Goal: Task Accomplishment & Management: Manage account settings

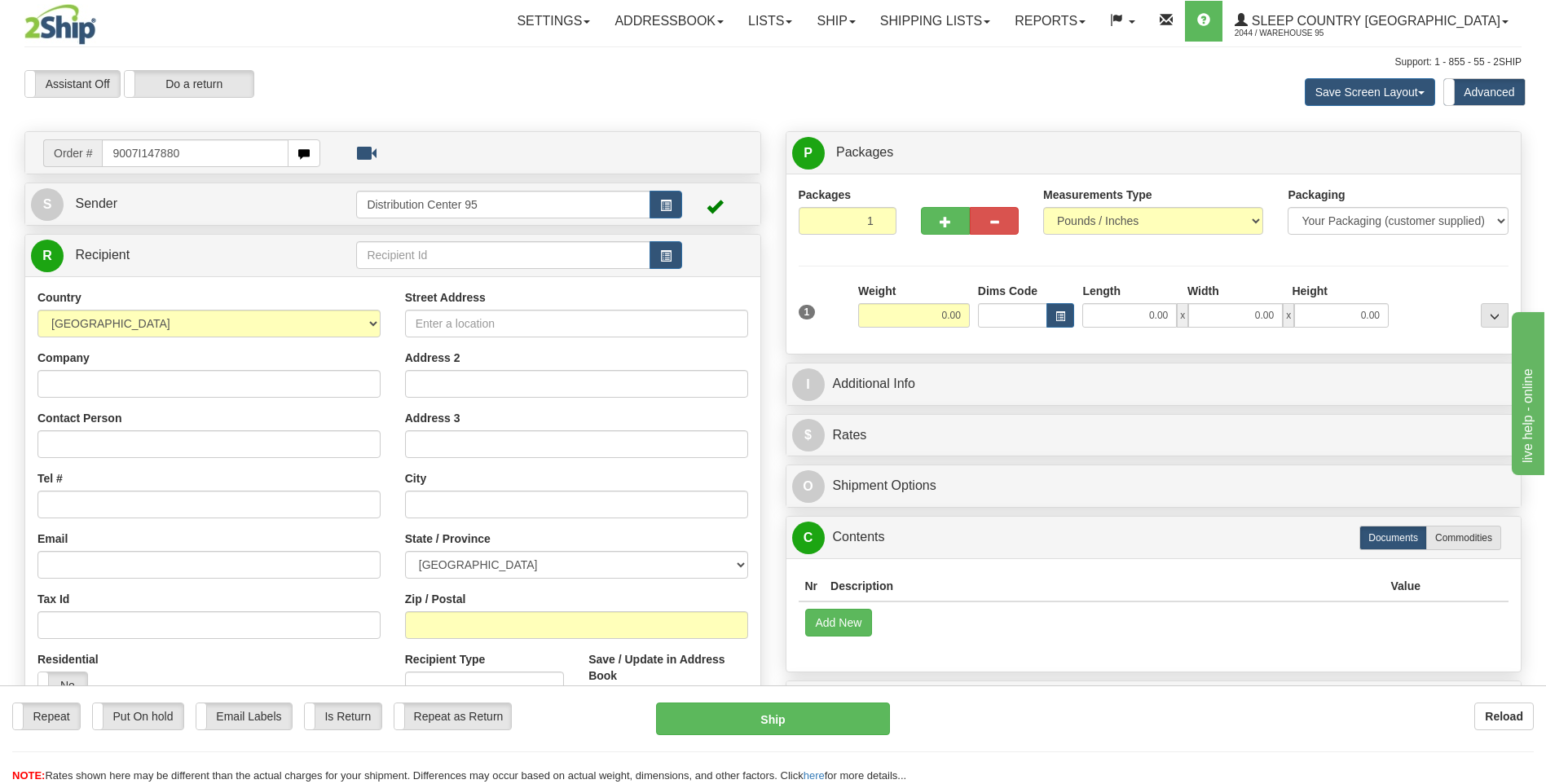
type input "9007I147880"
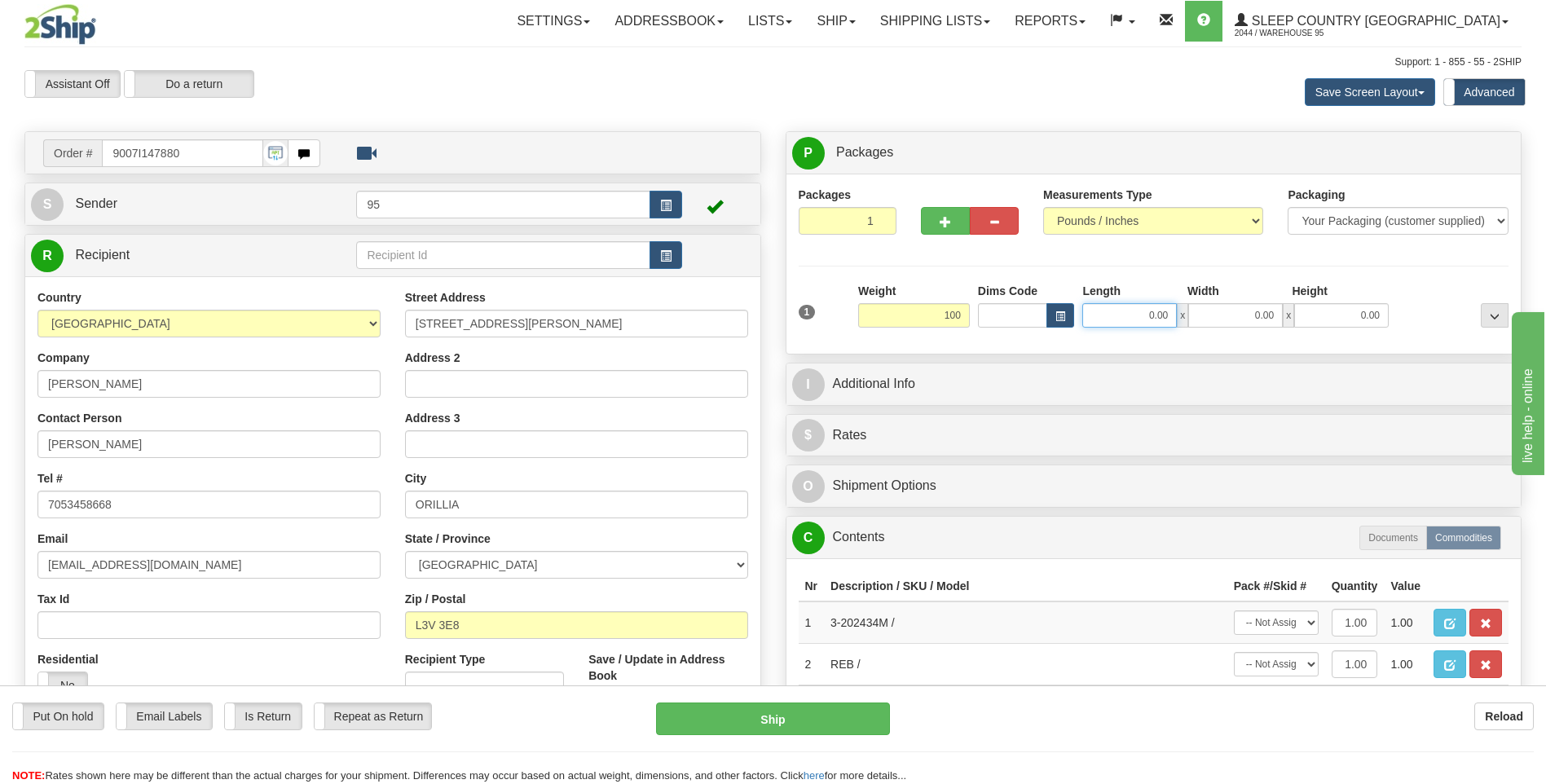
click at [1160, 316] on input "0.00" at bounding box center [1129, 315] width 94 height 24
type input "100.00"
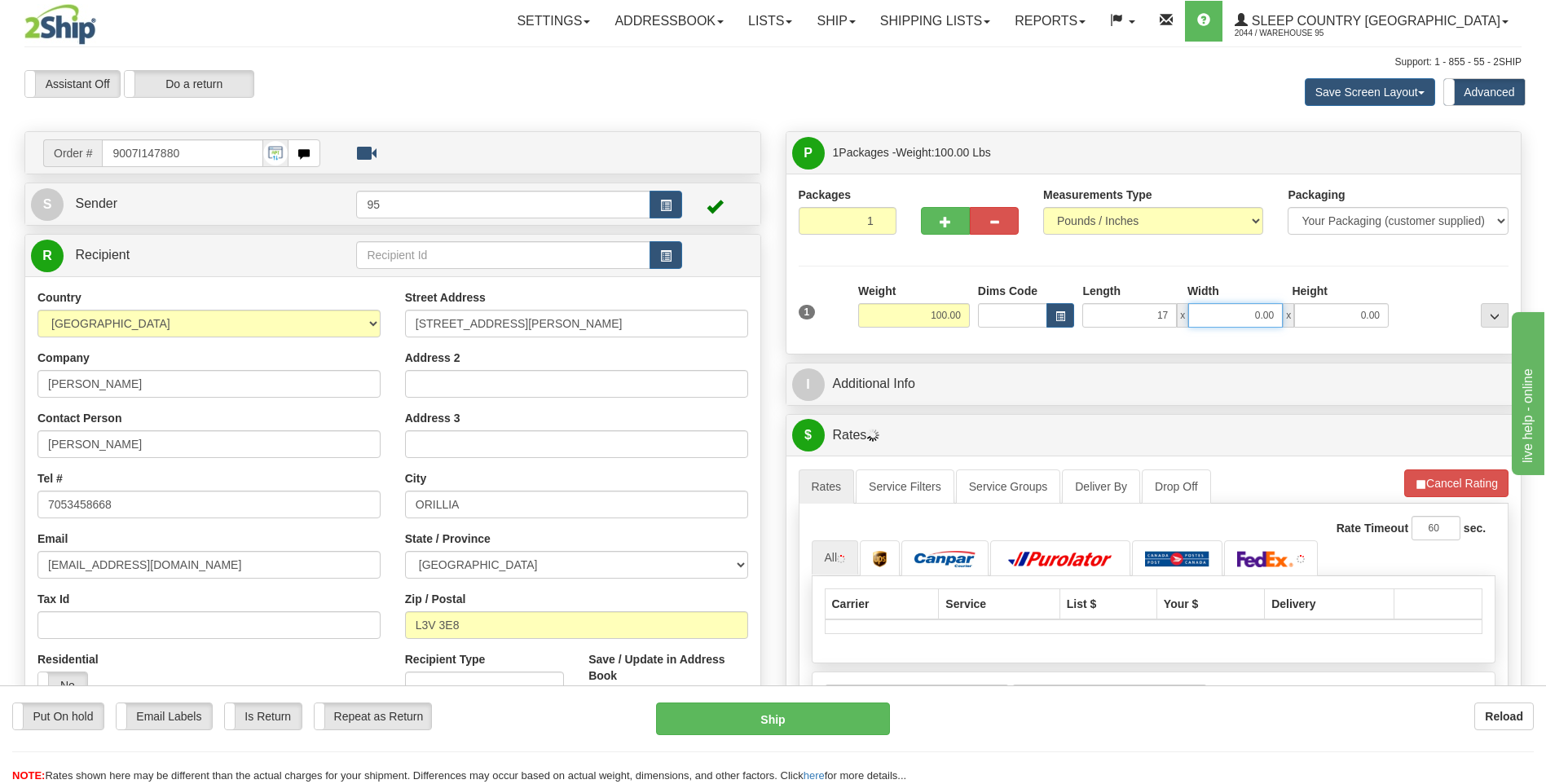
type input "17.00"
click at [1215, 308] on input "0.00" at bounding box center [1235, 315] width 94 height 24
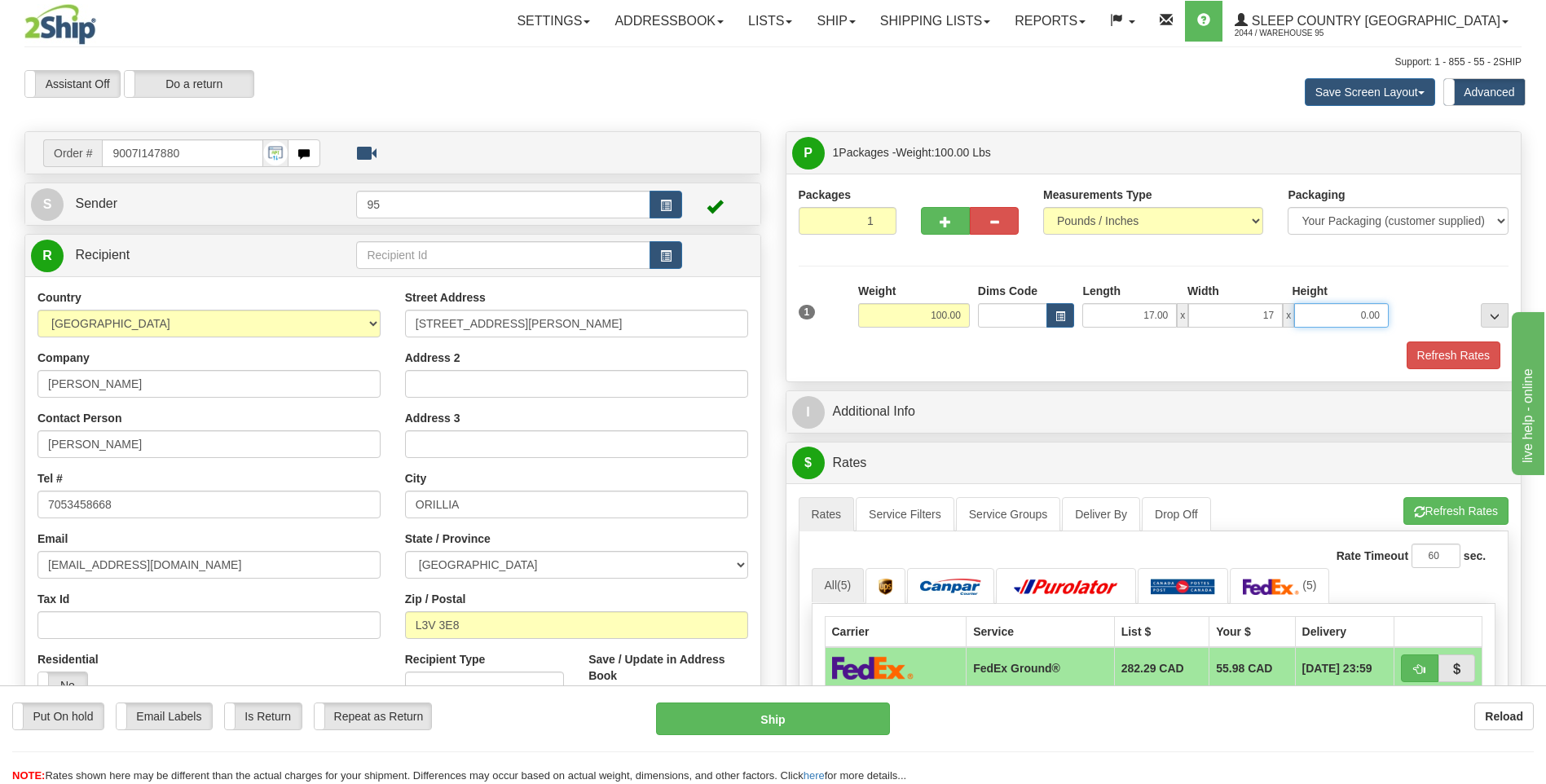
type input "17.00"
click at [1307, 318] on input "0.00" at bounding box center [1341, 315] width 94 height 24
type input "41.00"
click at [671, 208] on button "button" at bounding box center [665, 204] width 32 height 27
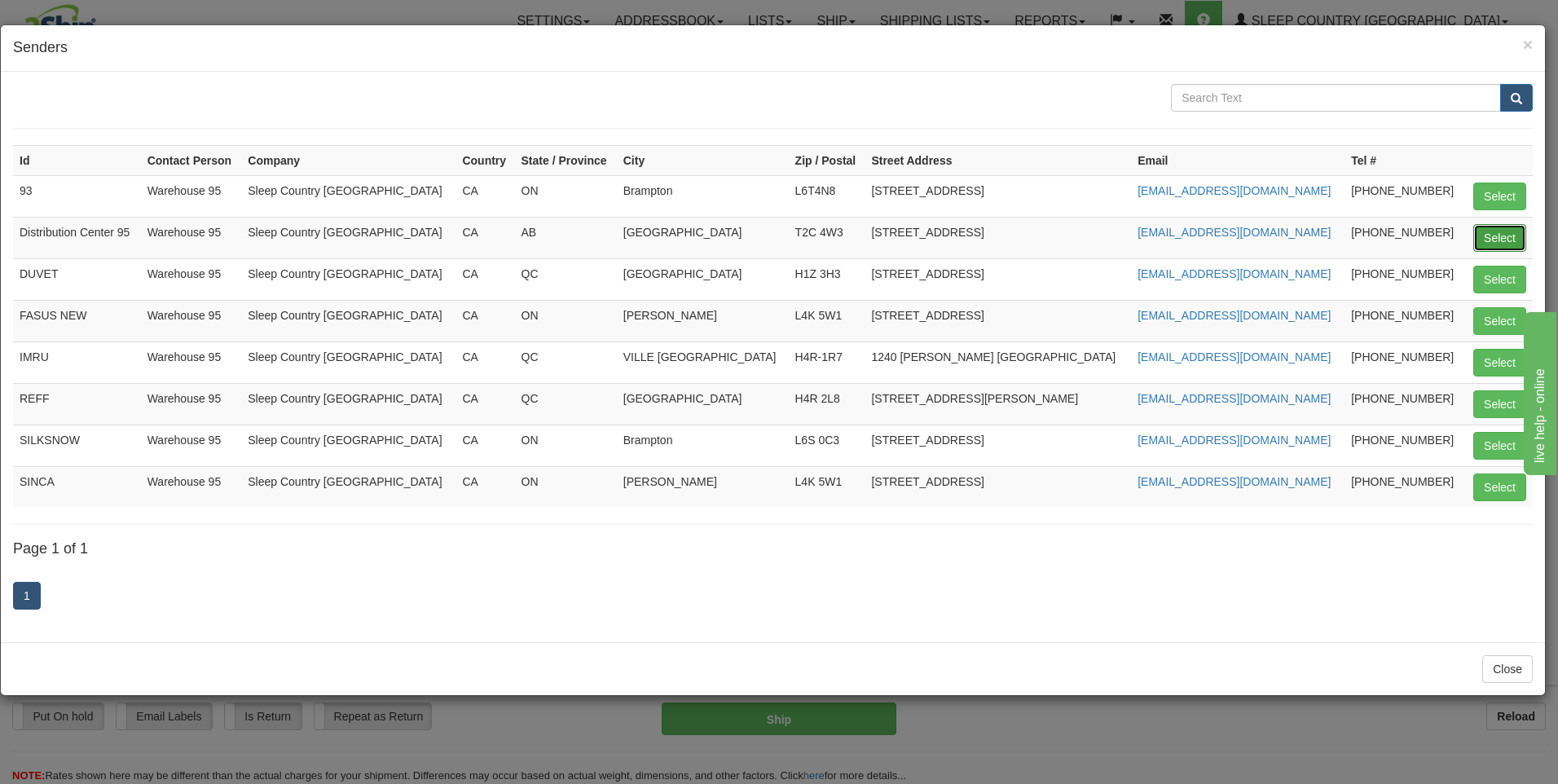
click at [1498, 238] on button "Select" at bounding box center [1500, 237] width 53 height 27
type input "Distribution Center 95"
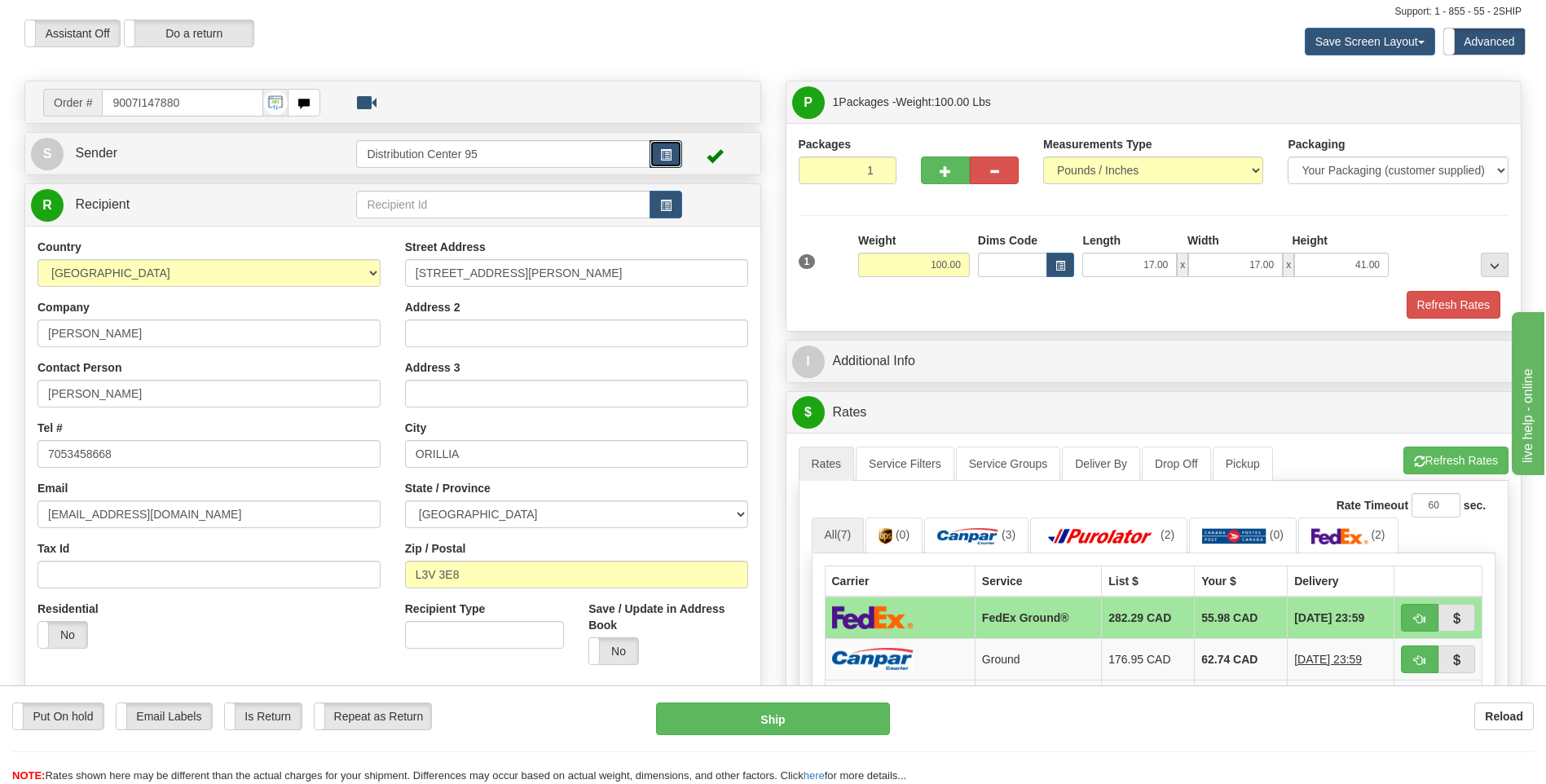
scroll to position [326, 0]
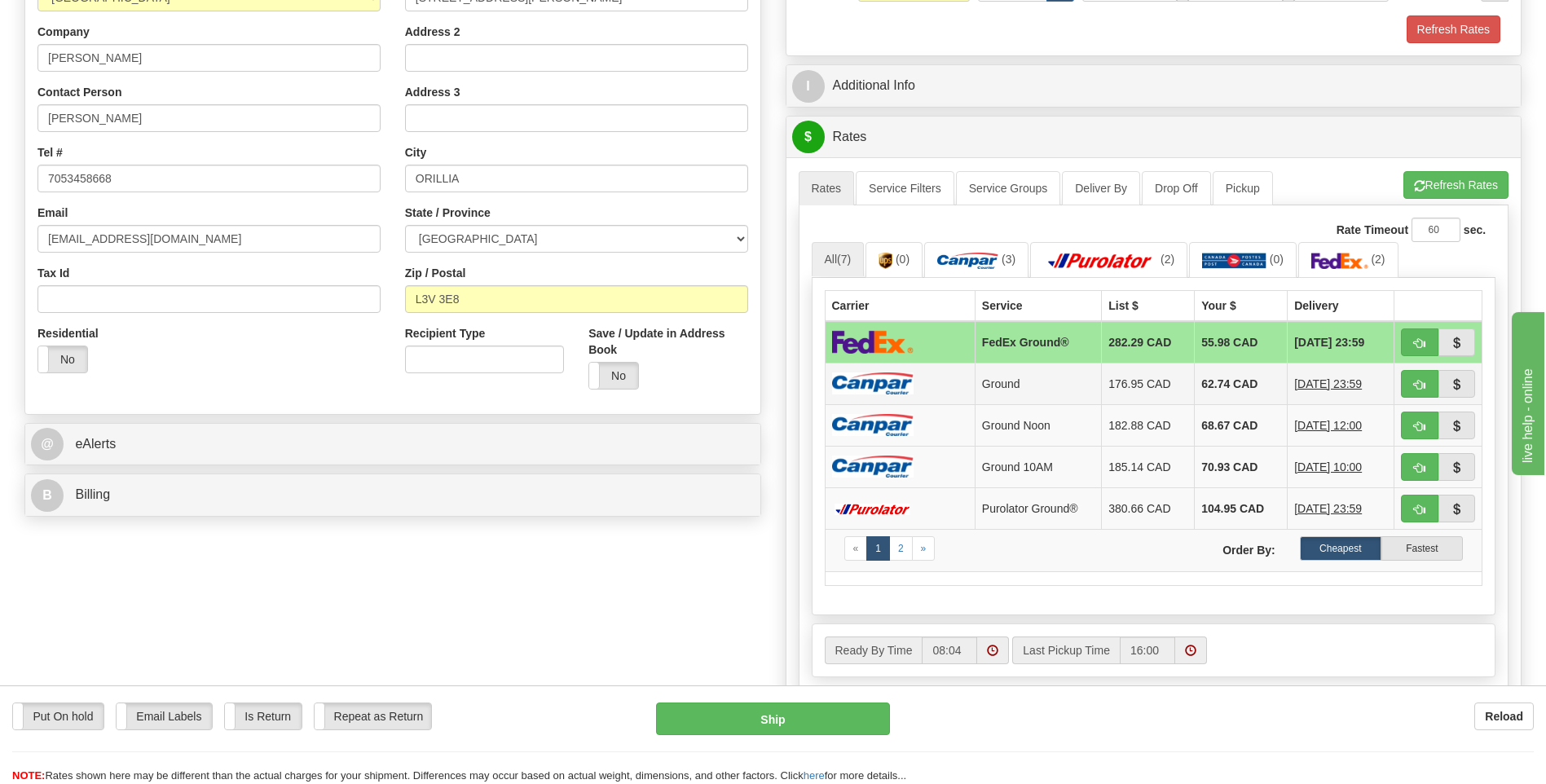
click at [962, 376] on td at bounding box center [899, 383] width 150 height 42
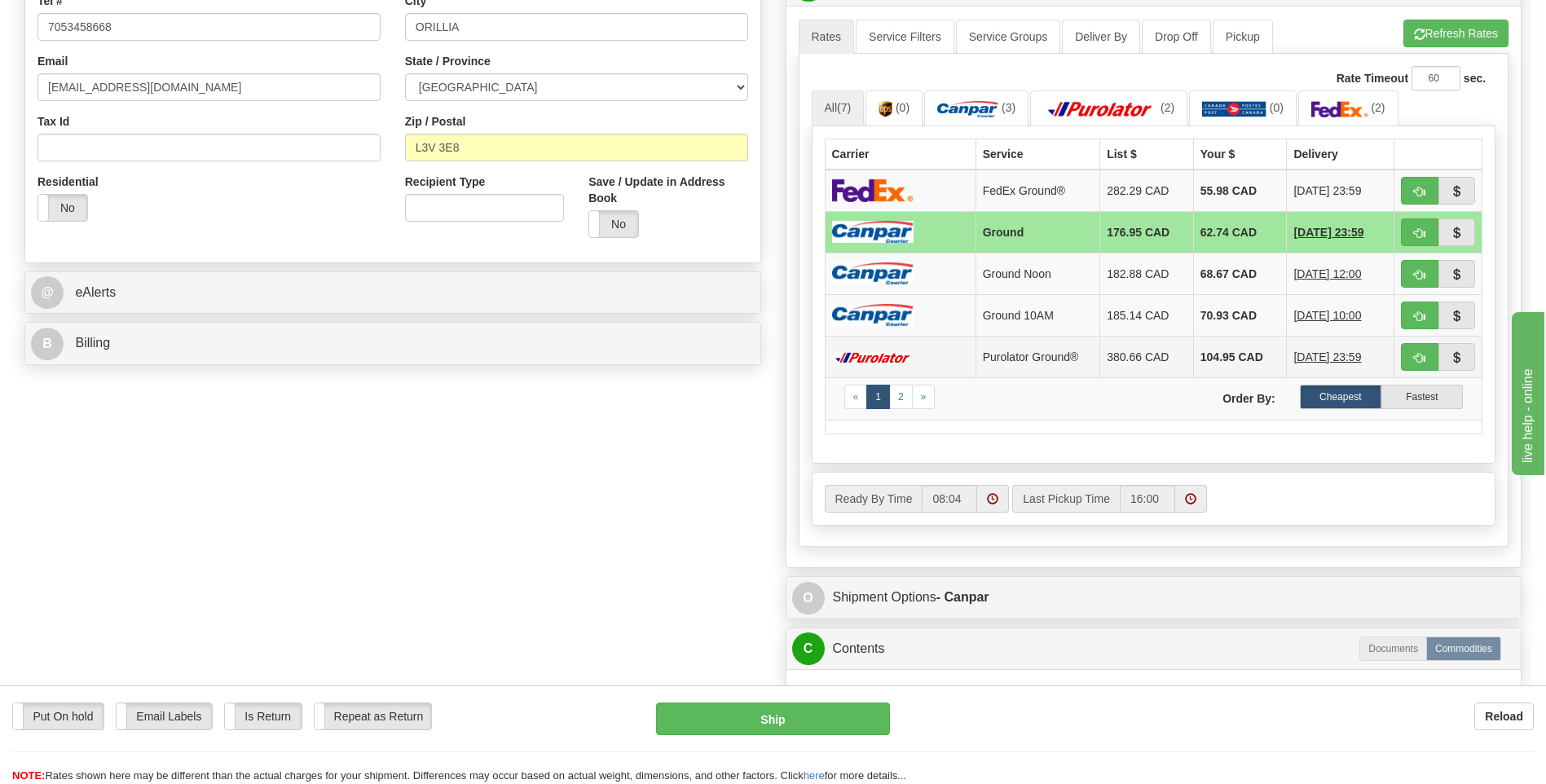
scroll to position [570, 0]
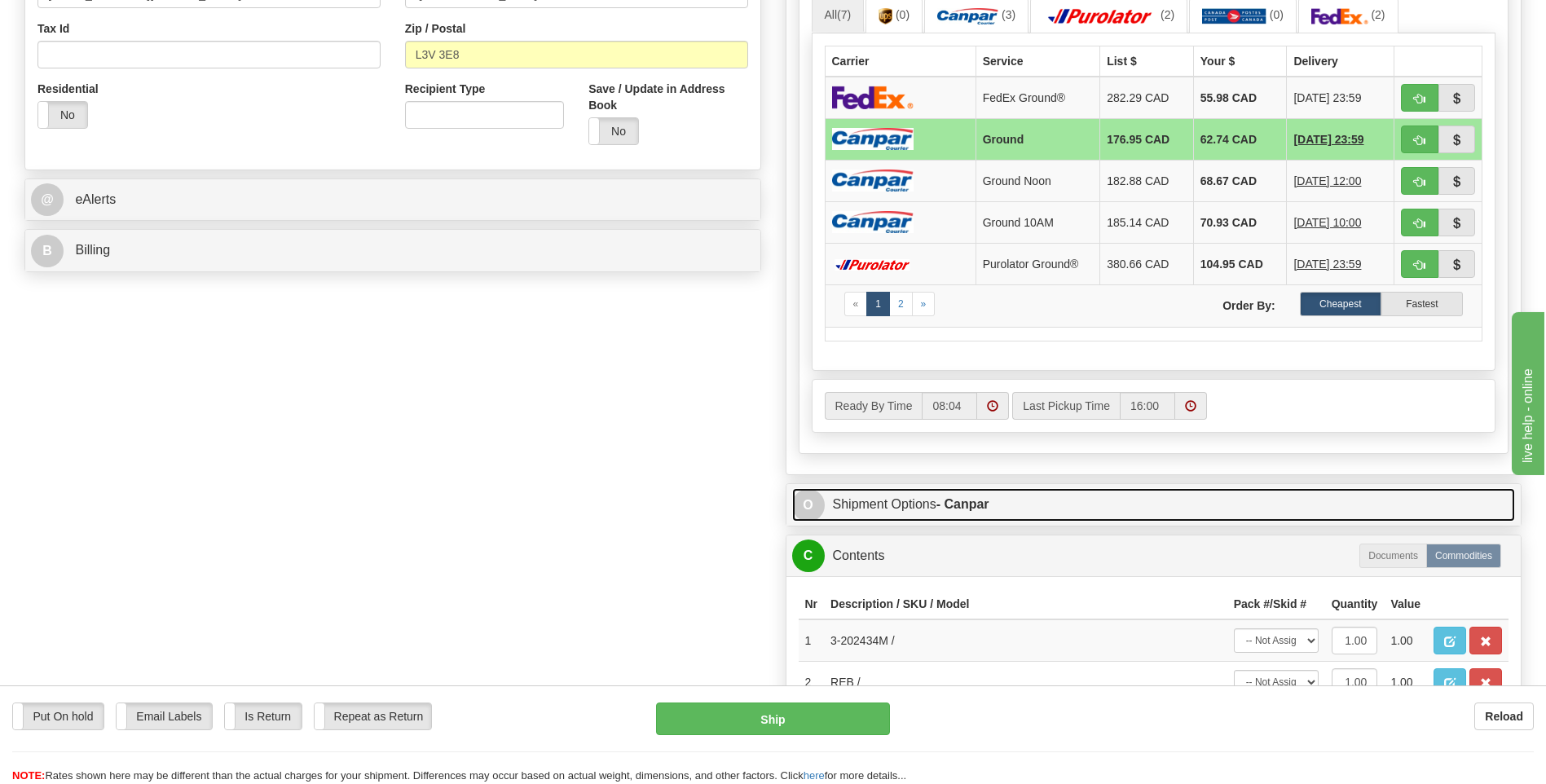
click at [902, 508] on link "O Shipment Options - Canpar" at bounding box center [1154, 505] width 724 height 33
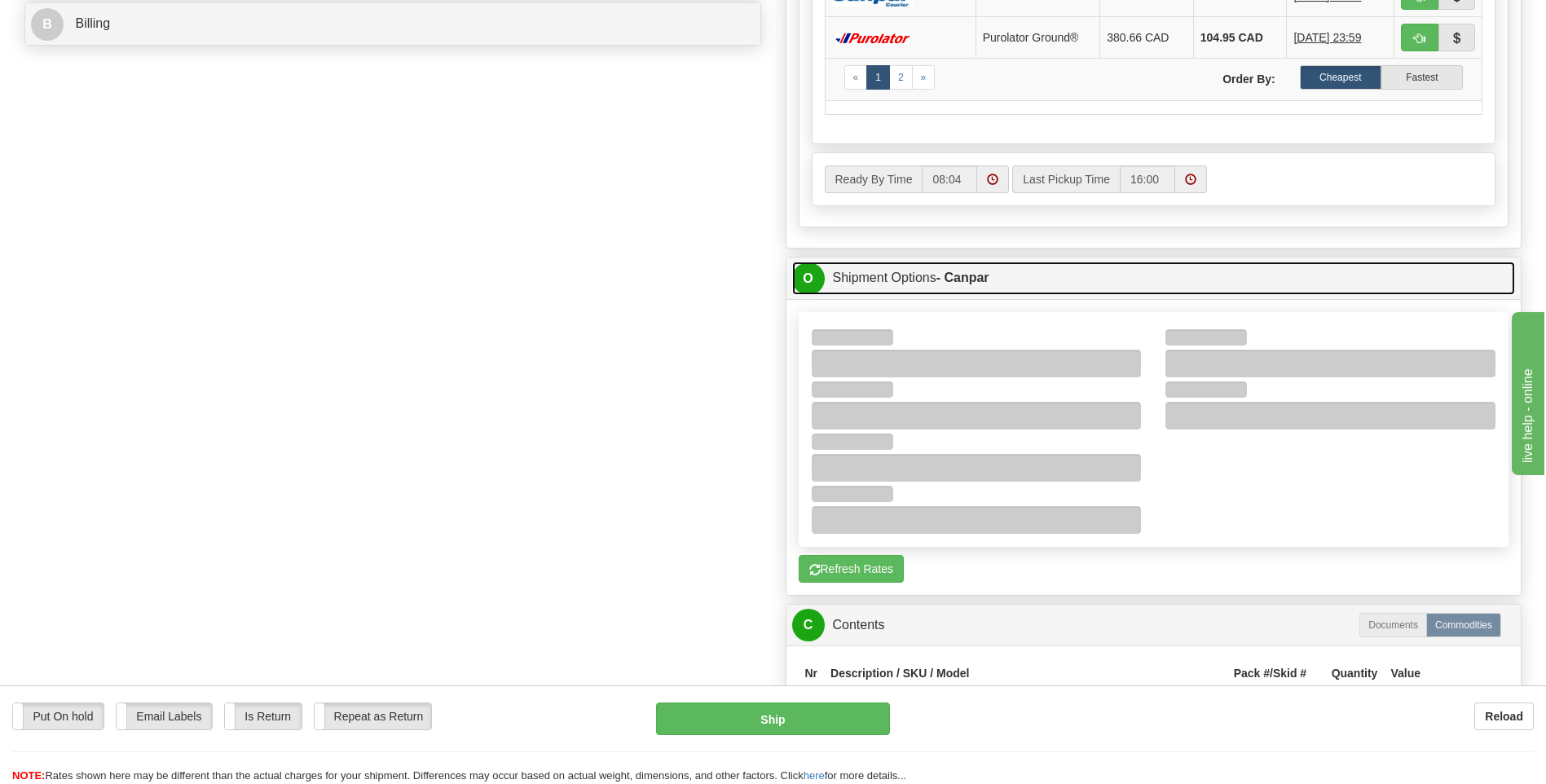
scroll to position [814, 0]
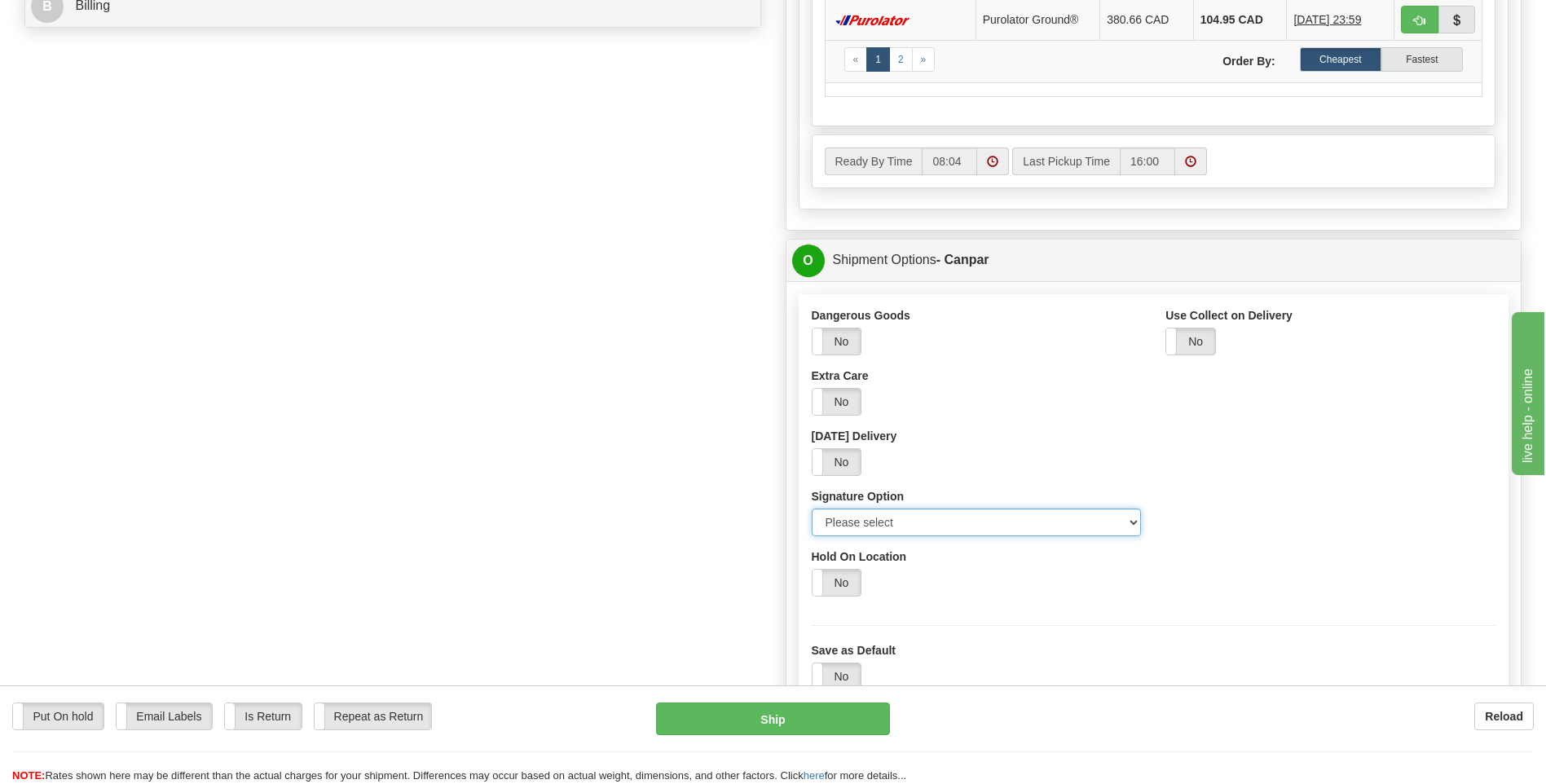
click at [890, 523] on select "Please select No Signature Required Signature Required Adult Signature" at bounding box center [976, 522] width 330 height 27
select select "2"
click at [811, 509] on select "Please select No Signature Required Signature Required Adult Signature" at bounding box center [976, 522] width 330 height 27
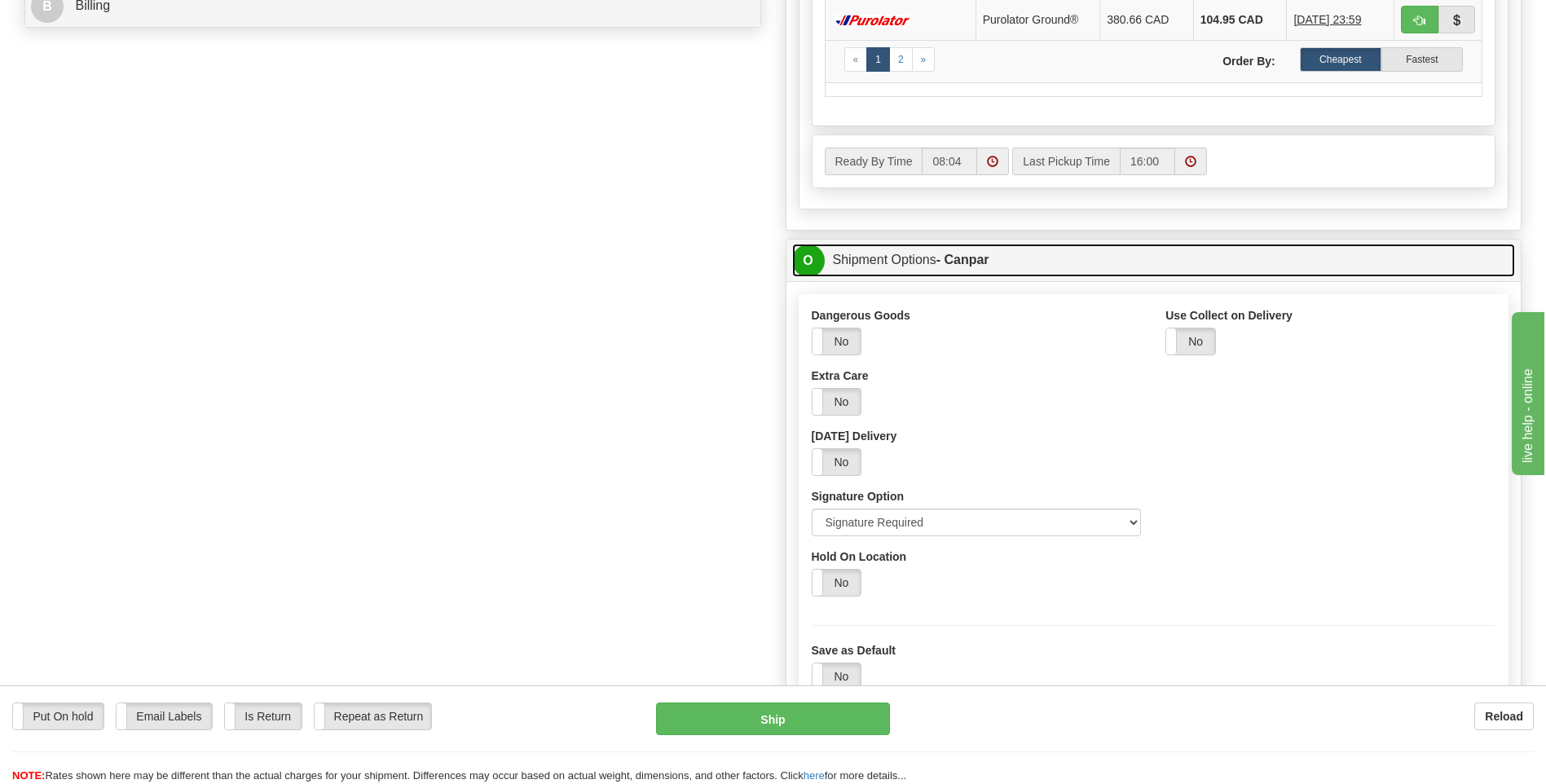
click at [881, 268] on link "O Shipment Options - Canpar" at bounding box center [1154, 260] width 724 height 33
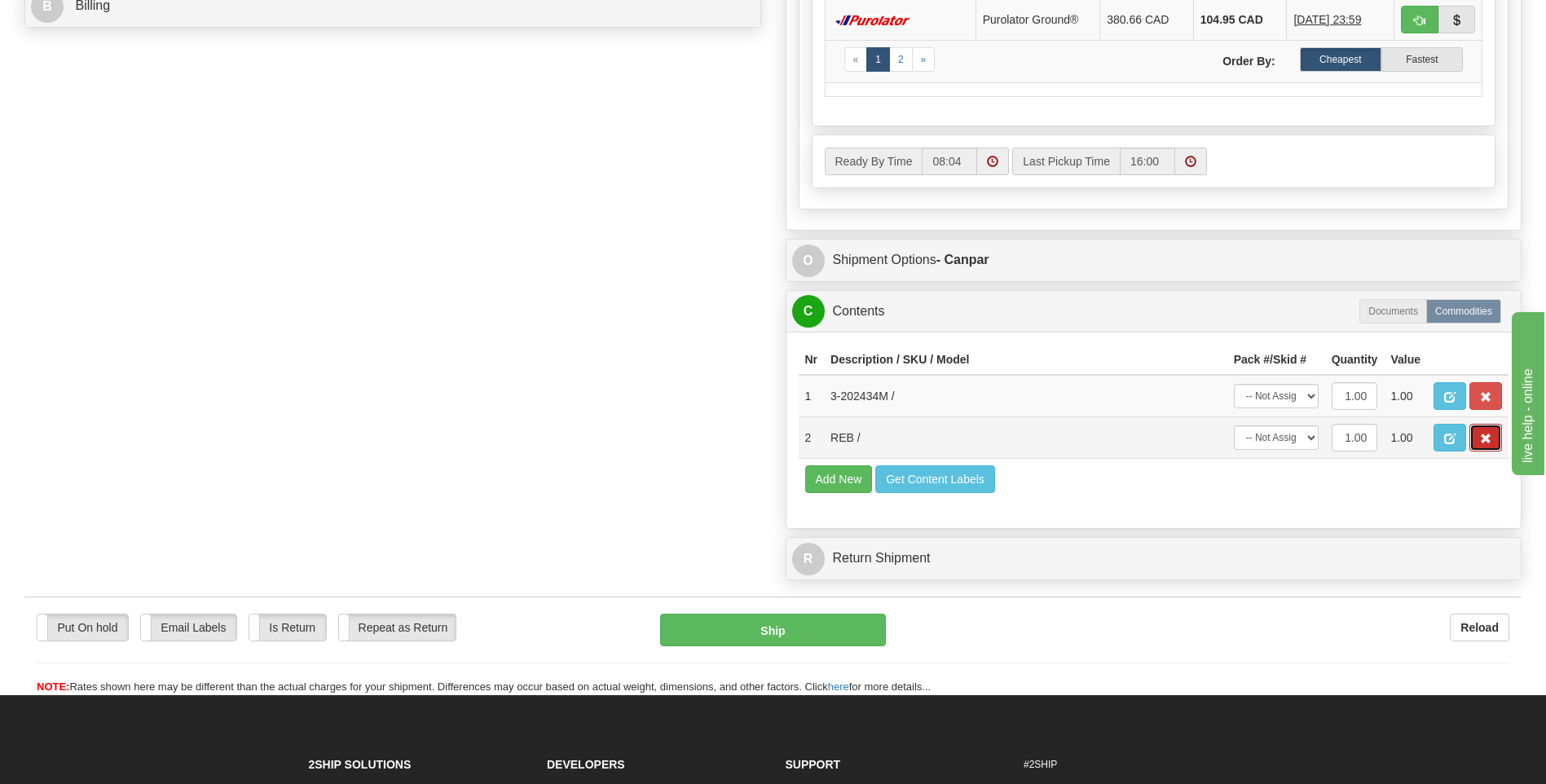
click at [1491, 435] on span "button" at bounding box center [1486, 438] width 12 height 11
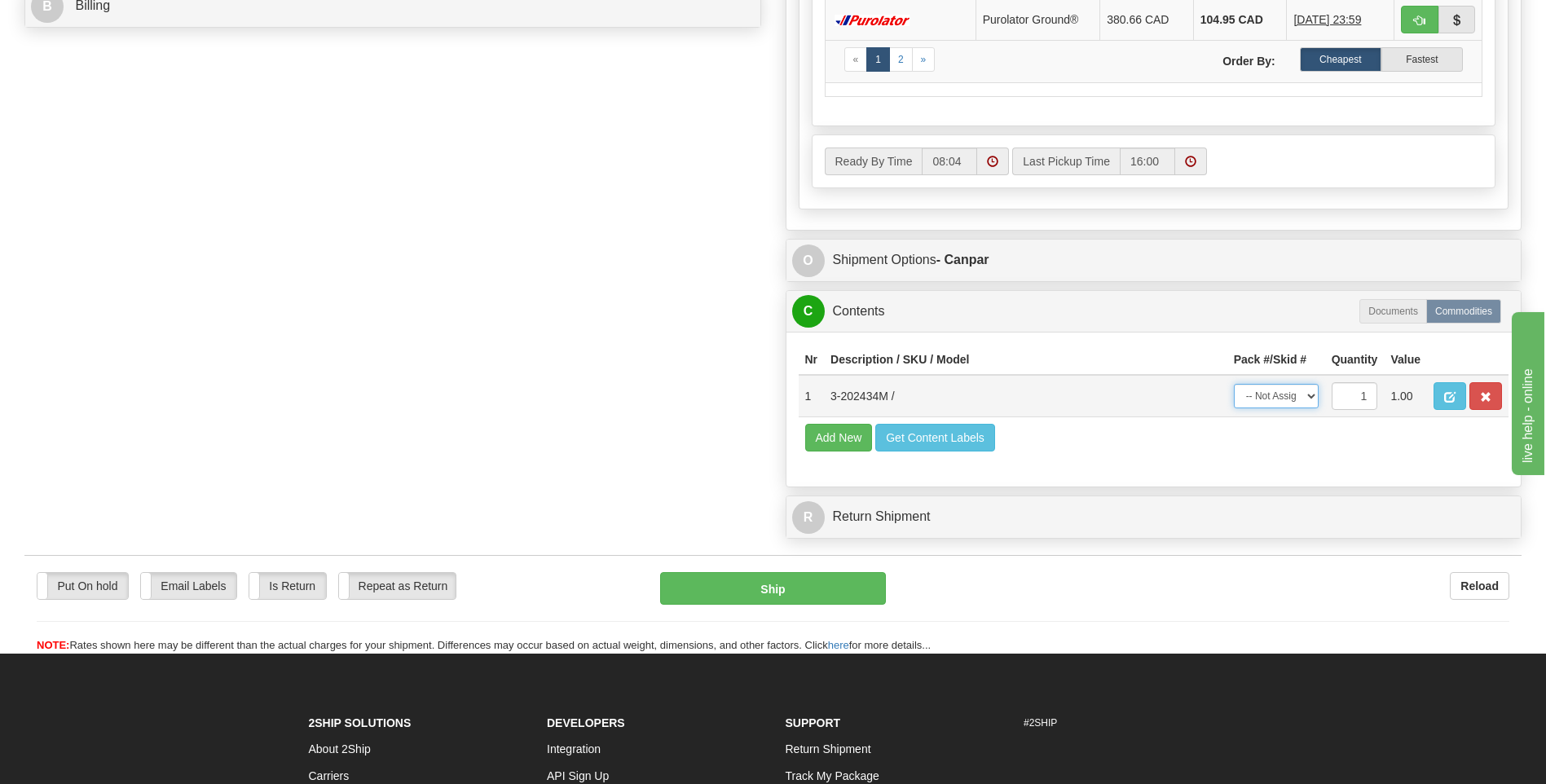
click at [1276, 404] on select "-- Not Assigned -- Package 1" at bounding box center [1276, 395] width 85 height 24
select select "0"
click at [1234, 383] on select "-- Not Assigned -- Package 1" at bounding box center [1276, 395] width 85 height 24
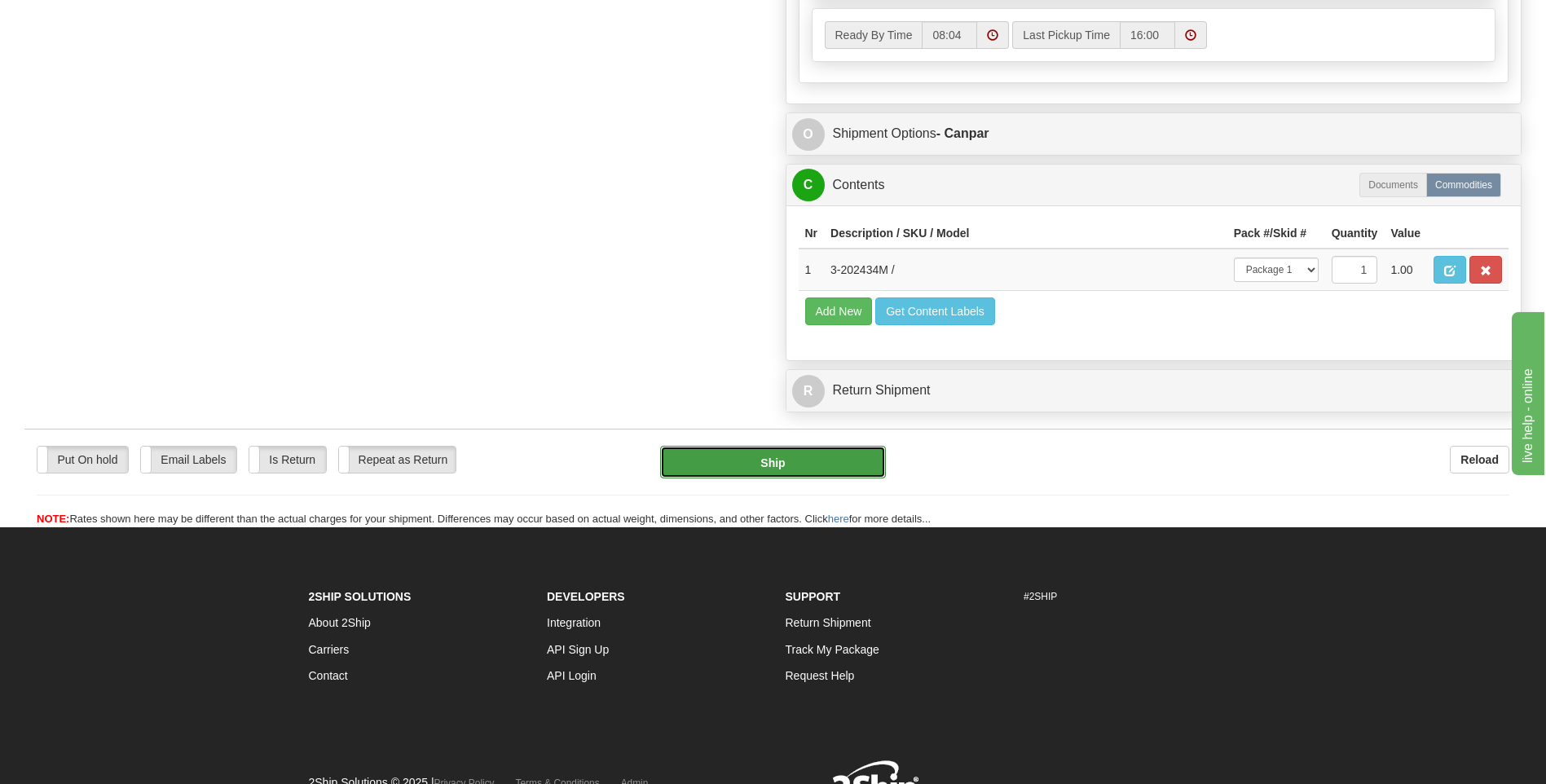
click at [809, 470] on button "Ship" at bounding box center [772, 461] width 225 height 32
type input "1"
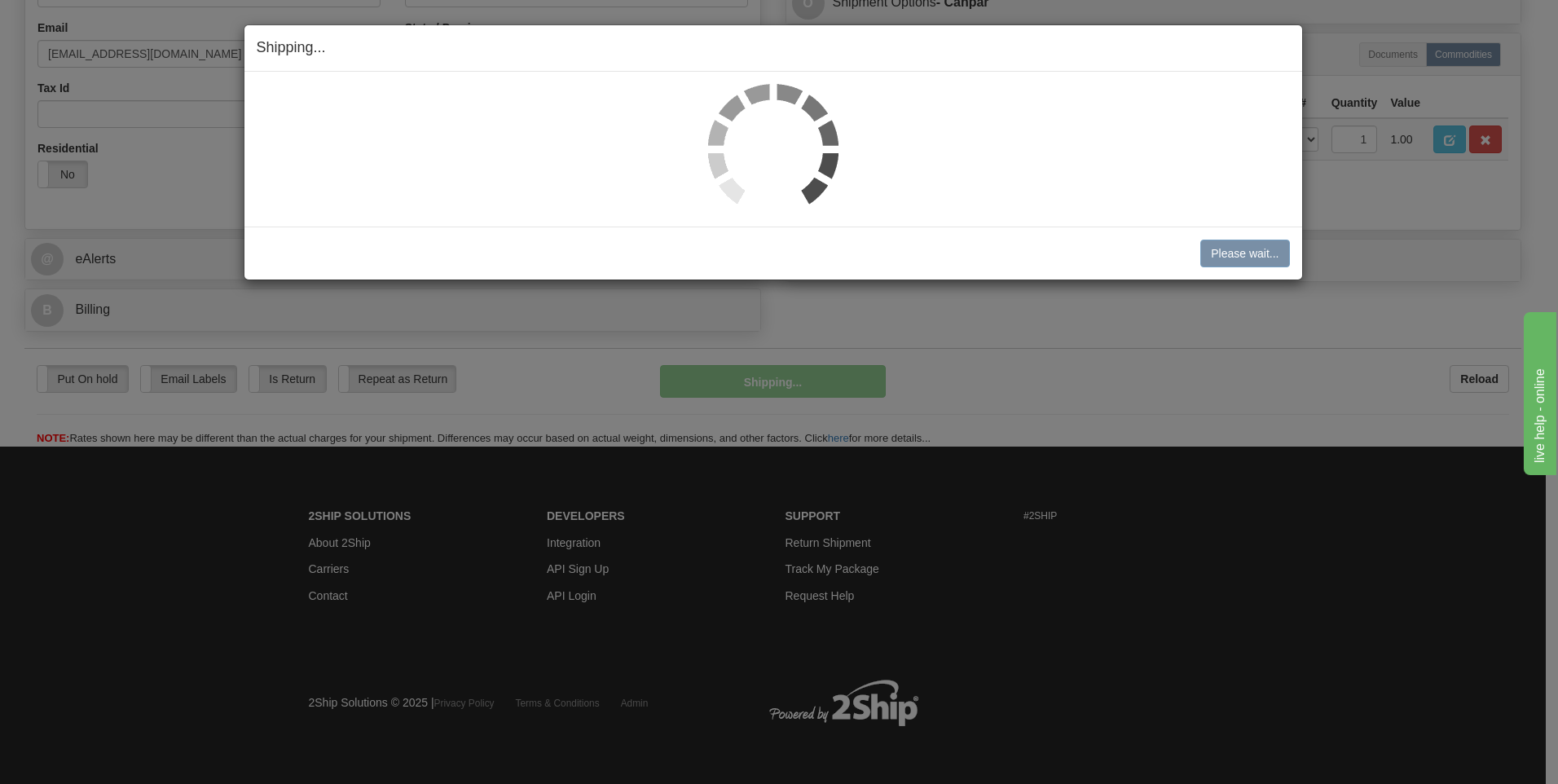
scroll to position [512, 0]
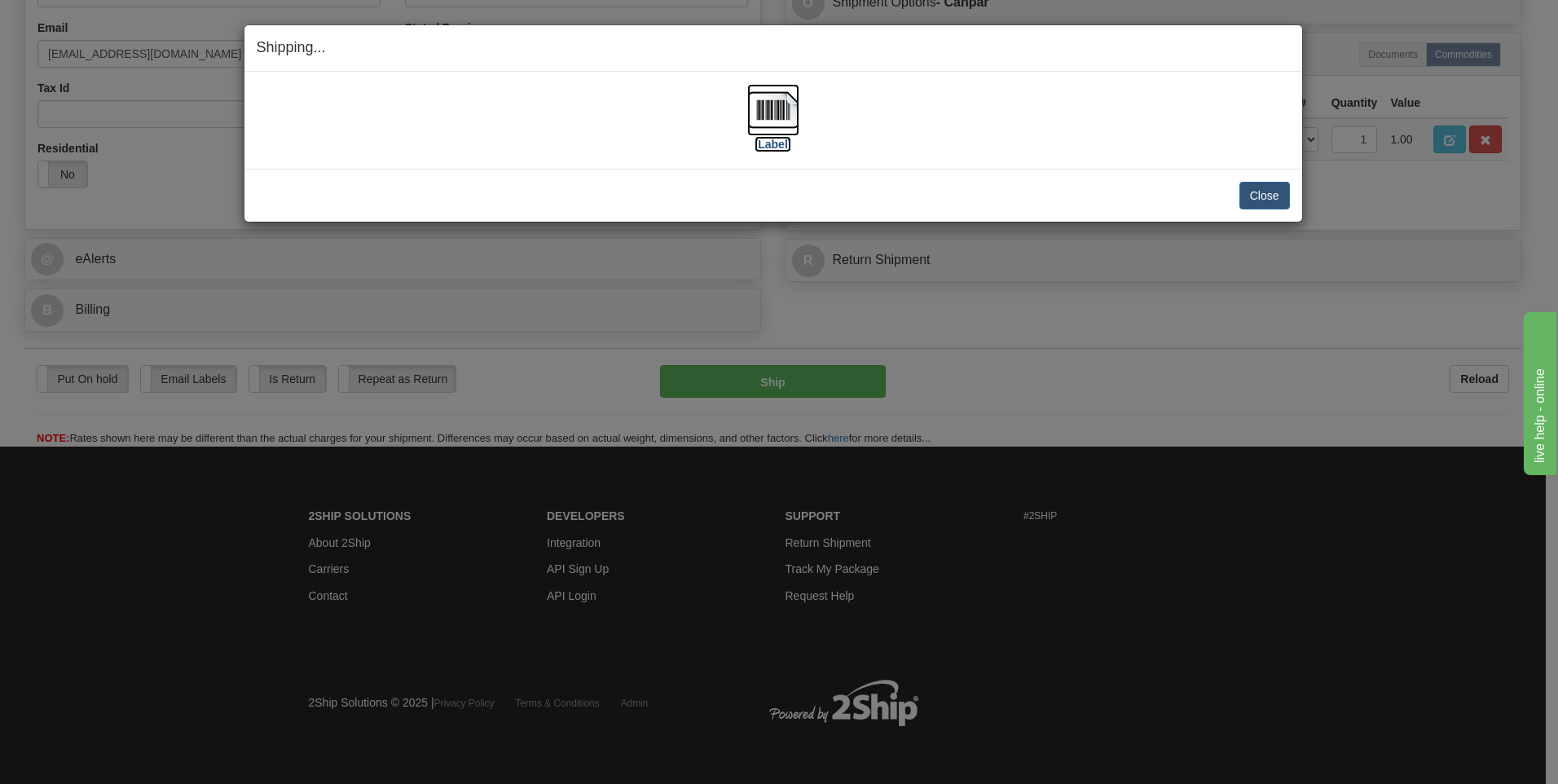
click at [764, 144] on label "[Label]" at bounding box center [773, 144] width 38 height 17
click at [1250, 198] on button "Close" at bounding box center [1265, 196] width 51 height 27
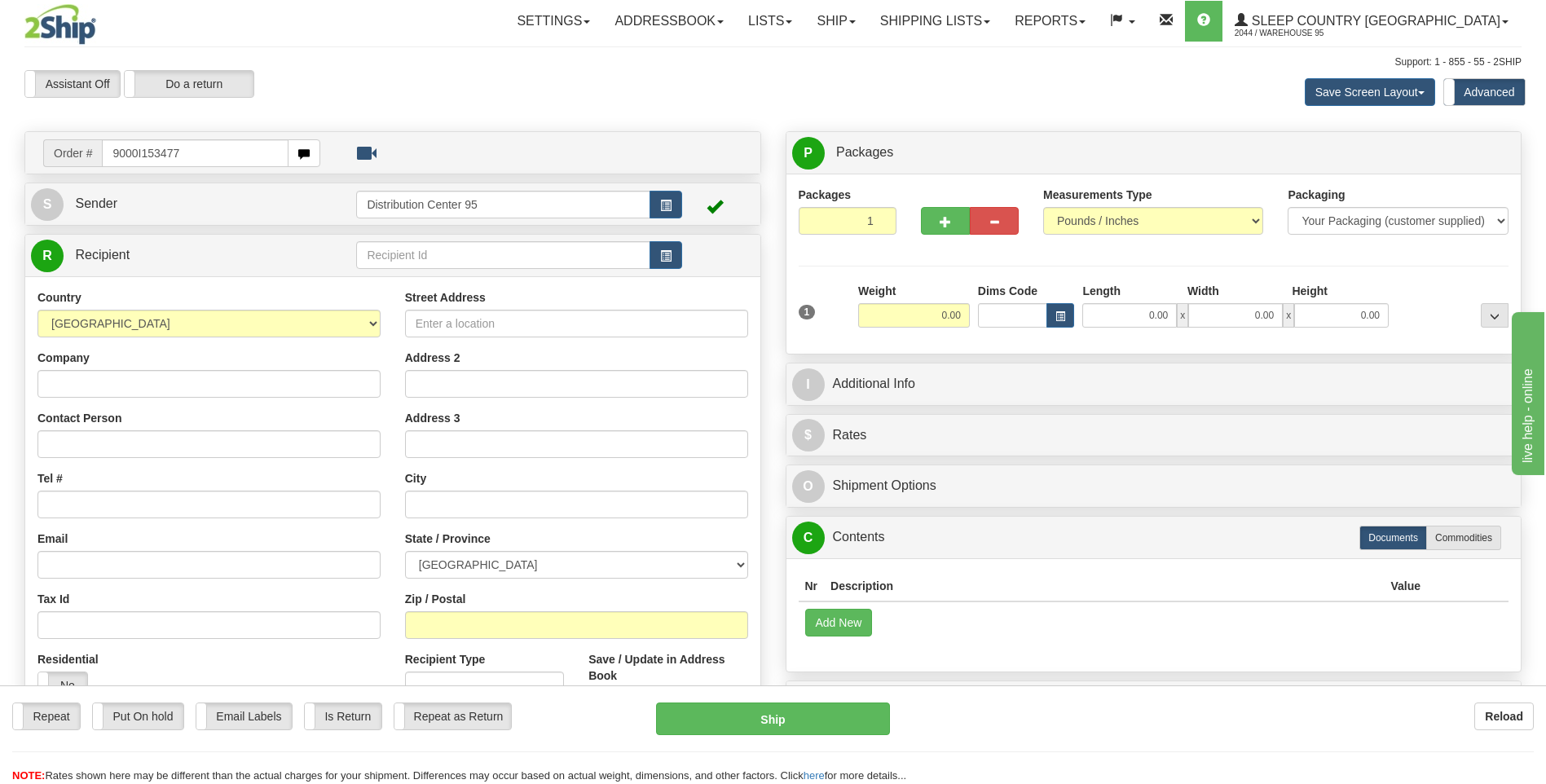
type input "9000I153477"
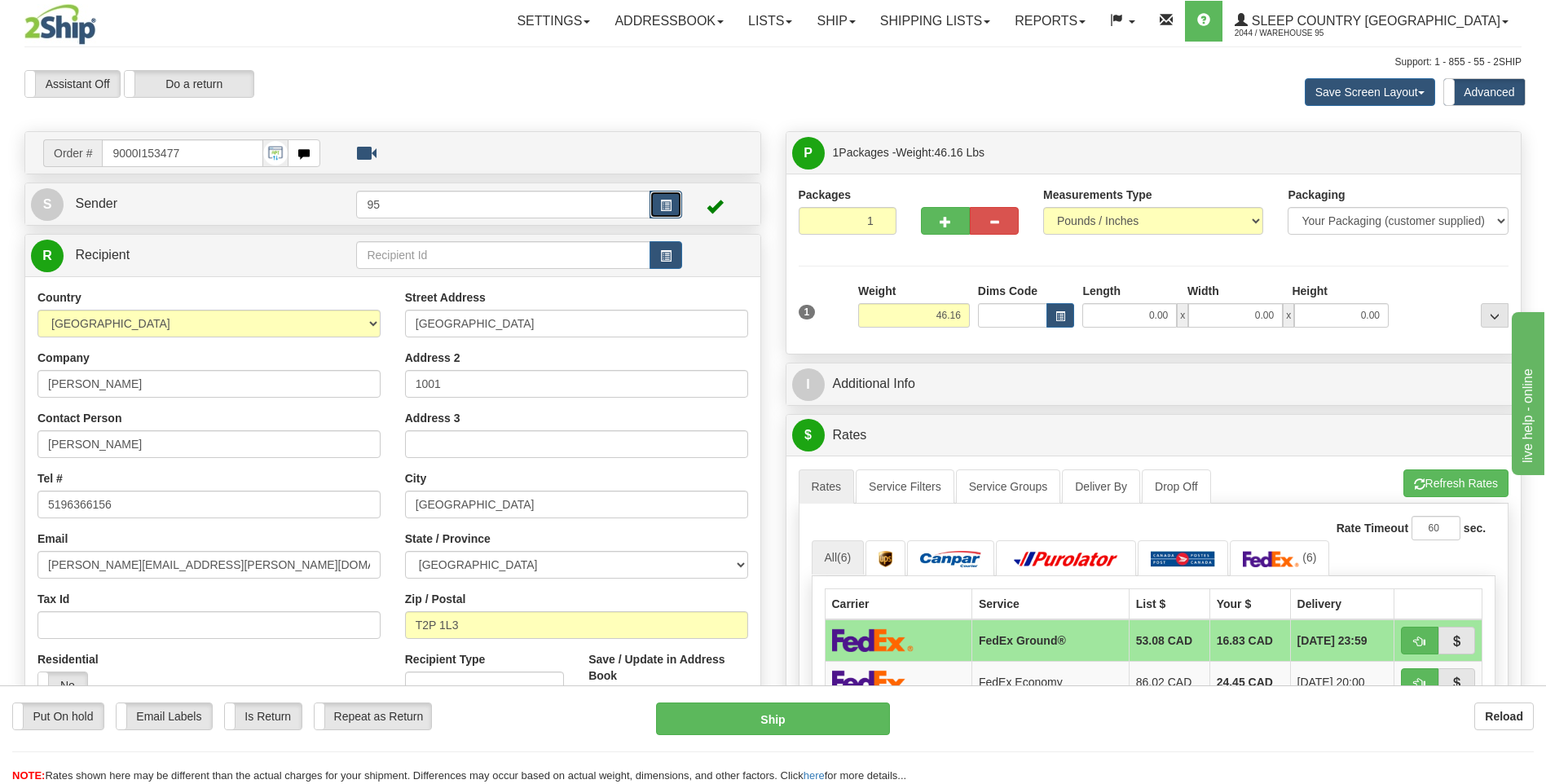
click at [672, 208] on button "button" at bounding box center [665, 204] width 32 height 27
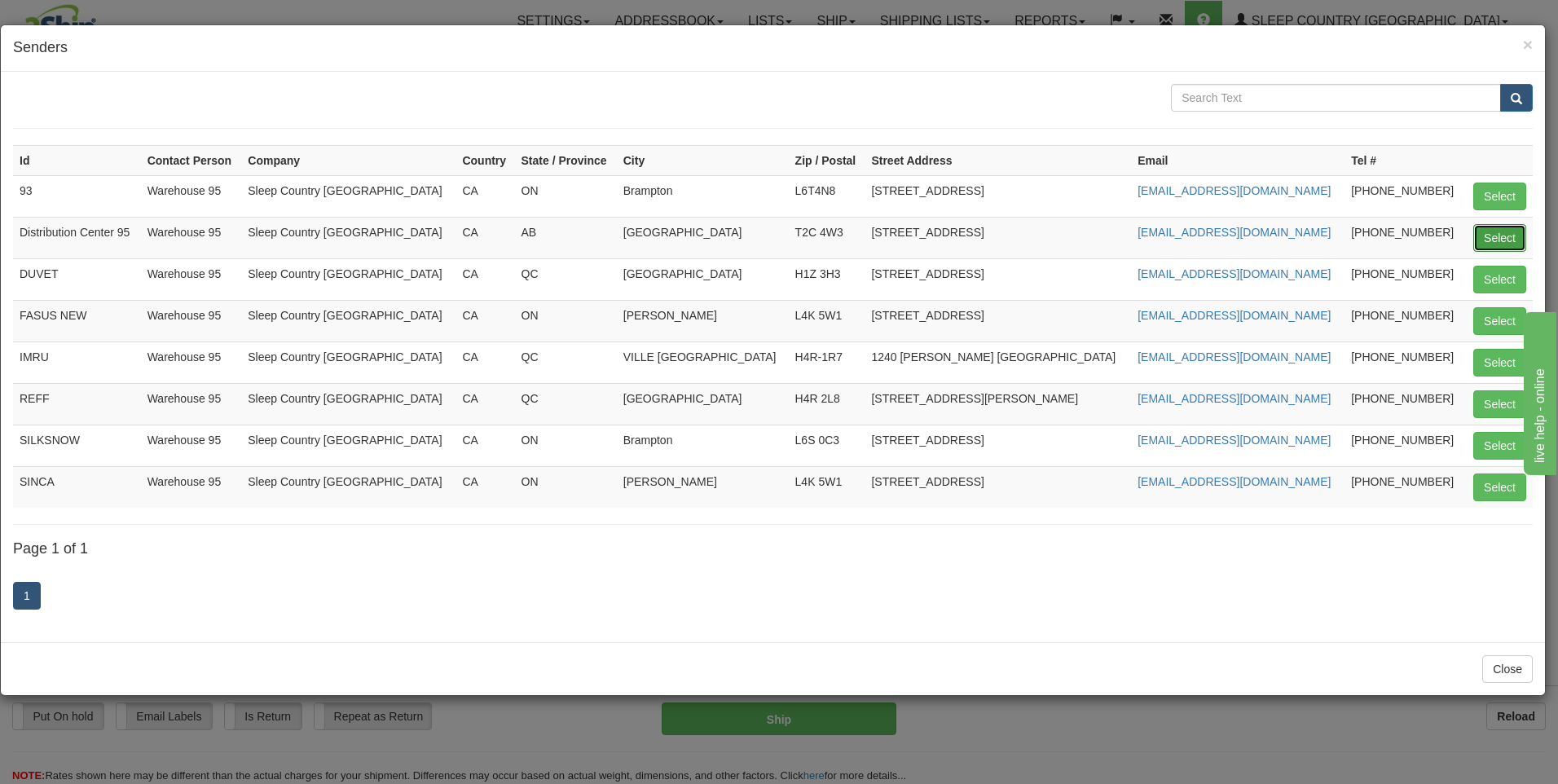
click at [1497, 233] on button "Select" at bounding box center [1500, 237] width 53 height 27
type input "Distribution Center 95"
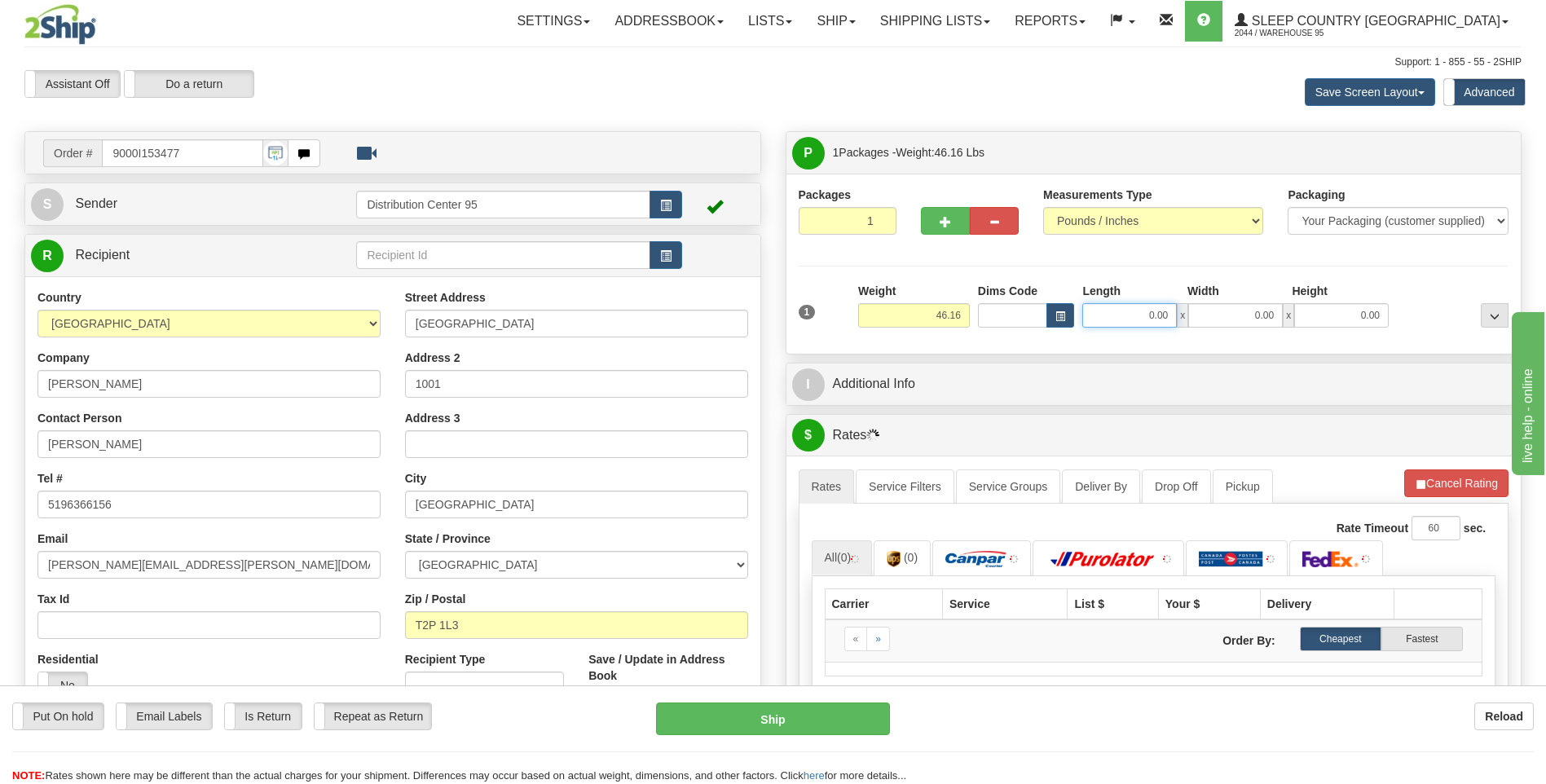
click at [1108, 313] on input "0.00" at bounding box center [1129, 315] width 94 height 24
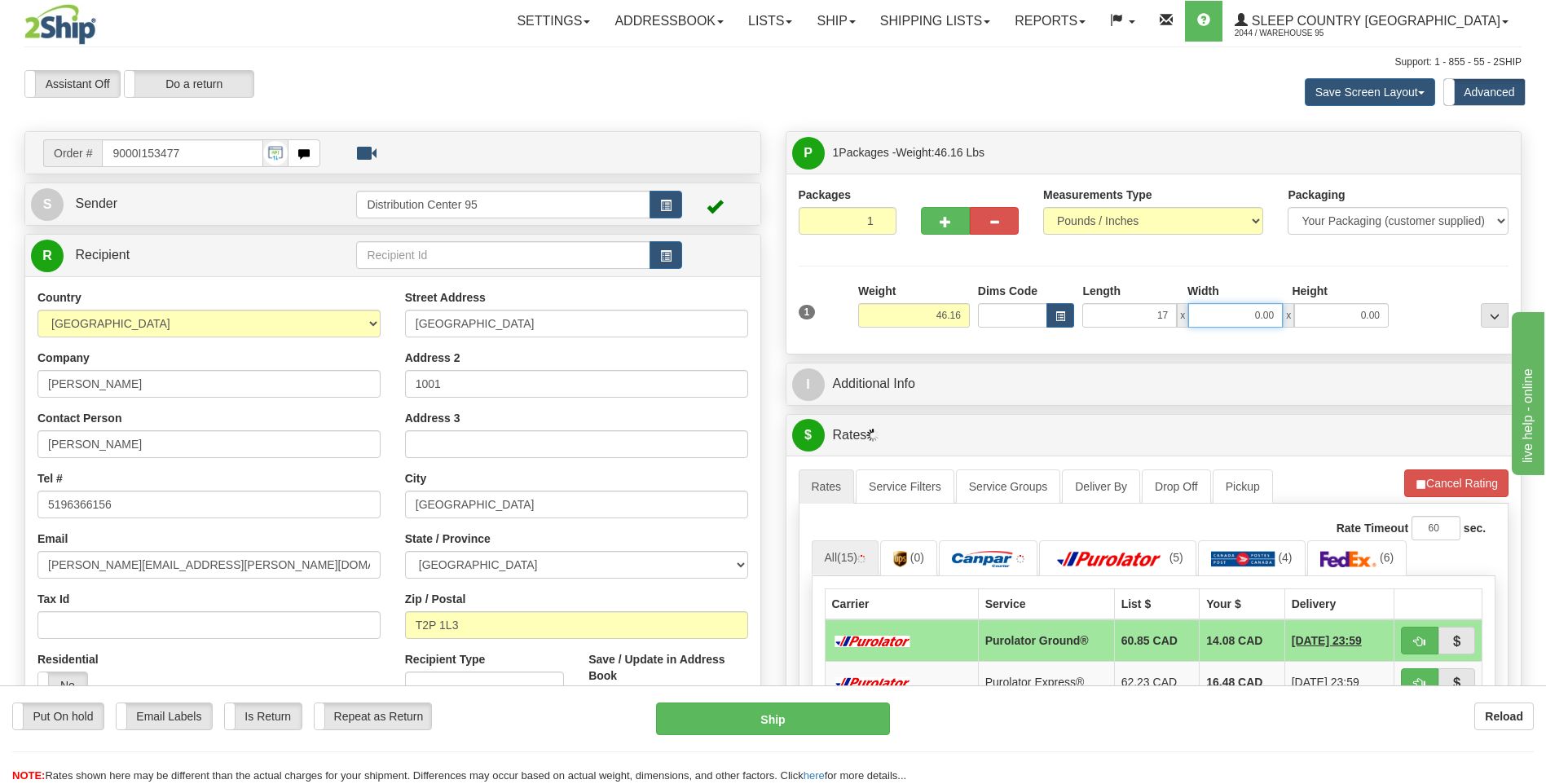
type input "17.00"
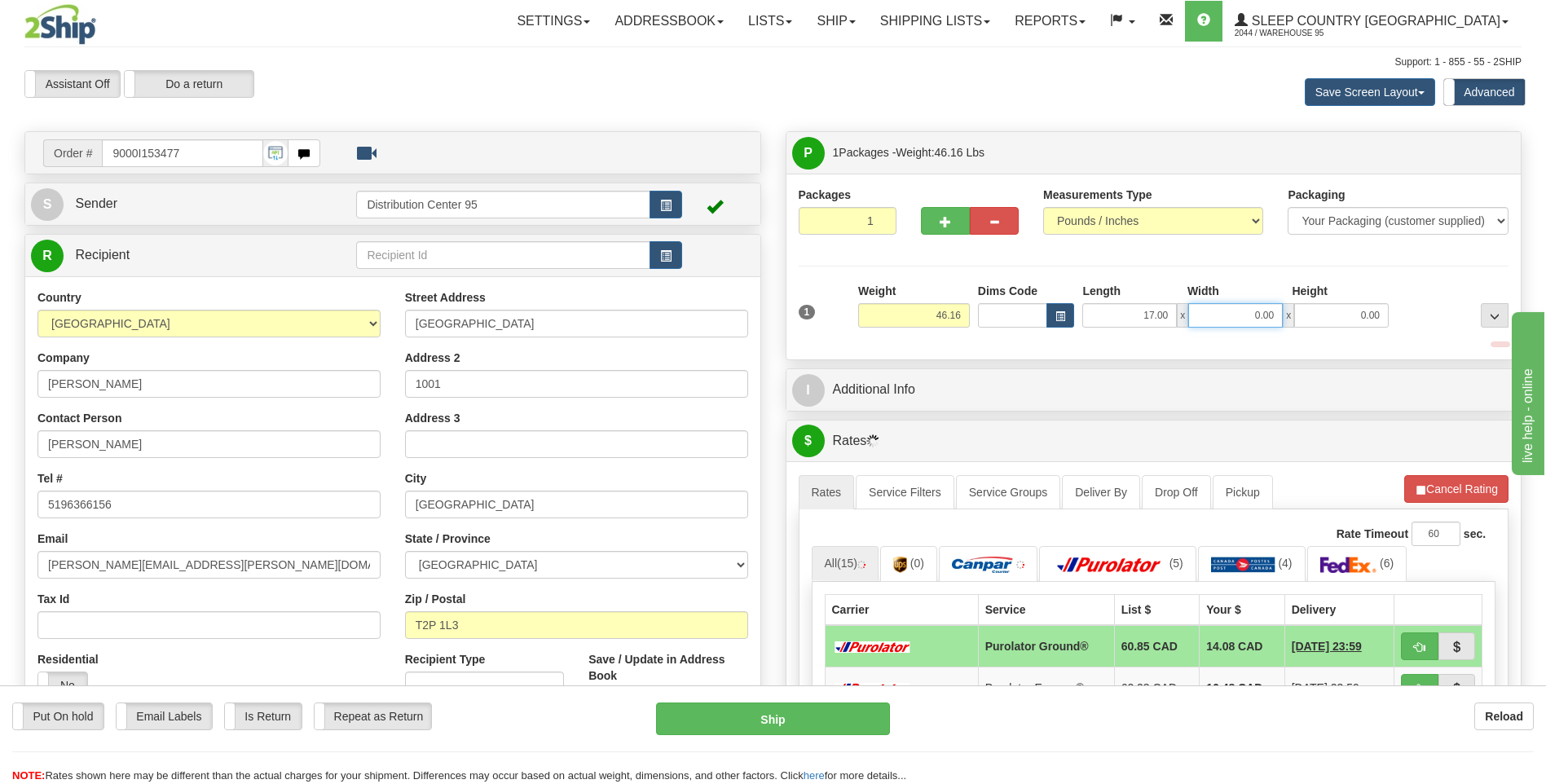
click at [1243, 322] on input "0.00" at bounding box center [1235, 315] width 94 height 24
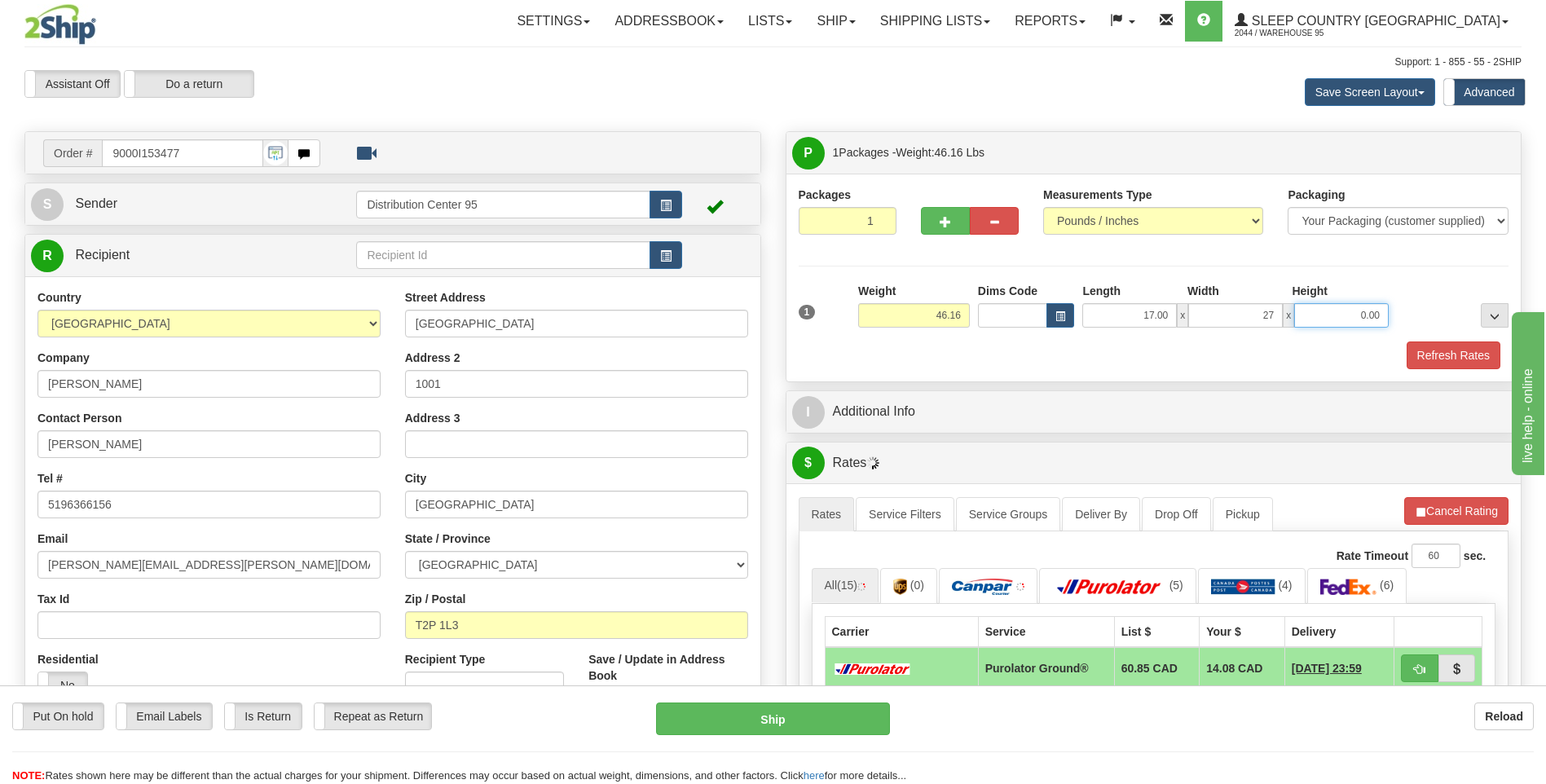
type input "27.00"
click at [1321, 309] on input "0.00" at bounding box center [1341, 315] width 94 height 24
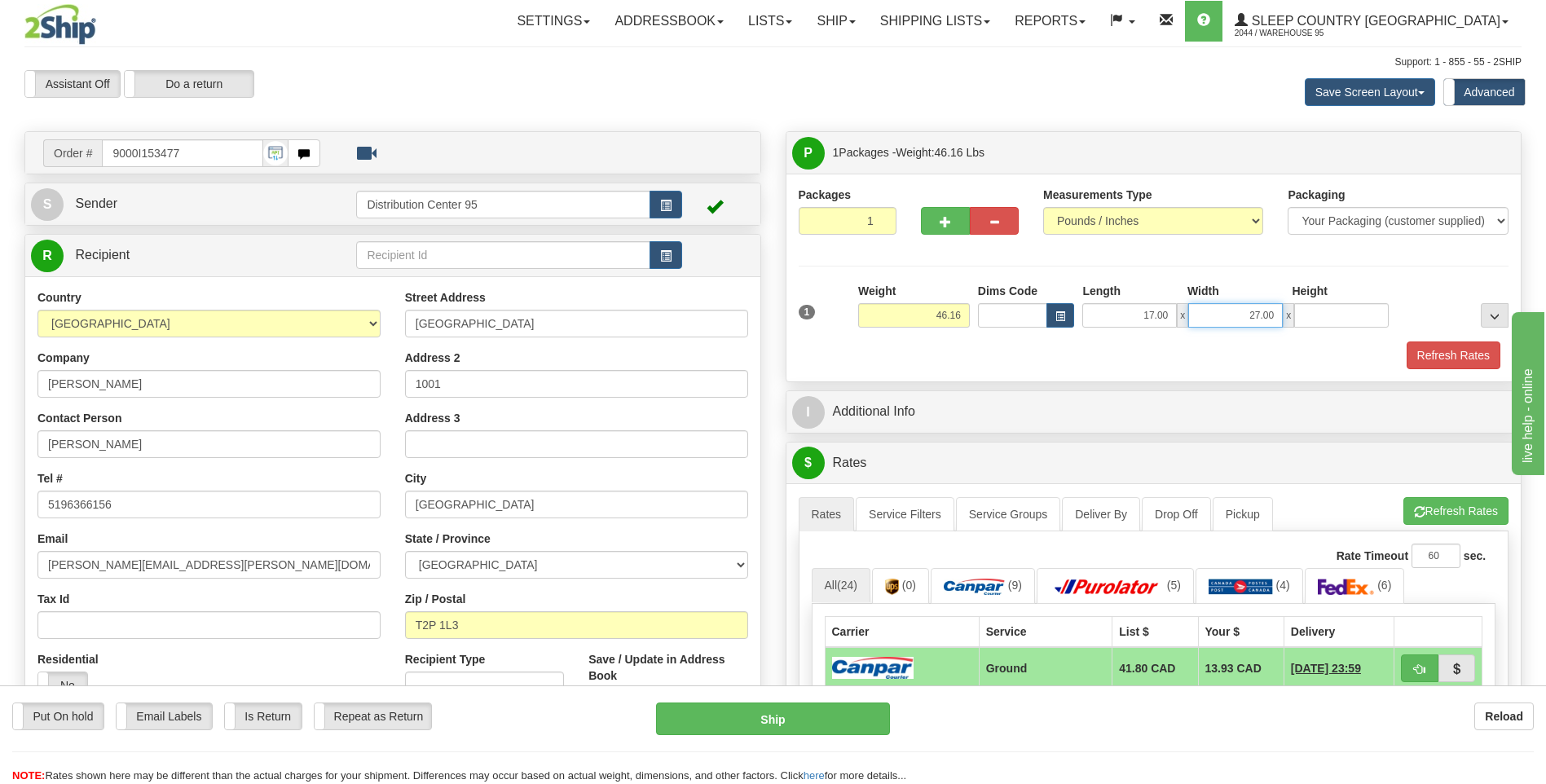
type input "0.00"
click at [1255, 317] on input "27.00" at bounding box center [1235, 315] width 94 height 24
type input "17.00"
click at [1330, 319] on input "0.00" at bounding box center [1341, 315] width 94 height 24
type input "41.00"
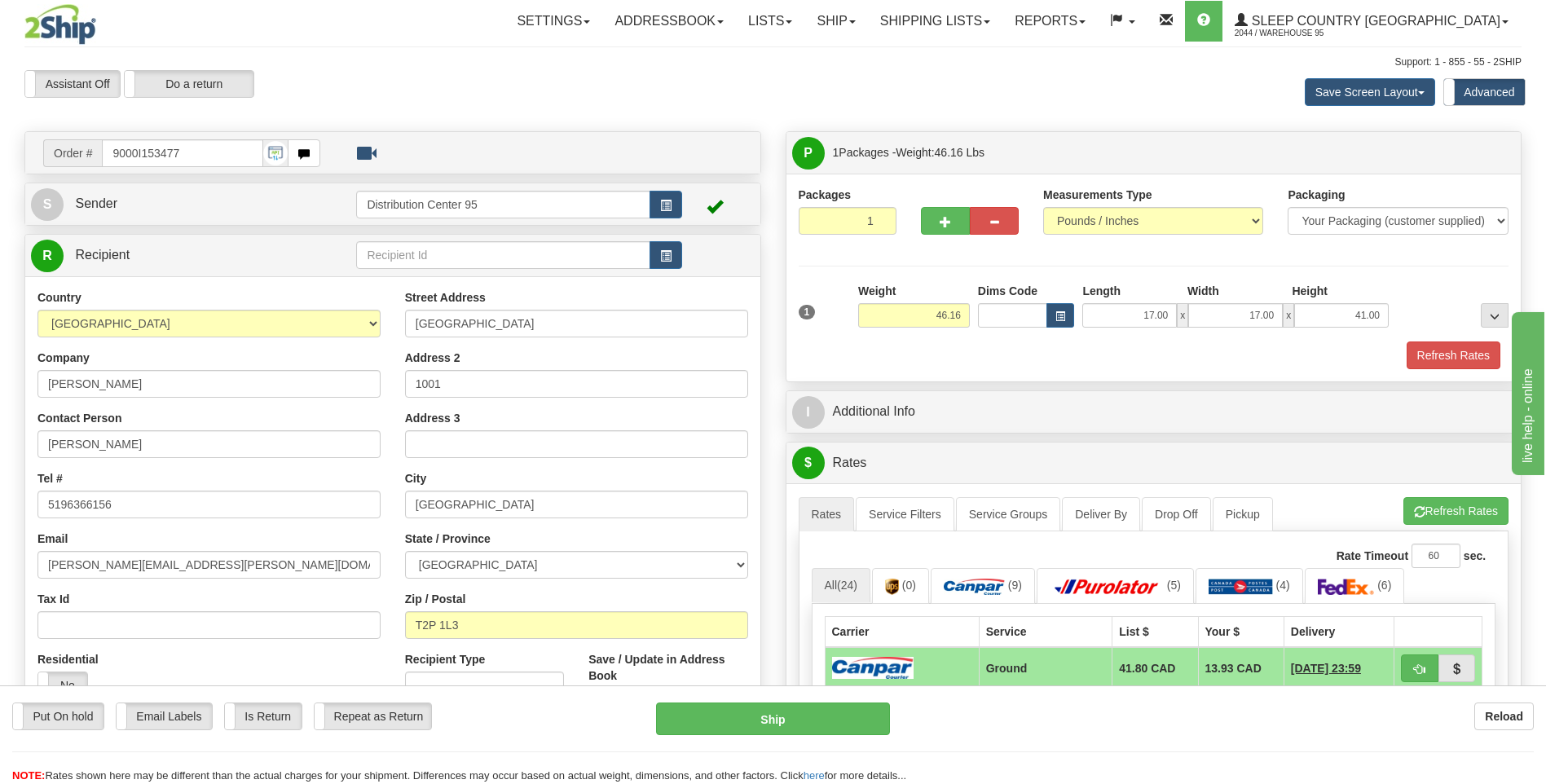
click at [1385, 284] on div "Height" at bounding box center [1340, 293] width 105 height 20
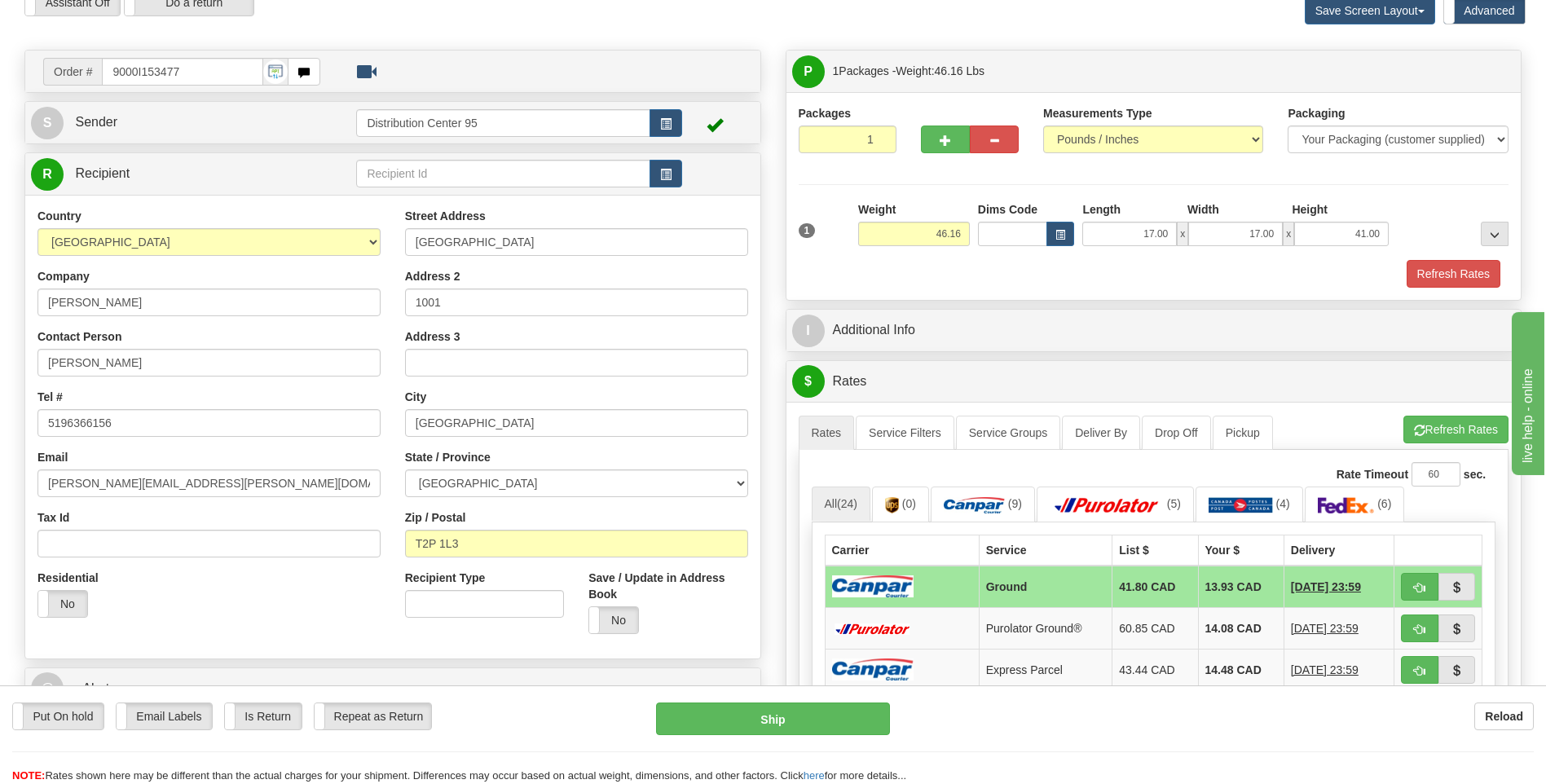
scroll to position [814, 0]
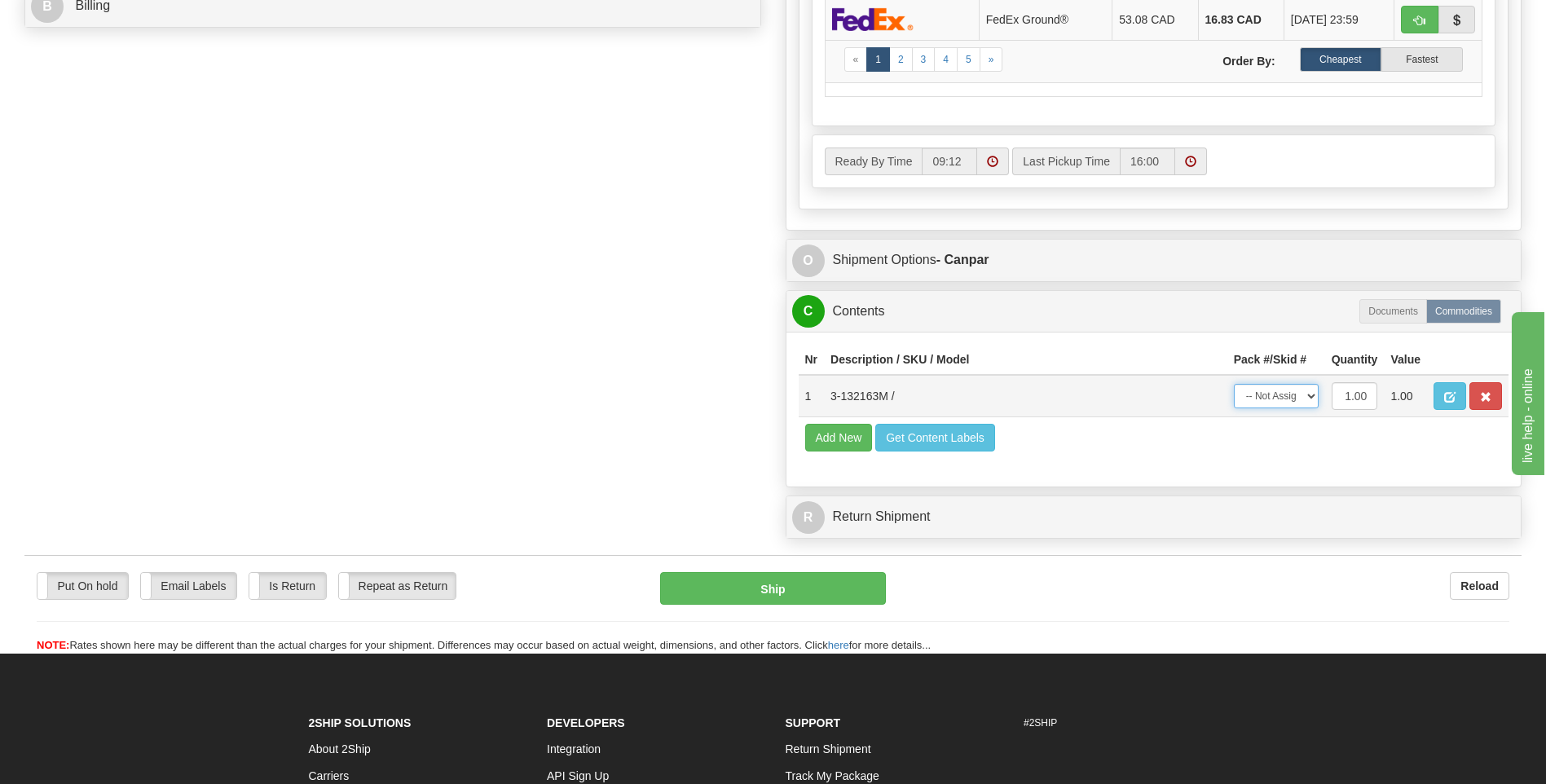
click at [1261, 393] on select "-- Not Assigned -- Package 1" at bounding box center [1276, 395] width 85 height 24
select select "0"
click at [1234, 383] on select "-- Not Assigned -- Package 1" at bounding box center [1276, 395] width 85 height 24
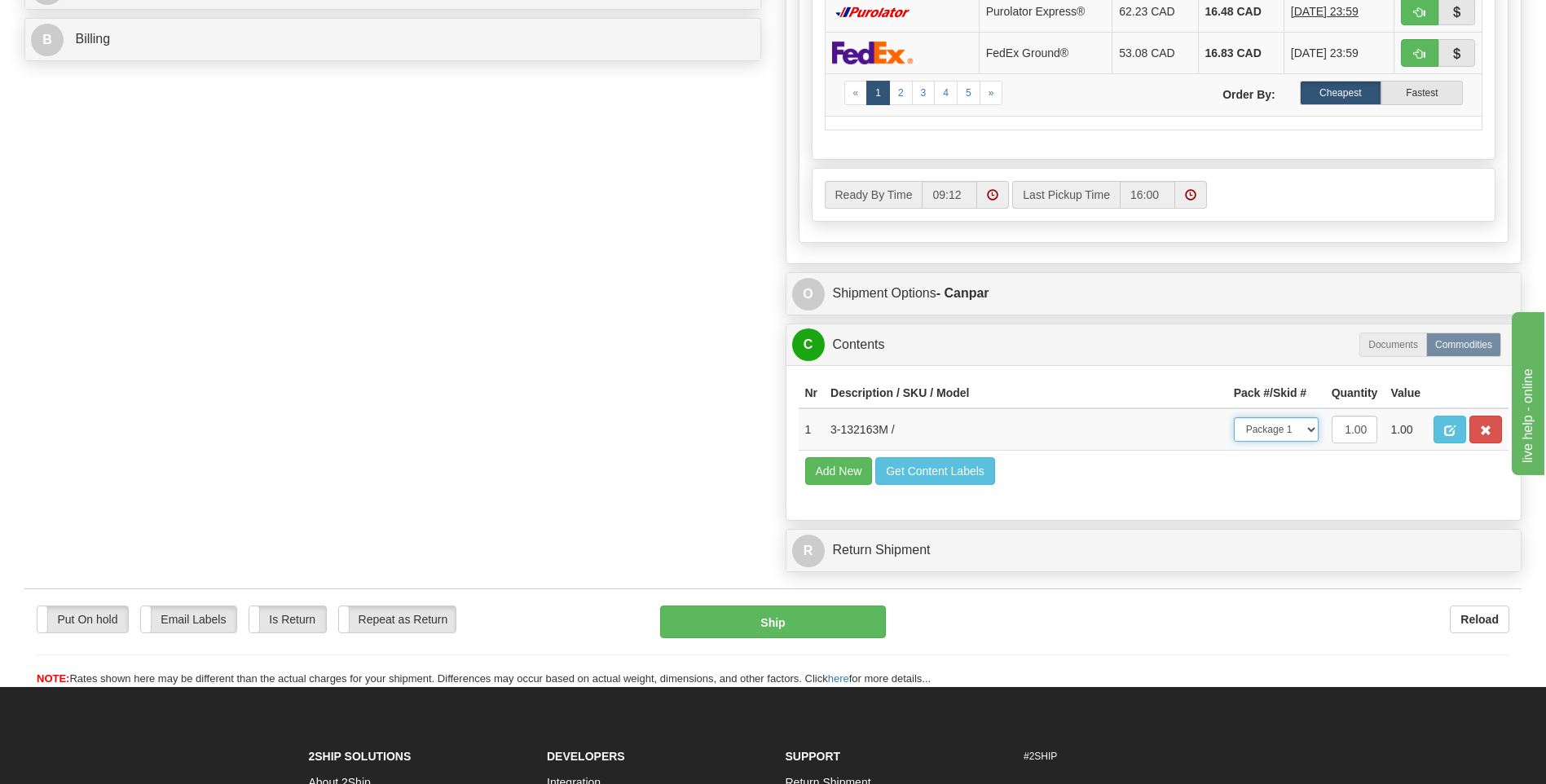
scroll to position [570, 0]
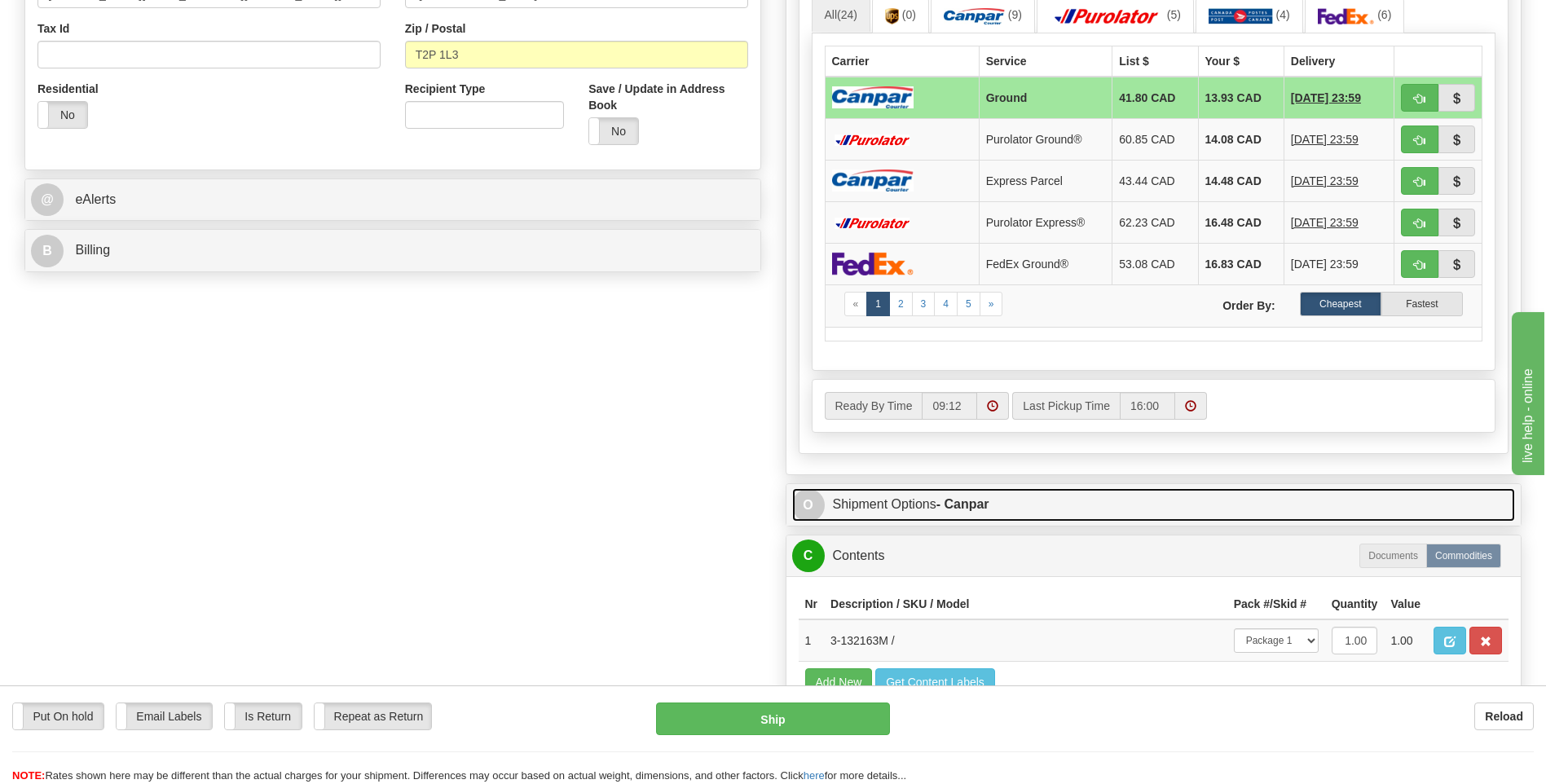
click at [995, 499] on link "O Shipment Options - Canpar" at bounding box center [1154, 505] width 724 height 33
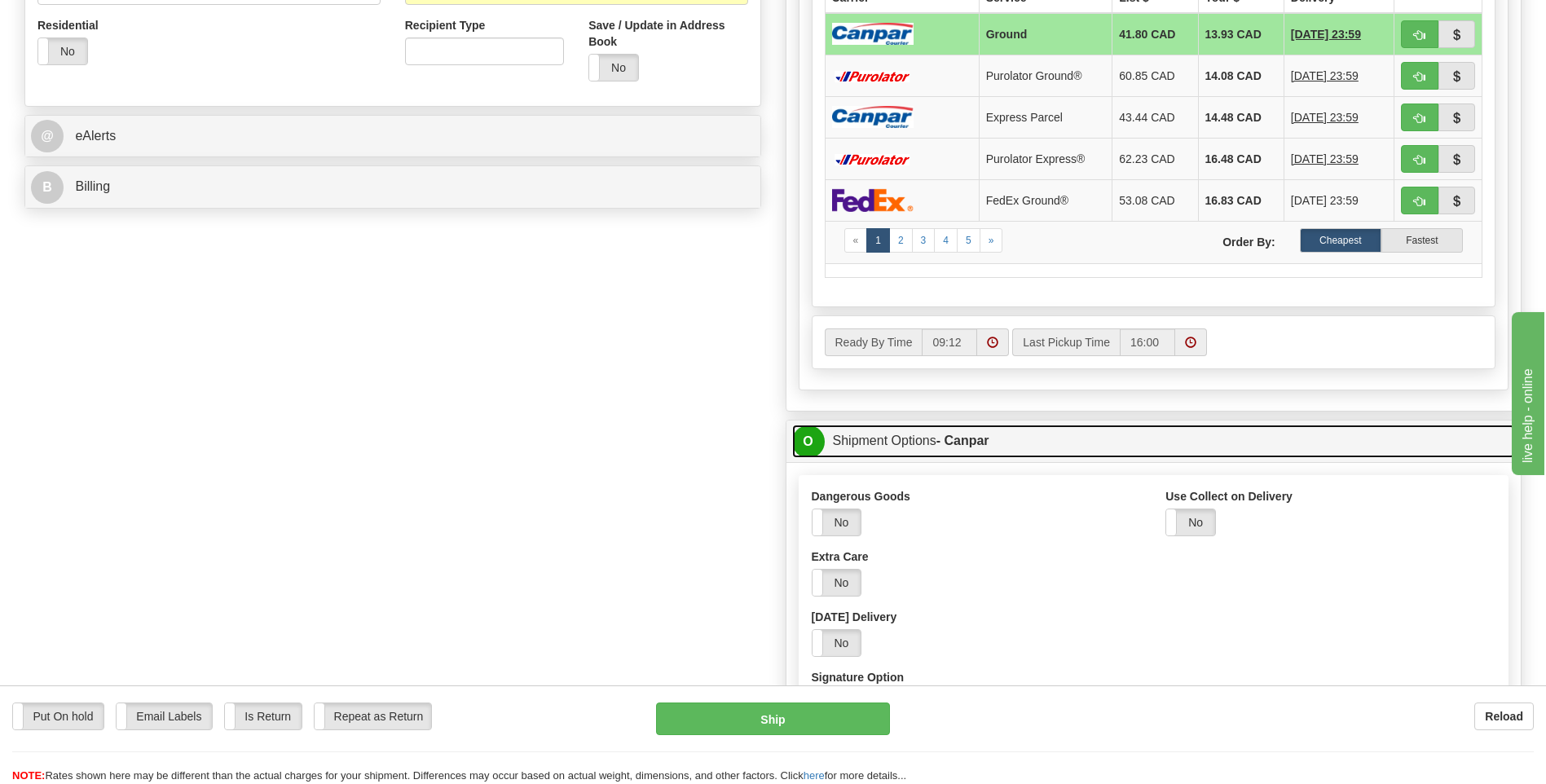
scroll to position [733, 0]
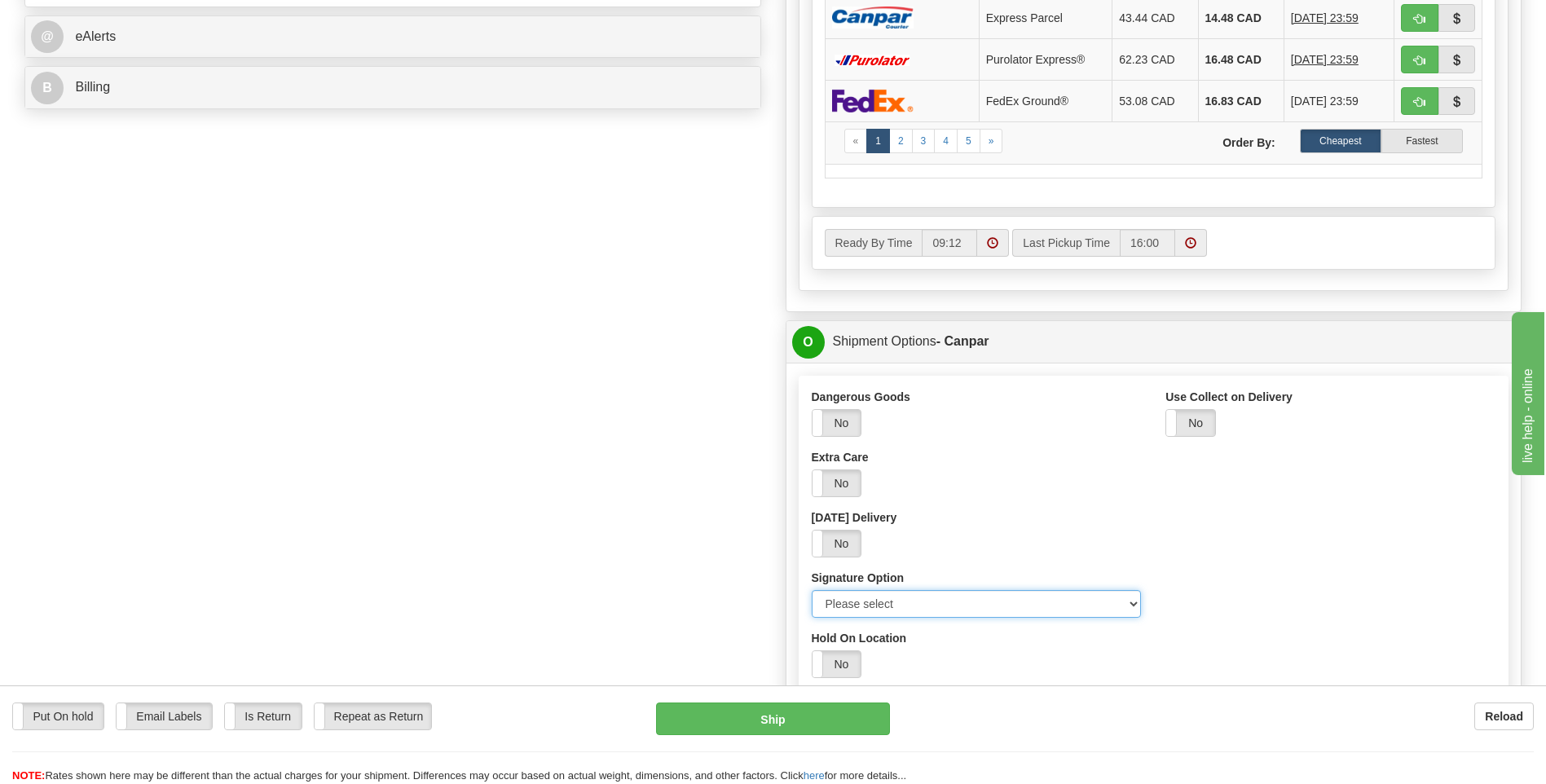
click at [912, 596] on select "Please select No Signature Required Signature Required Adult Signature" at bounding box center [976, 603] width 330 height 27
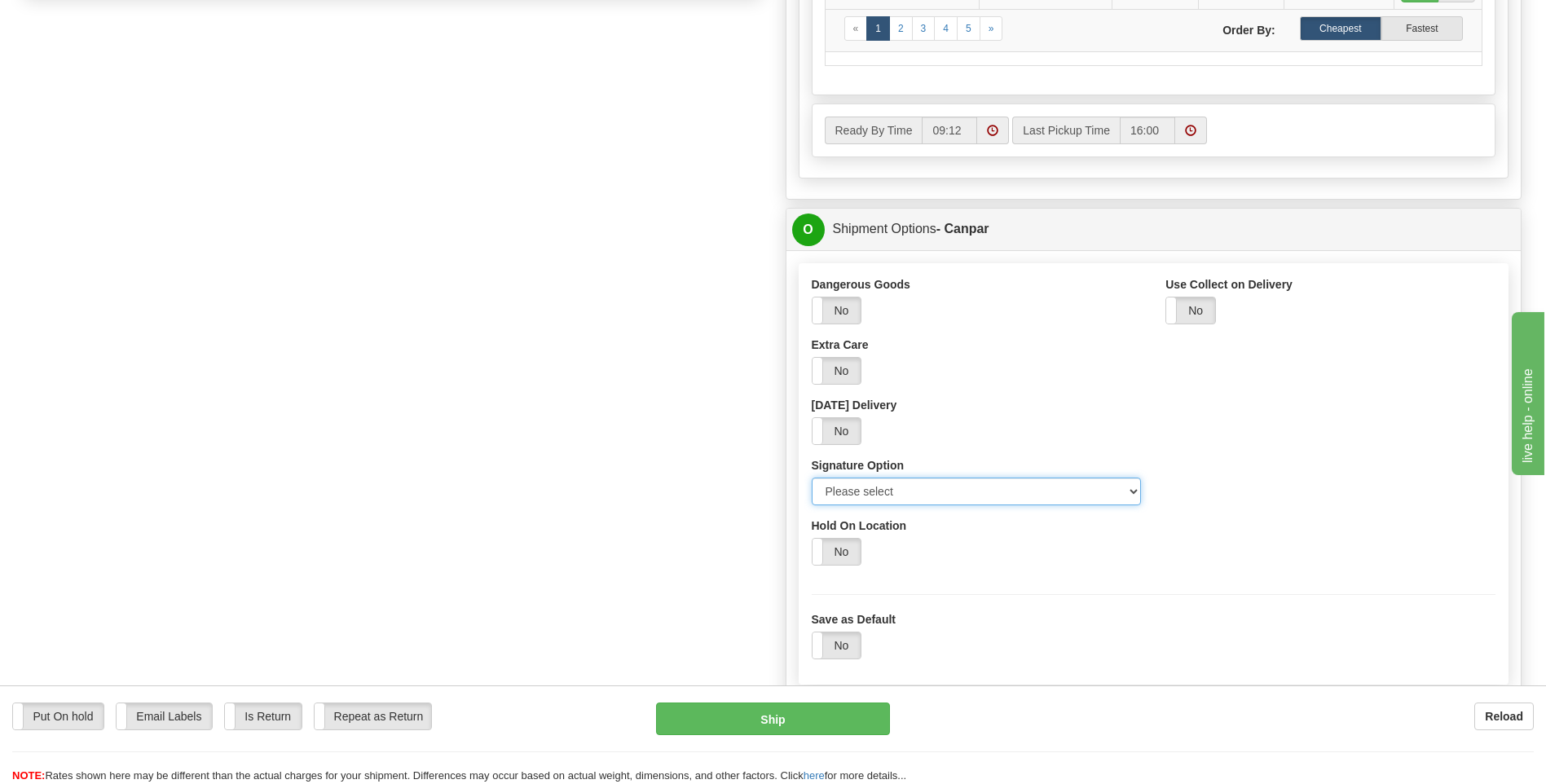
scroll to position [1059, 0]
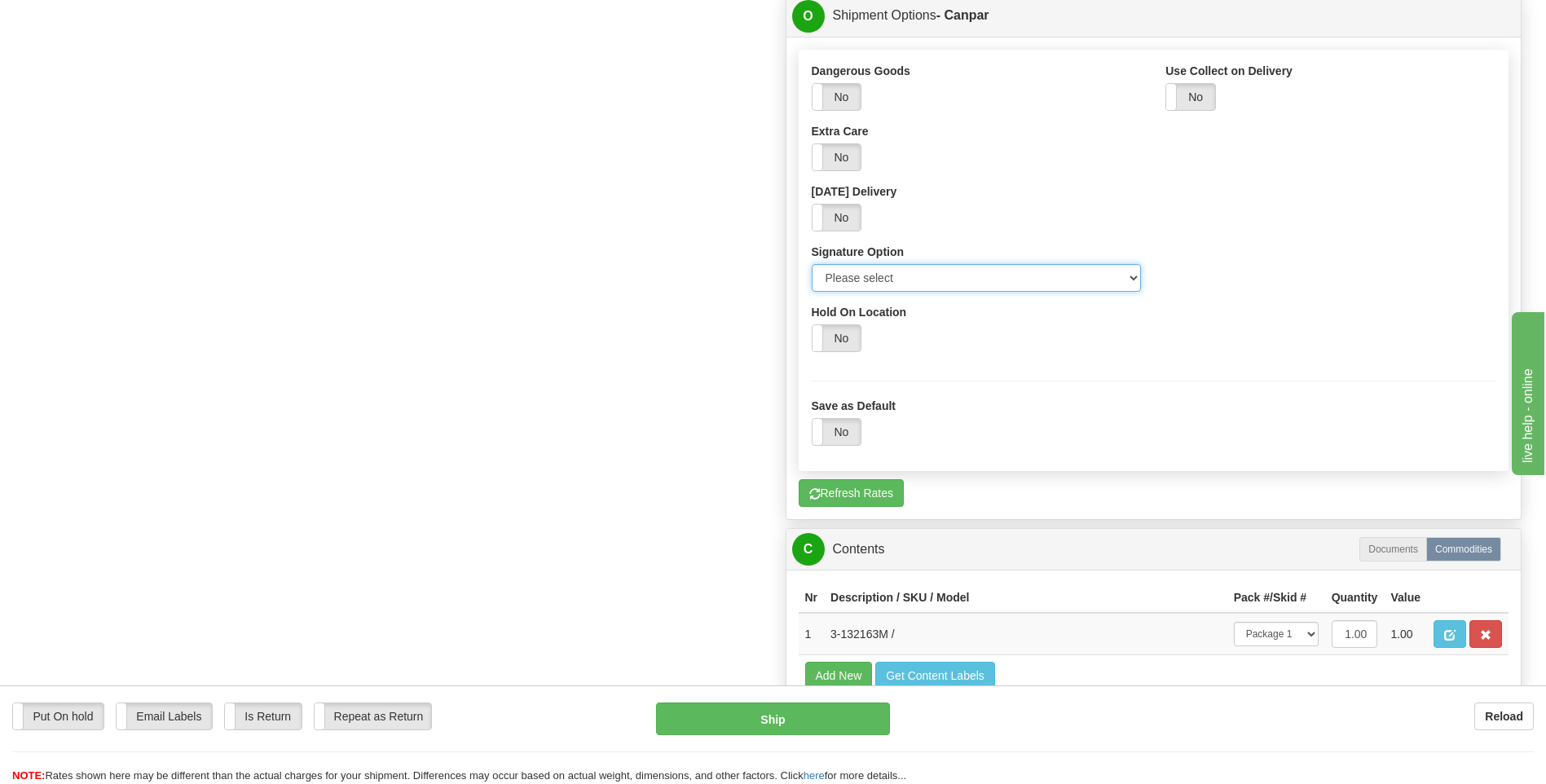
click at [939, 277] on select "Please select No Signature Required Signature Required Adult Signature" at bounding box center [976, 277] width 330 height 27
select select "2"
click at [811, 264] on select "Please select No Signature Required Signature Required Adult Signature" at bounding box center [976, 277] width 330 height 27
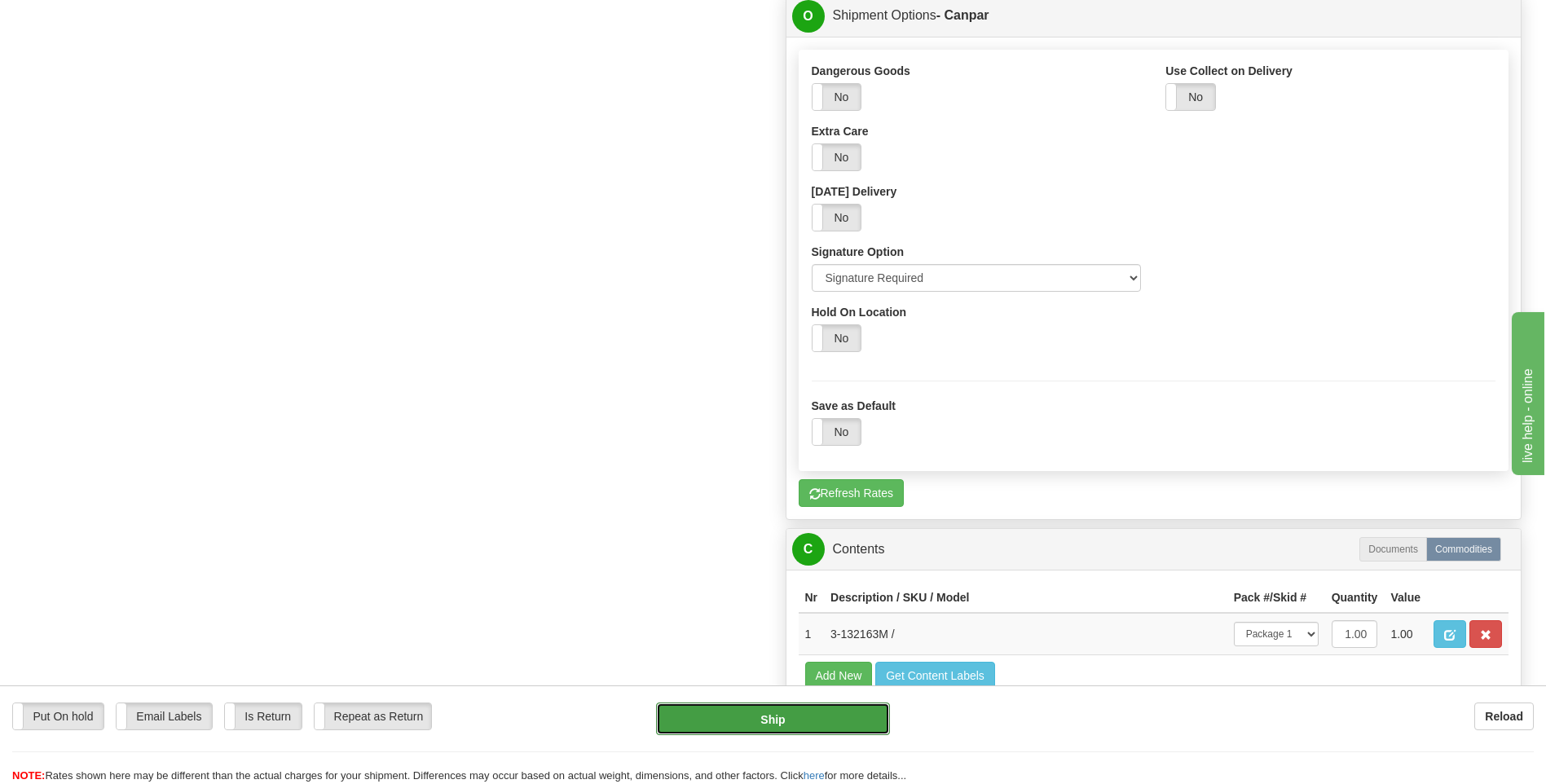
click at [749, 712] on button "Ship" at bounding box center [772, 718] width 233 height 32
type input "1"
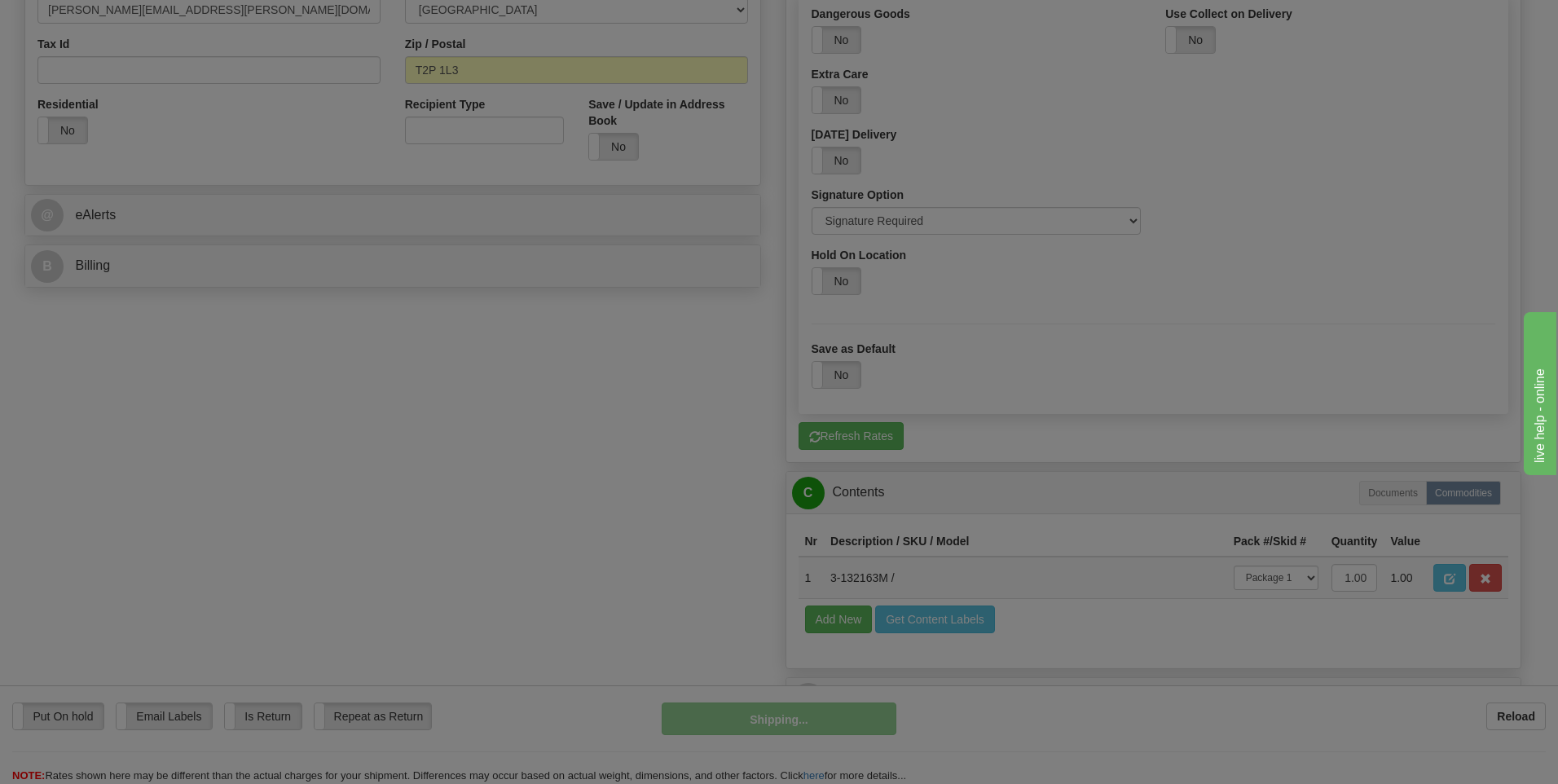
scroll to position [498, 0]
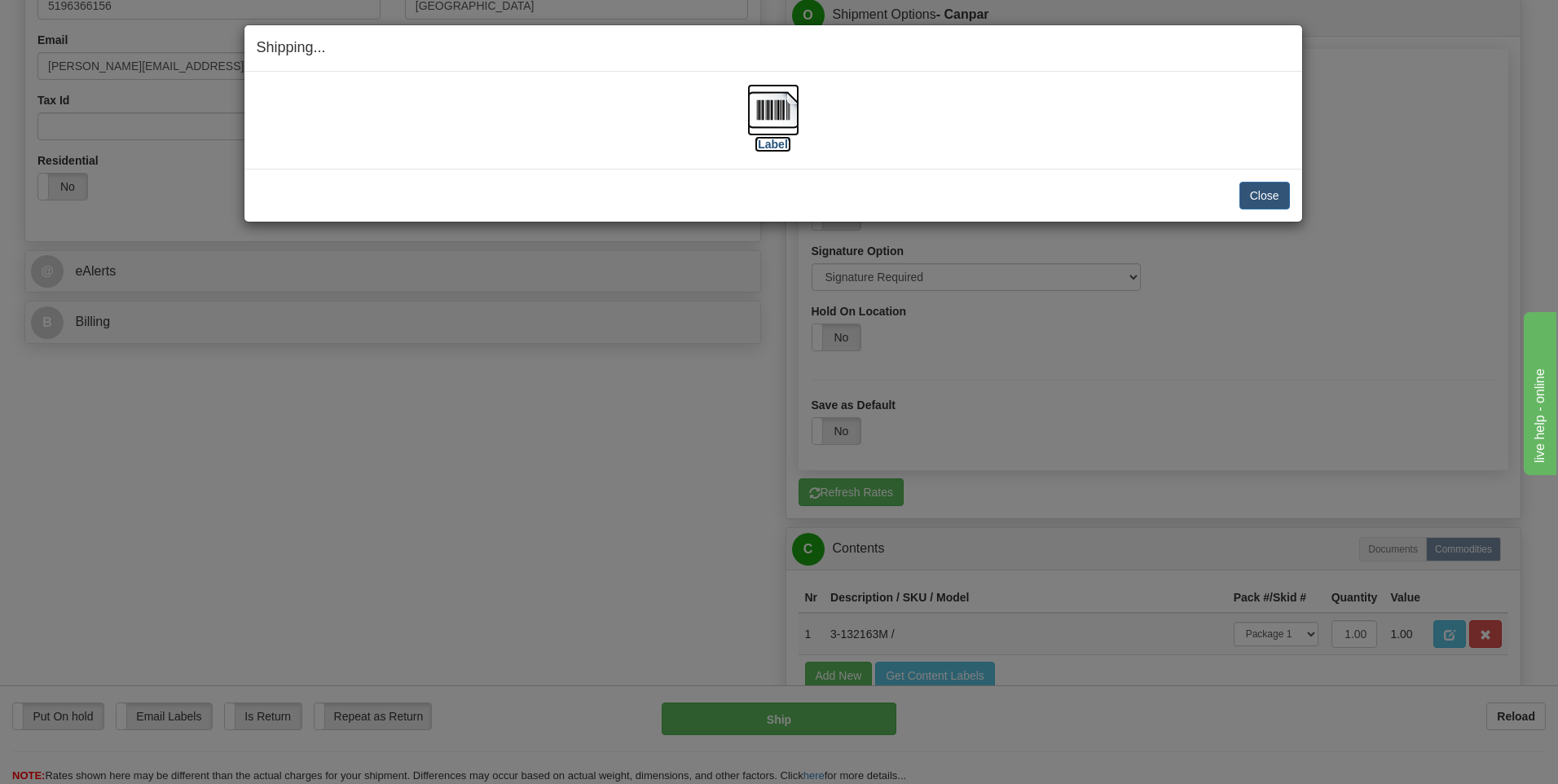
click at [773, 145] on label "[Label]" at bounding box center [773, 144] width 38 height 17
click at [1266, 196] on button "Close" at bounding box center [1265, 196] width 51 height 27
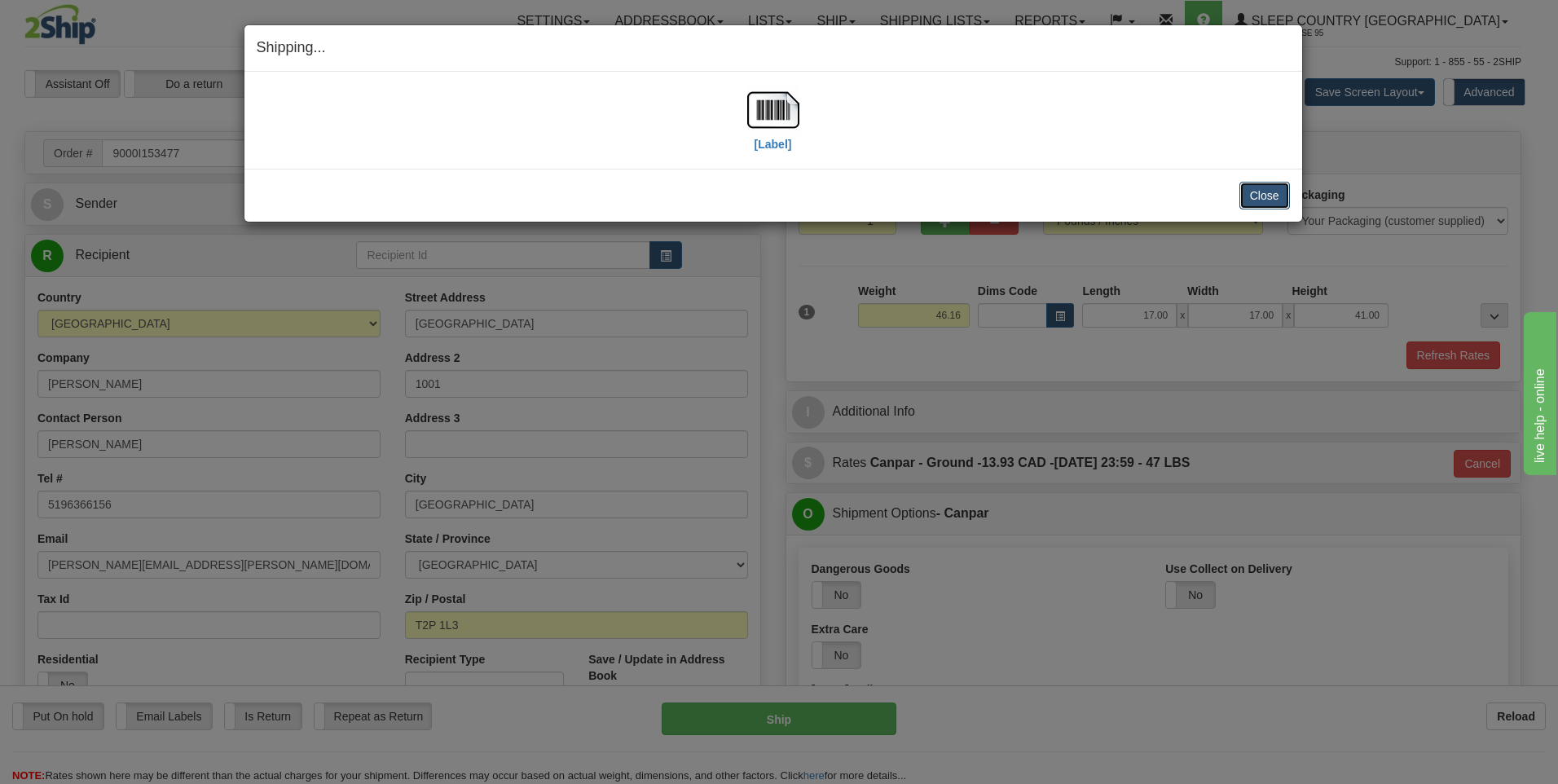
click at [1269, 203] on button "Close" at bounding box center [1265, 196] width 51 height 27
click at [1269, 196] on button "Close" at bounding box center [1265, 196] width 51 height 27
click at [1268, 189] on button "Close" at bounding box center [1265, 196] width 51 height 27
click at [773, 149] on label "[Label]" at bounding box center [773, 144] width 38 height 17
click at [1265, 200] on button "Close" at bounding box center [1265, 196] width 51 height 27
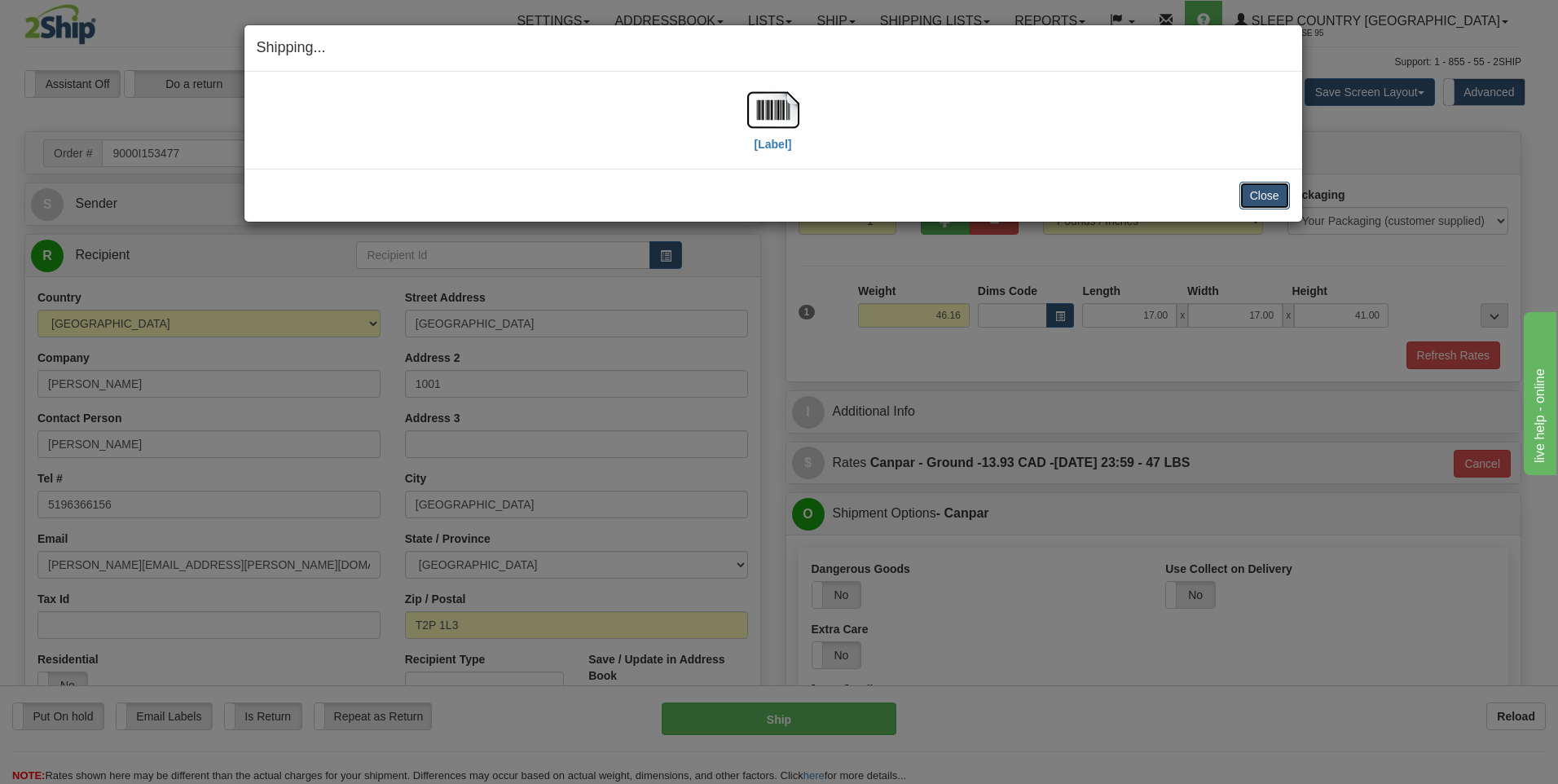
click at [1267, 196] on button "Close" at bounding box center [1265, 196] width 51 height 27
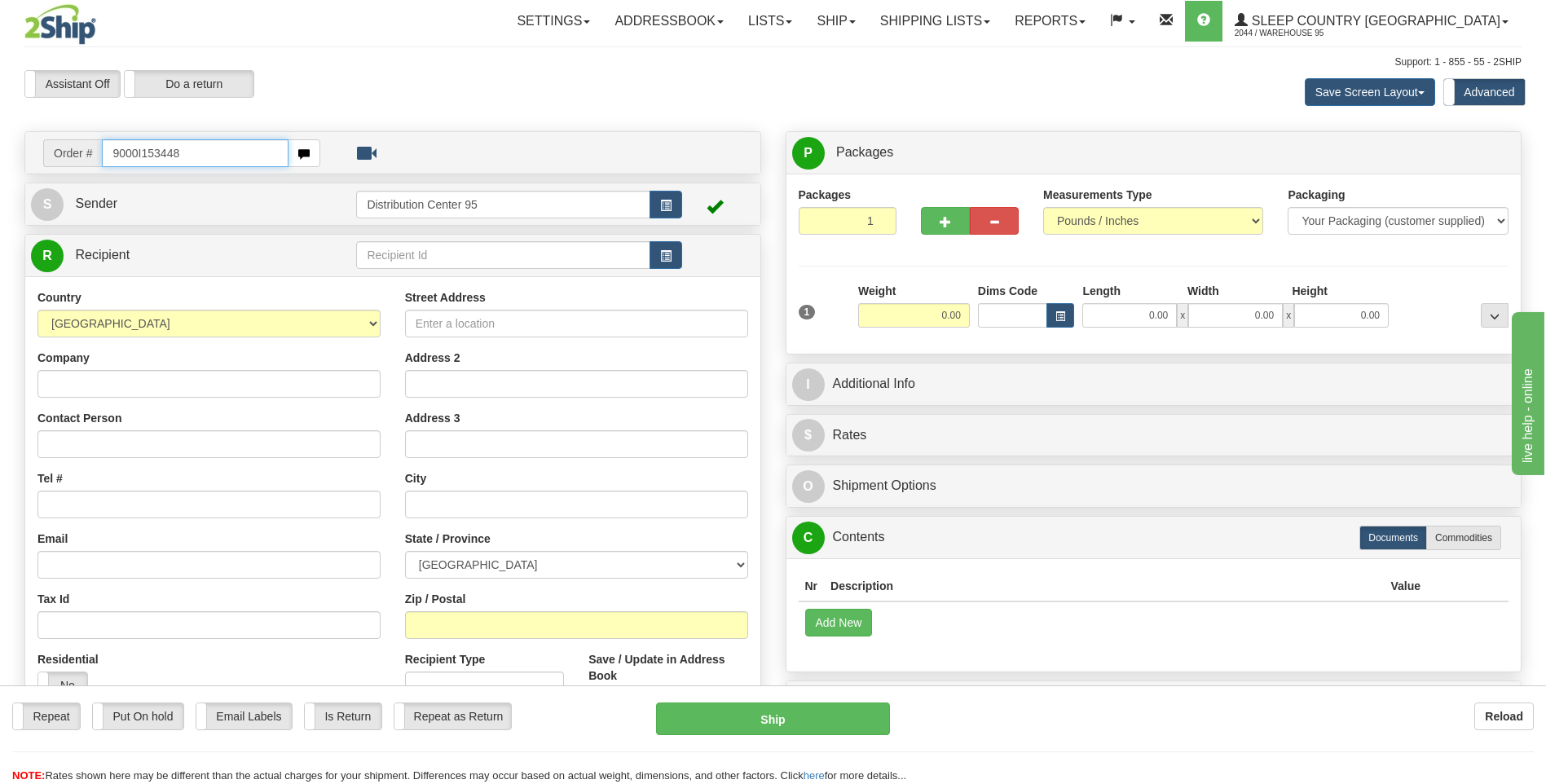
type input "9000I153448"
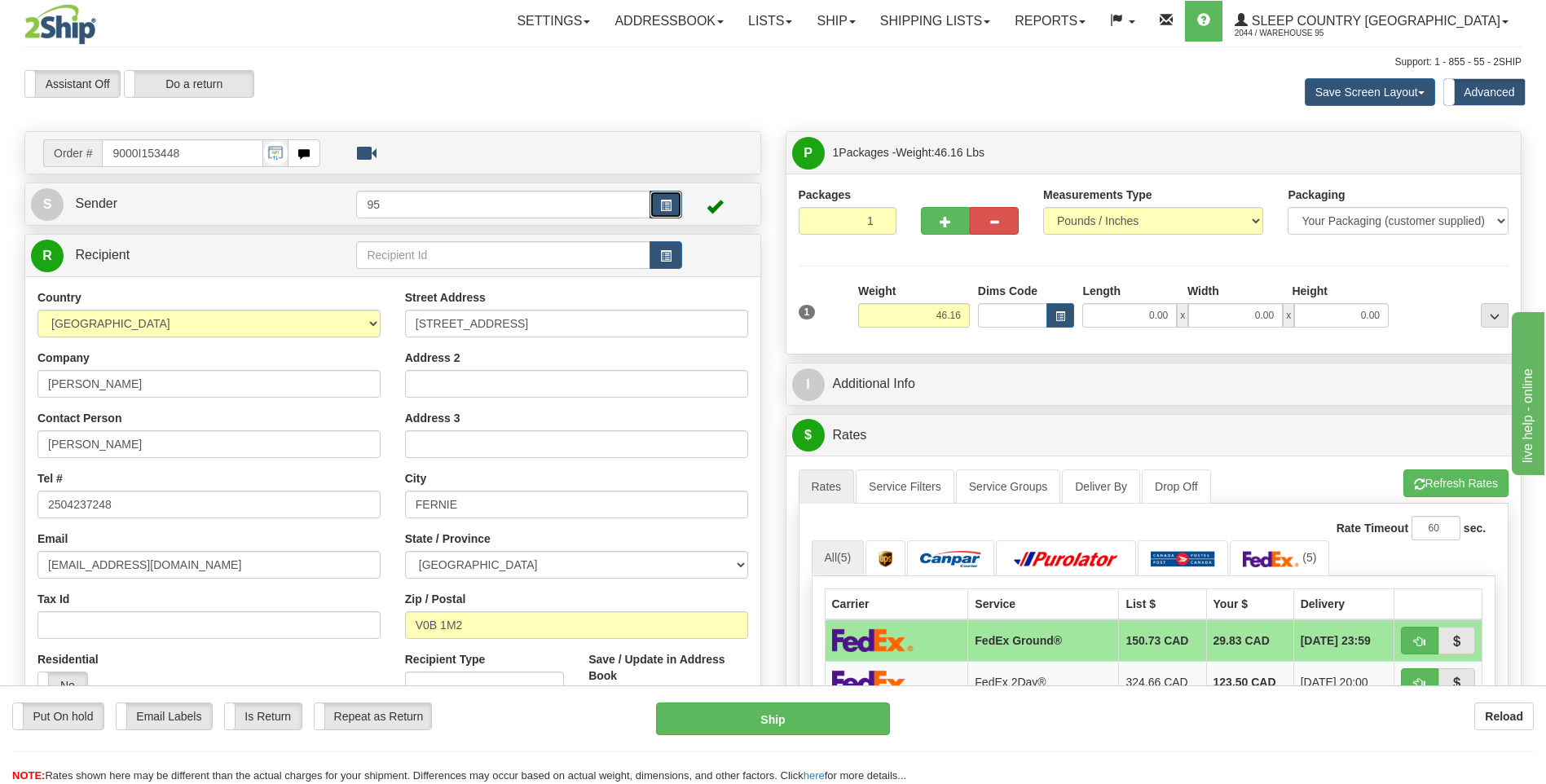
click at [660, 205] on span "button" at bounding box center [665, 205] width 12 height 11
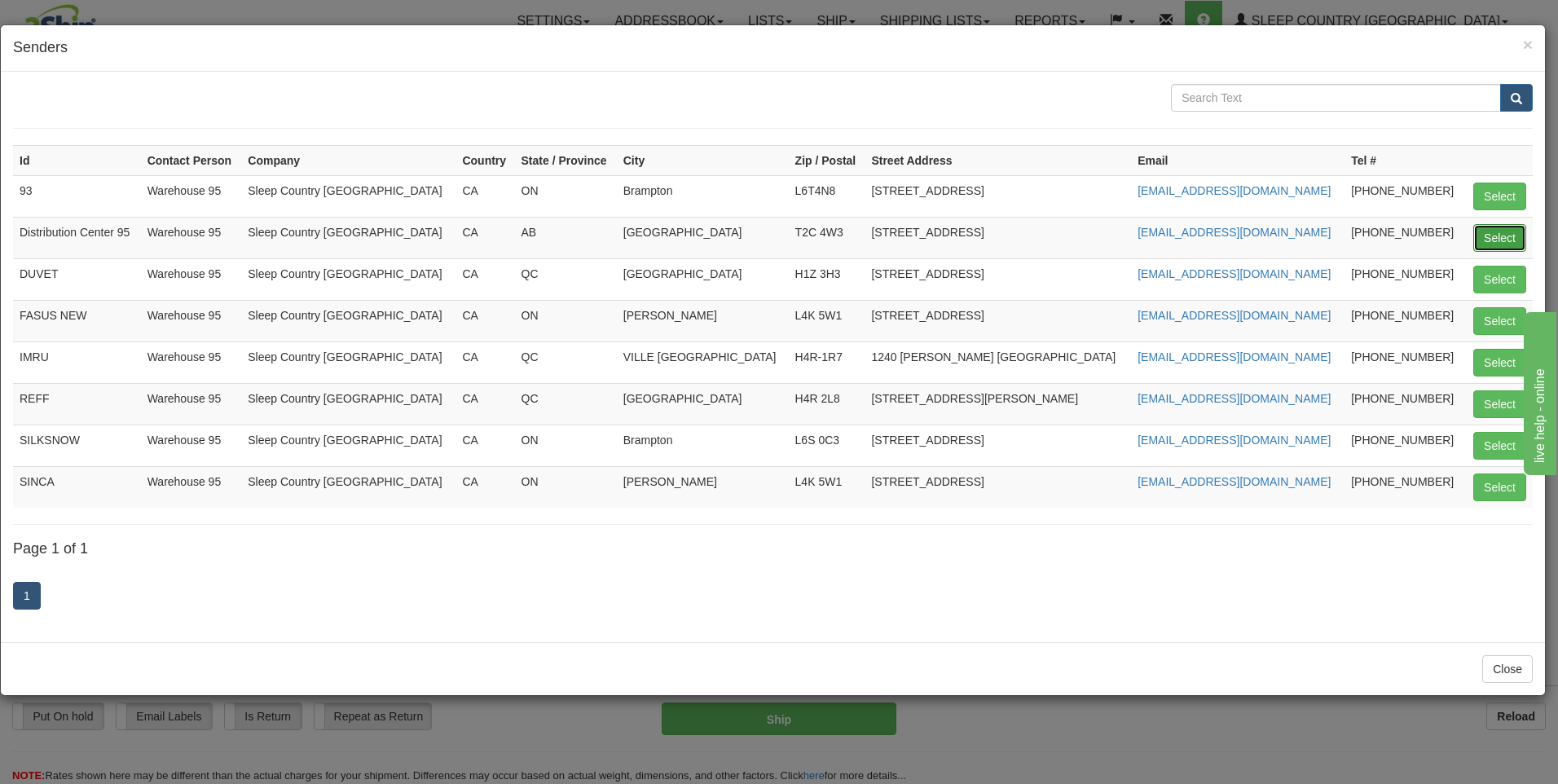
click at [1506, 248] on button "Select" at bounding box center [1500, 237] width 53 height 27
type input "Distribution Center 95"
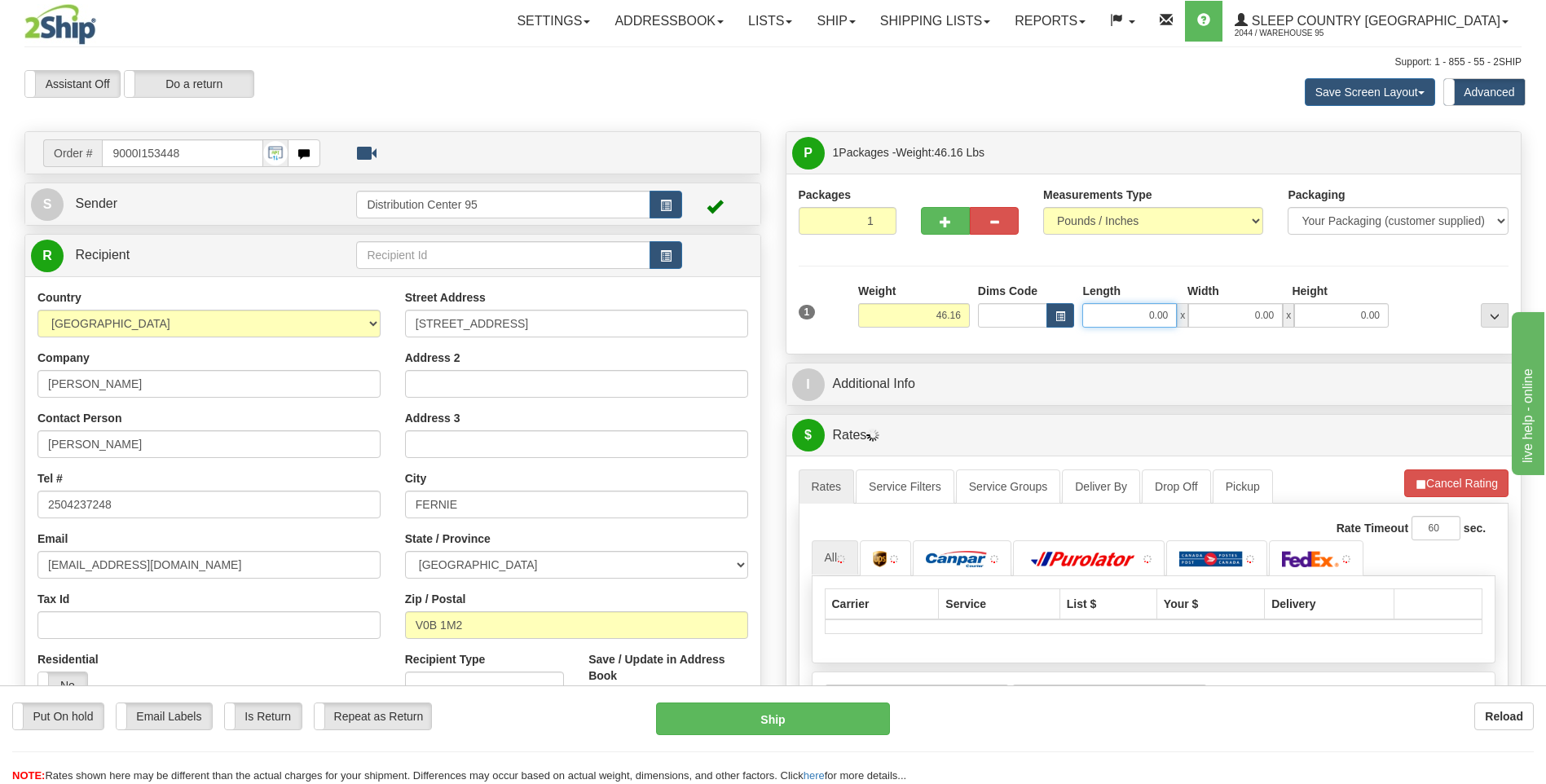
click at [1108, 322] on input "0.00" at bounding box center [1129, 315] width 94 height 24
type input "17.00"
click at [1234, 323] on input "0.00" at bounding box center [1235, 315] width 94 height 24
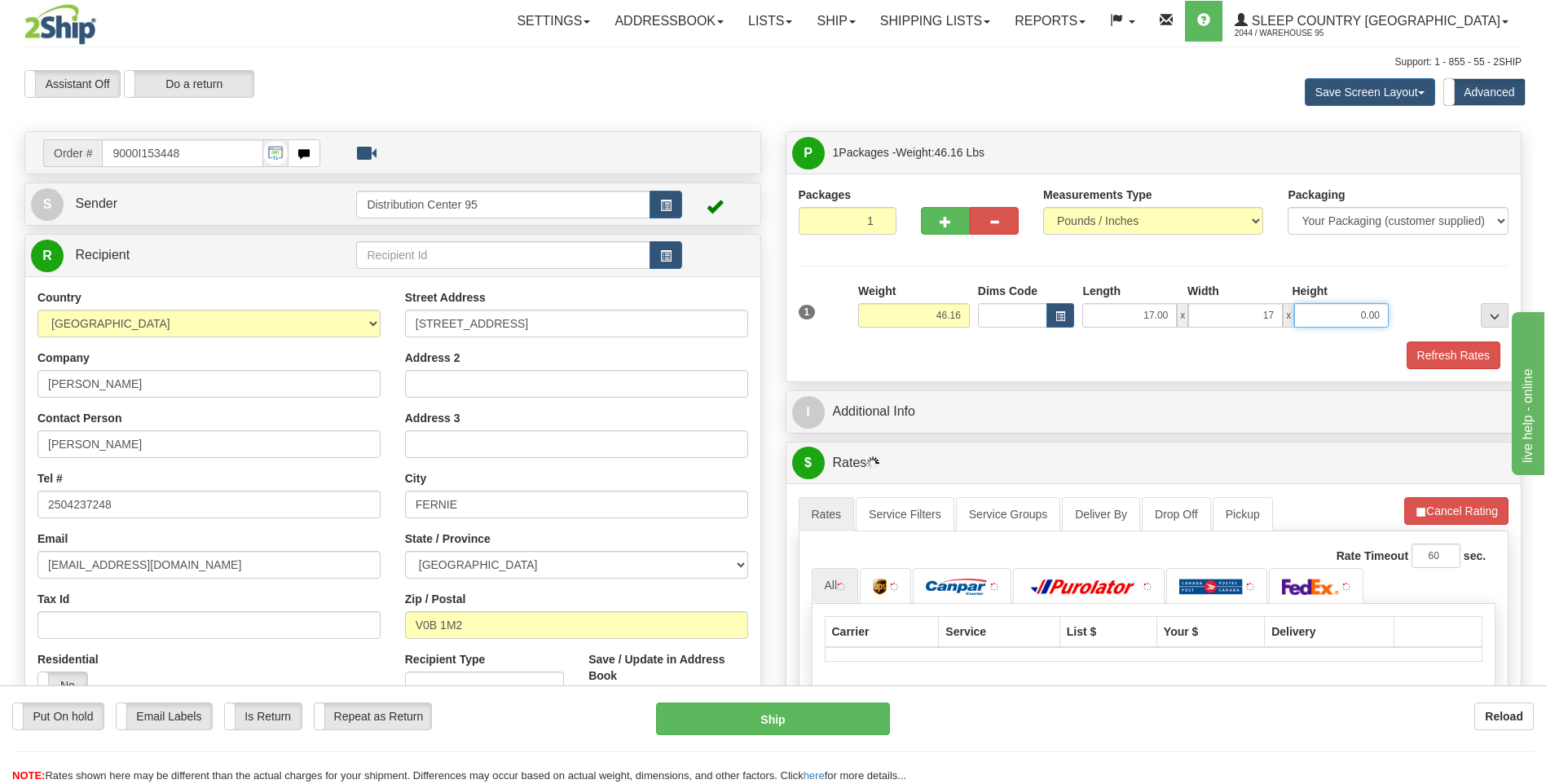
type input "17.00"
click at [1334, 321] on input "0.00" at bounding box center [1341, 315] width 94 height 24
type input "41.00"
click at [1384, 275] on div "Packages 1 1 Measurements Type" at bounding box center [1154, 278] width 710 height 183
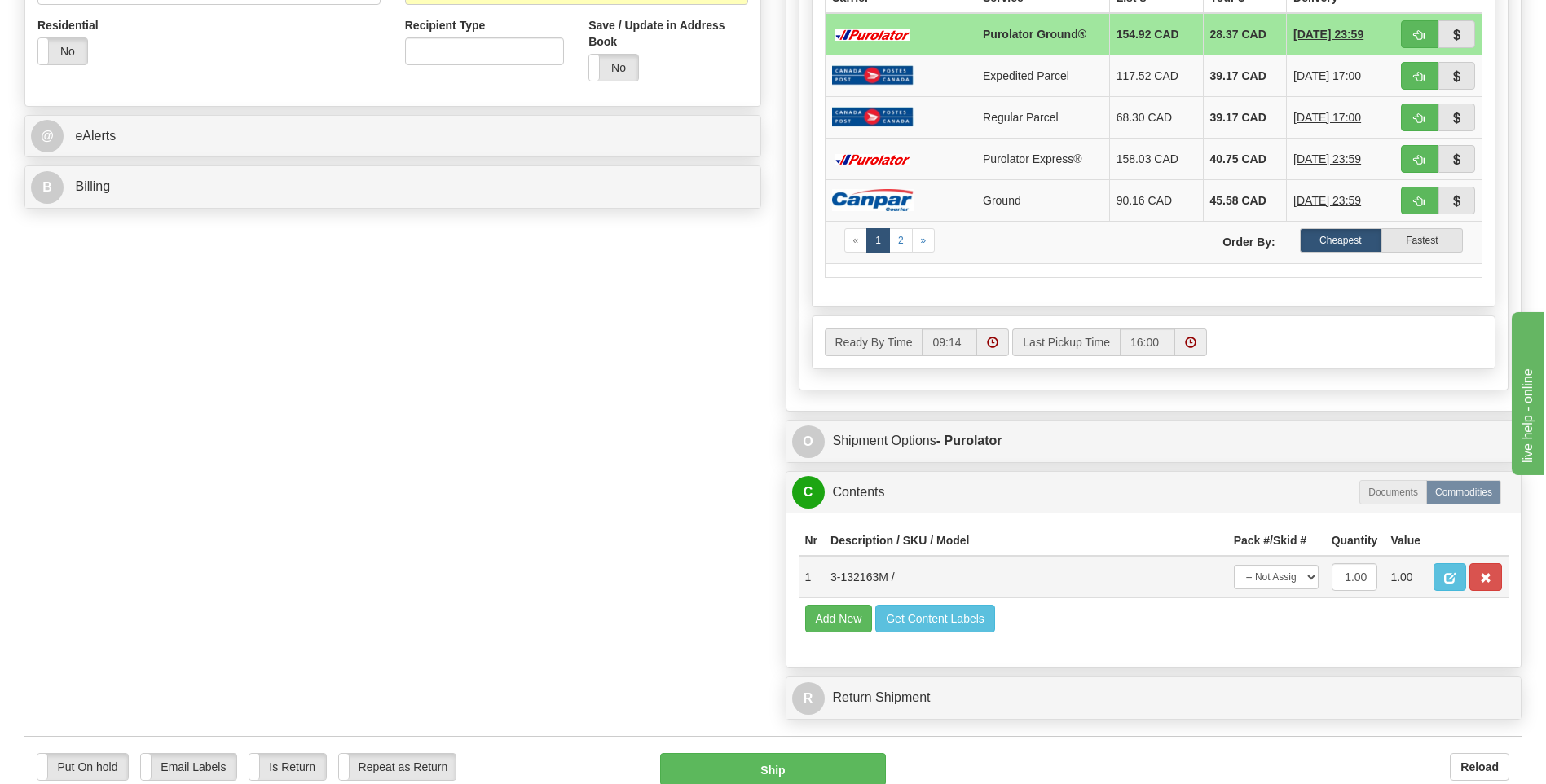
scroll to position [814, 0]
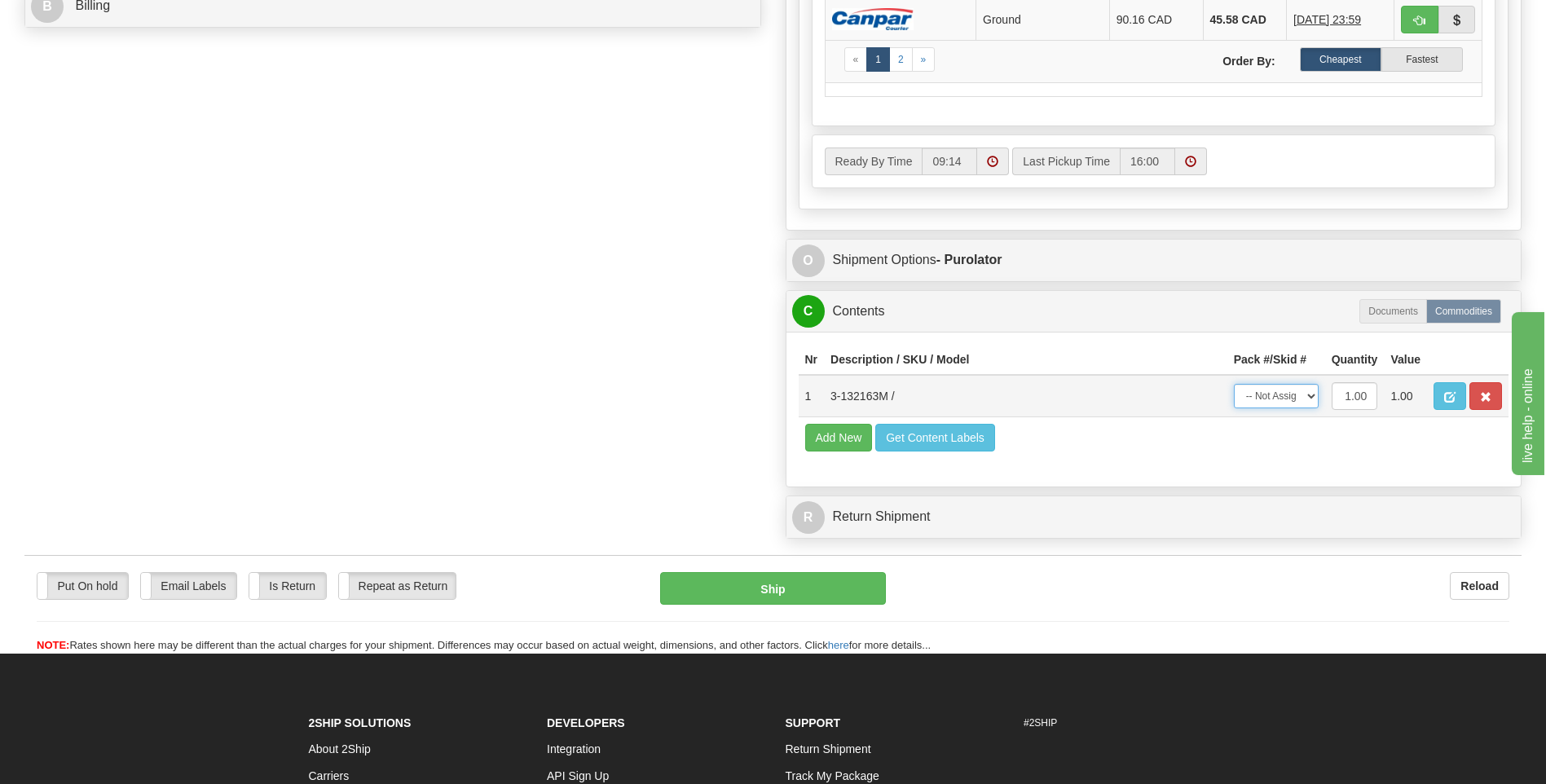
drag, startPoint x: 1270, startPoint y: 397, endPoint x: 1271, endPoint y: 406, distance: 9.1
click at [1270, 397] on select "-- Not Assigned -- Package 1" at bounding box center [1276, 395] width 85 height 24
select select "0"
click at [1234, 383] on select "-- Not Assigned -- Package 1" at bounding box center [1276, 395] width 85 height 24
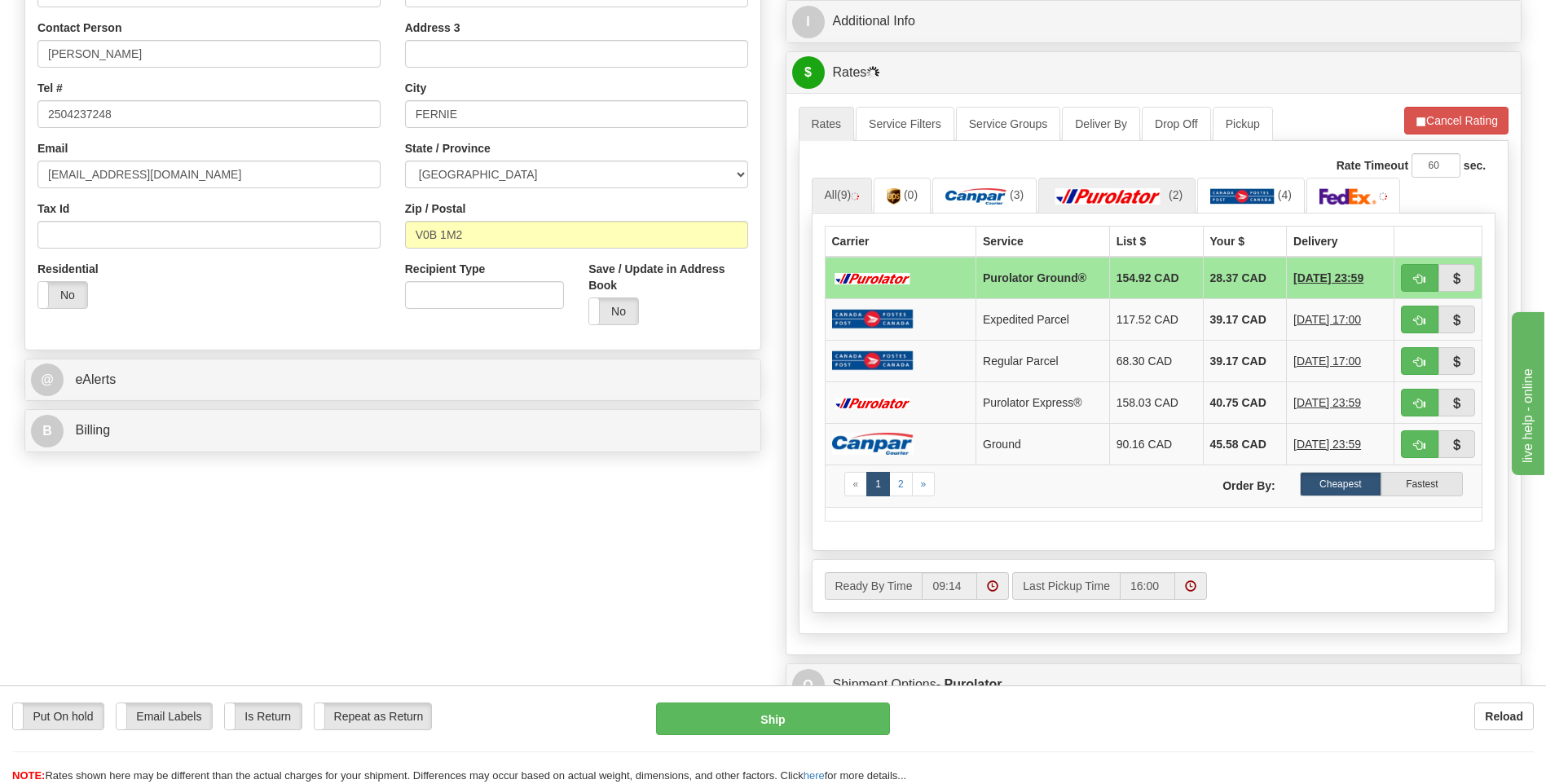
scroll to position [244, 0]
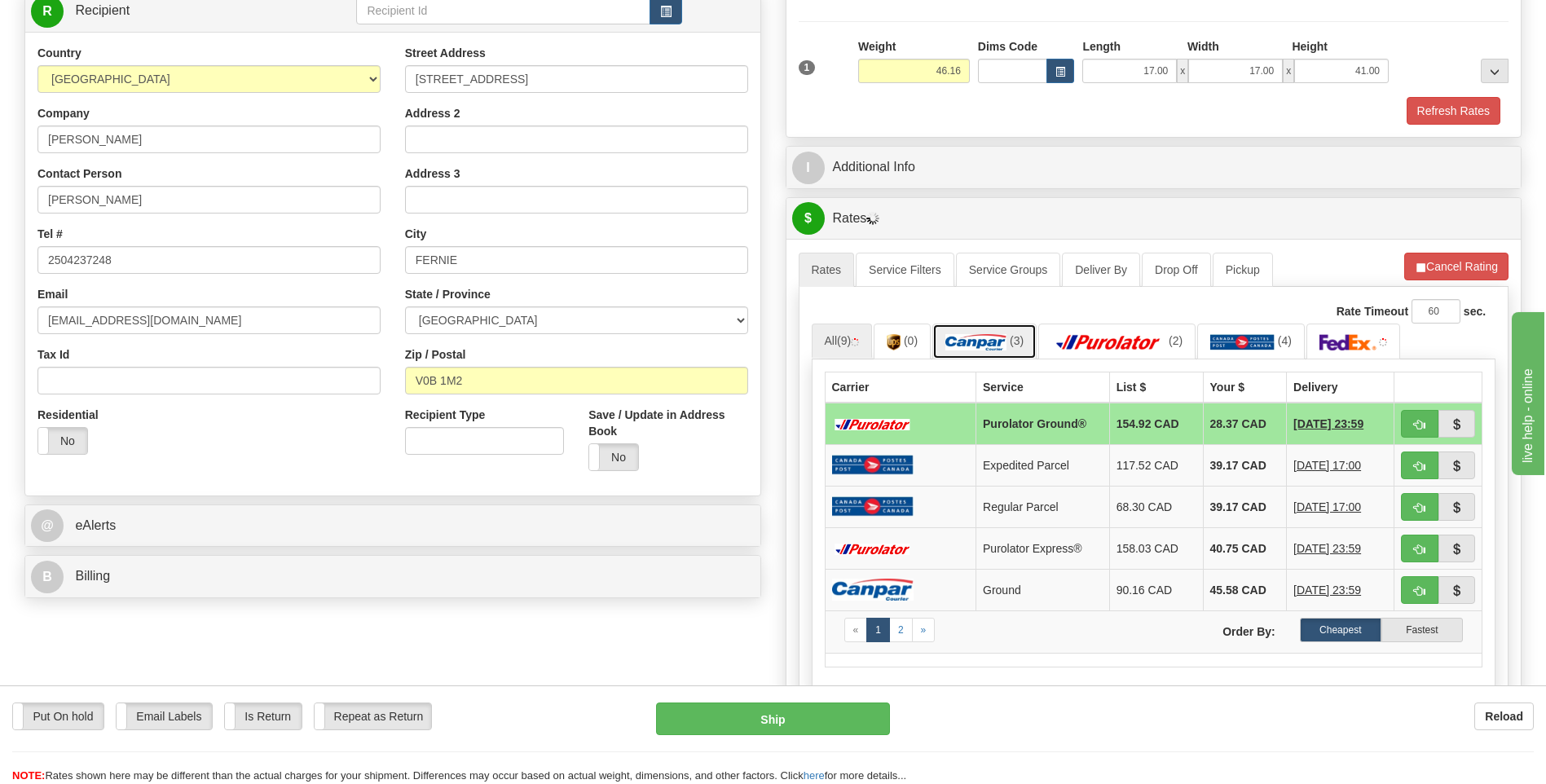
click at [995, 342] on img at bounding box center [975, 341] width 61 height 17
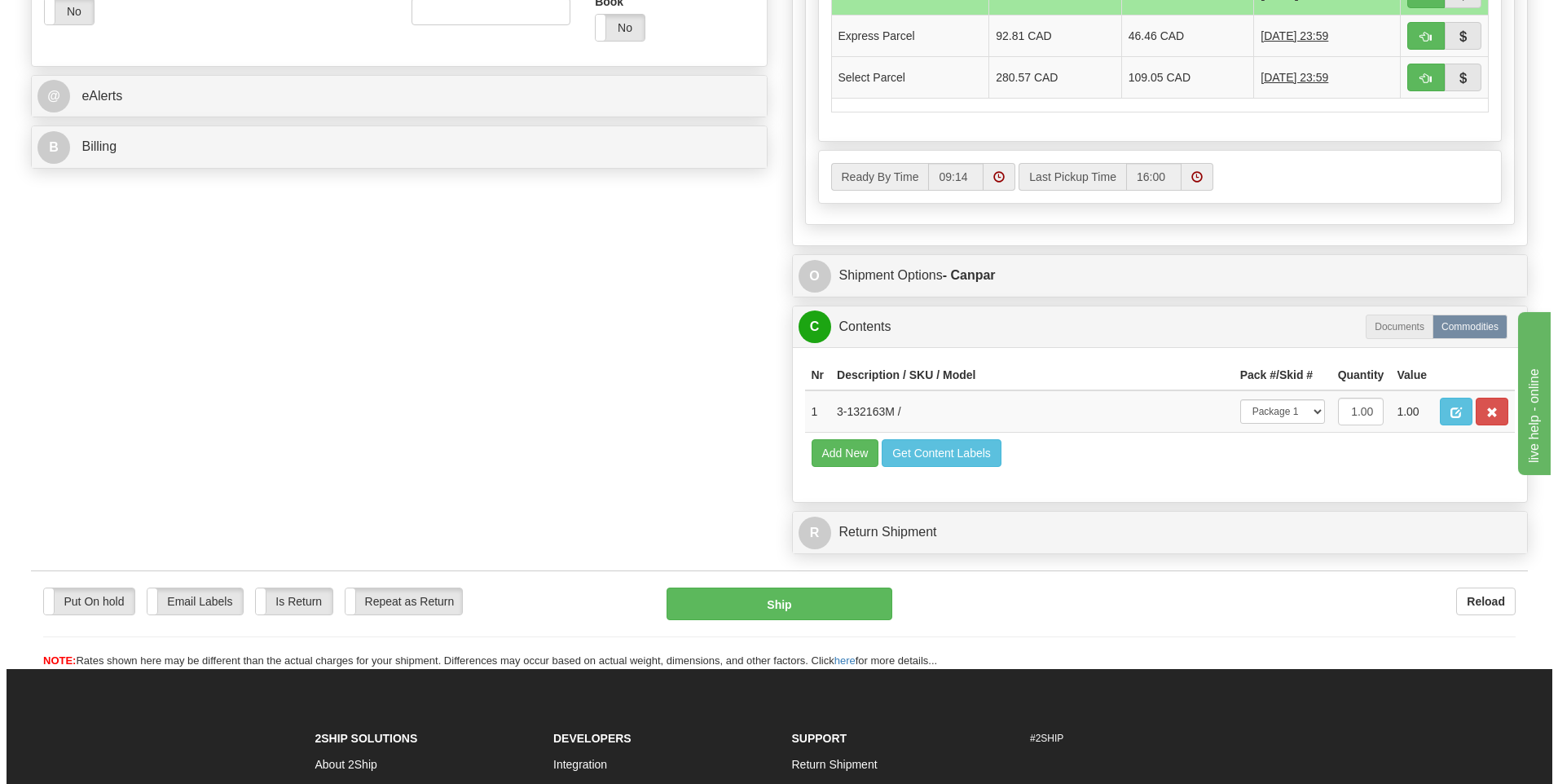
scroll to position [733, 0]
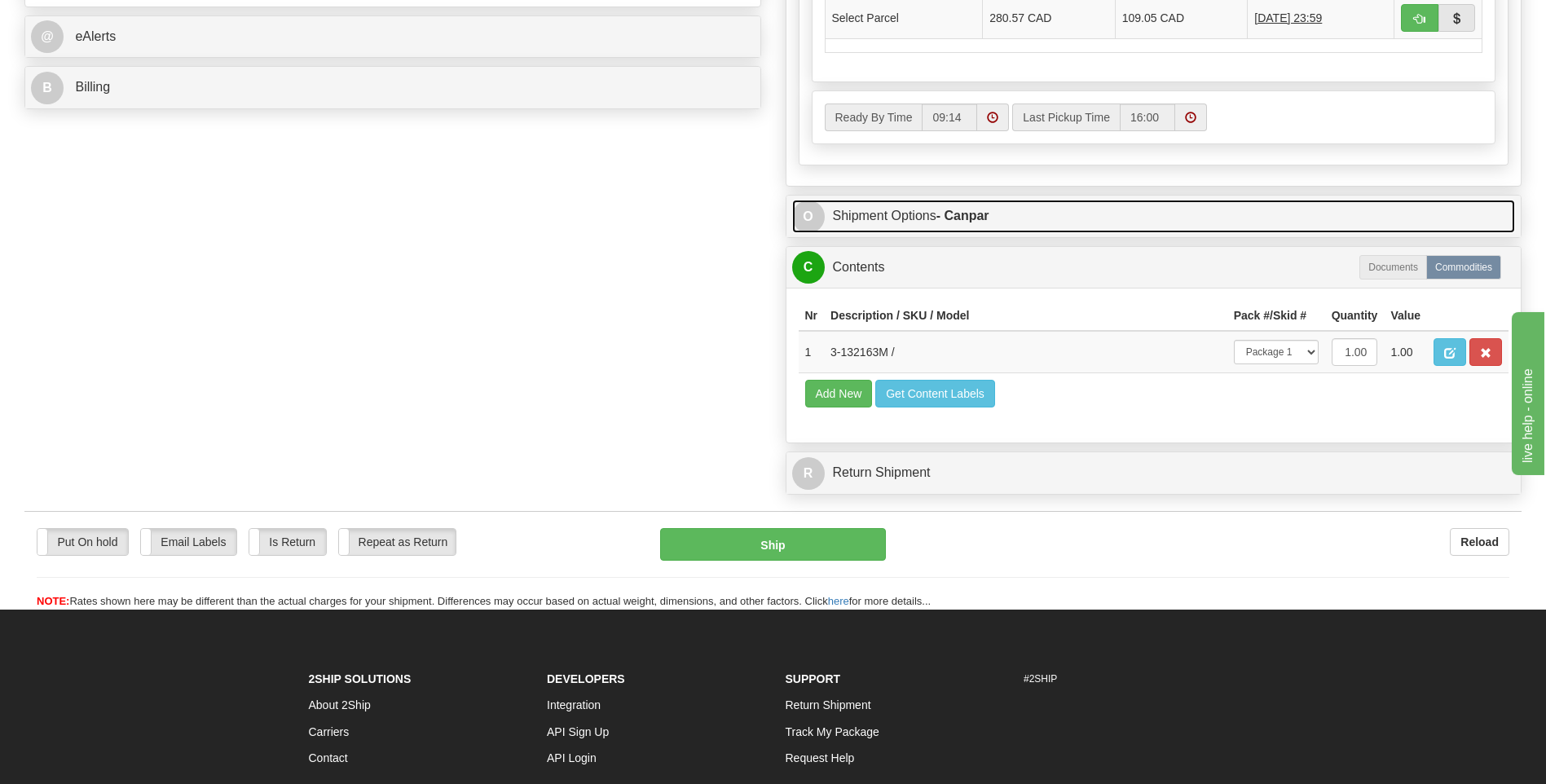
click at [916, 214] on link "O Shipment Options - Canpar" at bounding box center [1154, 216] width 724 height 33
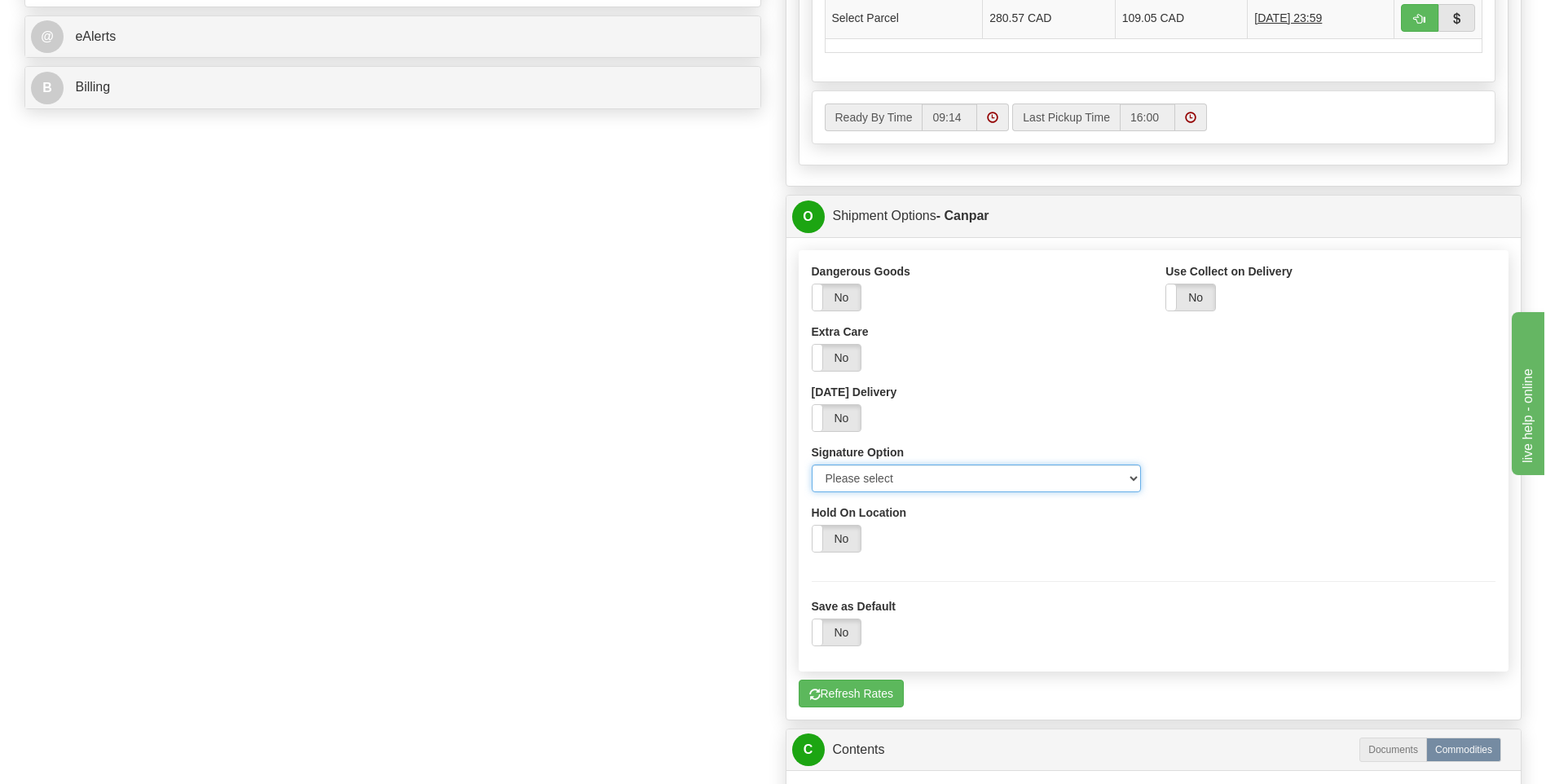
click at [898, 481] on select "Please select No Signature Required Signature Required Adult Signature" at bounding box center [976, 478] width 330 height 27
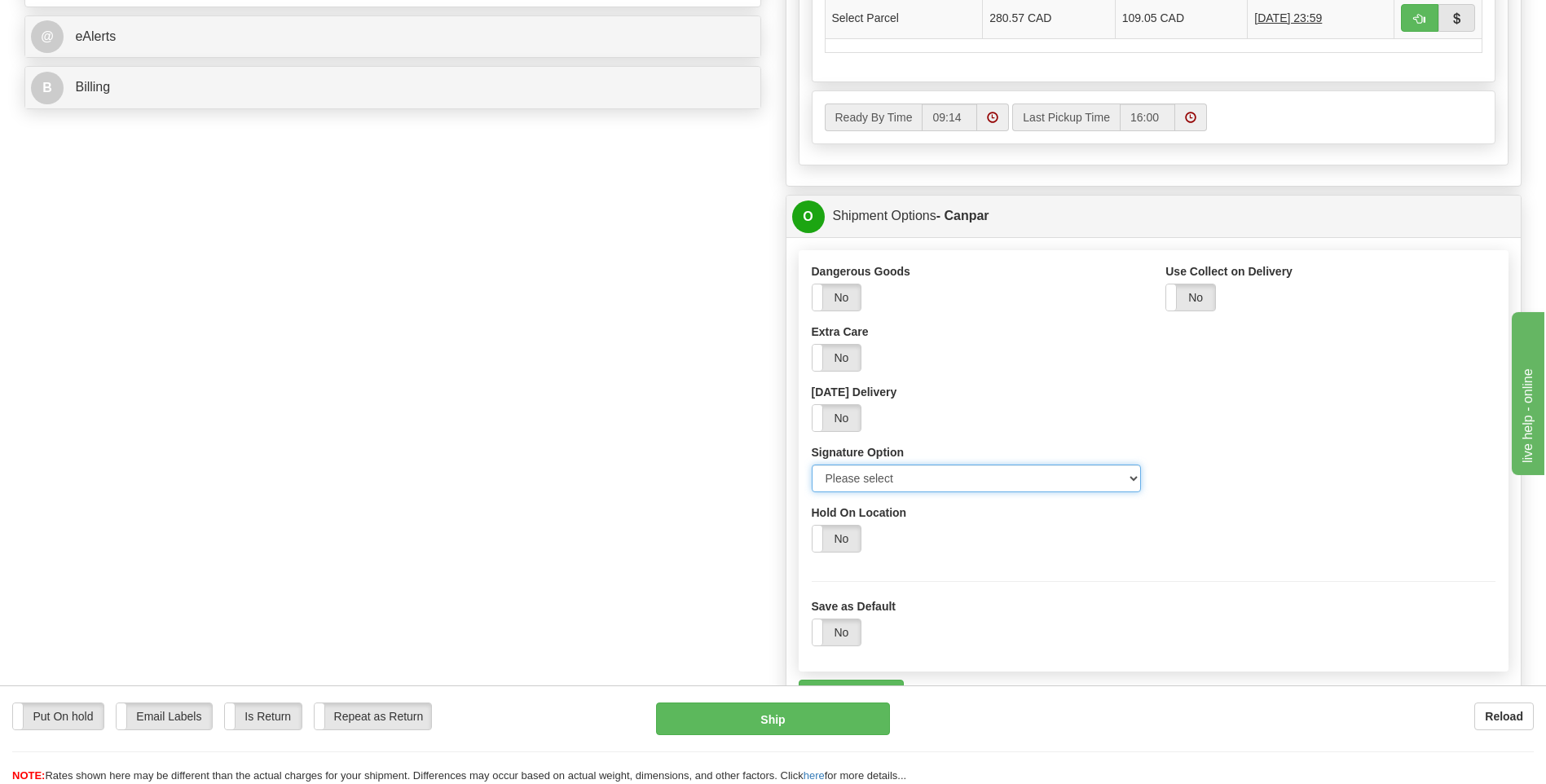
select select "2"
click at [811, 464] on select "Please select No Signature Required Signature Required Adult Signature" at bounding box center [976, 478] width 330 height 27
click at [819, 731] on button "Ship" at bounding box center [772, 718] width 233 height 32
type input "1"
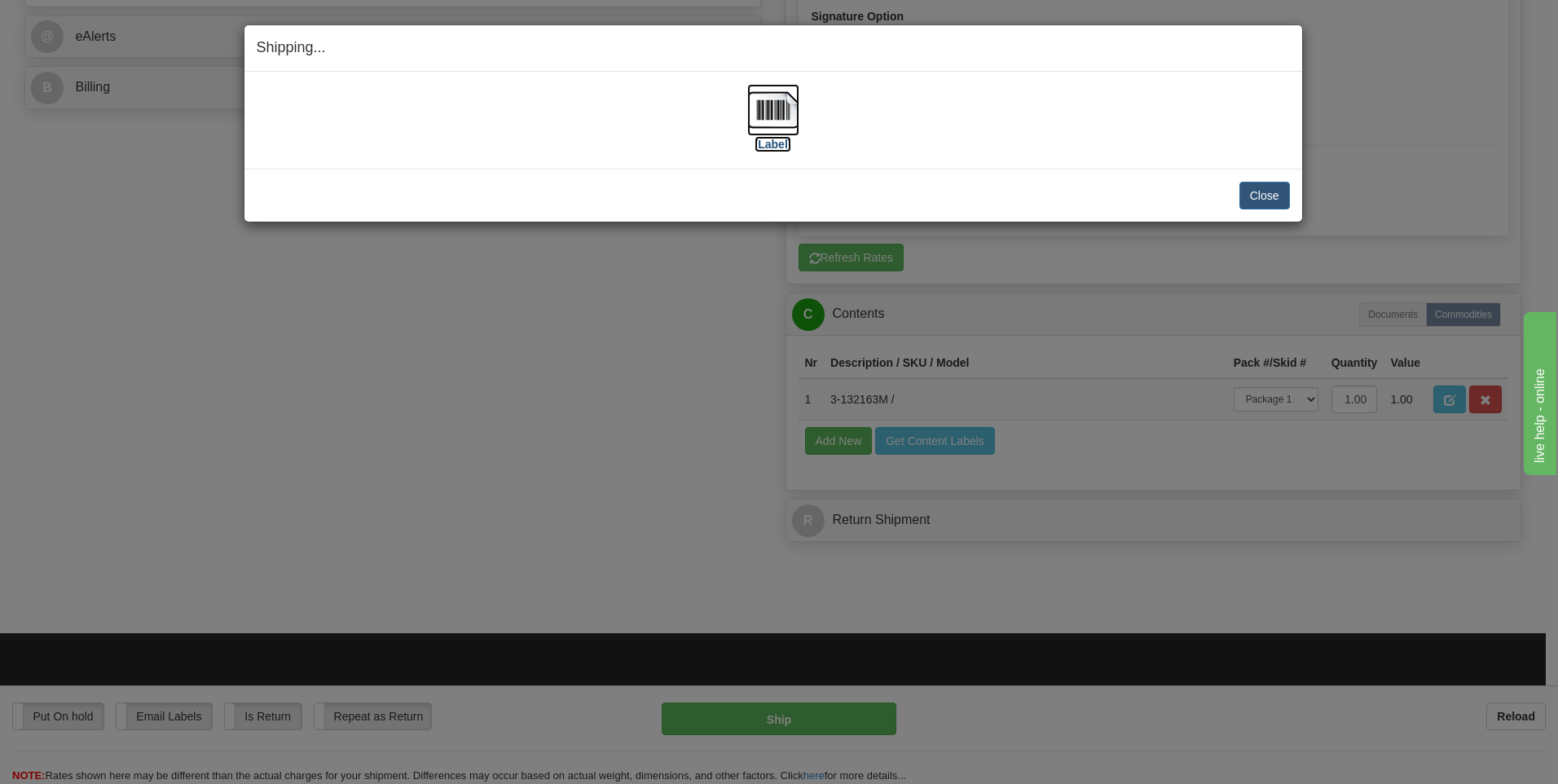
click at [782, 148] on label "[Label]" at bounding box center [773, 144] width 38 height 17
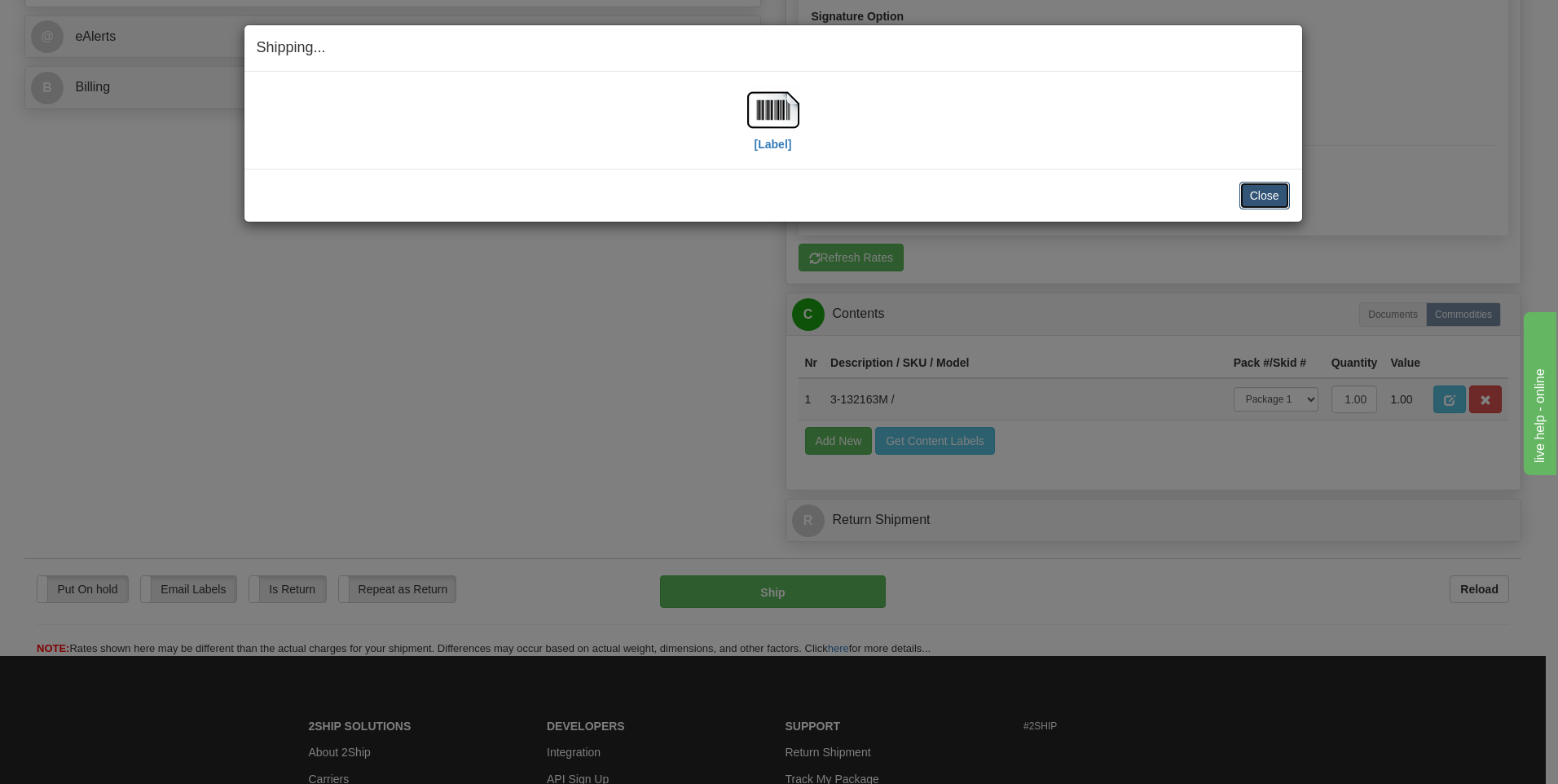
click at [1259, 197] on button "Close" at bounding box center [1265, 196] width 51 height 27
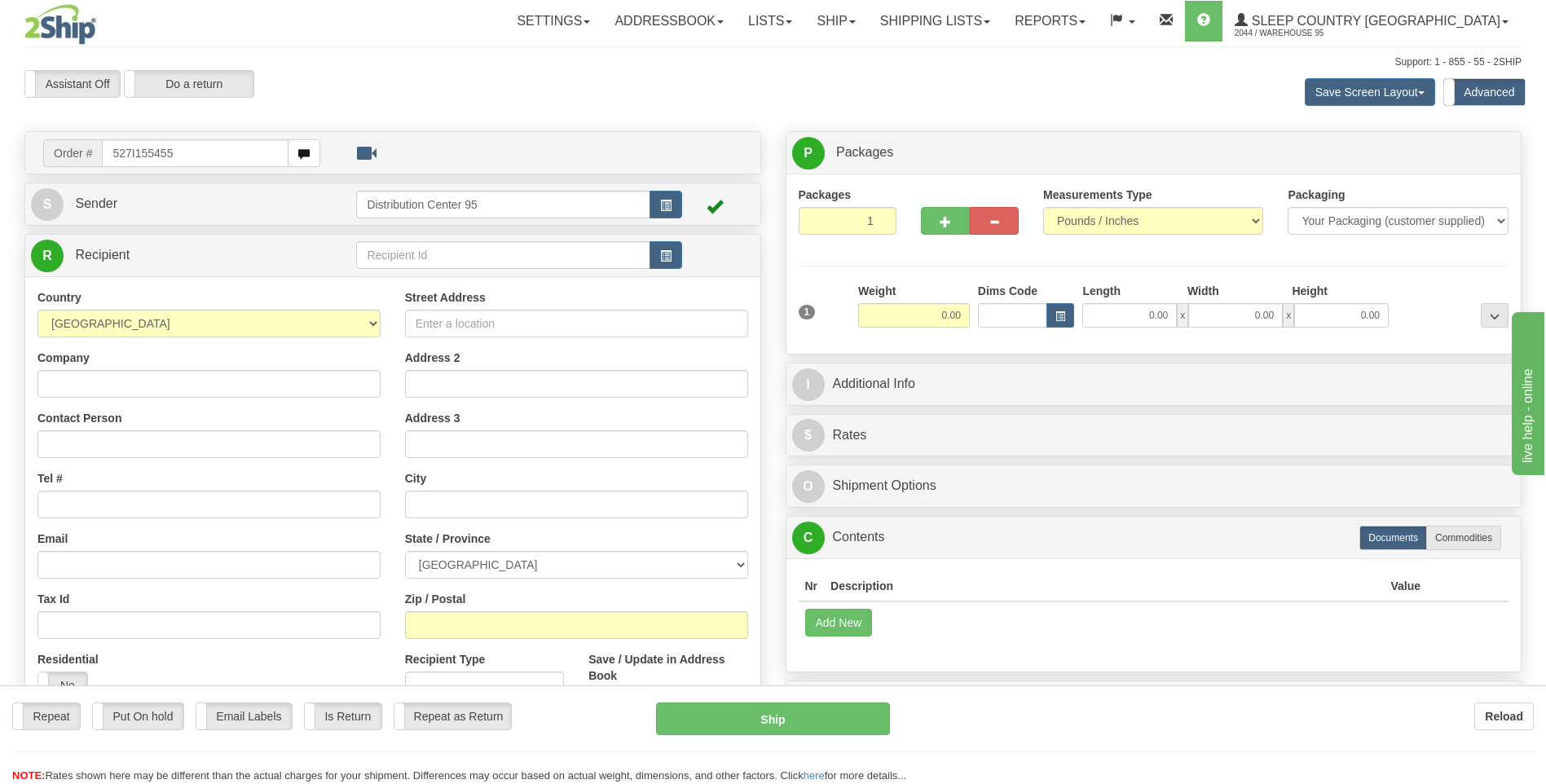
type input "527I155455"
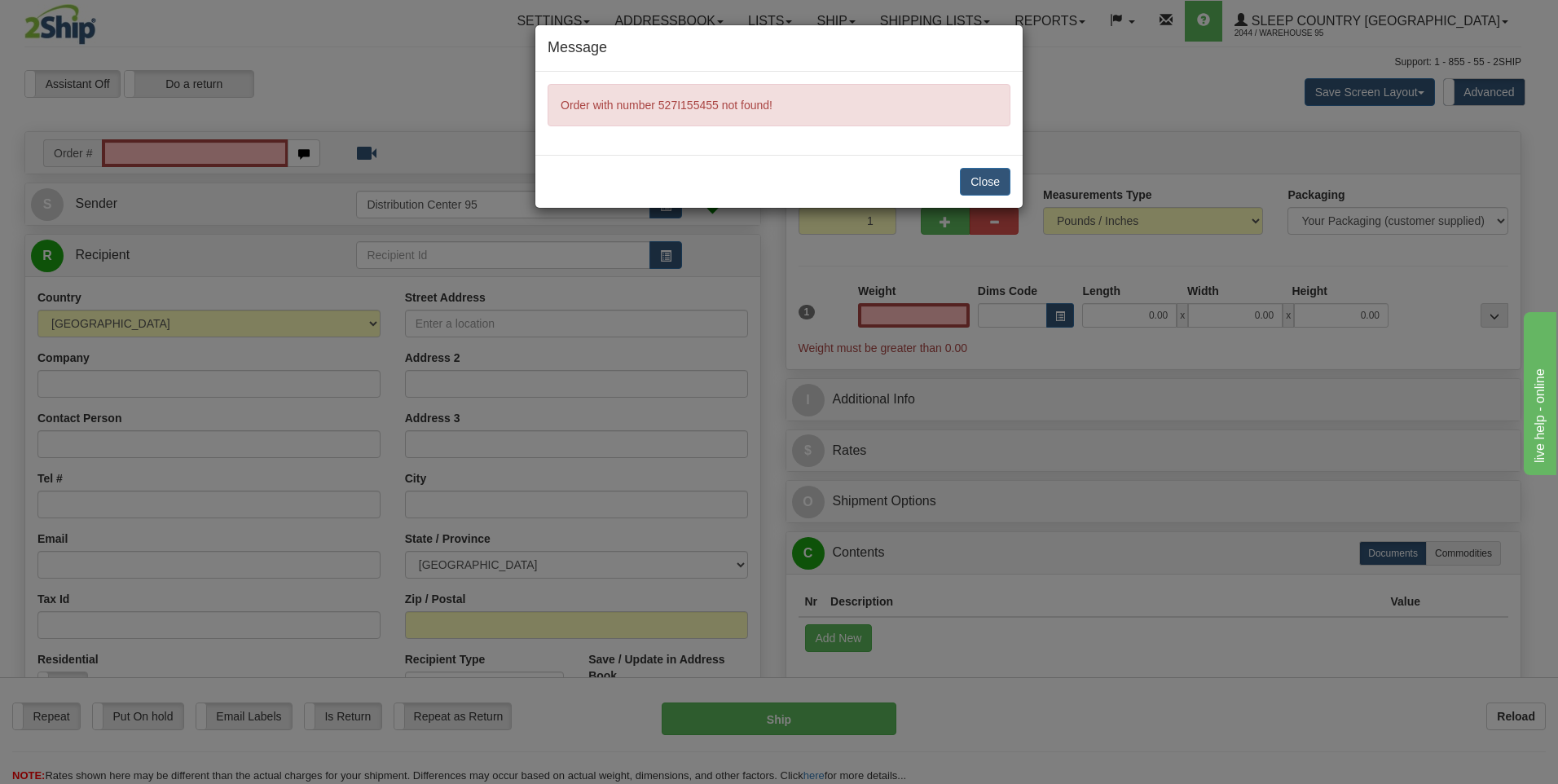
type input "0.00"
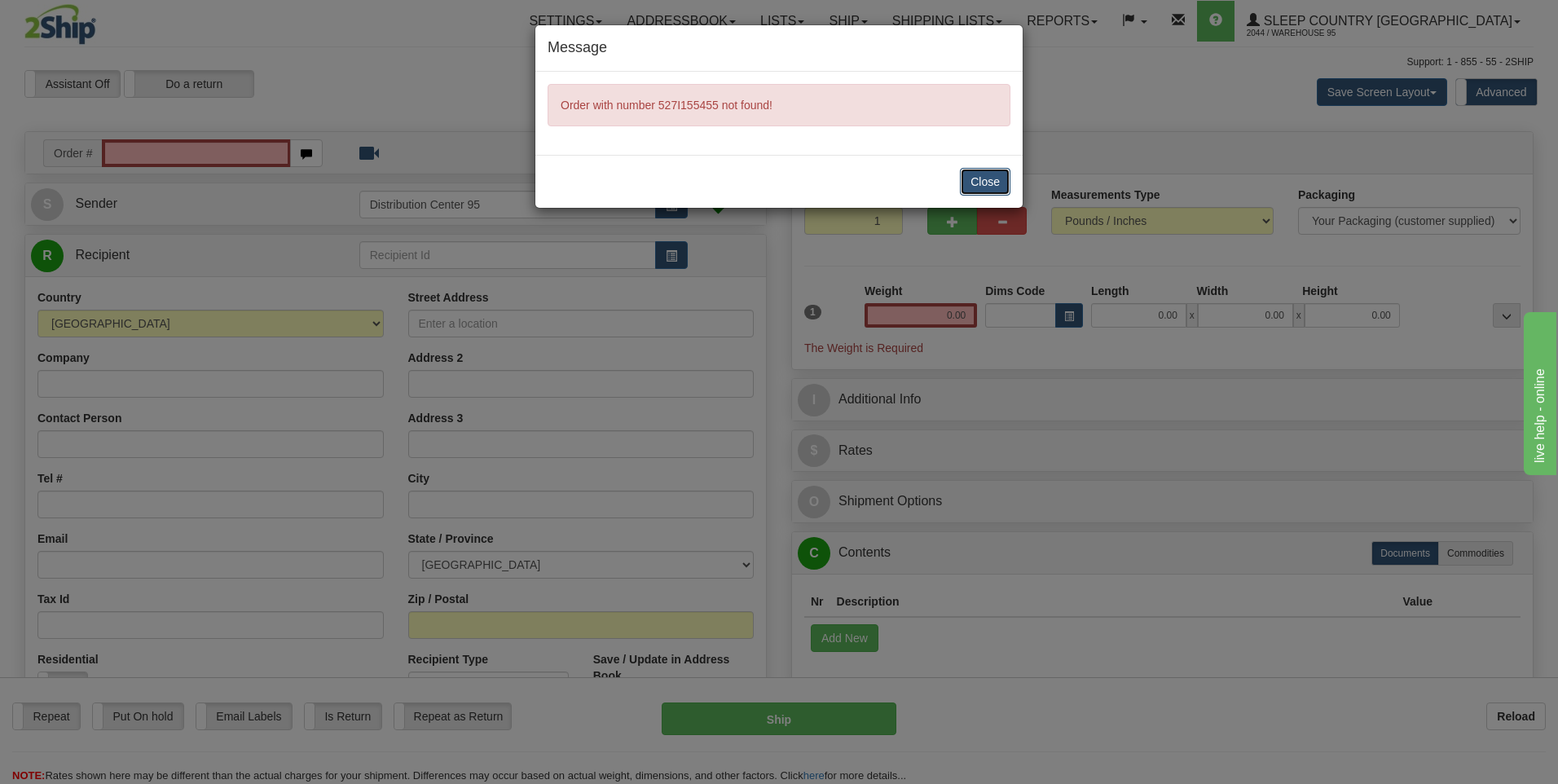
click at [973, 171] on button "Close" at bounding box center [985, 182] width 51 height 27
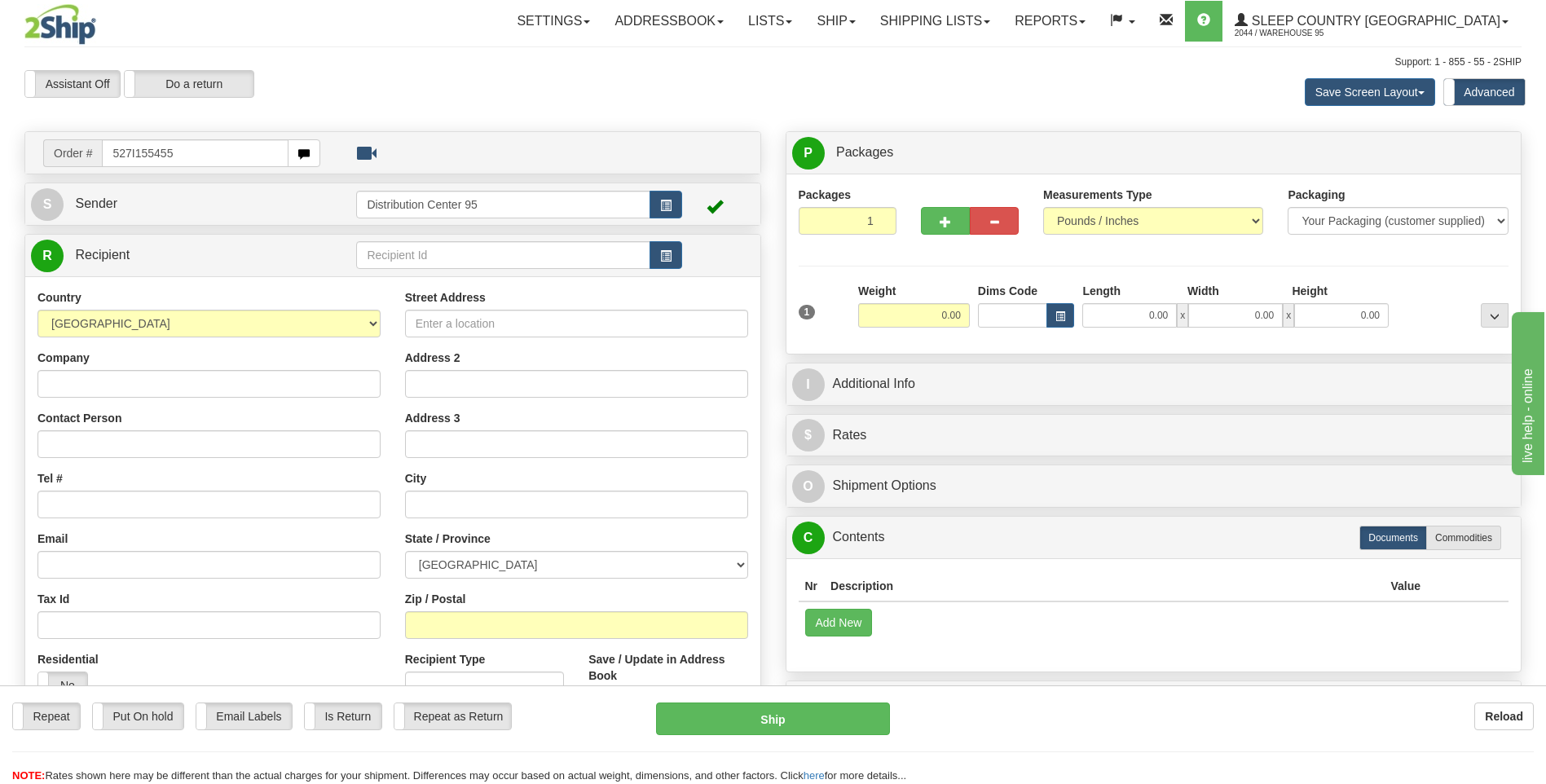
type input "527I155455"
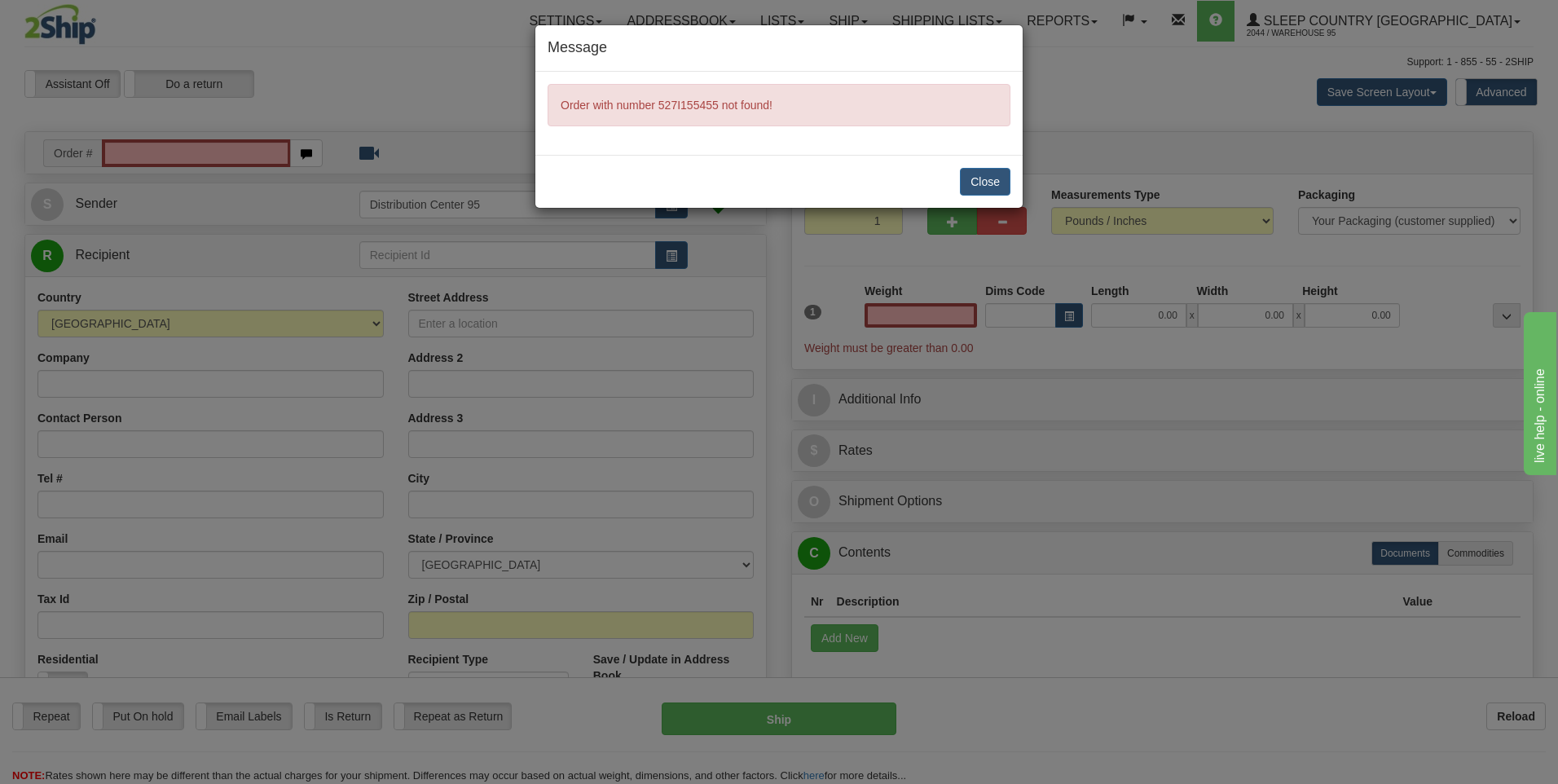
type input "0.00"
click at [993, 171] on button "Close" at bounding box center [985, 182] width 51 height 27
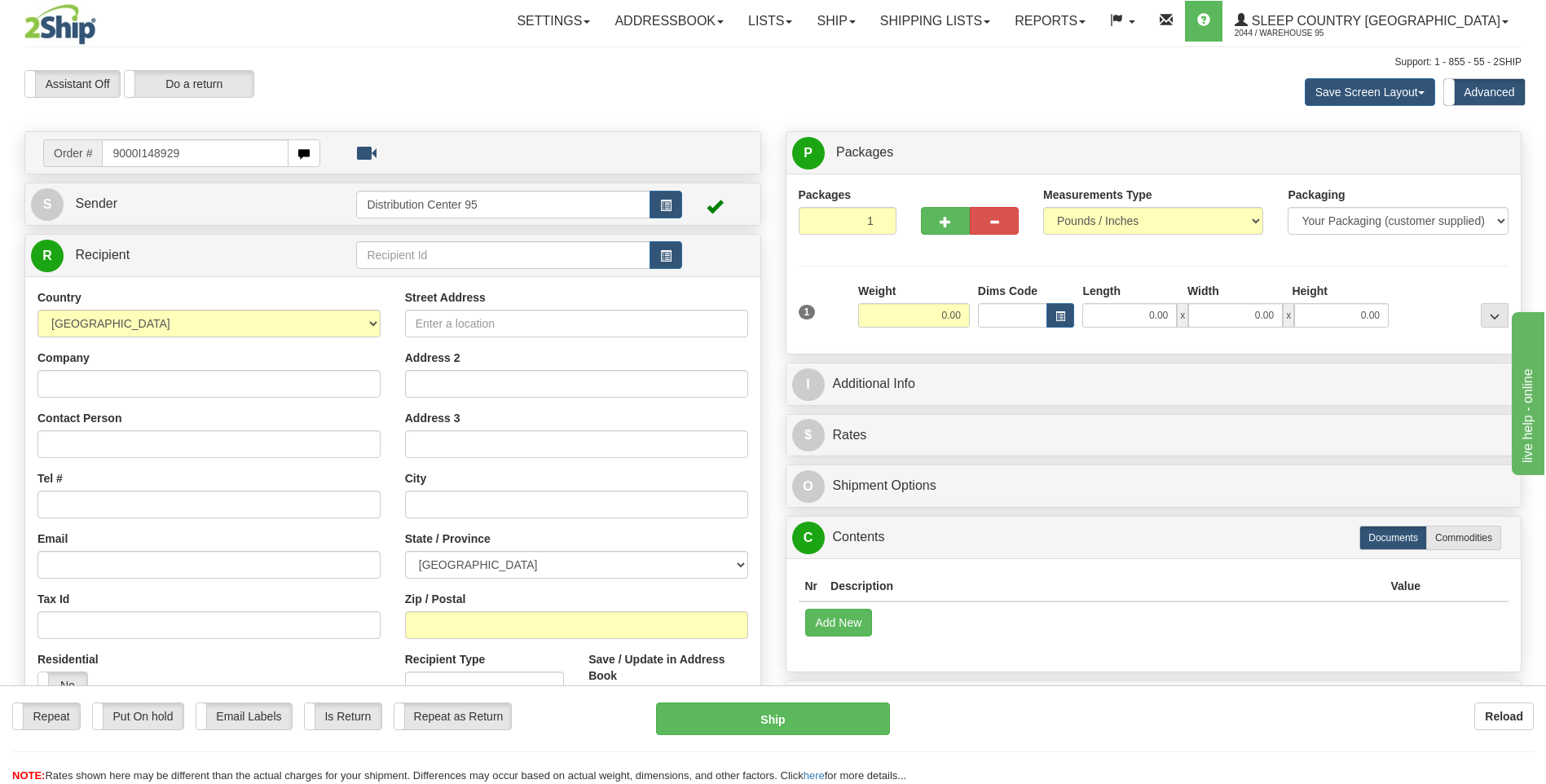
type input "9000I148929"
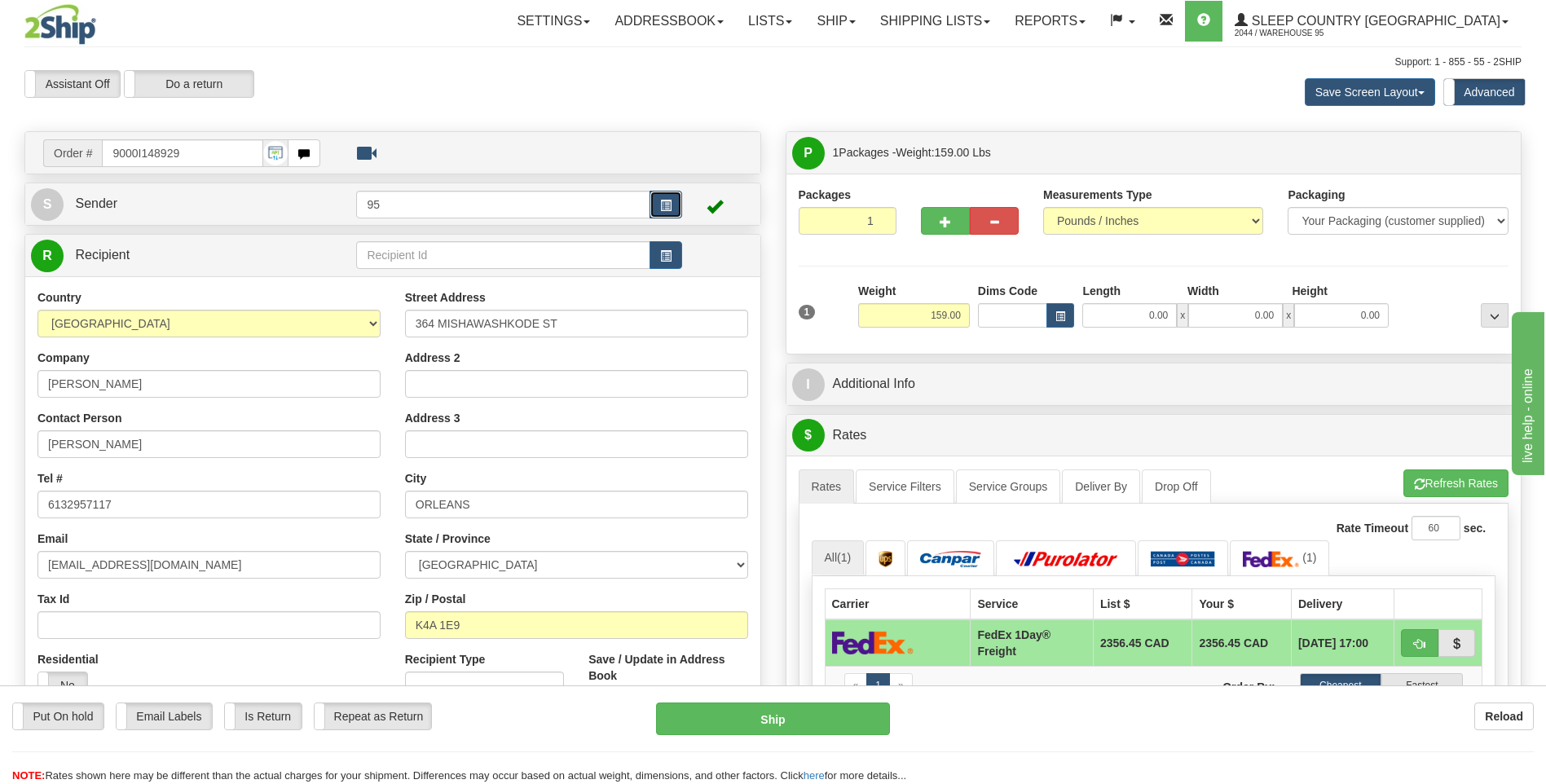
click at [671, 202] on button "button" at bounding box center [665, 204] width 32 height 27
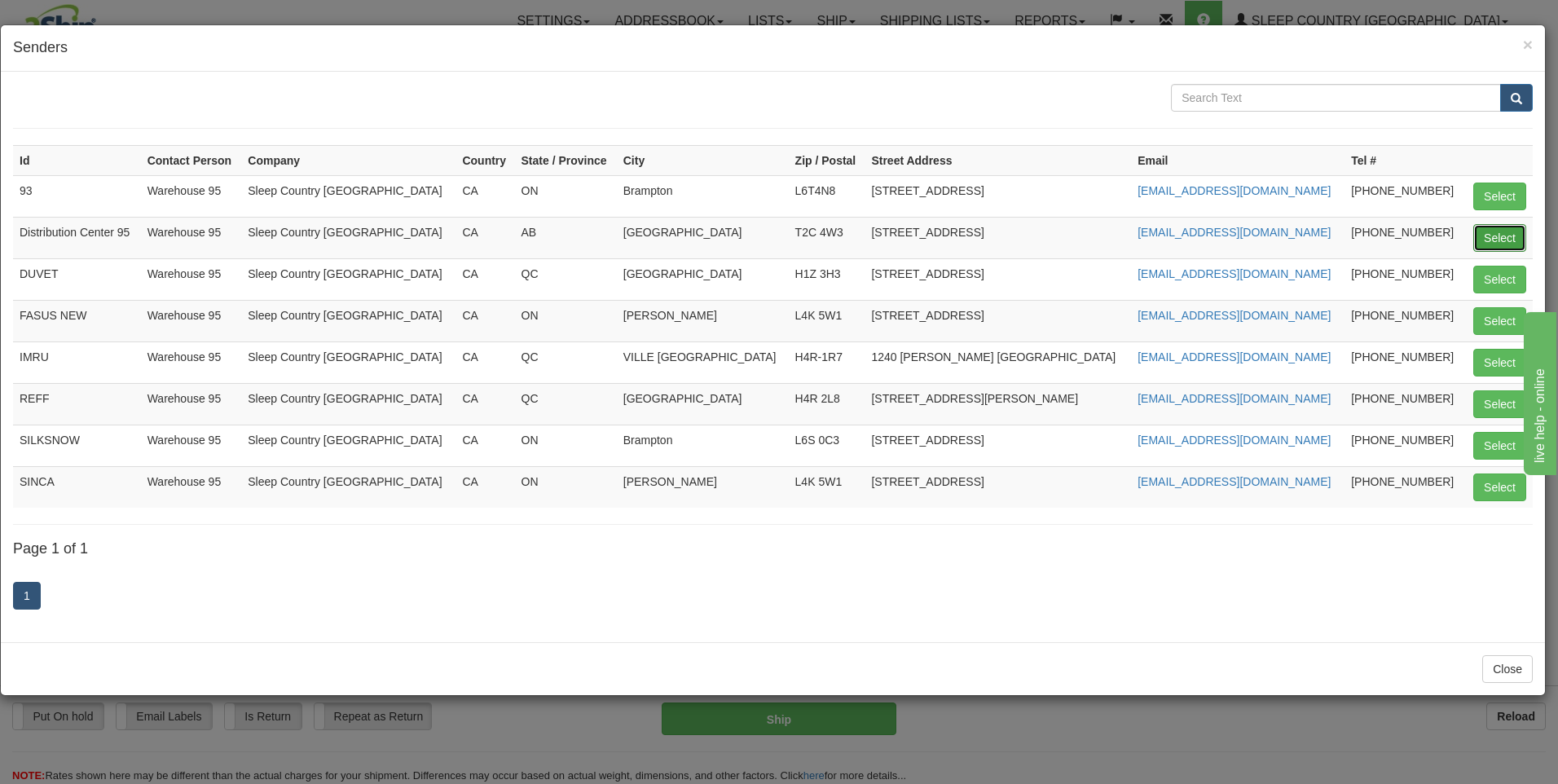
click at [1486, 238] on button "Select" at bounding box center [1500, 237] width 53 height 27
type input "Distribution Center 95"
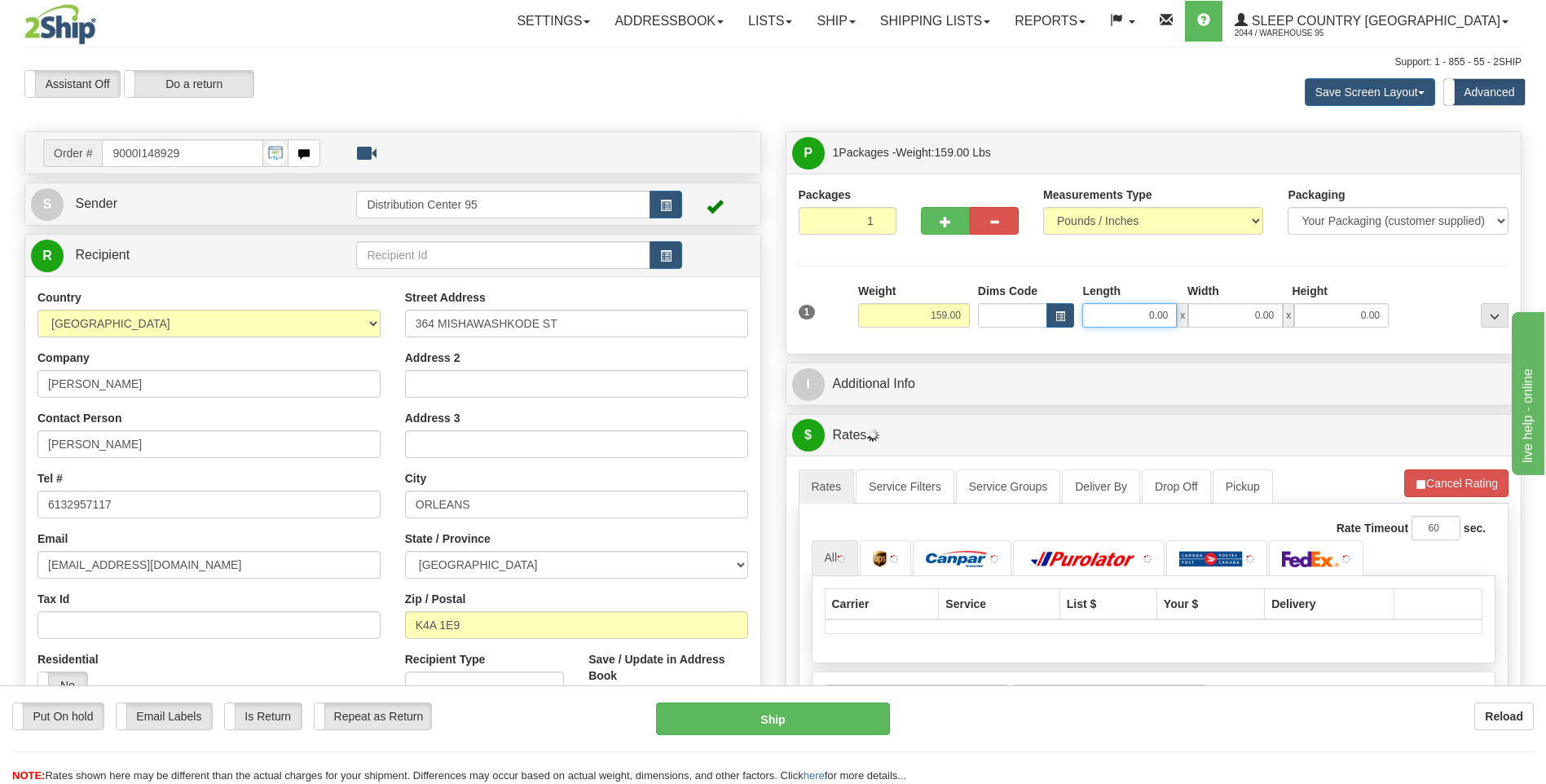
click at [1140, 314] on input "0.00" at bounding box center [1129, 315] width 94 height 24
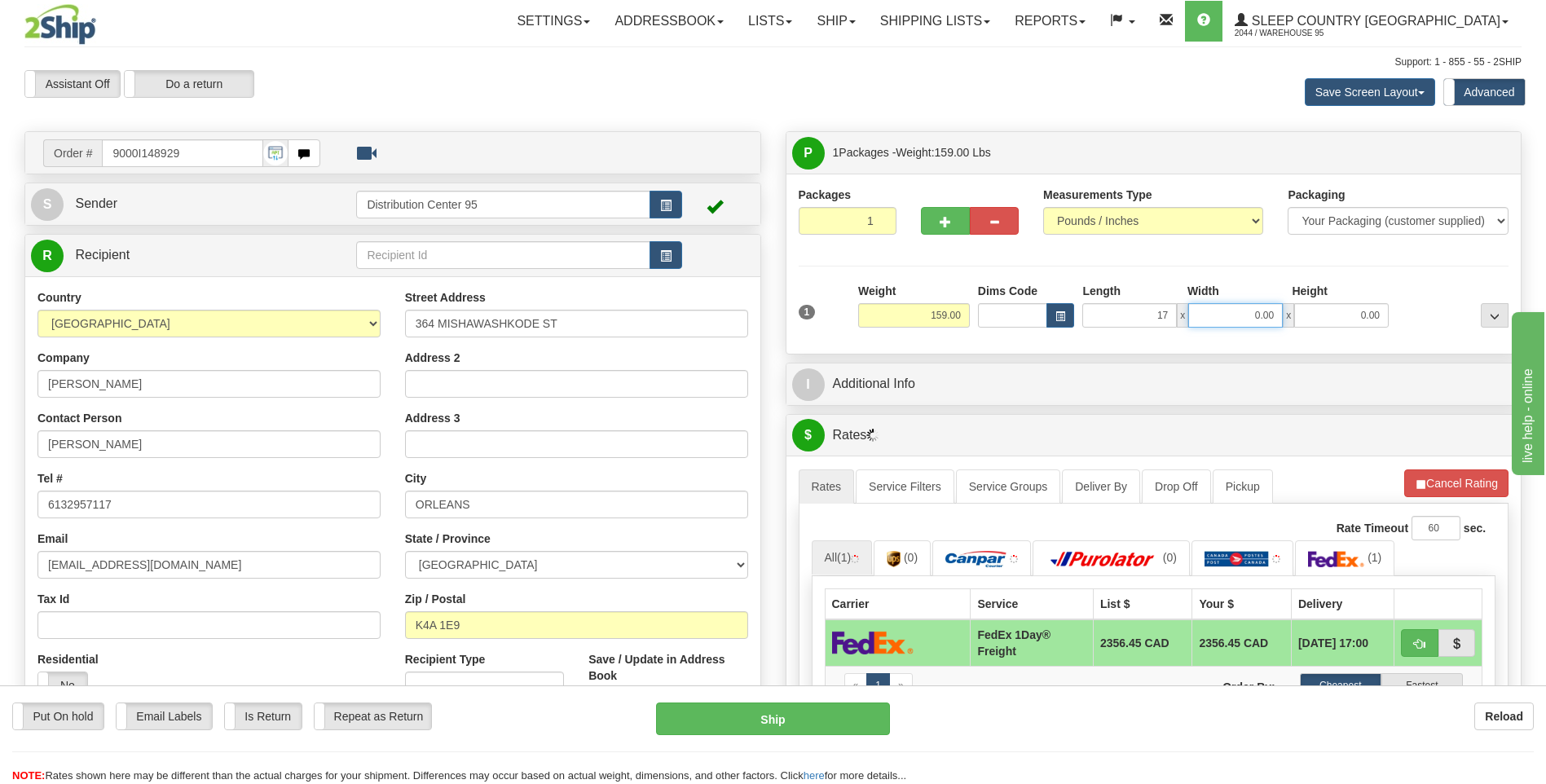
type input "17.00"
click at [1235, 321] on input "0.00" at bounding box center [1235, 315] width 94 height 24
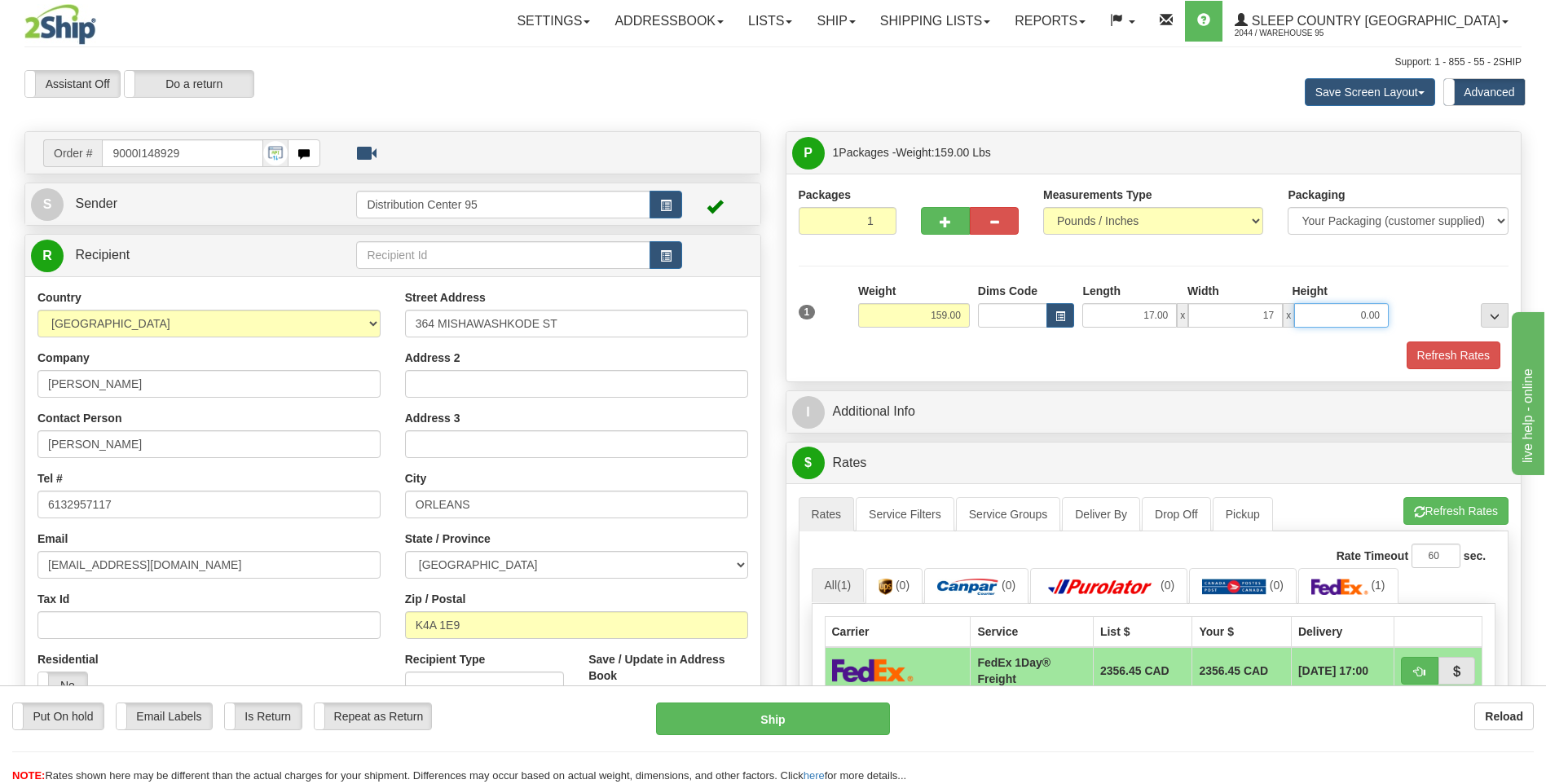
type input "17.00"
click at [1322, 319] on input "0.00" at bounding box center [1341, 315] width 94 height 24
type input "41.00"
click at [1370, 275] on div "Packages 1 1 Measurements Type" at bounding box center [1154, 278] width 710 height 183
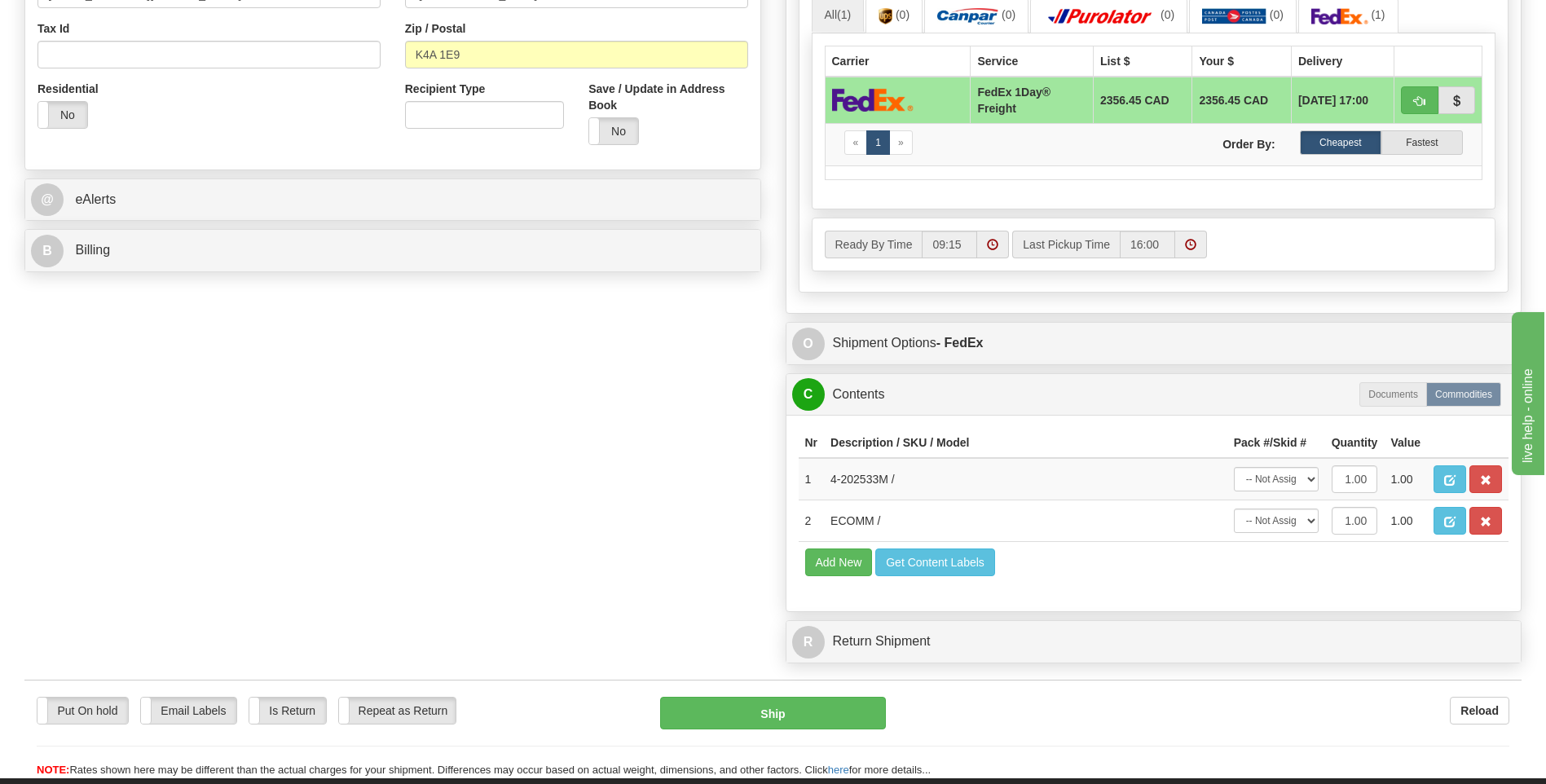
scroll to position [652, 0]
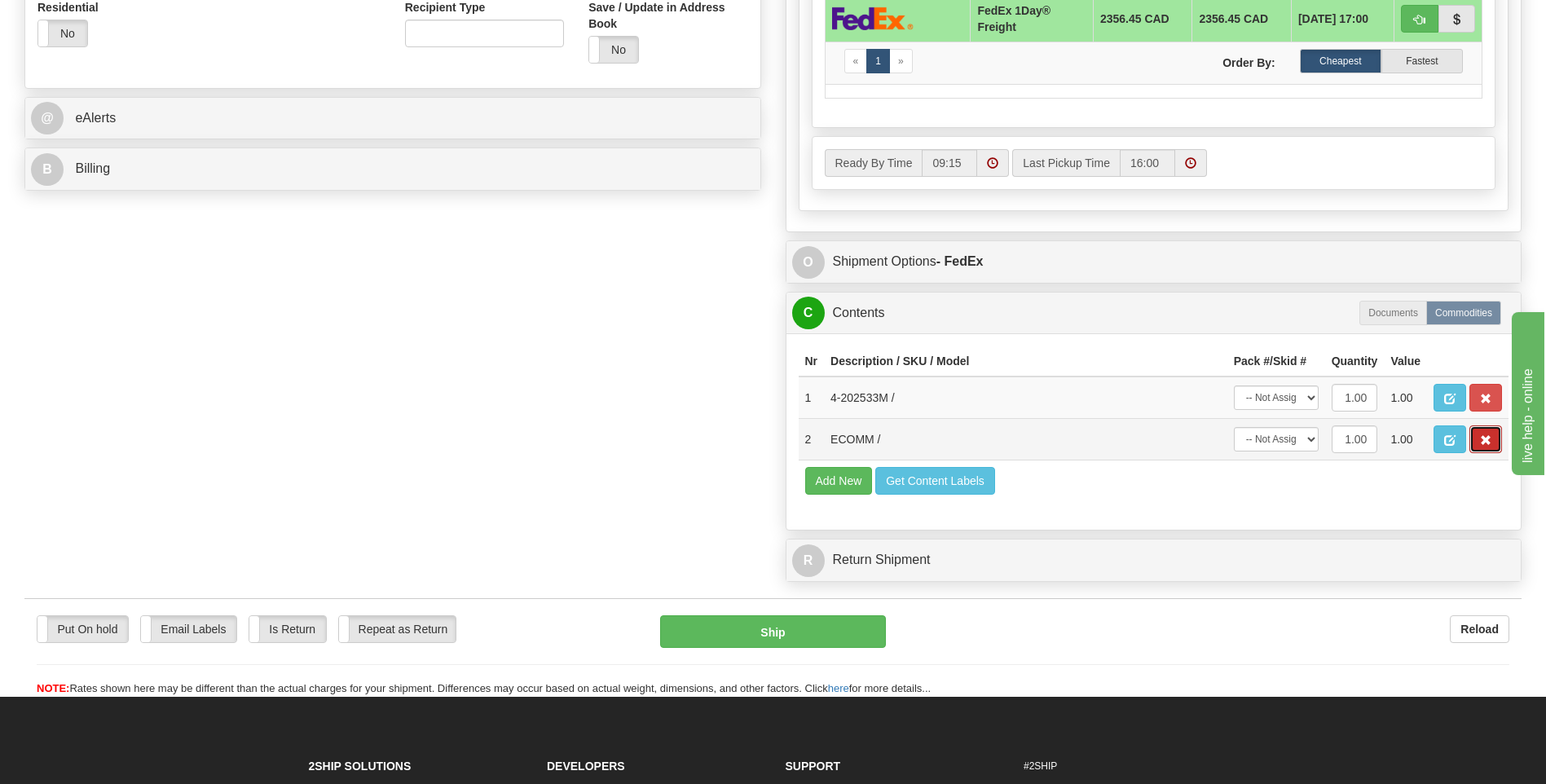
click at [1478, 434] on button "button" at bounding box center [1485, 439] width 32 height 27
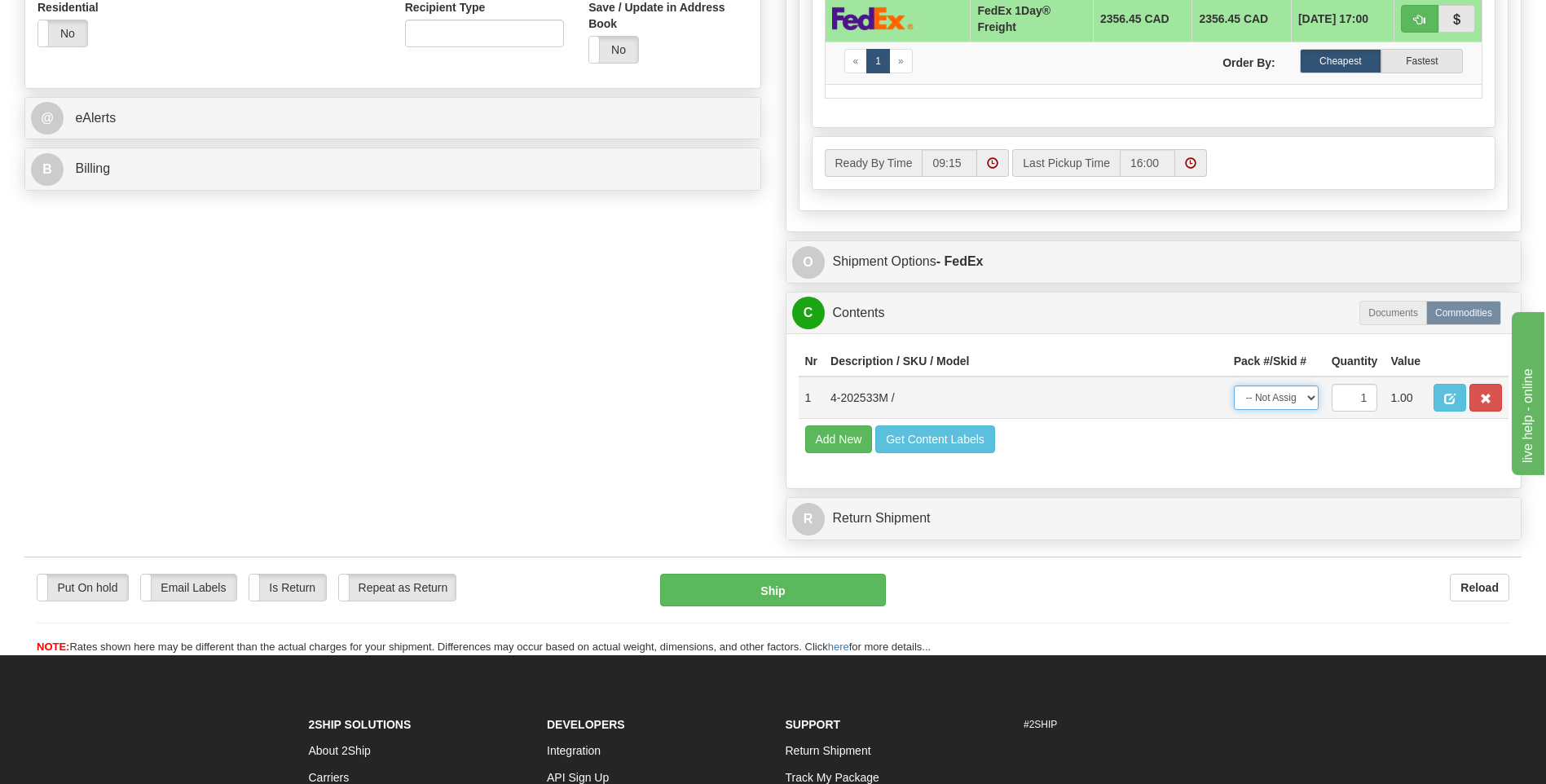
click at [1274, 394] on select "-- Not Assigned -- Package 1" at bounding box center [1276, 397] width 85 height 24
select select "0"
click at [1234, 385] on select "-- Not Assigned -- Package 1" at bounding box center [1276, 397] width 85 height 24
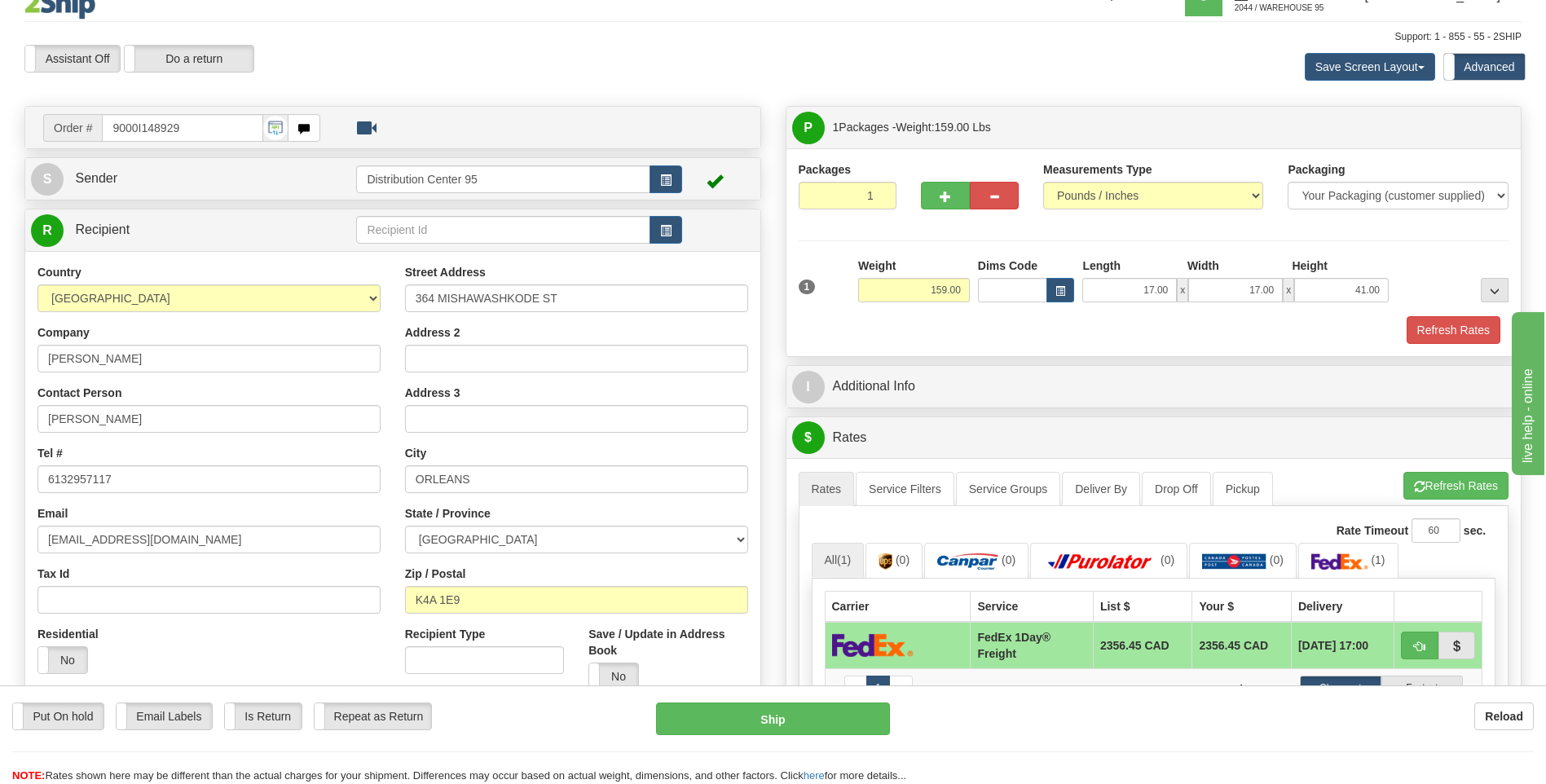
scroll to position [0, 0]
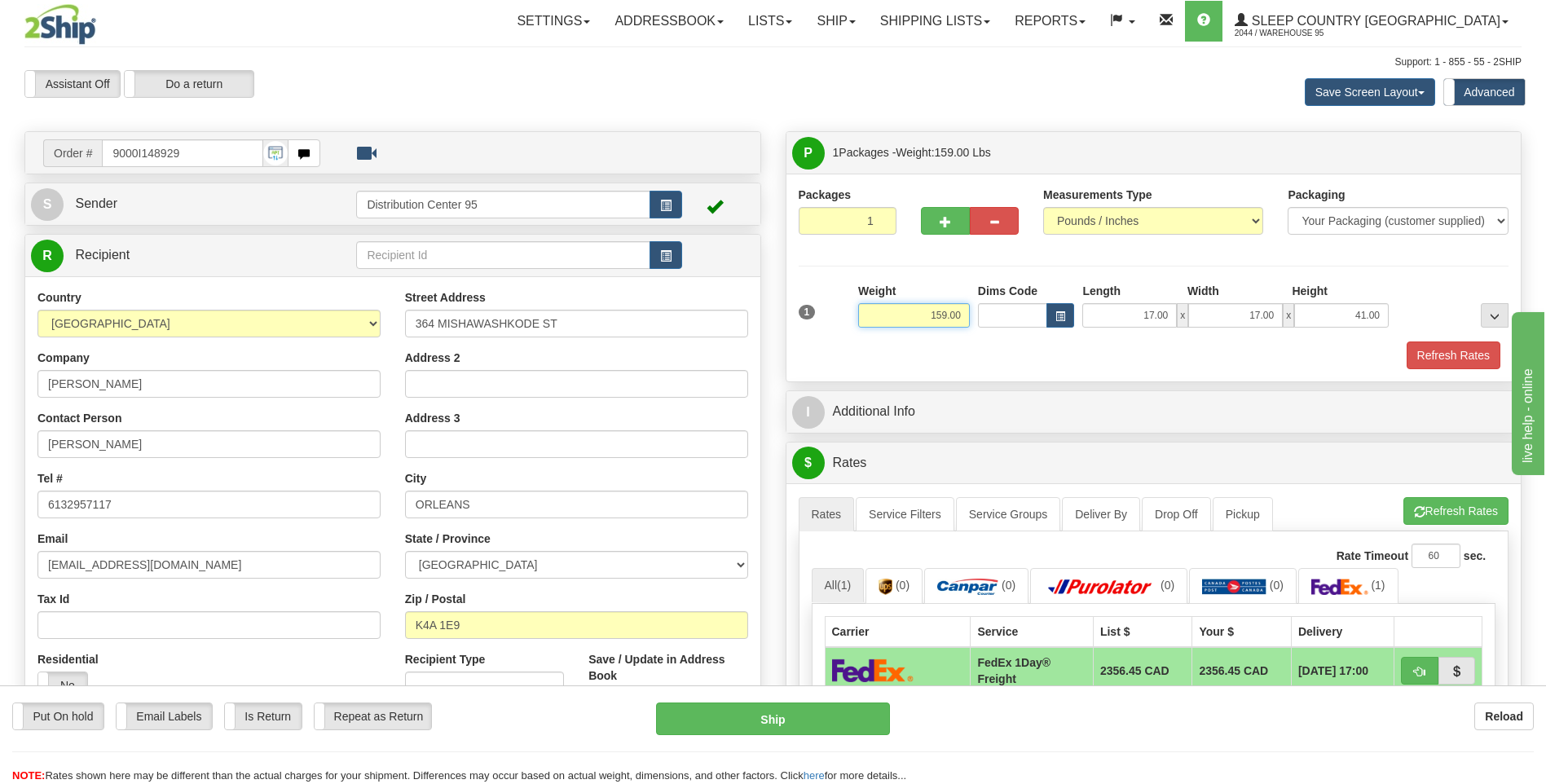
click at [965, 313] on input "159.00" at bounding box center [914, 315] width 112 height 24
click at [1474, 355] on button "Refresh Rates" at bounding box center [1453, 355] width 93 height 27
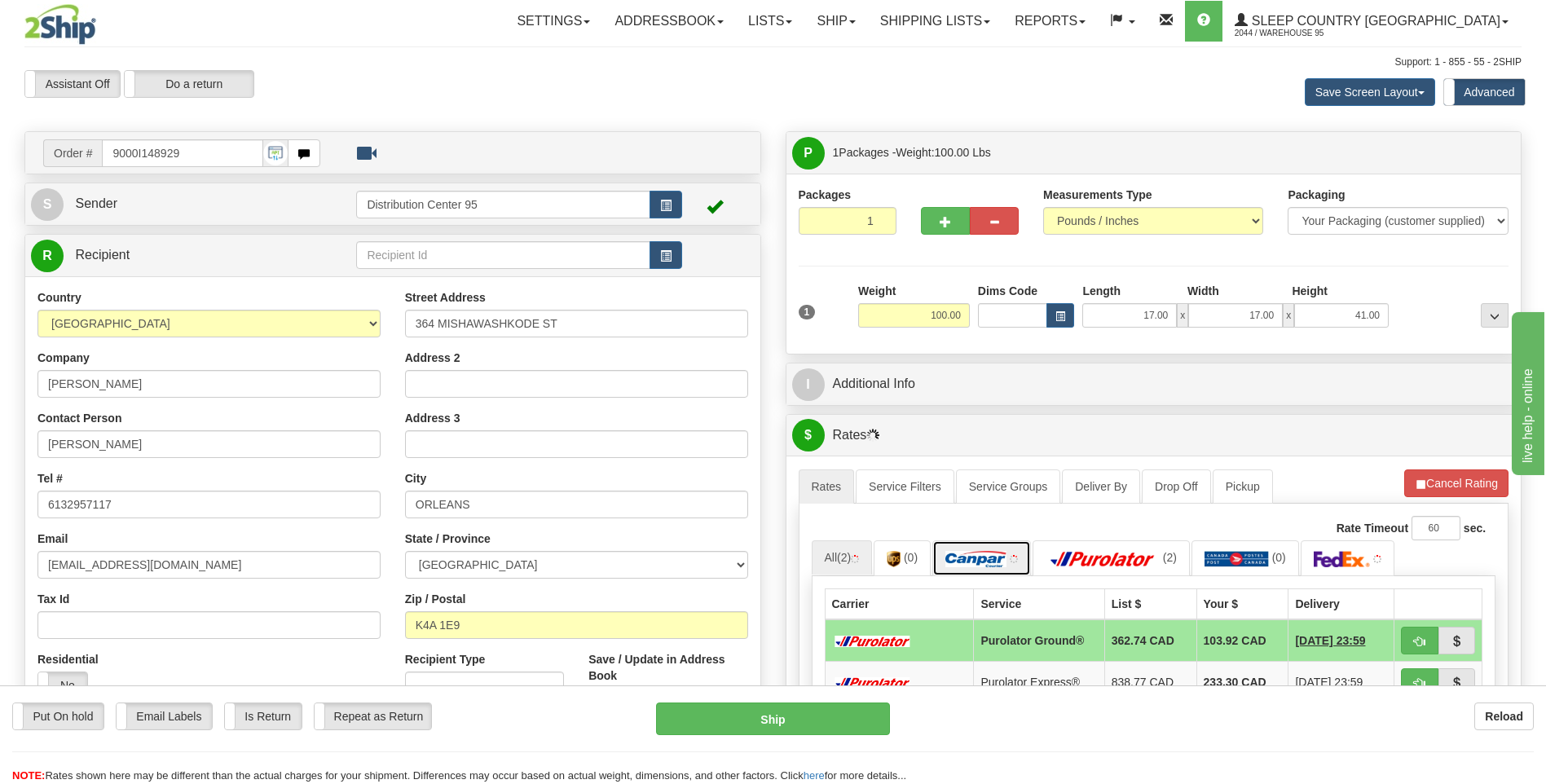
click at [1016, 554] on img at bounding box center [1014, 558] width 8 height 8
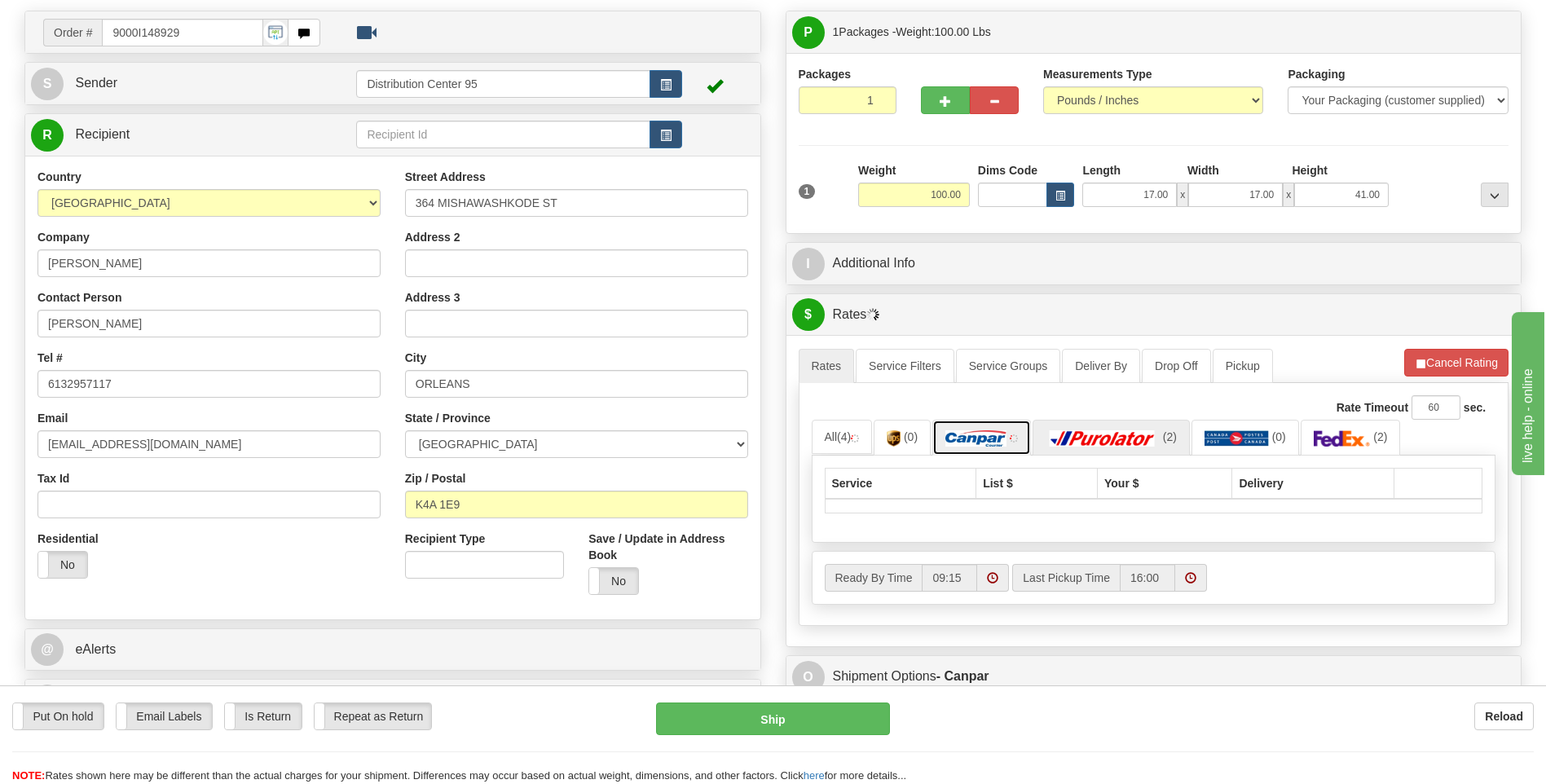
scroll to position [162, 0]
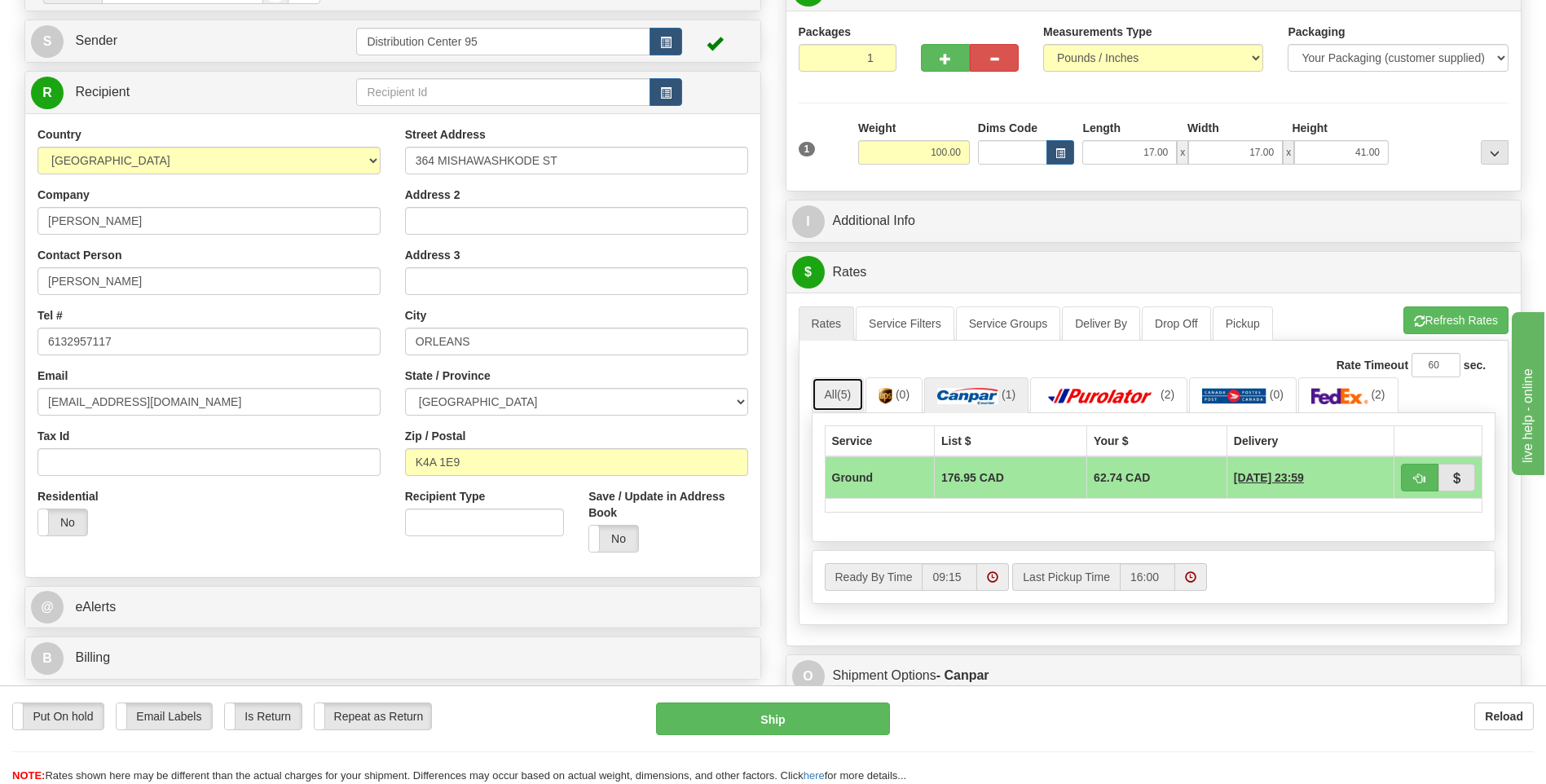
click at [849, 400] on span "(5)" at bounding box center [844, 394] width 14 height 13
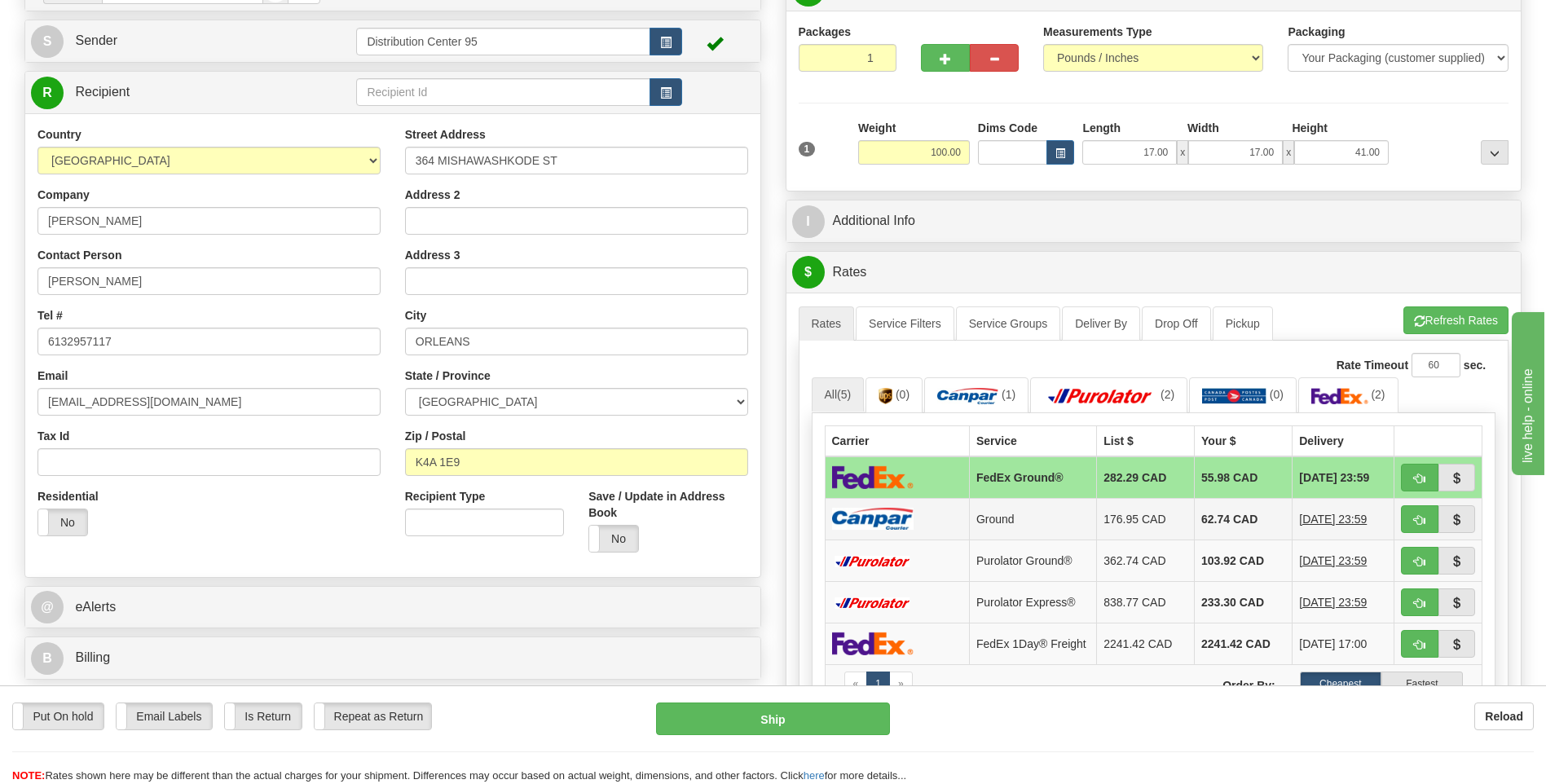
click at [995, 525] on td "Ground" at bounding box center [1032, 518] width 127 height 42
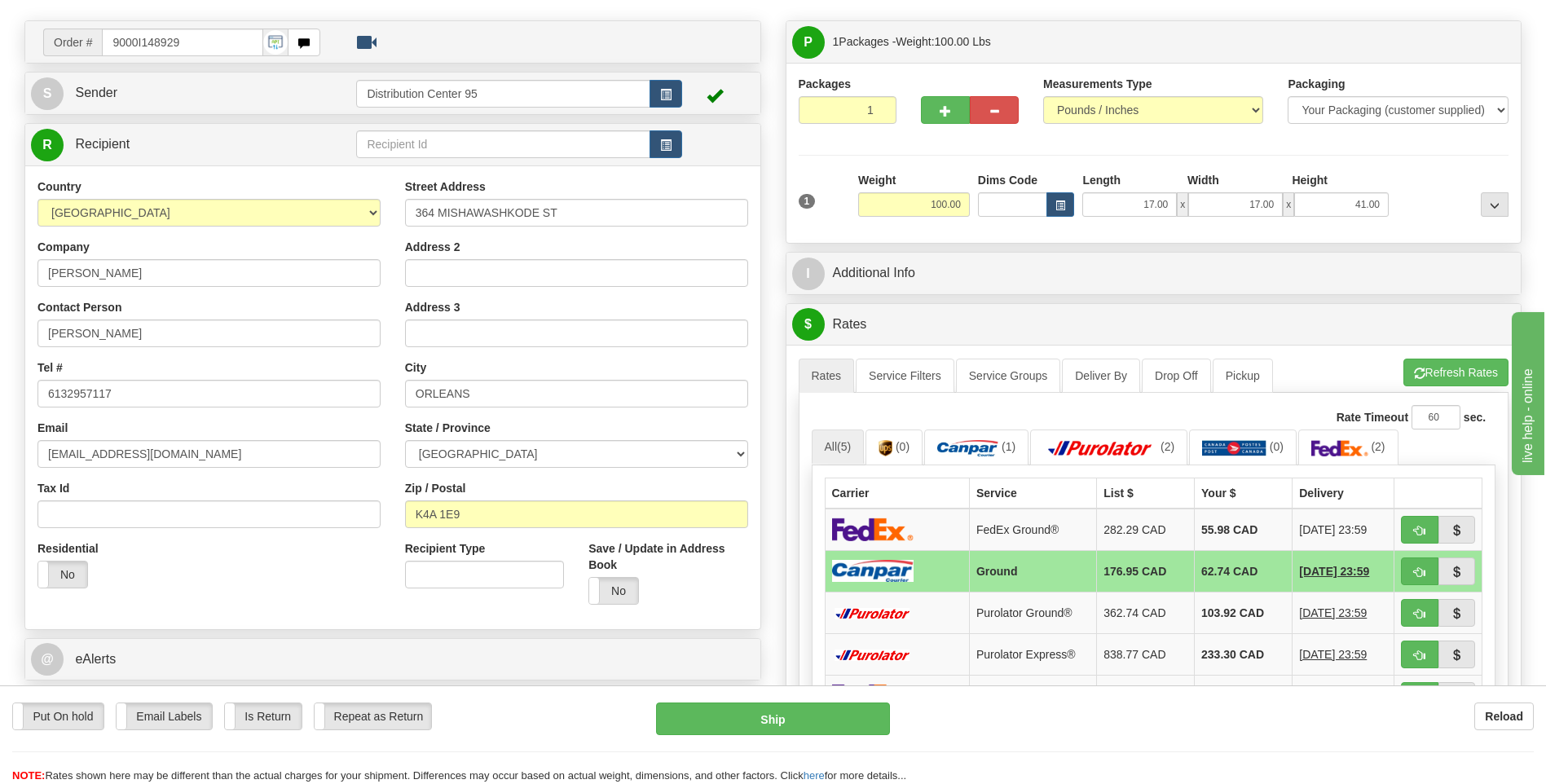
scroll to position [0, 0]
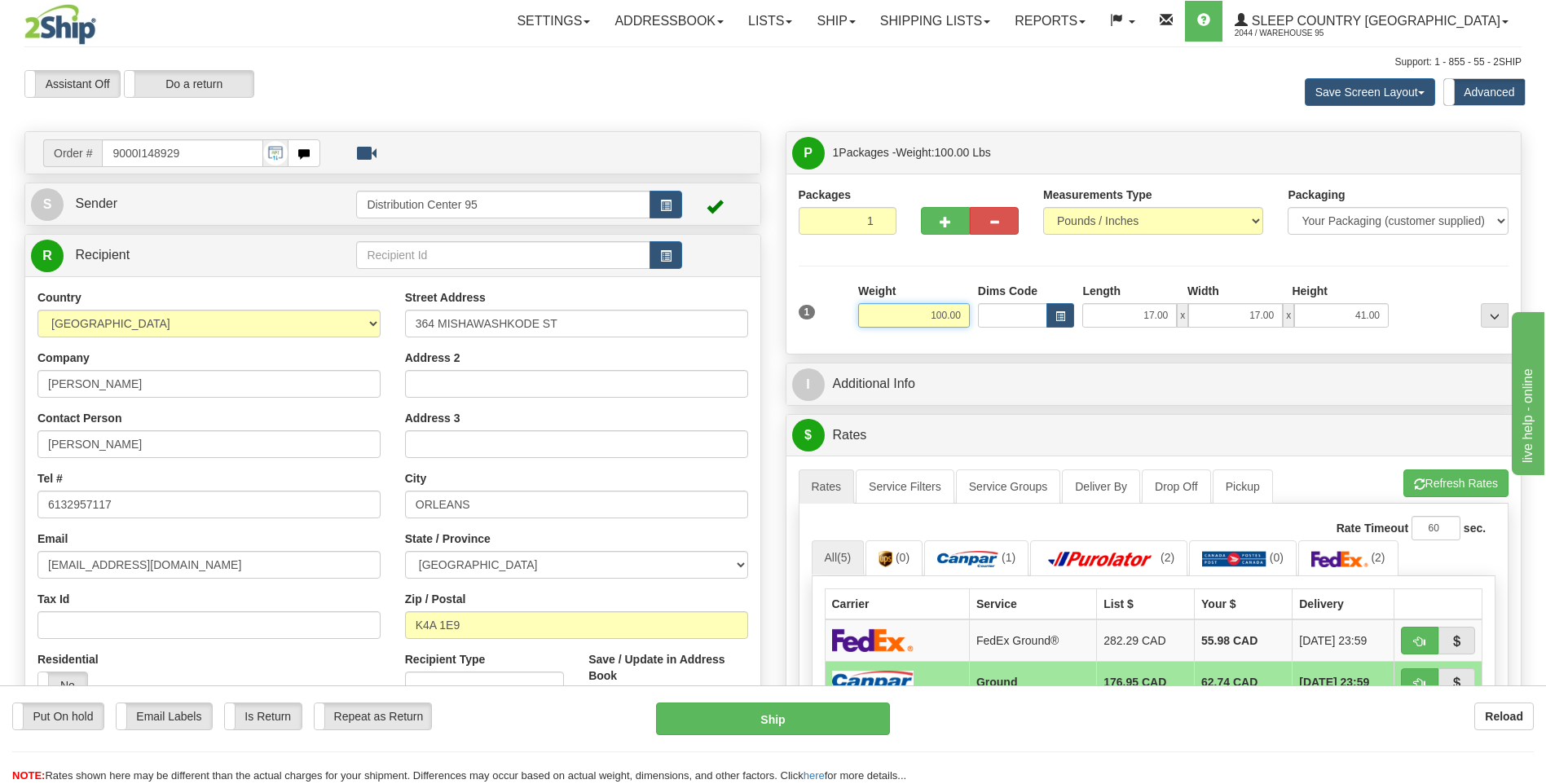
click at [963, 314] on input "100.00" at bounding box center [914, 315] width 112 height 24
click at [1465, 477] on li "Refresh Rates Cancel Rating" at bounding box center [1456, 482] width 105 height 27
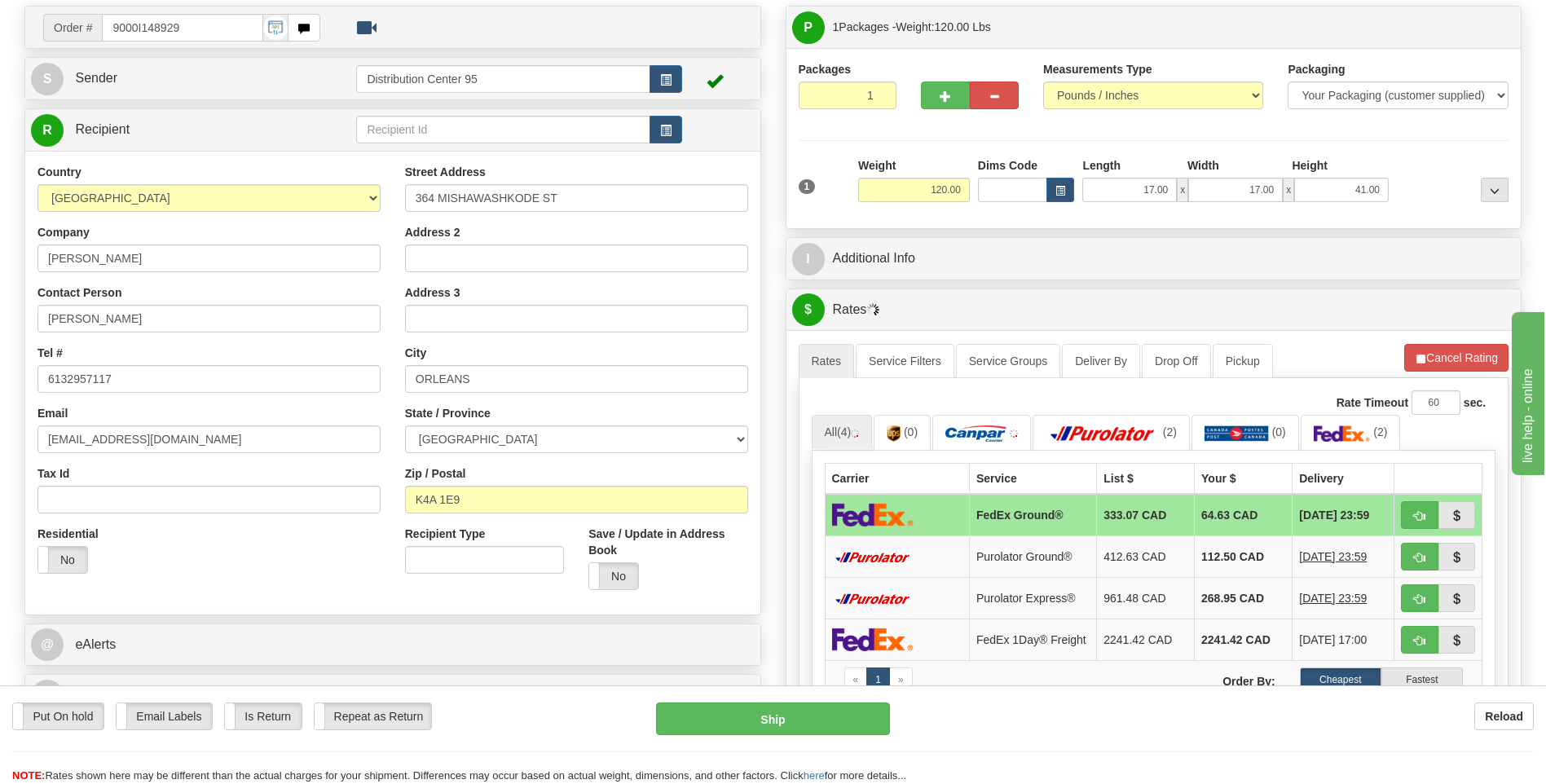
scroll to position [162, 0]
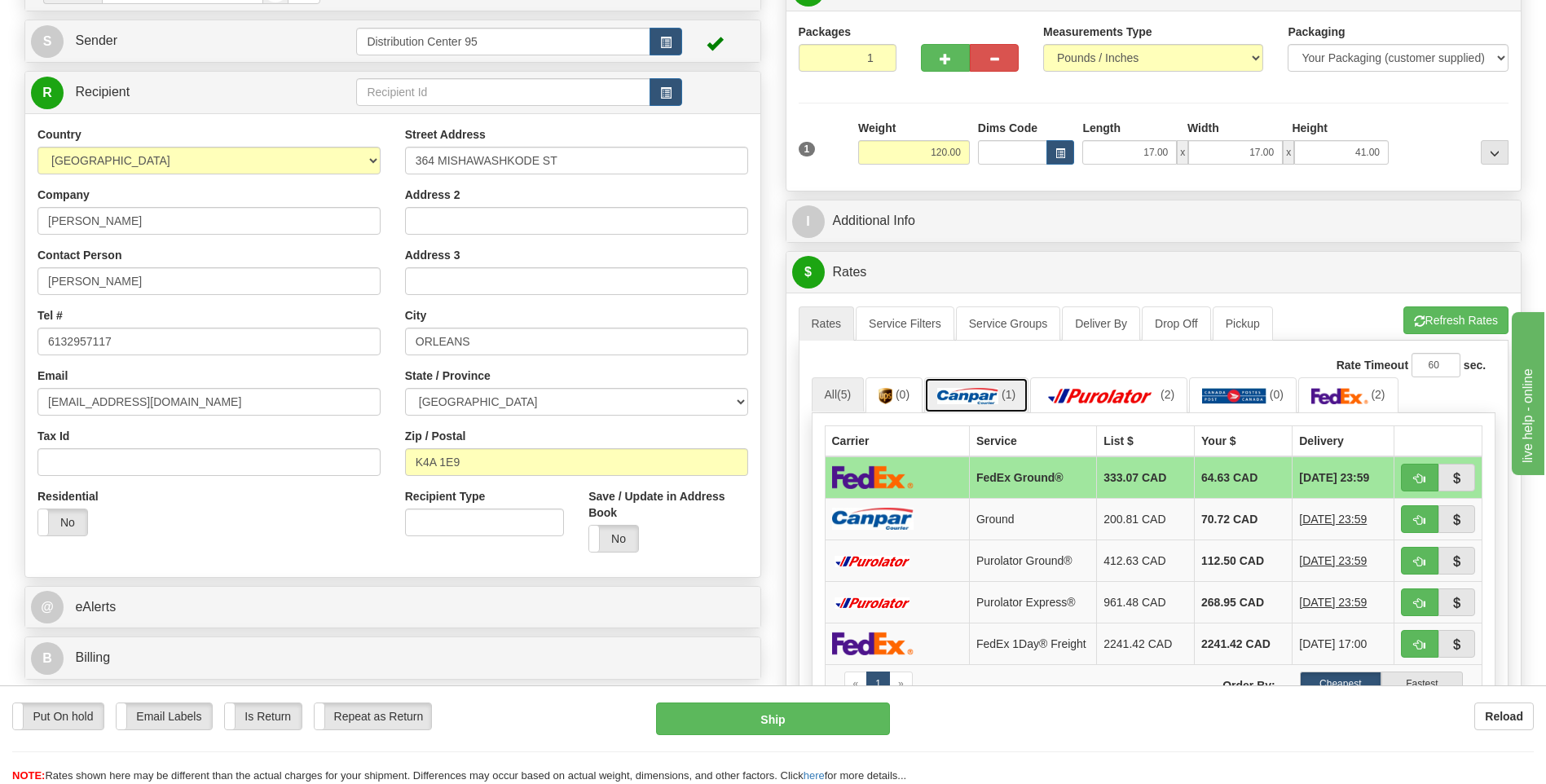
click at [1012, 398] on span "(1)" at bounding box center [1008, 394] width 14 height 13
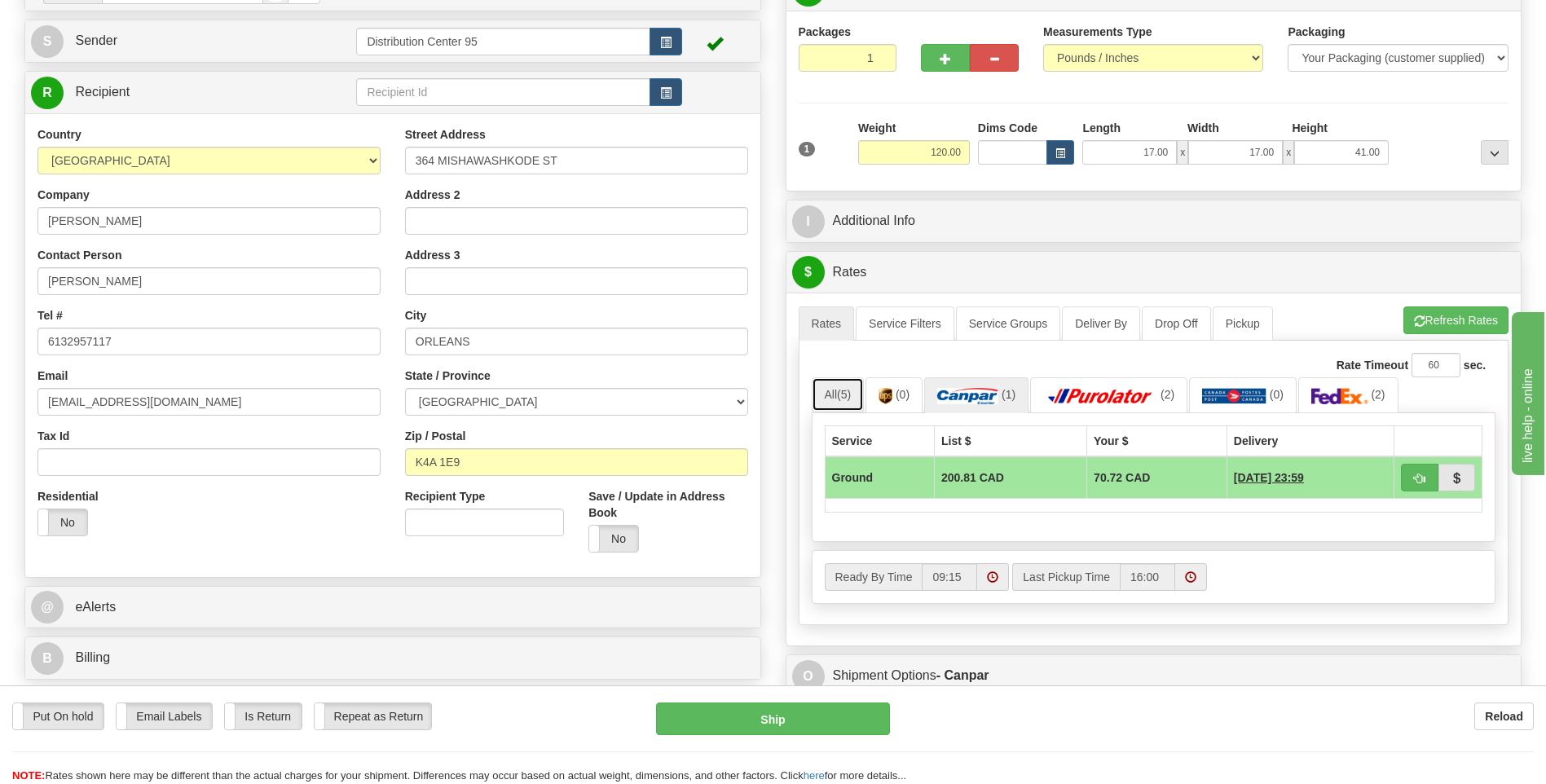
click at [843, 394] on span "(5)" at bounding box center [844, 394] width 14 height 13
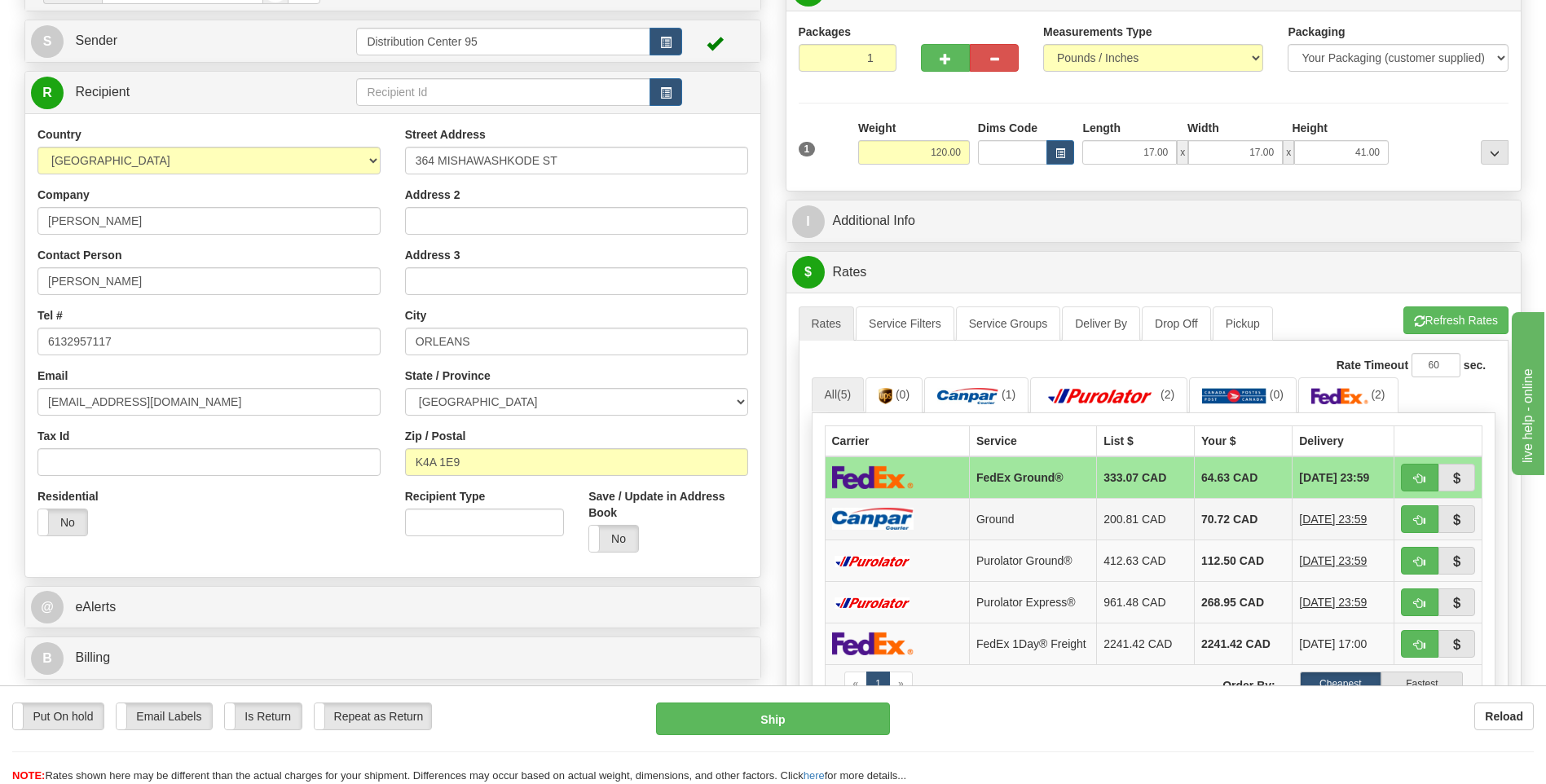
click at [987, 523] on td "Ground" at bounding box center [1032, 518] width 127 height 42
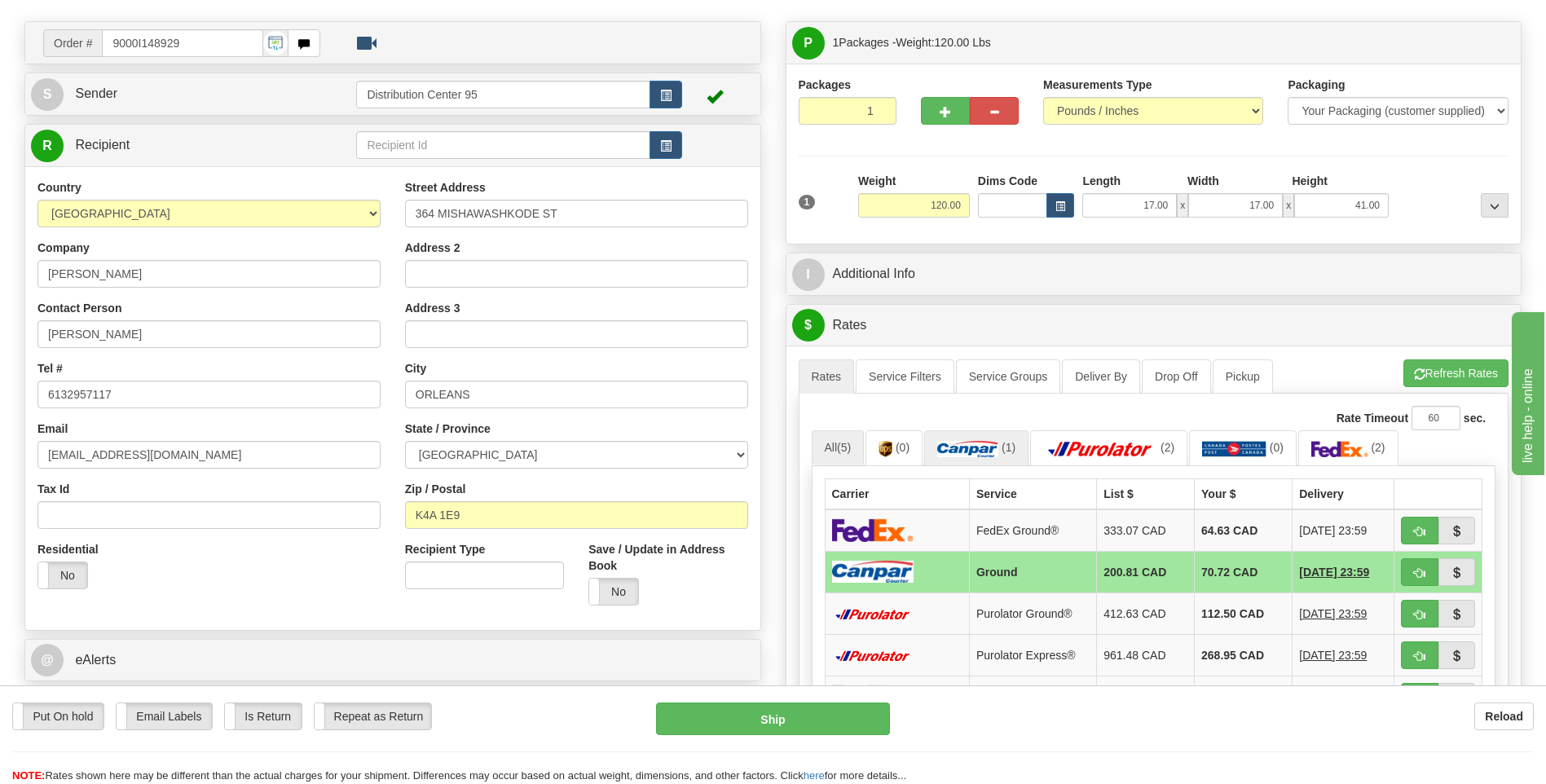
scroll to position [82, 0]
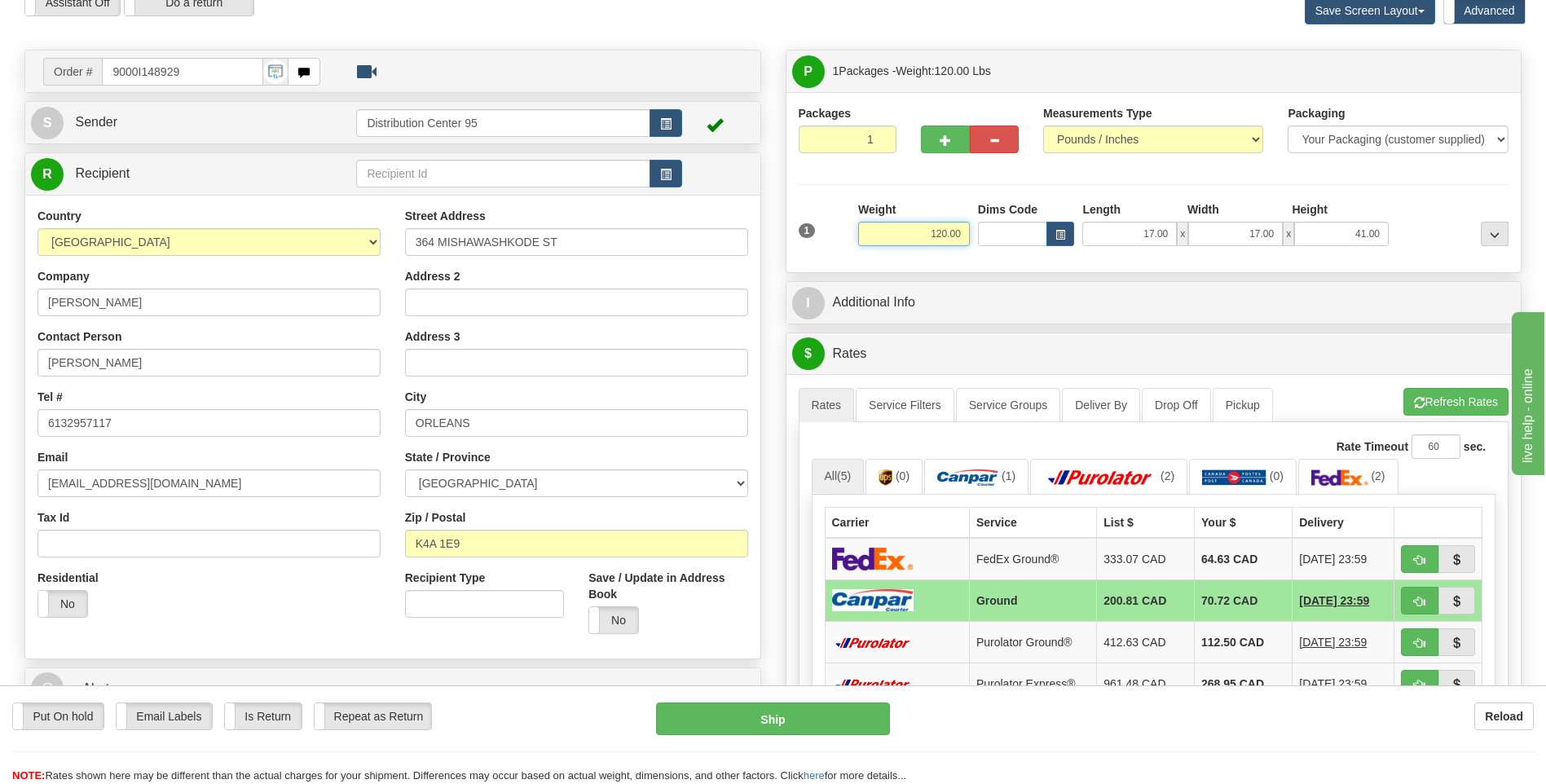
click at [948, 230] on input "120.00" at bounding box center [914, 233] width 112 height 24
type input "140.00"
click at [1455, 391] on li "Refresh Rates Cancel Rating" at bounding box center [1456, 402] width 105 height 27
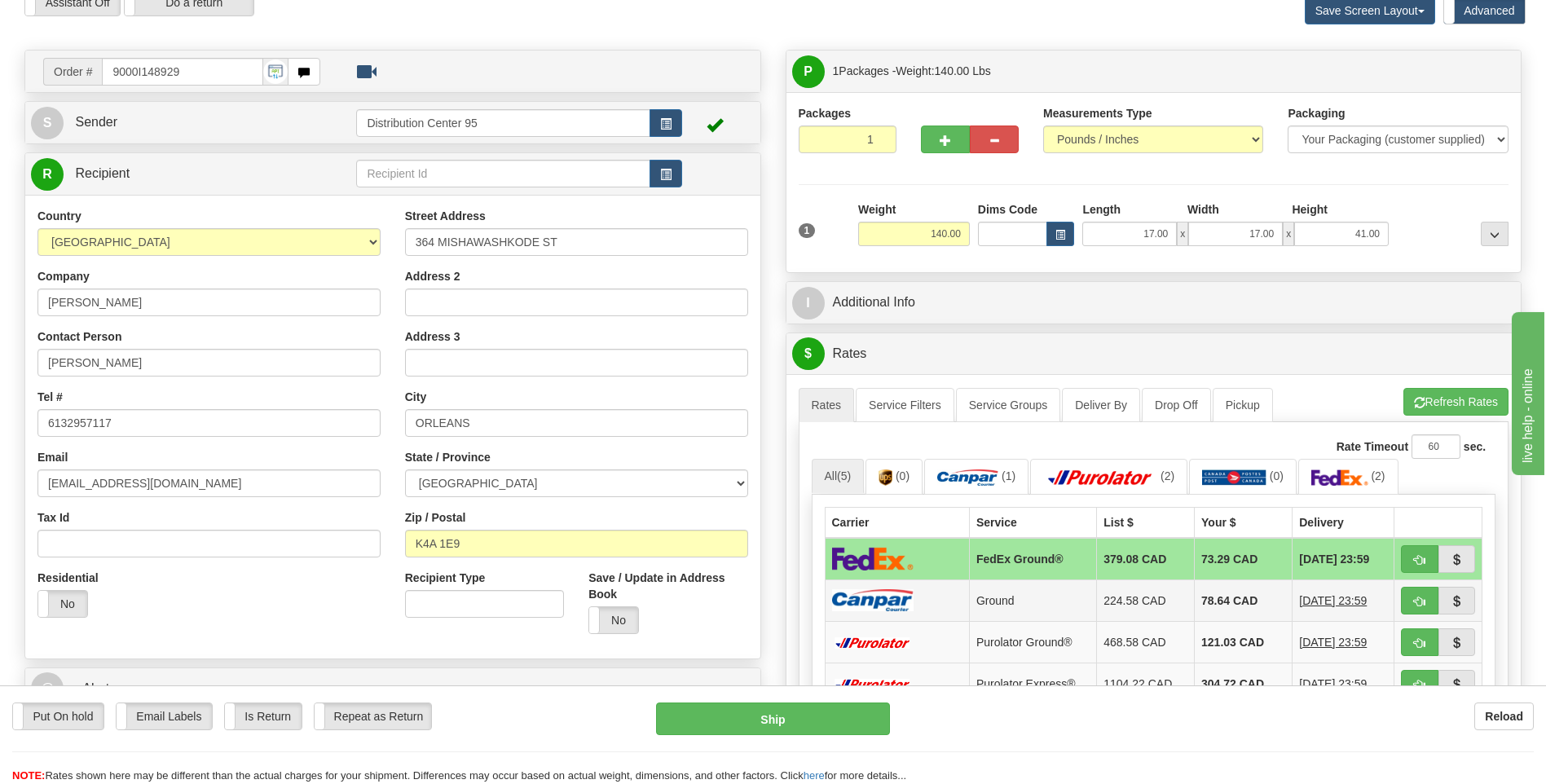
click at [982, 598] on td "Ground" at bounding box center [1032, 599] width 127 height 42
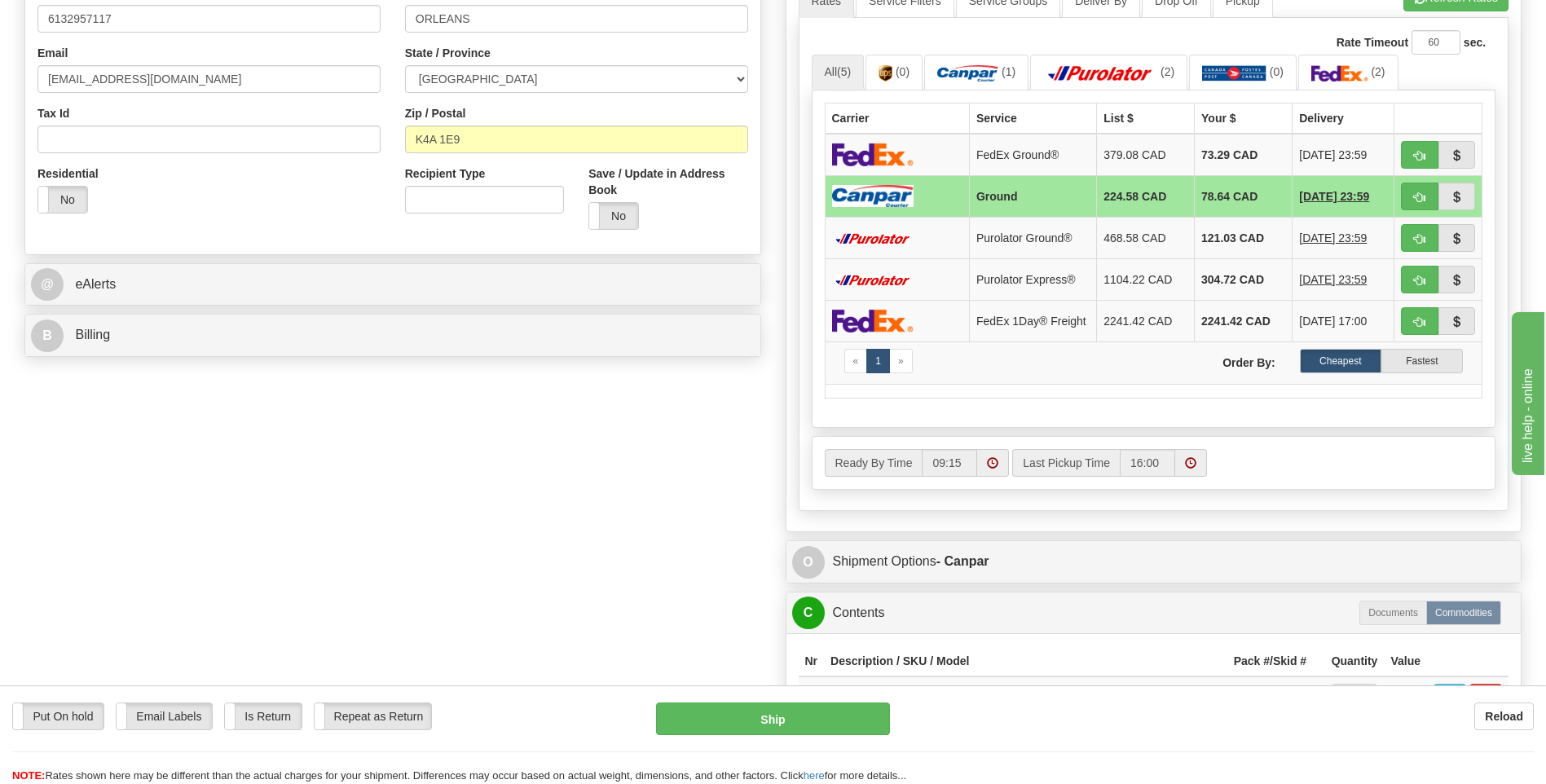
scroll to position [570, 0]
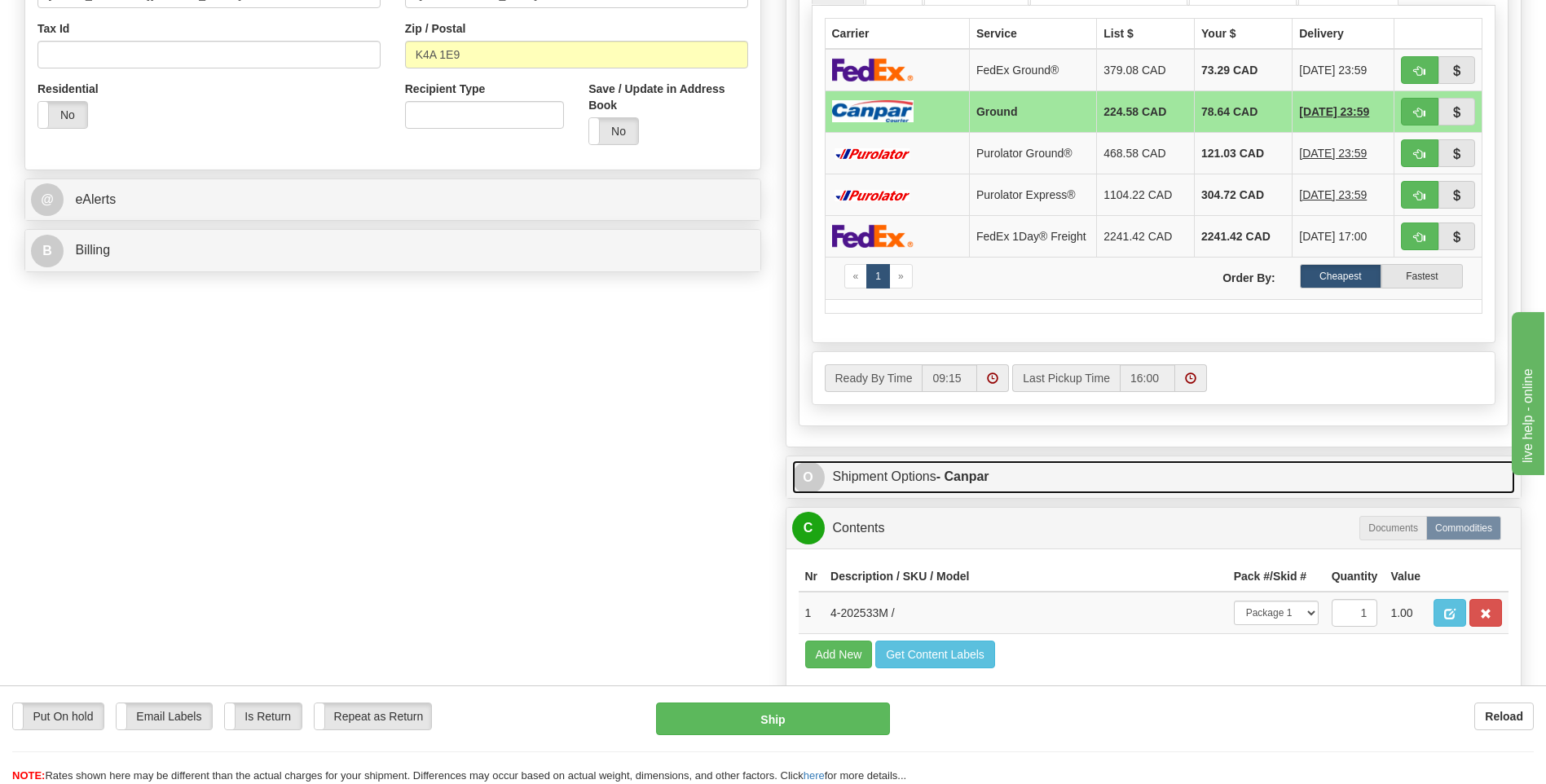
click at [941, 483] on strong "- Canpar" at bounding box center [962, 476] width 53 height 14
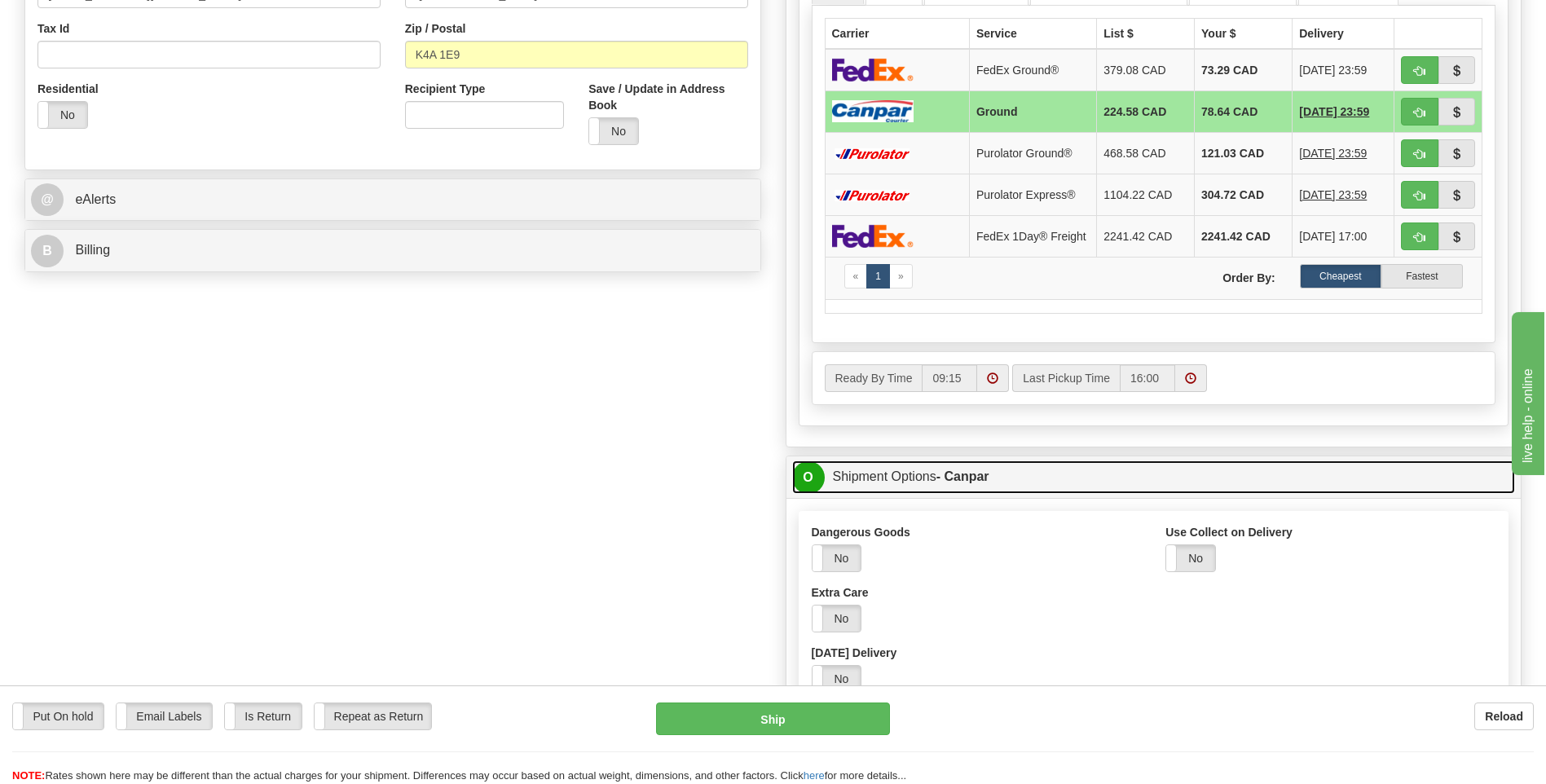
scroll to position [733, 0]
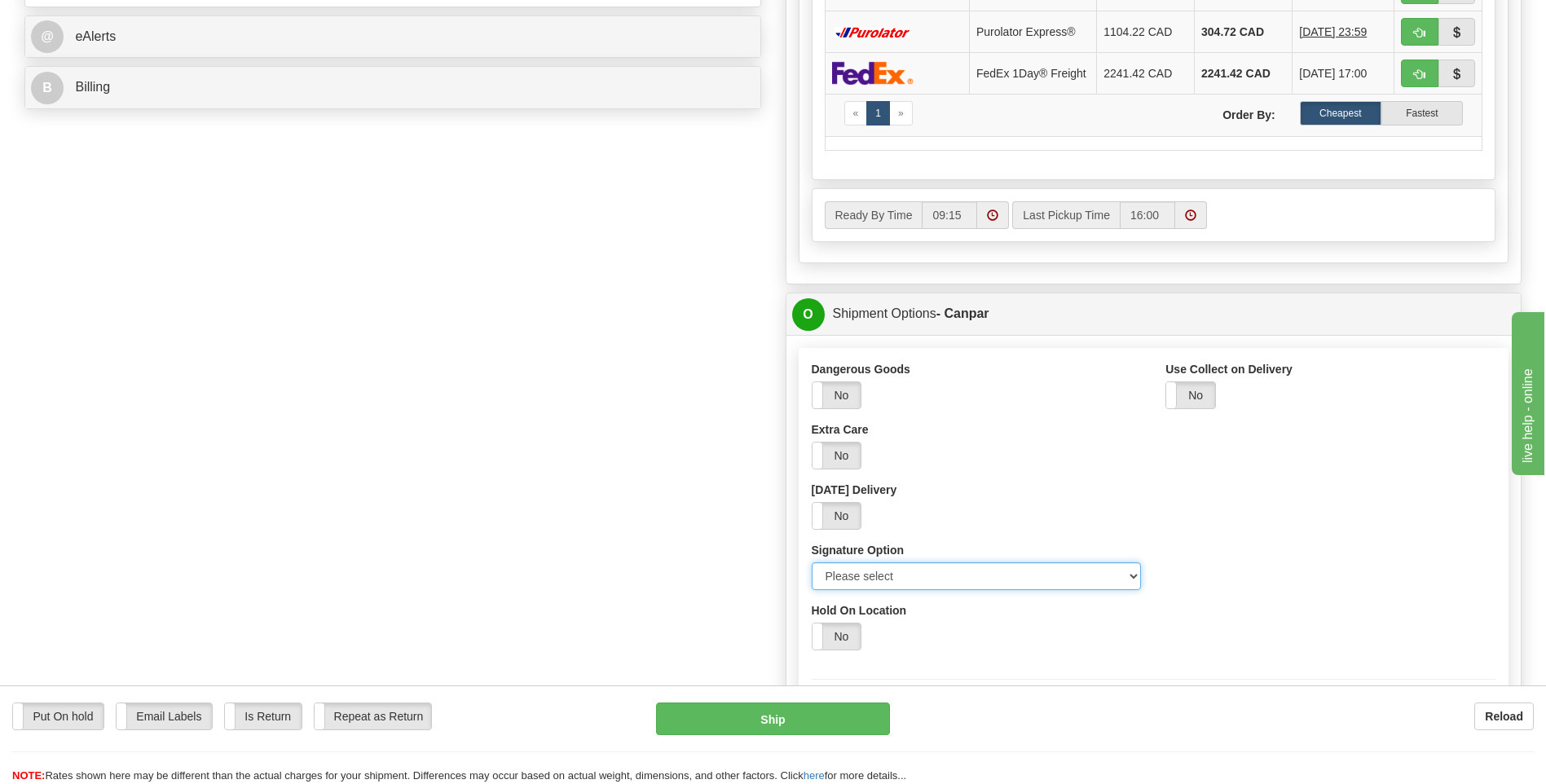
click at [917, 579] on select "Please select No Signature Required Signature Required Adult Signature" at bounding box center [976, 576] width 330 height 27
select select "2"
click at [811, 566] on select "Please select No Signature Required Signature Required Adult Signature" at bounding box center [976, 576] width 330 height 27
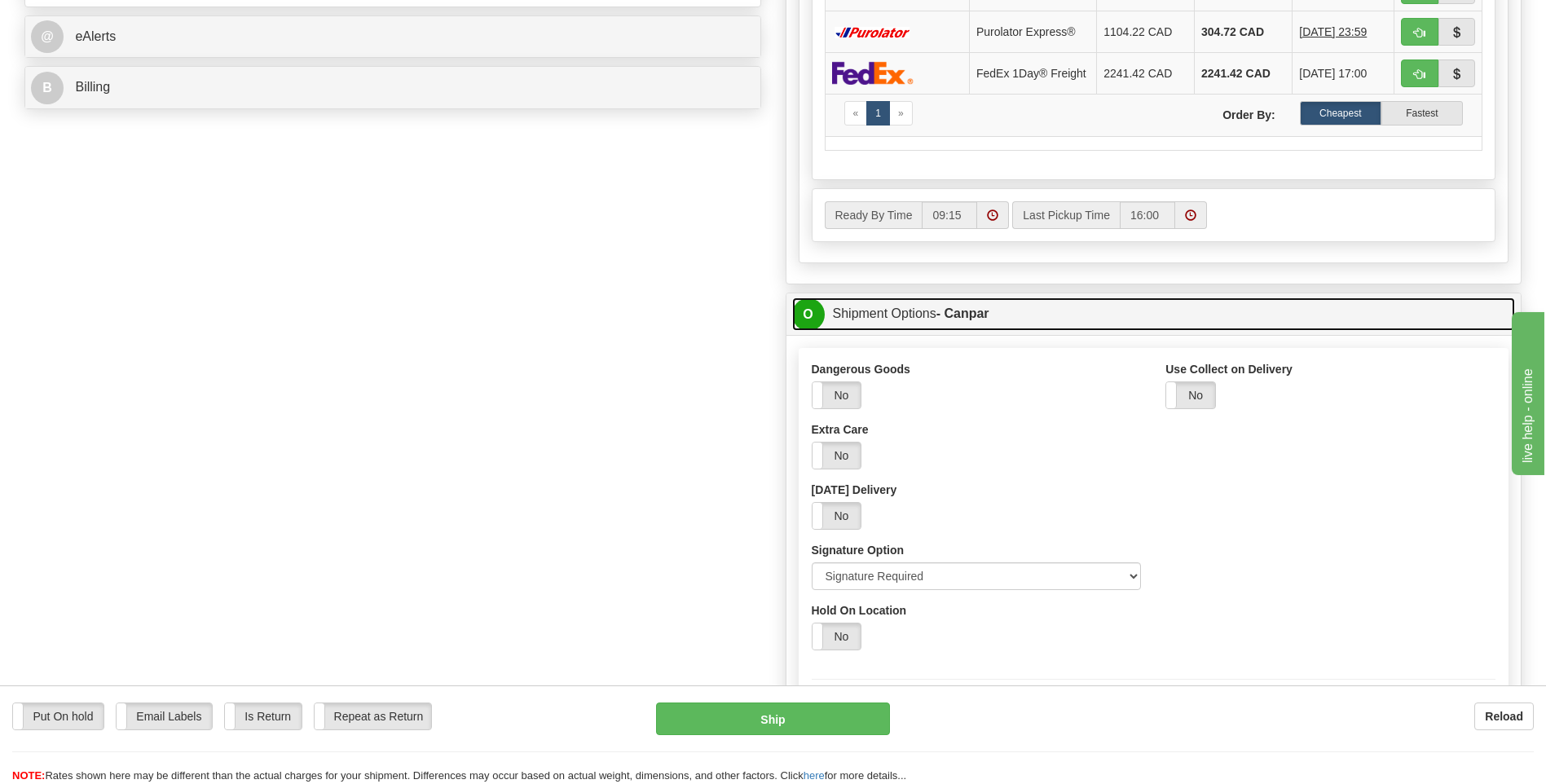
click at [917, 331] on link "O Shipment Options - Canpar" at bounding box center [1154, 314] width 724 height 33
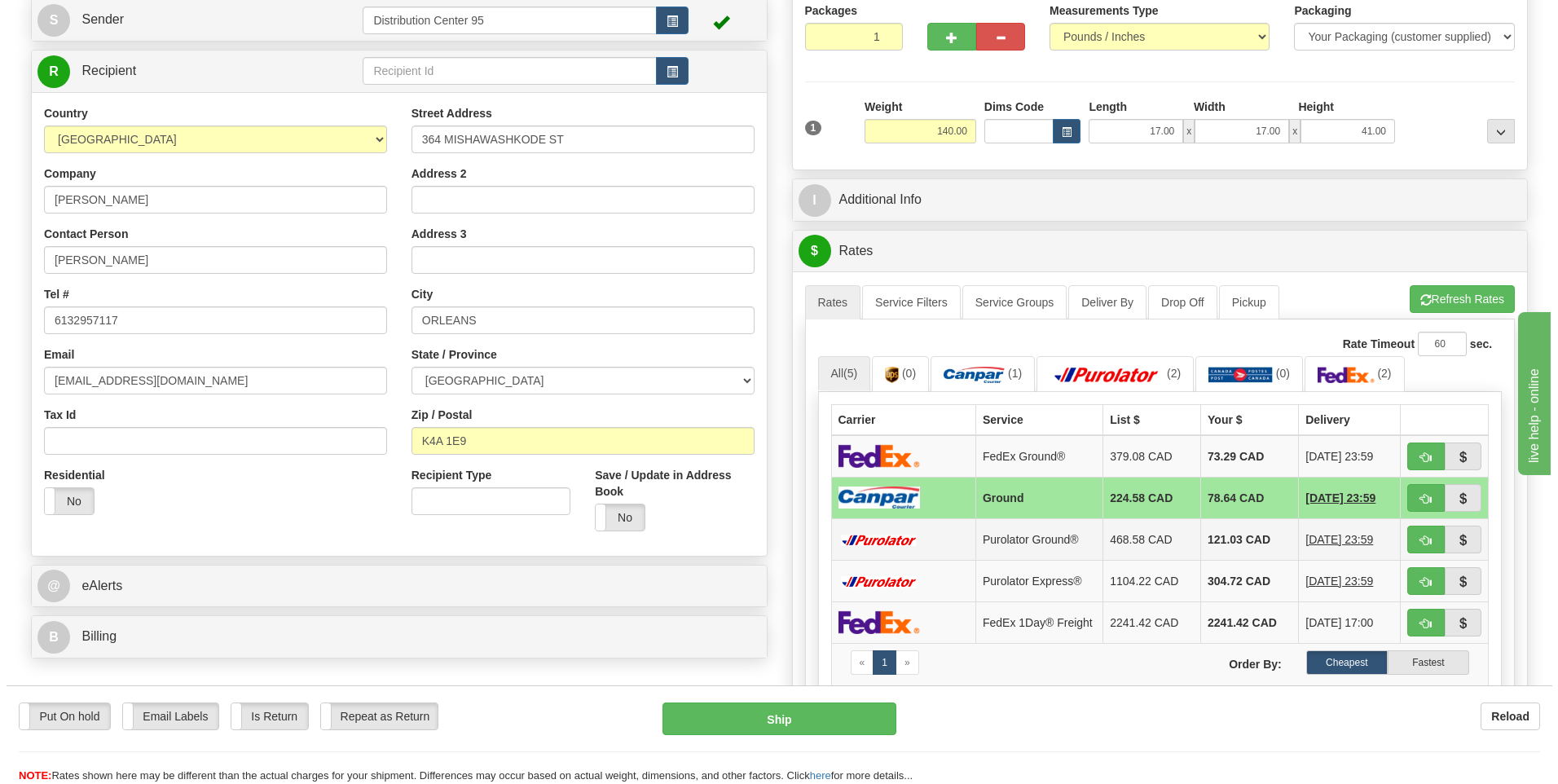
scroll to position [185, 0]
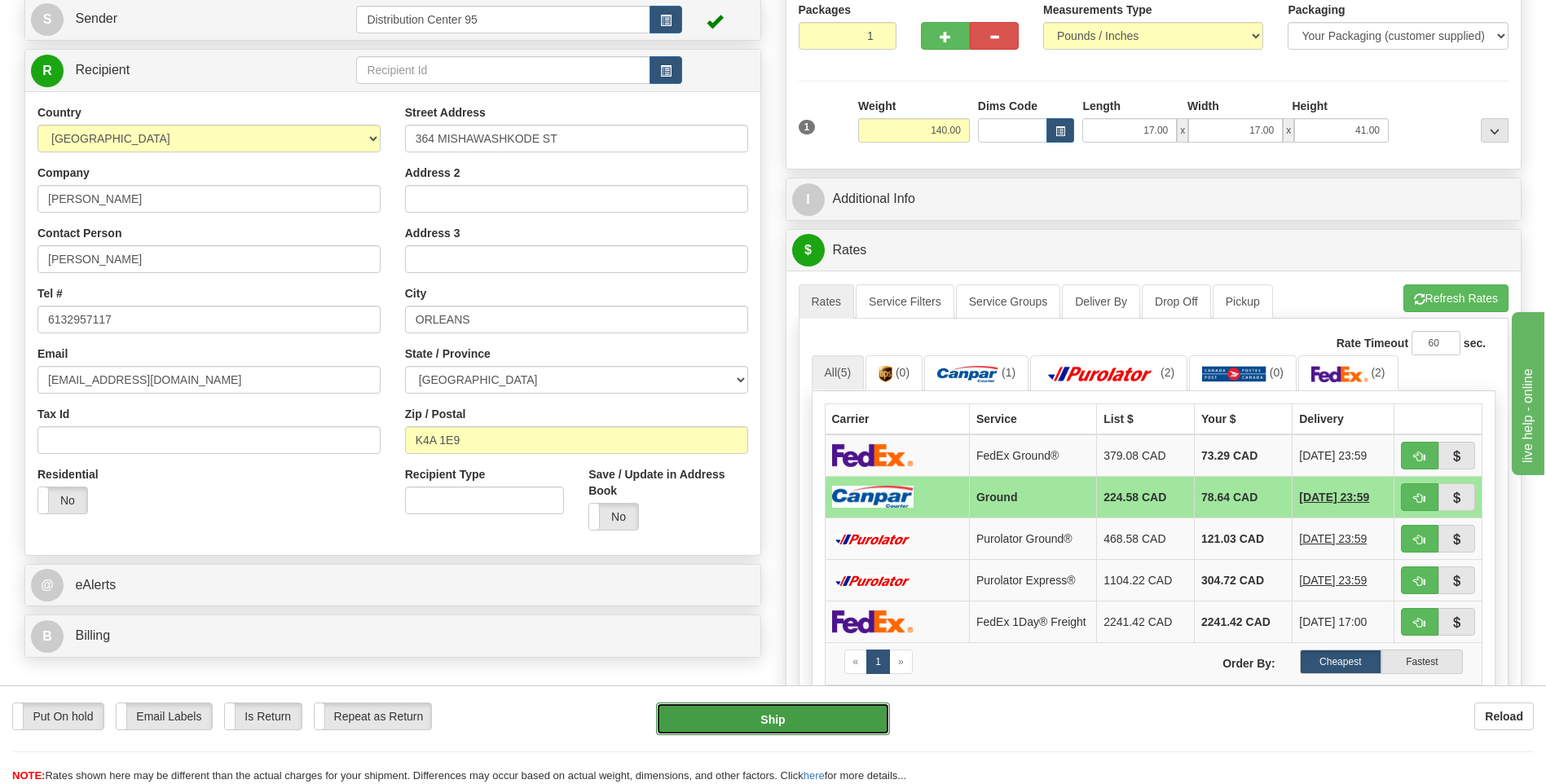
click at [812, 716] on button "Ship" at bounding box center [772, 718] width 233 height 32
type input "1"
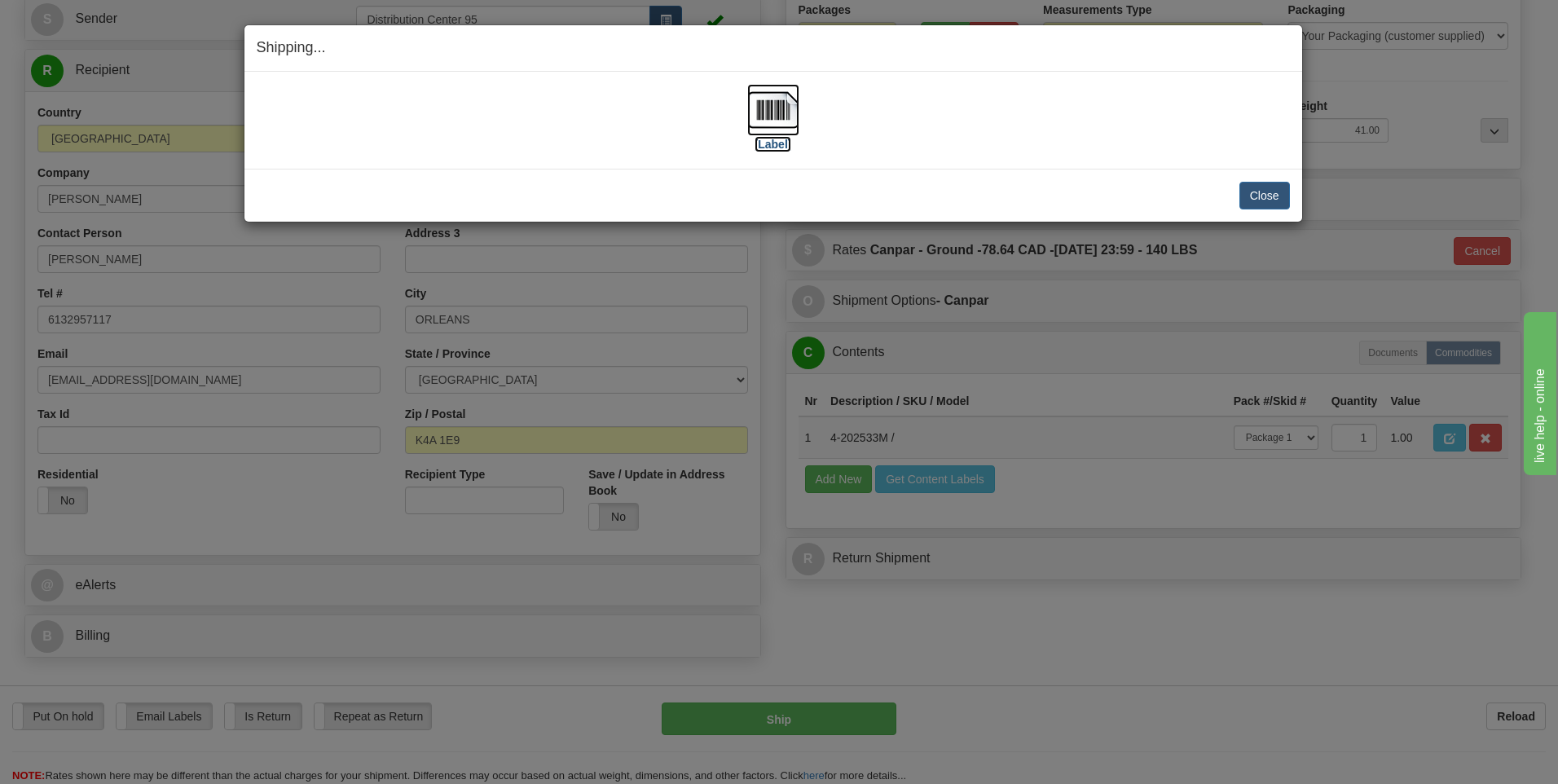
click at [771, 144] on label "[Label]" at bounding box center [773, 144] width 38 height 17
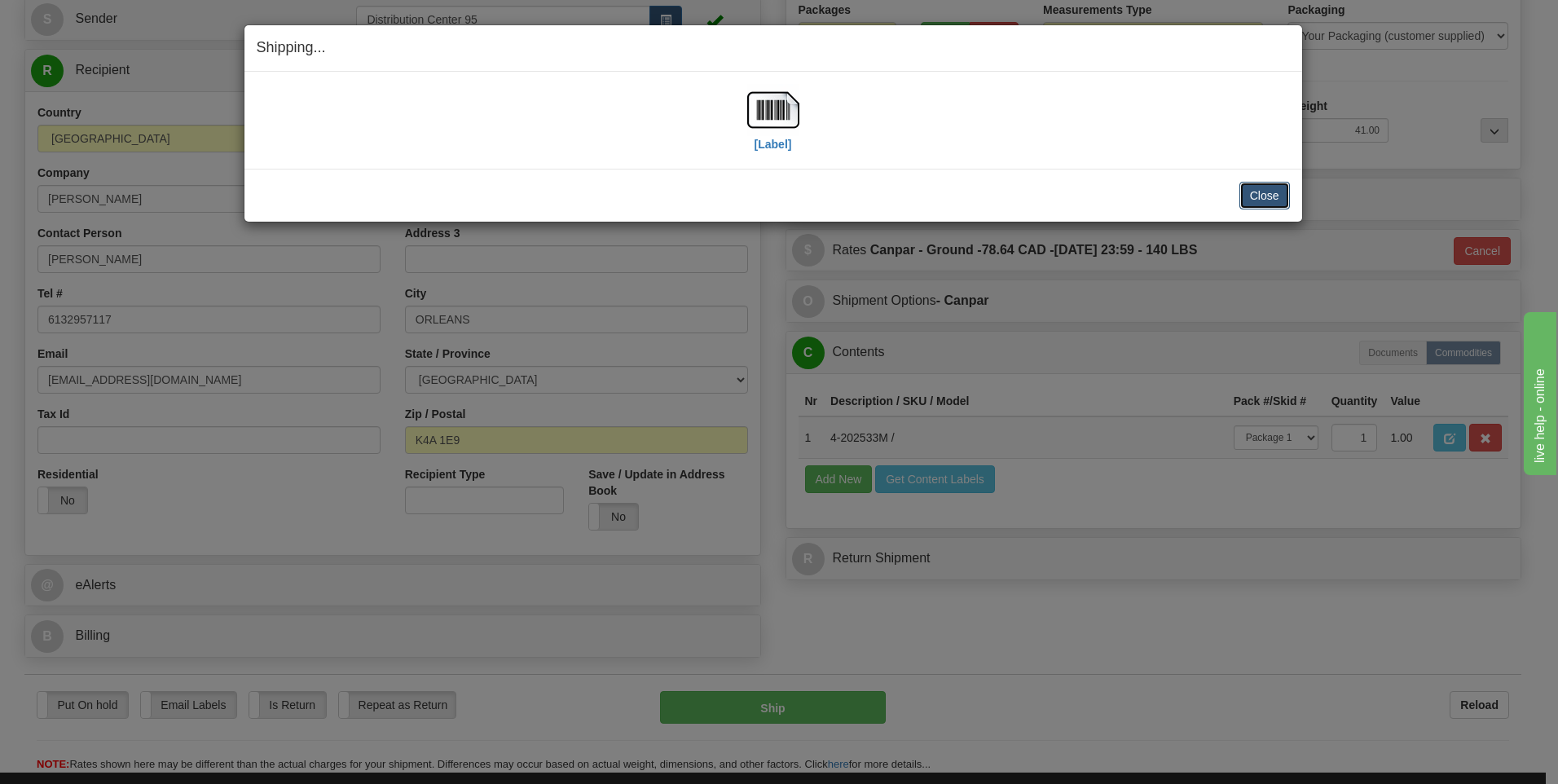
click at [1275, 197] on button "Close" at bounding box center [1265, 196] width 51 height 27
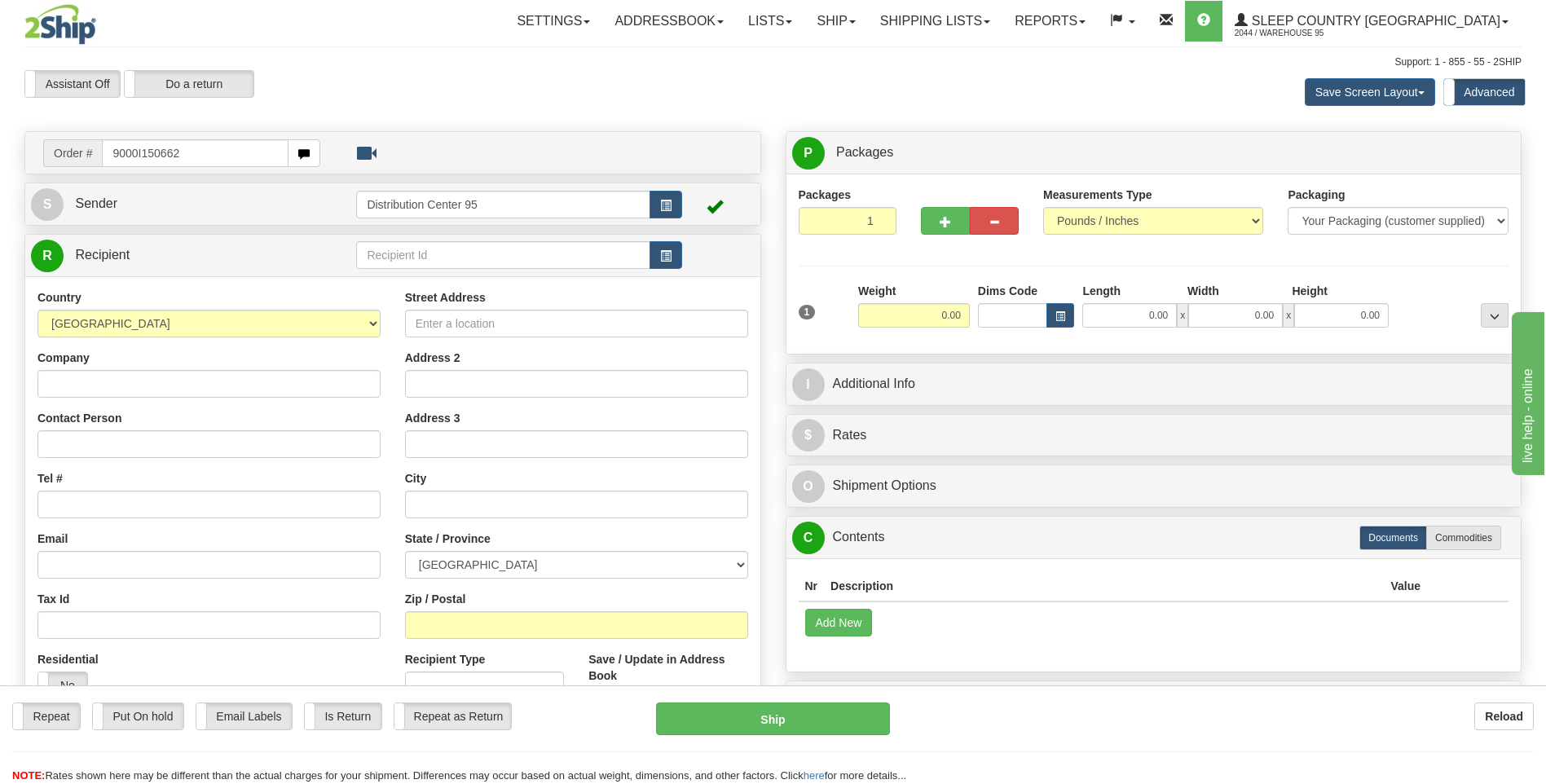
type input "9000I150662"
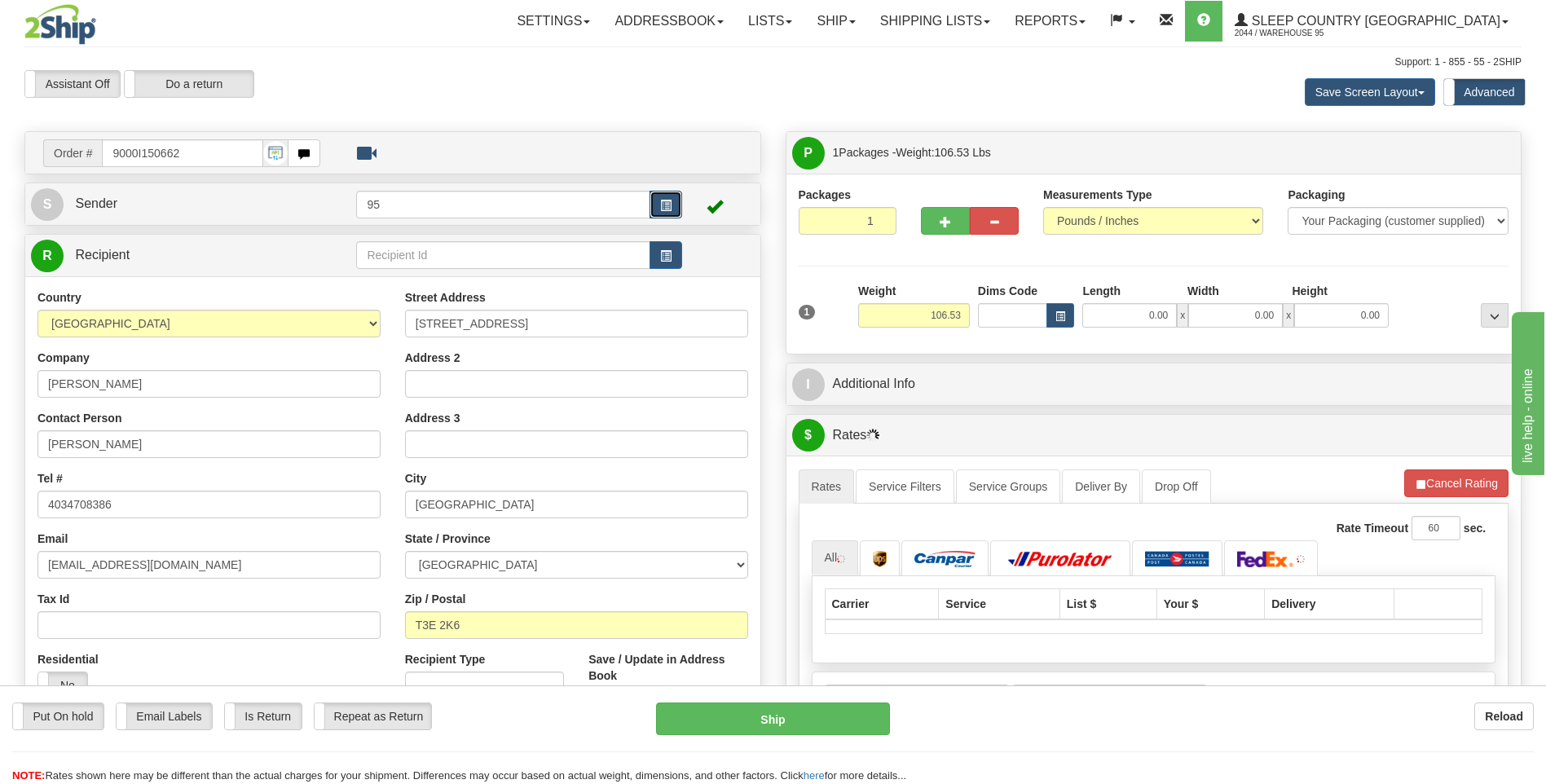
click at [679, 212] on button "button" at bounding box center [665, 204] width 32 height 27
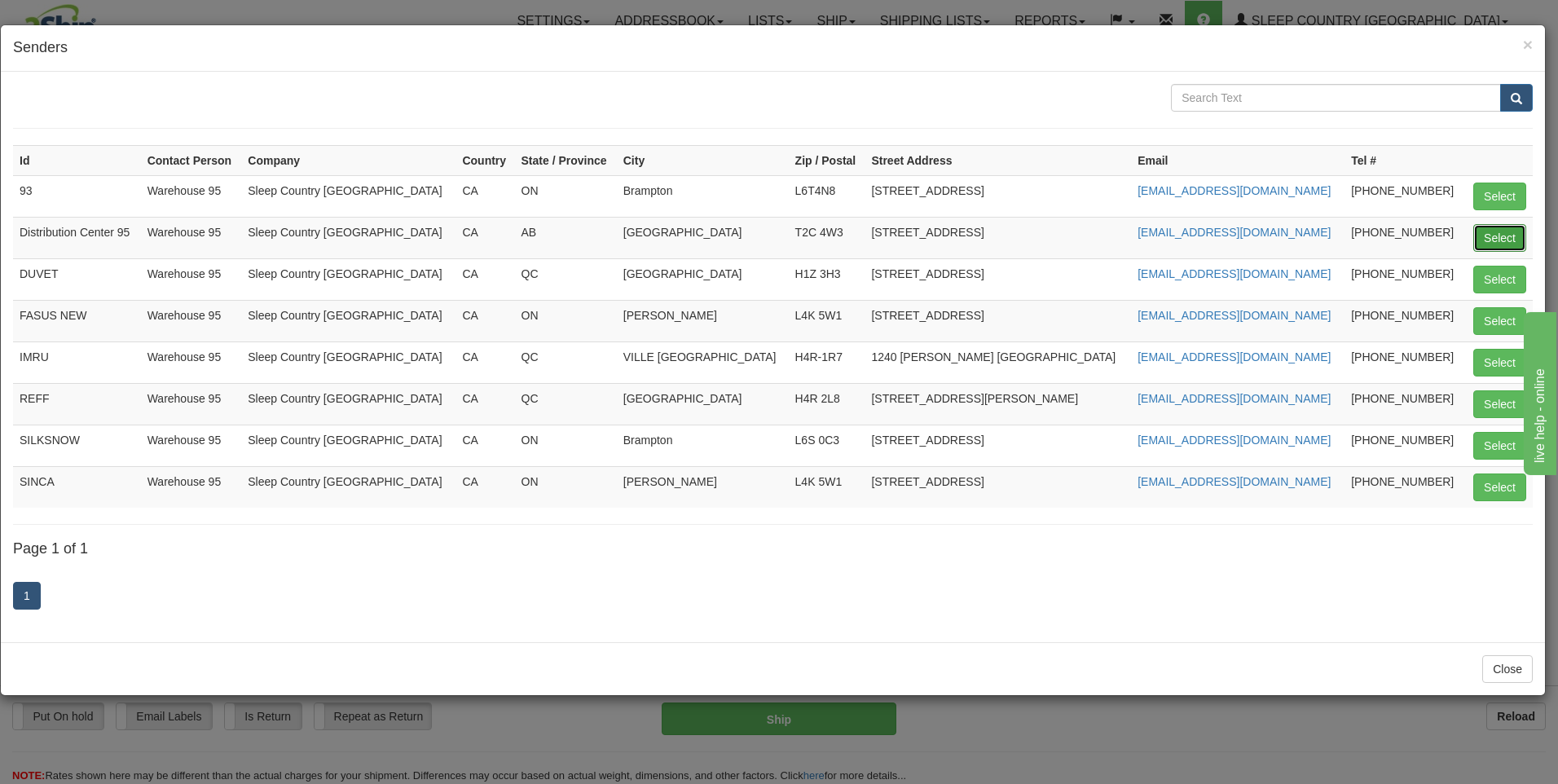
click at [1515, 224] on button "Select" at bounding box center [1500, 237] width 53 height 27
type input "Distribution Center 95"
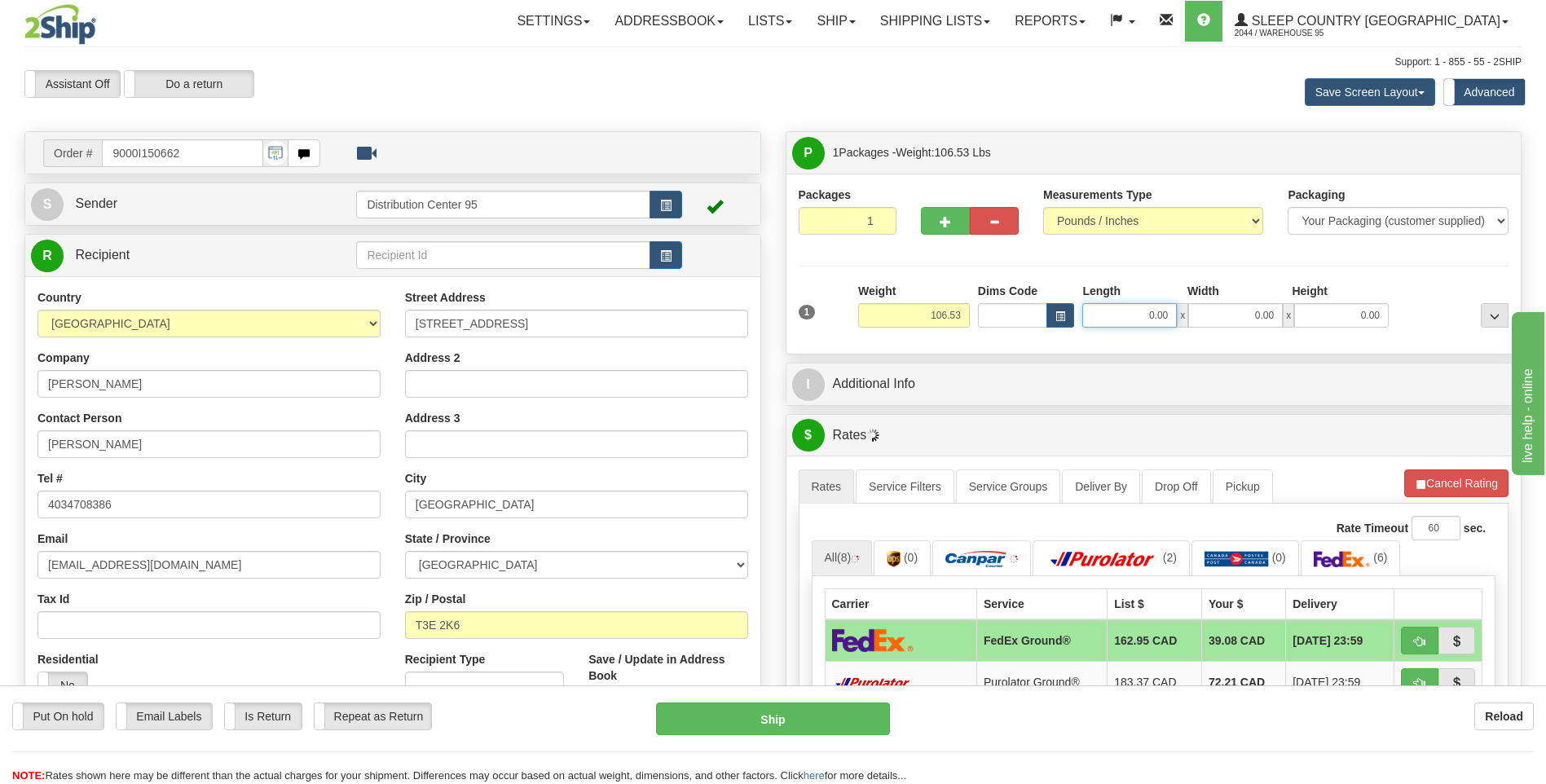
click at [1153, 317] on input "0.00" at bounding box center [1129, 315] width 94 height 24
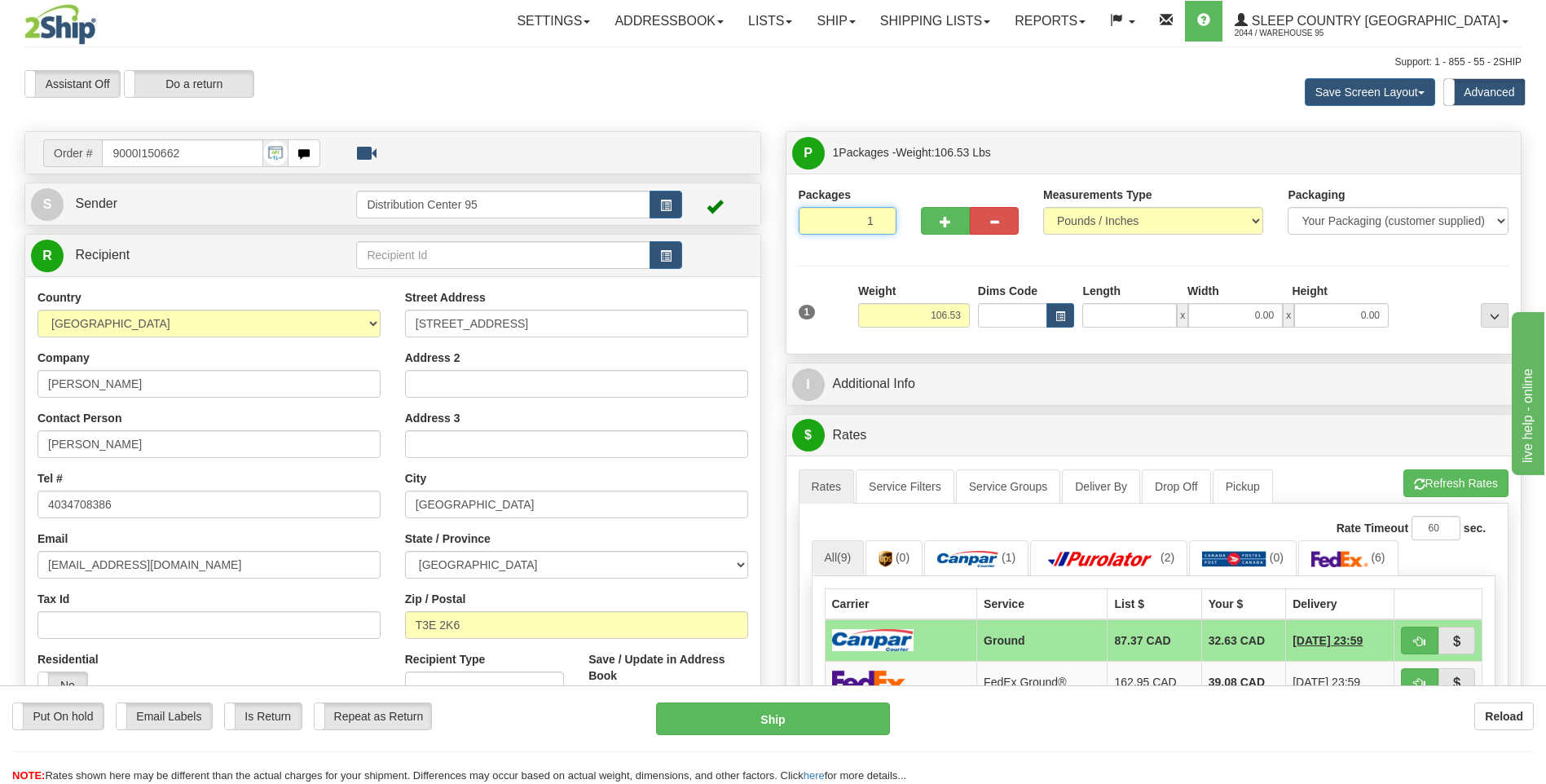
type input "2"
type input "0.00"
type input "2"
radio input "true"
click at [876, 218] on input "2" at bounding box center [847, 221] width 97 height 27
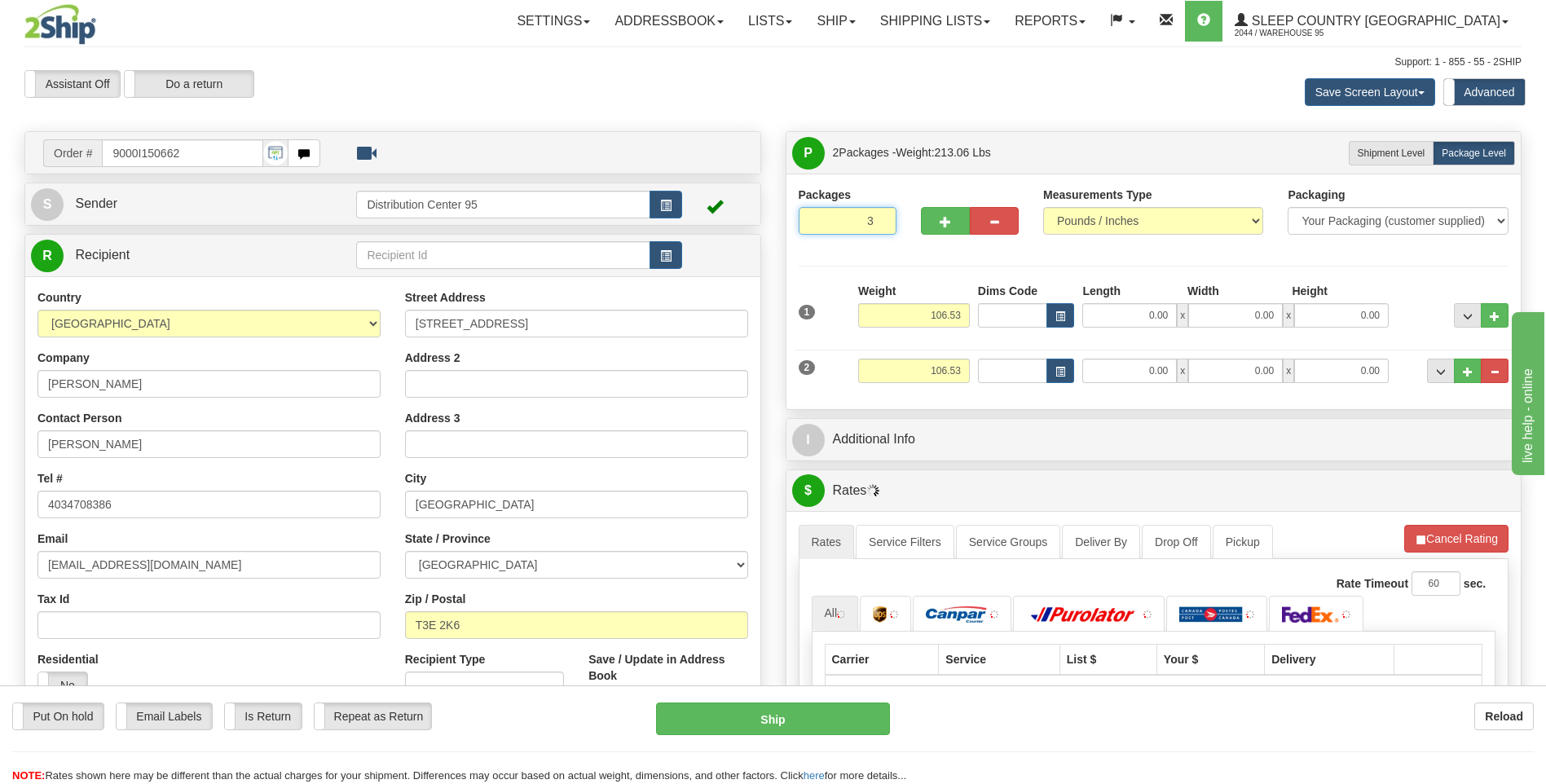
type input "3"
click at [876, 218] on input "3" at bounding box center [847, 221] width 97 height 27
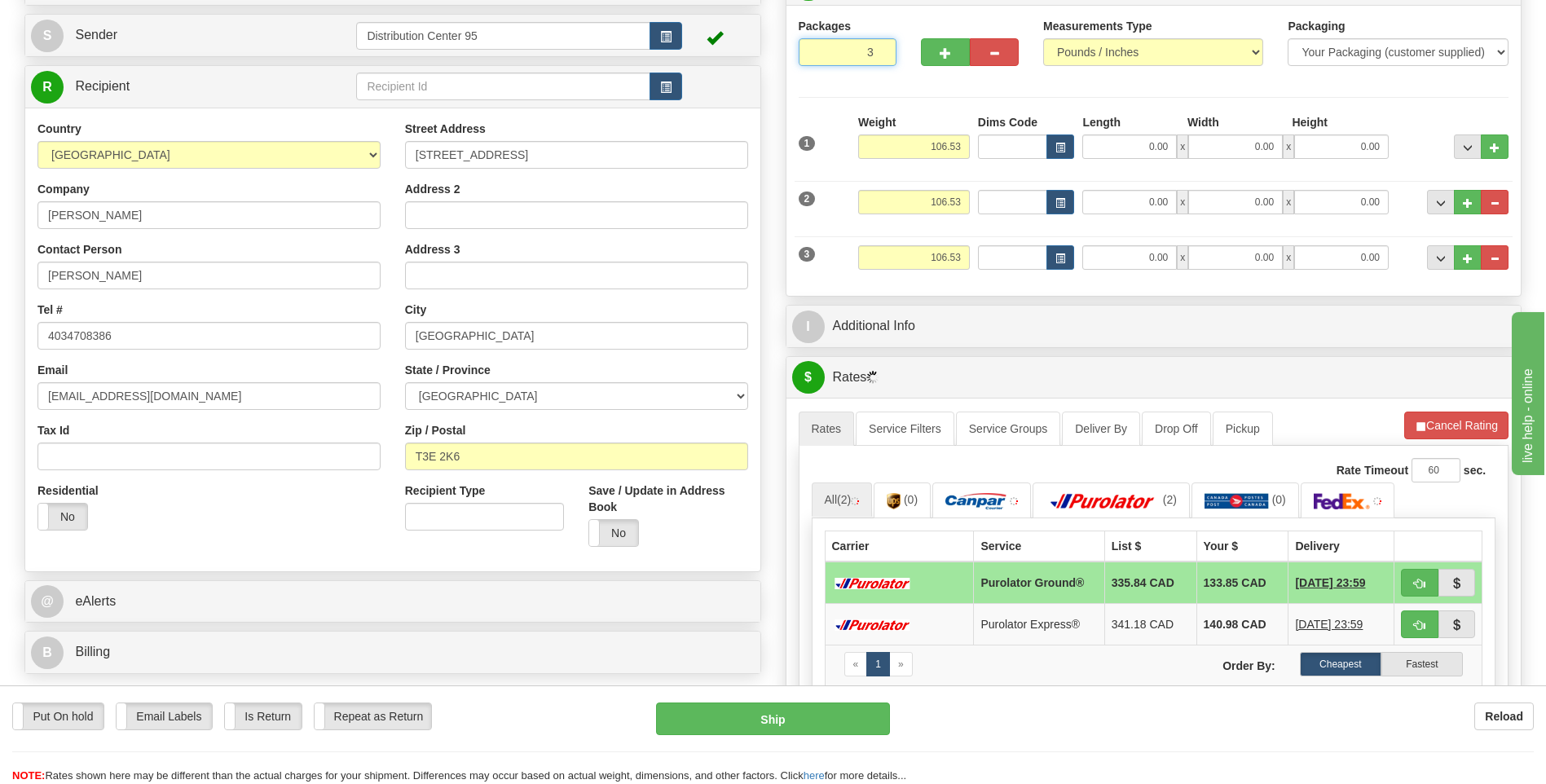
scroll to position [162, 0]
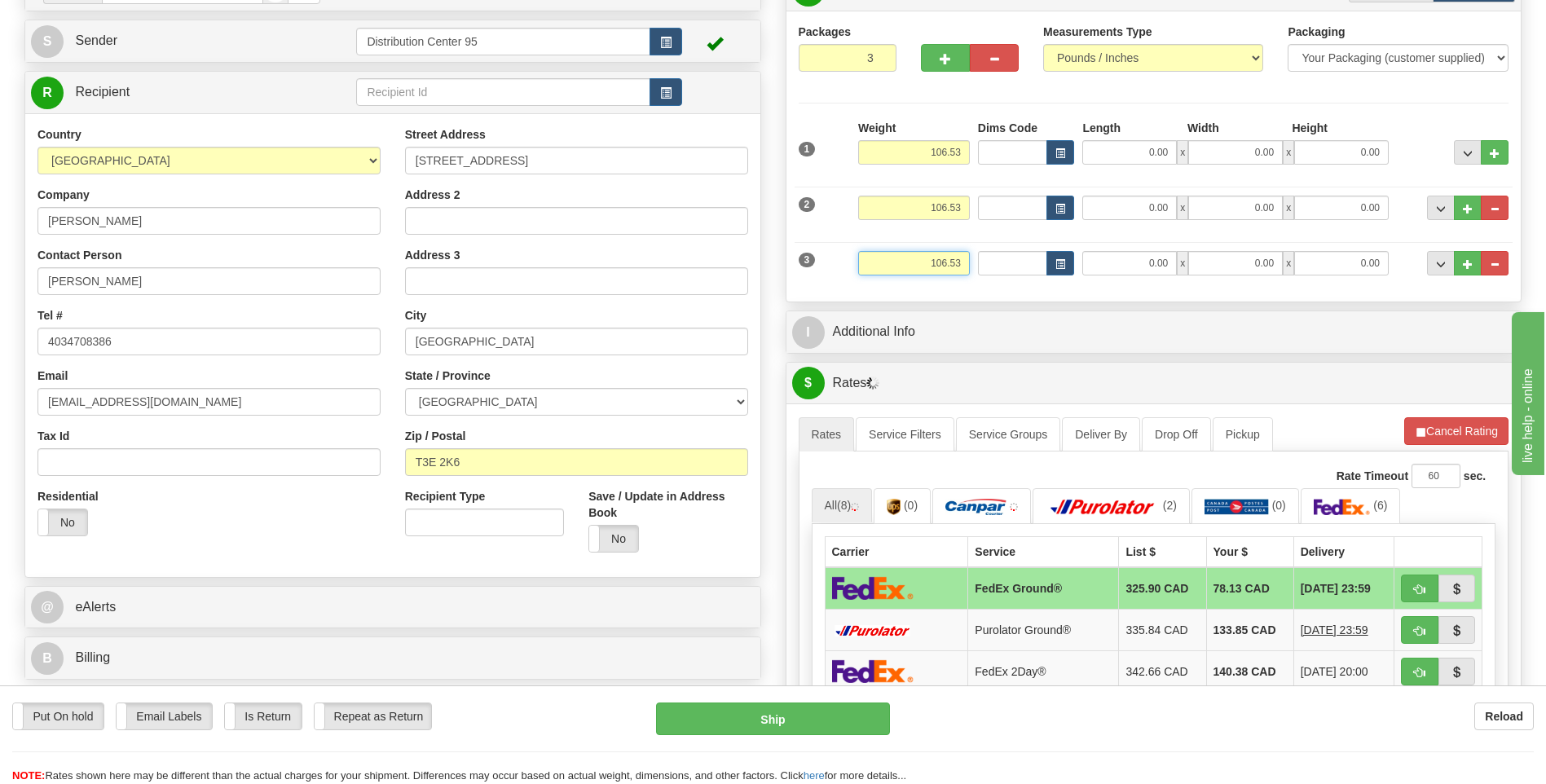
click at [958, 266] on input "106.53" at bounding box center [914, 263] width 112 height 24
type input "1"
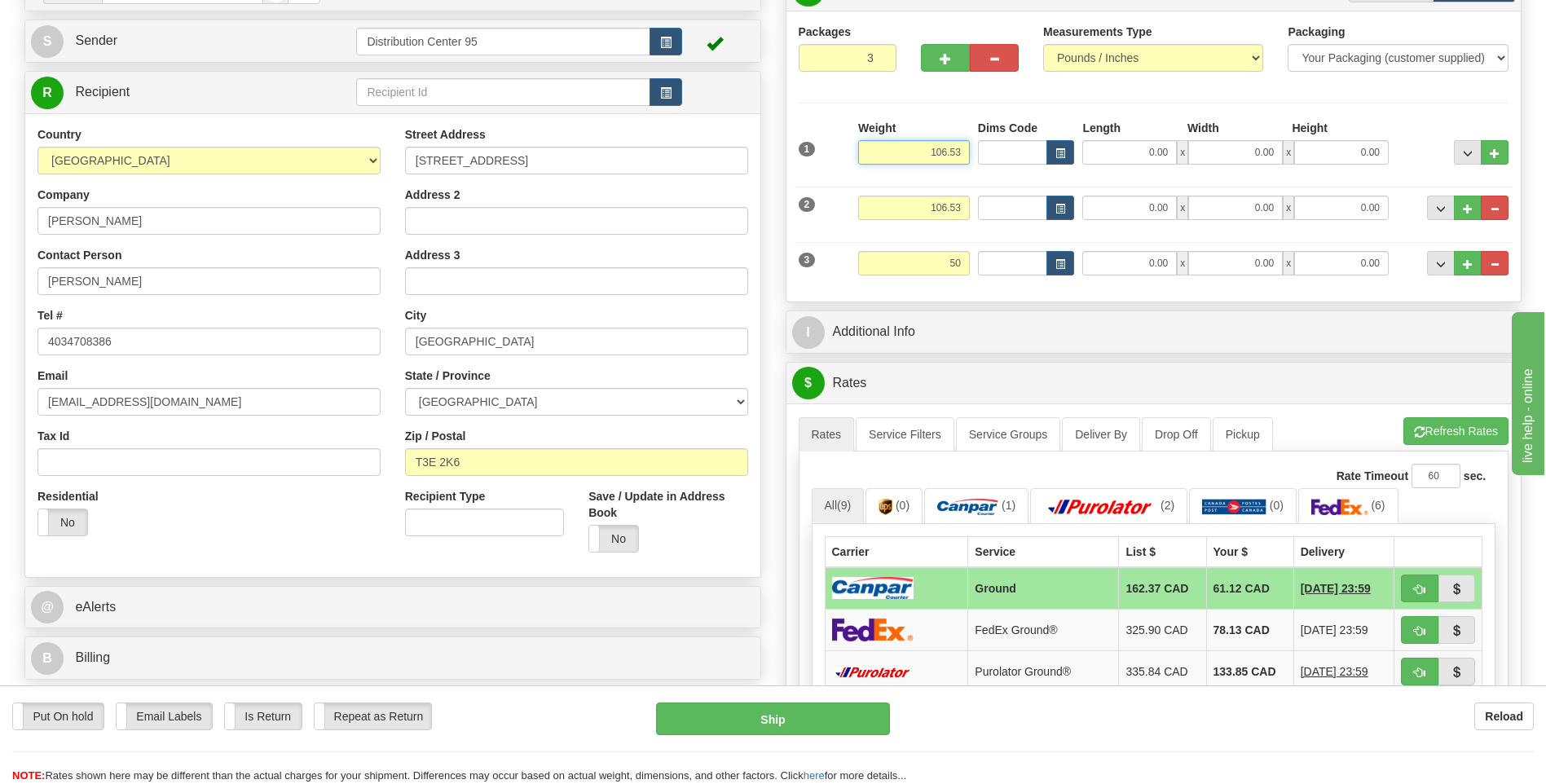
click at [959, 153] on input "106.53" at bounding box center [914, 152] width 112 height 24
type input "50.00"
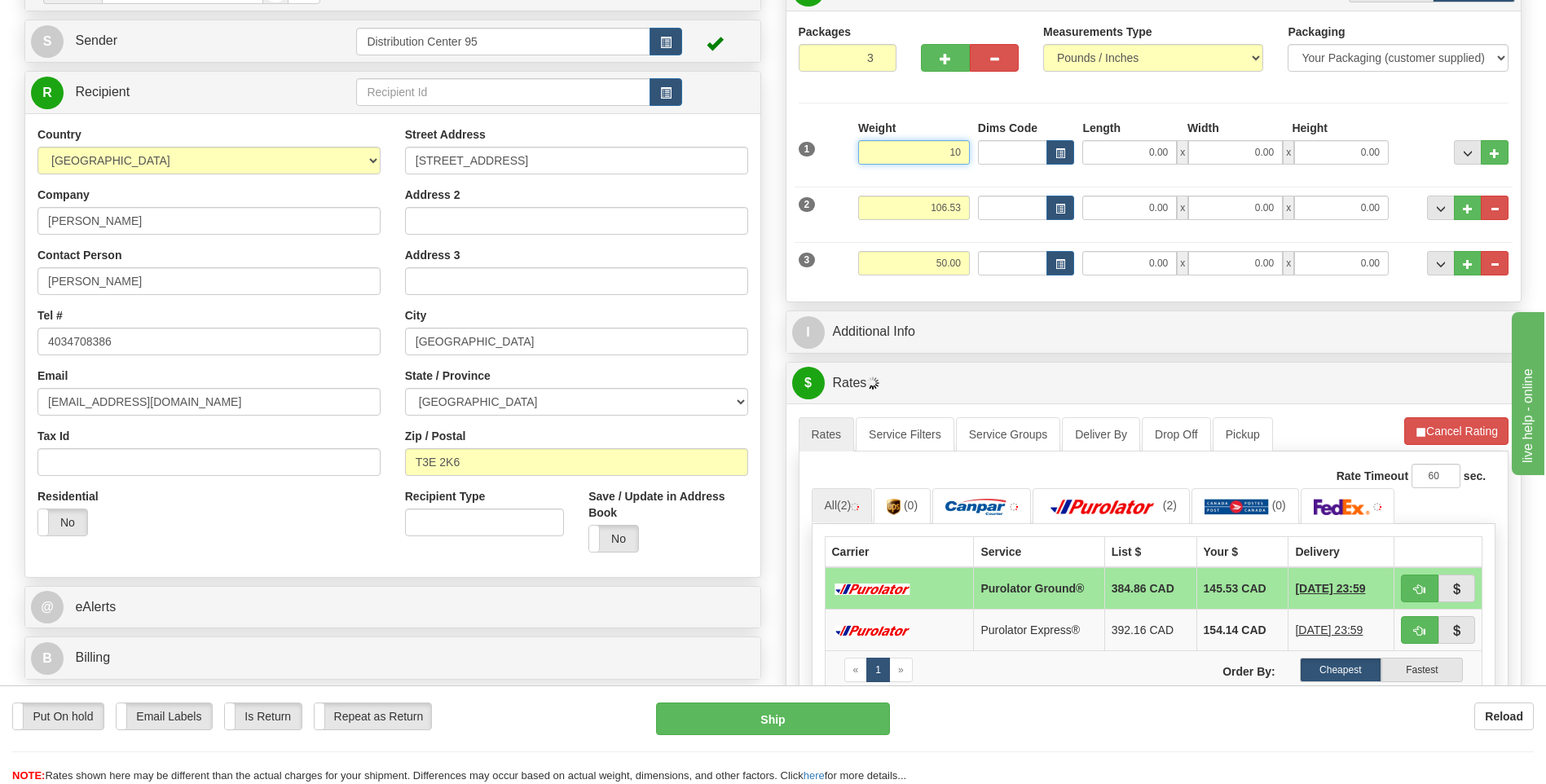
type input "1"
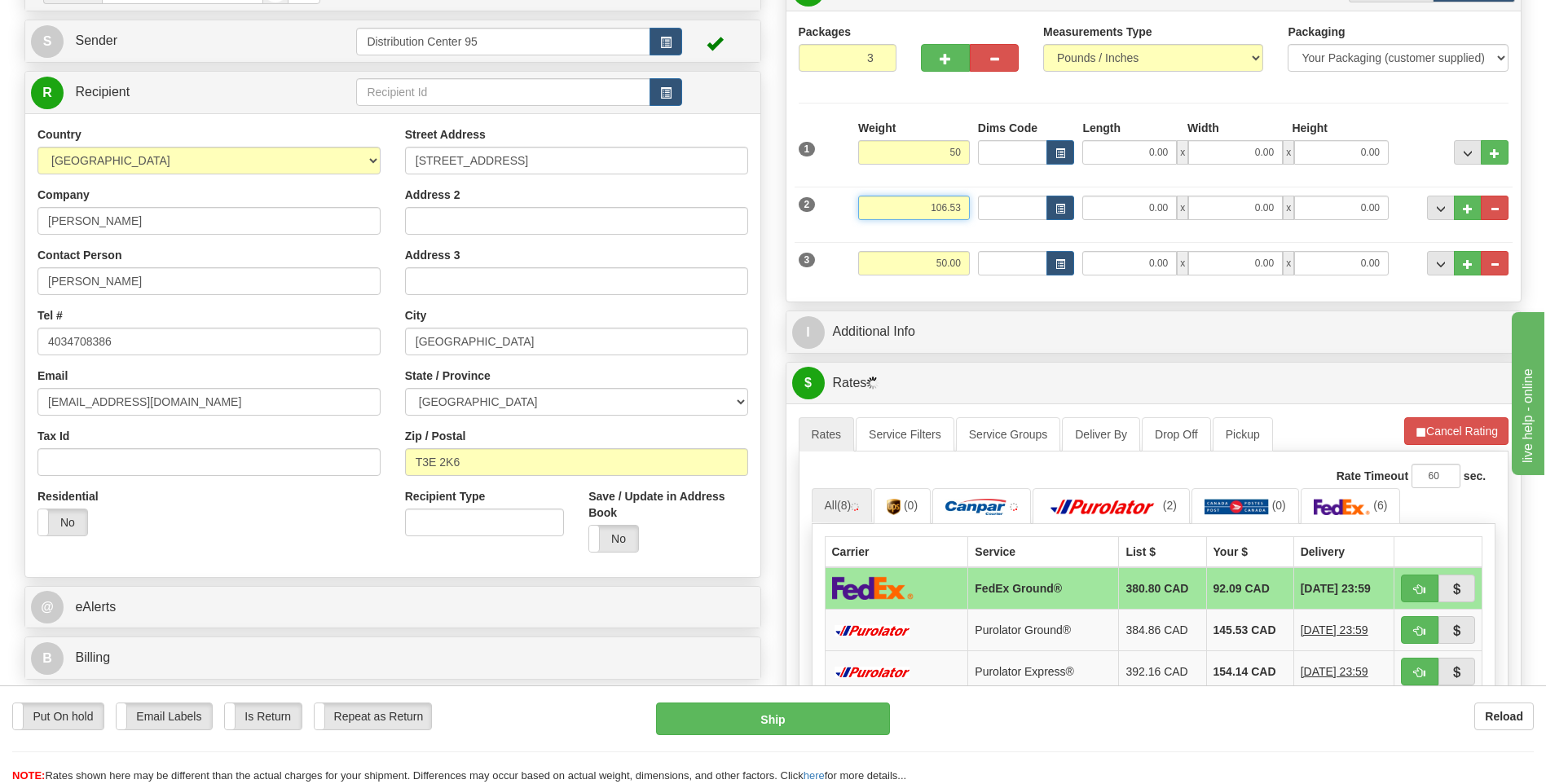
type input "50.00"
click at [960, 204] on input "106.53" at bounding box center [914, 207] width 112 height 24
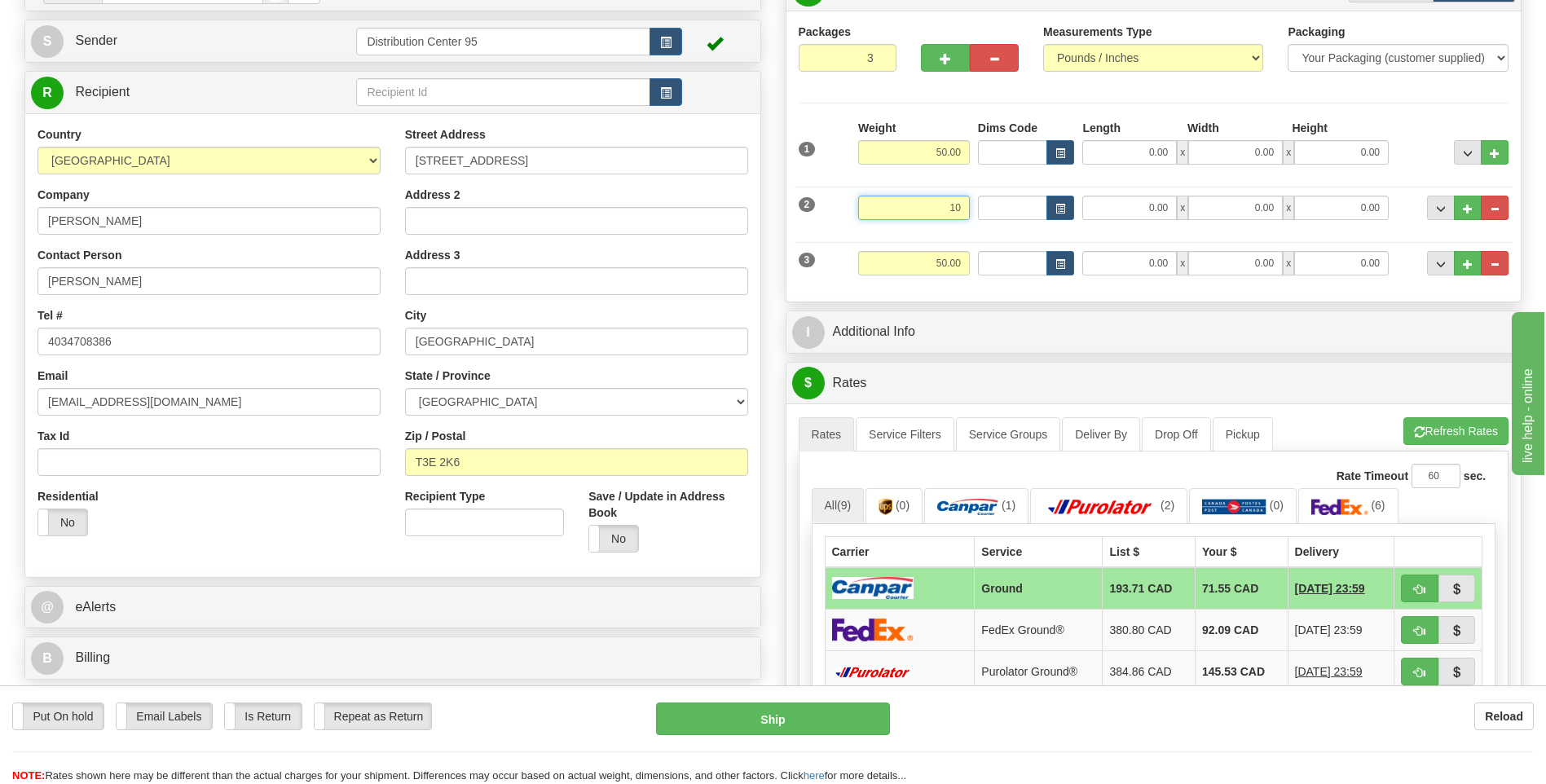
type input "1"
type input "5"
click at [1133, 153] on input "0.00" at bounding box center [1129, 152] width 94 height 24
type input "5.00"
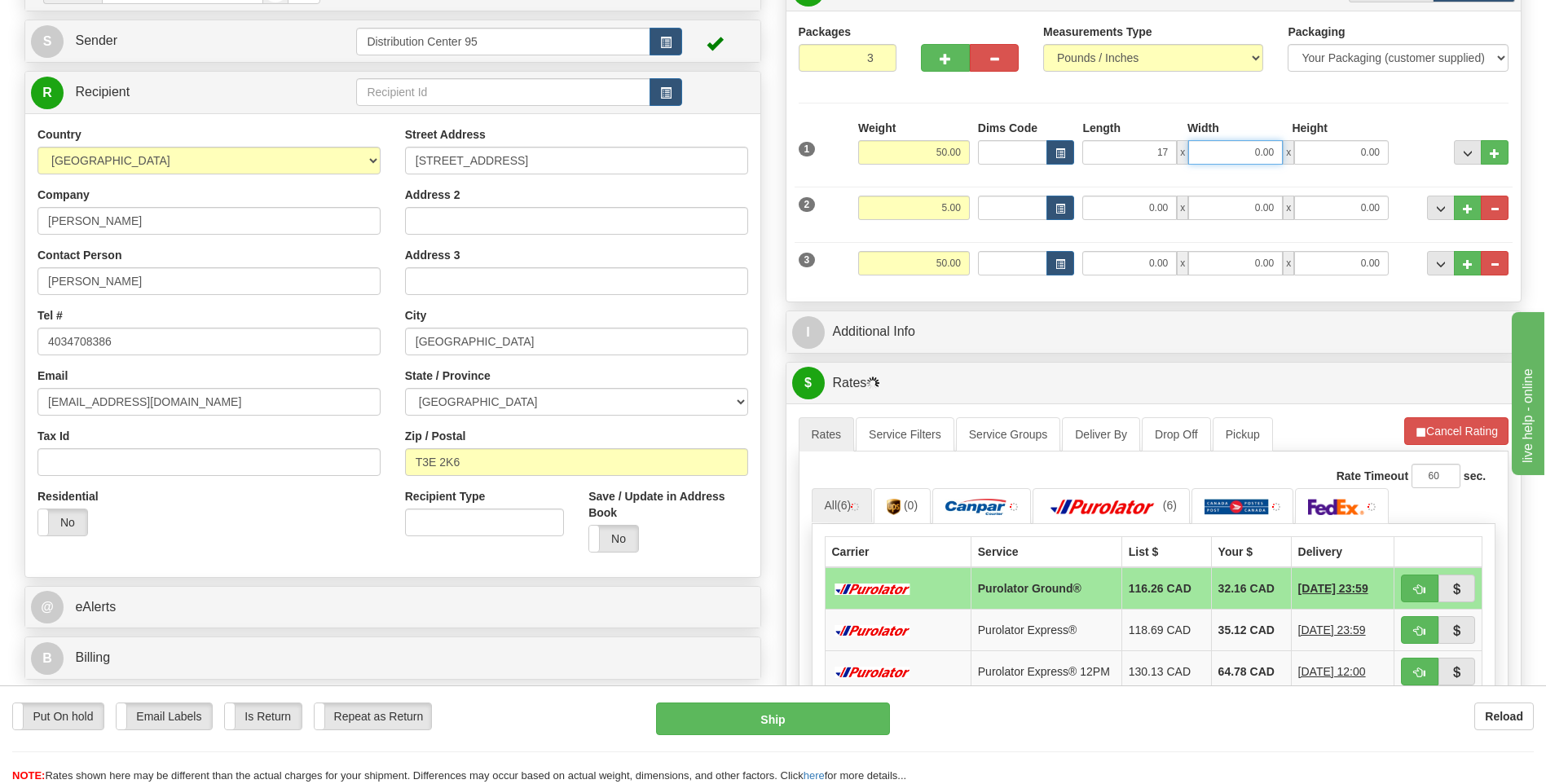
type input "17.00"
click at [1210, 159] on input "0.00" at bounding box center [1235, 152] width 94 height 24
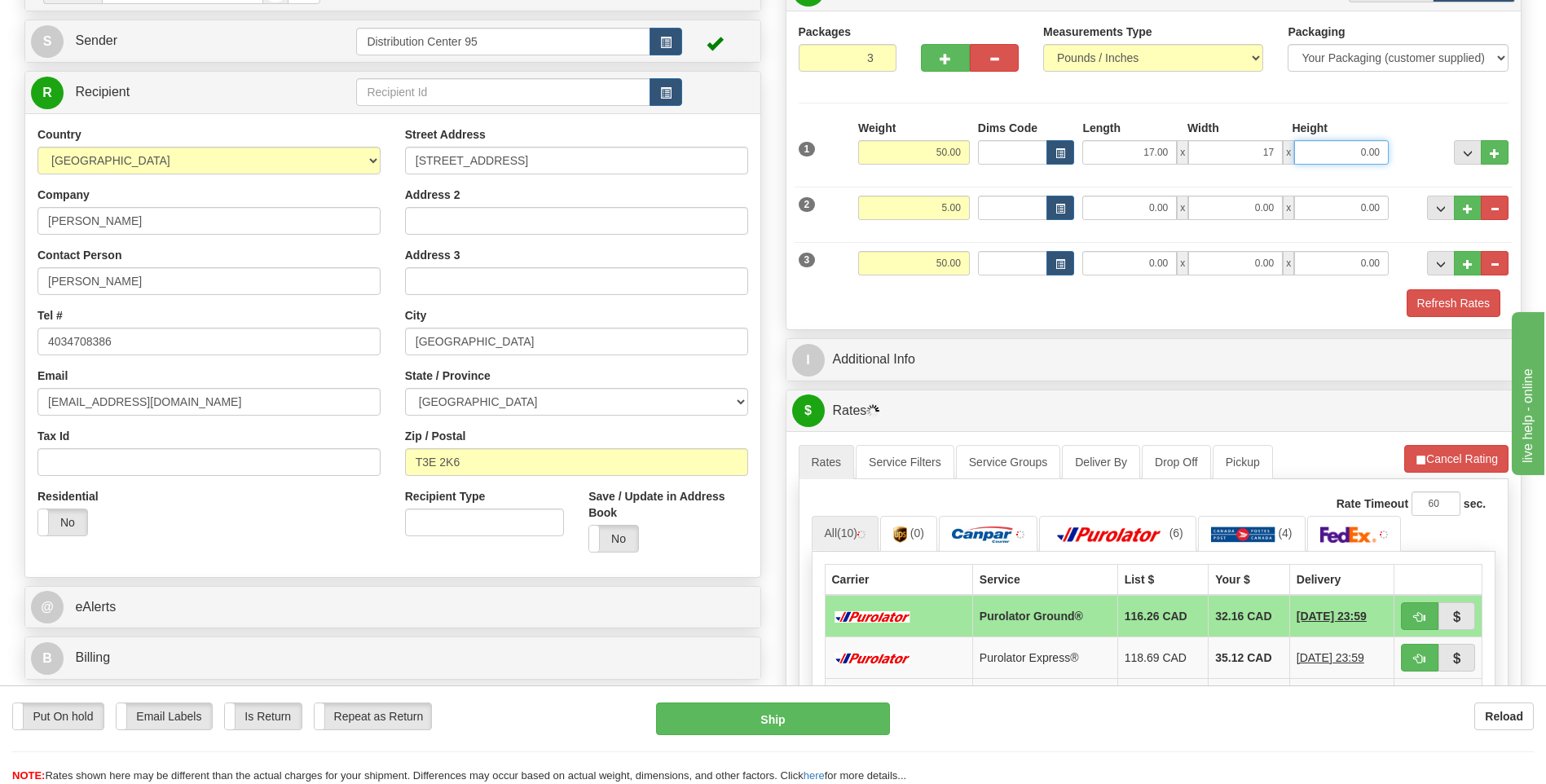
type input "17.00"
click at [1344, 155] on input "0.00" at bounding box center [1341, 152] width 94 height 24
type input "41.00"
click at [1379, 205] on input "0.00" at bounding box center [1341, 207] width 94 height 24
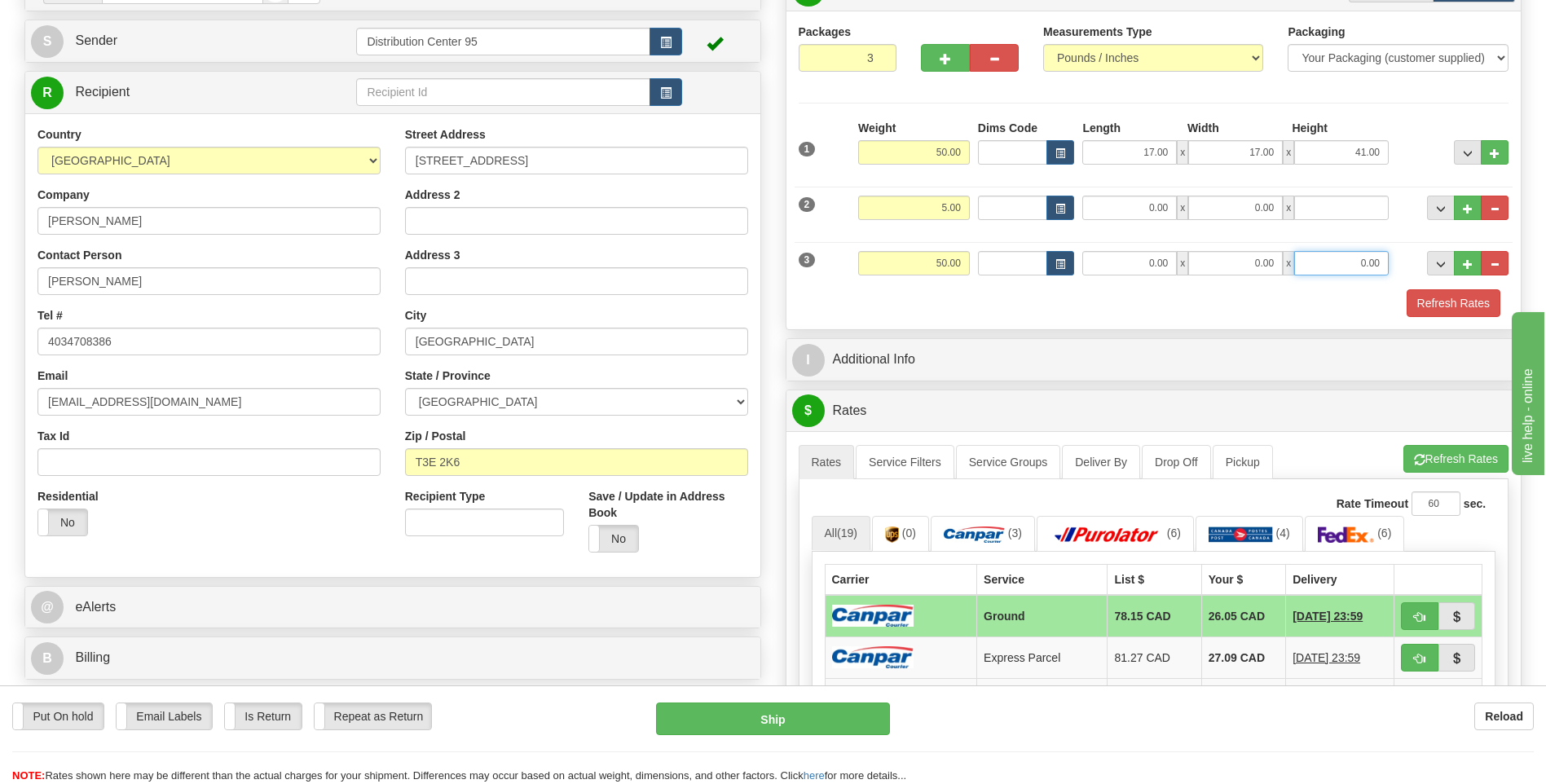
type input "0.00"
click at [1357, 266] on input "0.00" at bounding box center [1341, 263] width 94 height 24
type input "41.00"
click at [1251, 258] on input "0.00" at bounding box center [1235, 263] width 94 height 24
type input "17.00"
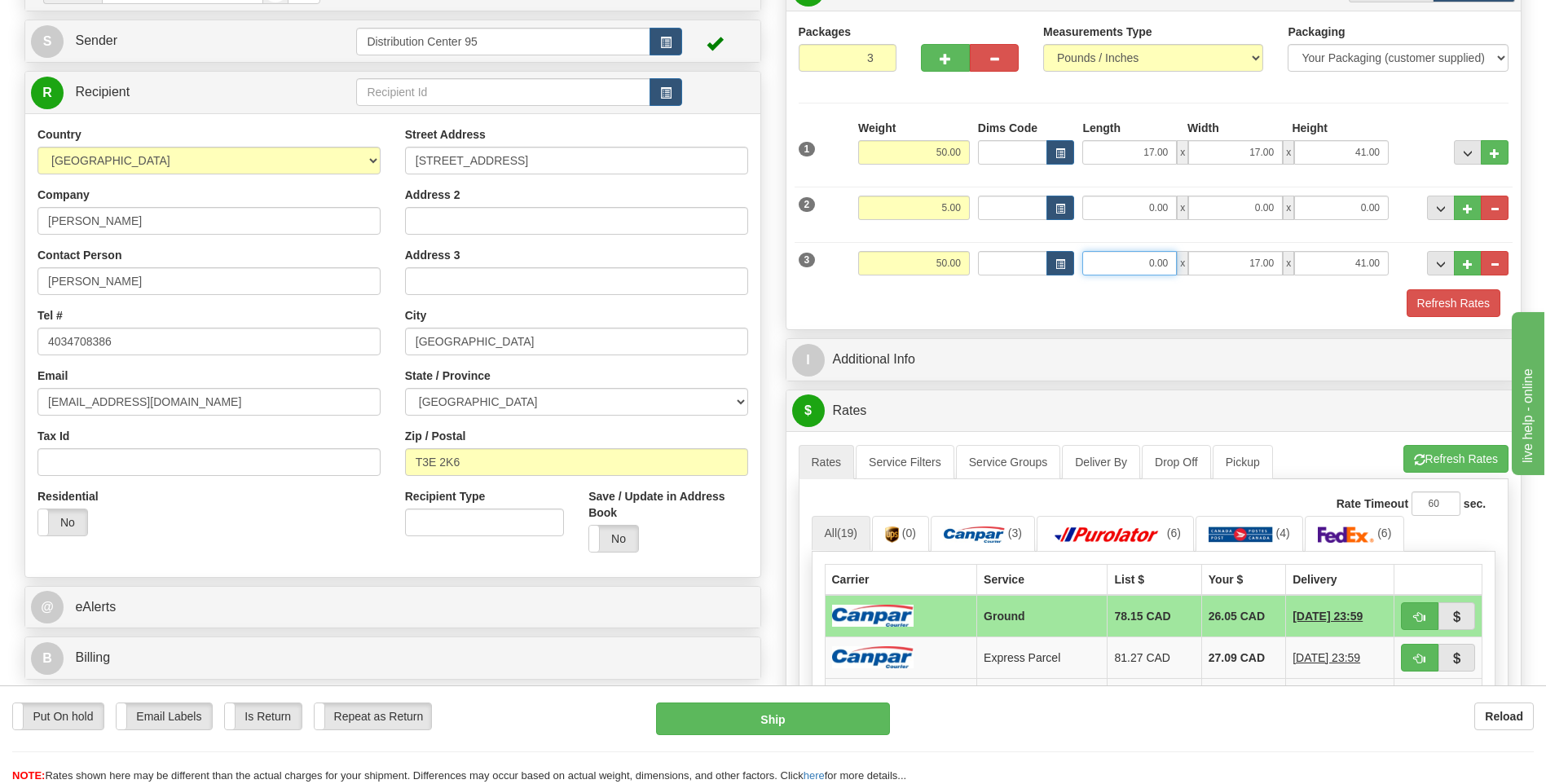
click at [1162, 260] on input "0.00" at bounding box center [1129, 263] width 94 height 24
type input "17.00"
click at [1273, 300] on div "Refresh Rates" at bounding box center [1153, 303] width 719 height 27
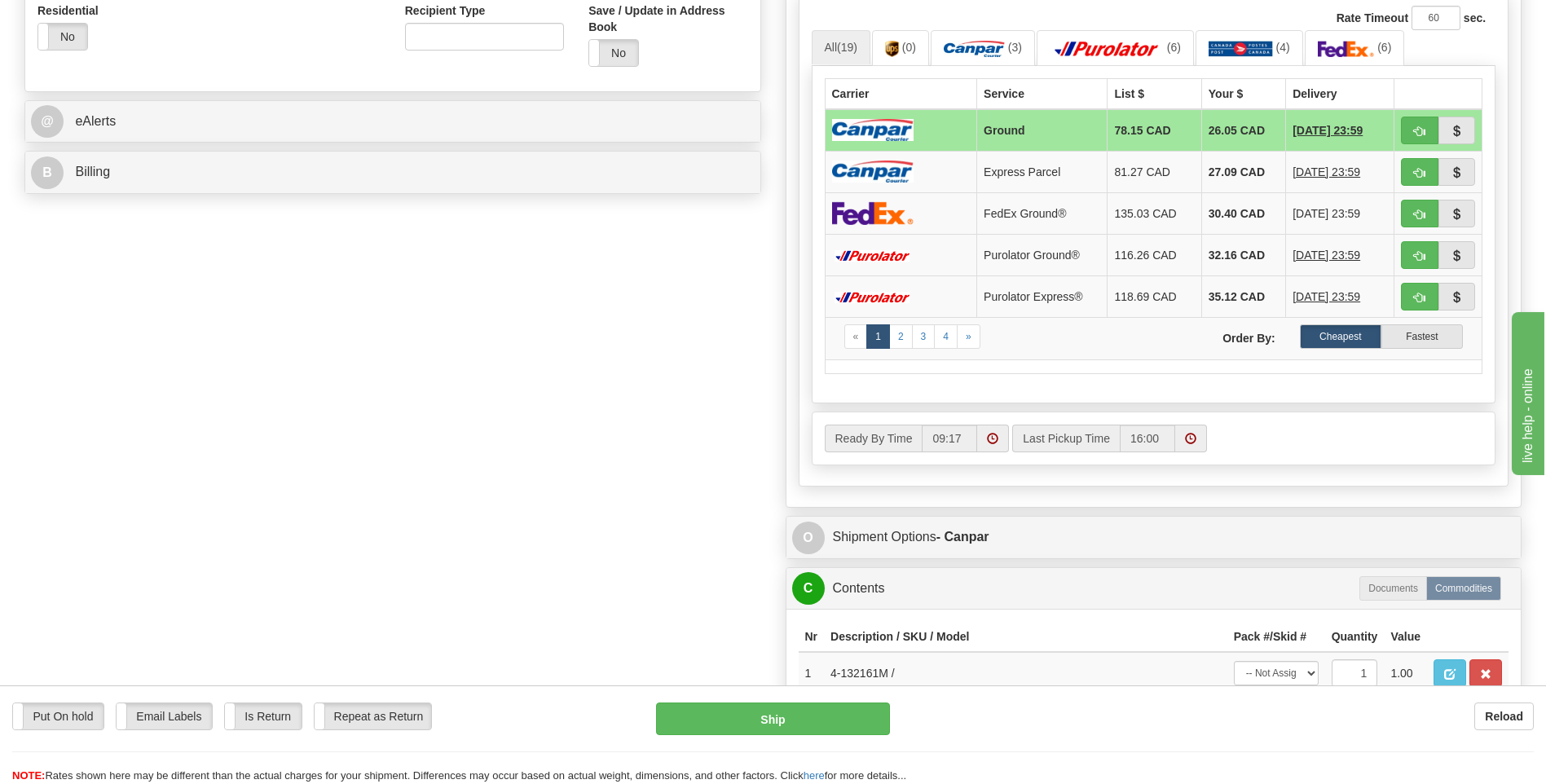
scroll to position [652, 0]
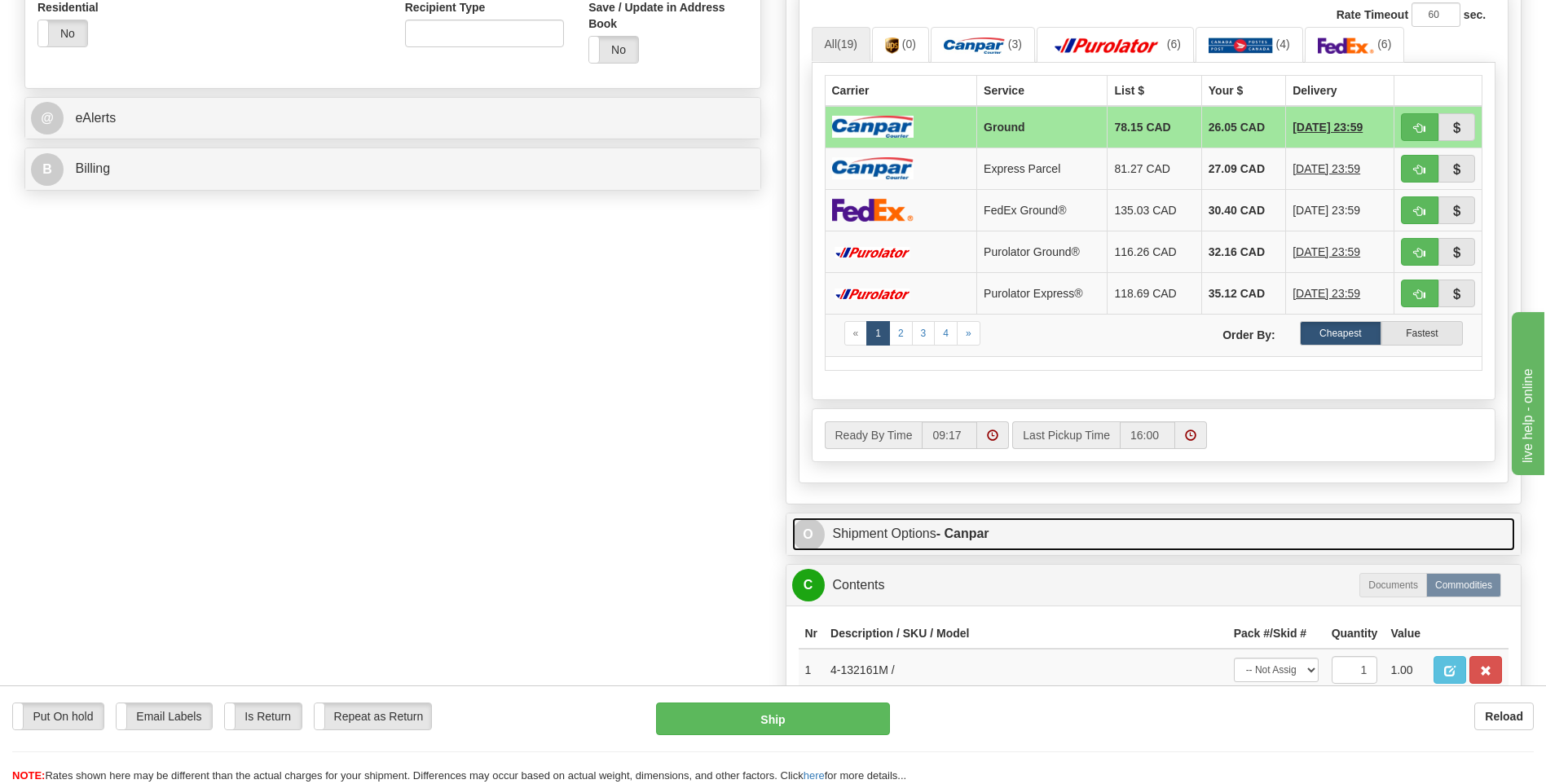
click at [946, 529] on strong "- Canpar" at bounding box center [962, 533] width 53 height 14
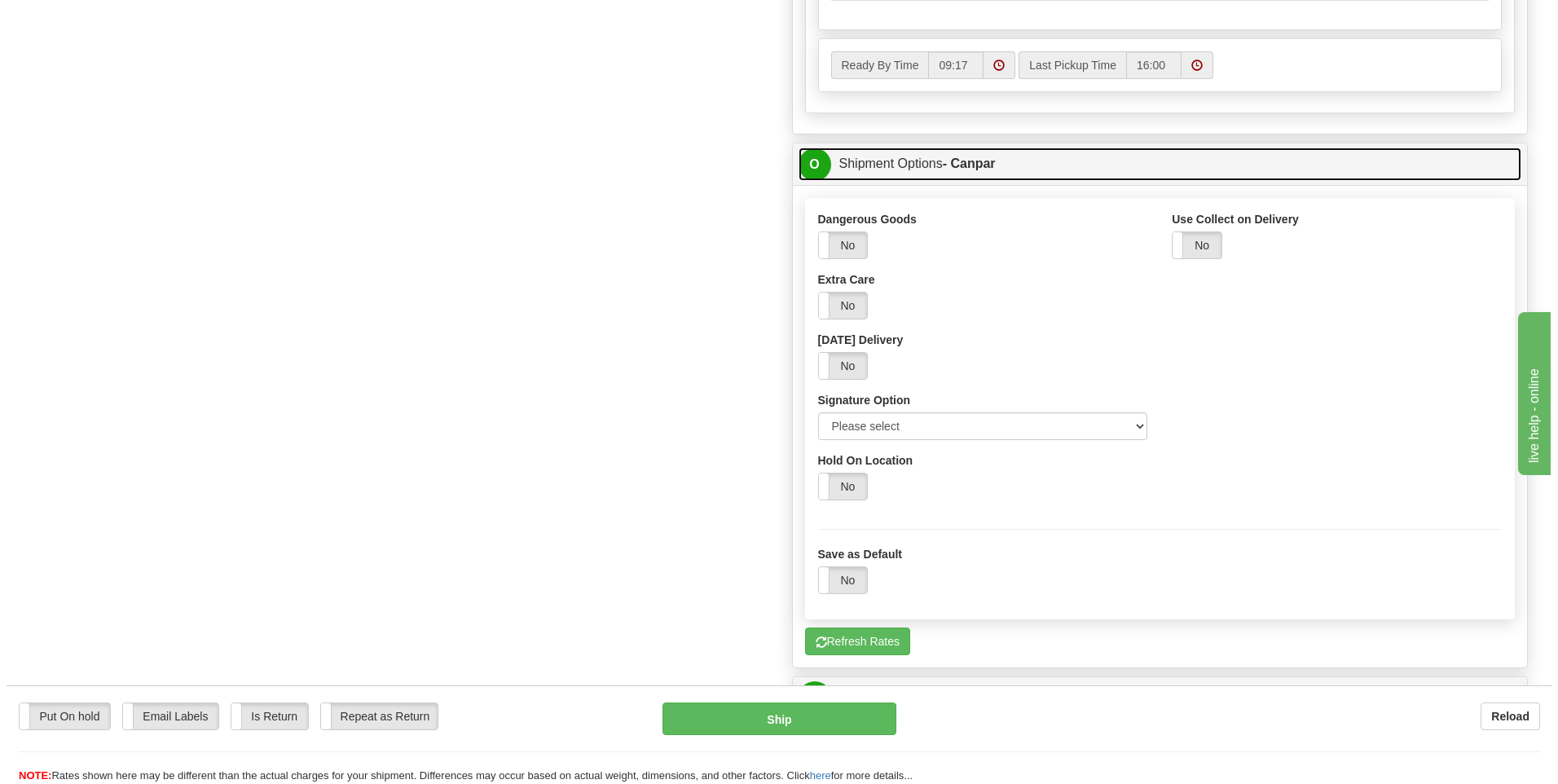
scroll to position [1059, 0]
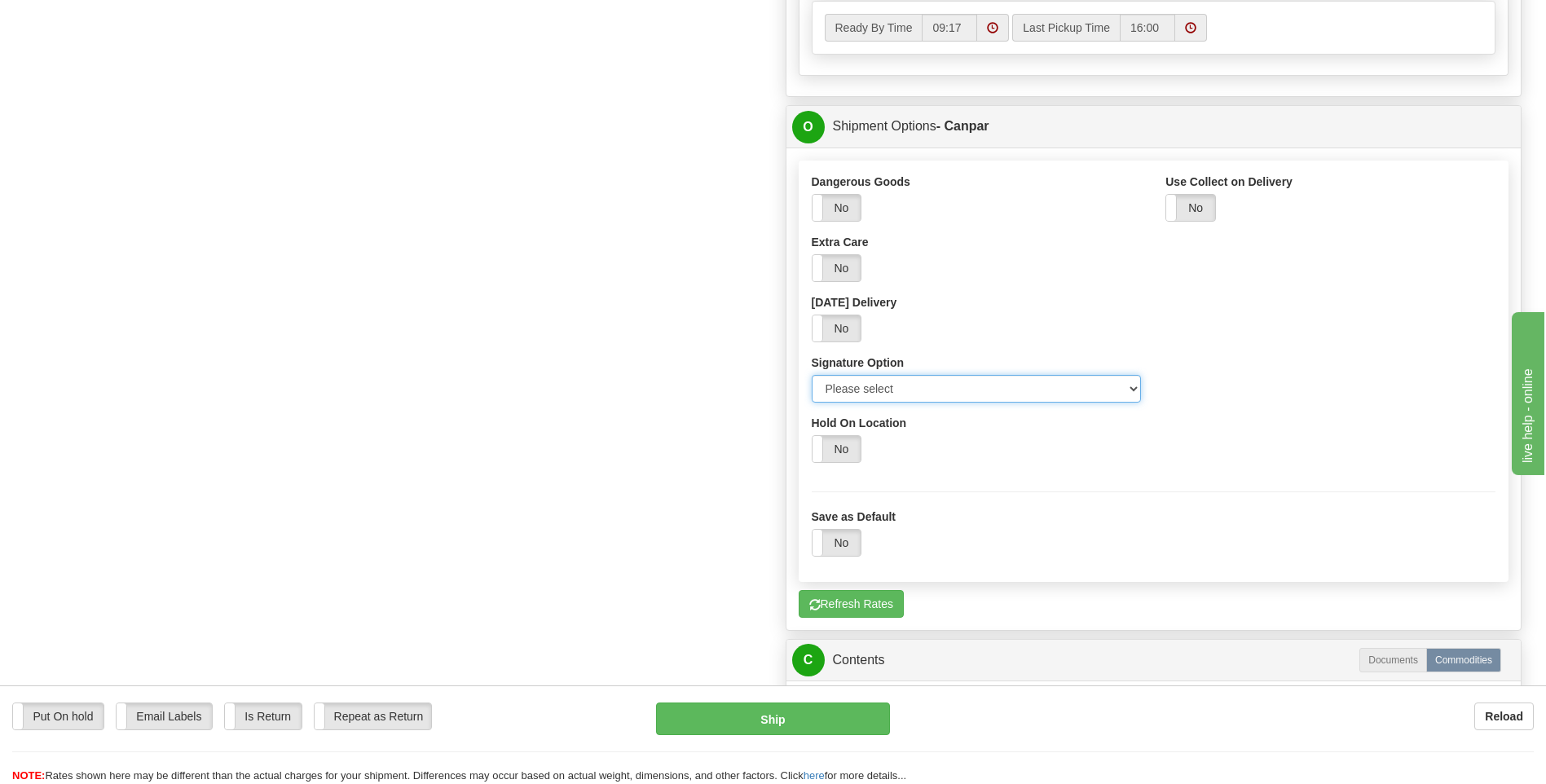
click at [883, 388] on select "Please select No Signature Required Signature Required Adult Signature" at bounding box center [976, 388] width 330 height 27
select select "2"
click at [811, 374] on select "Please select No Signature Required Signature Required Adult Signature" at bounding box center [976, 388] width 330 height 27
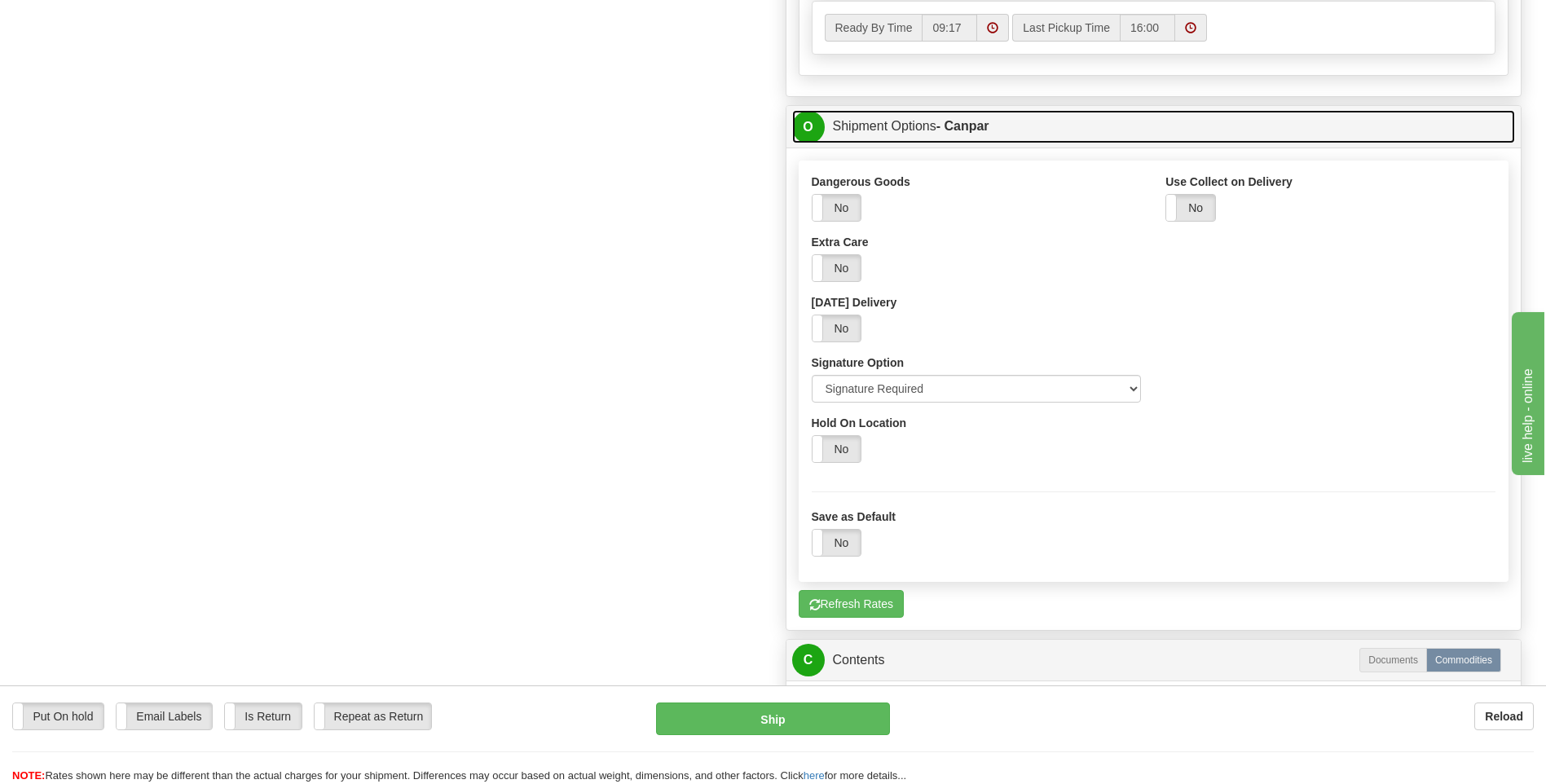
drag, startPoint x: 891, startPoint y: 123, endPoint x: 1042, endPoint y: 404, distance: 319.0
click at [891, 125] on link "O Shipment Options - Canpar" at bounding box center [1154, 126] width 724 height 33
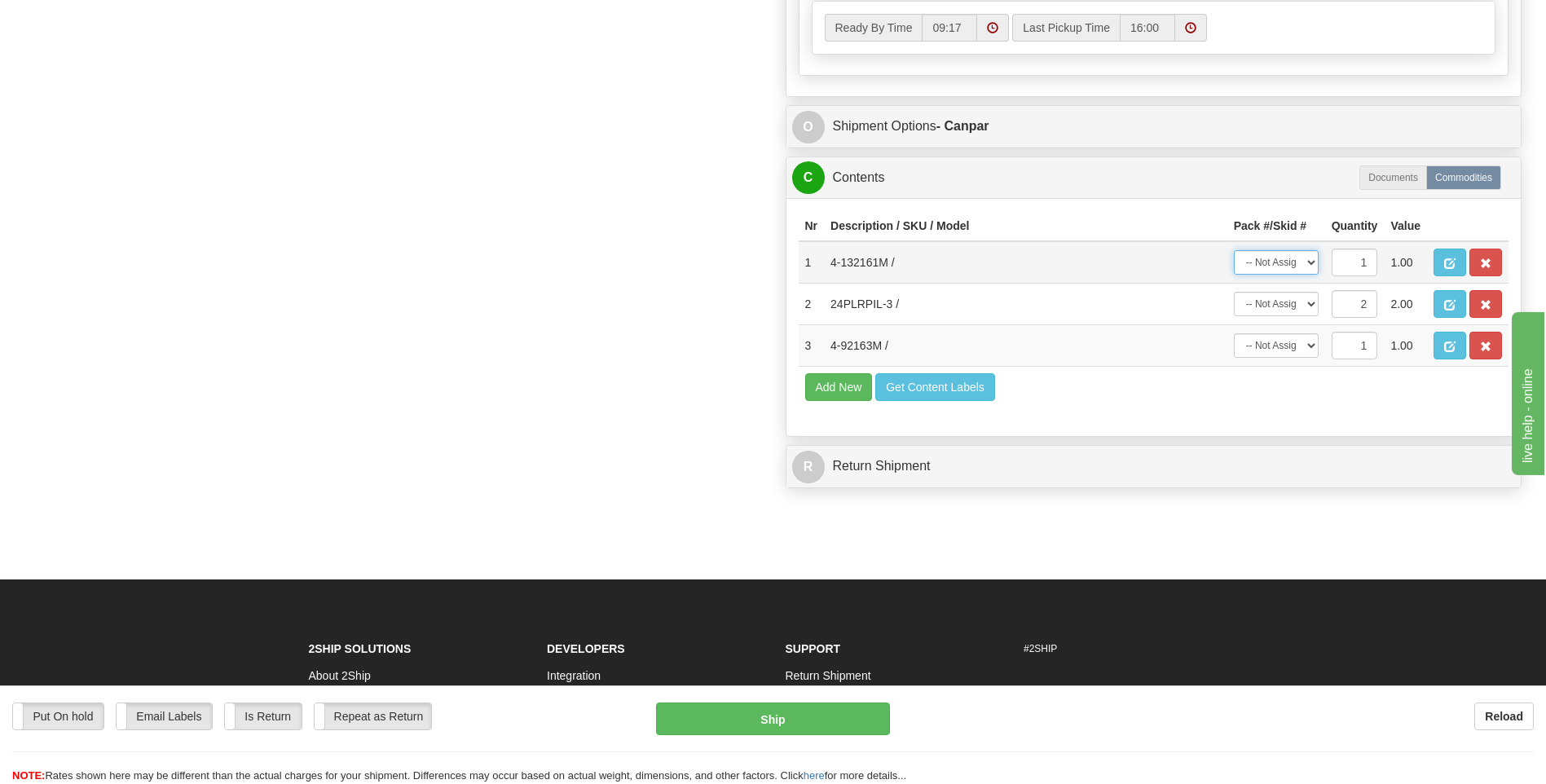
click at [1296, 256] on select "-- Not Assigned -- Package 1 Package 2 Package 3" at bounding box center [1276, 262] width 85 height 24
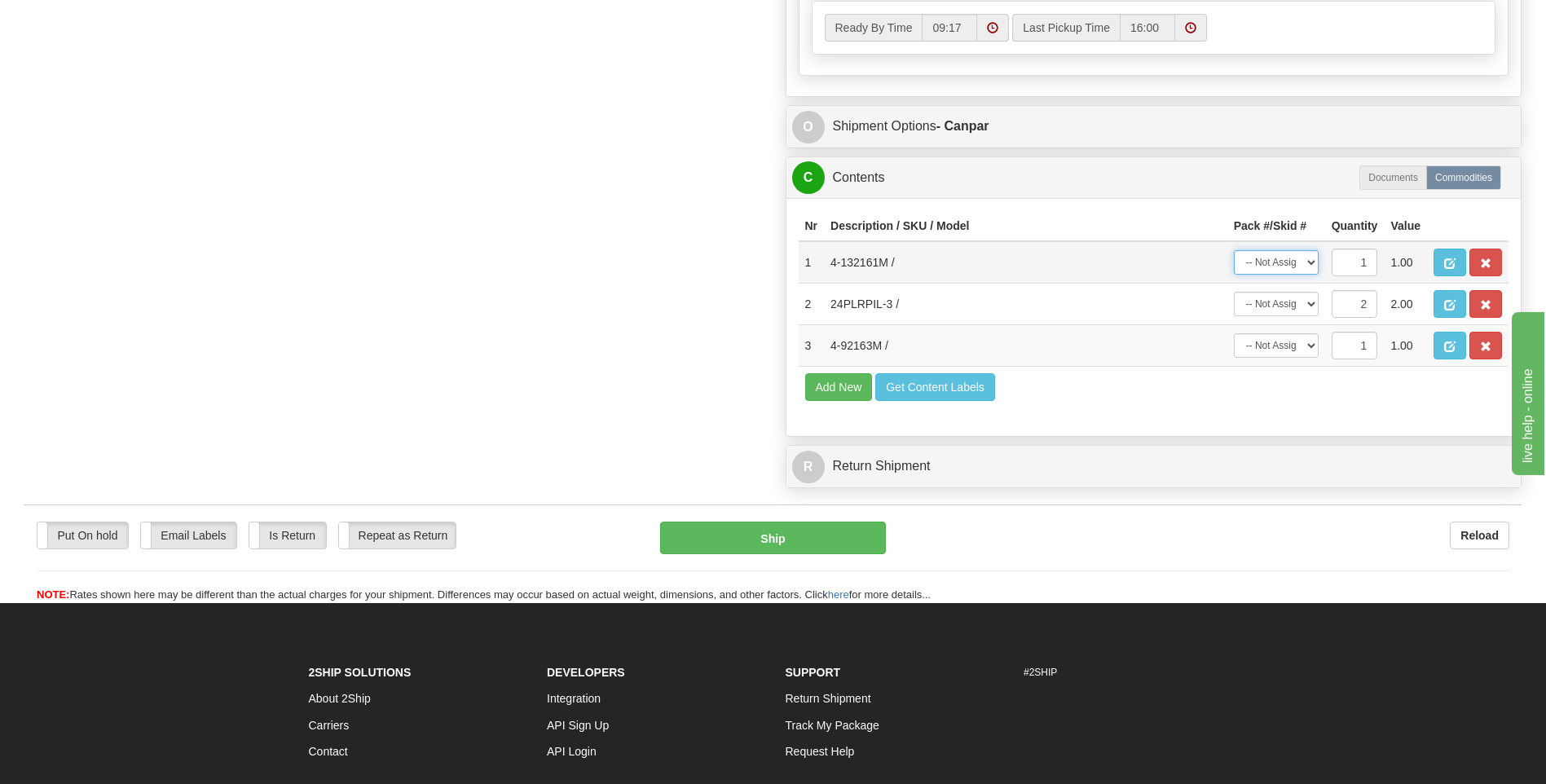
select select "0"
click at [1234, 250] on select "-- Not Assigned -- Package 1 Package 2 Package 3" at bounding box center [1276, 262] width 85 height 24
click at [1284, 343] on select "-- Not Assigned -- Package 1 Package 2 Package 3" at bounding box center [1276, 344] width 85 height 24
select select "2"
click at [1234, 333] on select "-- Not Assigned -- Package 1 Package 2 Package 3" at bounding box center [1276, 344] width 85 height 24
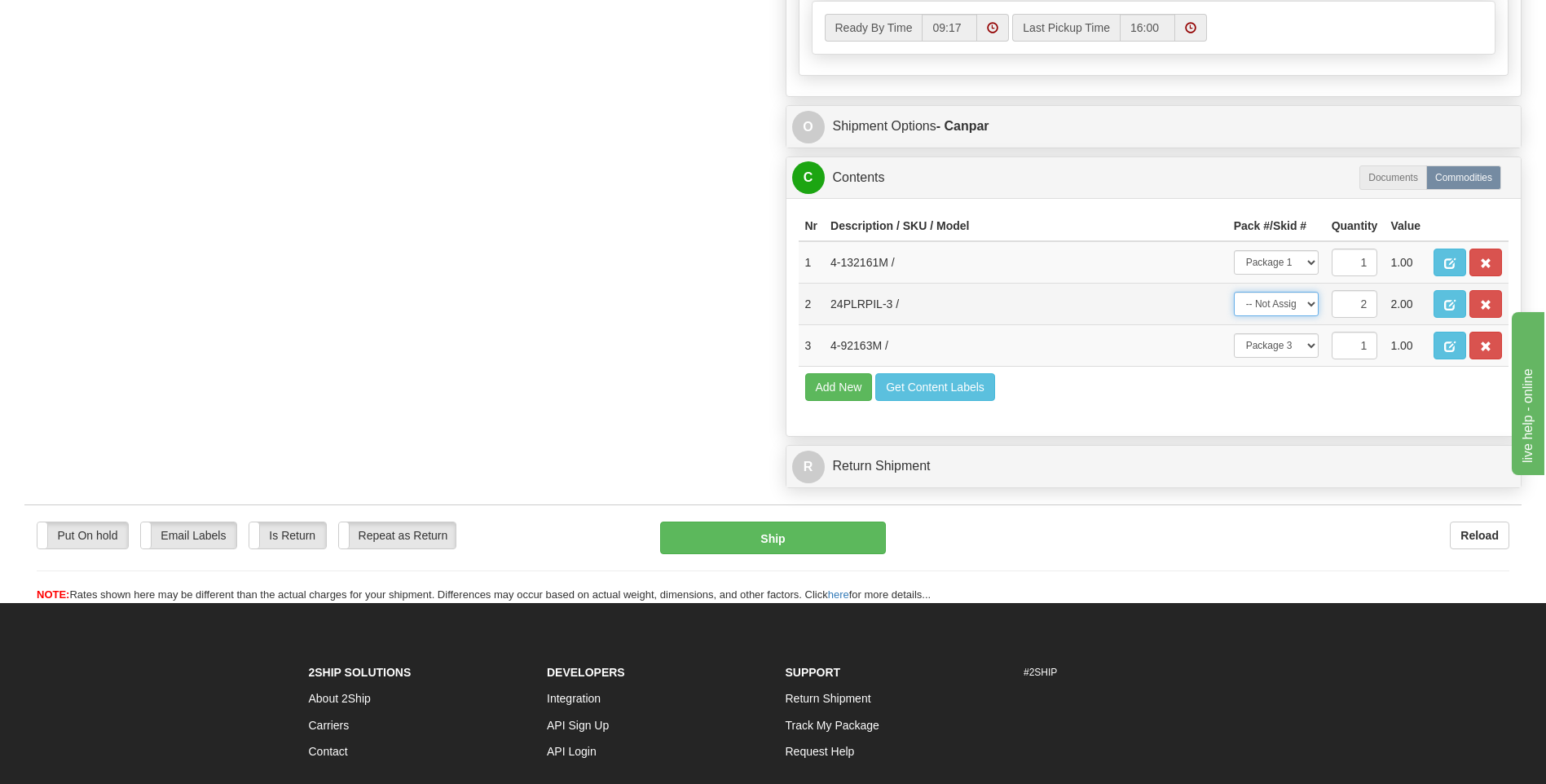
click at [1279, 303] on select "-- Not Assigned -- Package 1 Package 2 Package 3 Split" at bounding box center [1276, 303] width 85 height 24
select select "1"
click at [1234, 292] on select "-- Not Assigned -- Package 1 Package 2 Package 3 Split" at bounding box center [1276, 303] width 85 height 24
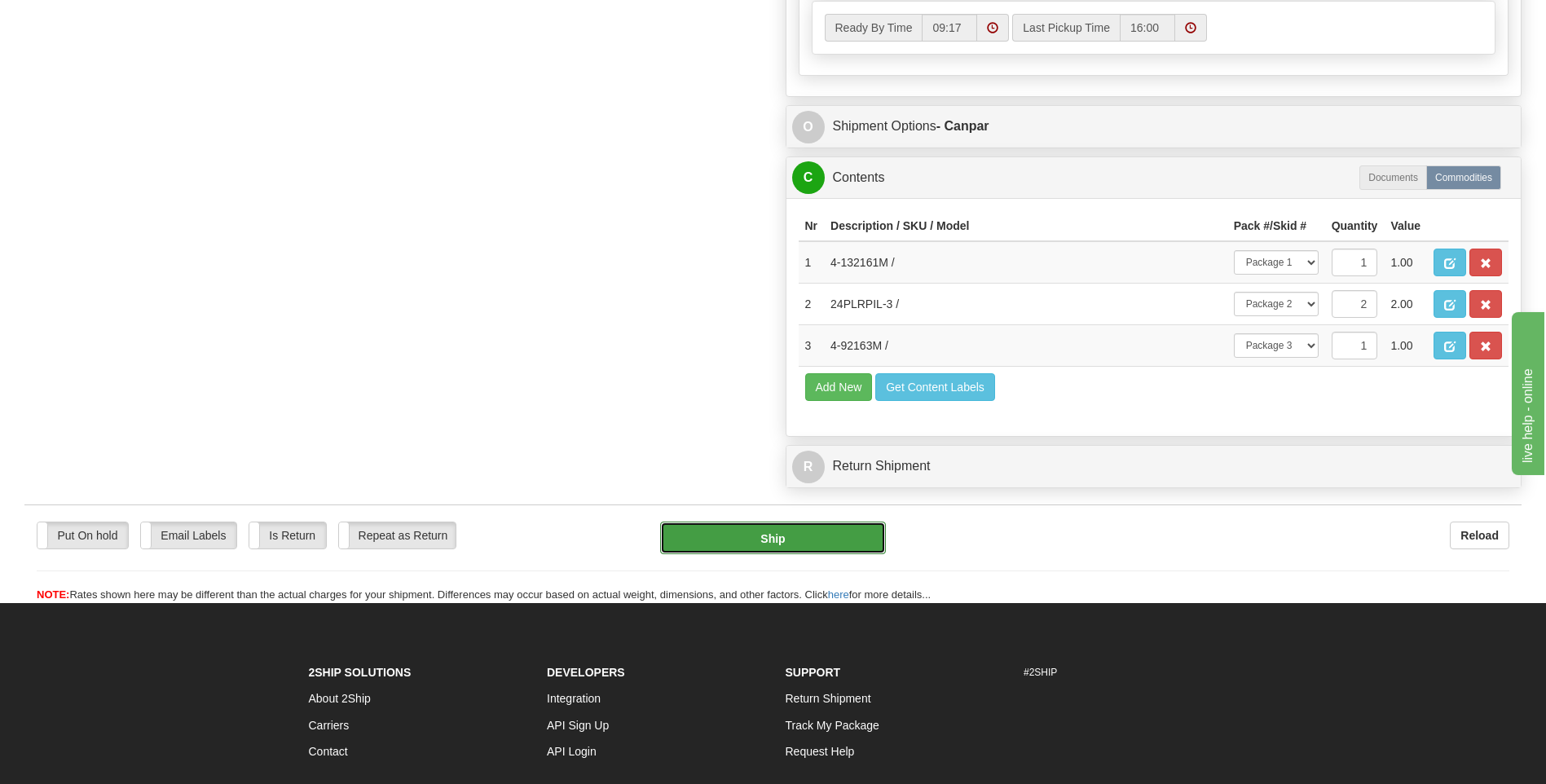
click at [840, 528] on button "Ship" at bounding box center [772, 537] width 225 height 32
type input "1"
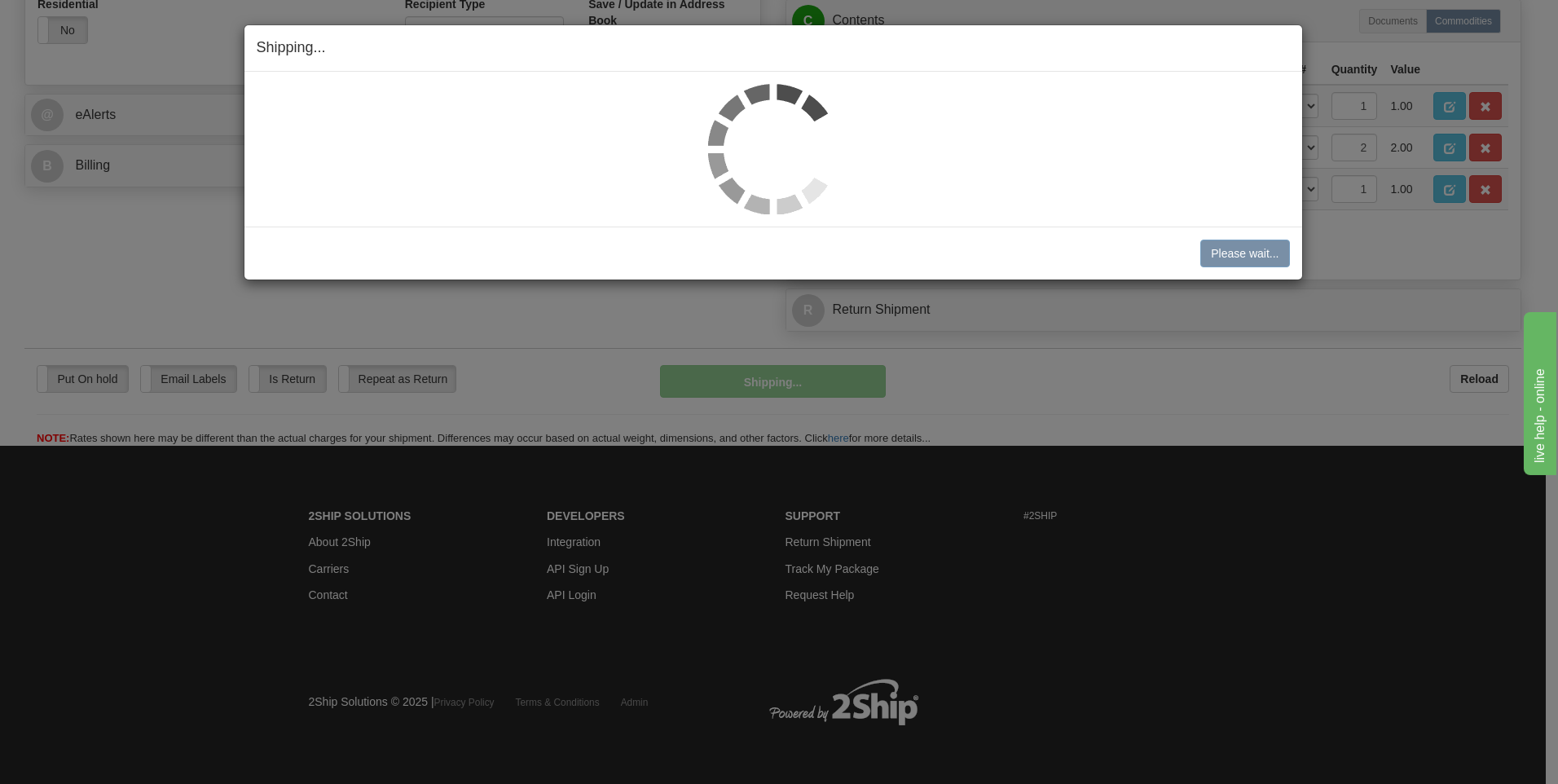
scroll to position [655, 0]
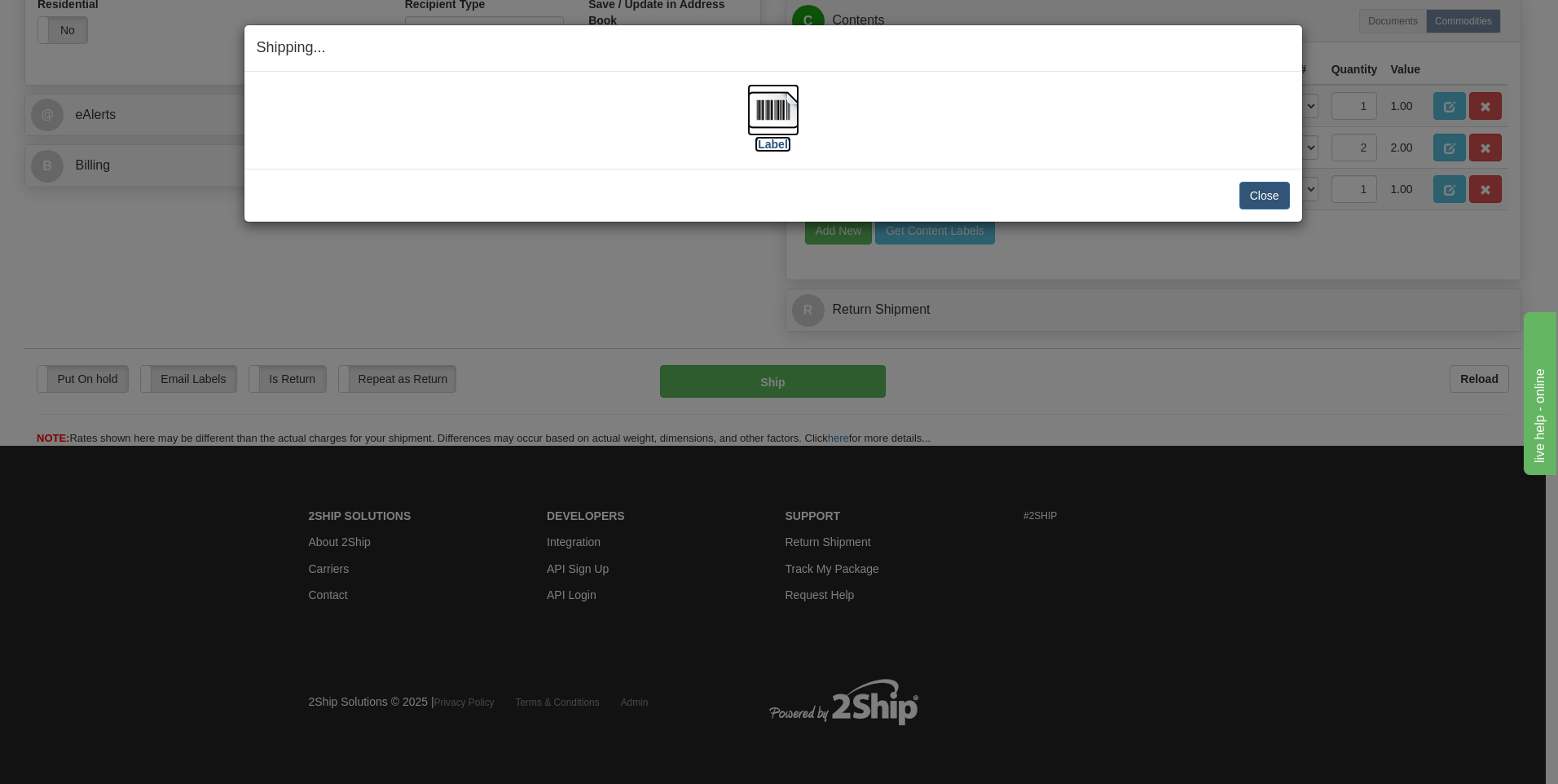
click at [779, 136] on label "[Label]" at bounding box center [773, 144] width 38 height 17
click at [1267, 198] on button "Close" at bounding box center [1265, 196] width 51 height 27
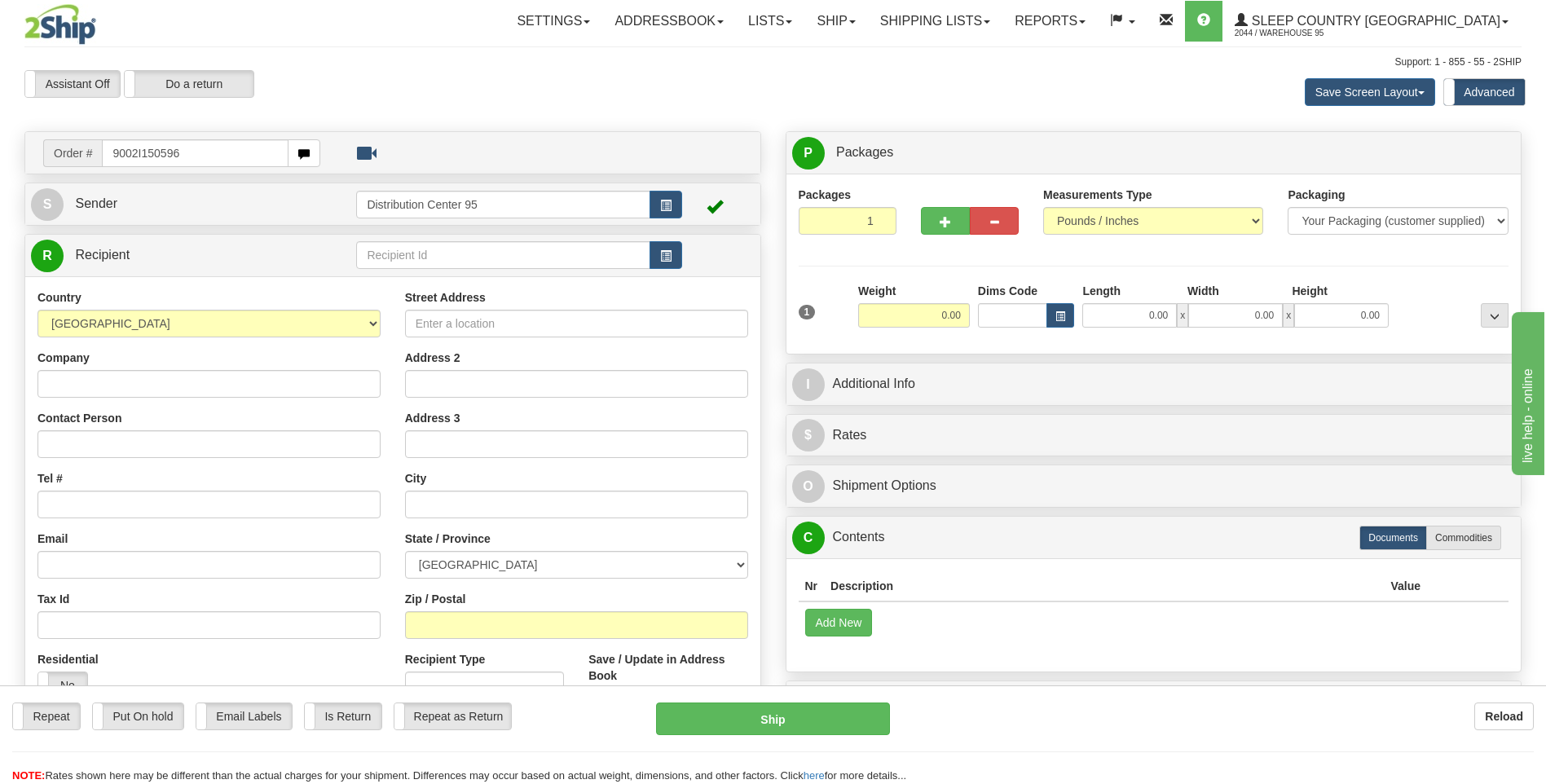
type input "9002I150596"
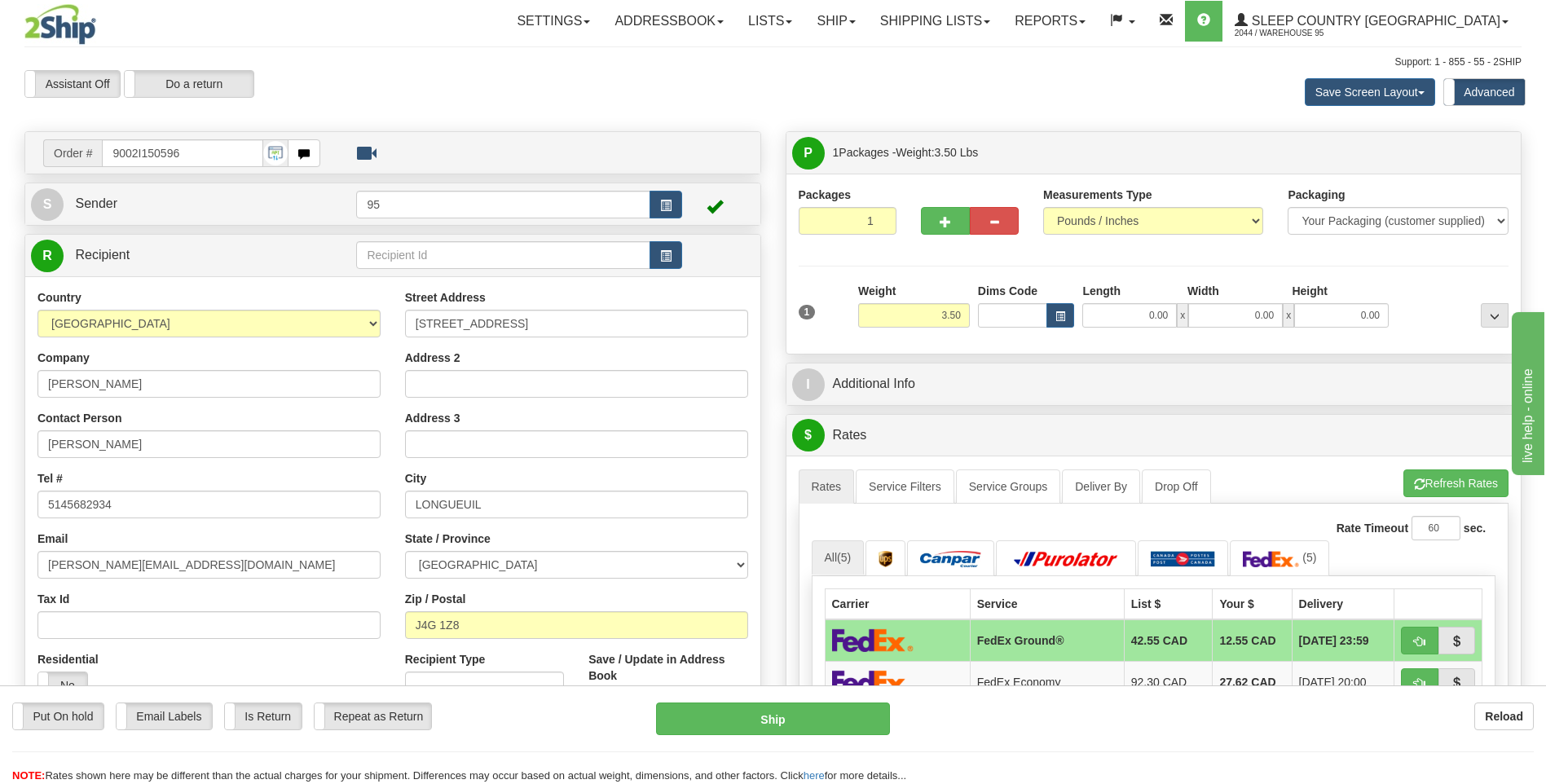
click at [682, 208] on td at bounding box center [718, 204] width 73 height 33
click at [667, 200] on span "button" at bounding box center [665, 205] width 12 height 11
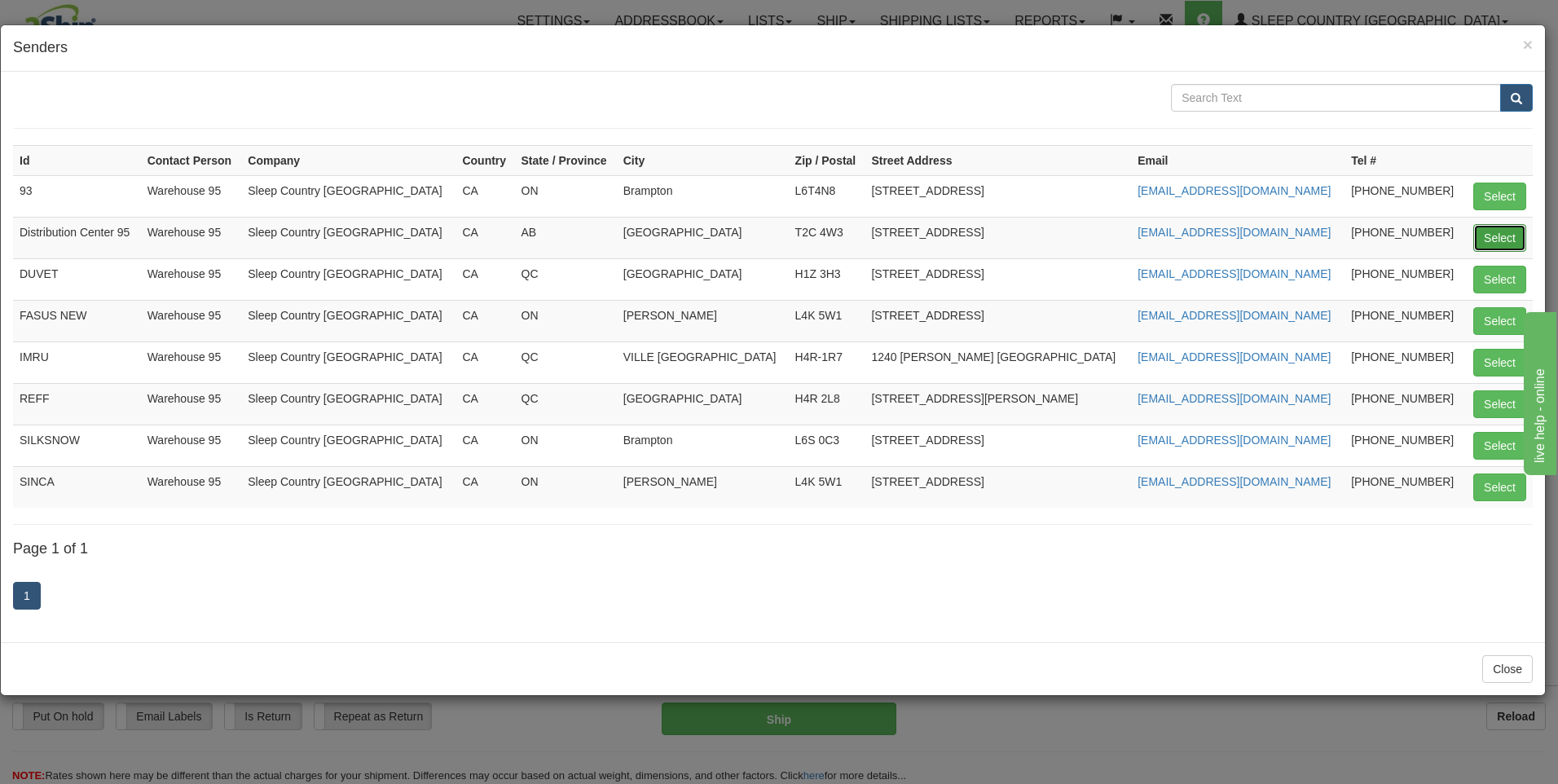
click at [1491, 237] on button "Select" at bounding box center [1500, 237] width 53 height 27
type input "Distribution Center 95"
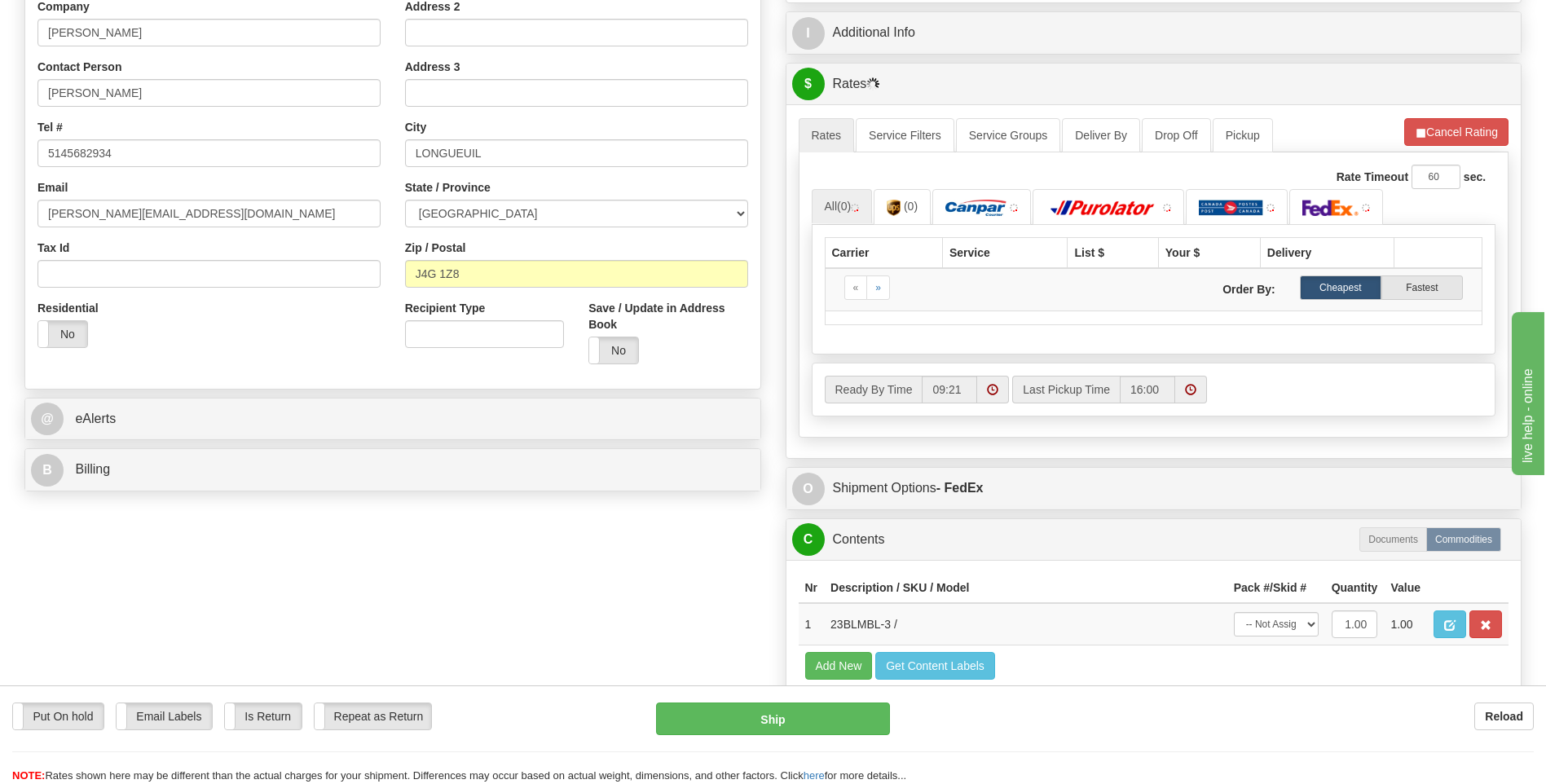
scroll to position [570, 0]
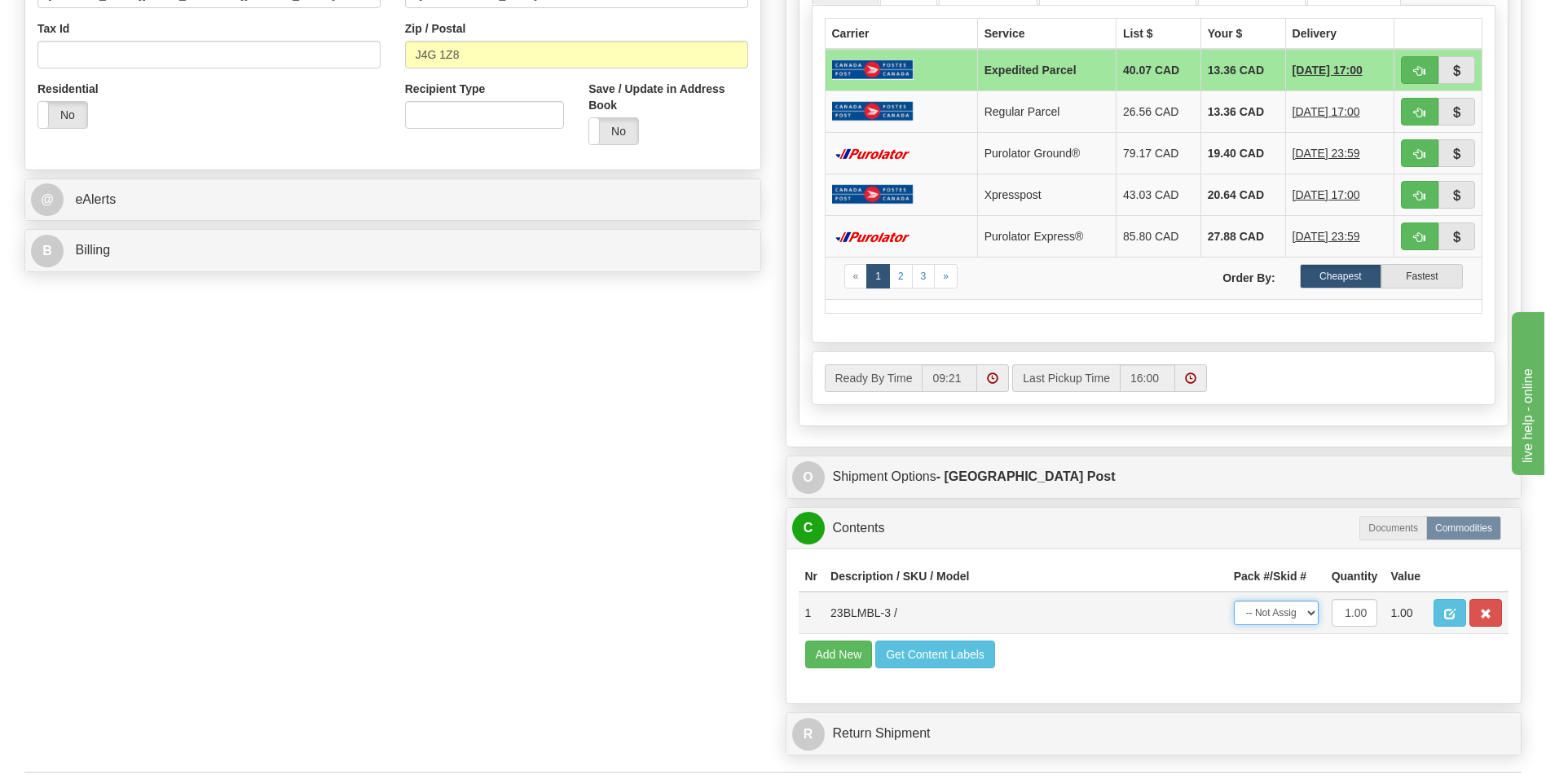
click at [1260, 612] on select "-- Not Assigned -- Package 1" at bounding box center [1276, 612] width 85 height 24
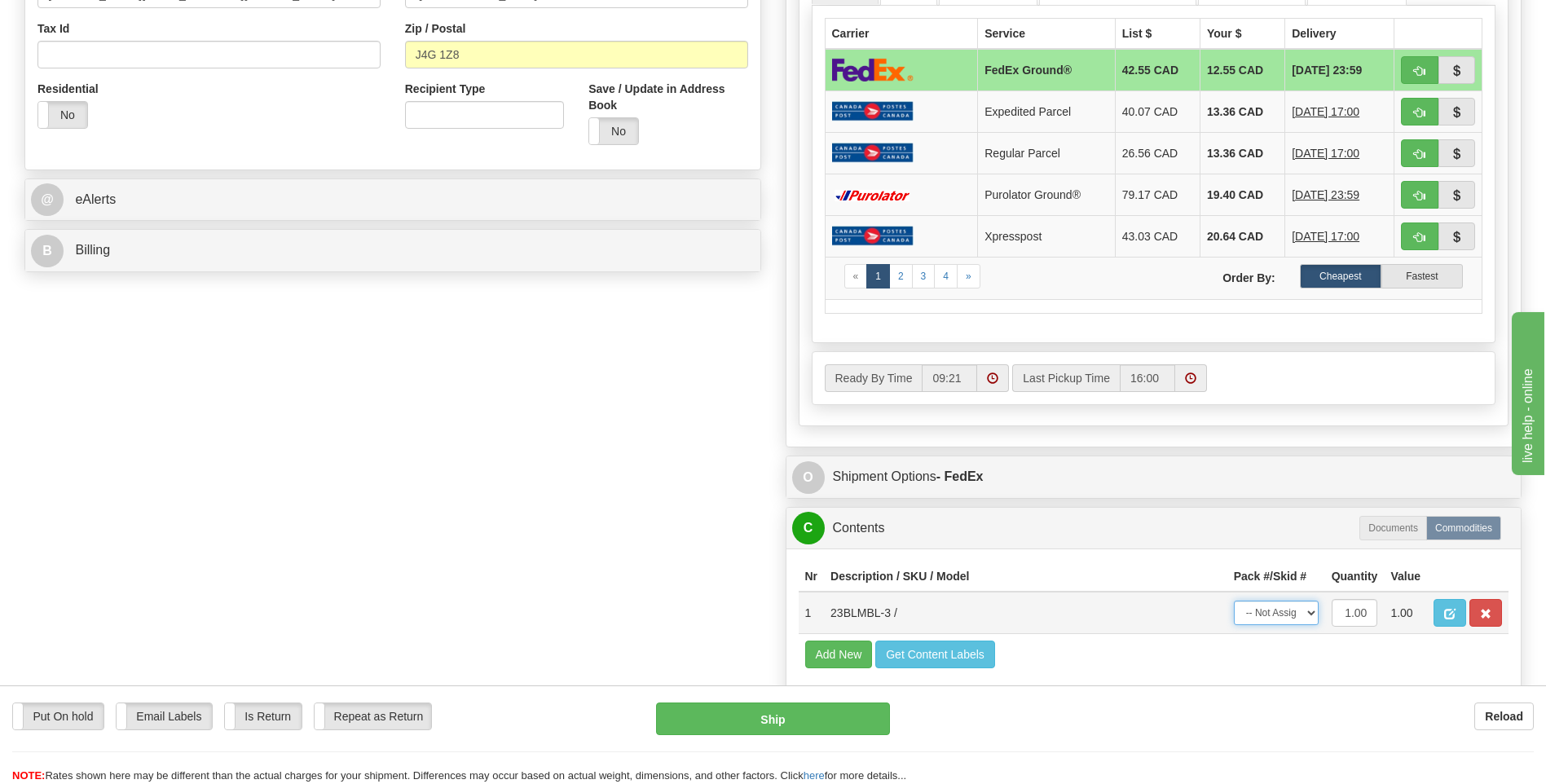
select select "0"
click at [1234, 600] on select "-- Not Assigned -- Package 1" at bounding box center [1276, 612] width 85 height 24
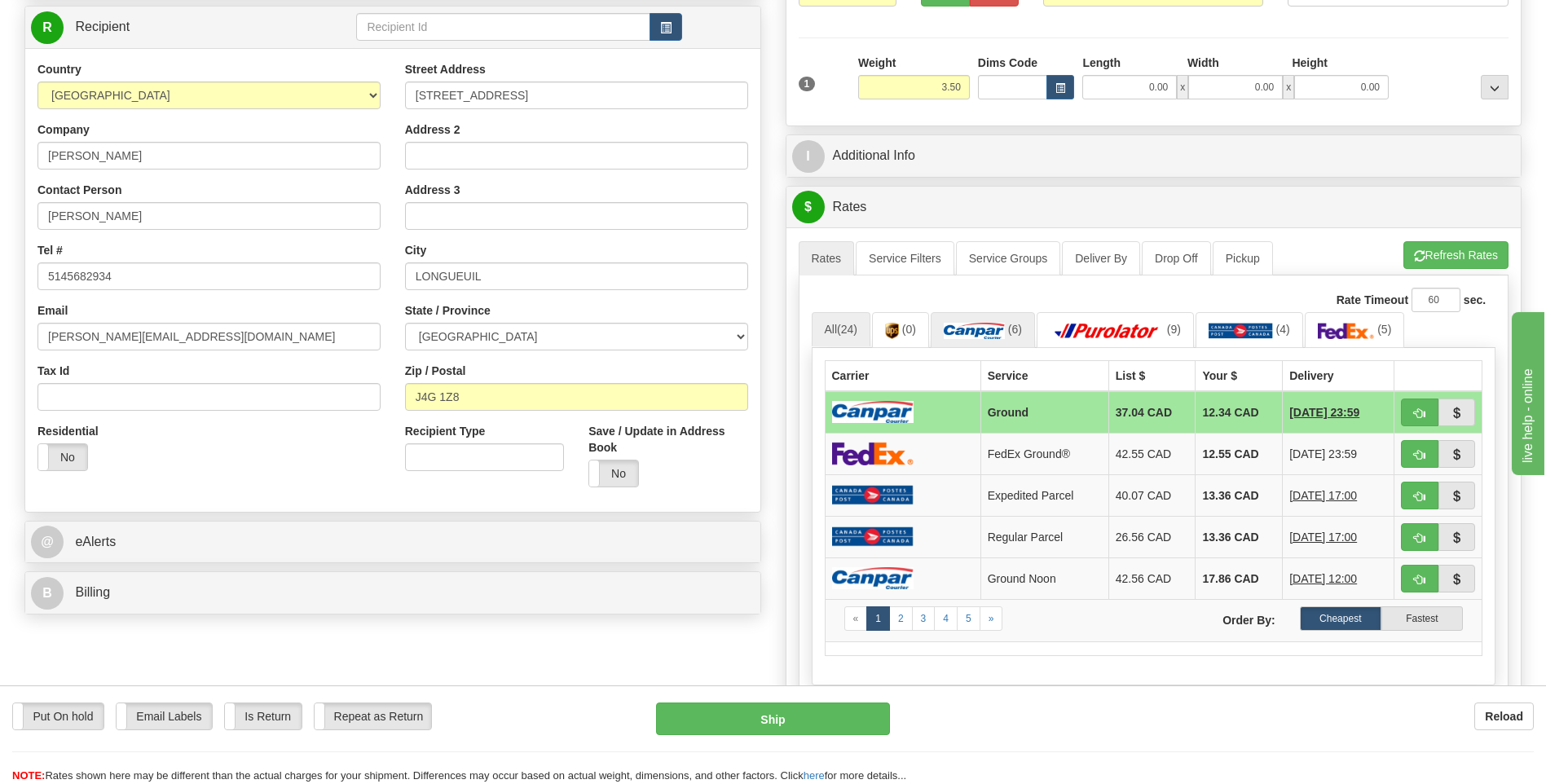
scroll to position [244, 0]
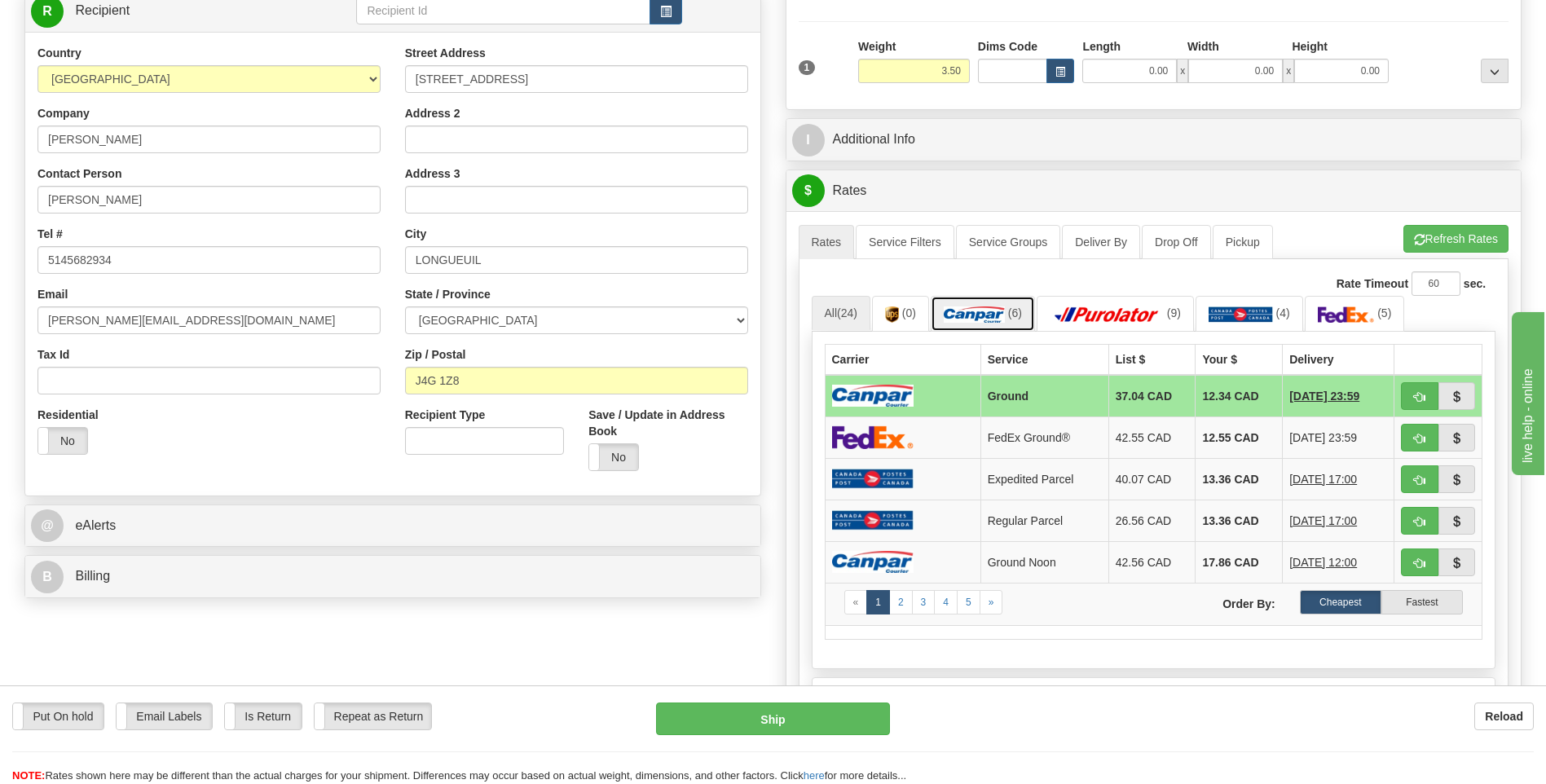
click at [965, 316] on img at bounding box center [974, 314] width 61 height 17
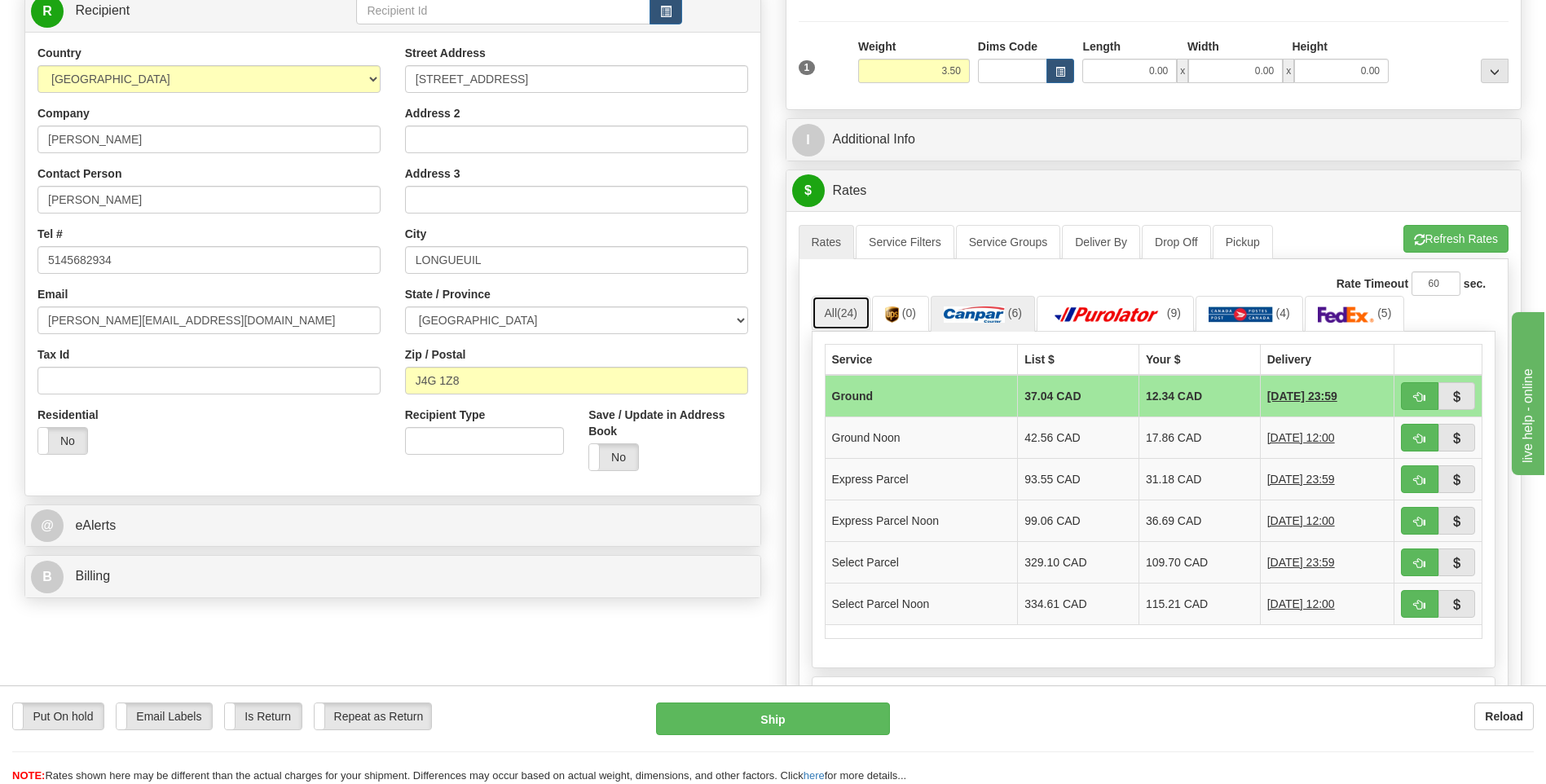
click at [856, 316] on span "(24)" at bounding box center [846, 312] width 20 height 13
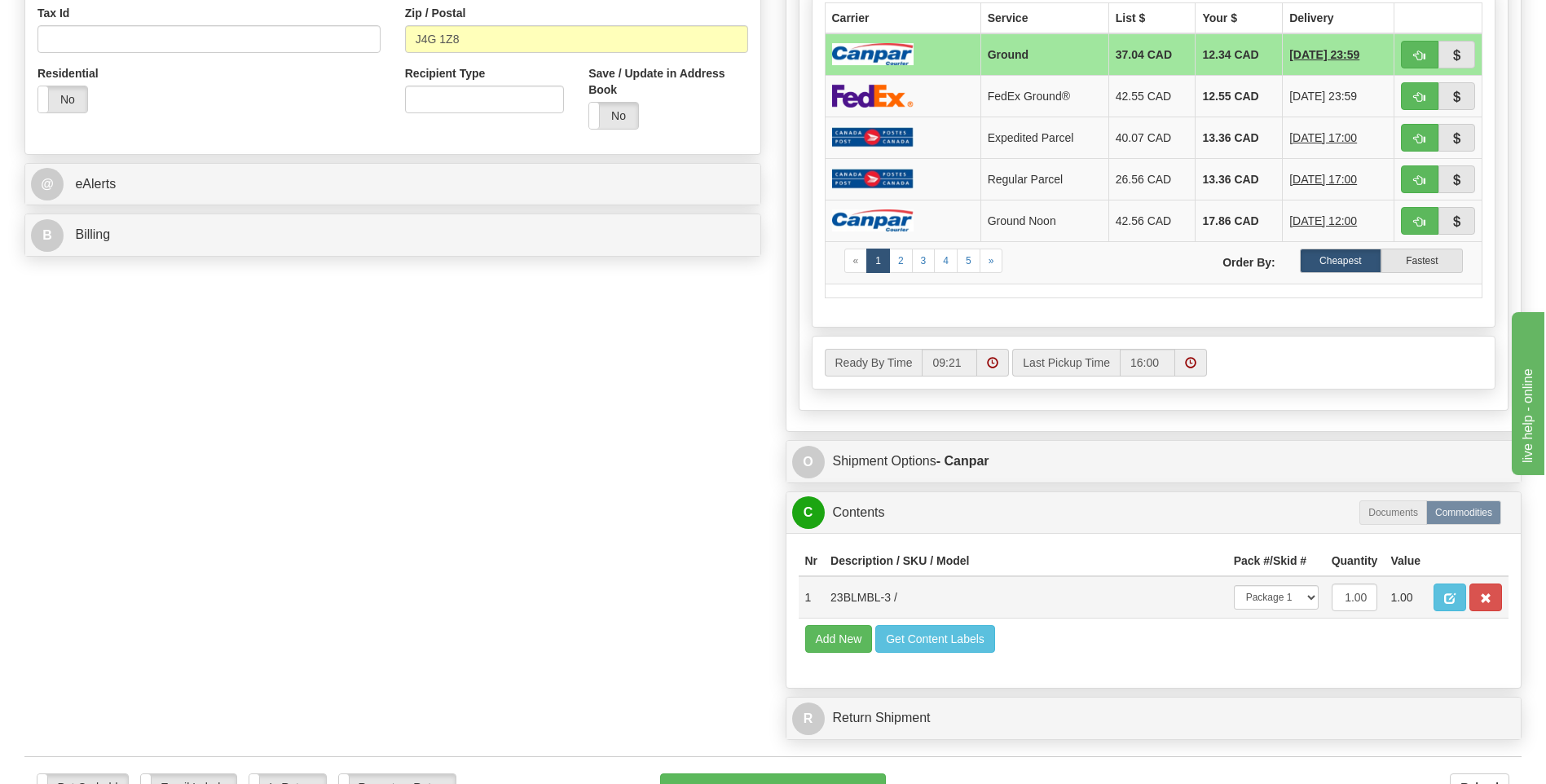
scroll to position [814, 0]
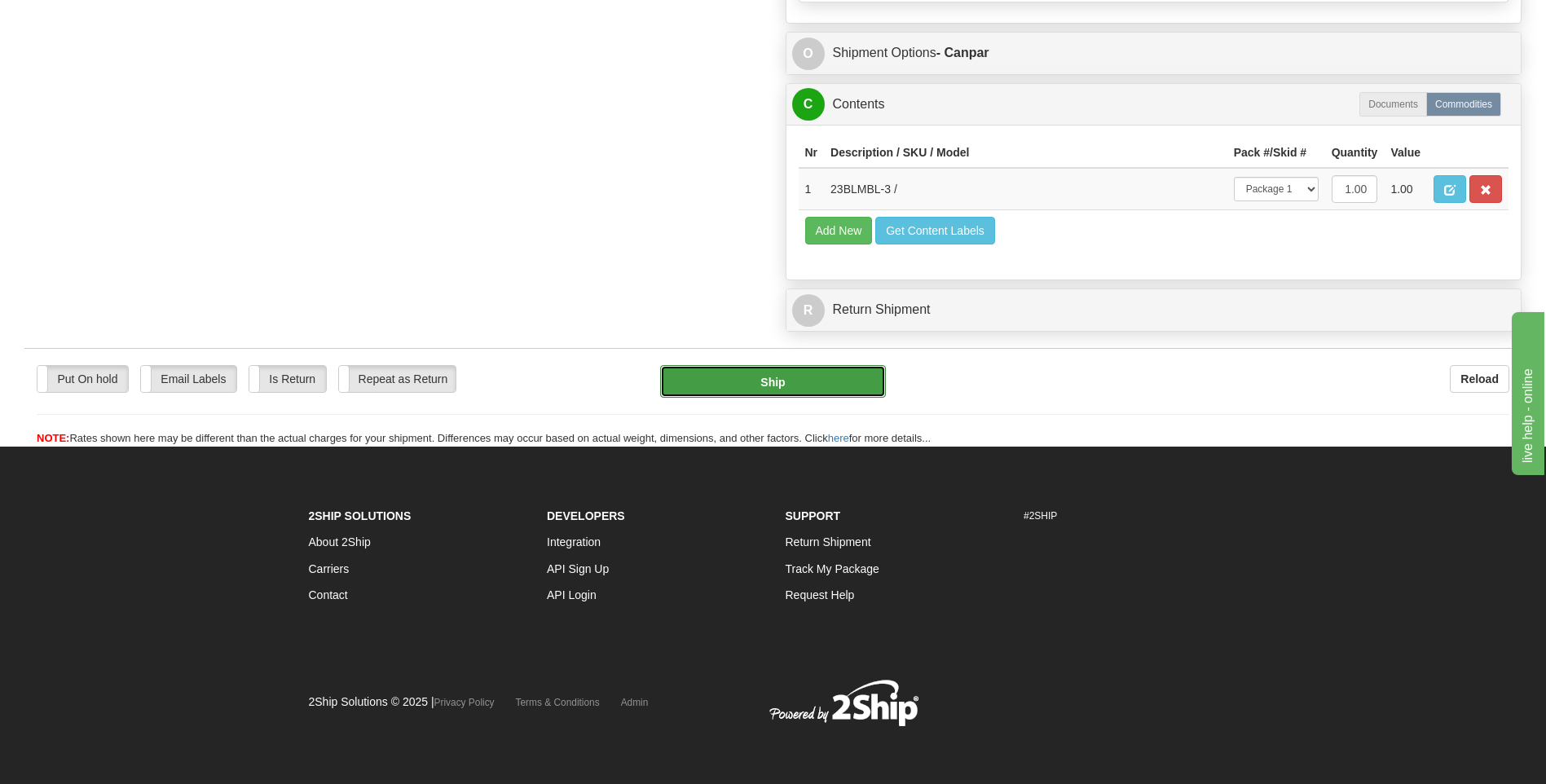
click at [855, 376] on button "Ship" at bounding box center [772, 380] width 225 height 32
type input "1"
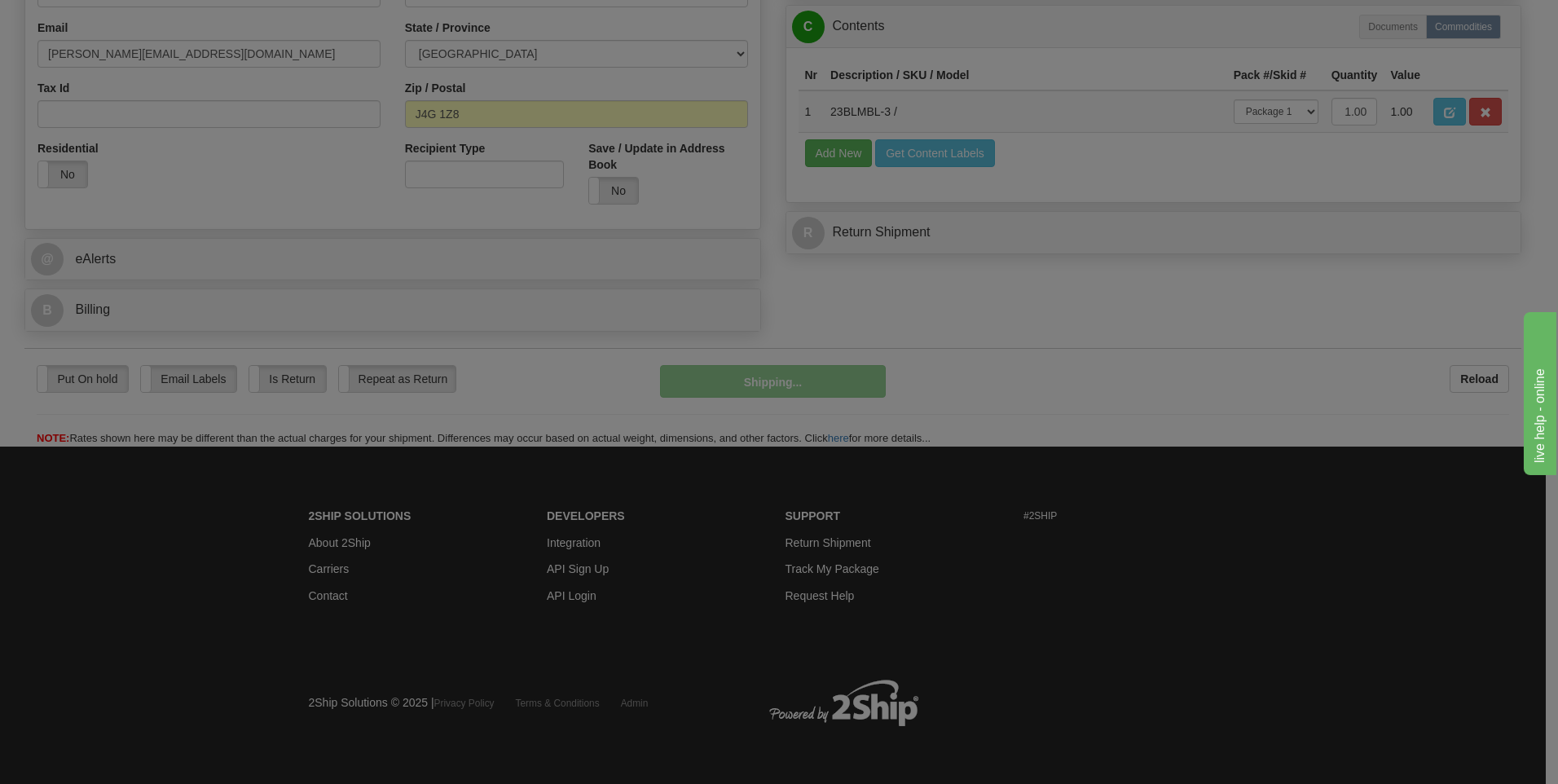
scroll to position [512, 0]
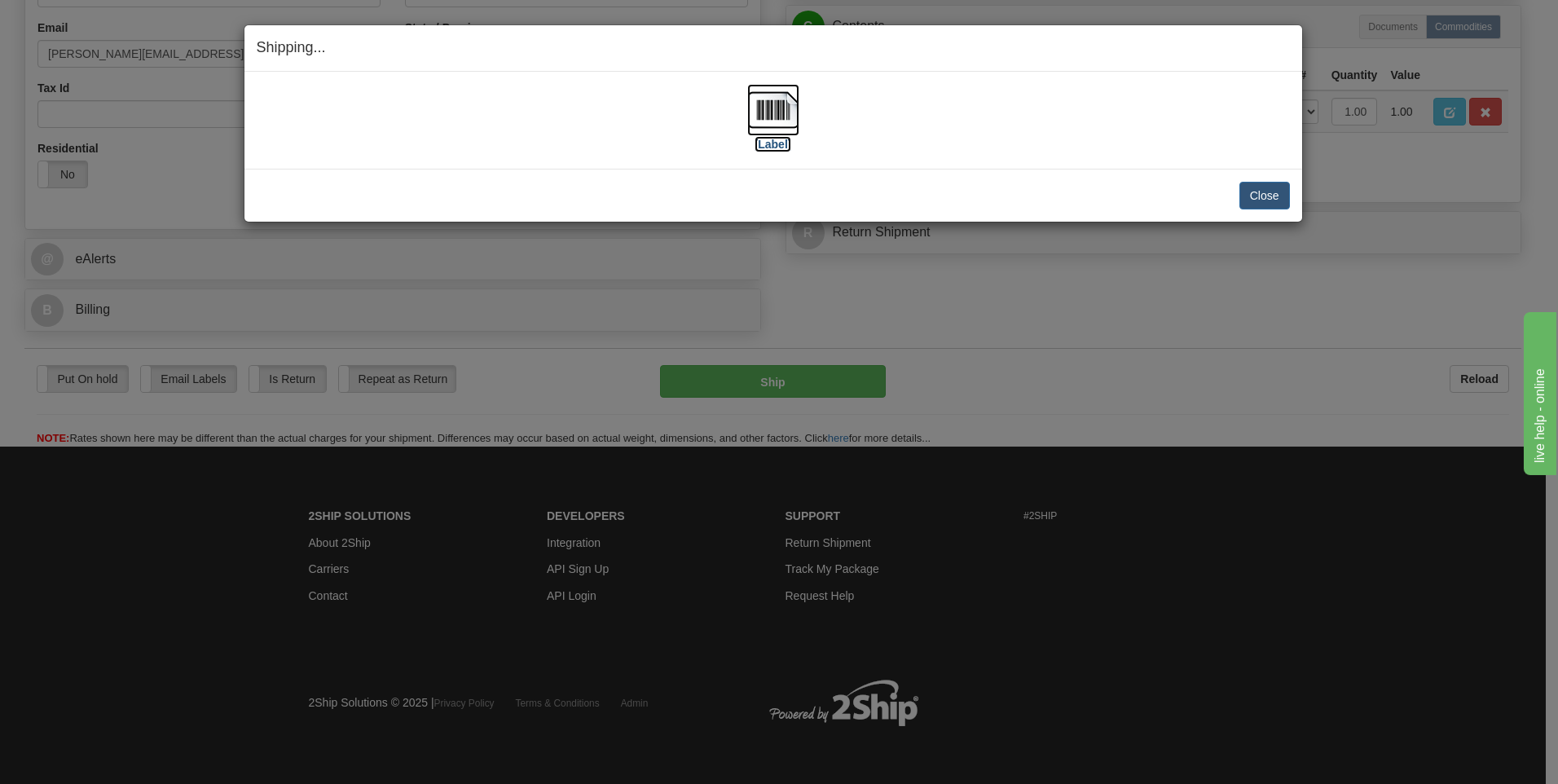
click at [774, 148] on label "[Label]" at bounding box center [773, 144] width 38 height 17
click at [1250, 193] on button "Close" at bounding box center [1265, 196] width 51 height 27
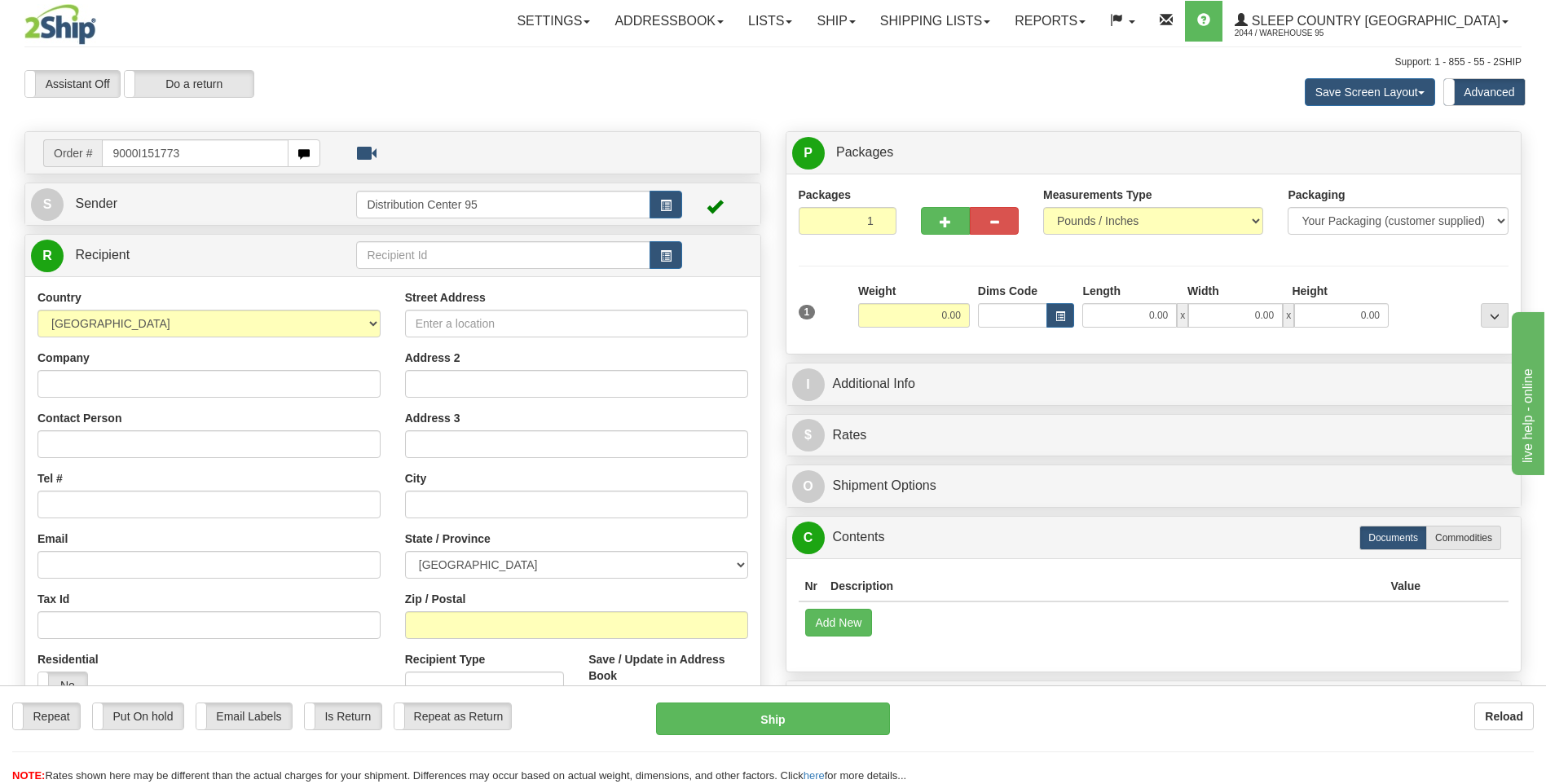
type input "9000I151773"
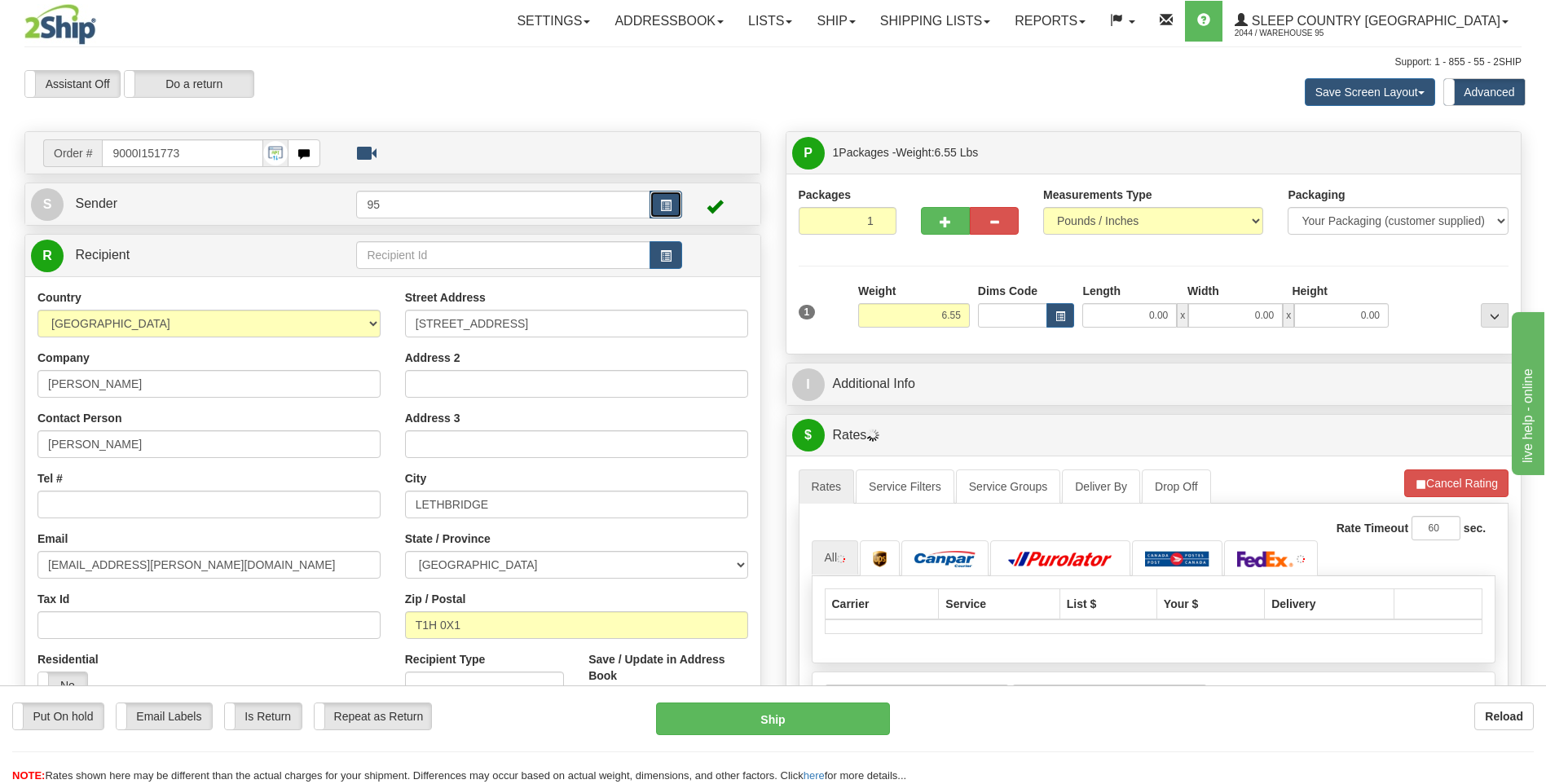
click at [674, 203] on button "button" at bounding box center [665, 204] width 32 height 27
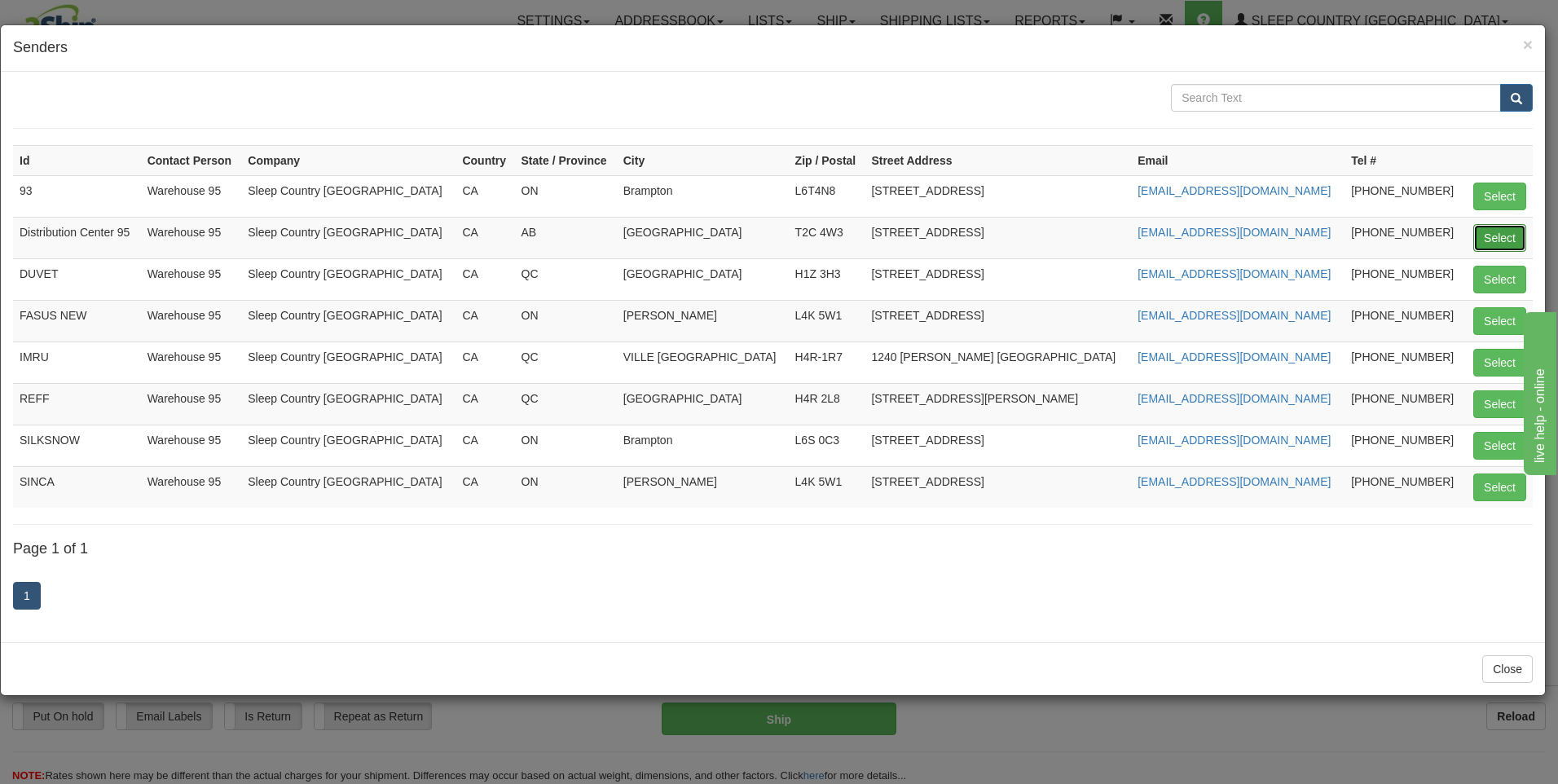
click at [1517, 228] on button "Select" at bounding box center [1500, 237] width 53 height 27
type input "Distribution Center 95"
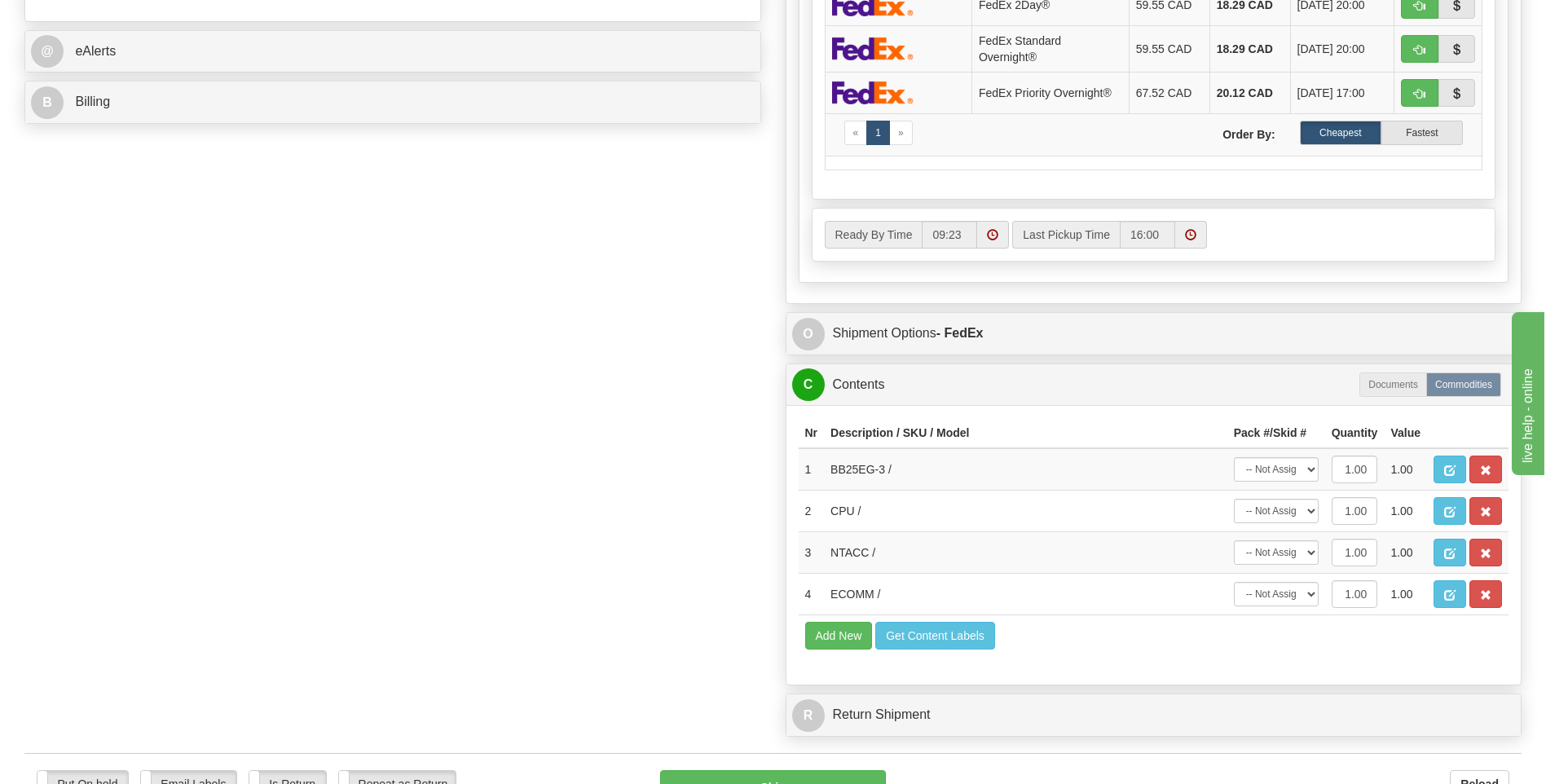
scroll to position [814, 0]
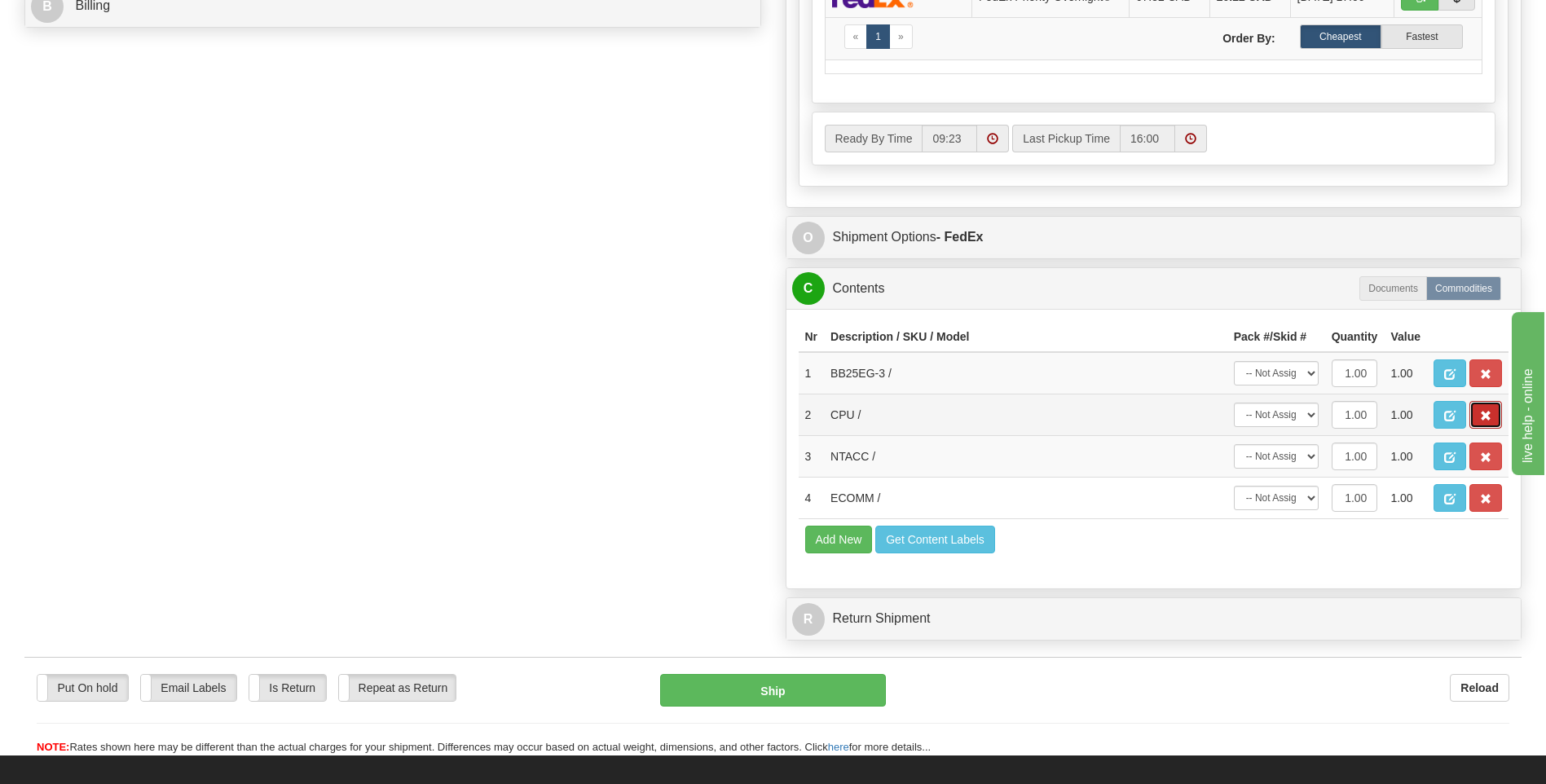
click at [1491, 412] on button "button" at bounding box center [1485, 414] width 32 height 27
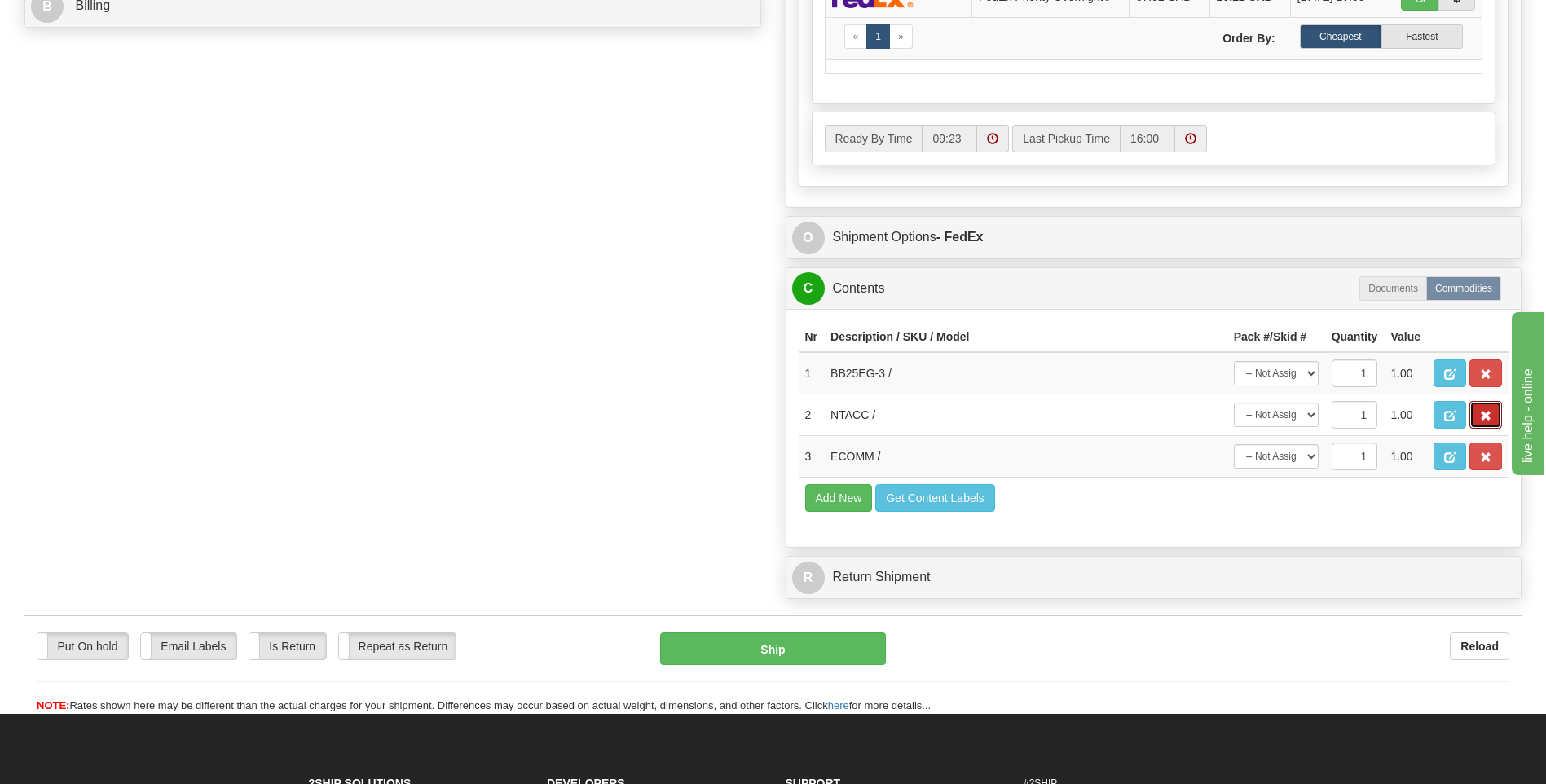
click at [1491, 412] on button "button" at bounding box center [1485, 414] width 32 height 27
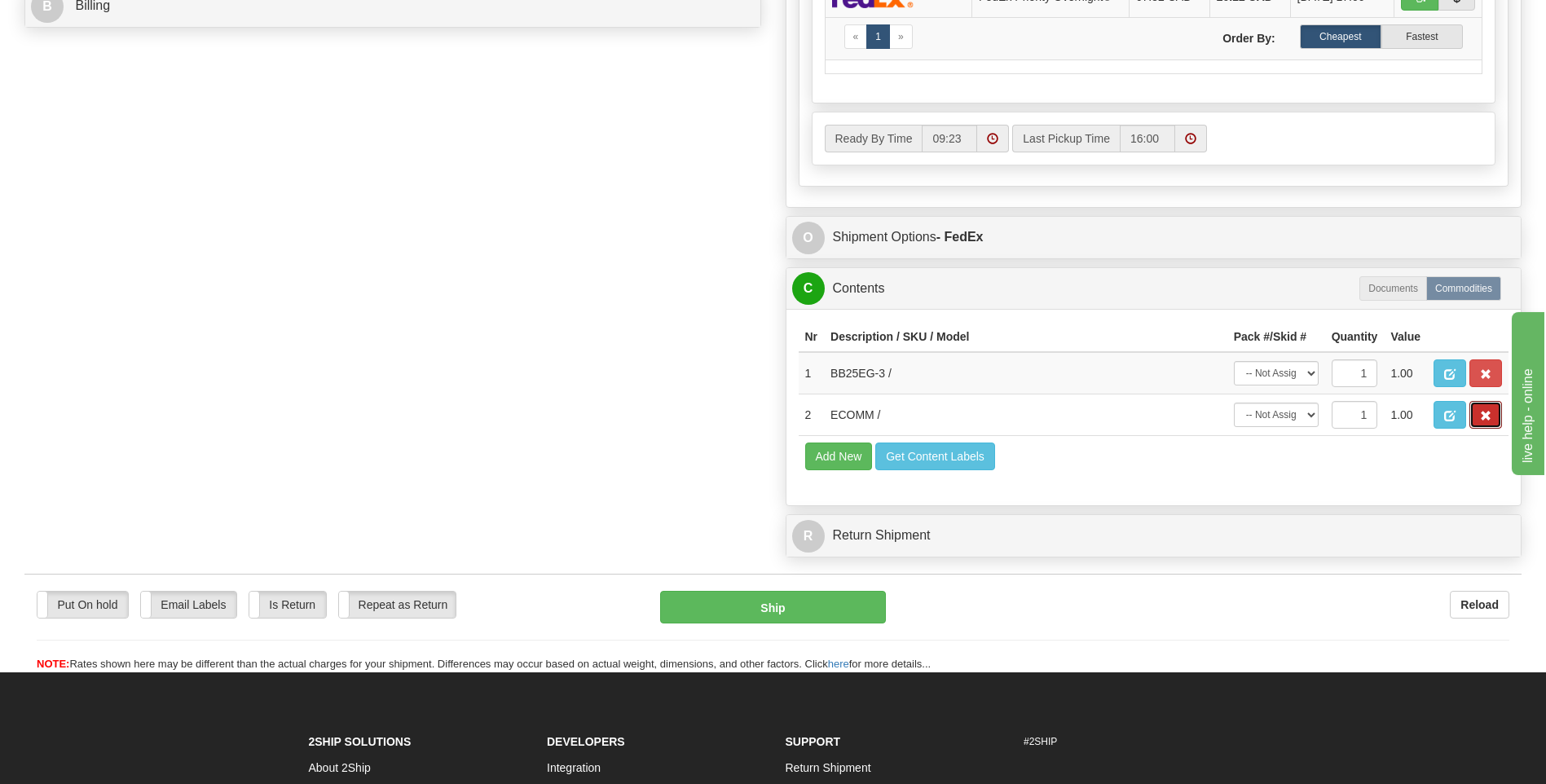
click at [1491, 412] on button "button" at bounding box center [1485, 414] width 32 height 27
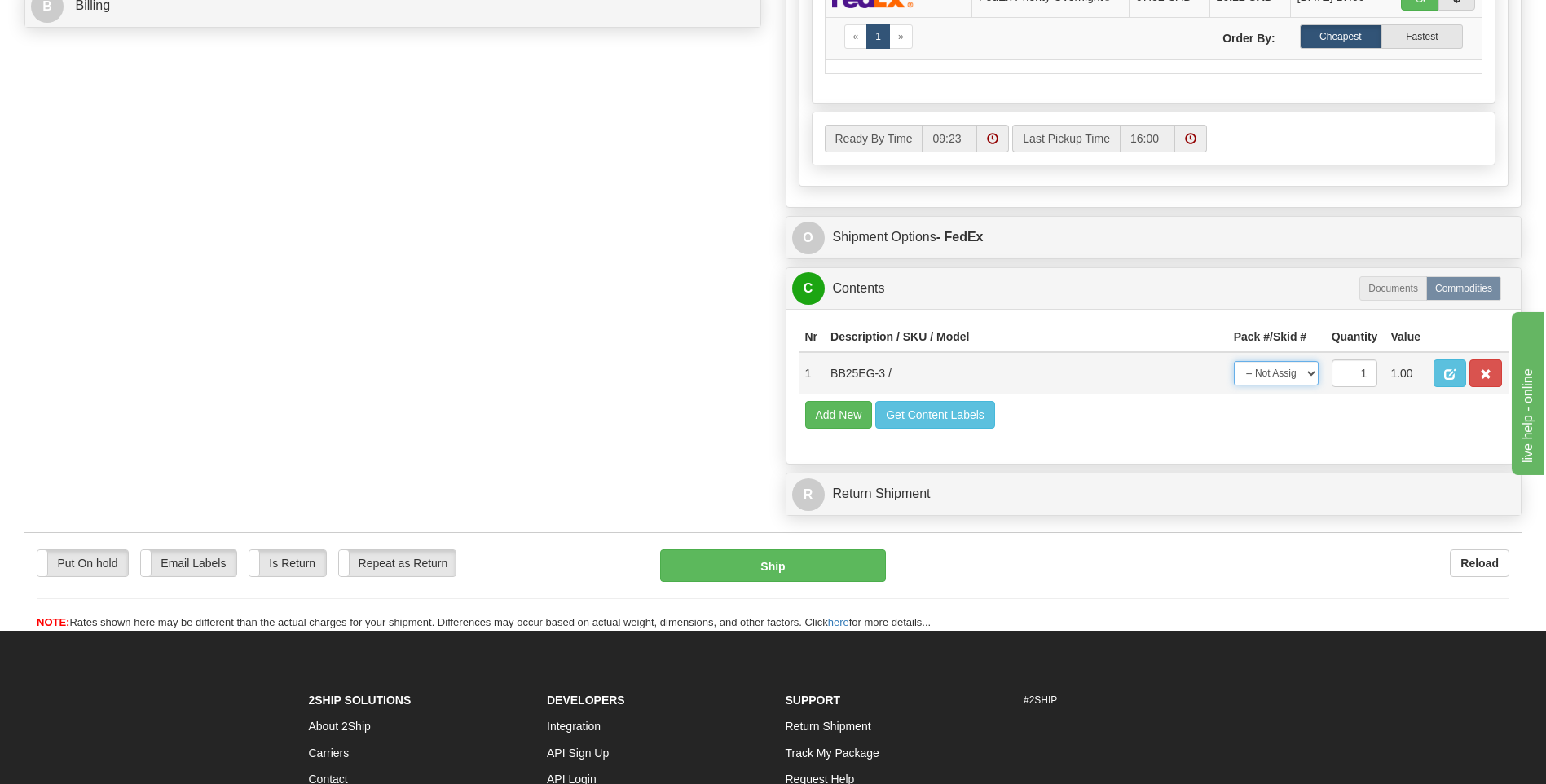
click at [1269, 374] on select "-- Not Assigned -- Package 1" at bounding box center [1276, 373] width 85 height 24
select select "0"
click at [1234, 361] on select "-- Not Assigned -- Package 1" at bounding box center [1276, 373] width 85 height 24
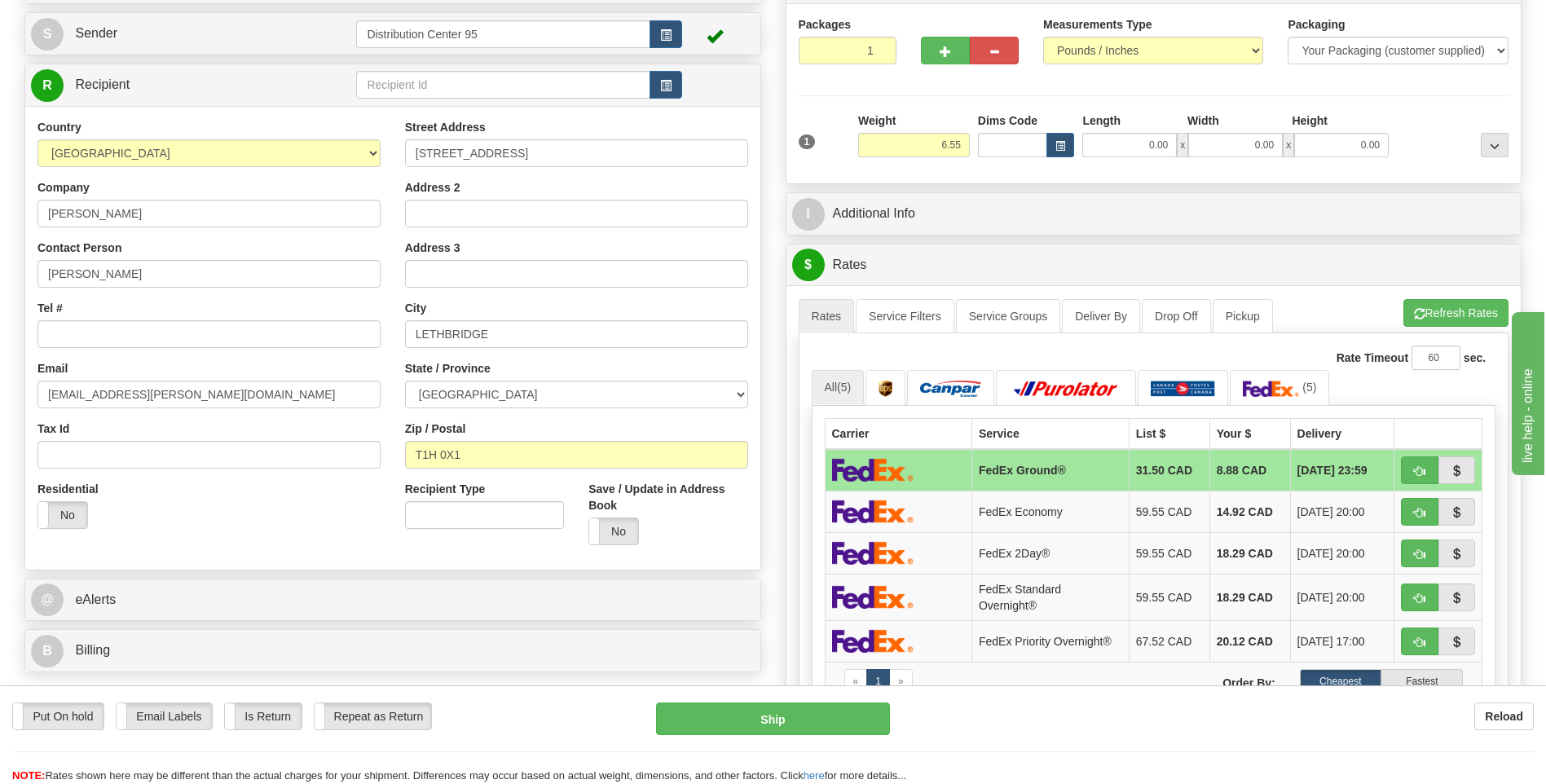
scroll to position [82, 0]
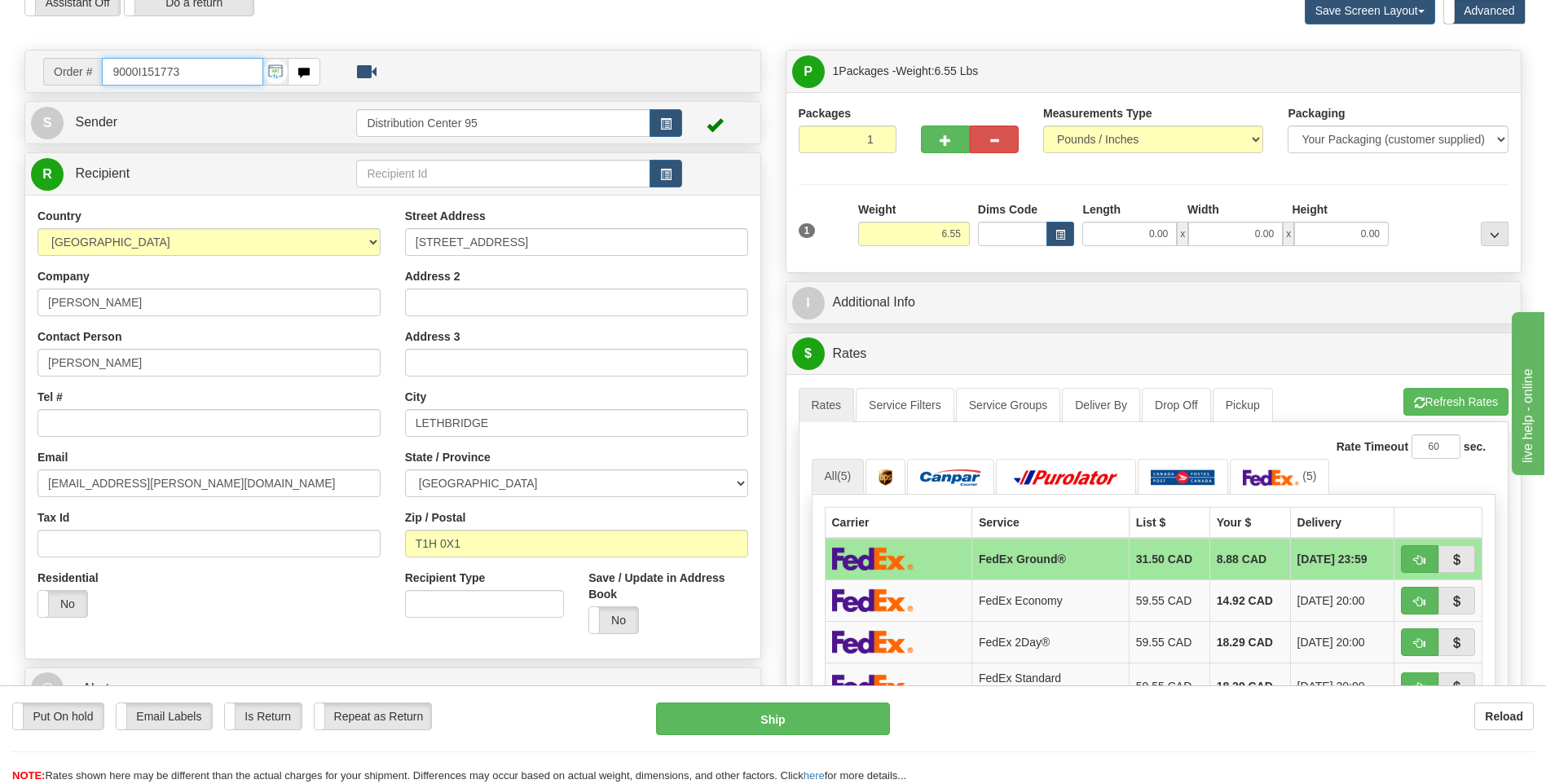
drag, startPoint x: 143, startPoint y: 74, endPoint x: 73, endPoint y: 74, distance: 70.0
click at [73, 74] on div "Order # 9000I151773" at bounding box center [181, 71] width 277 height 27
click at [97, 418] on input "Tel #" at bounding box center [209, 422] width 343 height 27
paste input "587 220-9529"
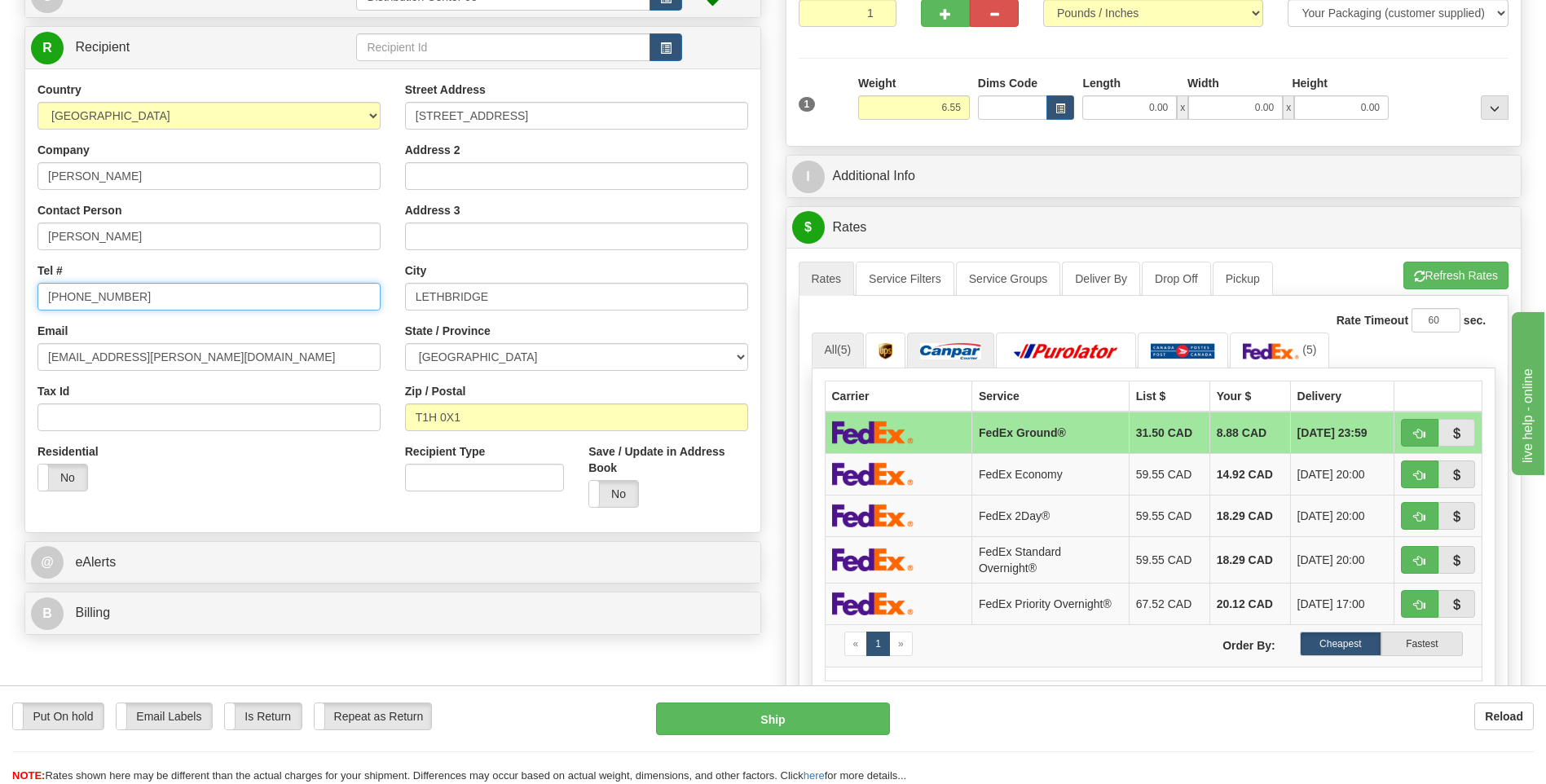
scroll to position [162, 0]
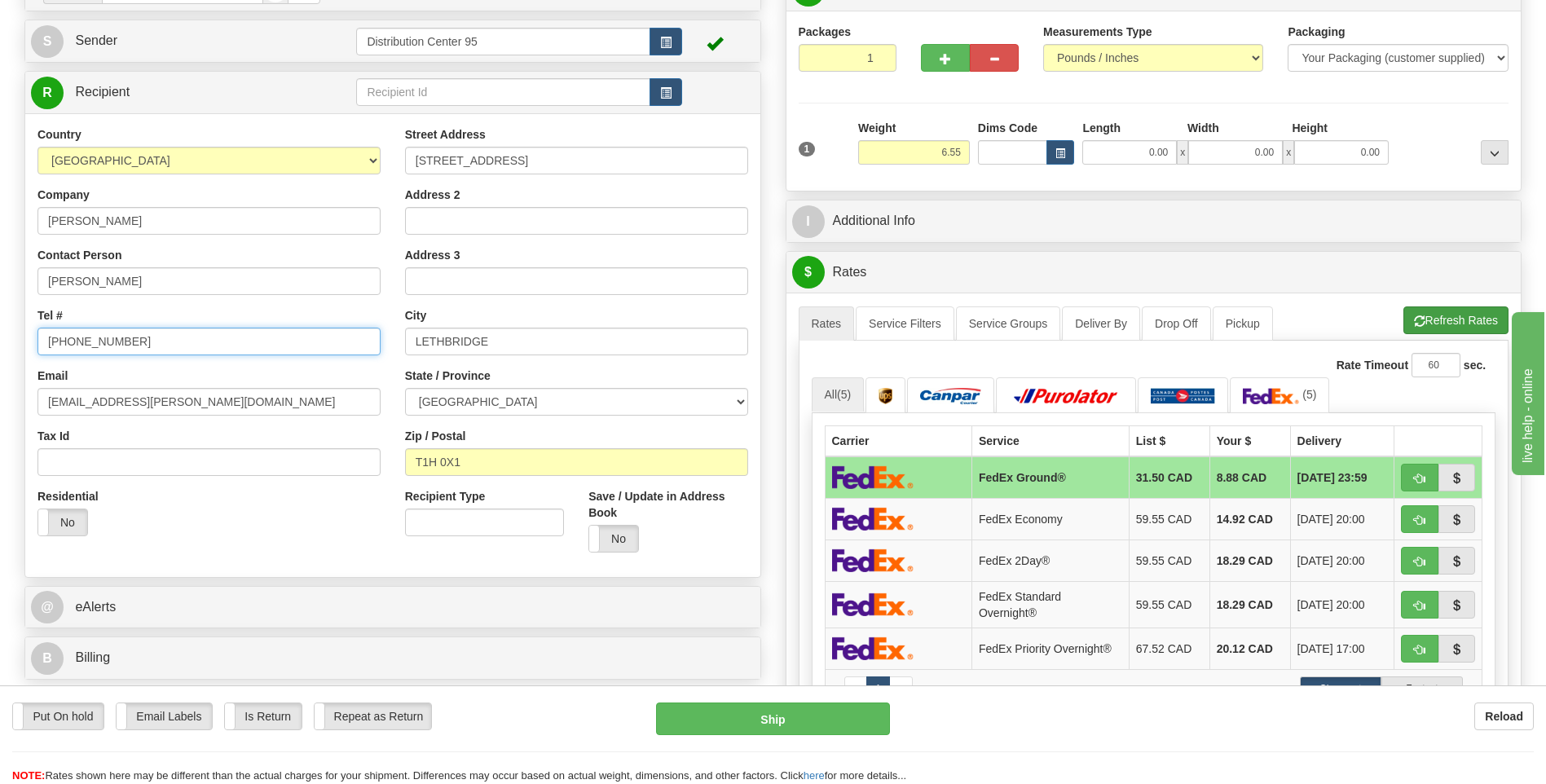
type input "587 220-9529"
click at [1444, 313] on button "Refresh Rates" at bounding box center [1456, 320] width 105 height 27
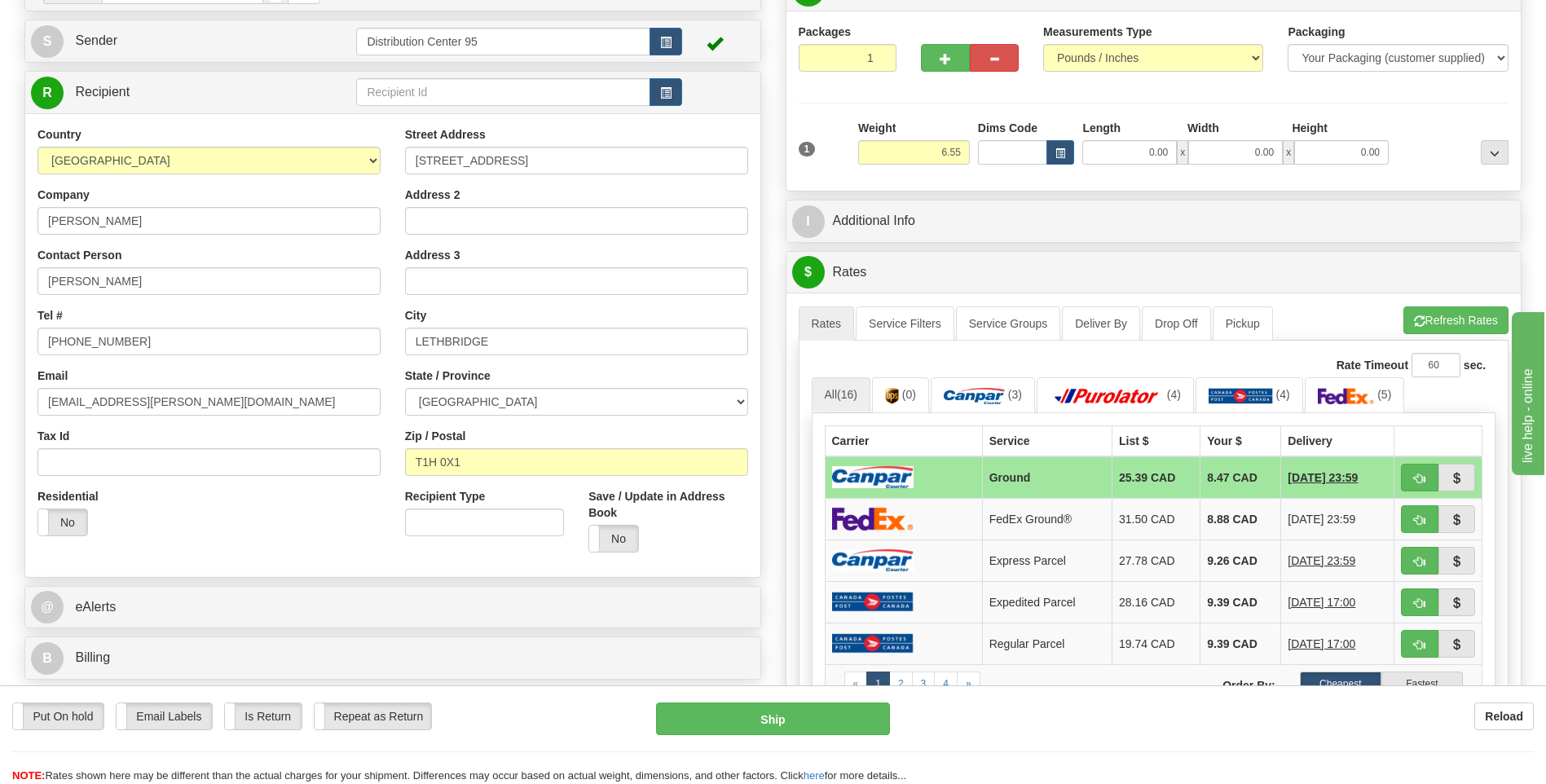
click at [970, 479] on td at bounding box center [903, 478] width 158 height 43
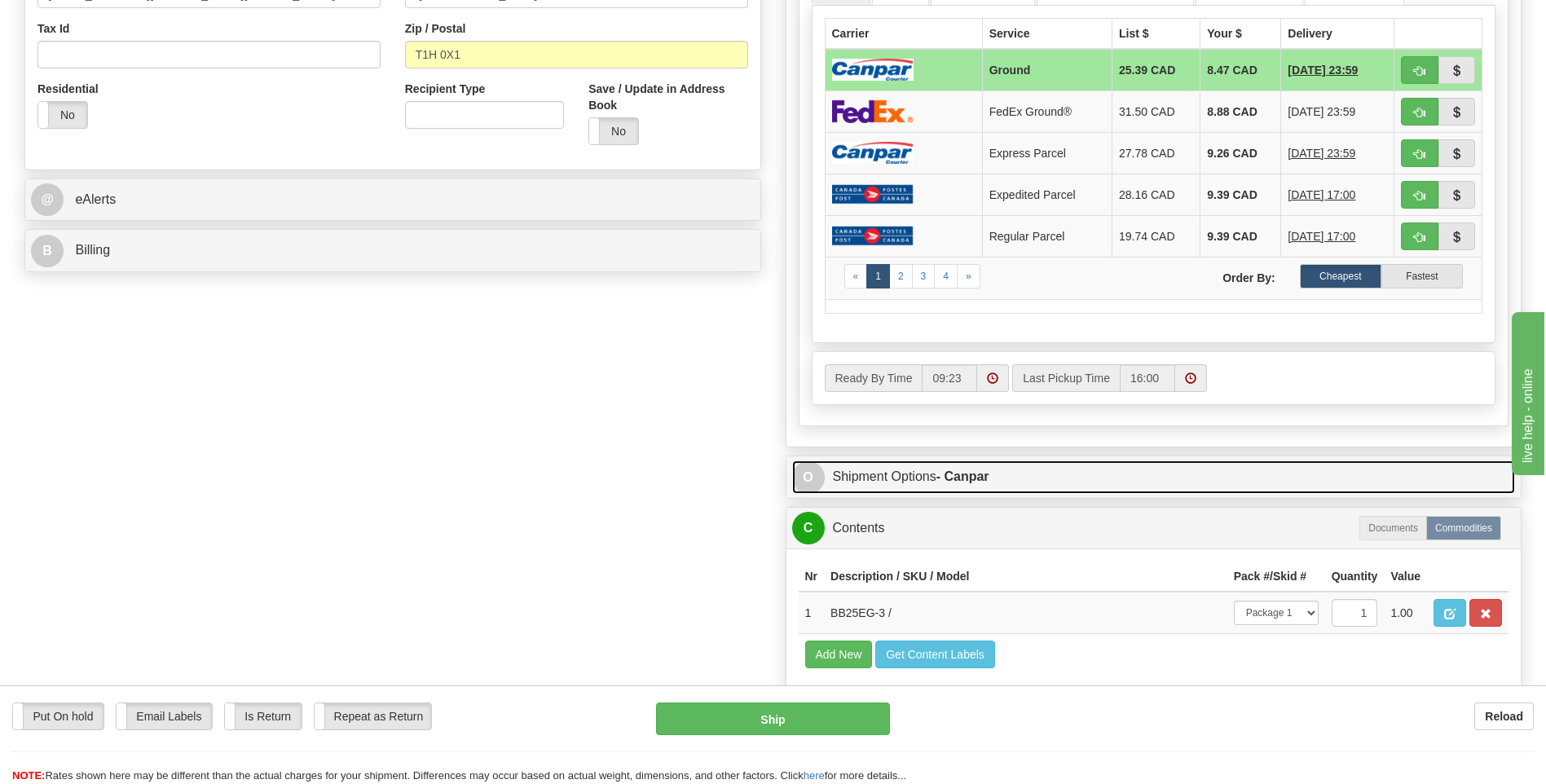
click at [951, 484] on link "O Shipment Options - Canpar" at bounding box center [1154, 477] width 724 height 33
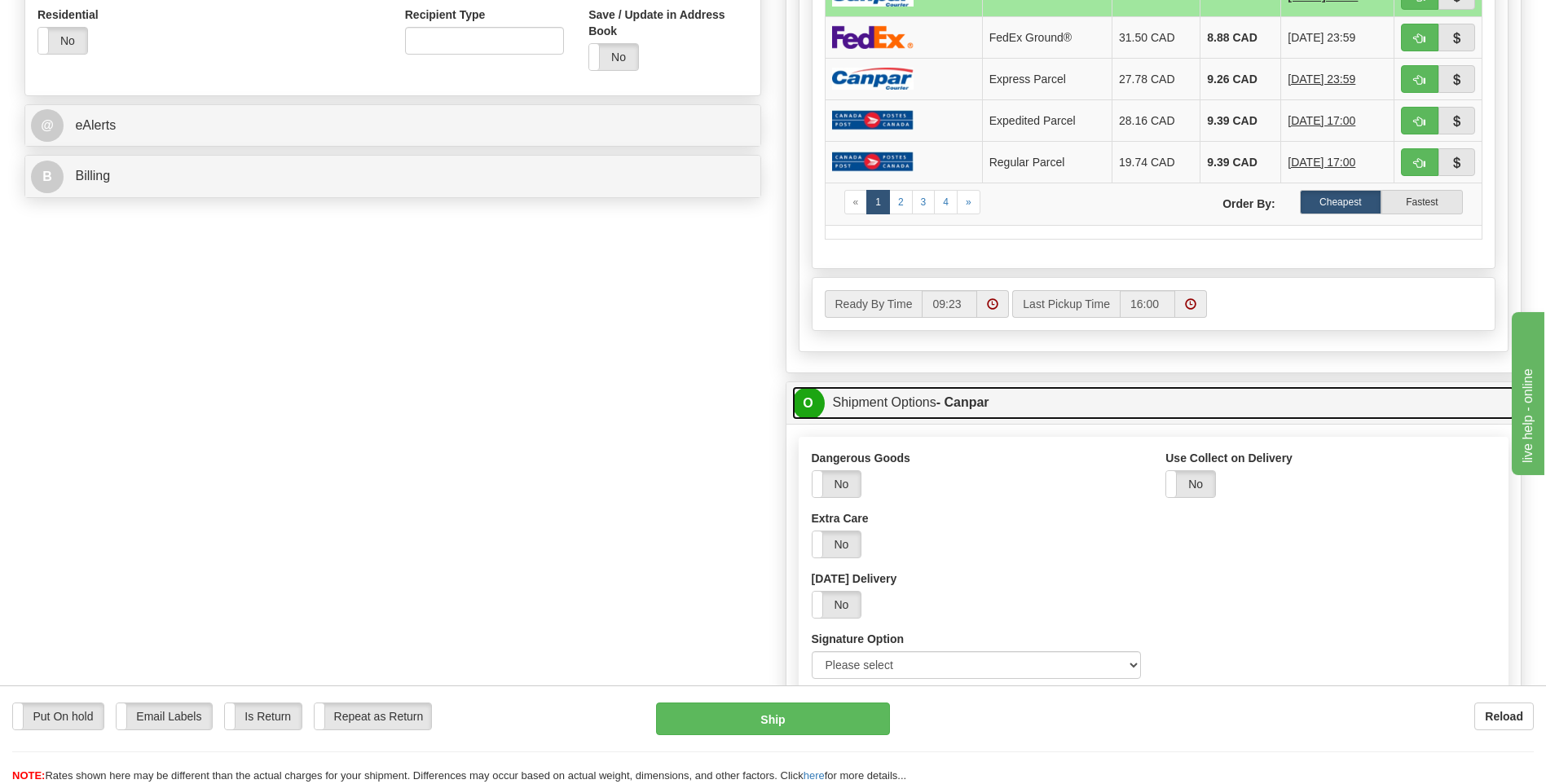
scroll to position [978, 0]
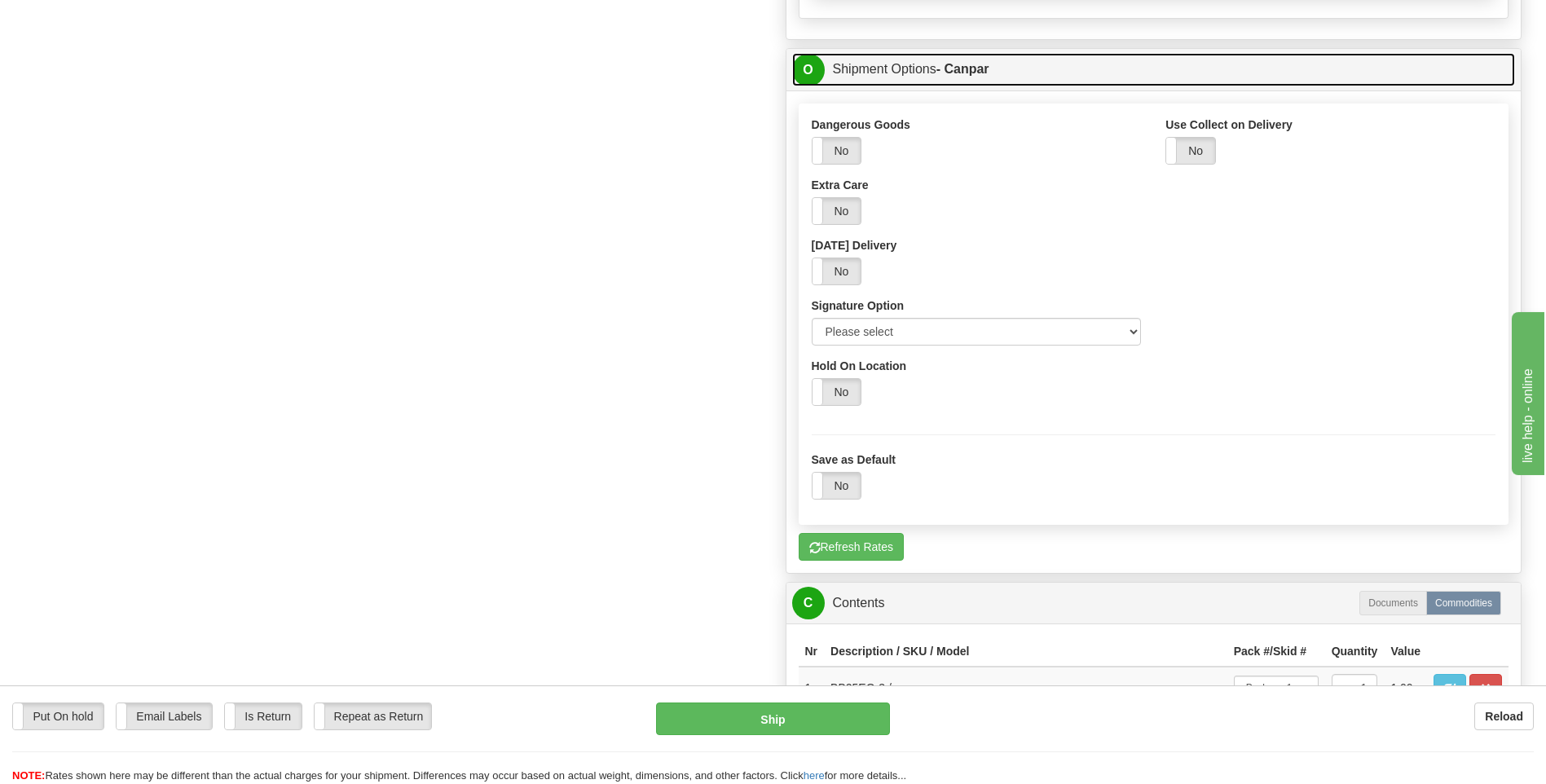
click at [953, 68] on strong "- Canpar" at bounding box center [962, 69] width 53 height 14
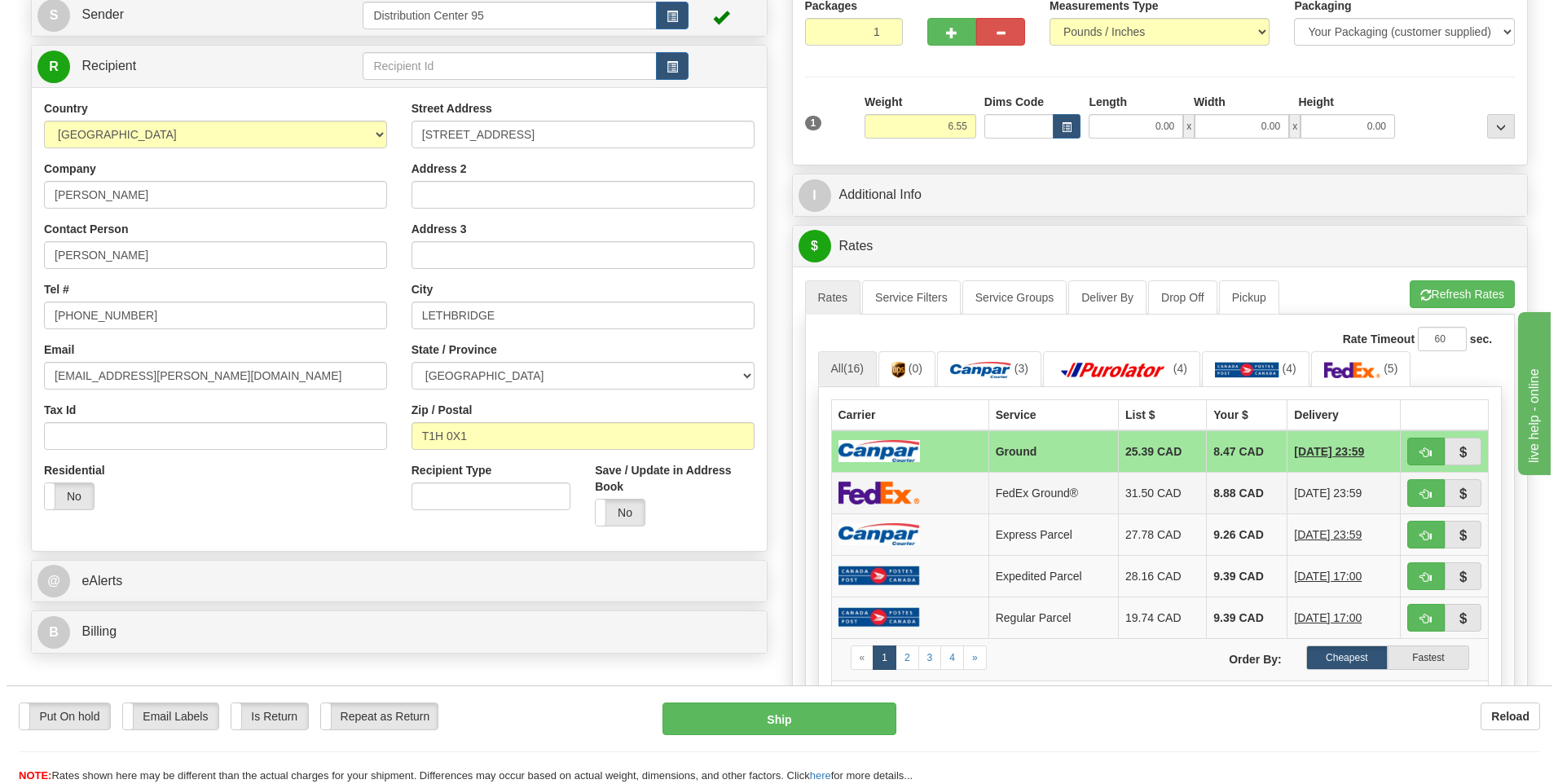
scroll to position [78, 0]
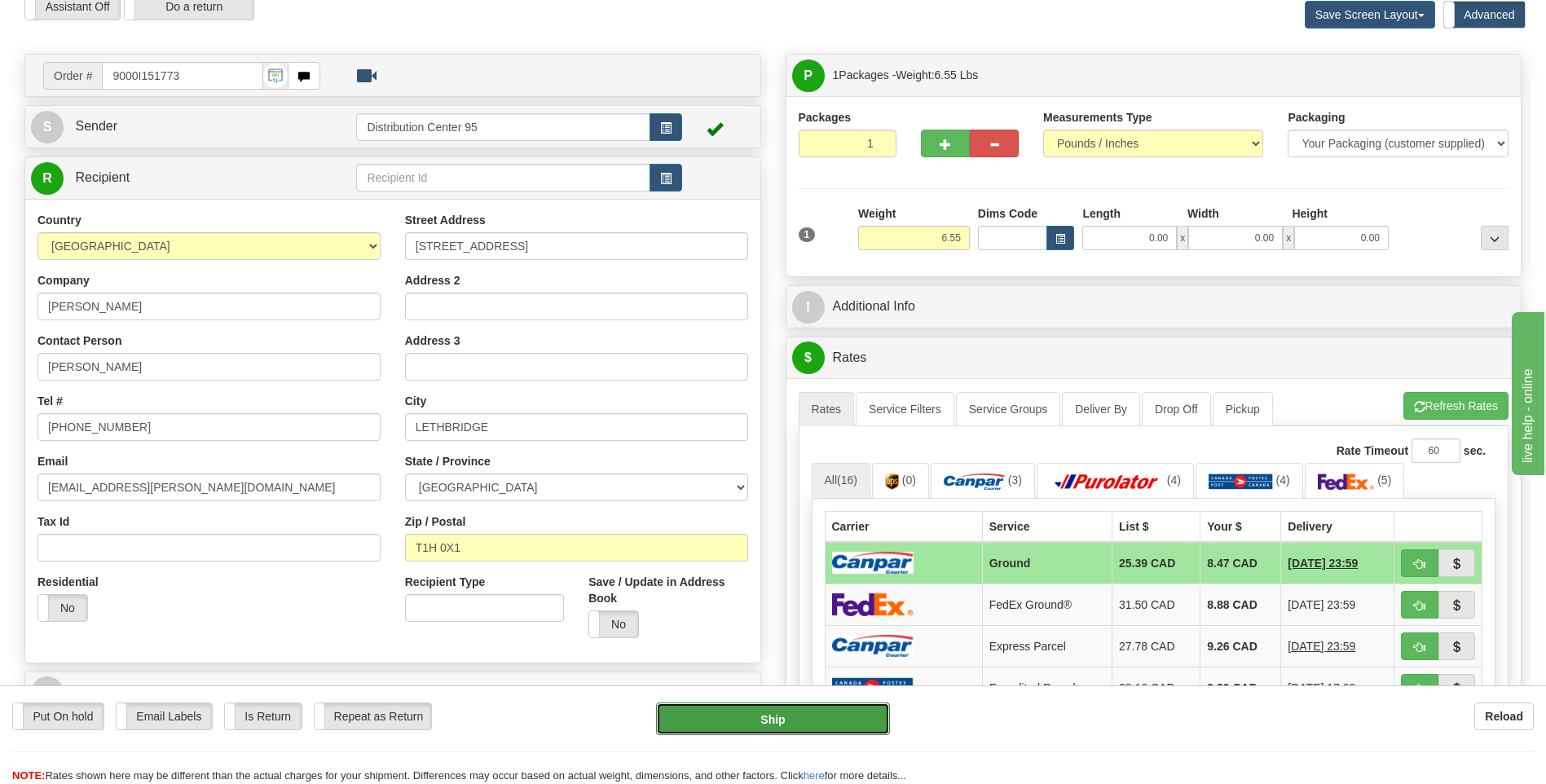
click at [761, 714] on button "Ship" at bounding box center [772, 718] width 233 height 32
type input "1"
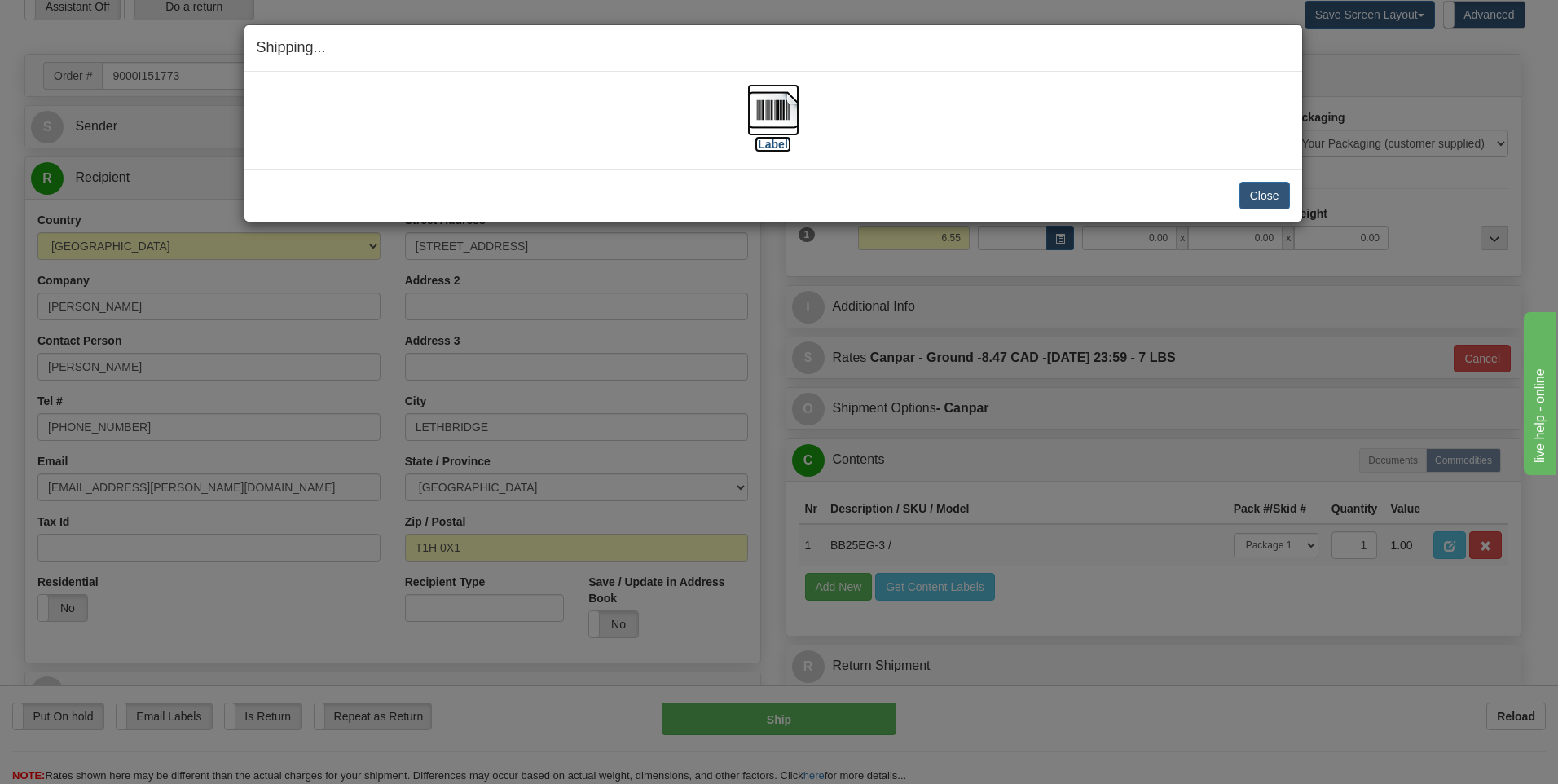
click at [771, 151] on label "[Label]" at bounding box center [773, 144] width 38 height 17
click at [1271, 189] on button "Close" at bounding box center [1265, 196] width 51 height 27
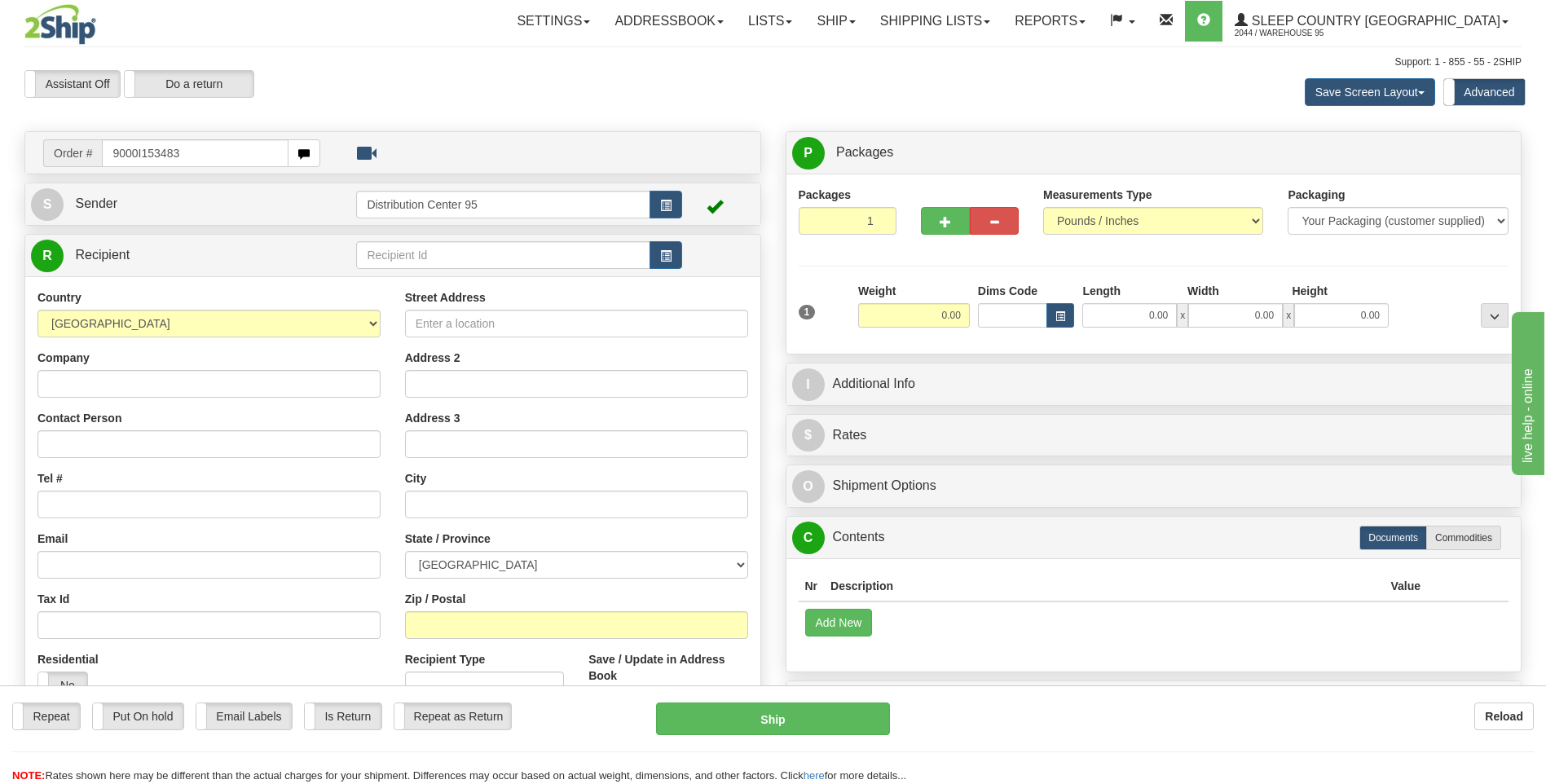
type input "9000I153483"
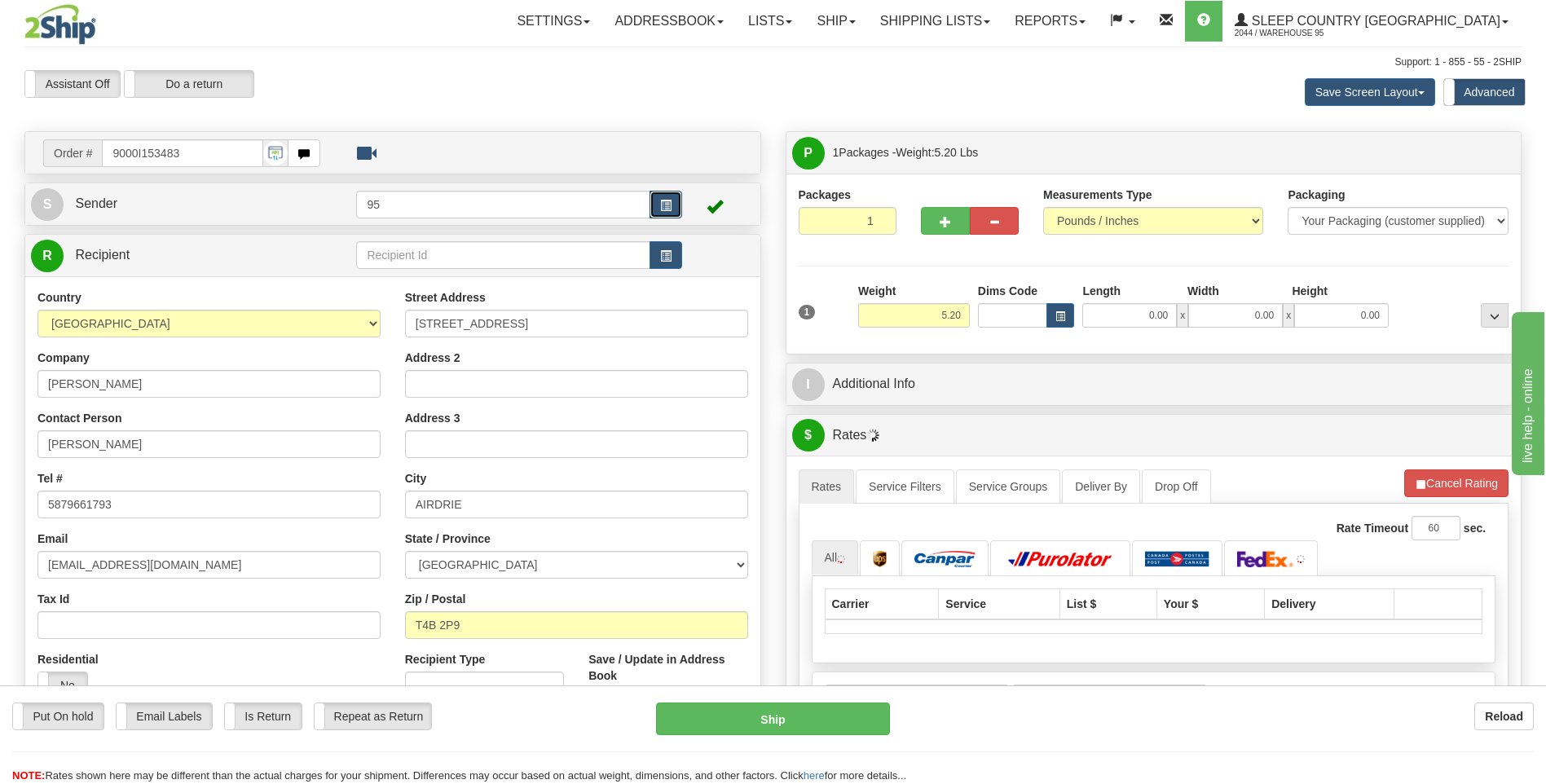
click at [674, 203] on button "button" at bounding box center [665, 204] width 32 height 27
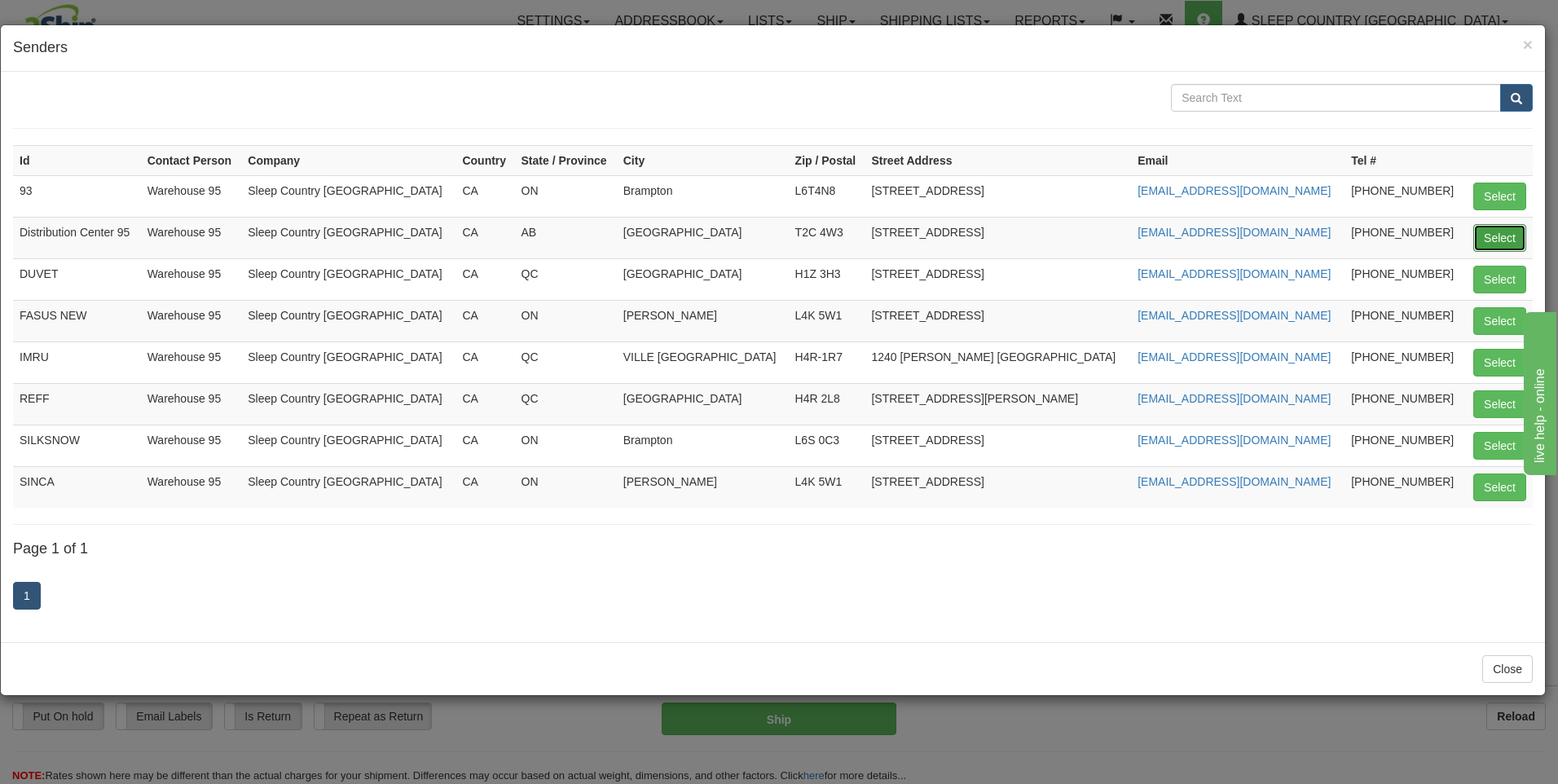
click at [1494, 244] on button "Select" at bounding box center [1500, 237] width 53 height 27
type input "Distribution Center 95"
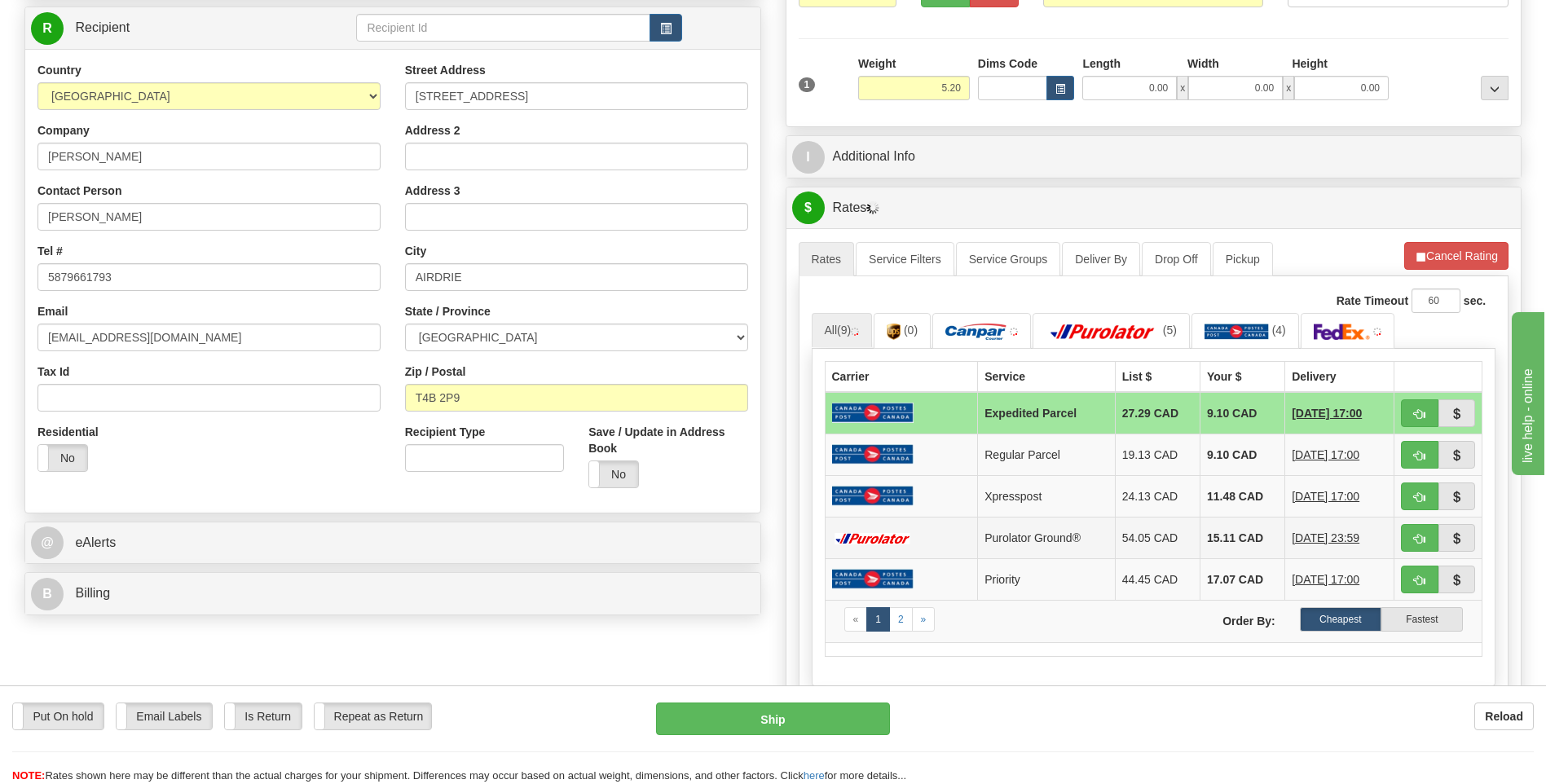
scroll to position [488, 0]
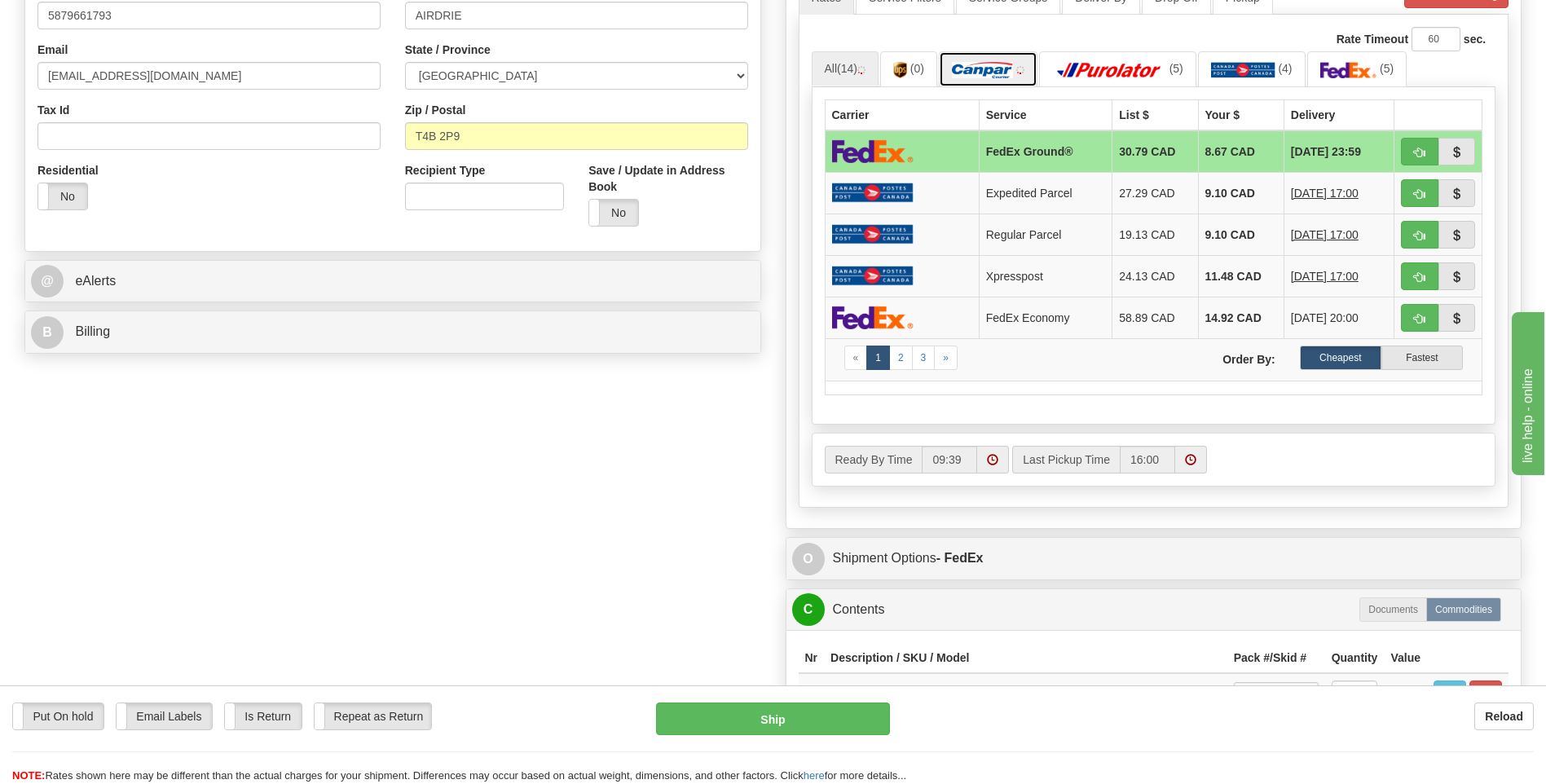
click at [1008, 74] on img at bounding box center [982, 70] width 61 height 17
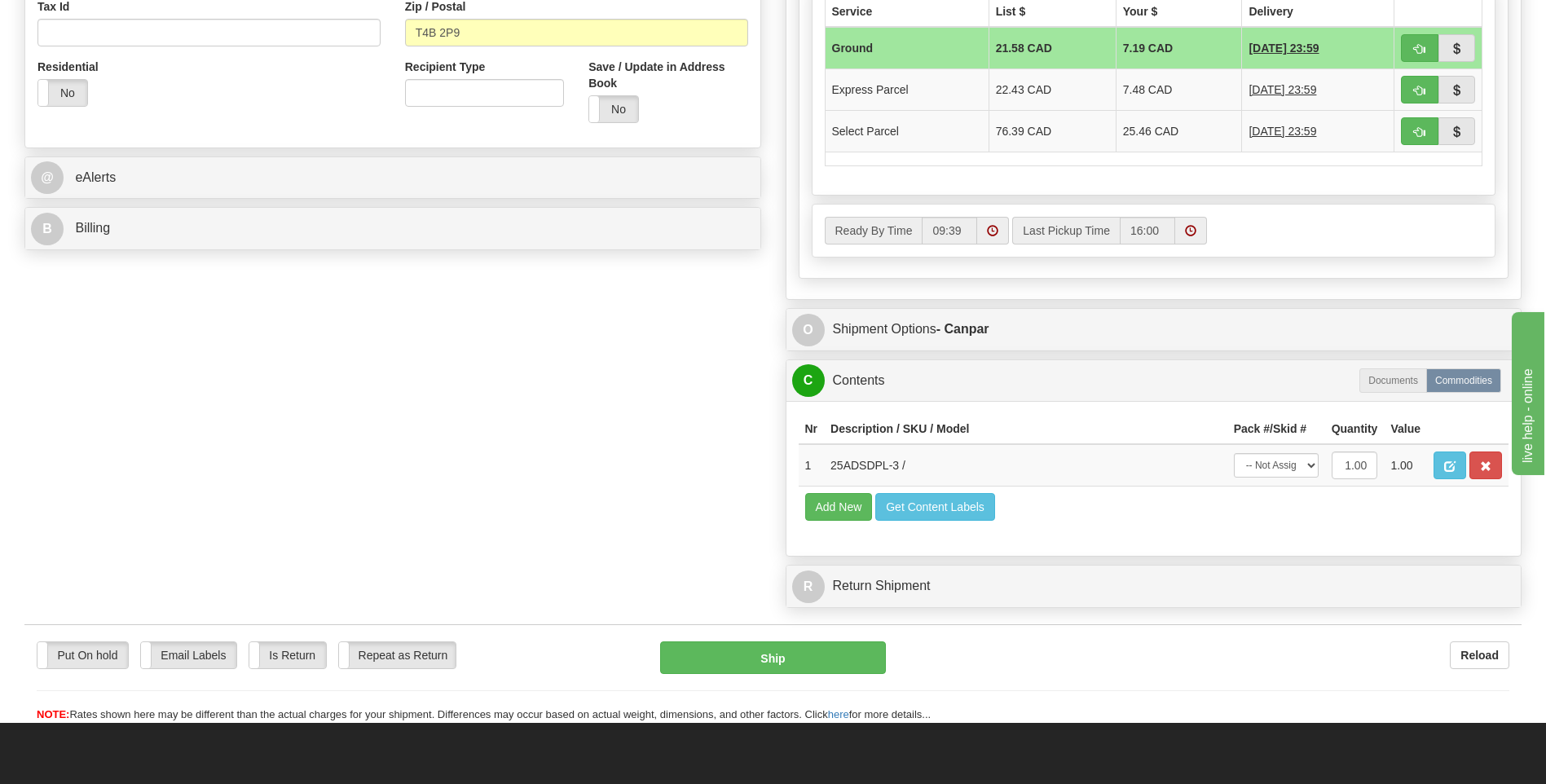
scroll to position [733, 0]
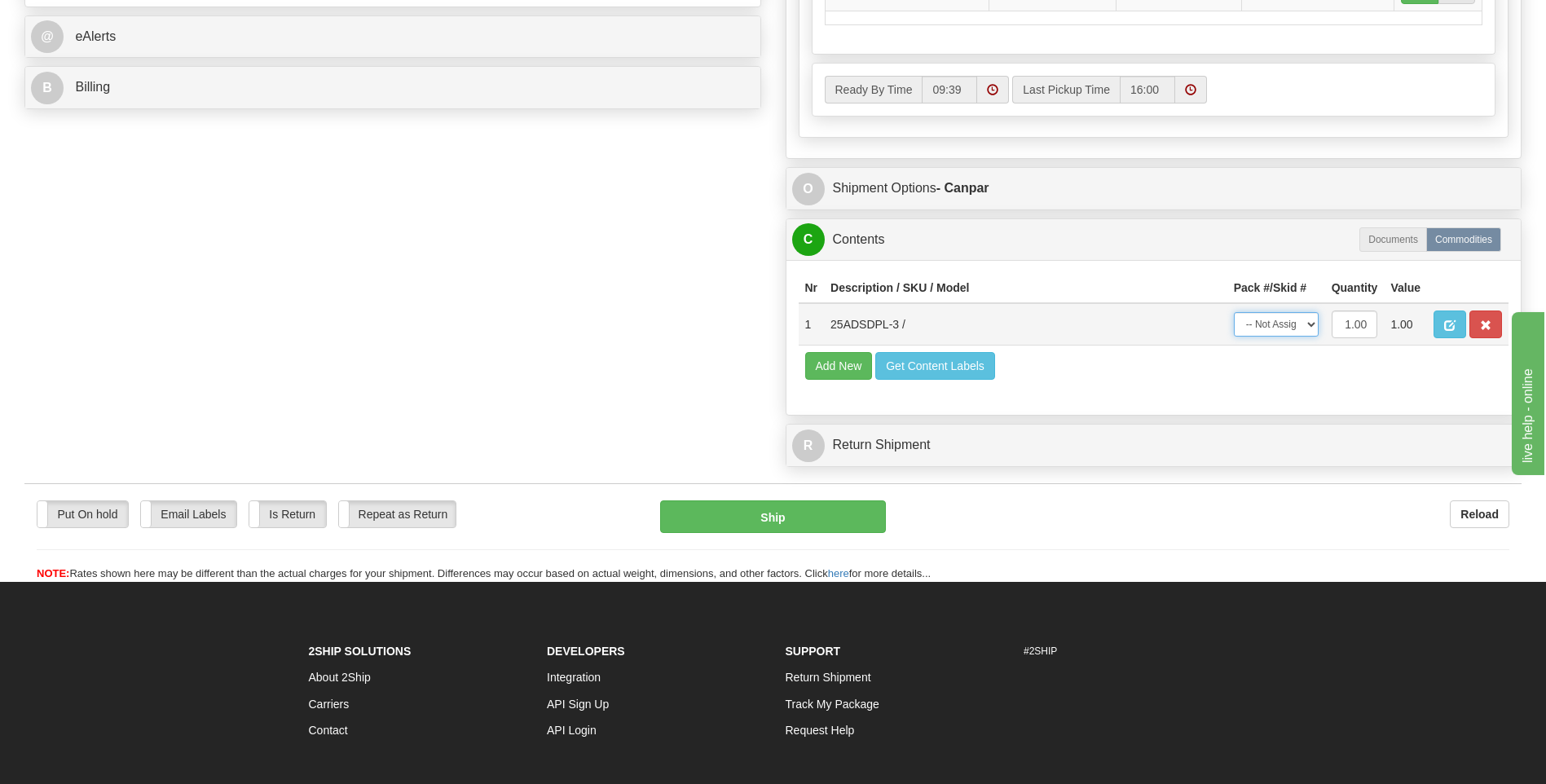
drag, startPoint x: 1304, startPoint y: 327, endPoint x: 1297, endPoint y: 336, distance: 11.4
click at [1304, 327] on select "-- Not Assigned -- Package 1" at bounding box center [1276, 324] width 85 height 24
select select "0"
click at [1234, 312] on select "-- Not Assigned -- Package 1" at bounding box center [1276, 324] width 85 height 24
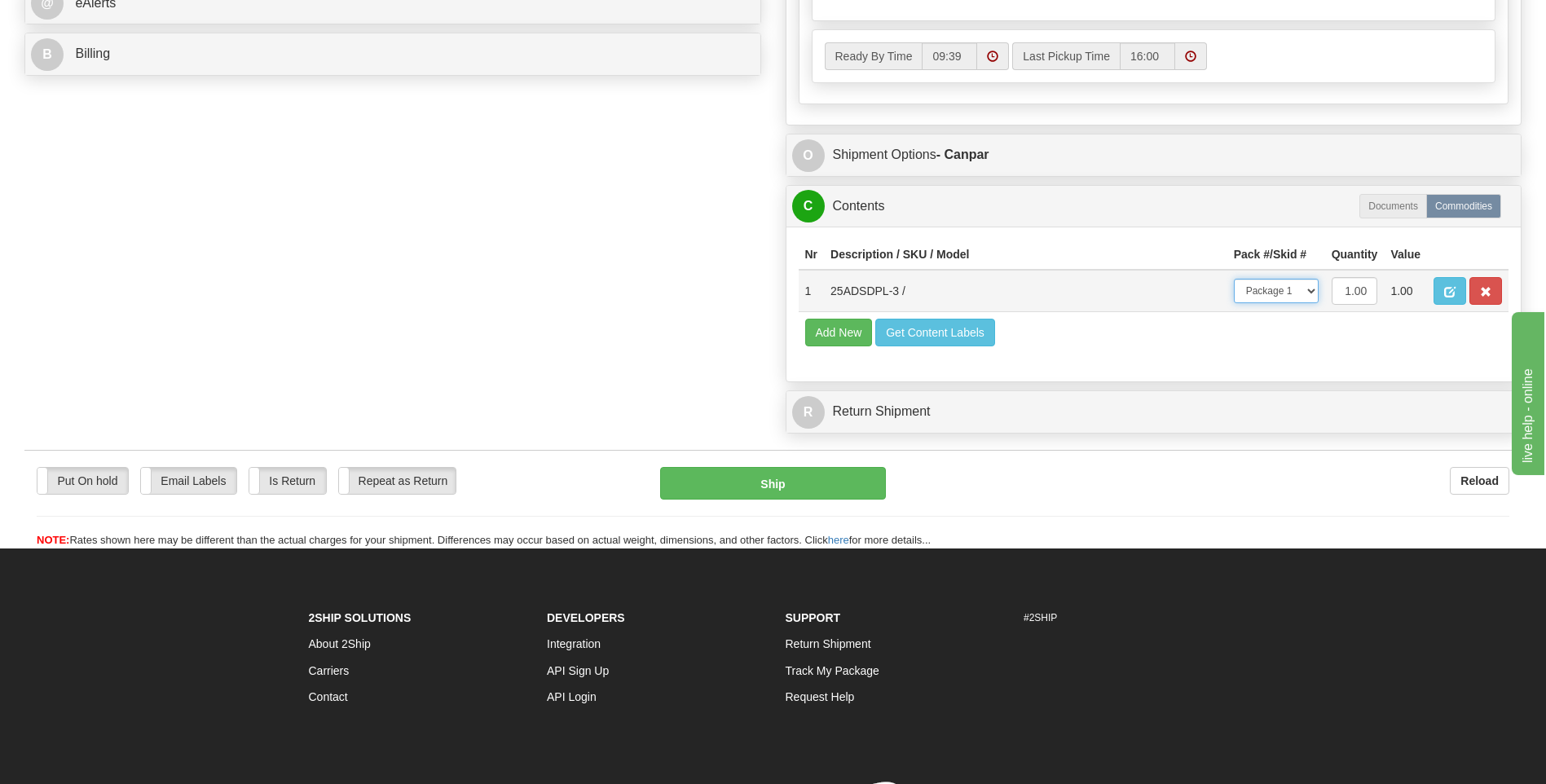
scroll to position [814, 0]
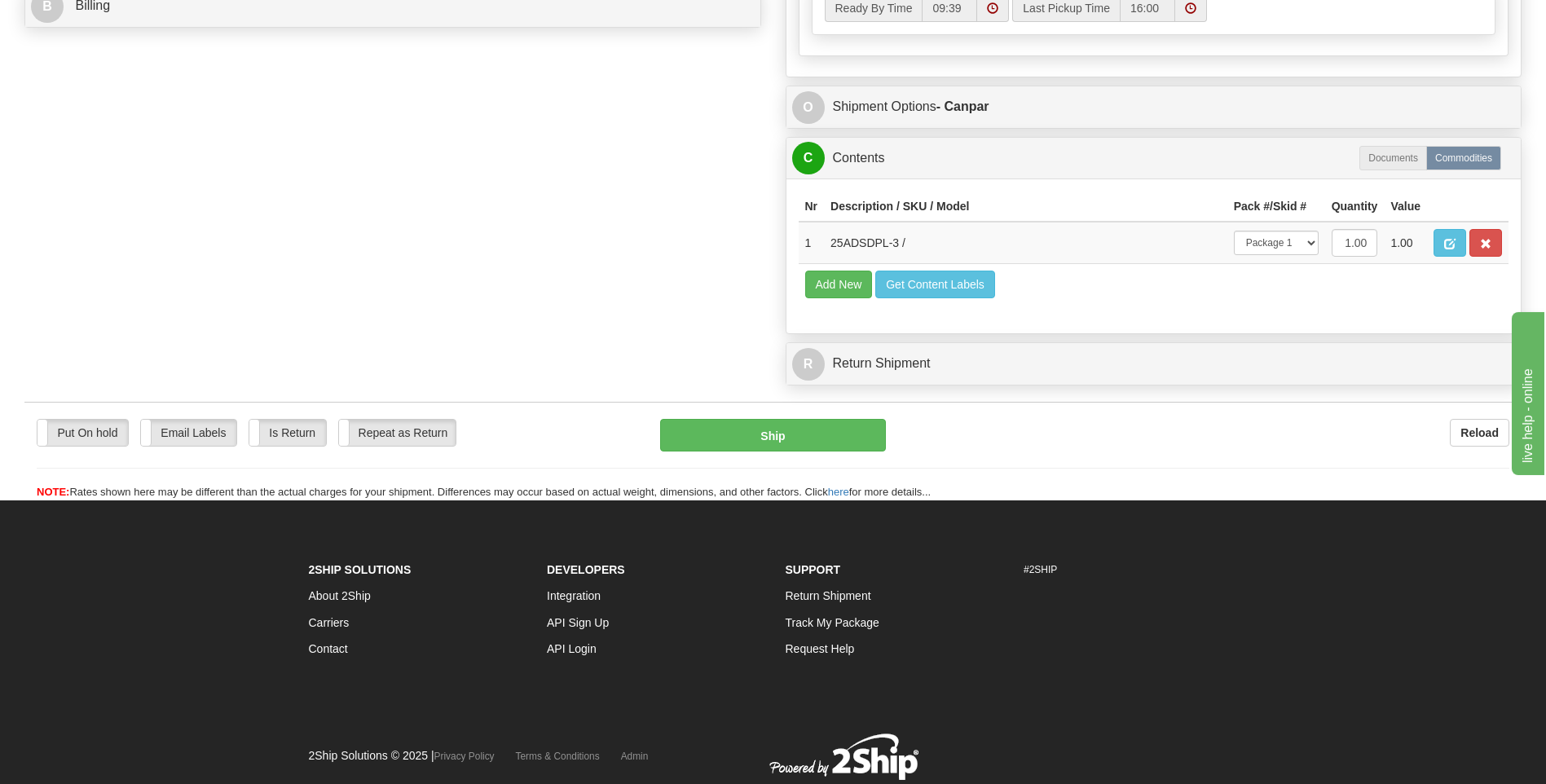
click at [959, 126] on div "O Shipment Options - Canpar" at bounding box center [1153, 107] width 735 height 42
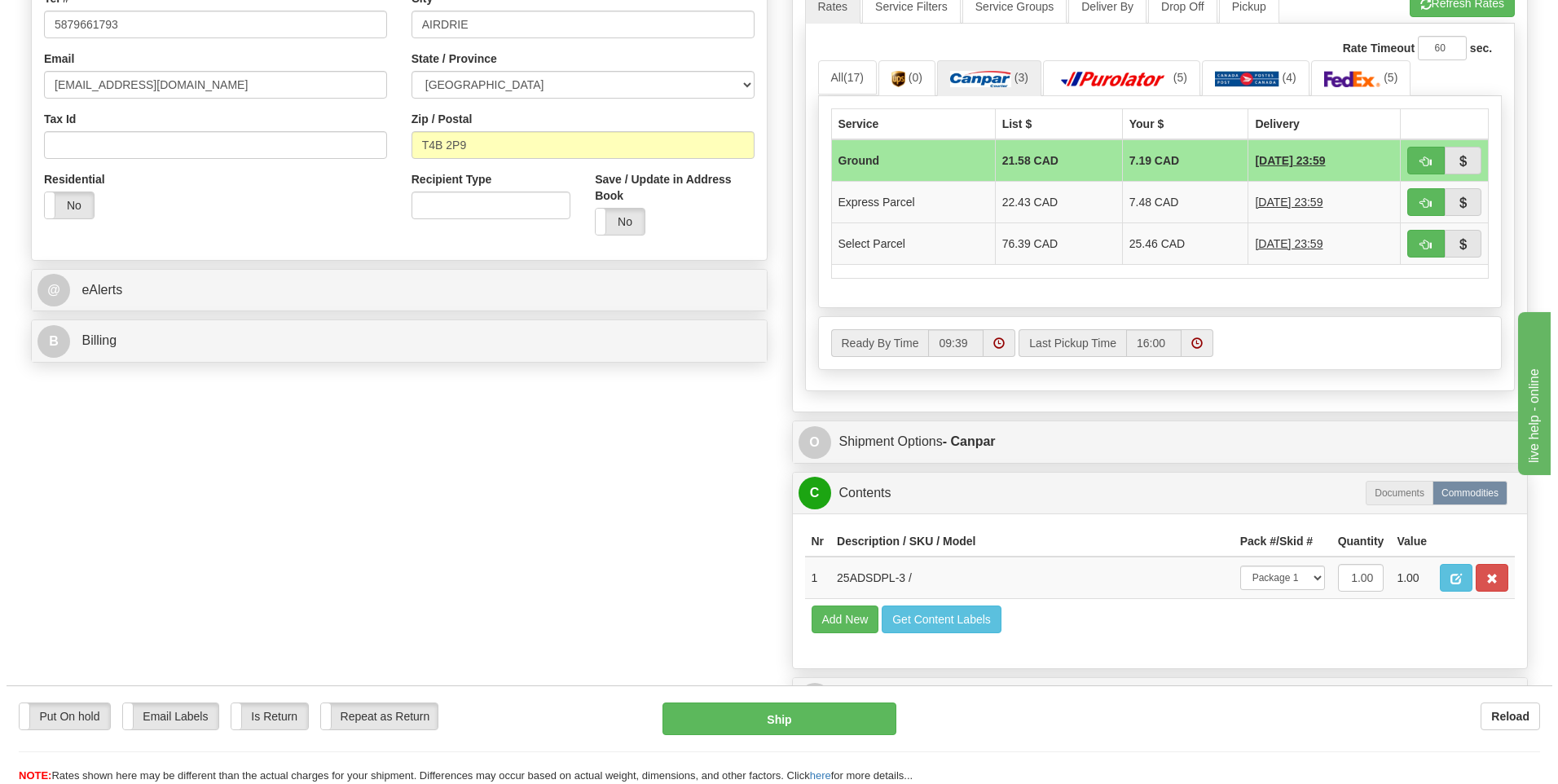
scroll to position [488, 0]
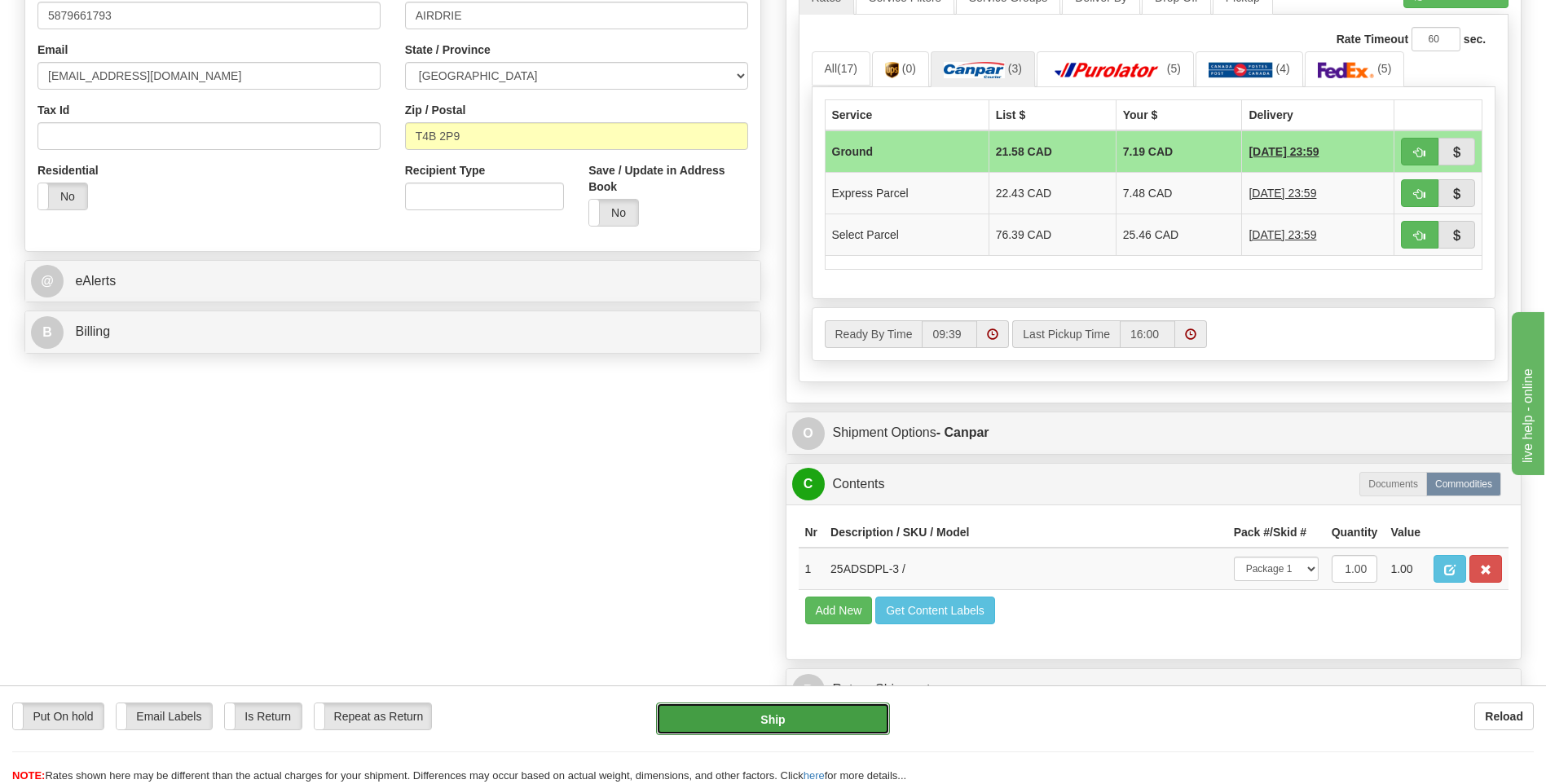
click at [812, 715] on button "Ship" at bounding box center [772, 718] width 233 height 32
type input "1"
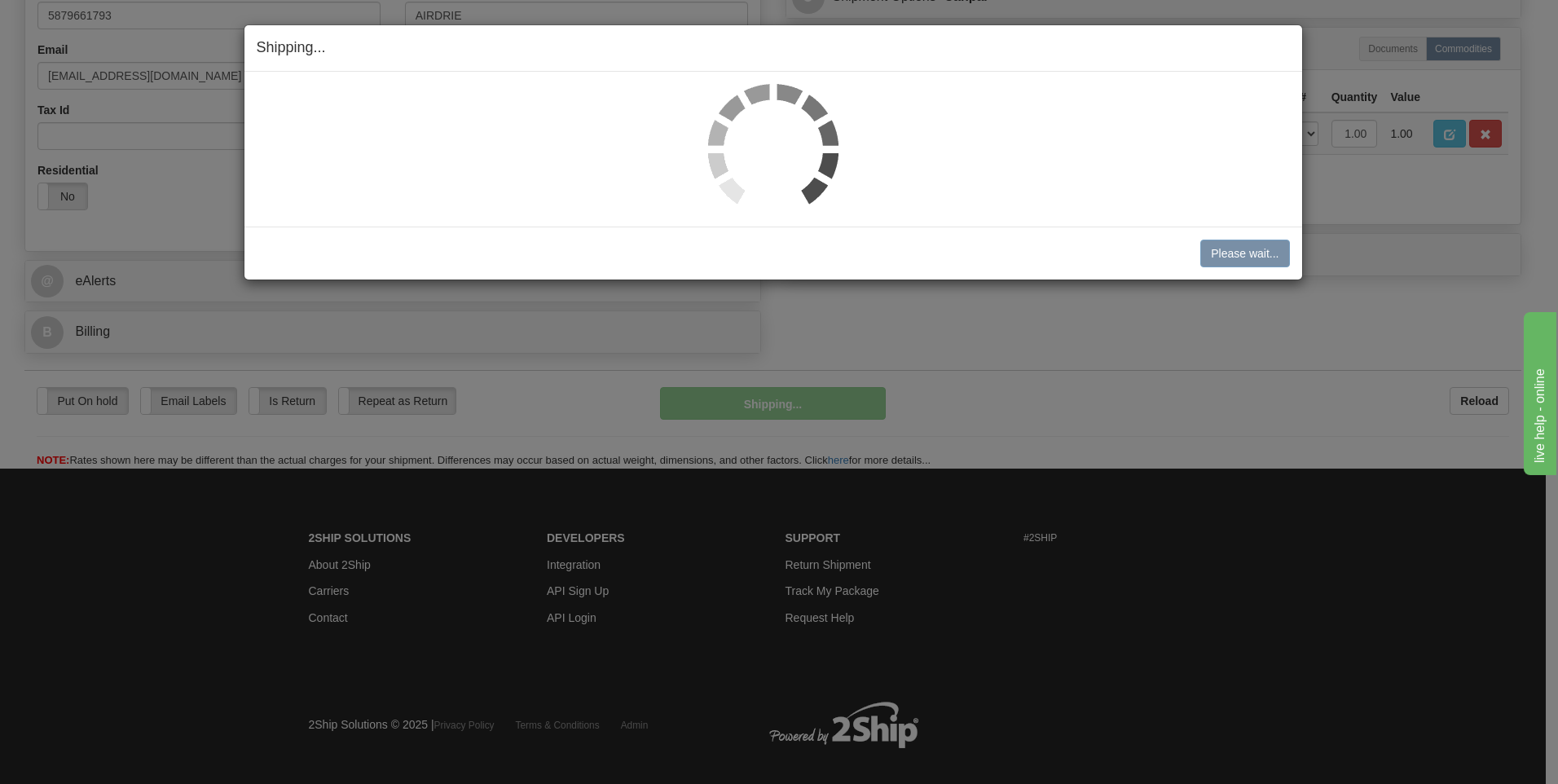
scroll to position [488, 0]
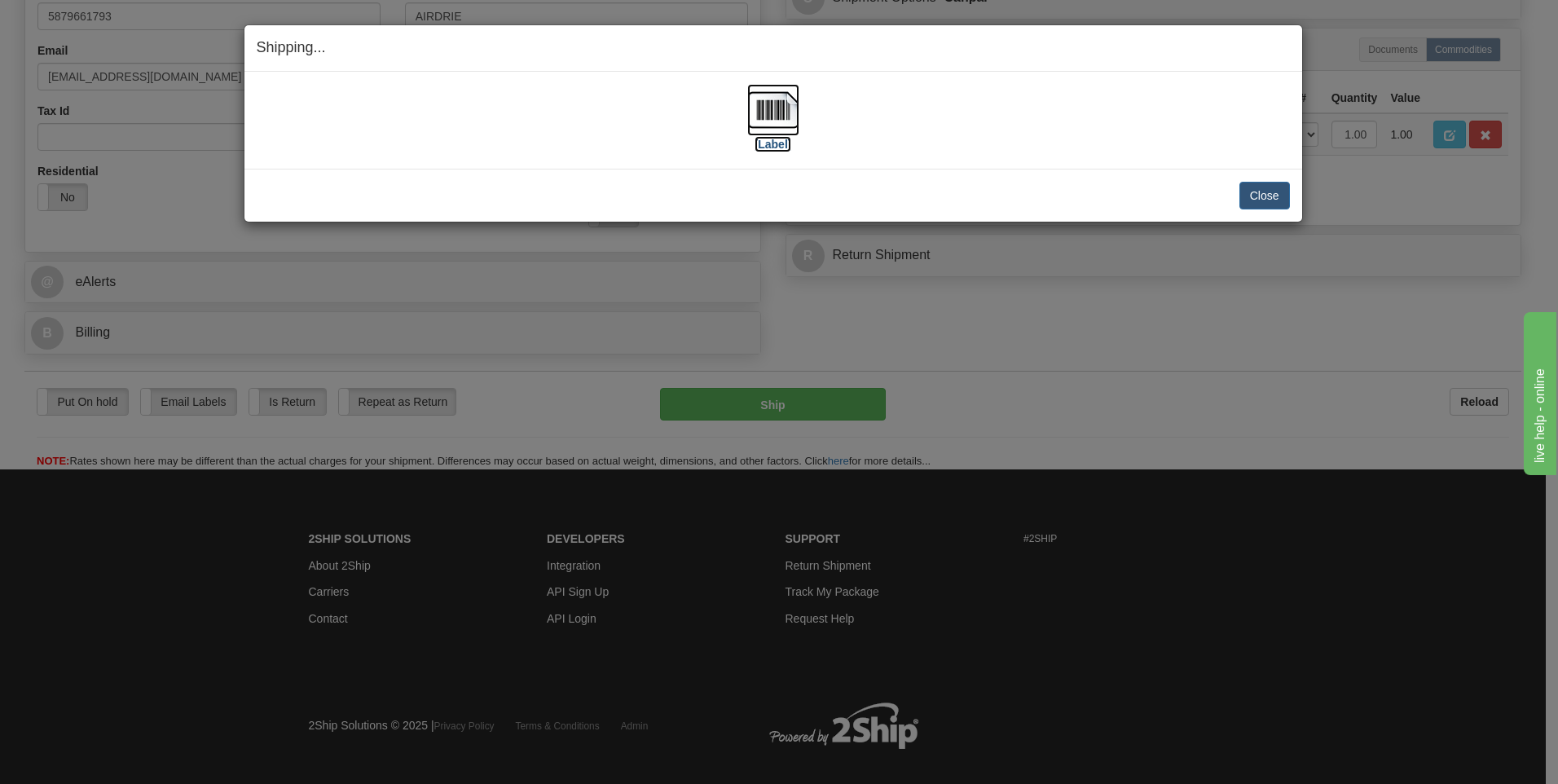
click at [785, 140] on label "[Label]" at bounding box center [773, 144] width 38 height 17
click at [1282, 195] on button "Close" at bounding box center [1265, 196] width 51 height 27
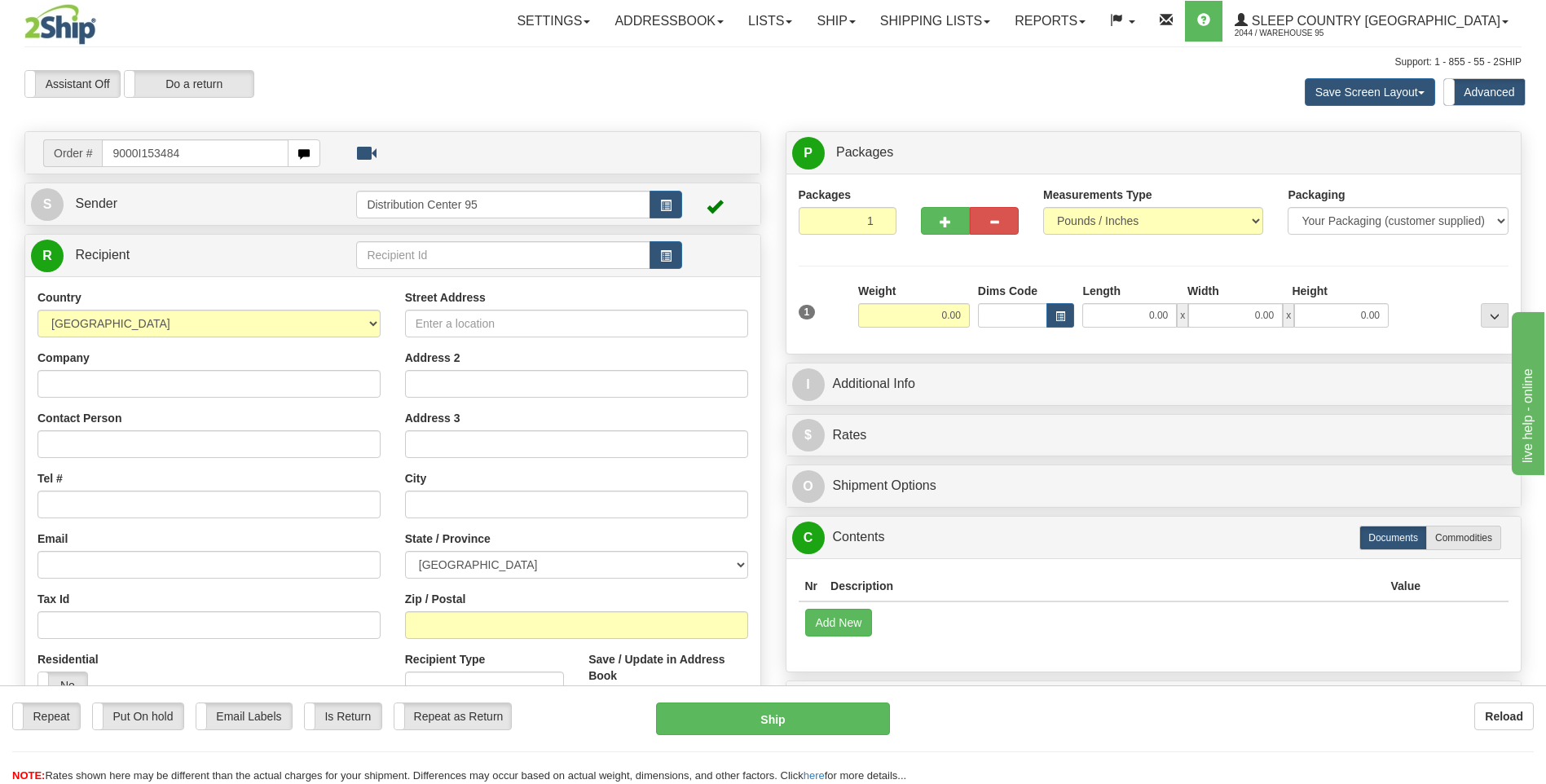
type input "9000I153484"
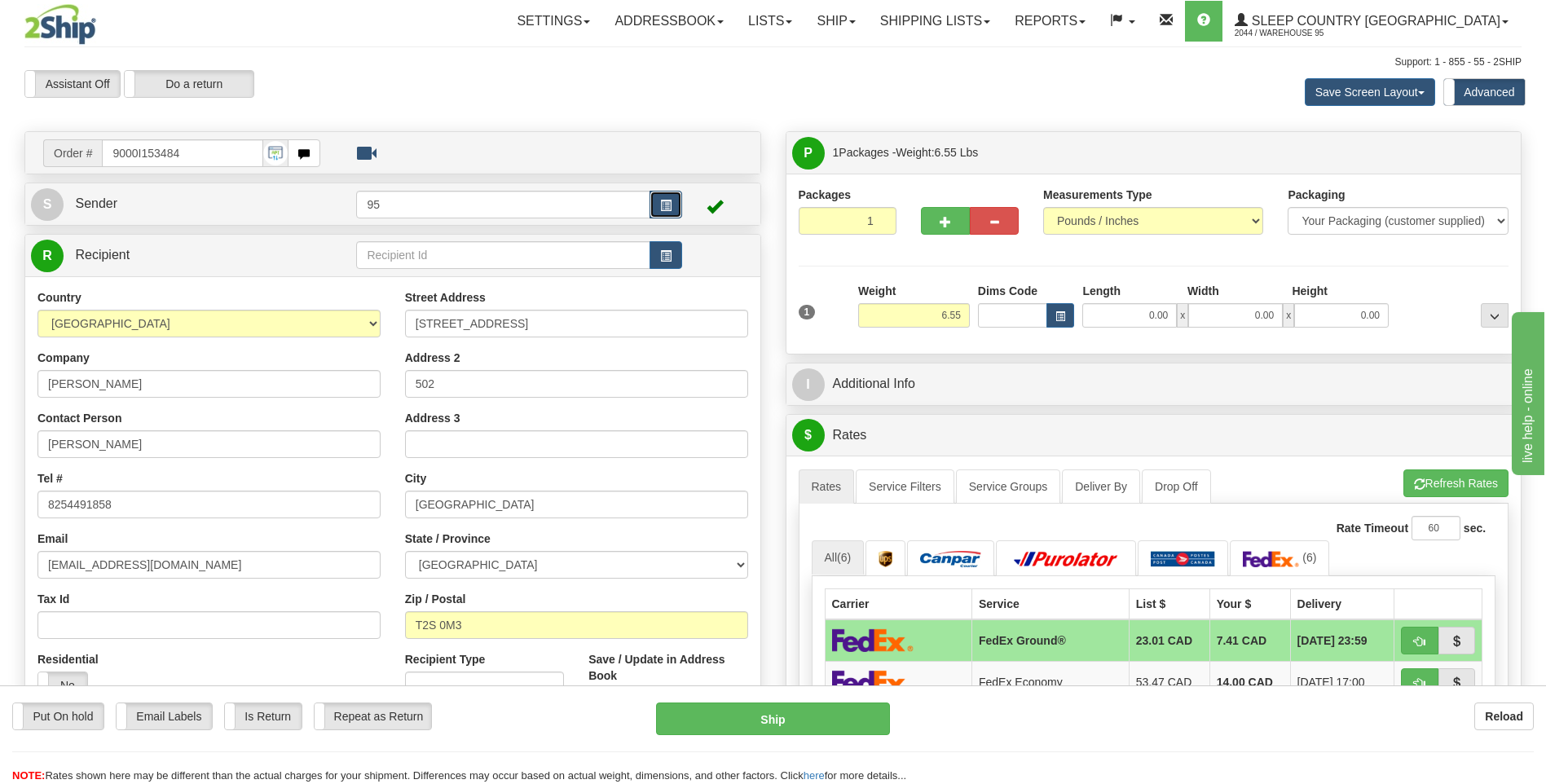
click at [675, 196] on button "button" at bounding box center [665, 204] width 32 height 27
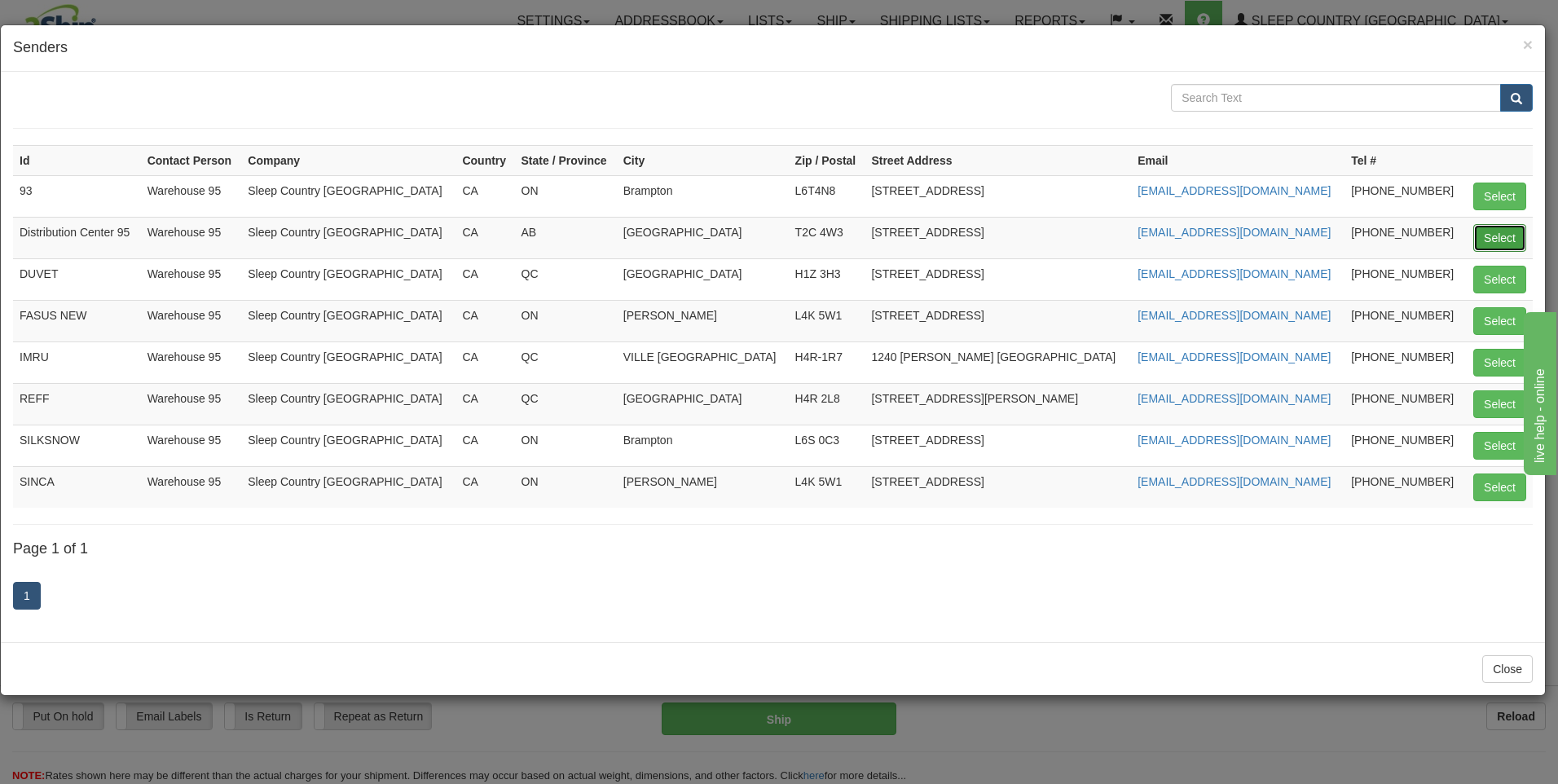
click at [1507, 248] on button "Select" at bounding box center [1500, 237] width 53 height 27
type input "Distribution Center 95"
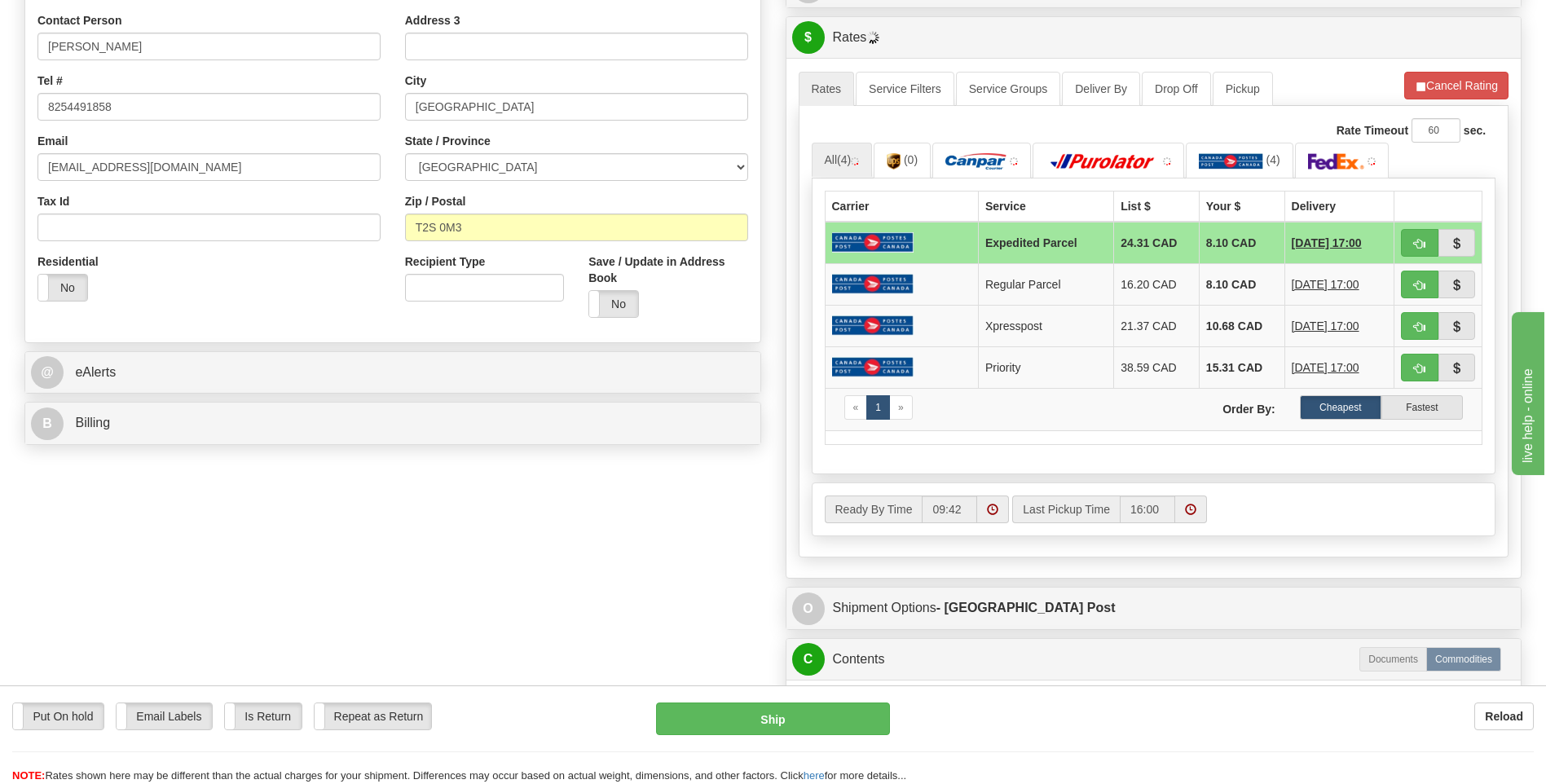
scroll to position [570, 0]
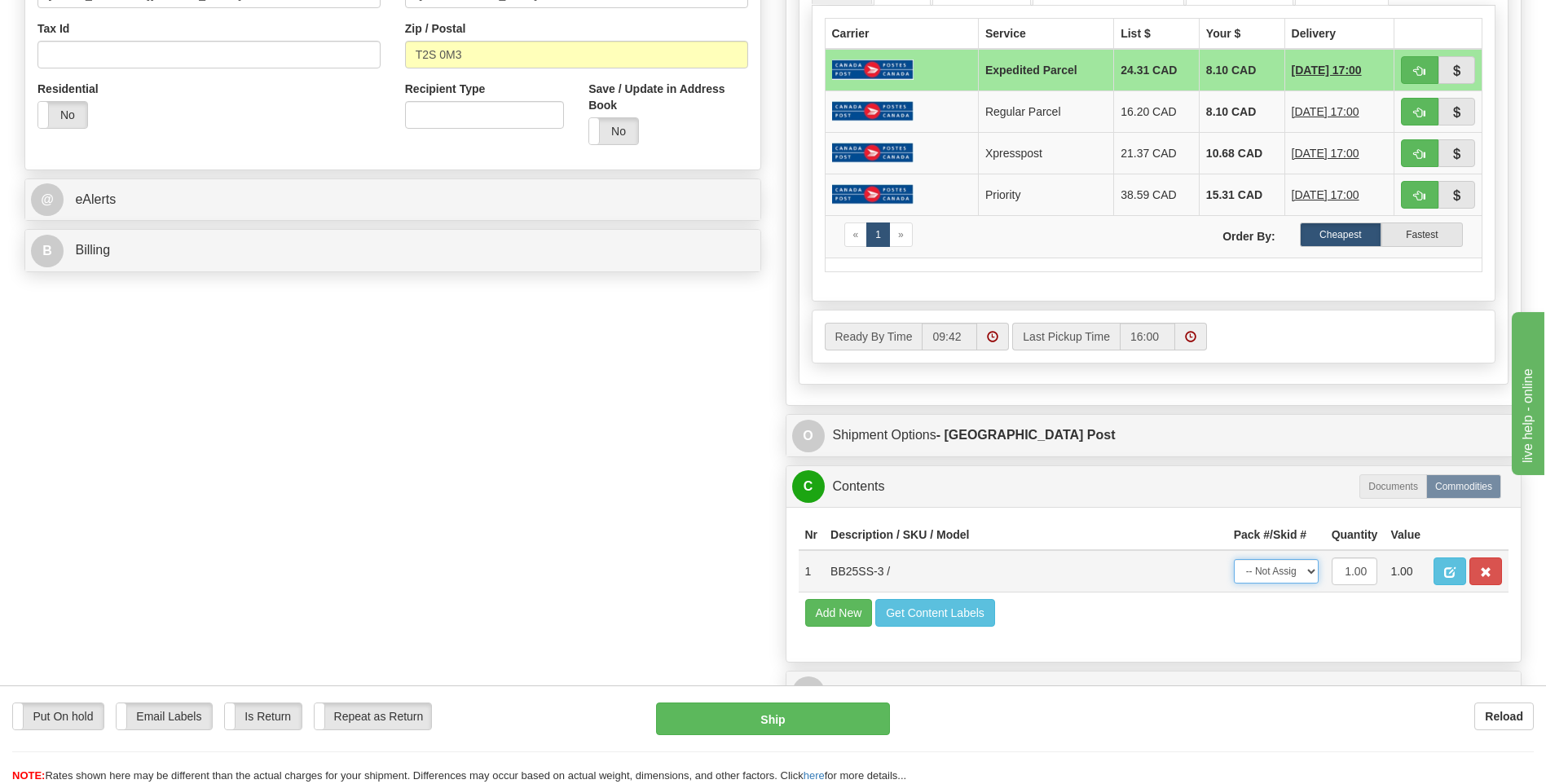
click at [1284, 568] on select "-- Not Assigned -- Package 1" at bounding box center [1276, 570] width 85 height 24
click at [1234, 558] on select "-- Not Assigned -- Package 1" at bounding box center [1276, 570] width 85 height 24
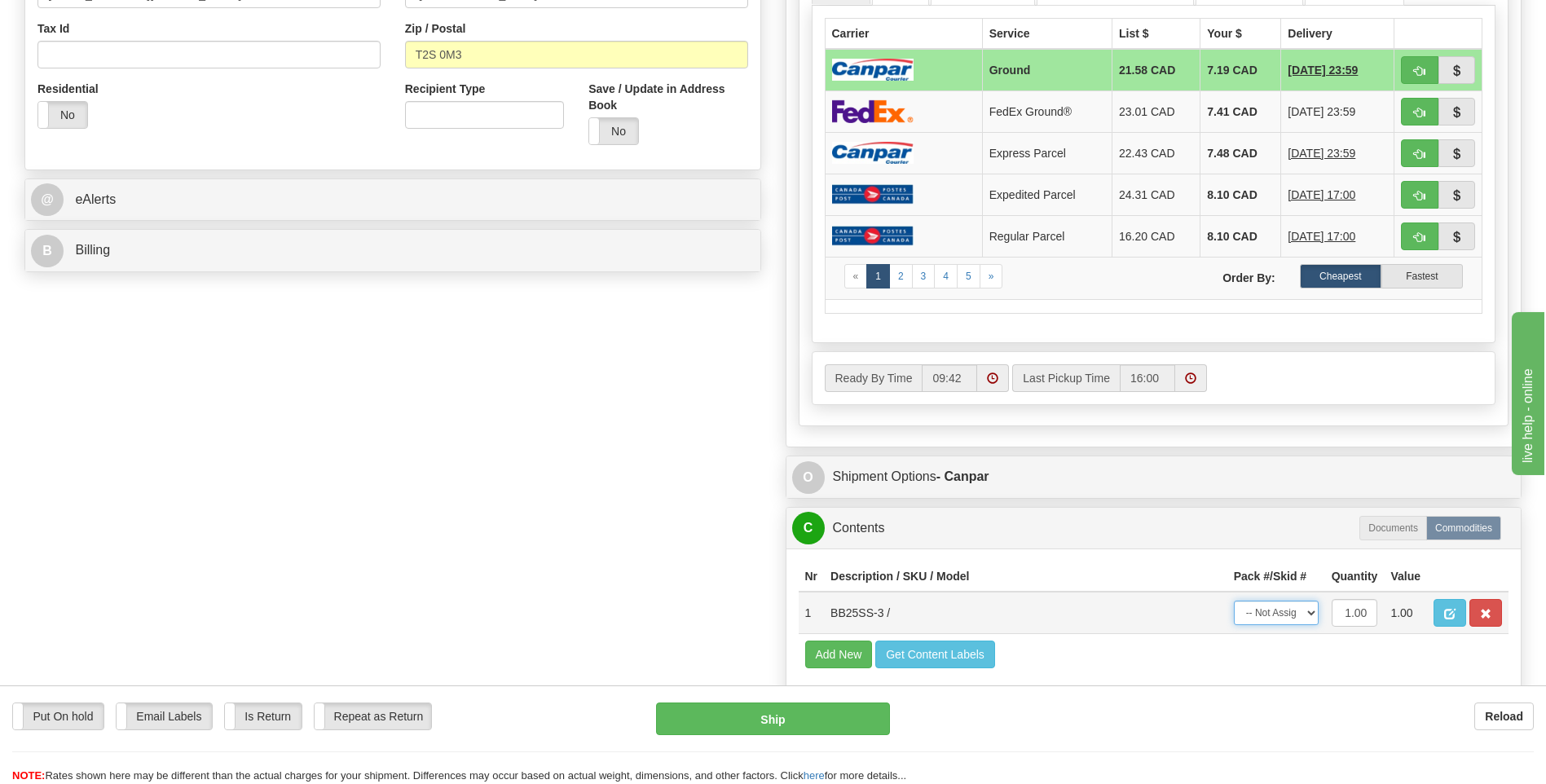
drag, startPoint x: 1288, startPoint y: 604, endPoint x: 1293, endPoint y: 619, distance: 15.8
click at [1288, 611] on select "-- Not Assigned -- Package 1" at bounding box center [1276, 612] width 85 height 24
click at [1290, 678] on div "Nr Description / SKU / Model Pack #/Skid # Quantity Value 1 BB25SS-3 / -- Not A…" at bounding box center [1153, 625] width 735 height 155
drag, startPoint x: 1280, startPoint y: 610, endPoint x: 1281, endPoint y: 628, distance: 18.0
click at [1280, 610] on select "-- Not Assigned -- Package 1" at bounding box center [1276, 612] width 85 height 24
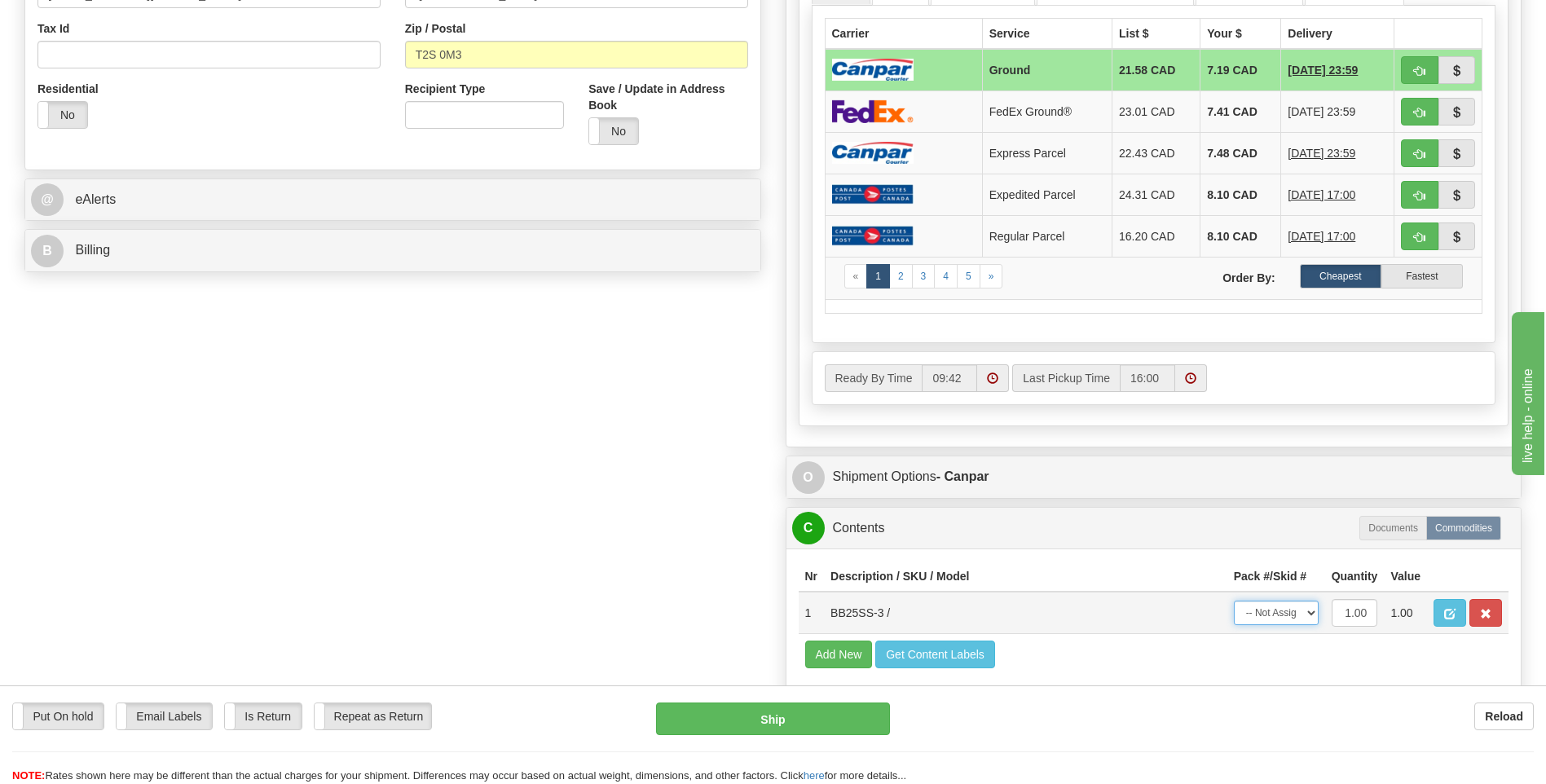
select select "0"
click at [1234, 600] on select "-- Not Assigned -- Package 1" at bounding box center [1276, 612] width 85 height 24
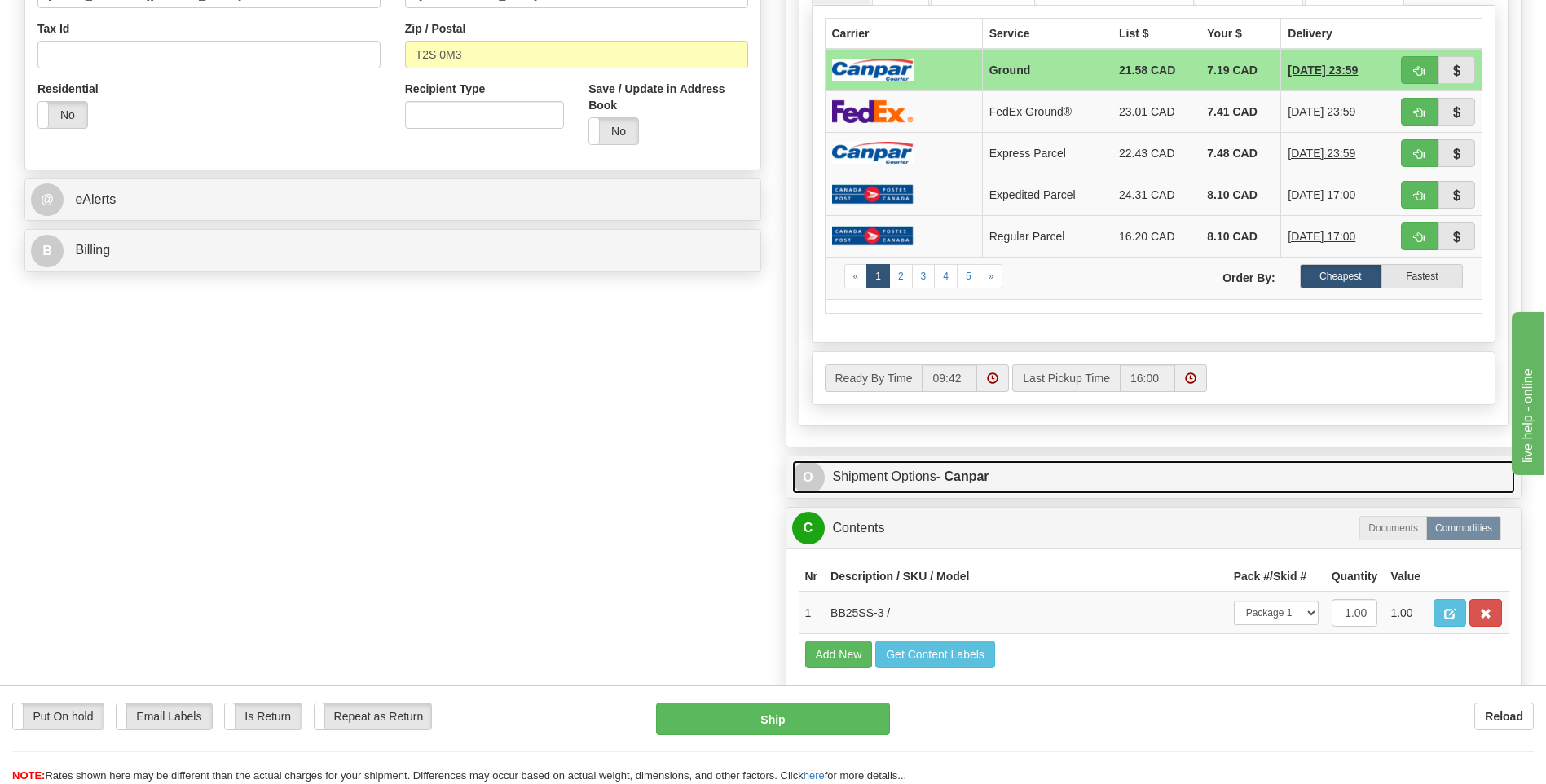
click at [983, 462] on link "O Shipment Options - Canpar" at bounding box center [1154, 477] width 724 height 33
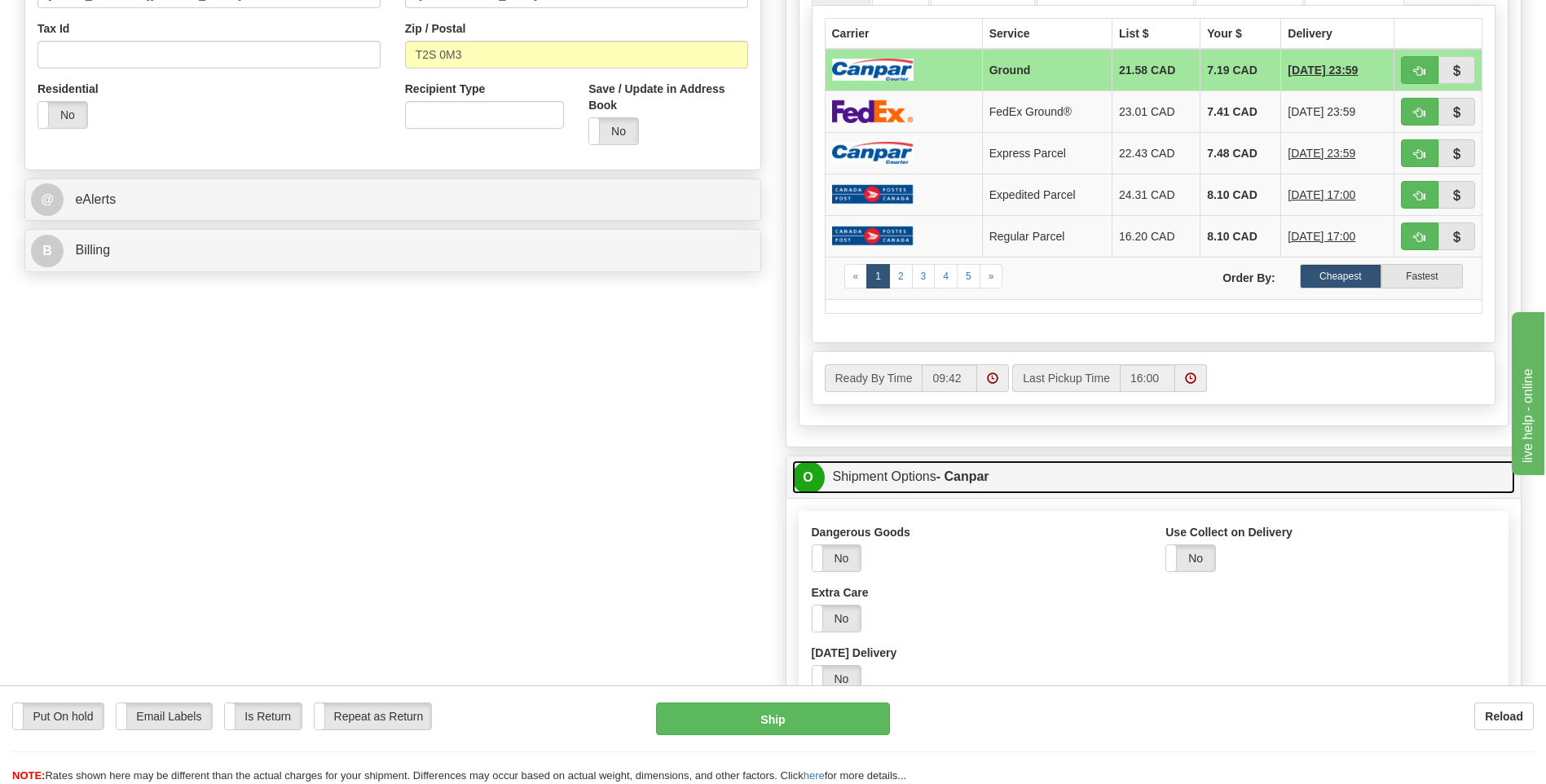
click at [983, 462] on link "O Shipment Options - Canpar" at bounding box center [1154, 477] width 724 height 33
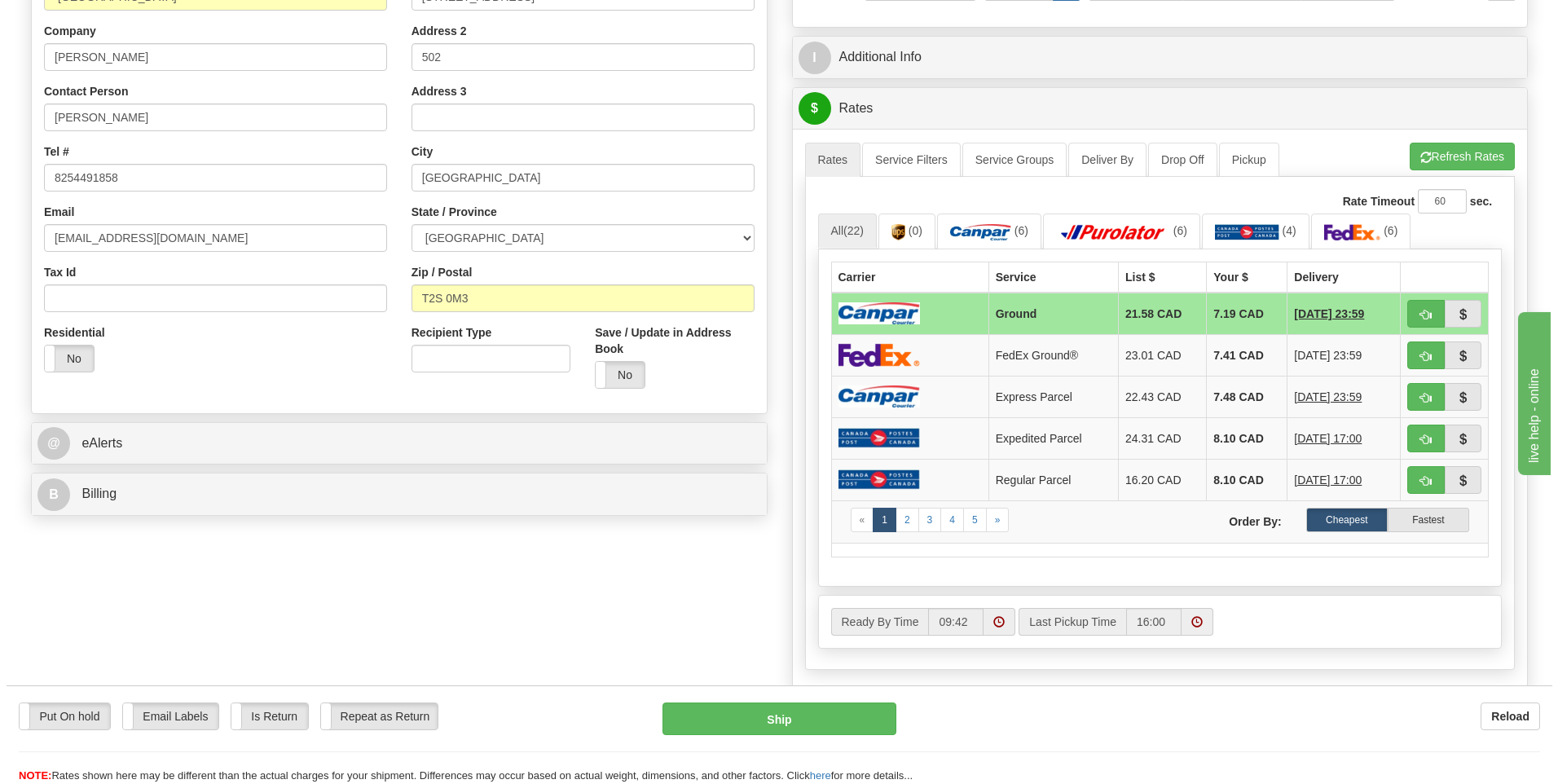
scroll to position [326, 0]
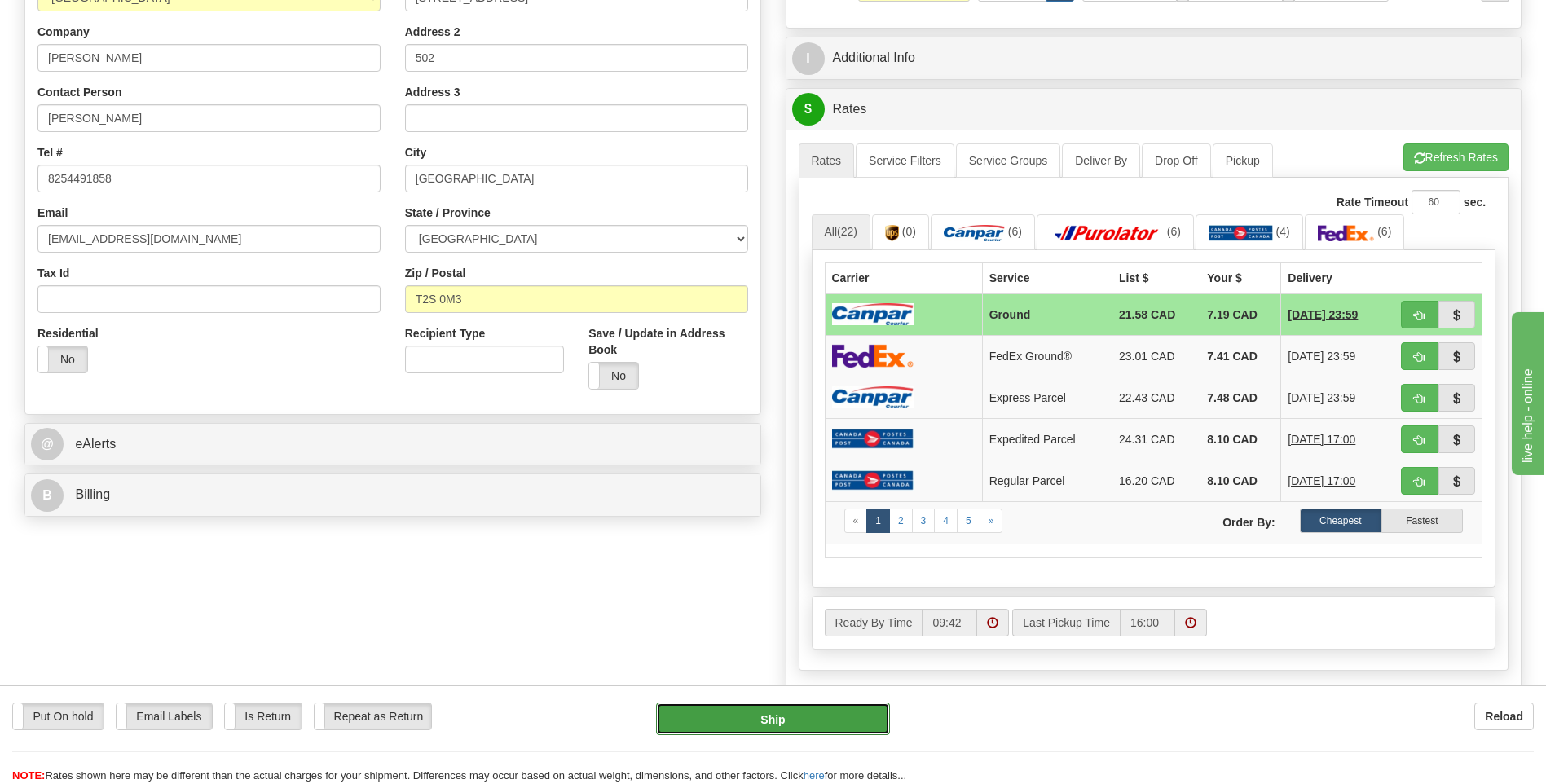
click at [768, 719] on button "Ship" at bounding box center [772, 718] width 233 height 32
type input "1"
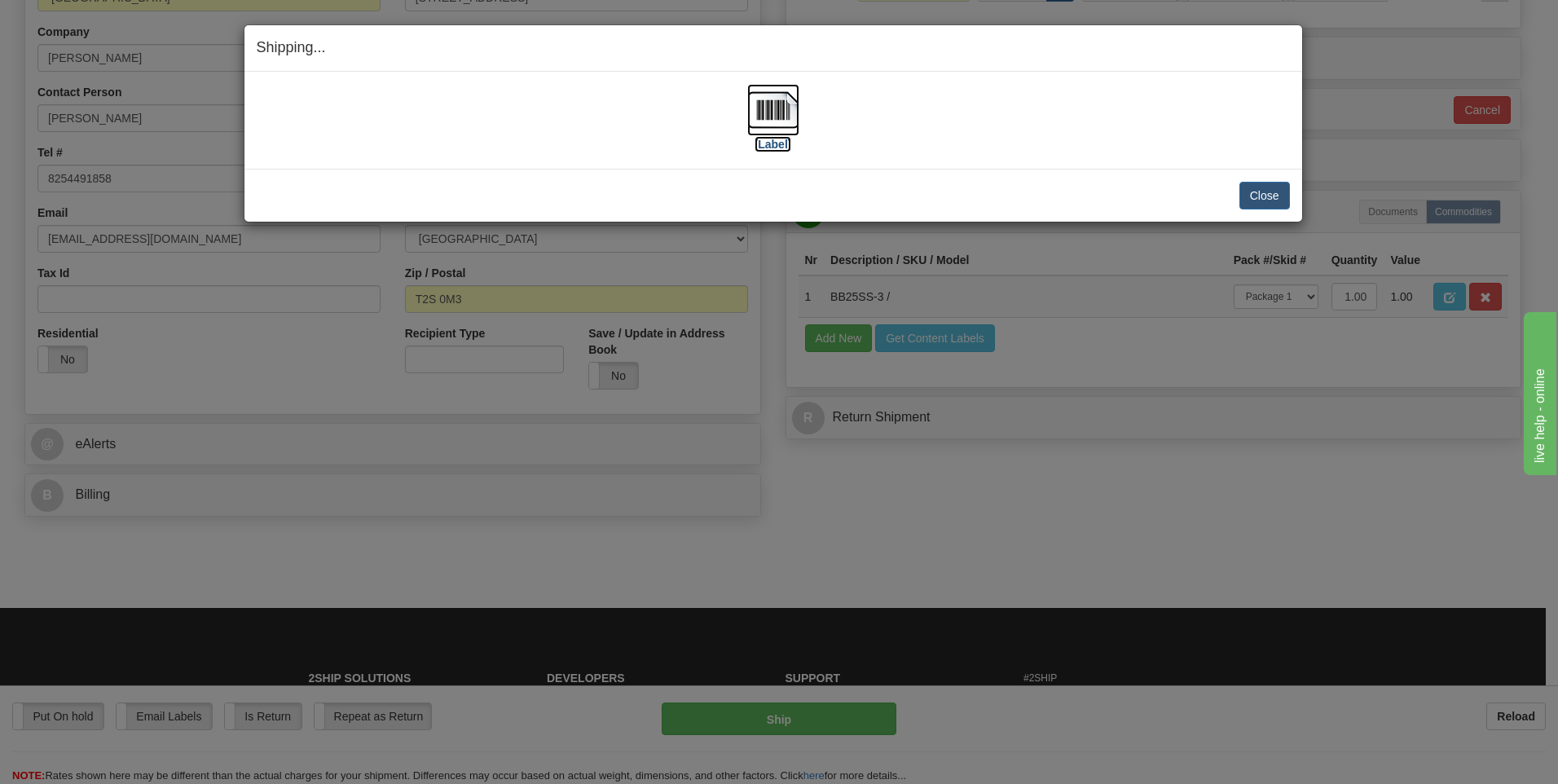
click at [765, 137] on label "[Label]" at bounding box center [773, 144] width 38 height 17
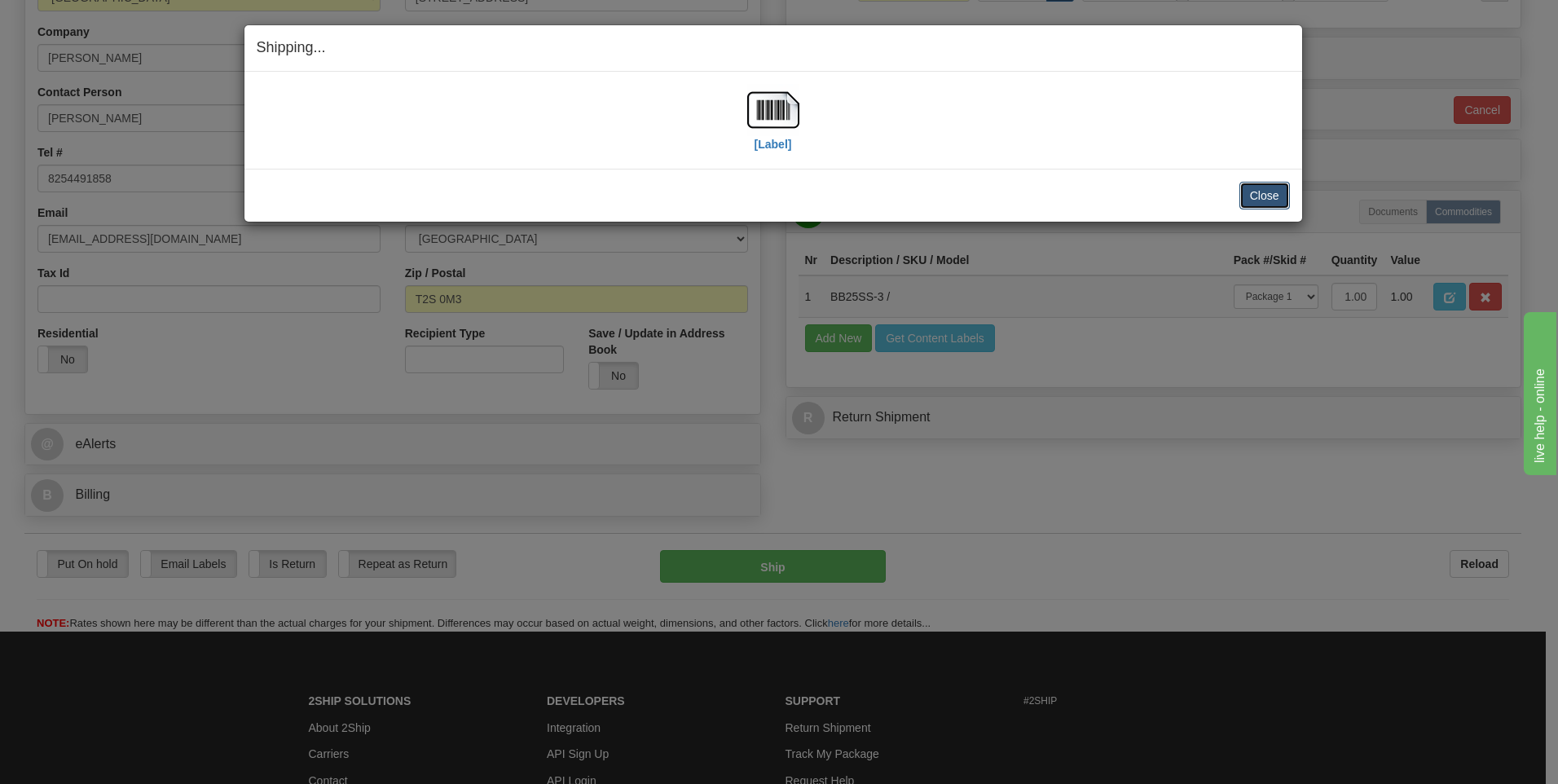
click at [1271, 197] on button "Close" at bounding box center [1265, 196] width 51 height 27
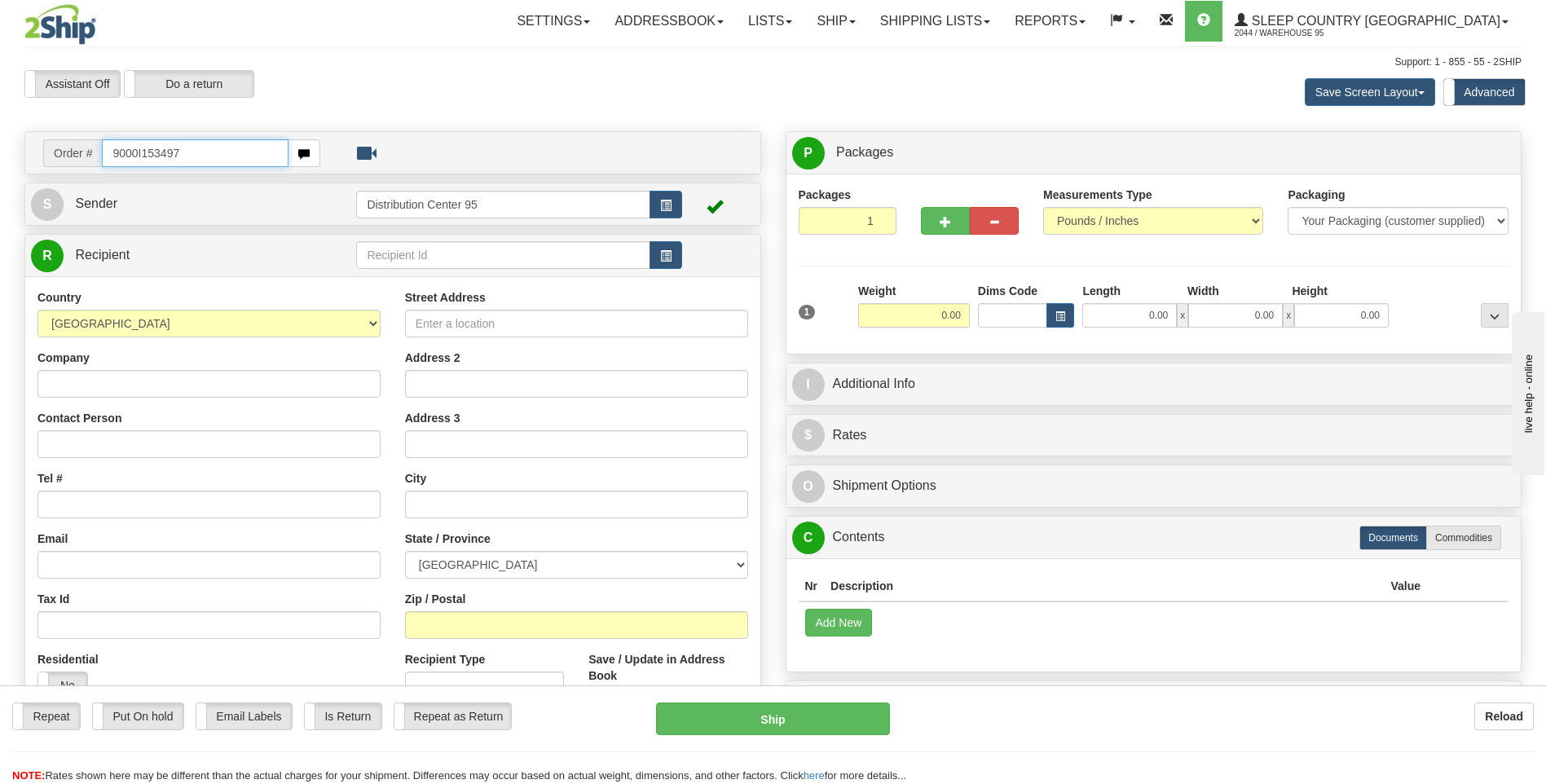
type input "9000I153497"
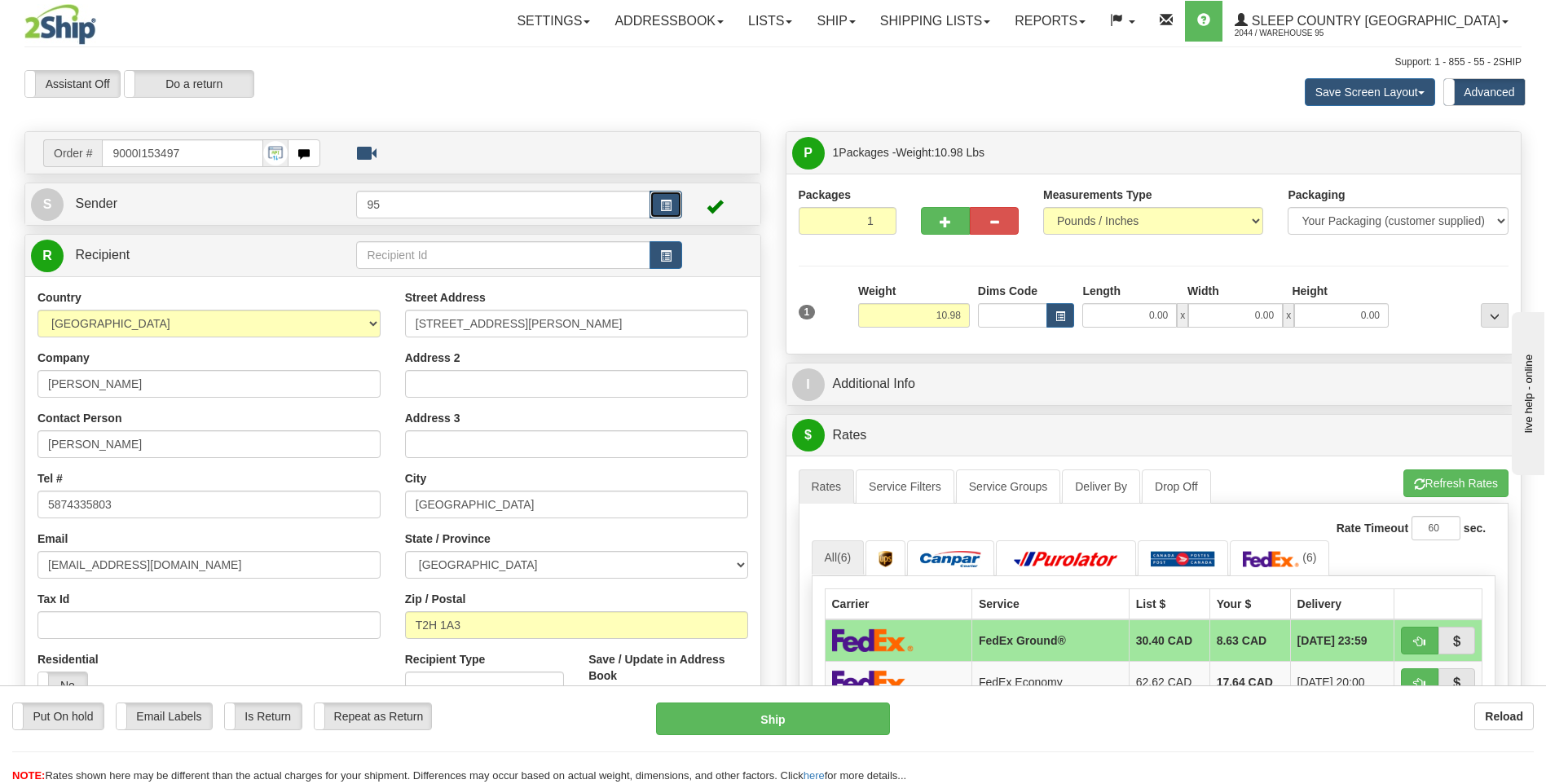
click at [652, 201] on button "button" at bounding box center [665, 204] width 32 height 27
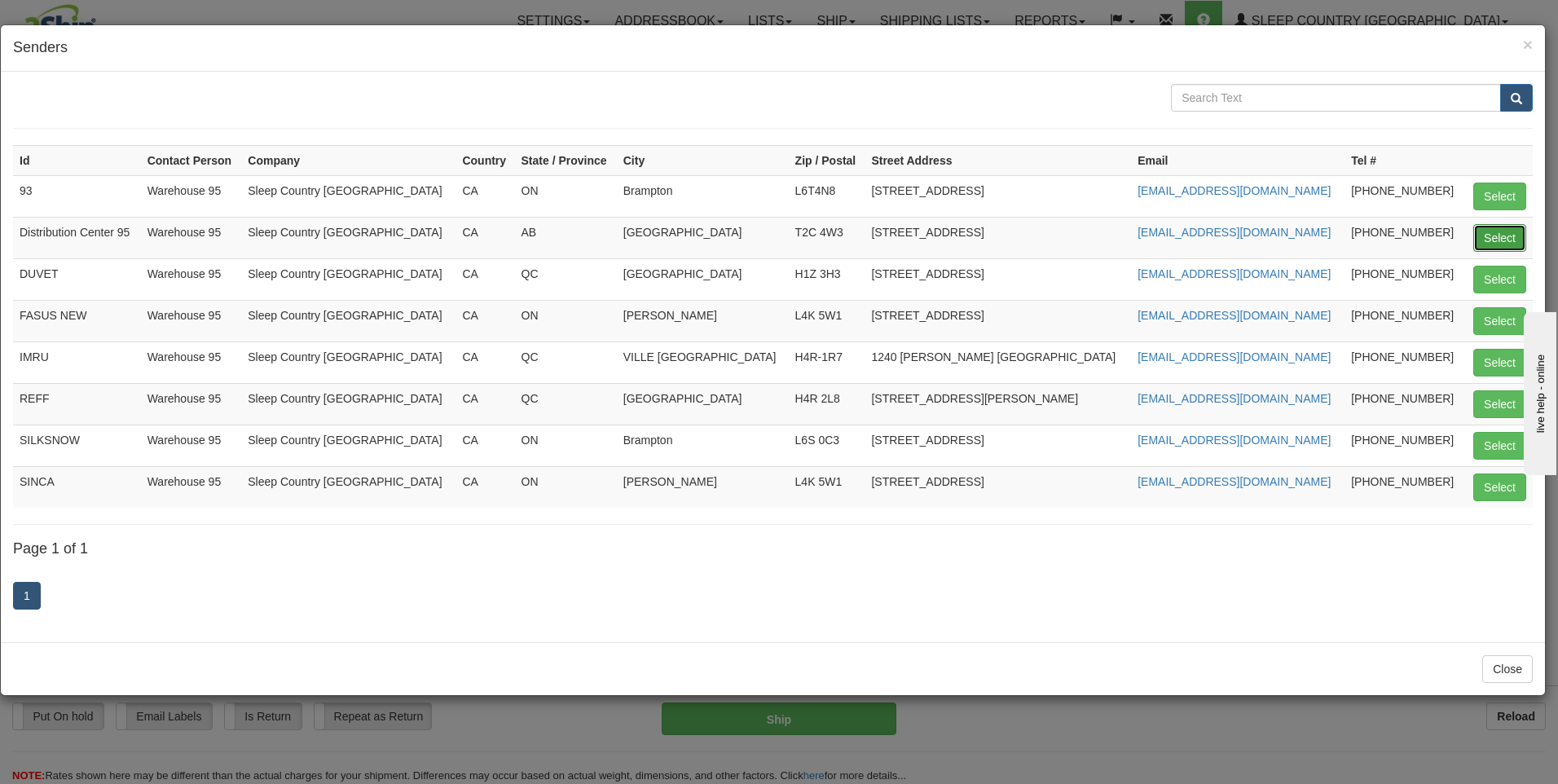
click at [1494, 232] on button "Select" at bounding box center [1500, 237] width 53 height 27
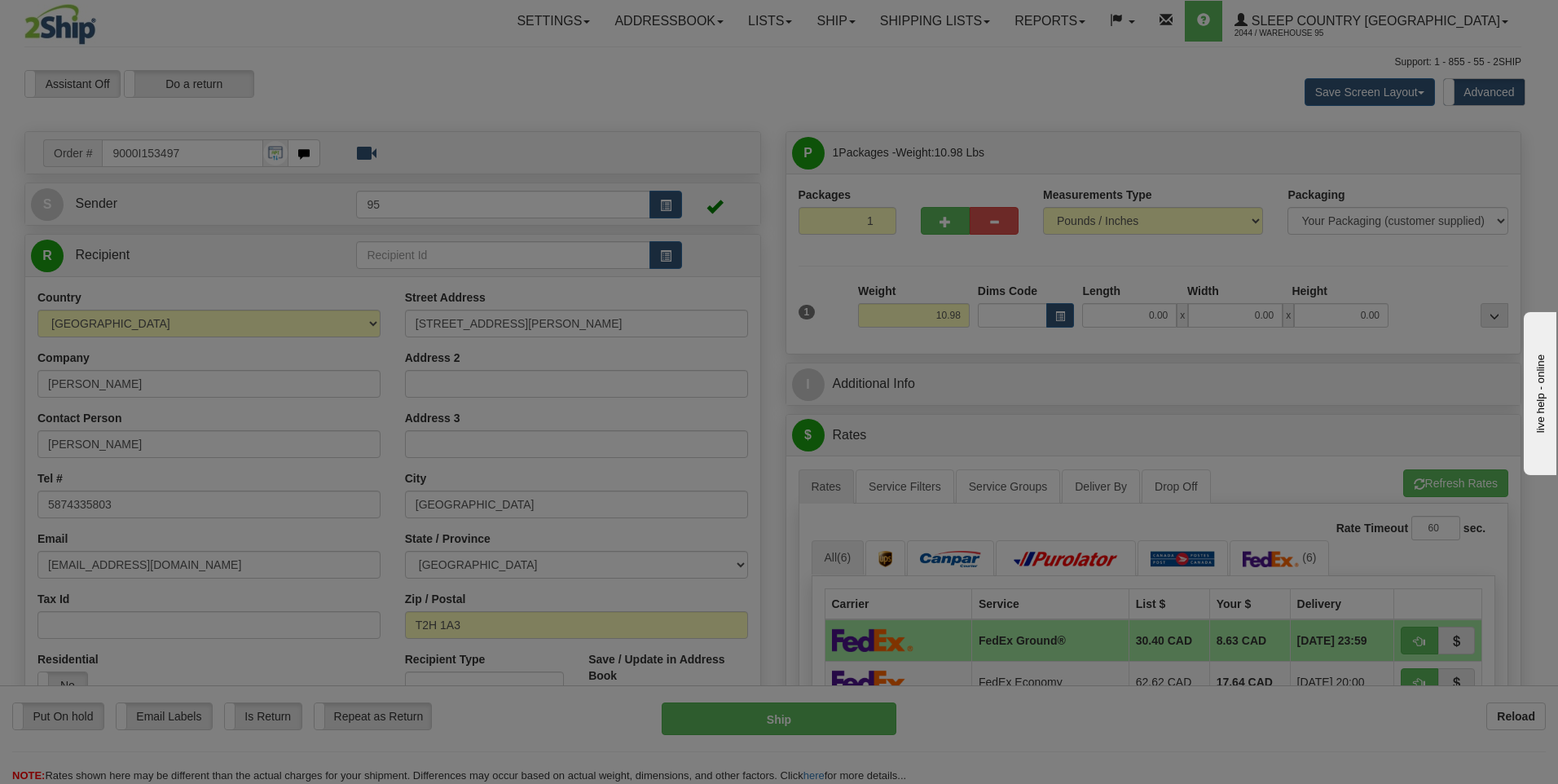
type input "Distribution Center 95"
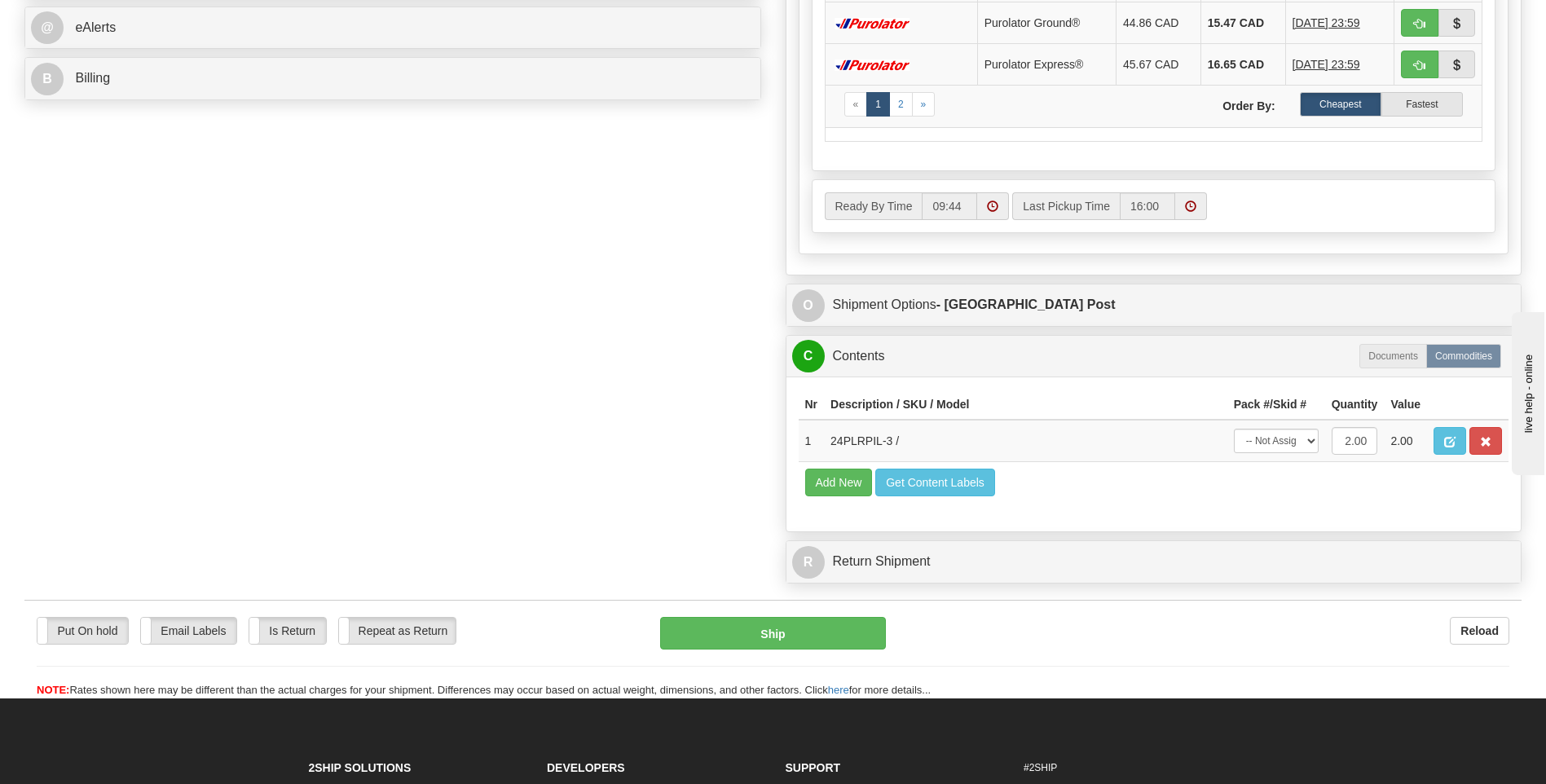
scroll to position [764, 0]
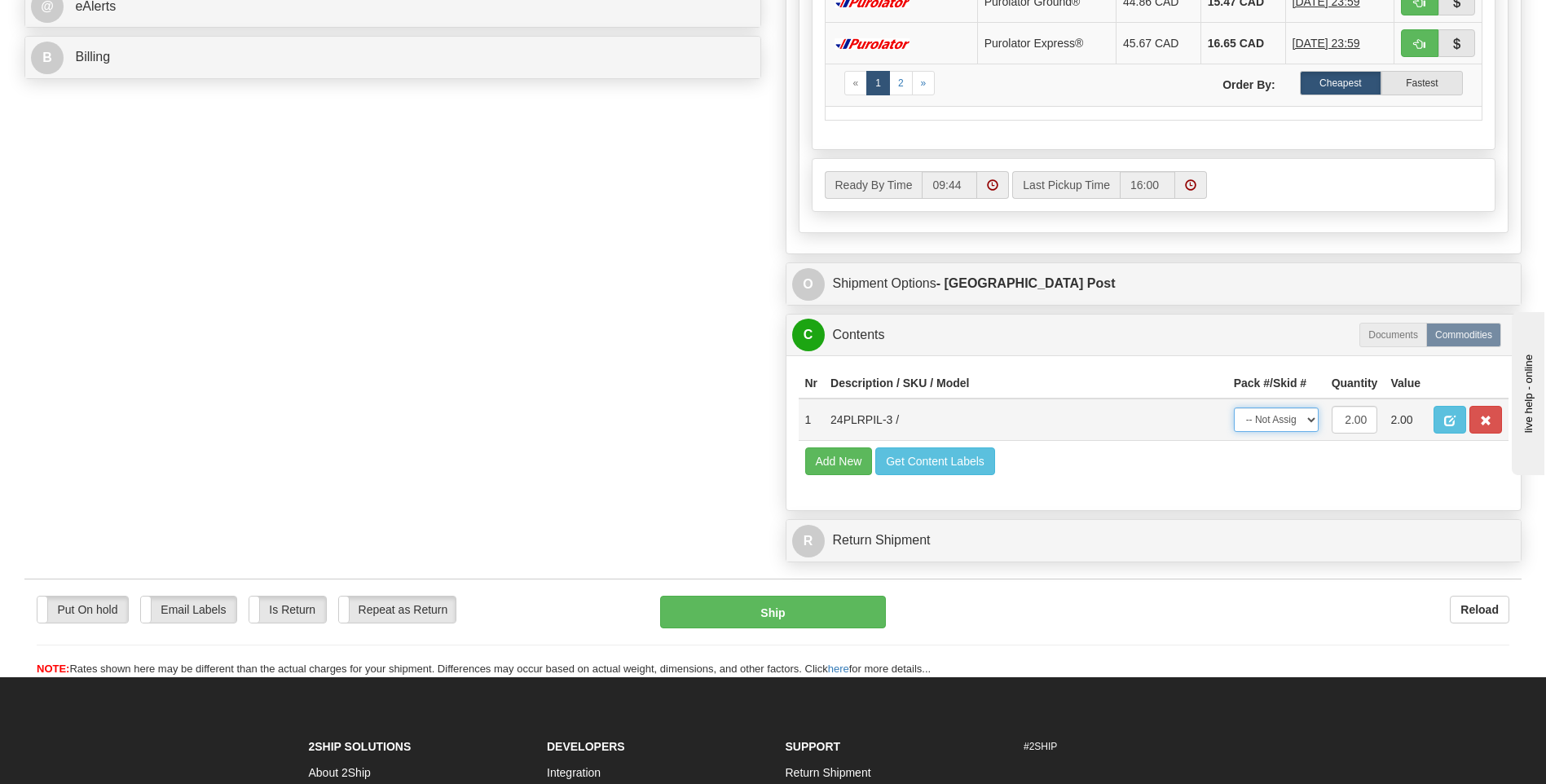
drag, startPoint x: 1257, startPoint y: 418, endPoint x: 1257, endPoint y: 430, distance: 12.0
click at [1257, 418] on select "-- Not Assigned -- Package 1" at bounding box center [1276, 419] width 85 height 24
select select "0"
click at [1234, 408] on select "-- Not Assigned -- Package 1" at bounding box center [1276, 419] width 85 height 24
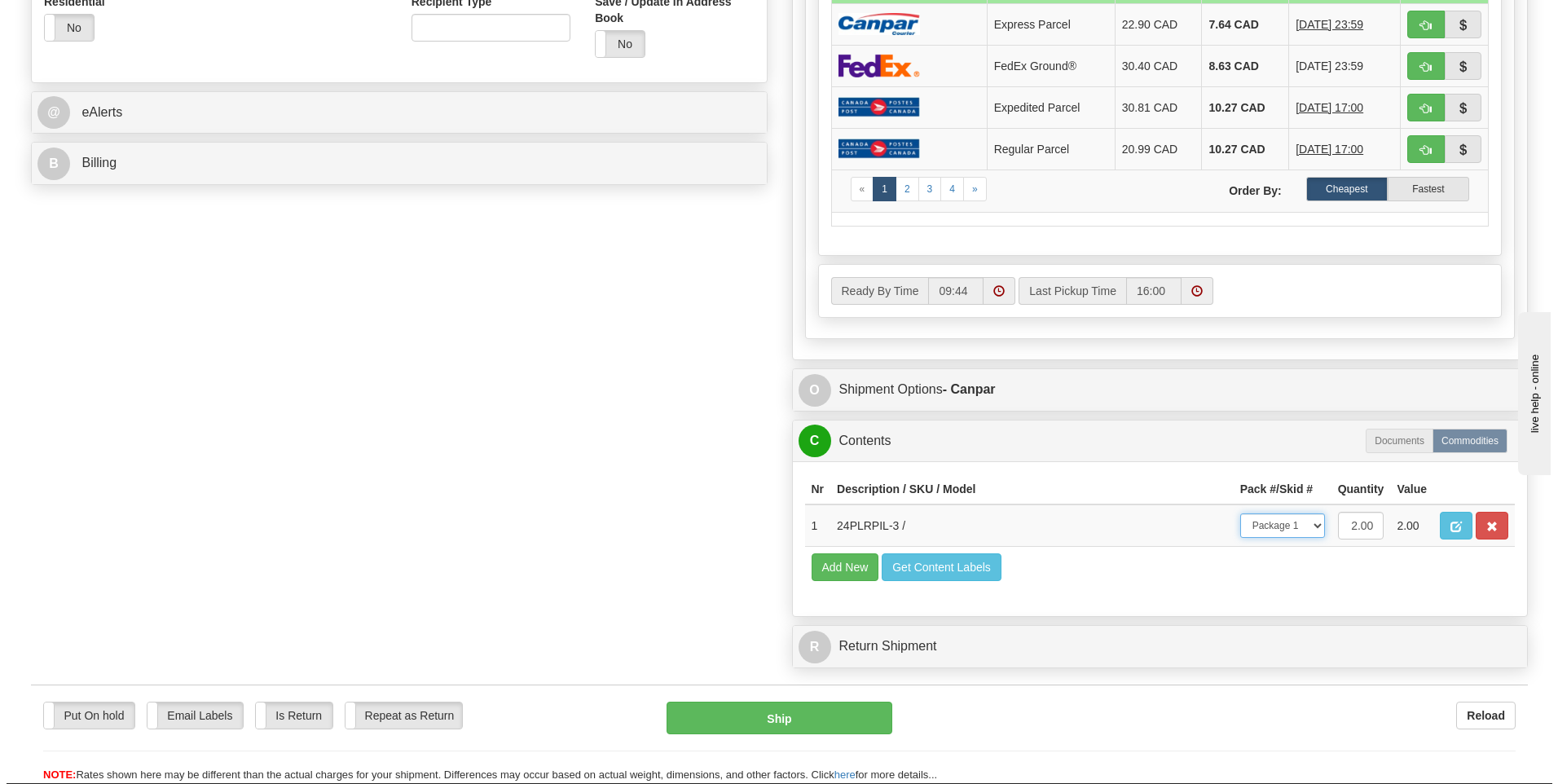
scroll to position [896, 0]
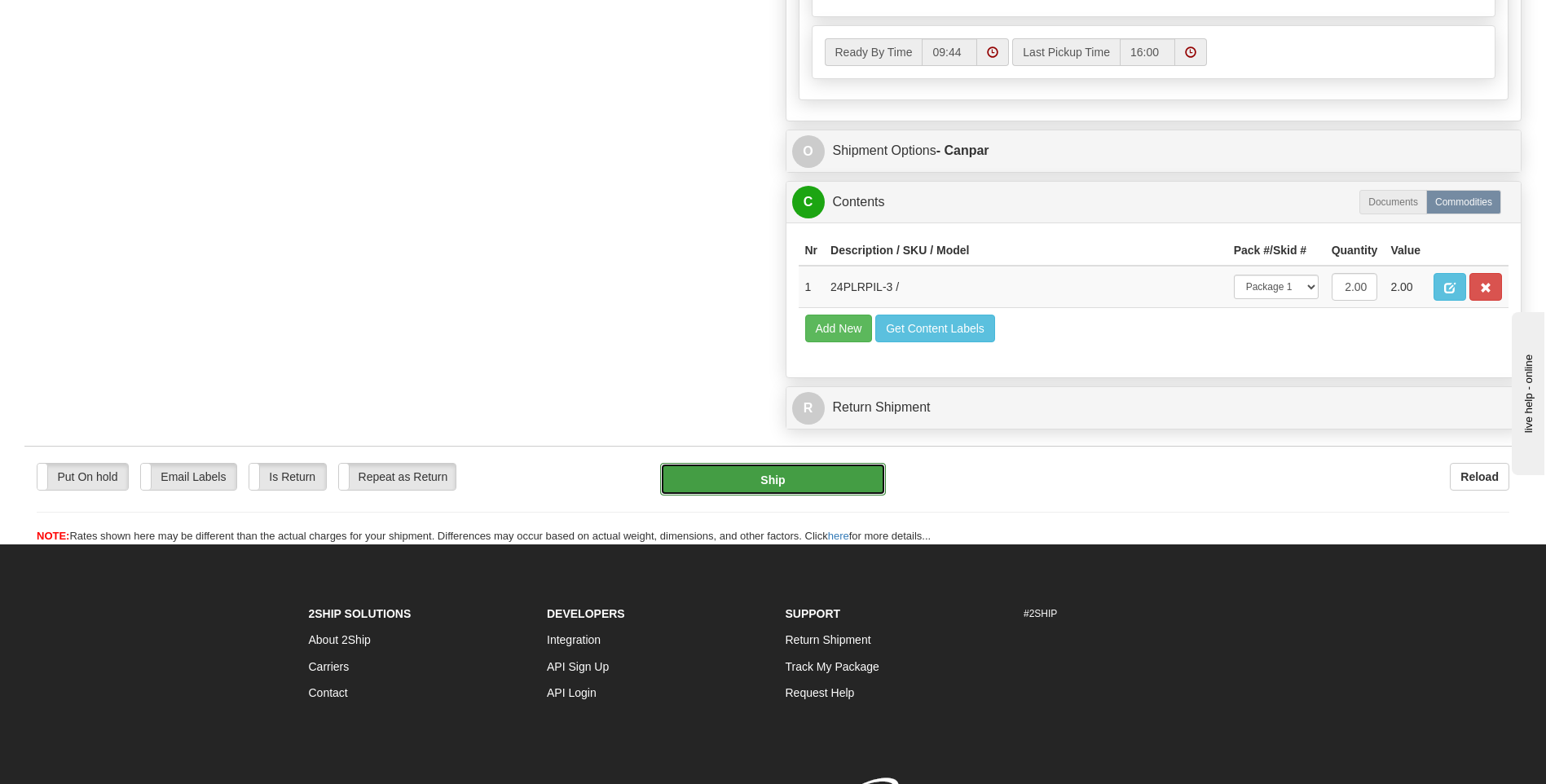
click at [822, 473] on button "Ship" at bounding box center [772, 479] width 225 height 32
type input "1"
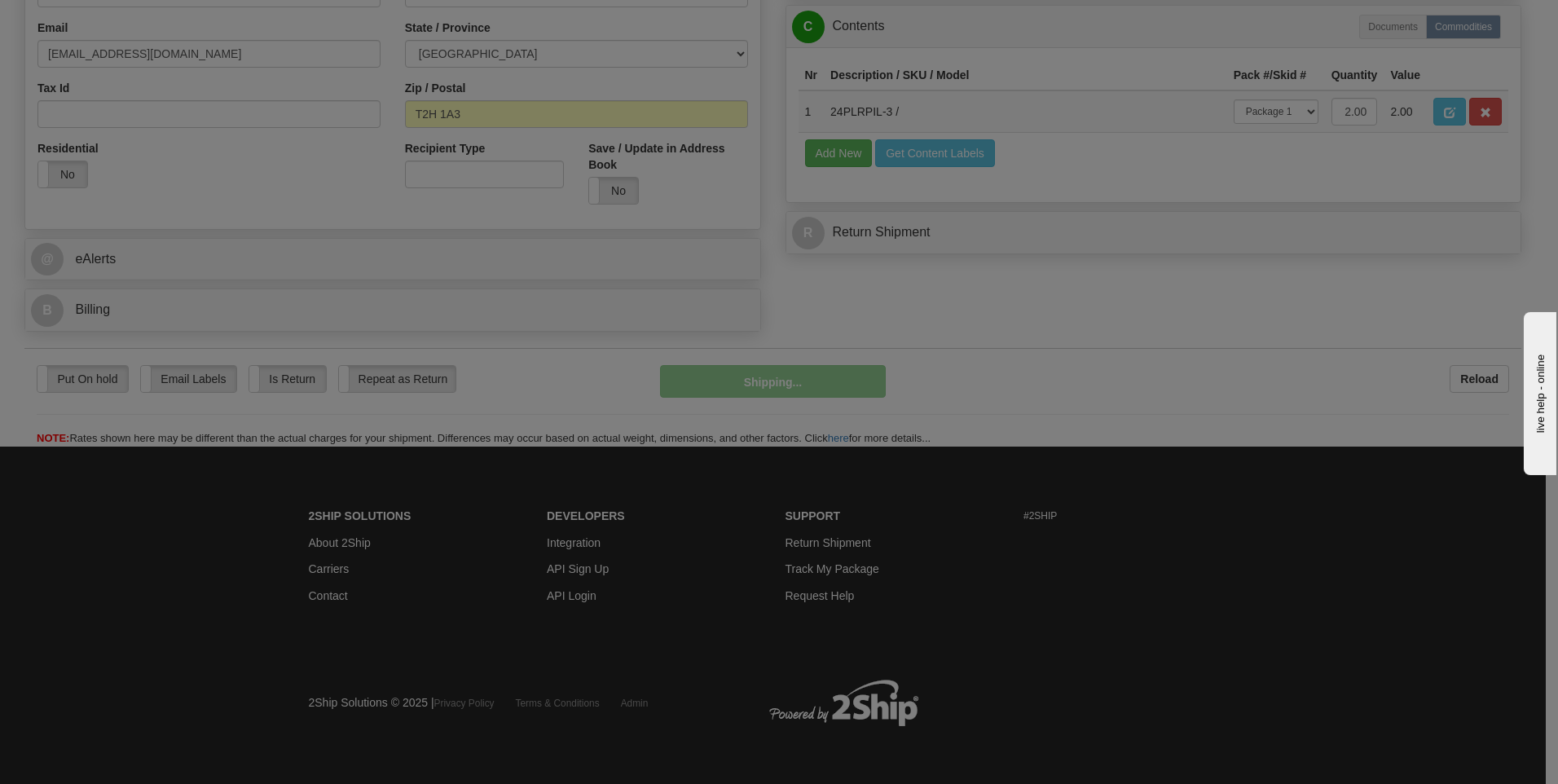
scroll to position [512, 0]
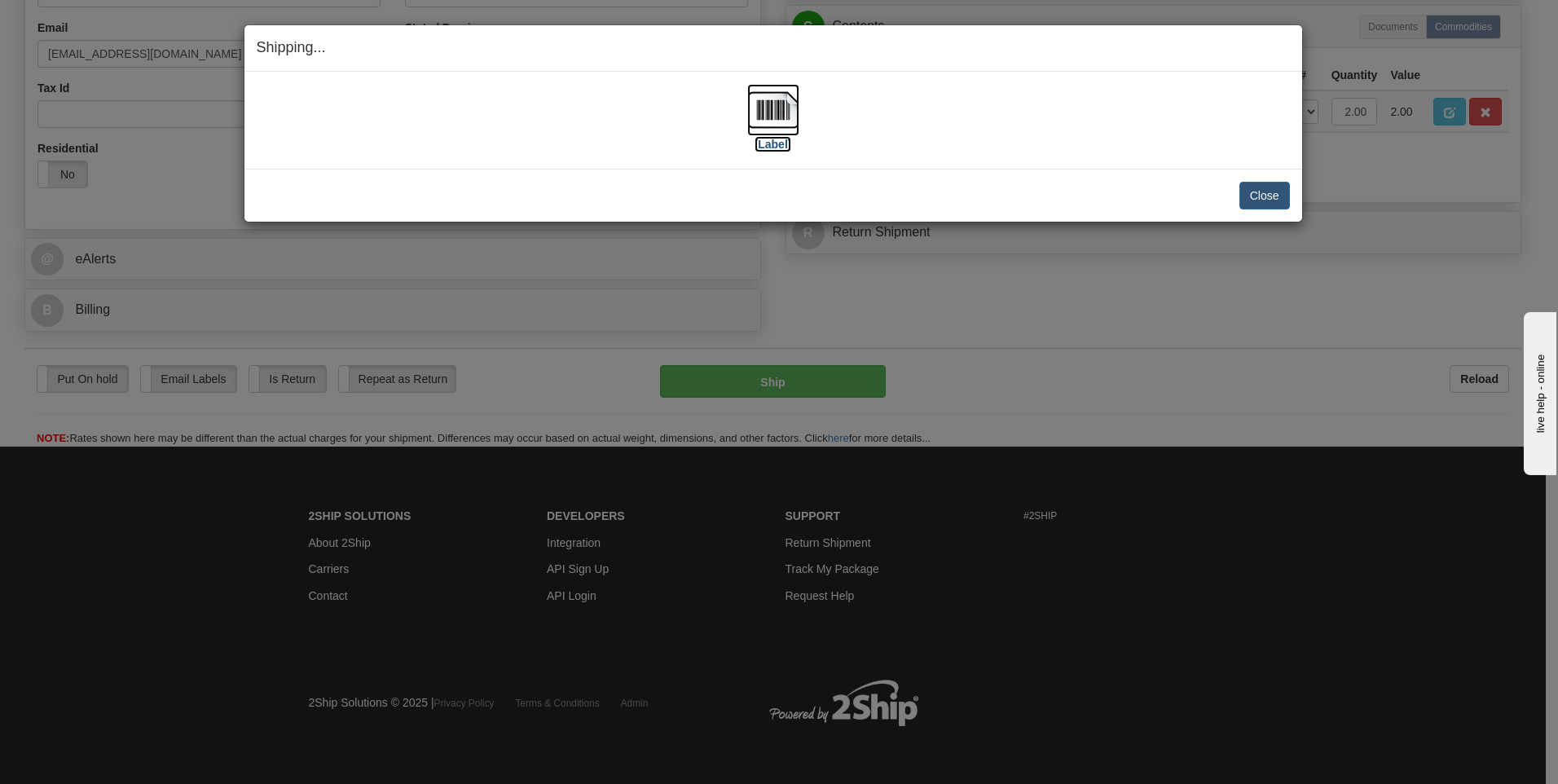
click at [767, 148] on label "[Label]" at bounding box center [773, 144] width 38 height 17
click at [1263, 193] on button "Close" at bounding box center [1265, 196] width 51 height 27
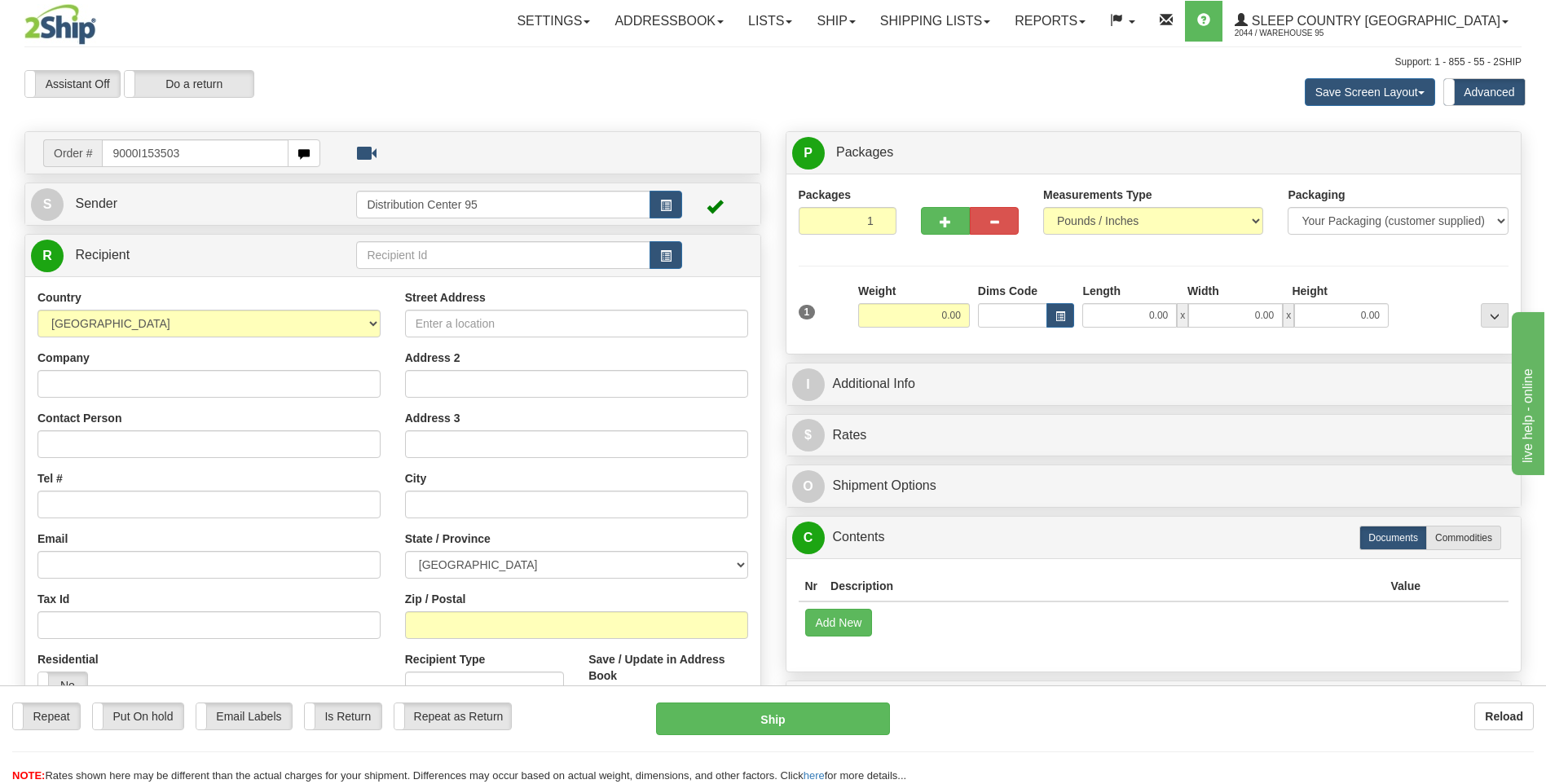
type input "9000I153503"
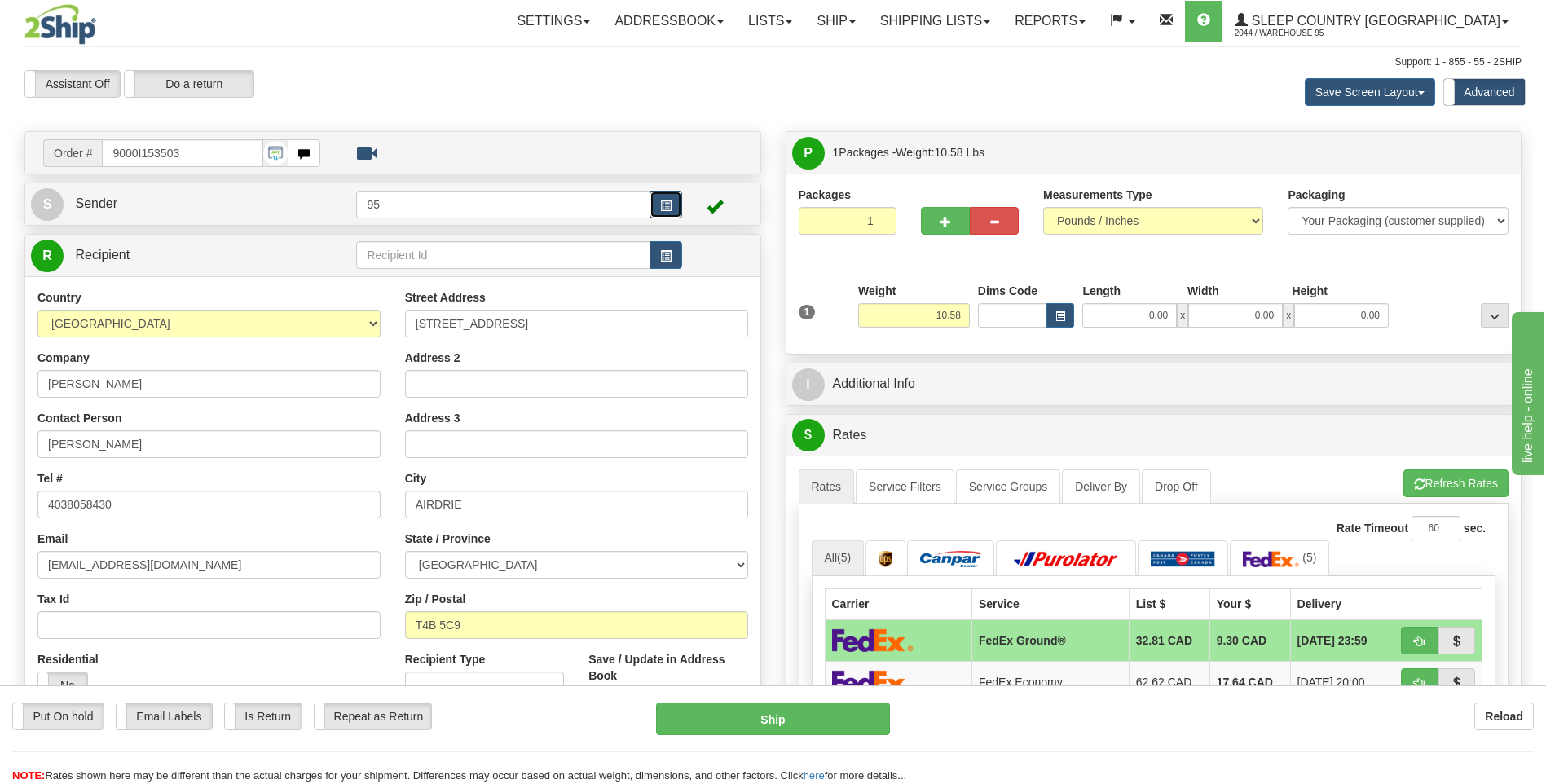
click at [660, 196] on button "button" at bounding box center [665, 204] width 32 height 27
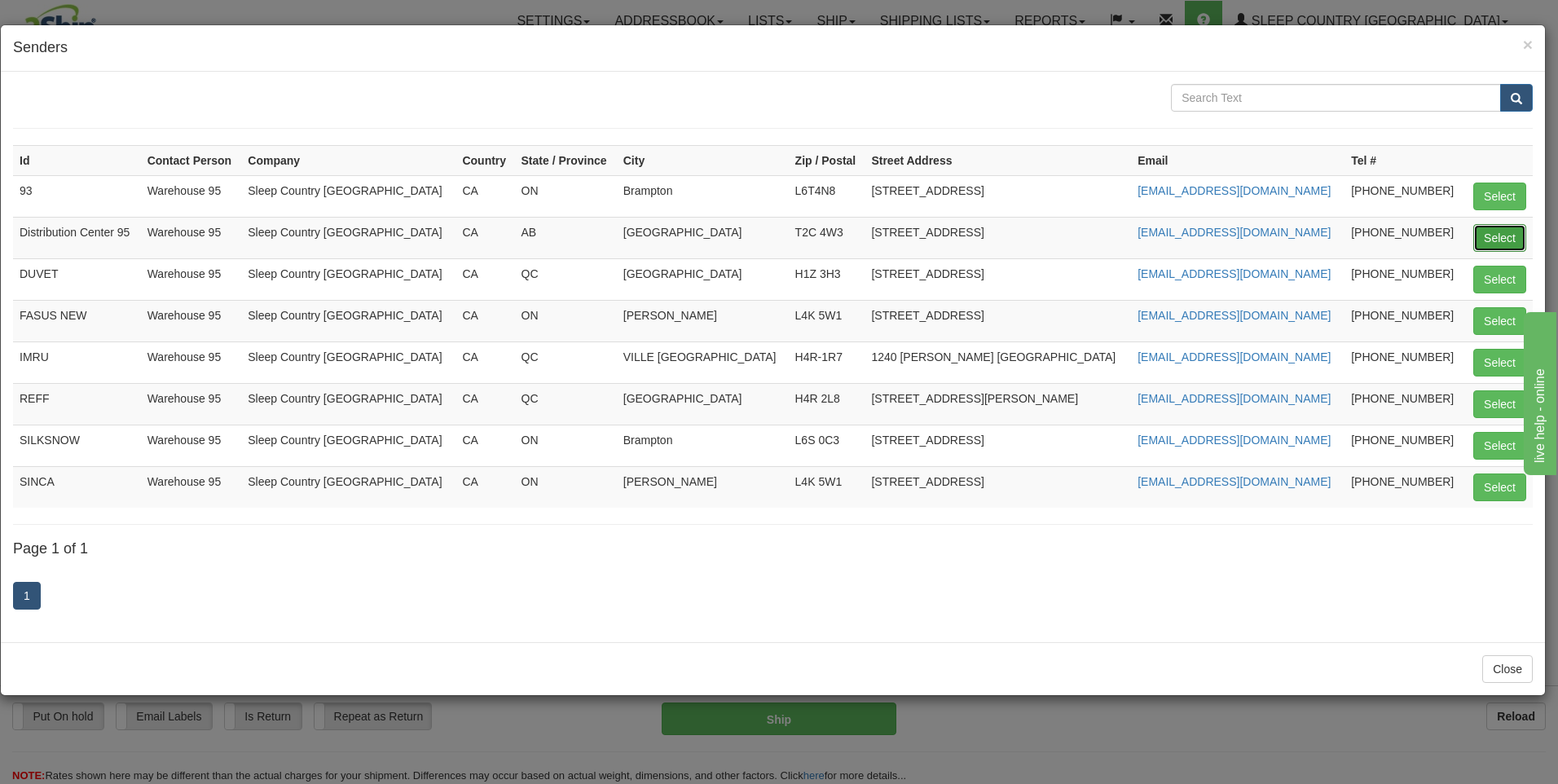
click at [1491, 238] on button "Select" at bounding box center [1500, 237] width 53 height 27
type input "Distribution Center 95"
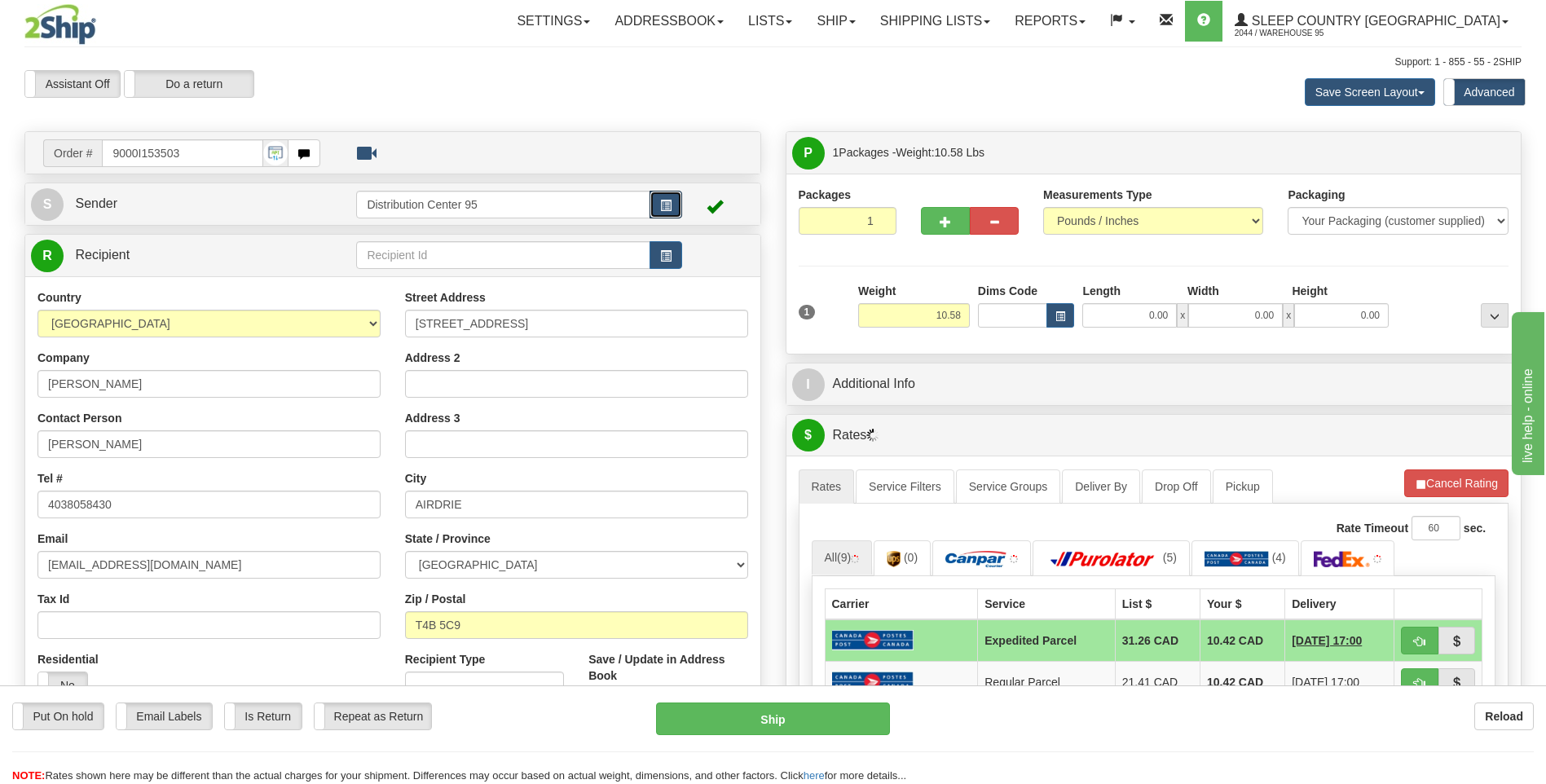
scroll to position [652, 0]
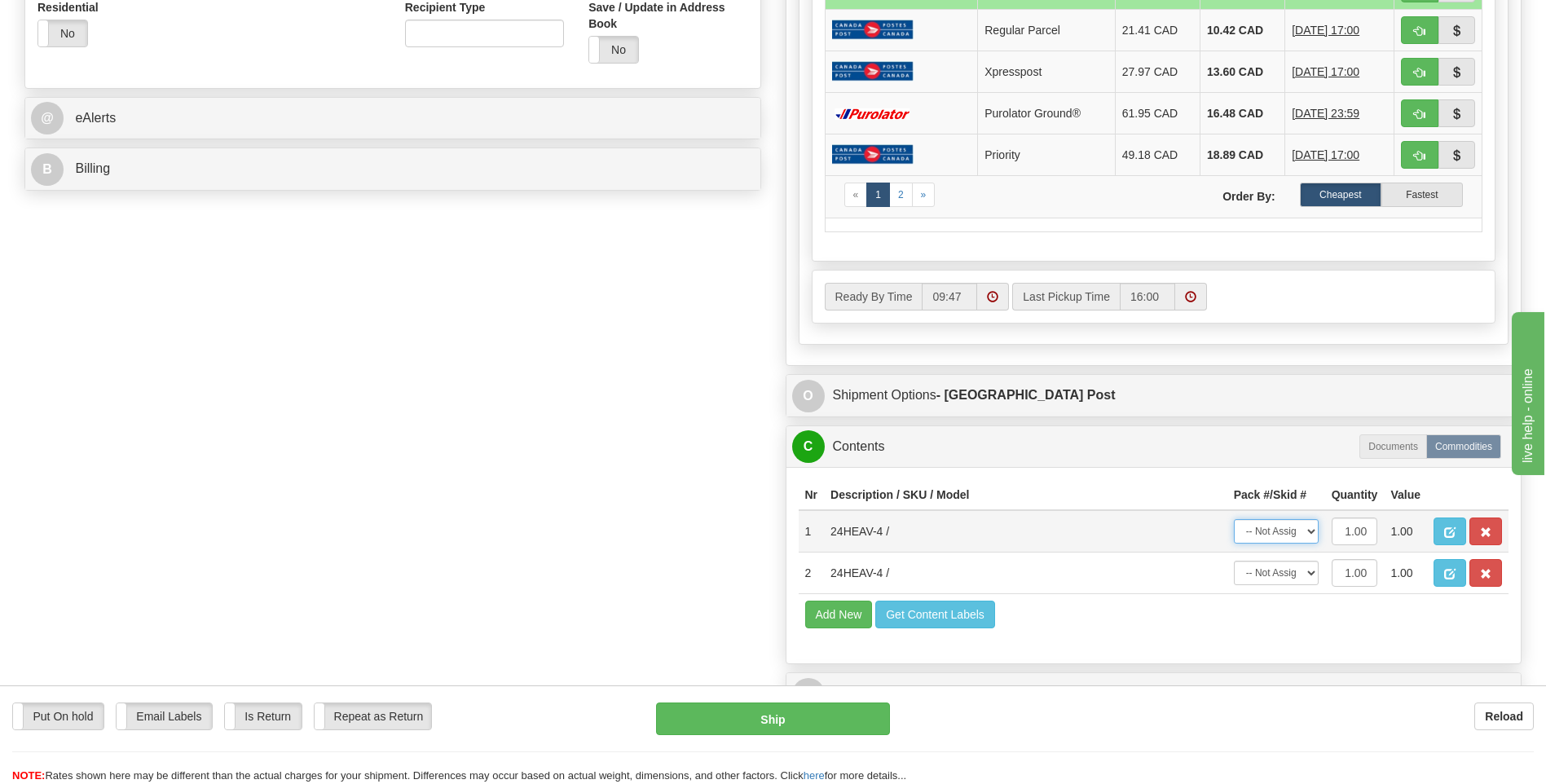
click at [1266, 533] on select "-- Not Assigned -- Package 1" at bounding box center [1276, 530] width 85 height 24
select select "0"
click at [1234, 518] on select "-- Not Assigned -- Package 1" at bounding box center [1276, 530] width 85 height 24
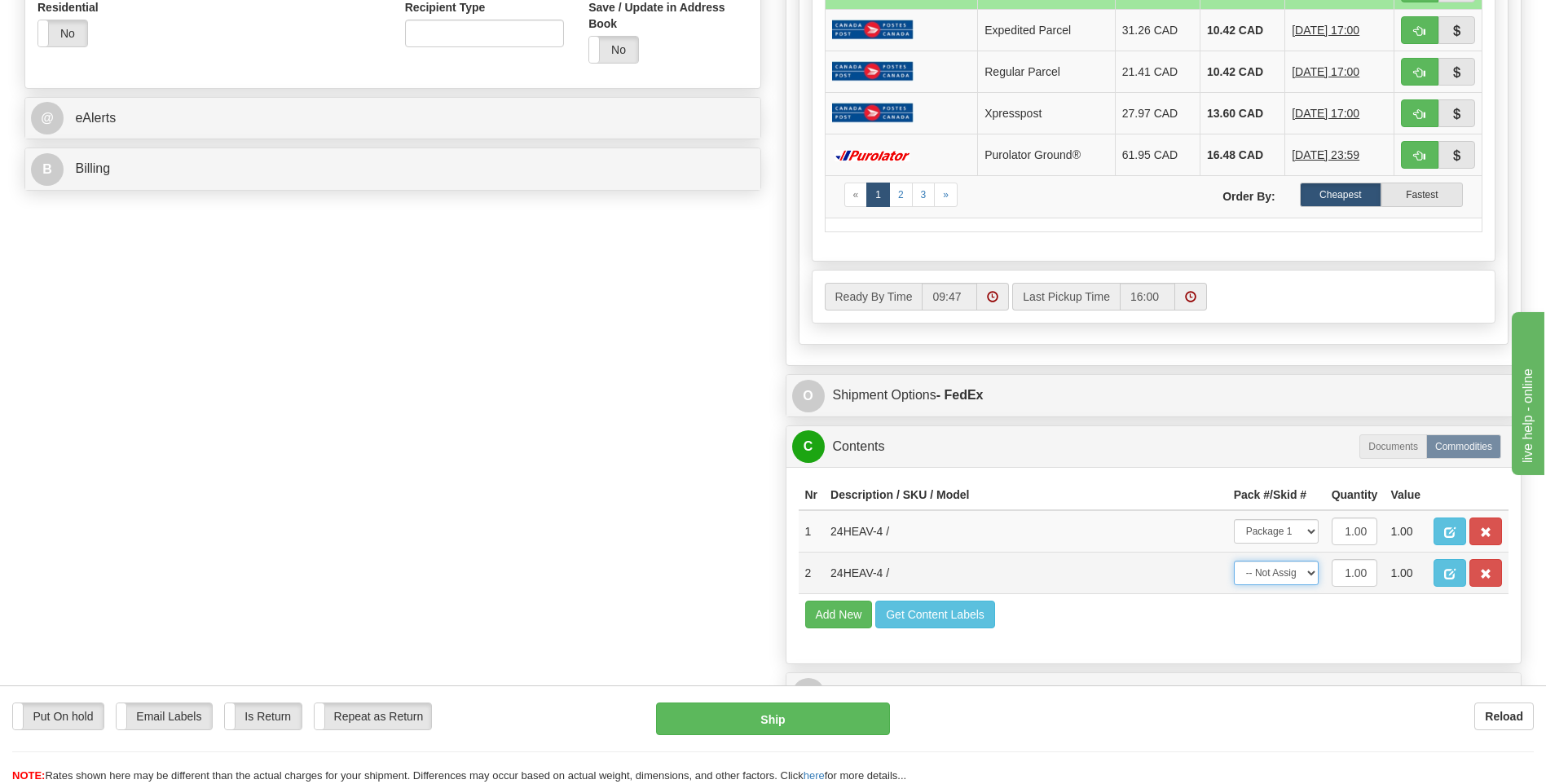
click at [1285, 579] on select "-- Not Assigned -- Package 1" at bounding box center [1276, 572] width 85 height 24
select select "0"
click at [1234, 560] on select "-- Not Assigned -- Package 1" at bounding box center [1276, 572] width 85 height 24
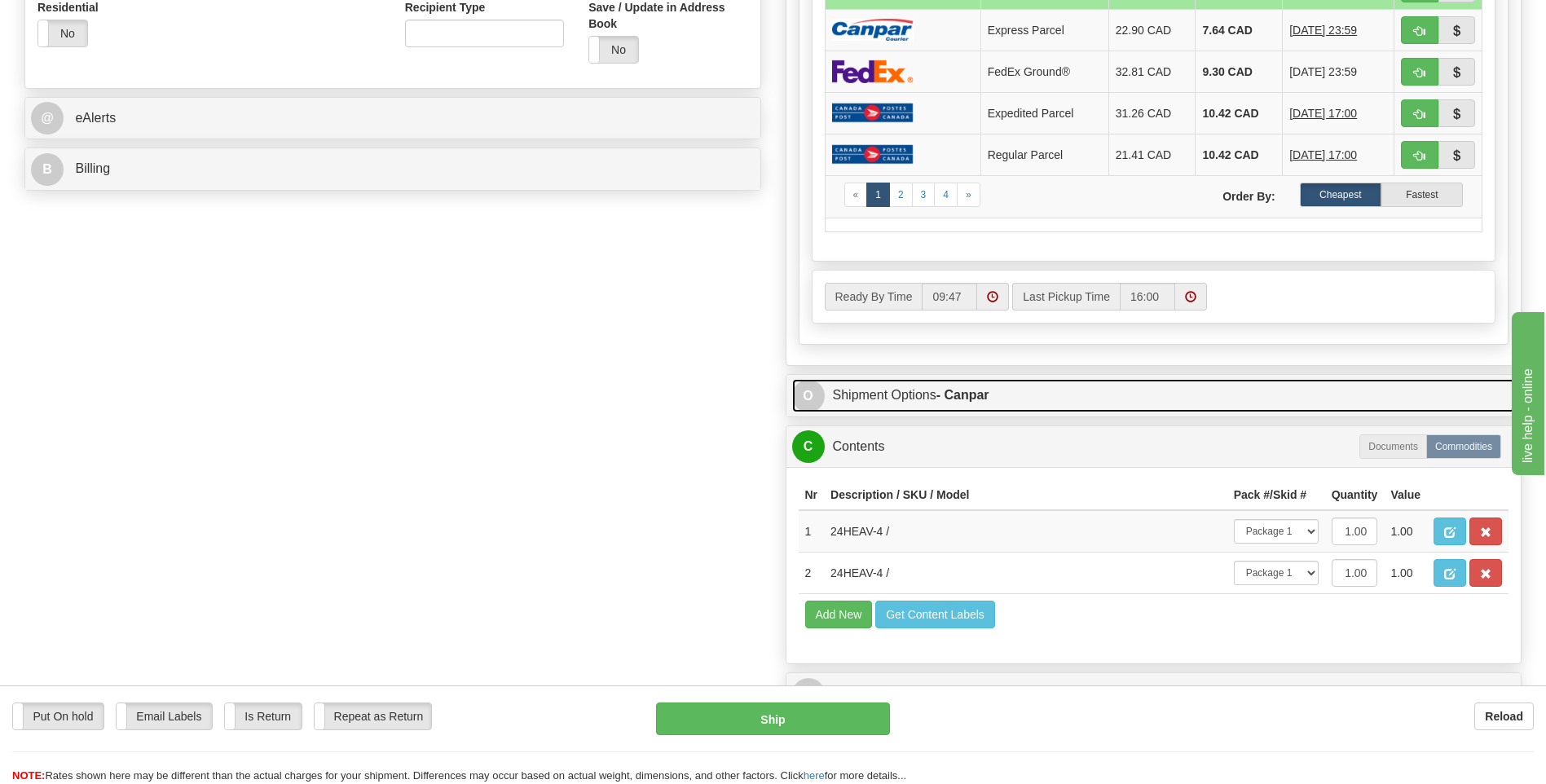
click at [948, 403] on link "O Shipment Options - Canpar" at bounding box center [1154, 395] width 724 height 33
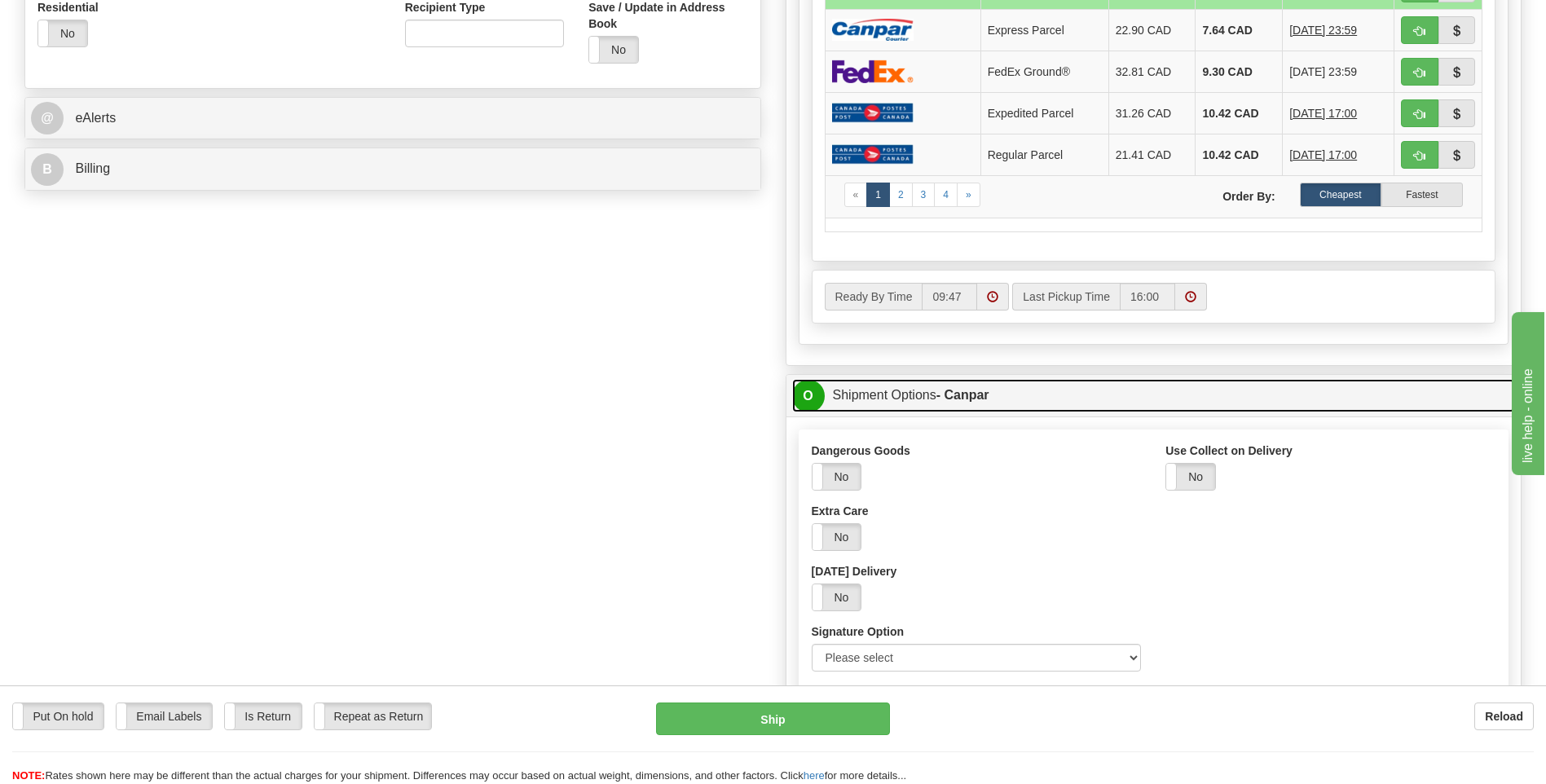
click at [947, 404] on link "O Shipment Options - Canpar" at bounding box center [1154, 395] width 724 height 33
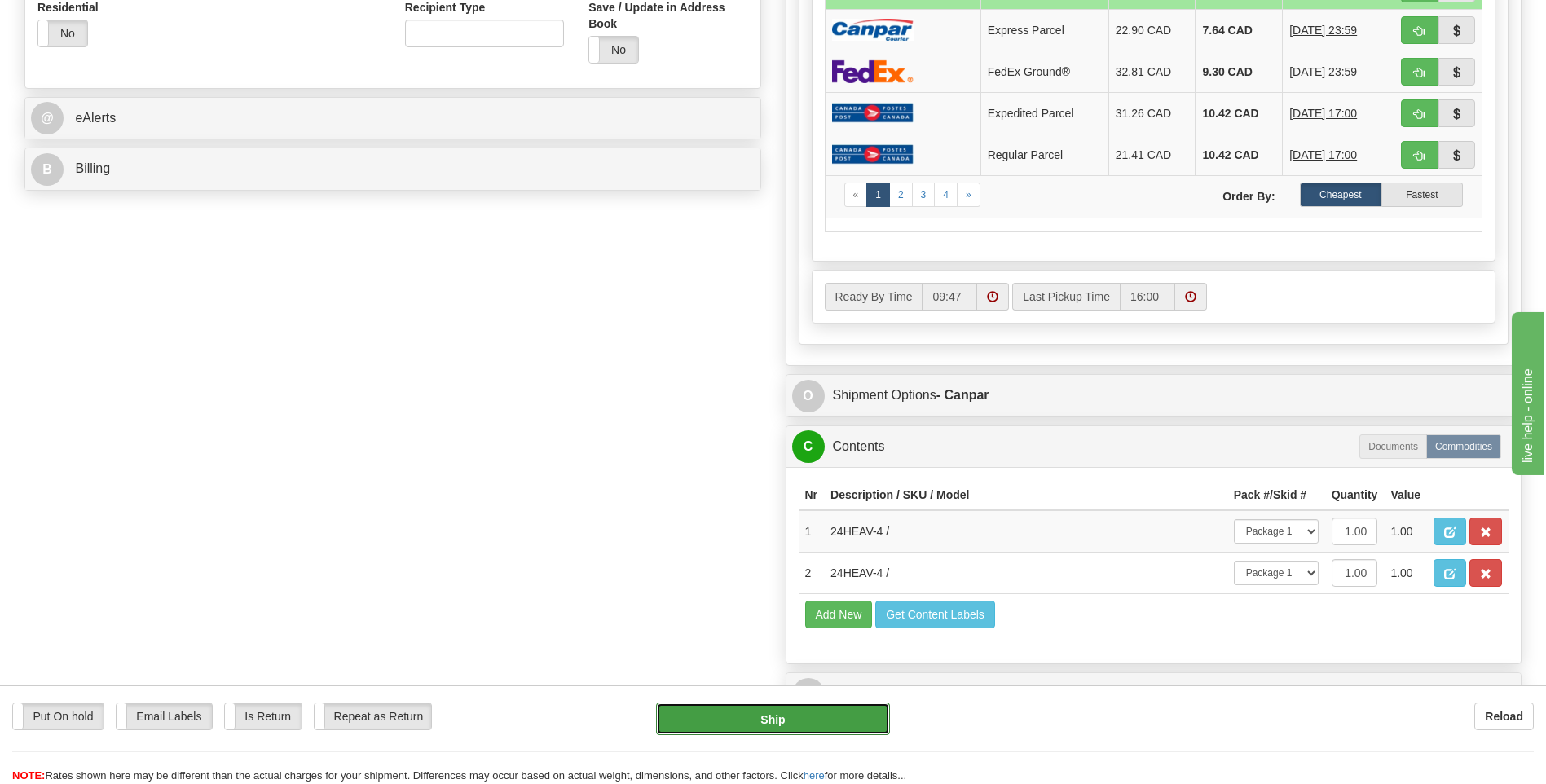
click at [748, 728] on button "Ship" at bounding box center [772, 718] width 233 height 32
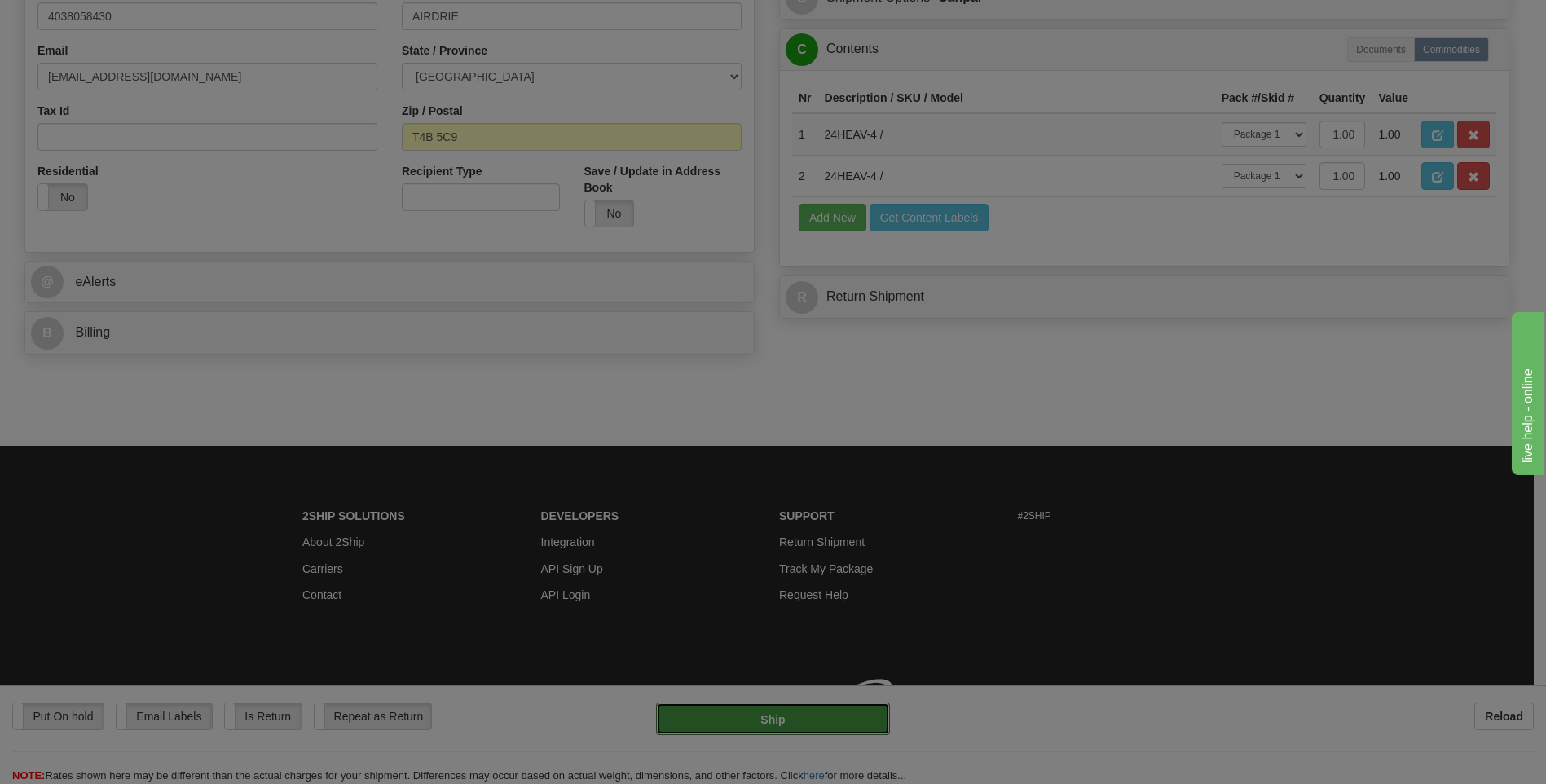
type input "1"
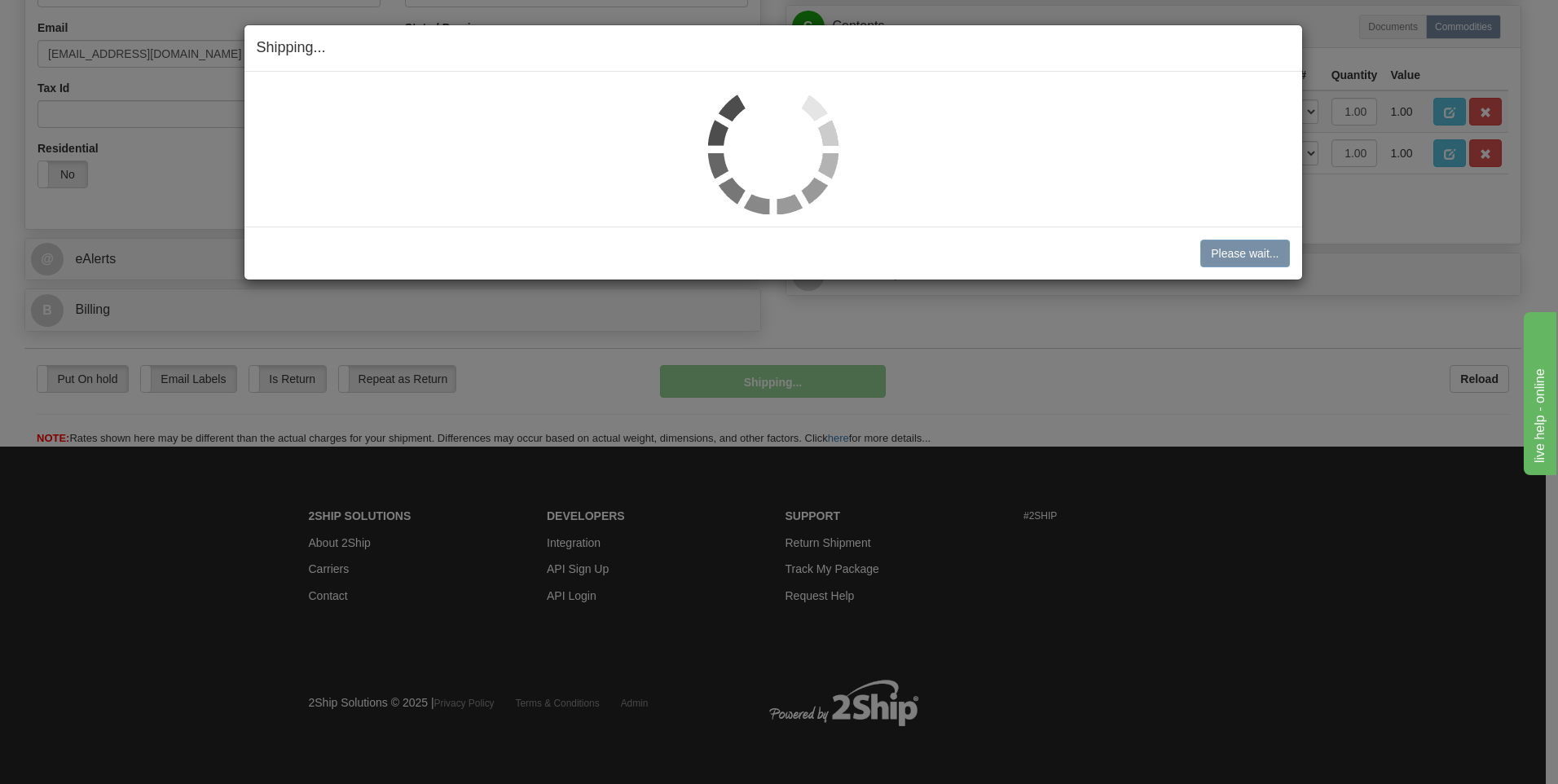
scroll to position [512, 0]
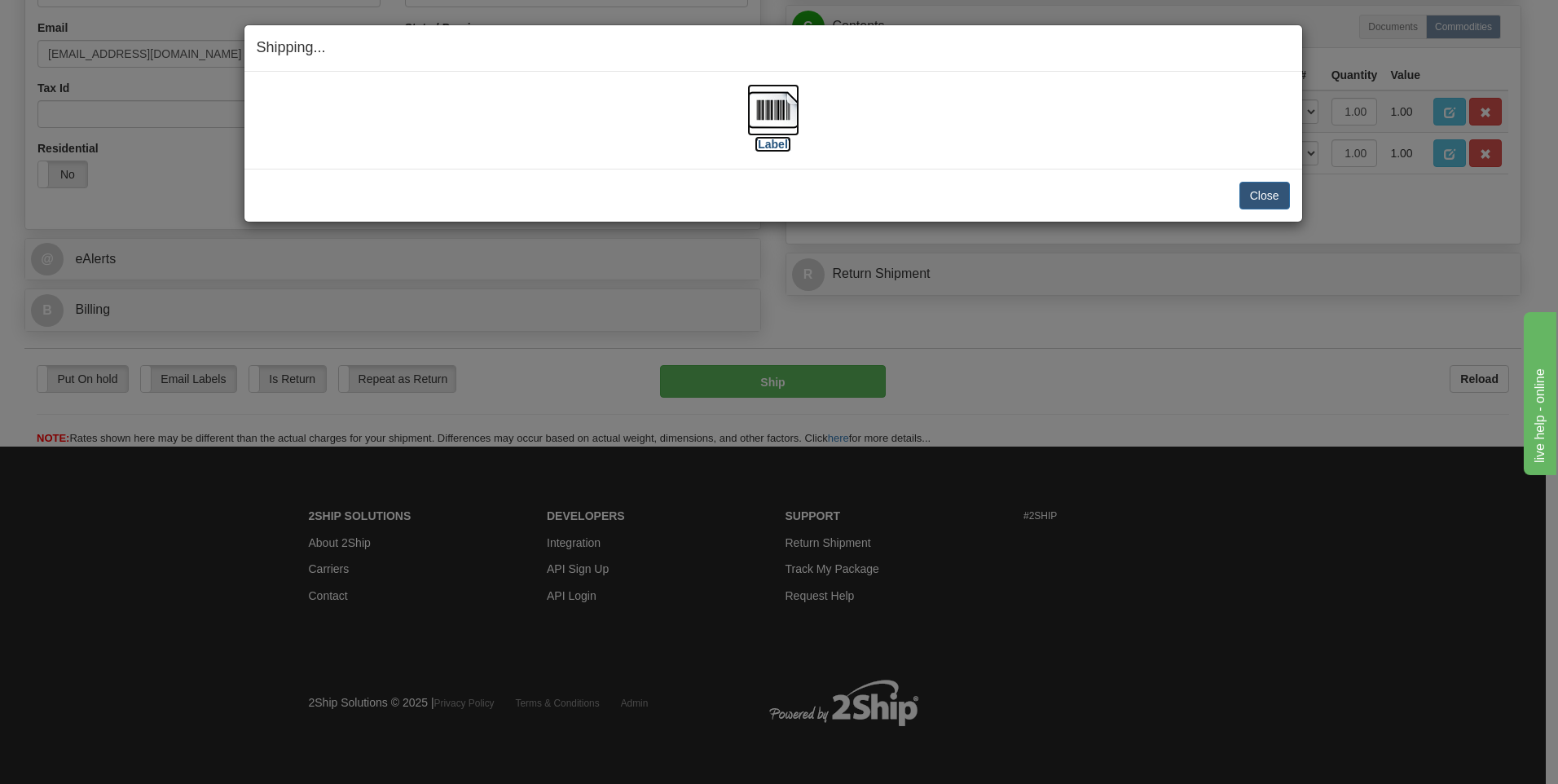
click at [757, 140] on label "[Label]" at bounding box center [773, 144] width 38 height 17
click at [1279, 198] on button "Close" at bounding box center [1265, 196] width 51 height 27
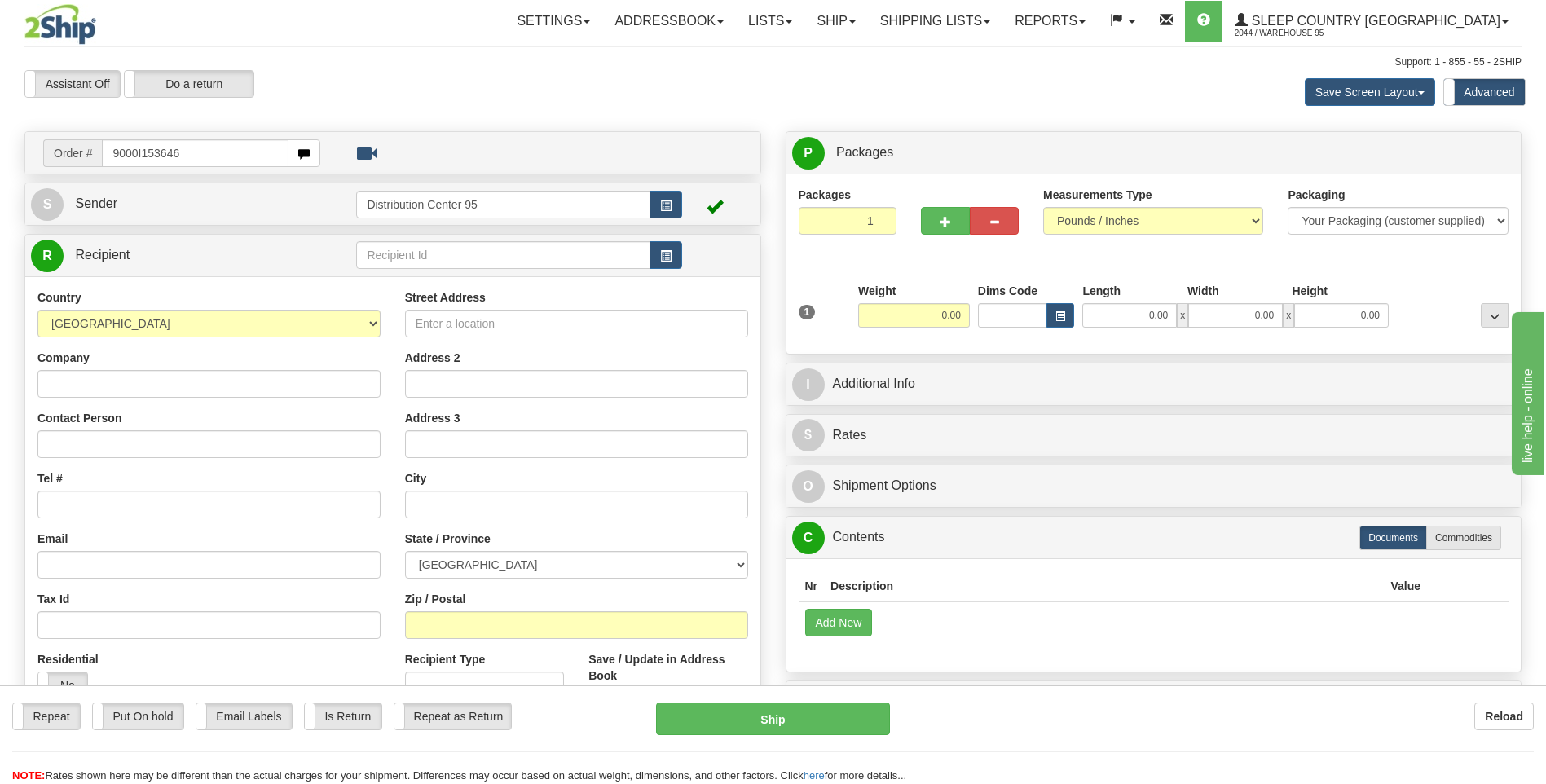
type input "9000I153646"
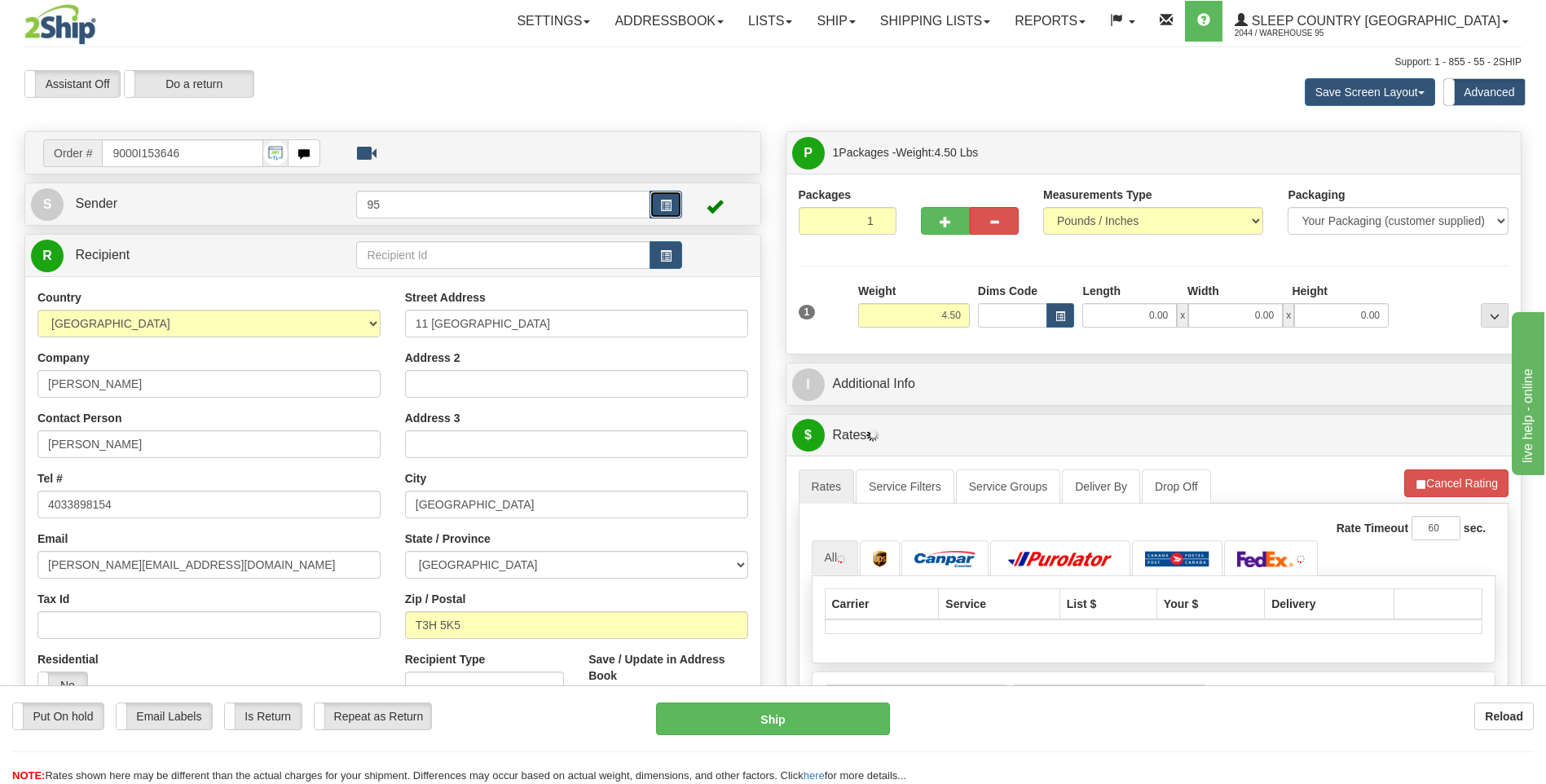
click at [660, 203] on span "button" at bounding box center [665, 205] width 12 height 11
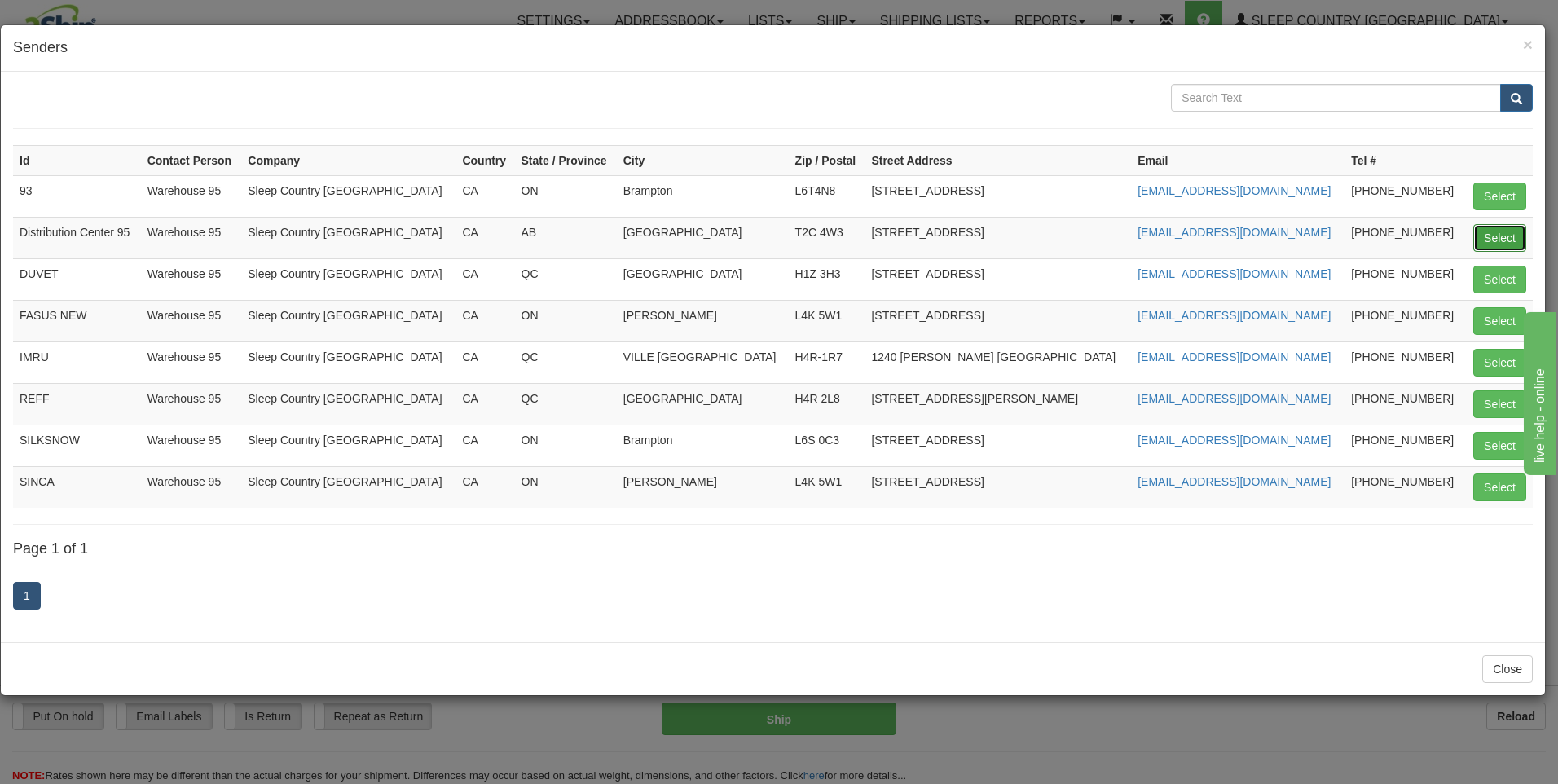
click at [1505, 242] on button "Select" at bounding box center [1500, 237] width 53 height 27
type input "Distribution Center 95"
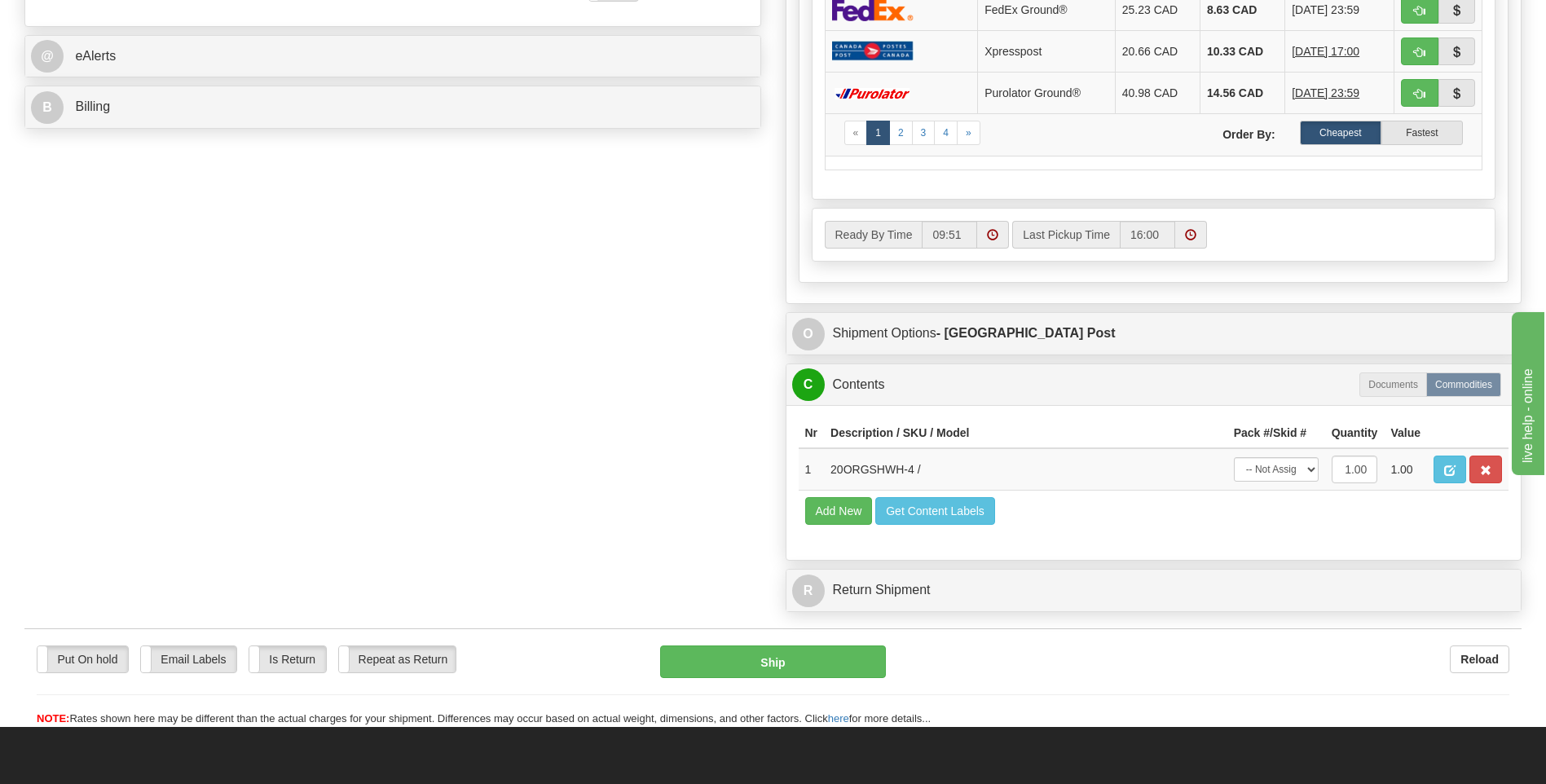
scroll to position [733, 0]
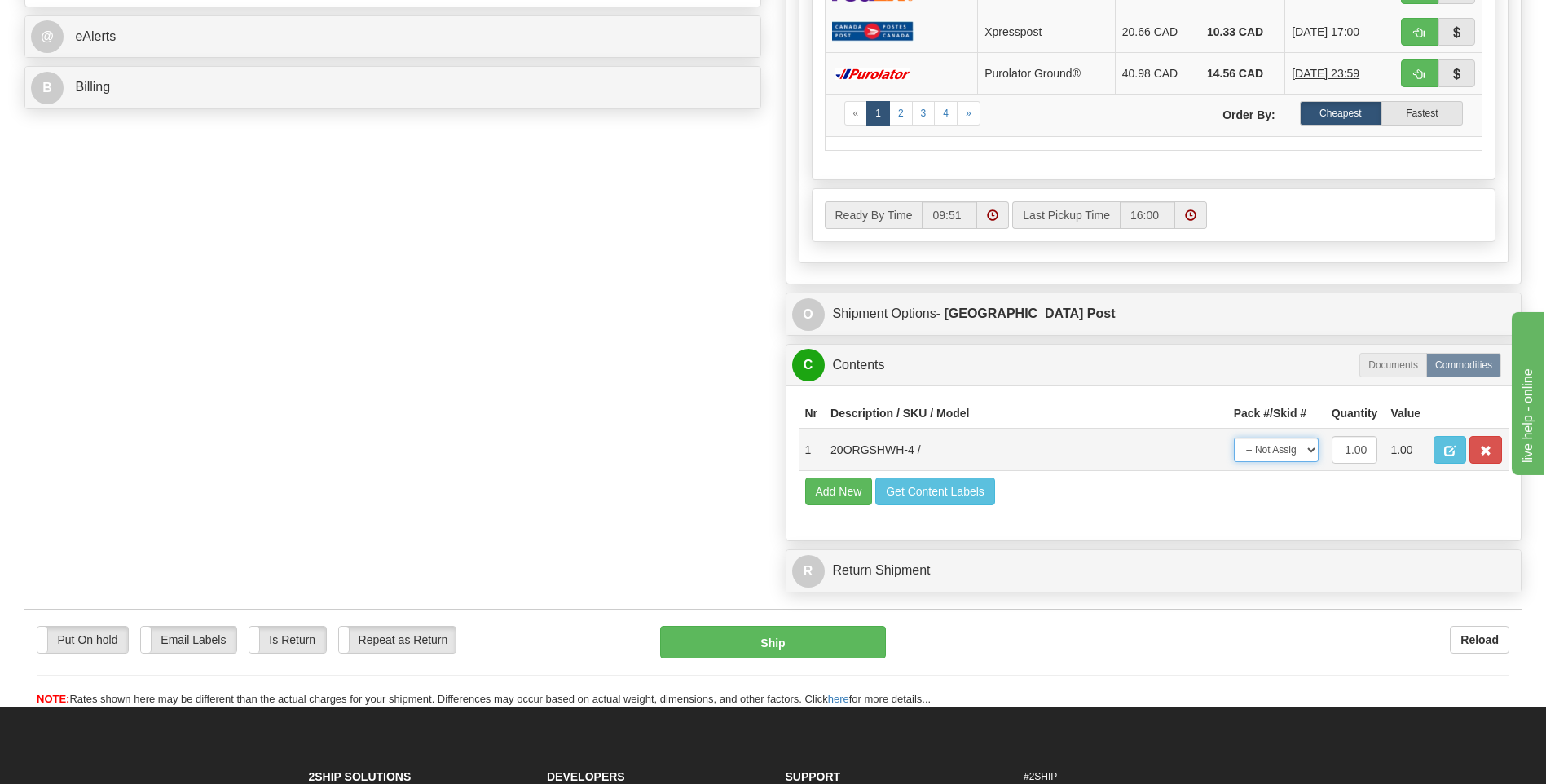
click at [1252, 453] on select "-- Not Assigned -- Package 1" at bounding box center [1276, 449] width 85 height 24
click at [1234, 438] on select "-- Not Assigned -- Package 1" at bounding box center [1276, 449] width 85 height 24
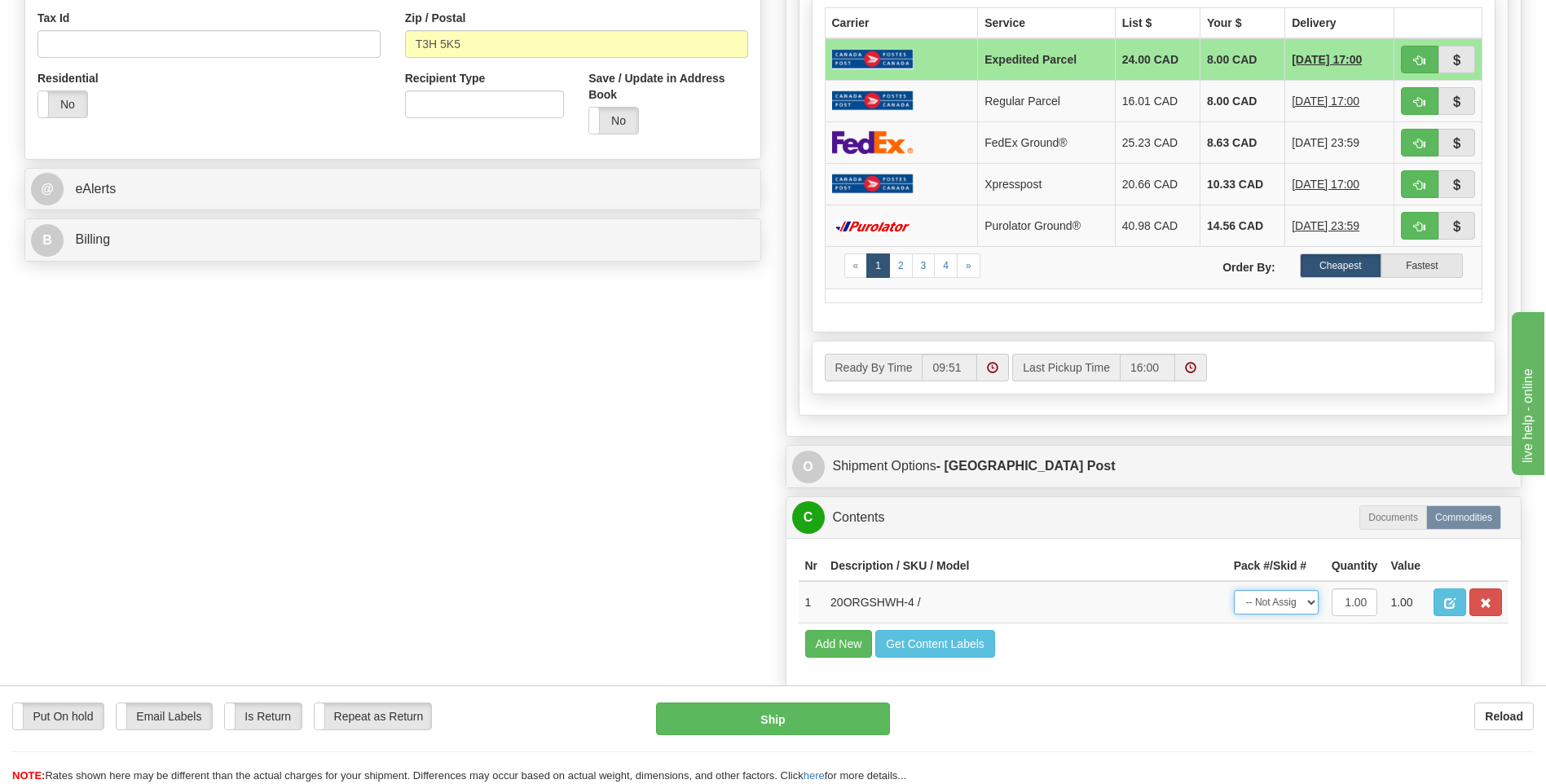
scroll to position [570, 0]
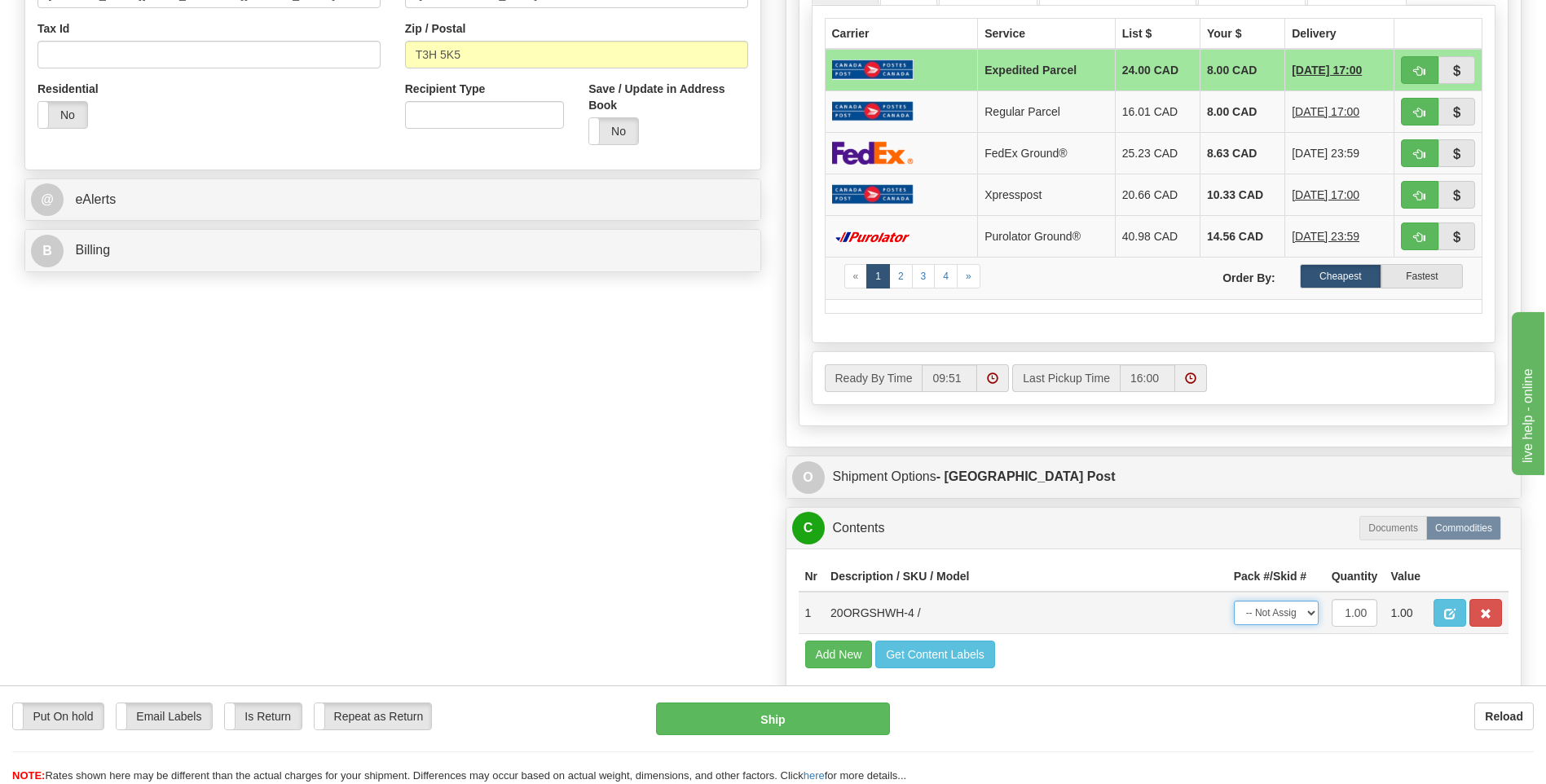
click at [1285, 617] on select "-- Not Assigned -- Package 1" at bounding box center [1276, 612] width 85 height 24
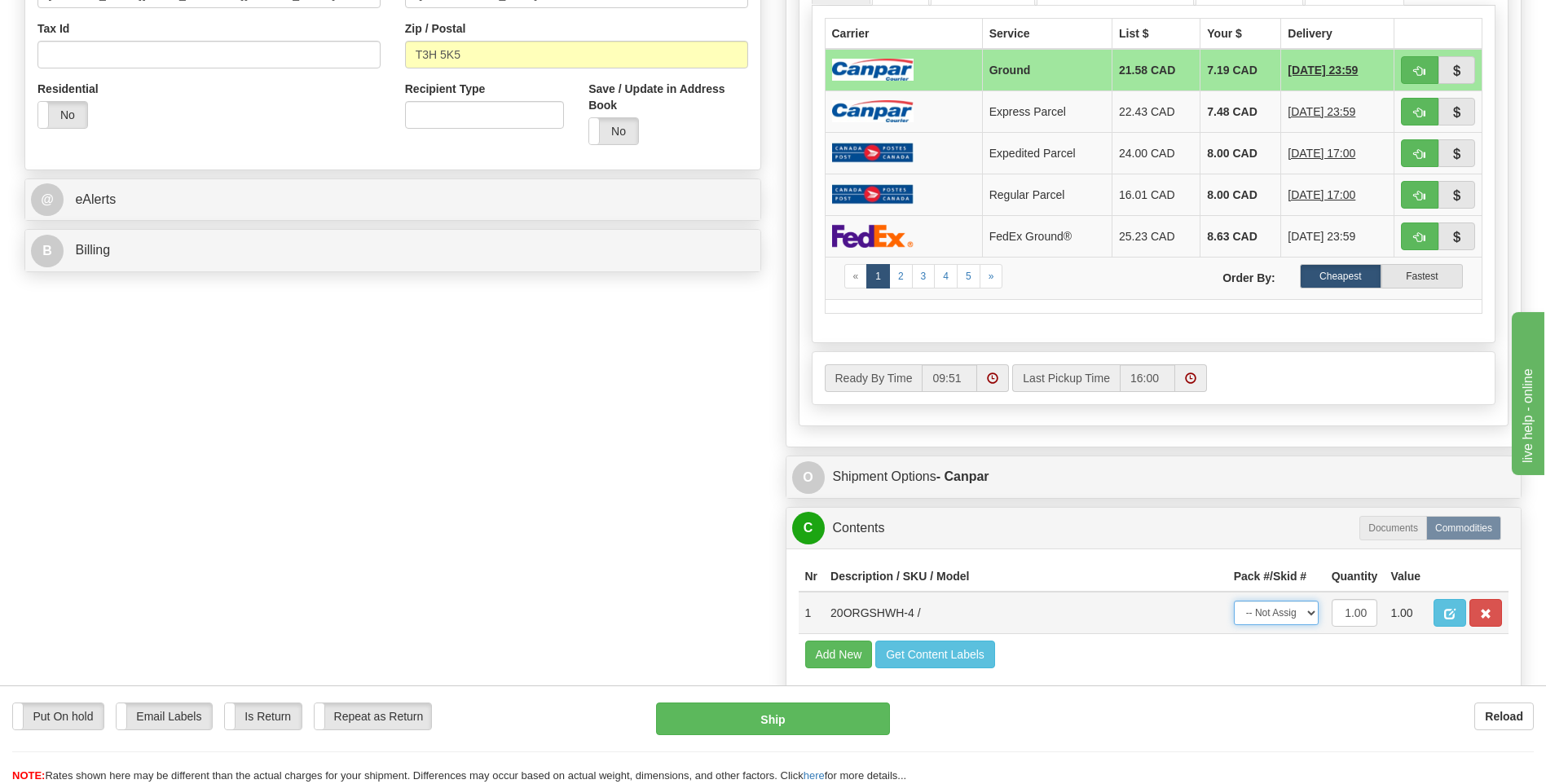
click at [1278, 613] on select "-- Not Assigned -- Package 1" at bounding box center [1276, 612] width 85 height 24
select select "0"
click at [1234, 600] on select "-- Not Assigned -- Package 1" at bounding box center [1276, 612] width 85 height 24
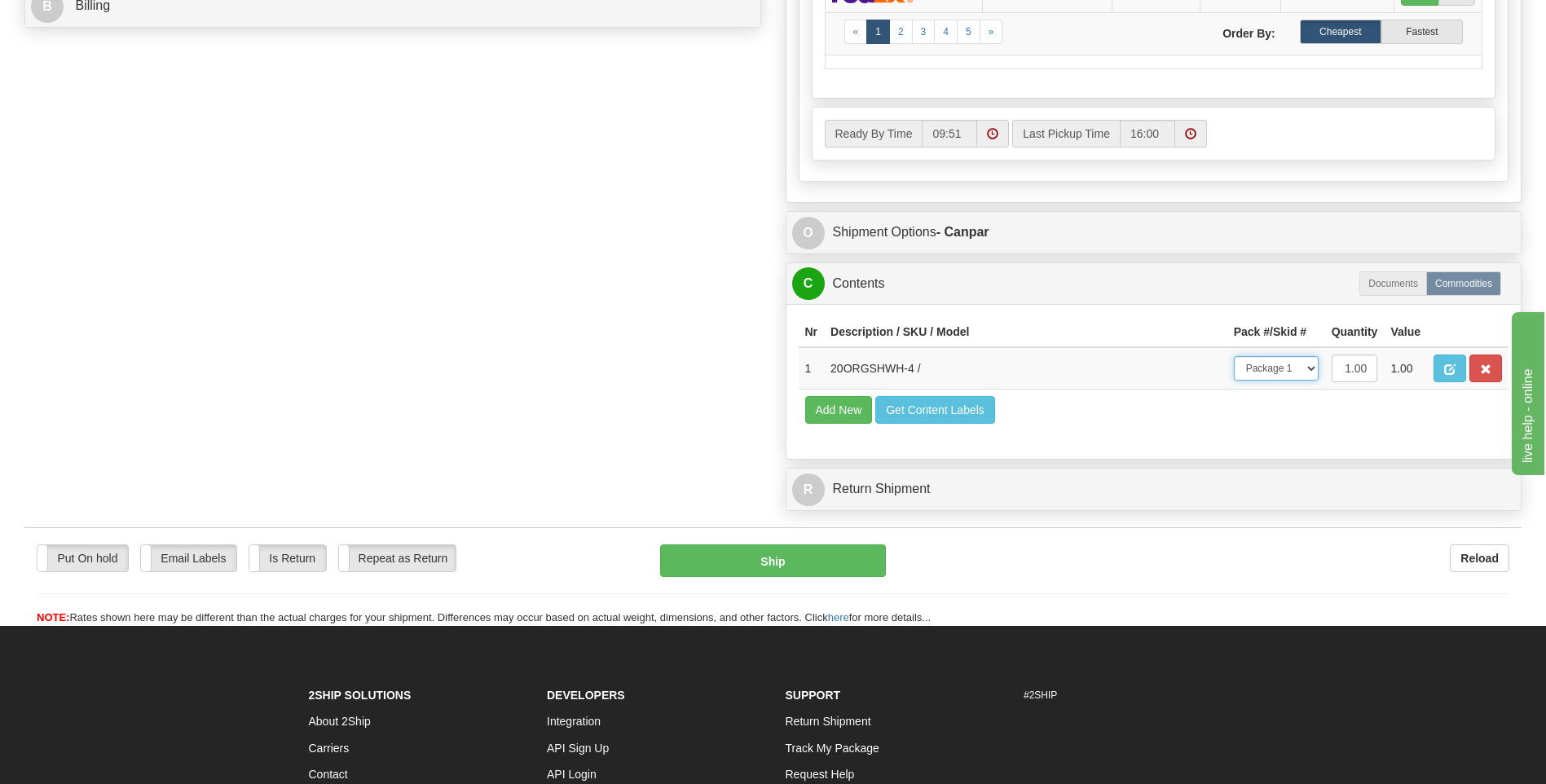
scroll to position [733, 0]
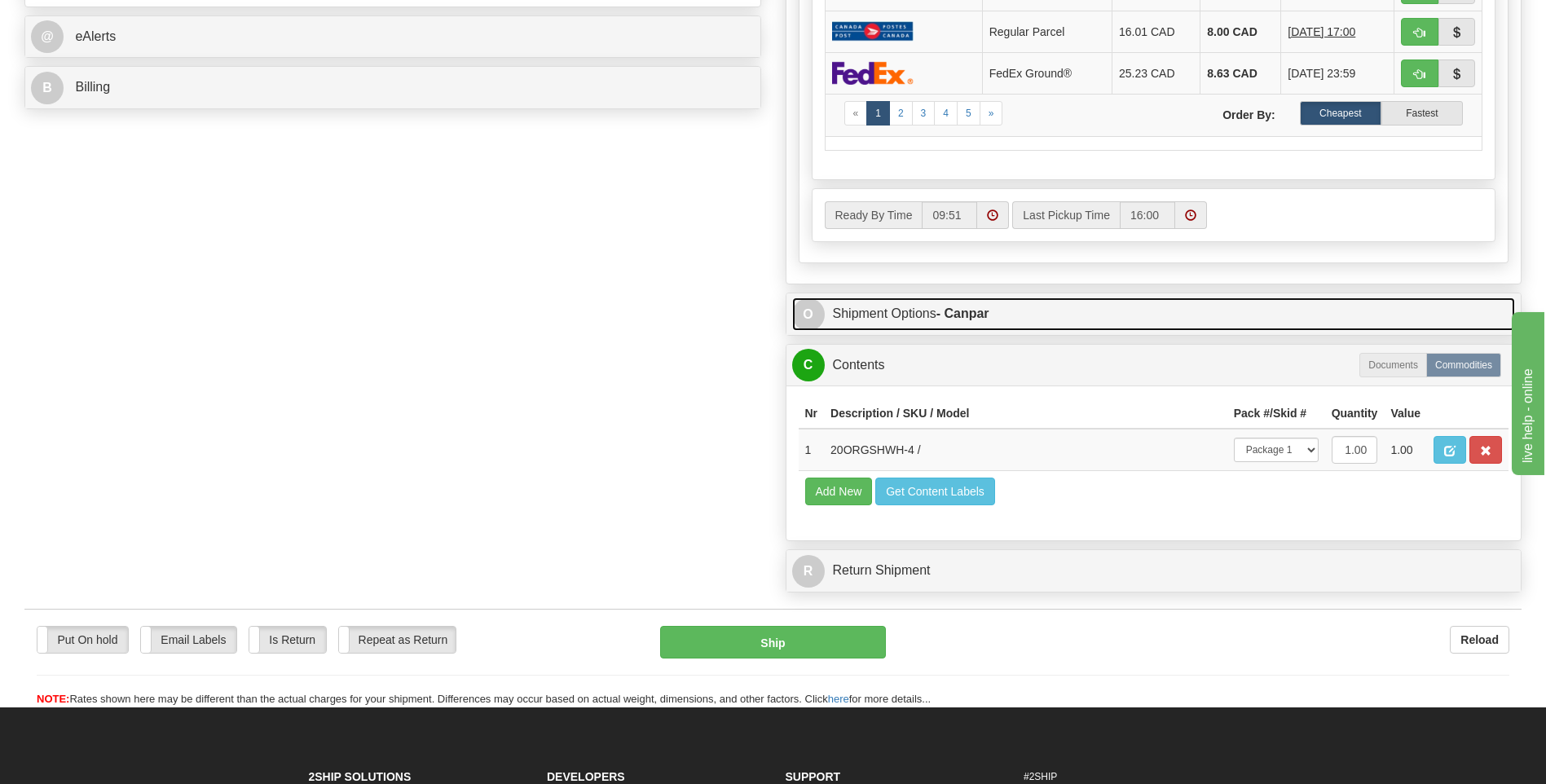
click at [945, 322] on link "O Shipment Options - Canpar" at bounding box center [1154, 314] width 724 height 33
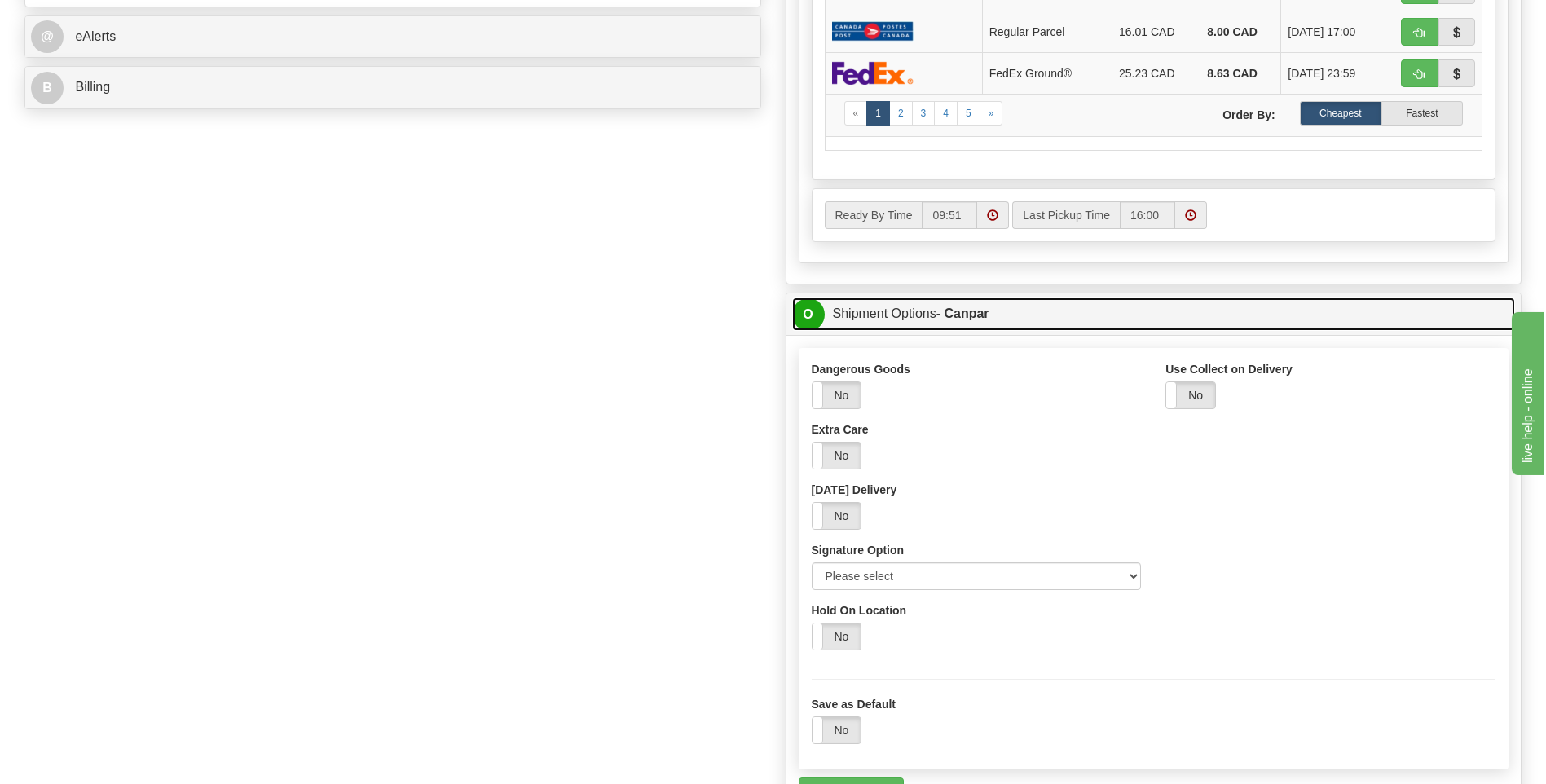
click at [945, 318] on strong "- Canpar" at bounding box center [962, 313] width 53 height 14
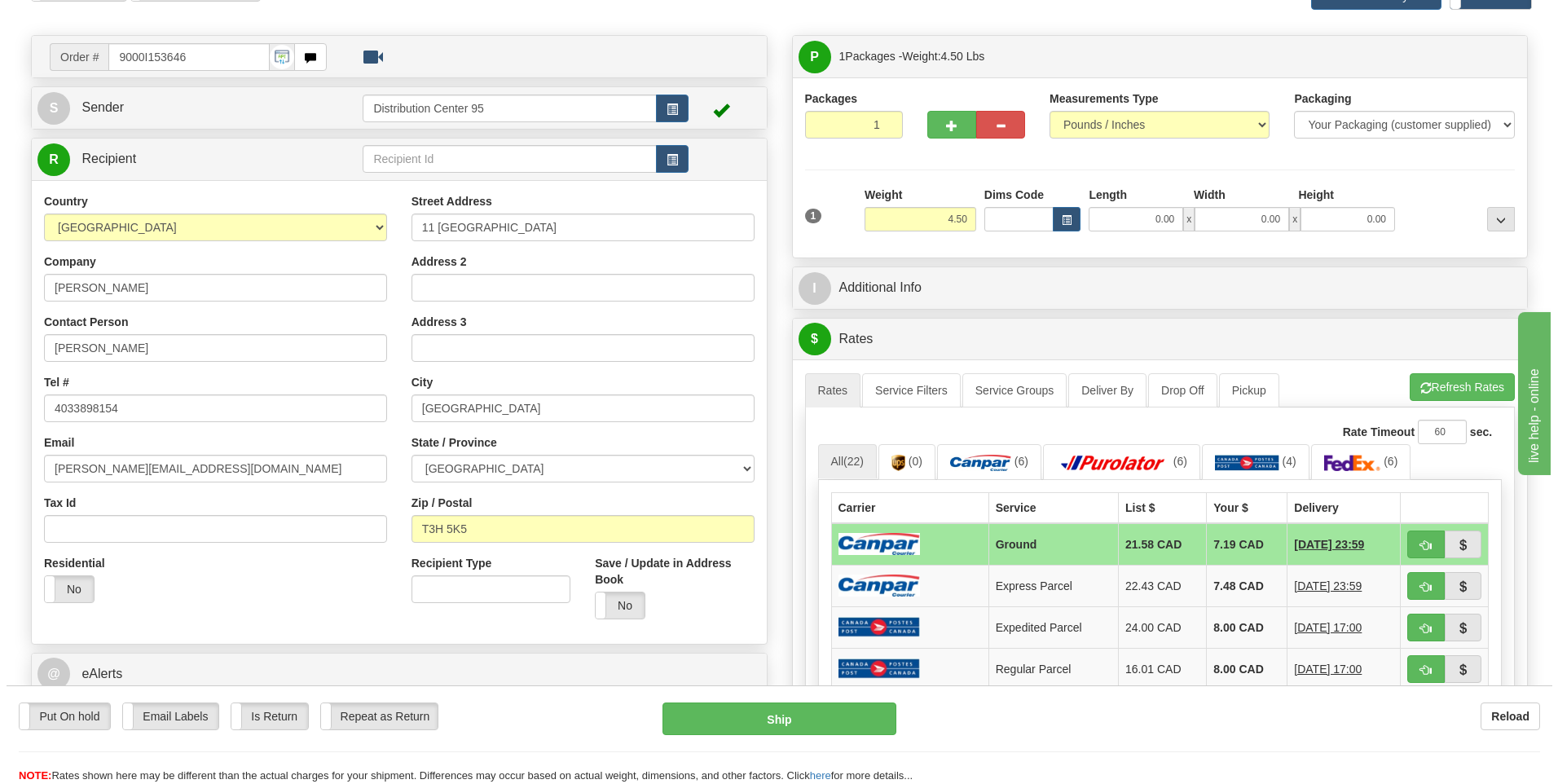
scroll to position [244, 0]
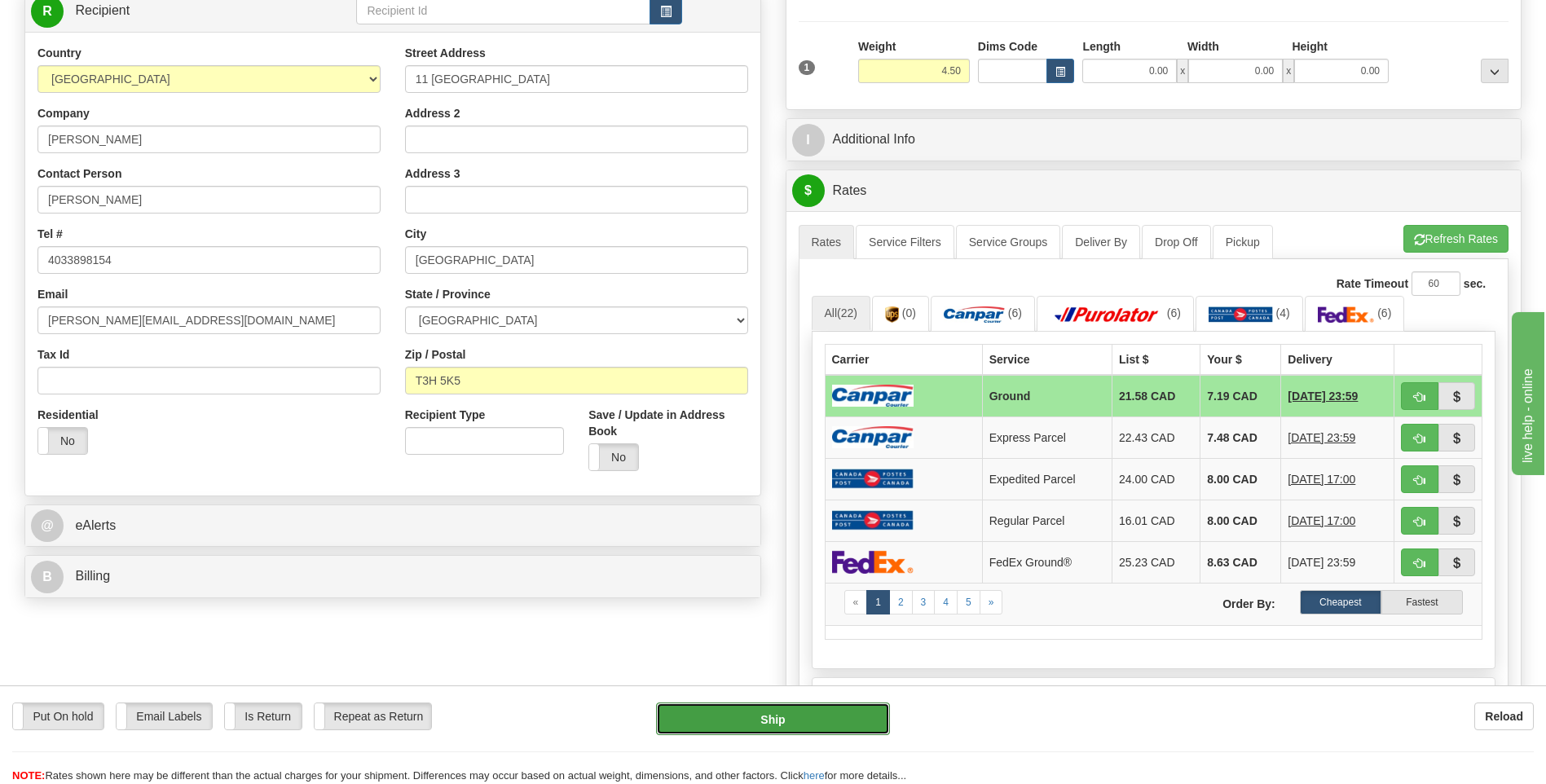
click at [772, 716] on button "Ship" at bounding box center [772, 718] width 233 height 32
type input "1"
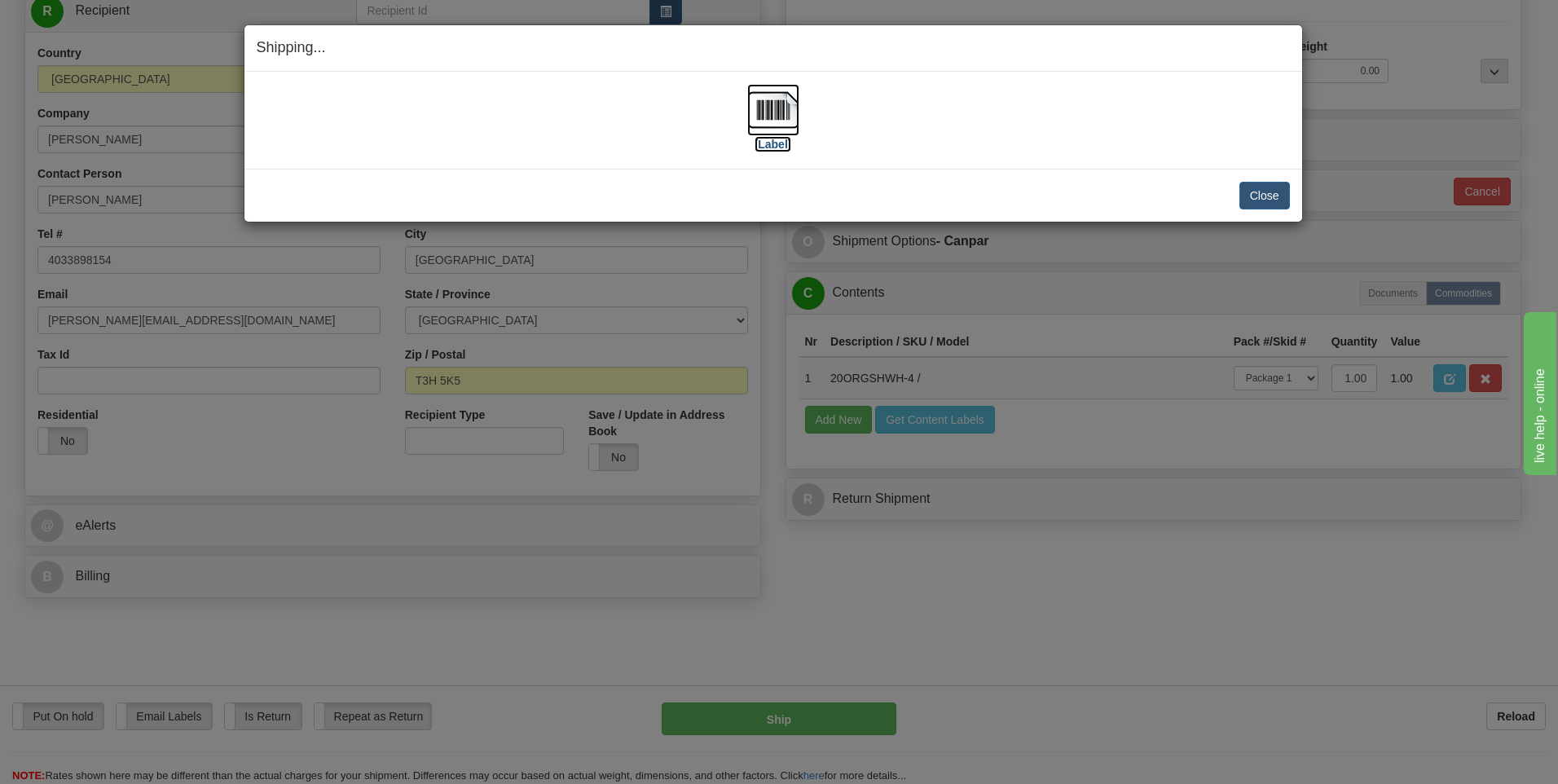
click at [769, 145] on label "[Label]" at bounding box center [773, 144] width 38 height 17
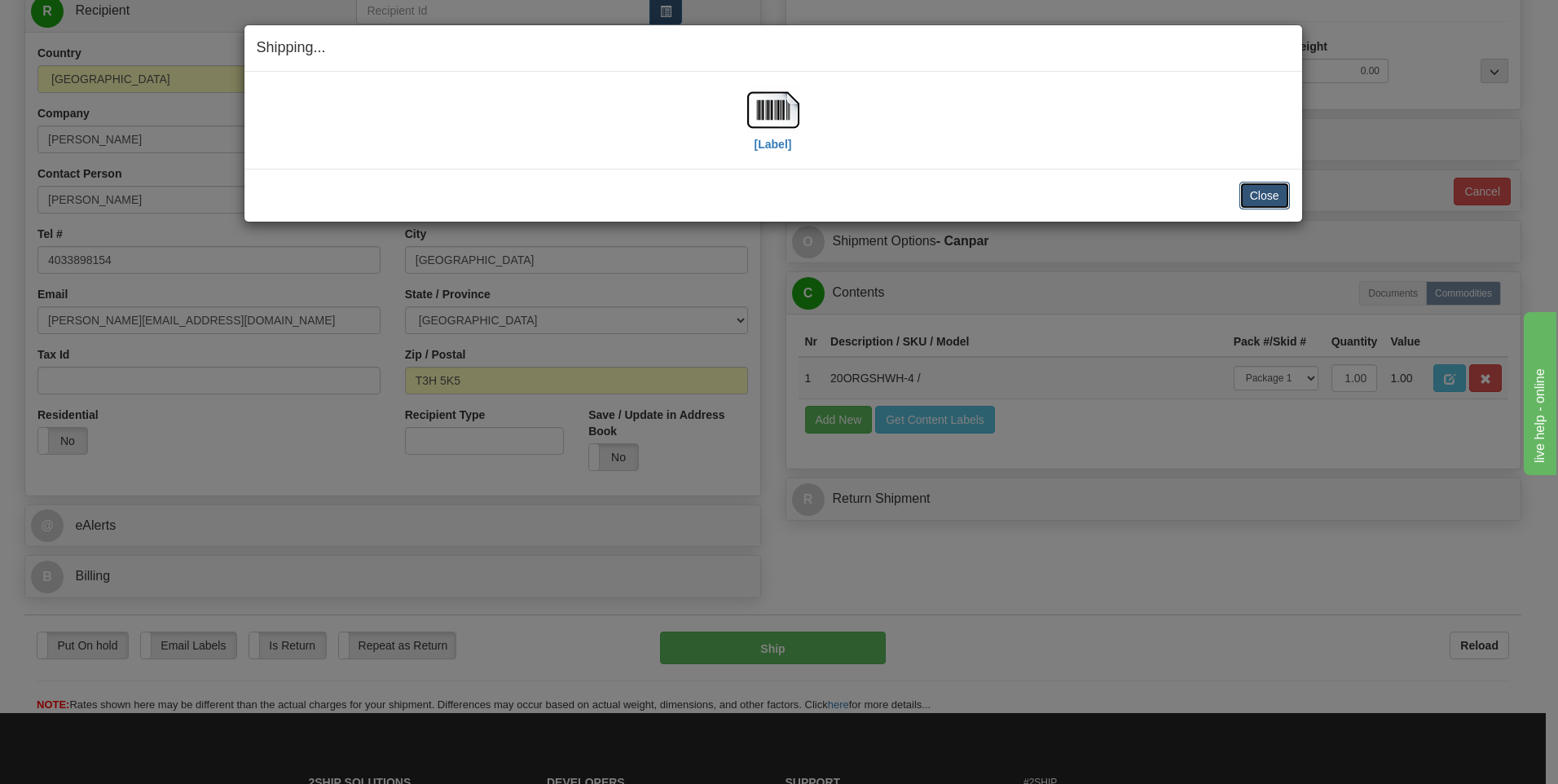
click at [1283, 202] on button "Close" at bounding box center [1265, 196] width 51 height 27
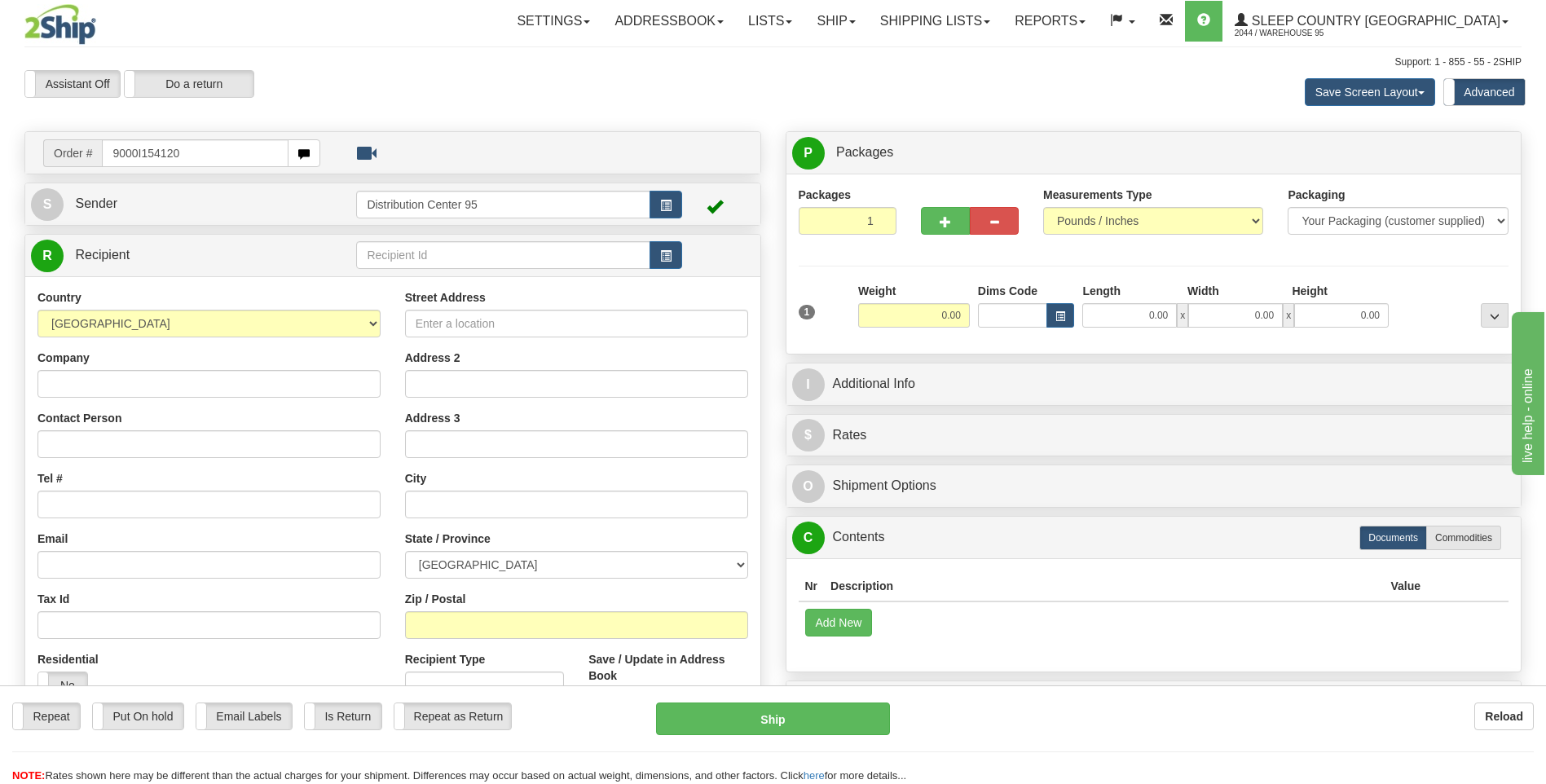
type input "9000I154120"
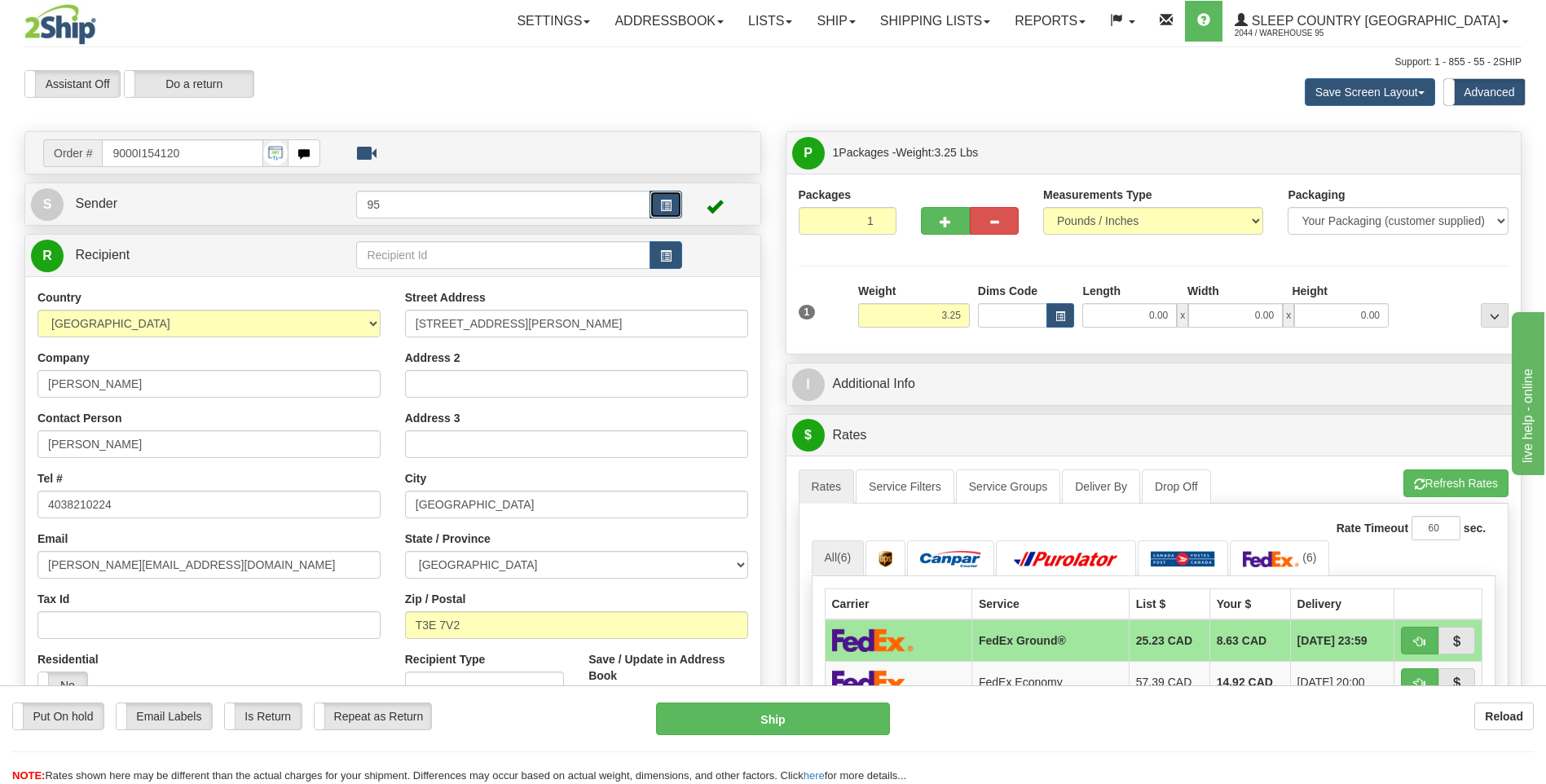
click at [657, 197] on button "button" at bounding box center [665, 204] width 32 height 27
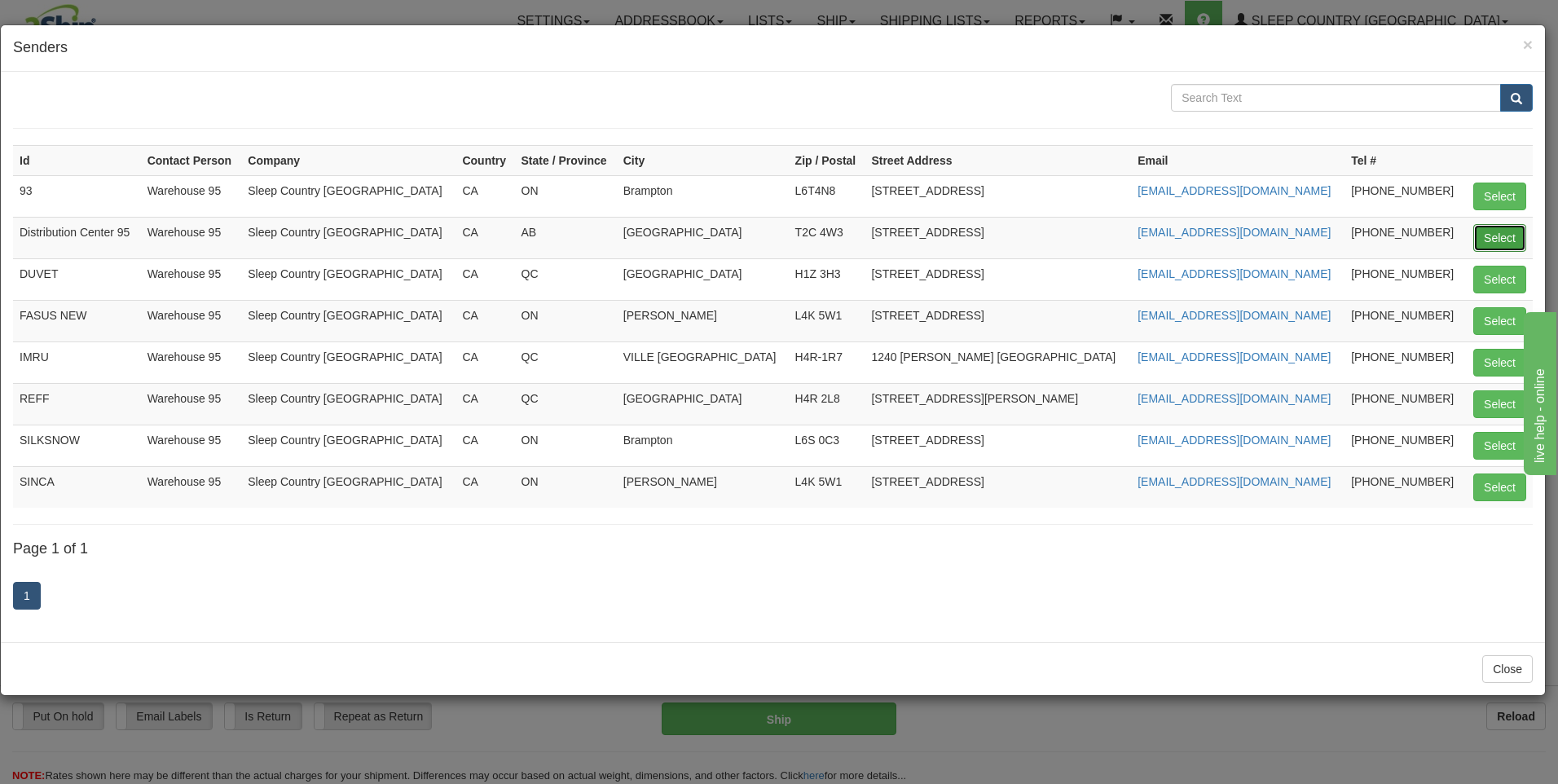
click at [1494, 225] on button "Select" at bounding box center [1500, 237] width 53 height 27
type input "Distribution Center 95"
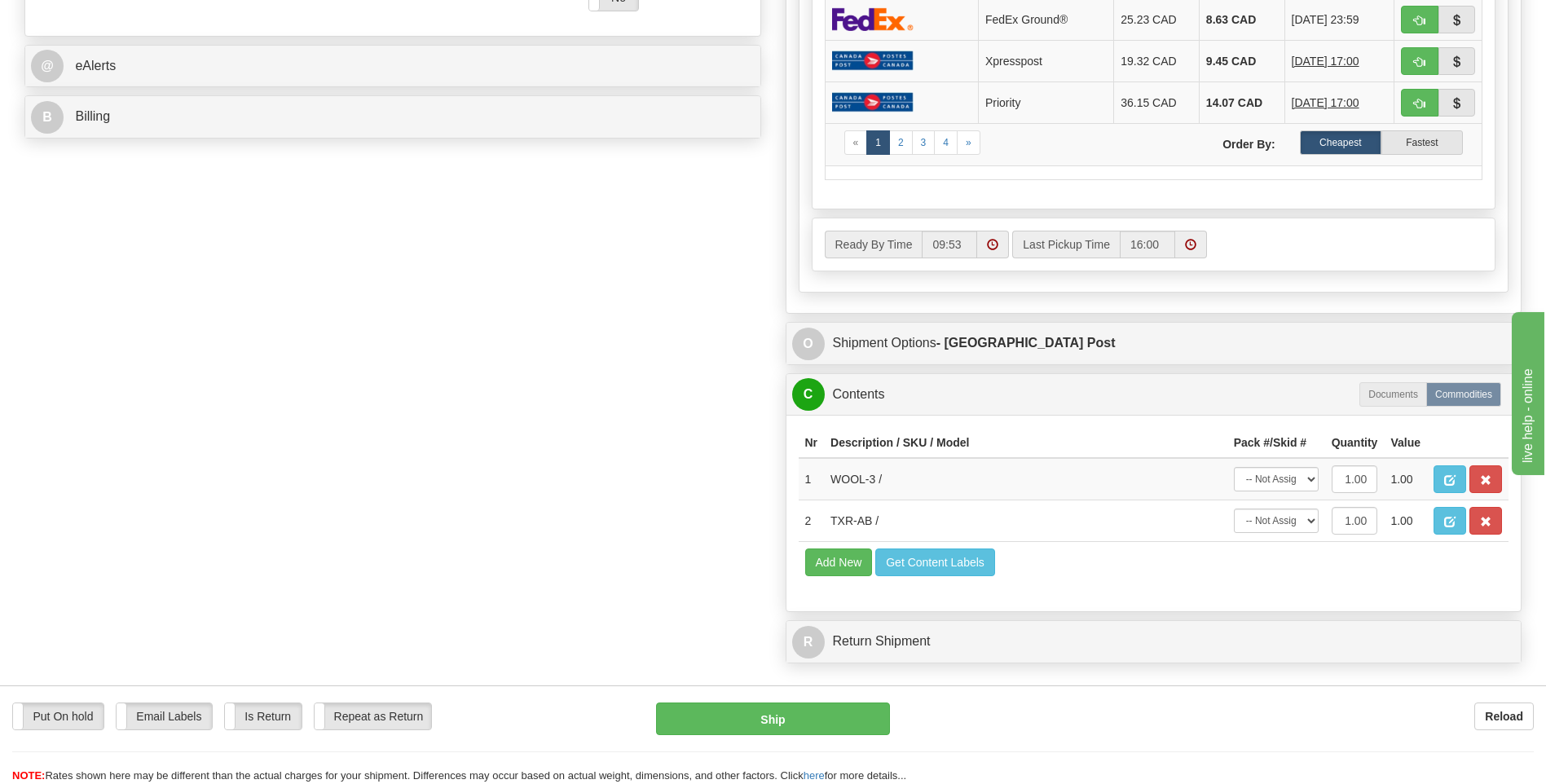
scroll to position [733, 0]
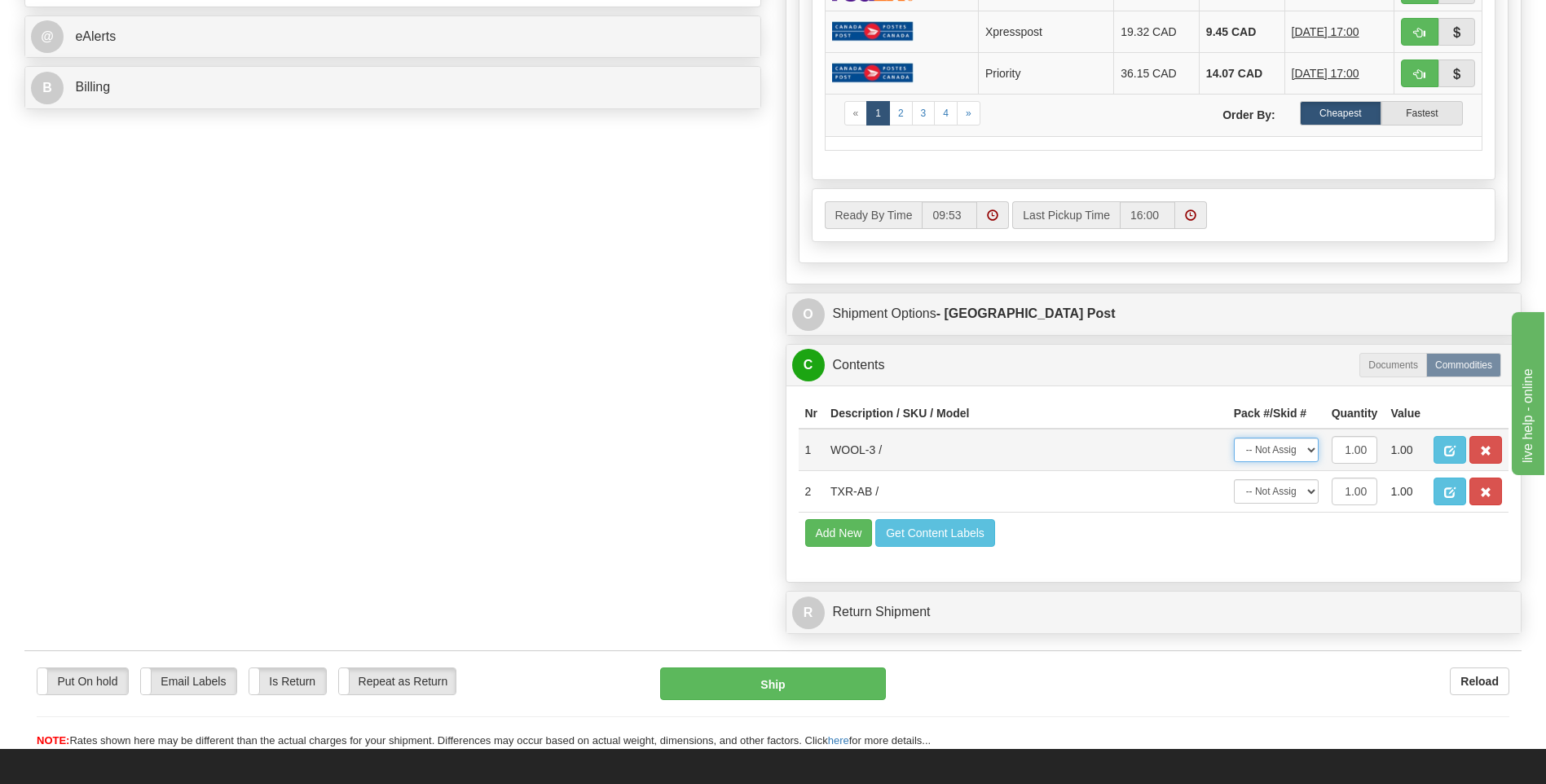
click at [1284, 452] on select "-- Not Assigned -- Package 1" at bounding box center [1276, 449] width 85 height 24
select select "0"
click at [1234, 438] on select "-- Not Assigned -- Package 1" at bounding box center [1276, 449] width 85 height 24
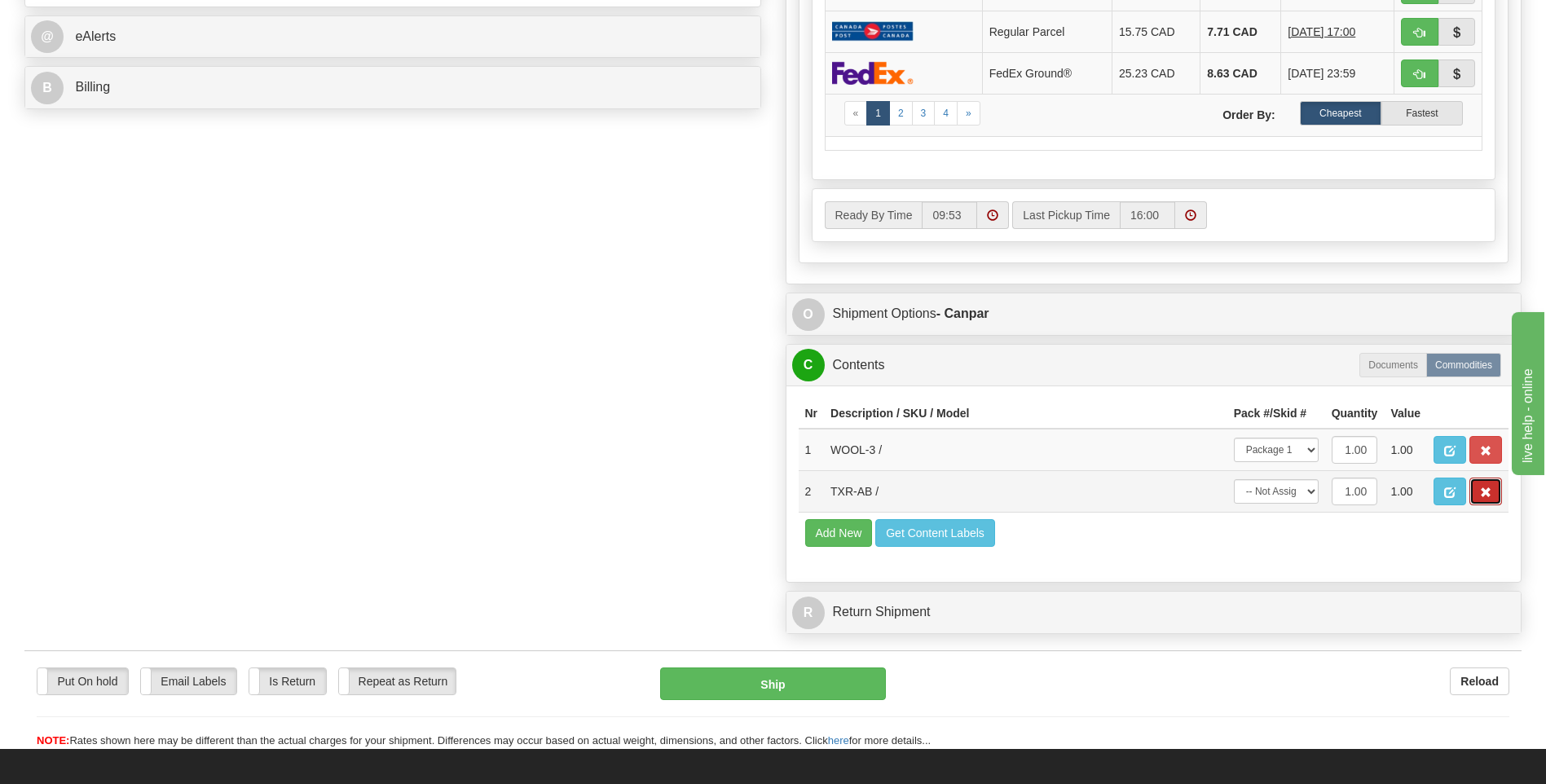
click at [1491, 487] on span "button" at bounding box center [1486, 492] width 12 height 11
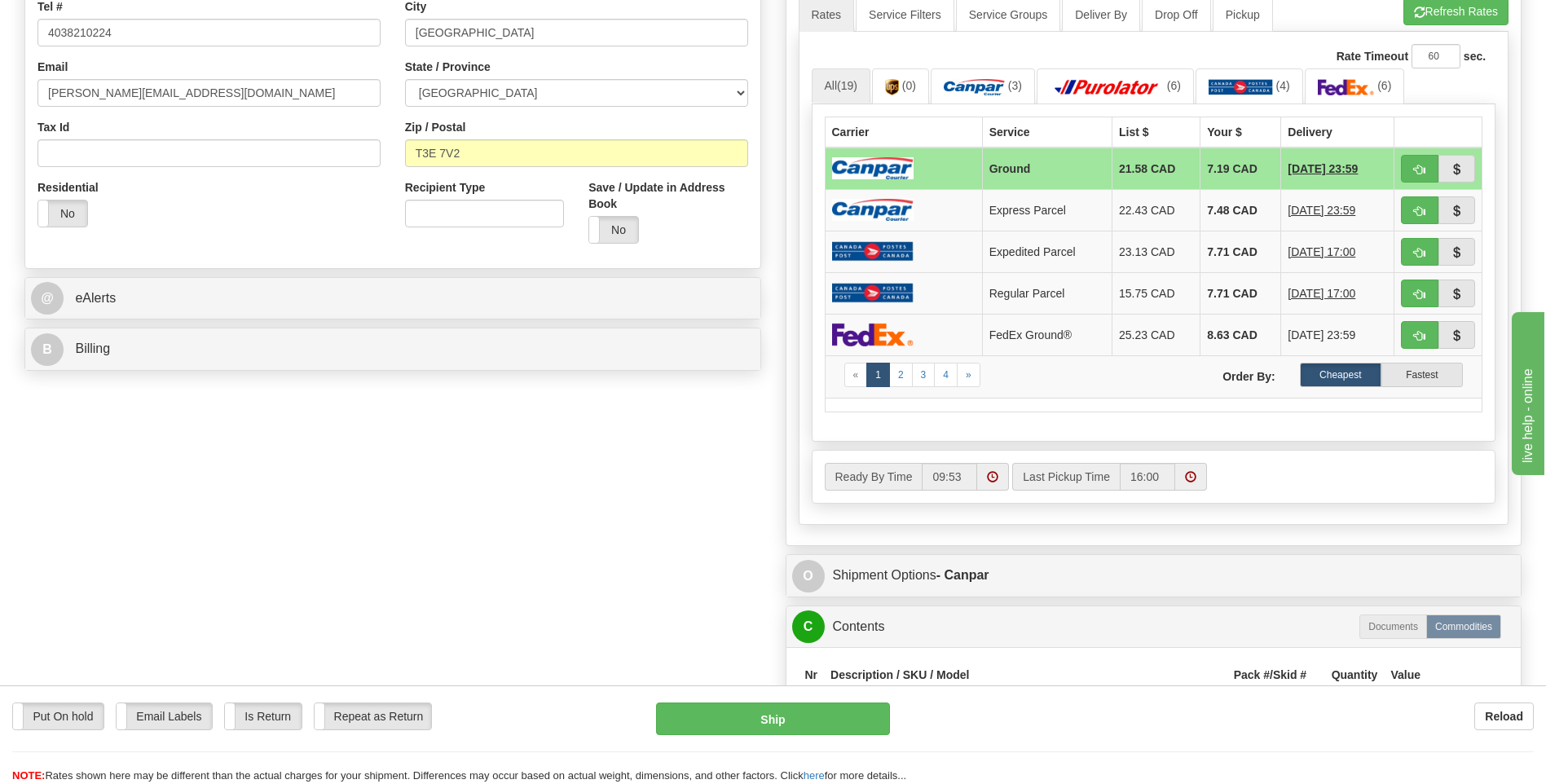
scroll to position [652, 0]
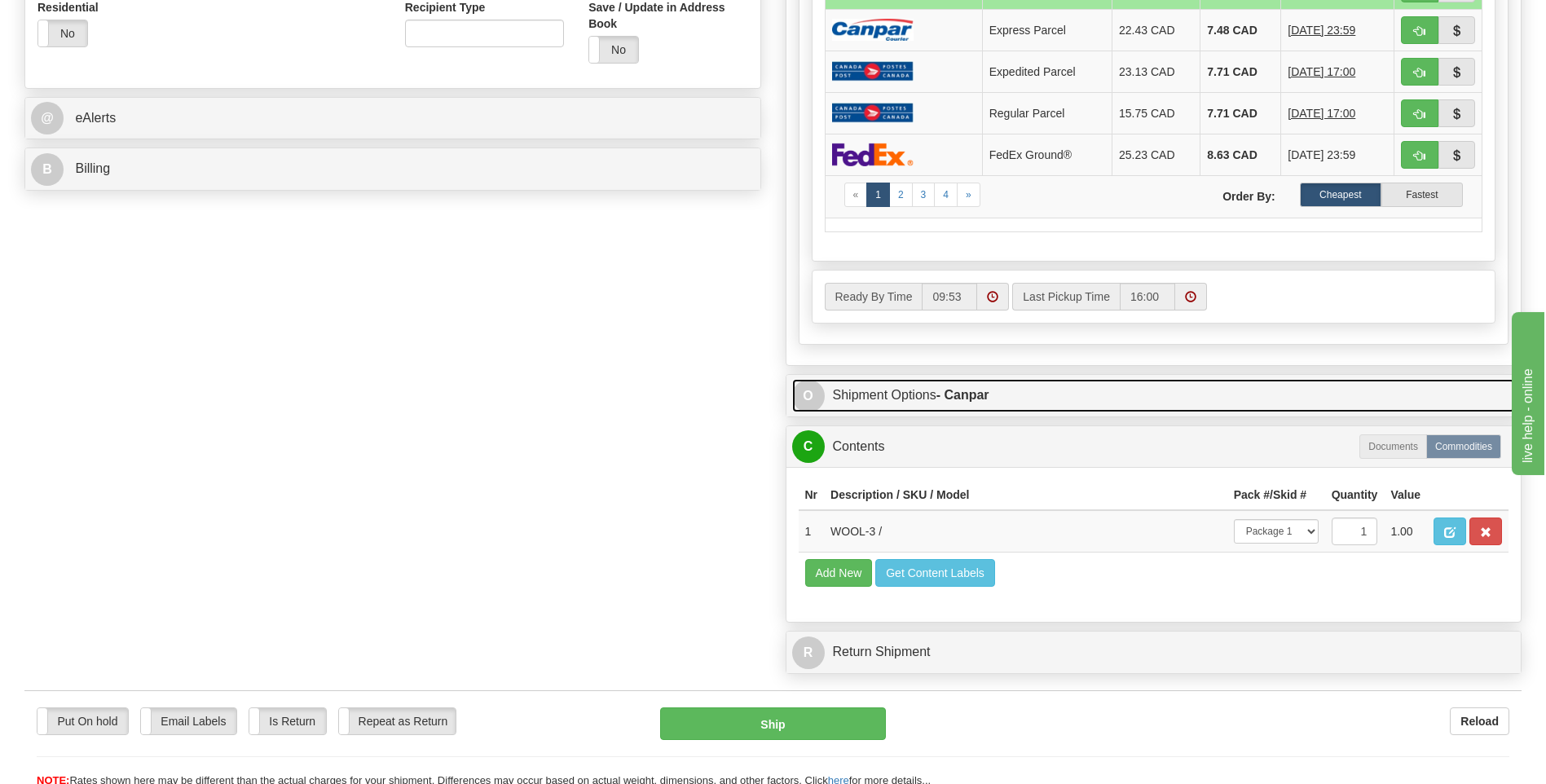
click at [993, 393] on link "O Shipment Options - Canpar" at bounding box center [1154, 395] width 724 height 33
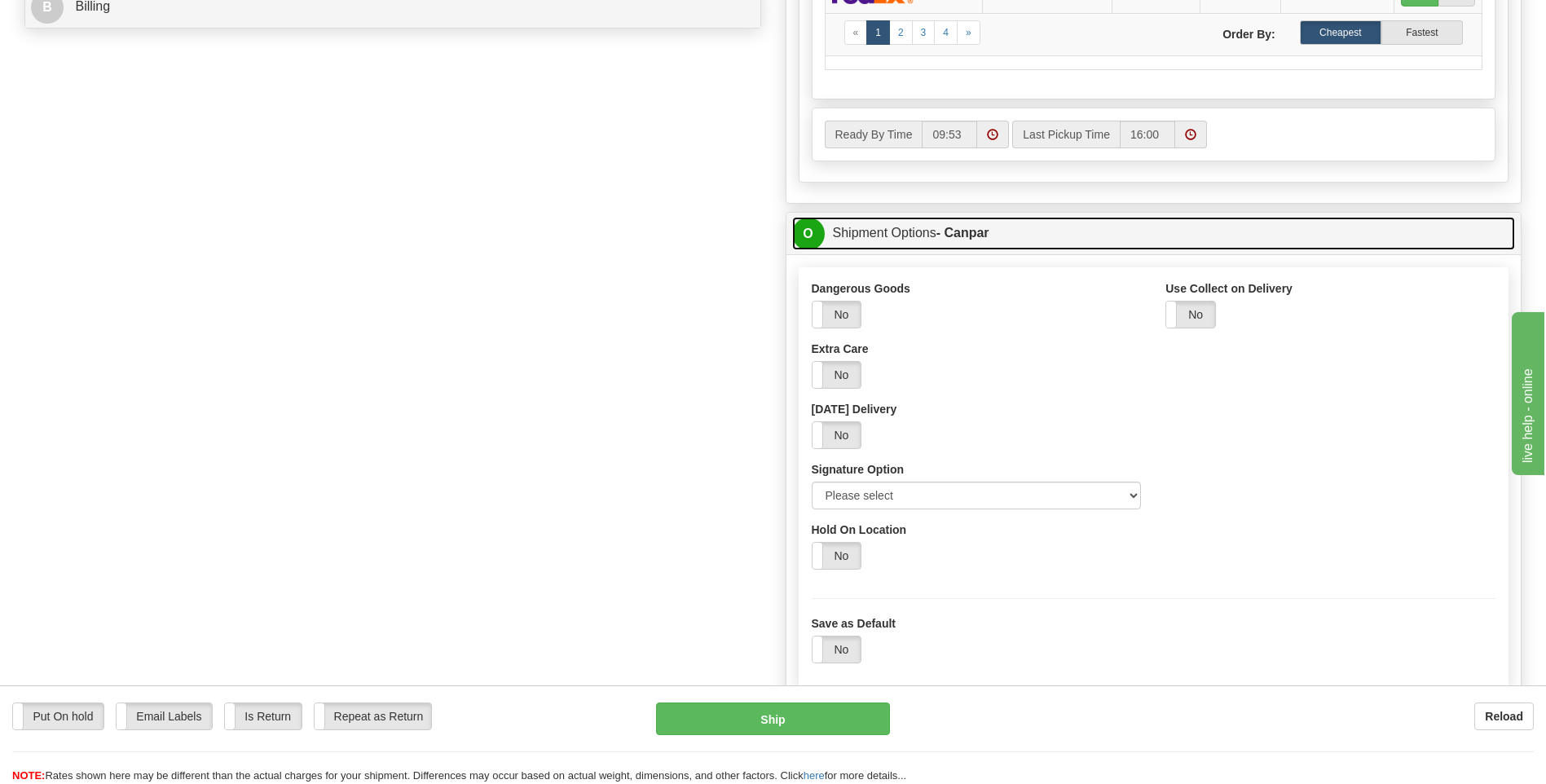
scroll to position [814, 0]
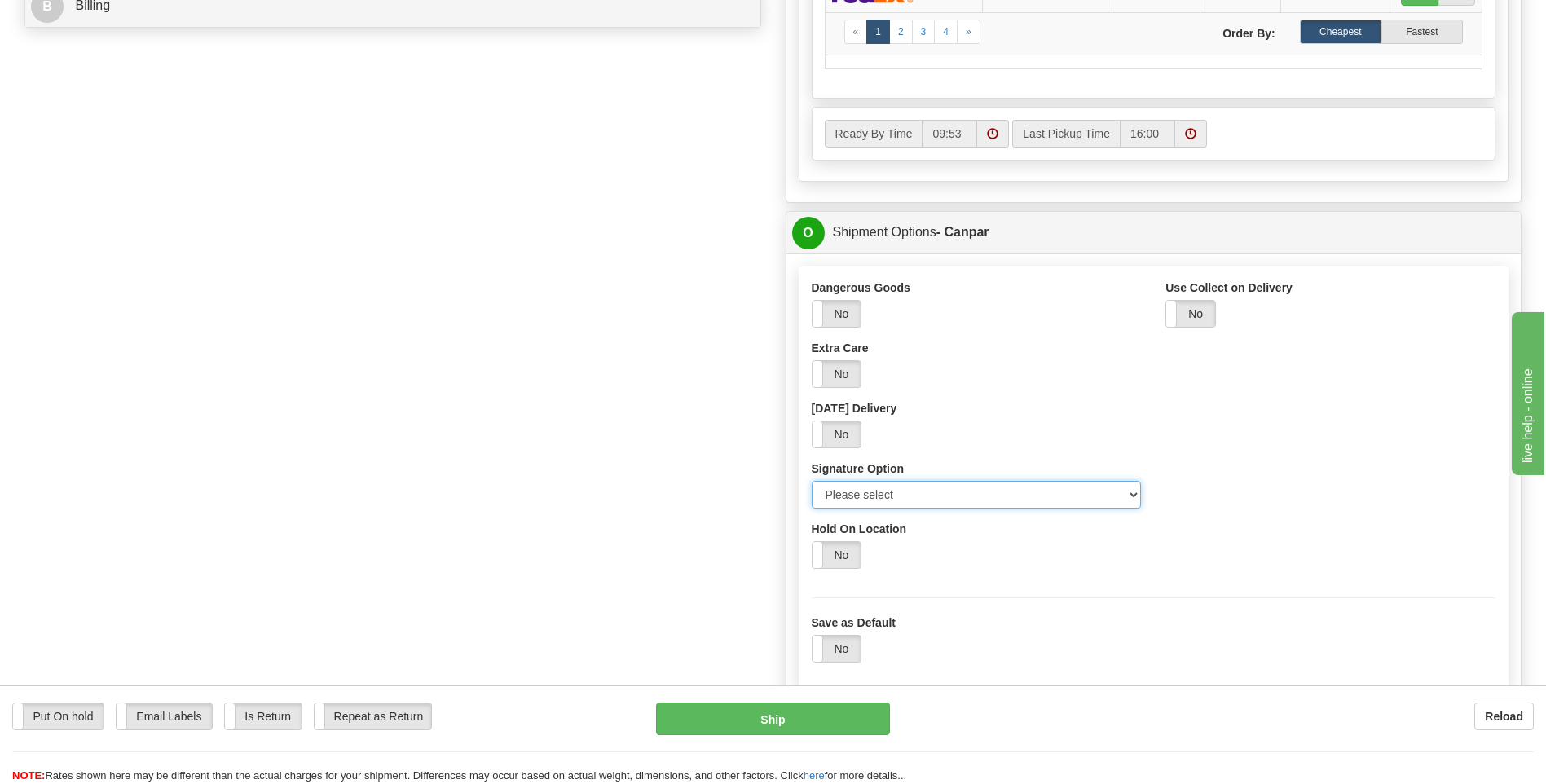
click at [965, 496] on select "Please select No Signature Required Signature Required Adult Signature" at bounding box center [976, 494] width 330 height 27
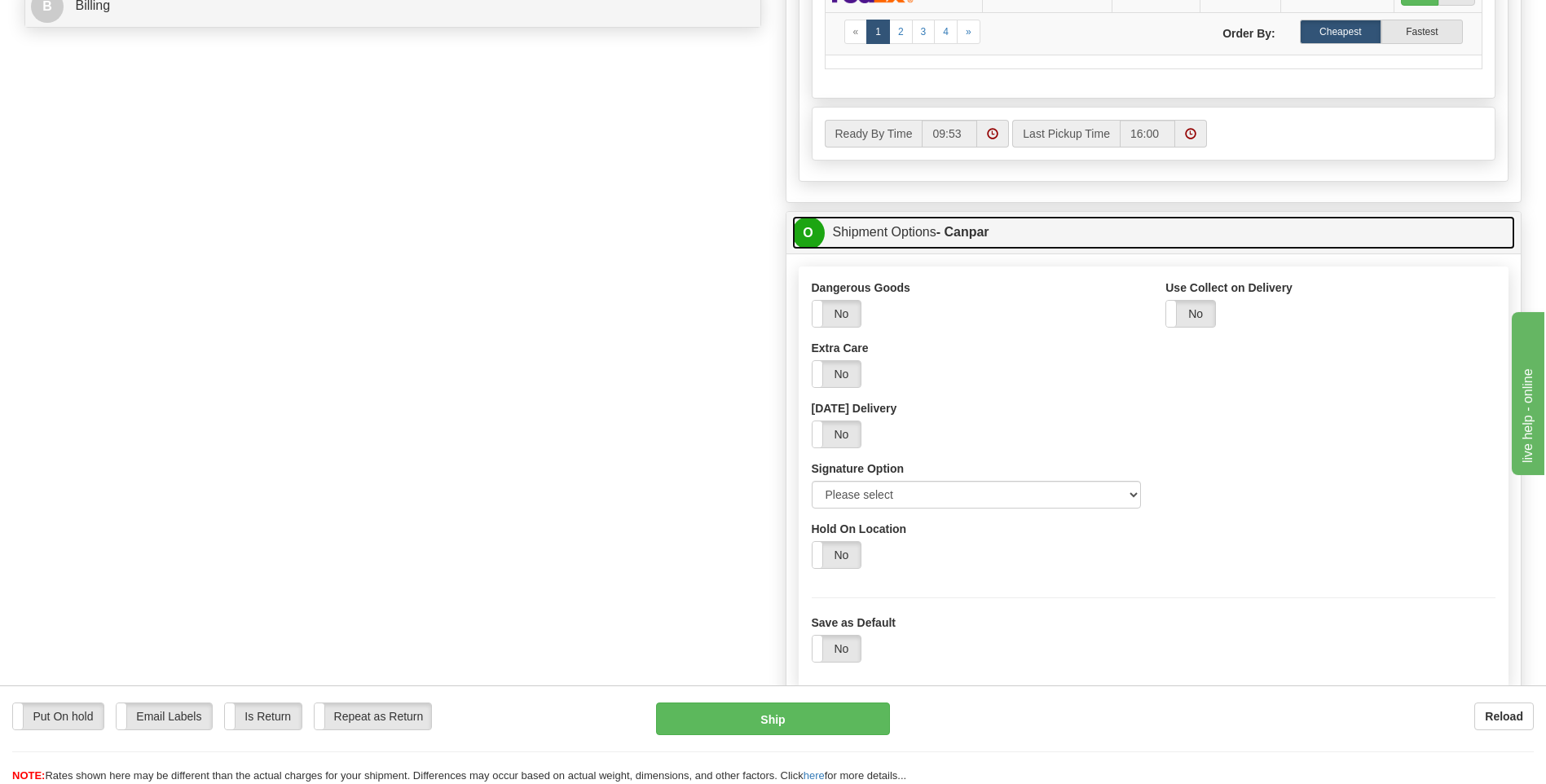
click at [941, 232] on strong "- Canpar" at bounding box center [962, 232] width 53 height 14
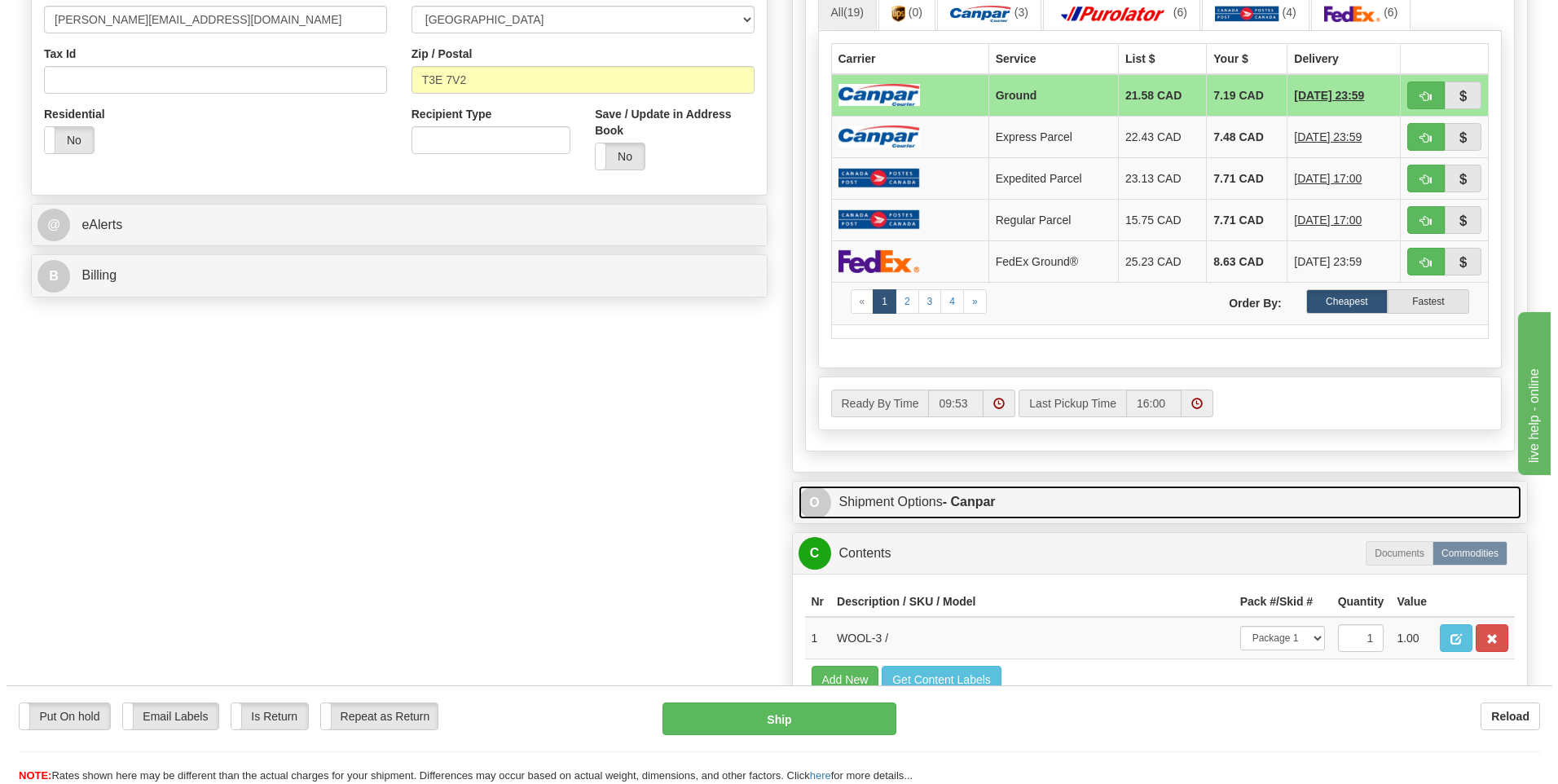
scroll to position [570, 0]
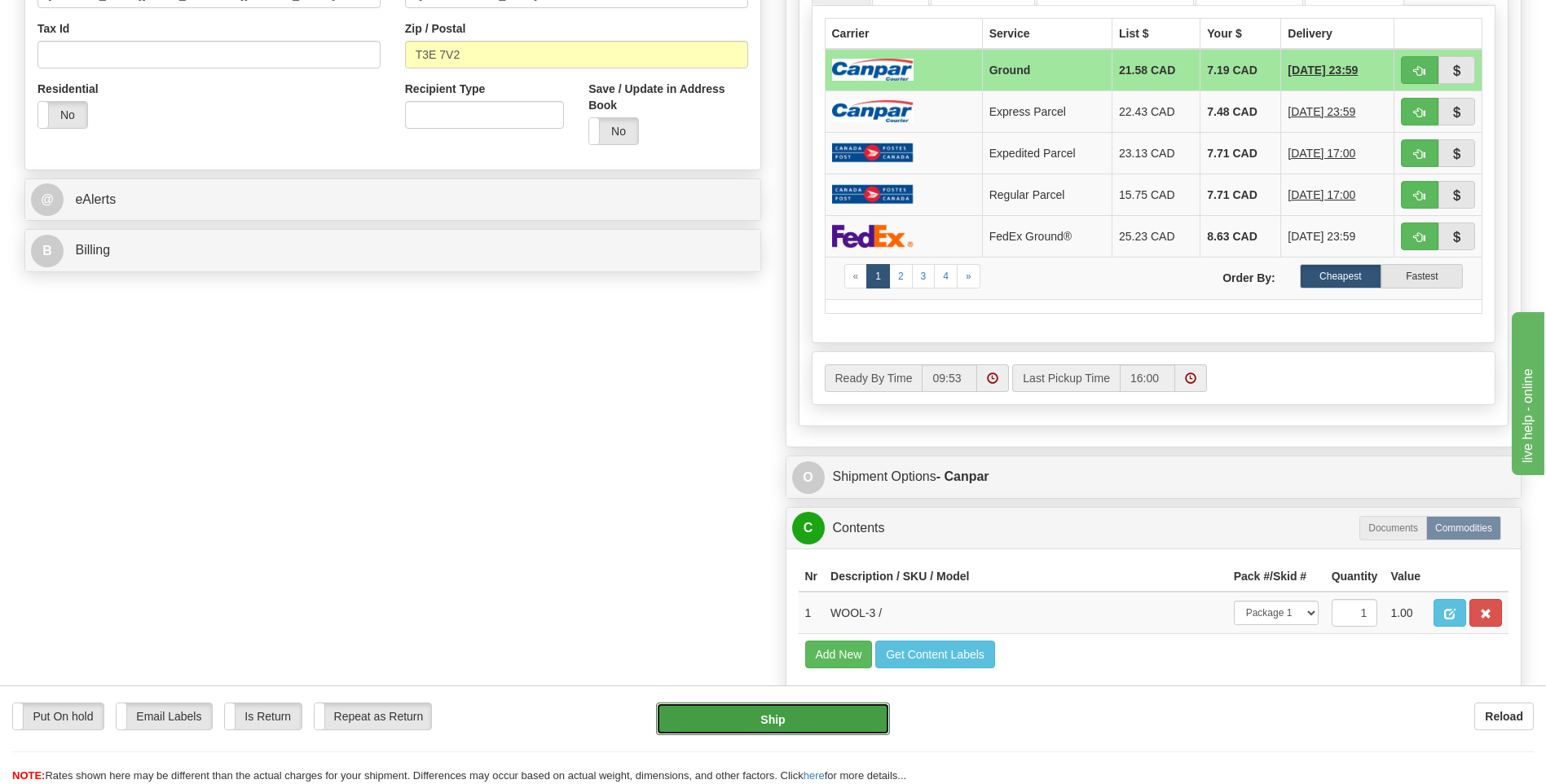
click at [716, 733] on button "Ship" at bounding box center [772, 718] width 233 height 32
type input "1"
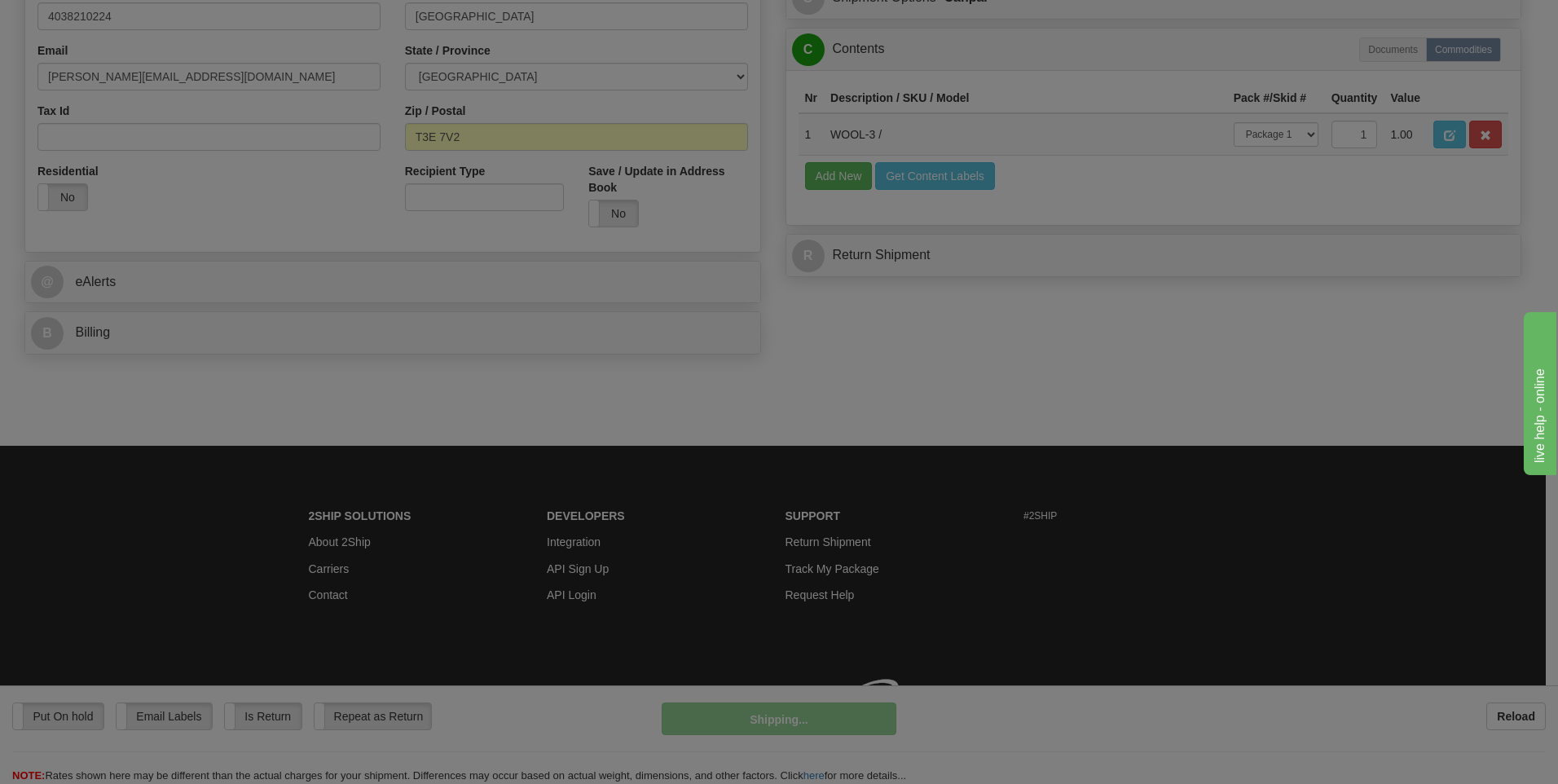
scroll to position [512, 0]
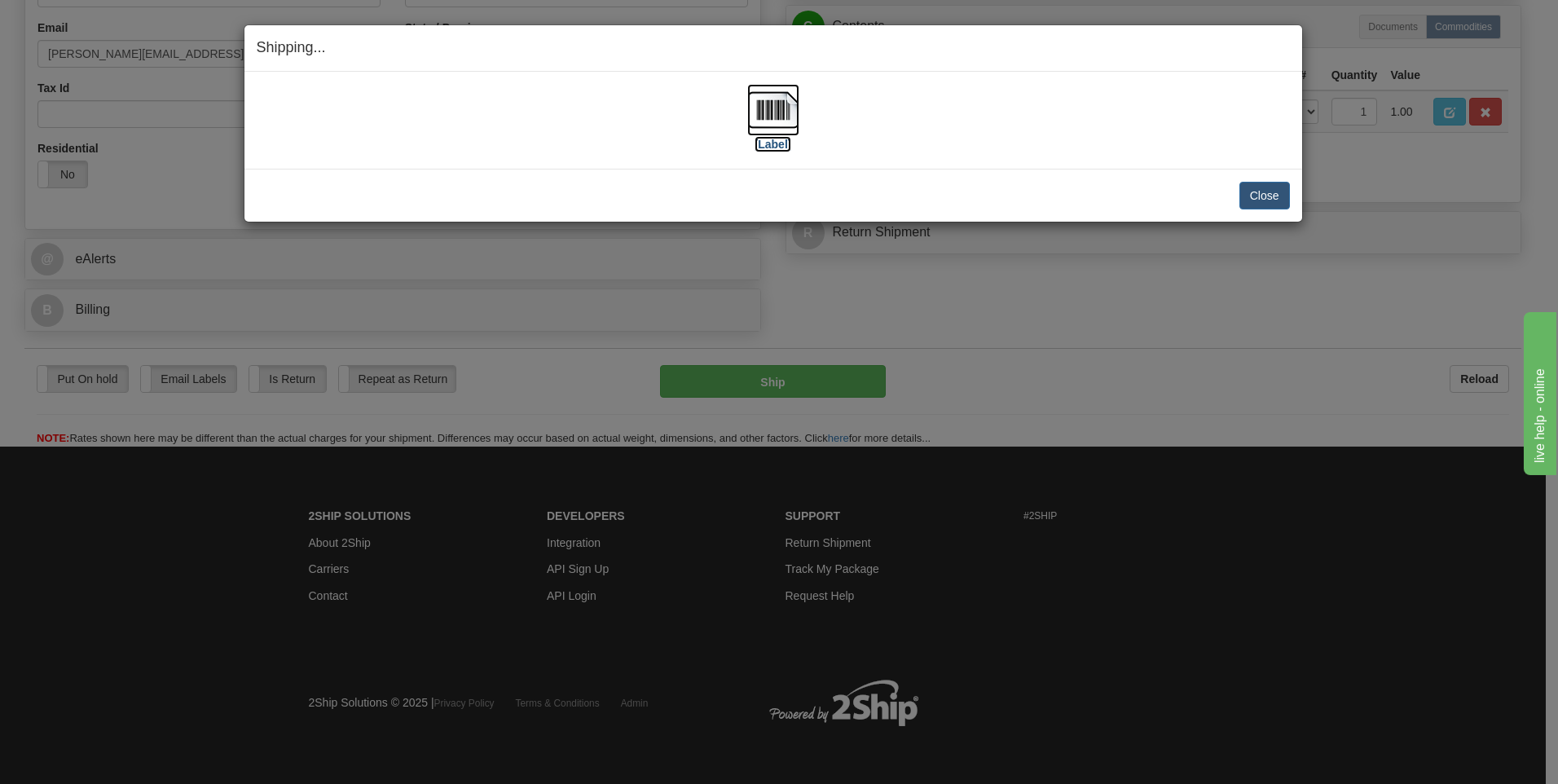
click at [778, 137] on label "[Label]" at bounding box center [773, 144] width 38 height 17
click at [1275, 196] on button "Close" at bounding box center [1265, 196] width 51 height 27
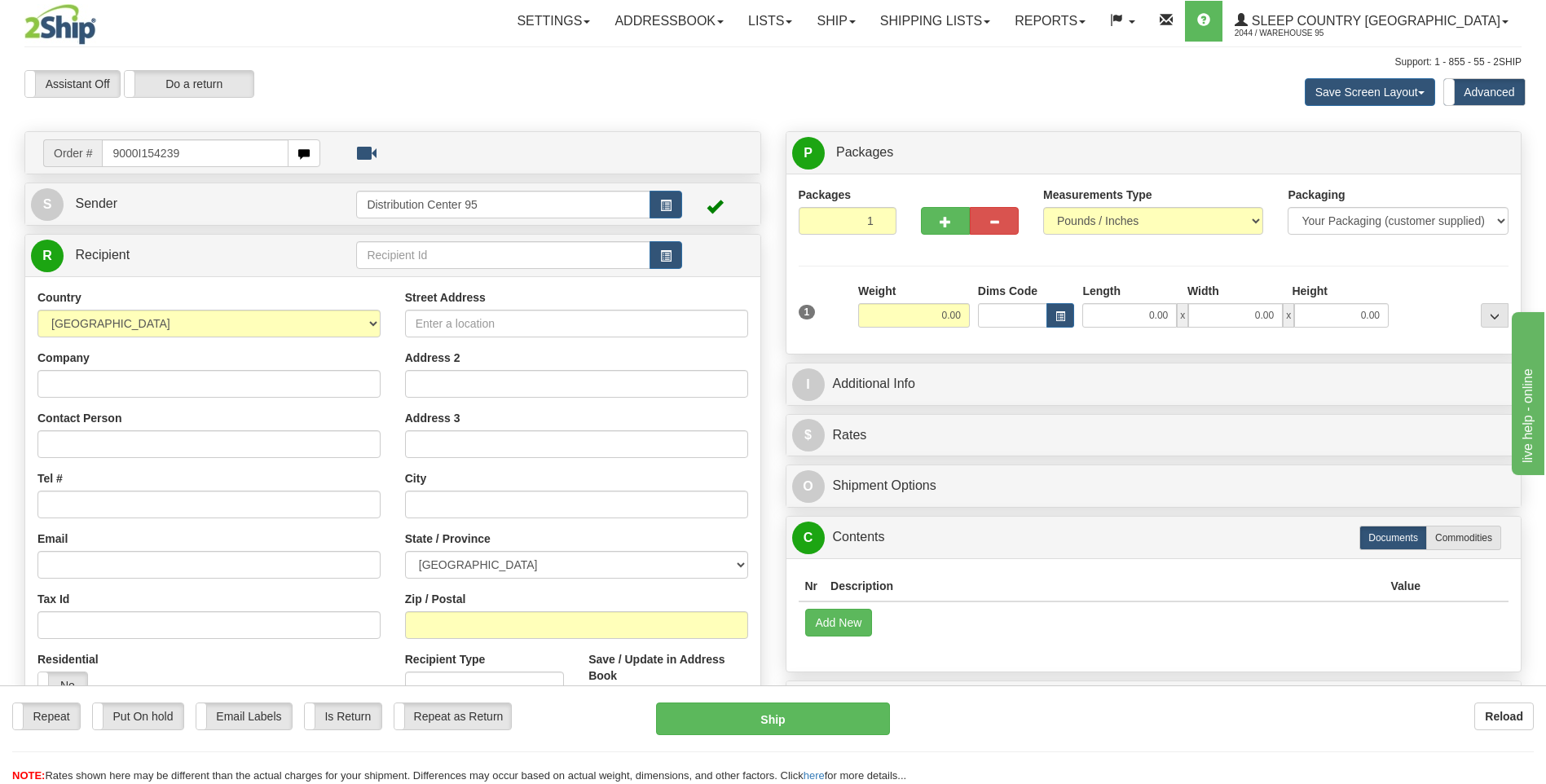
type input "9000I154239"
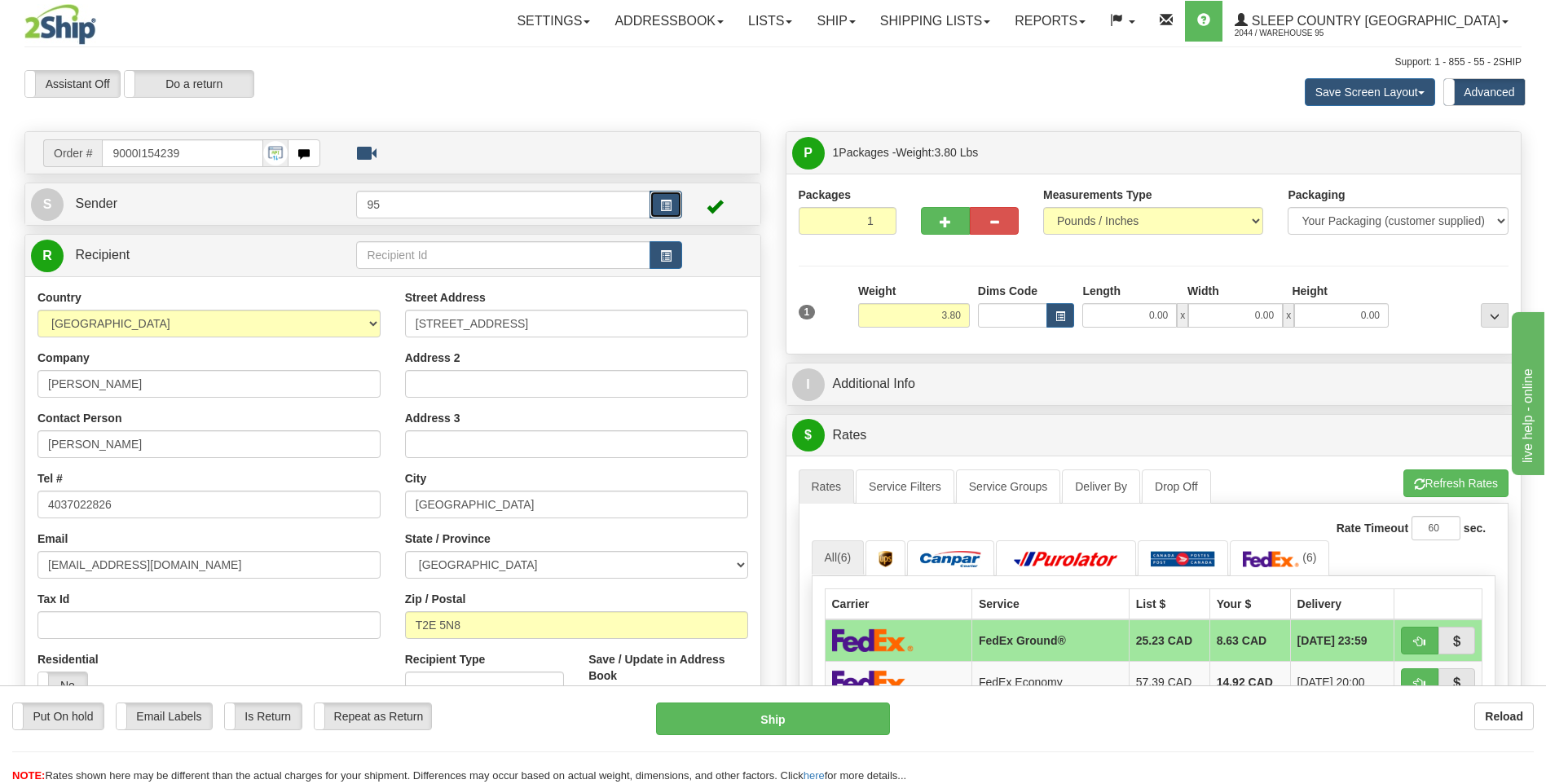
click at [676, 203] on button "button" at bounding box center [665, 204] width 32 height 27
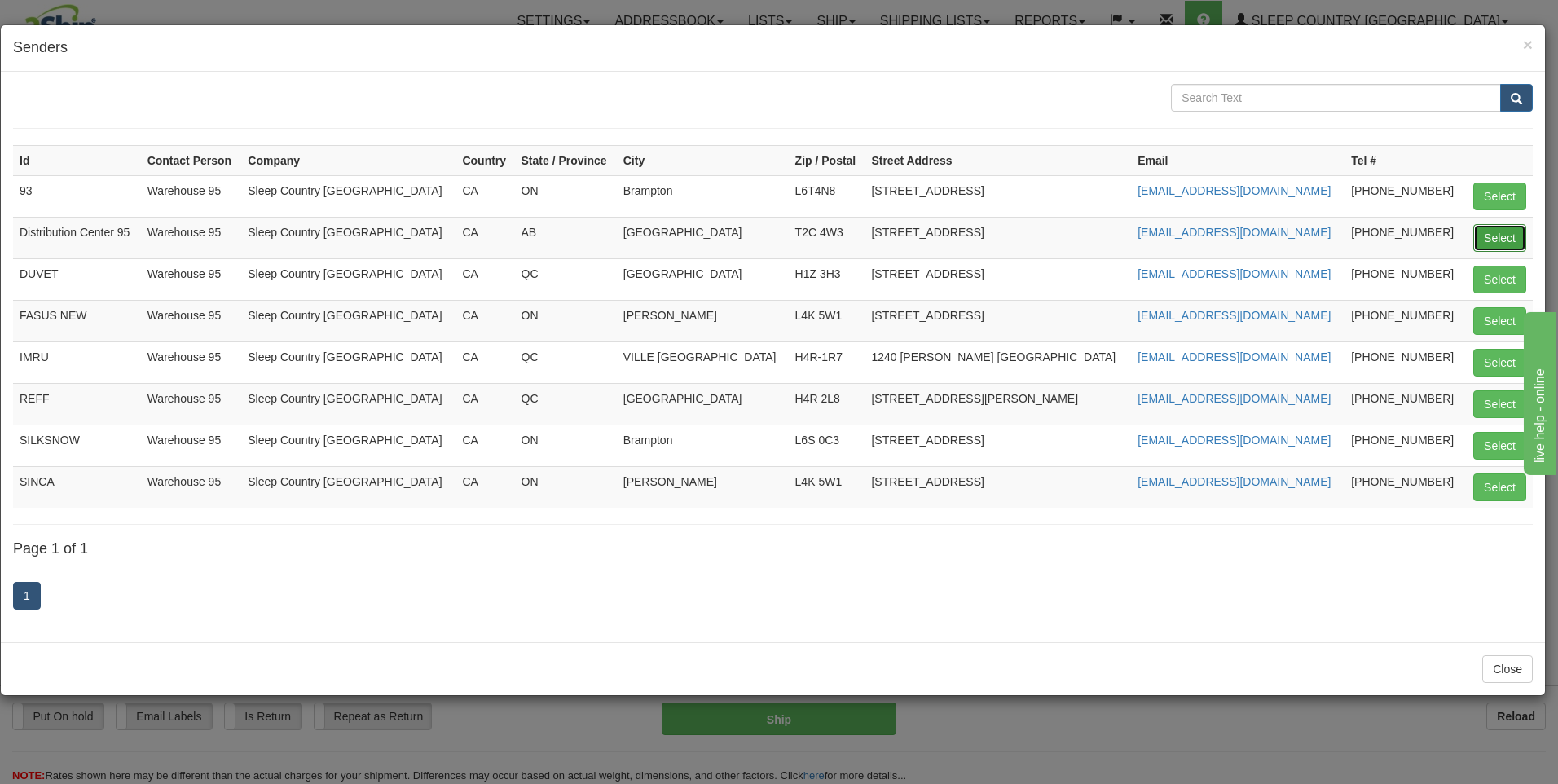
click at [1498, 228] on button "Select" at bounding box center [1500, 237] width 53 height 27
type input "Distribution Center 95"
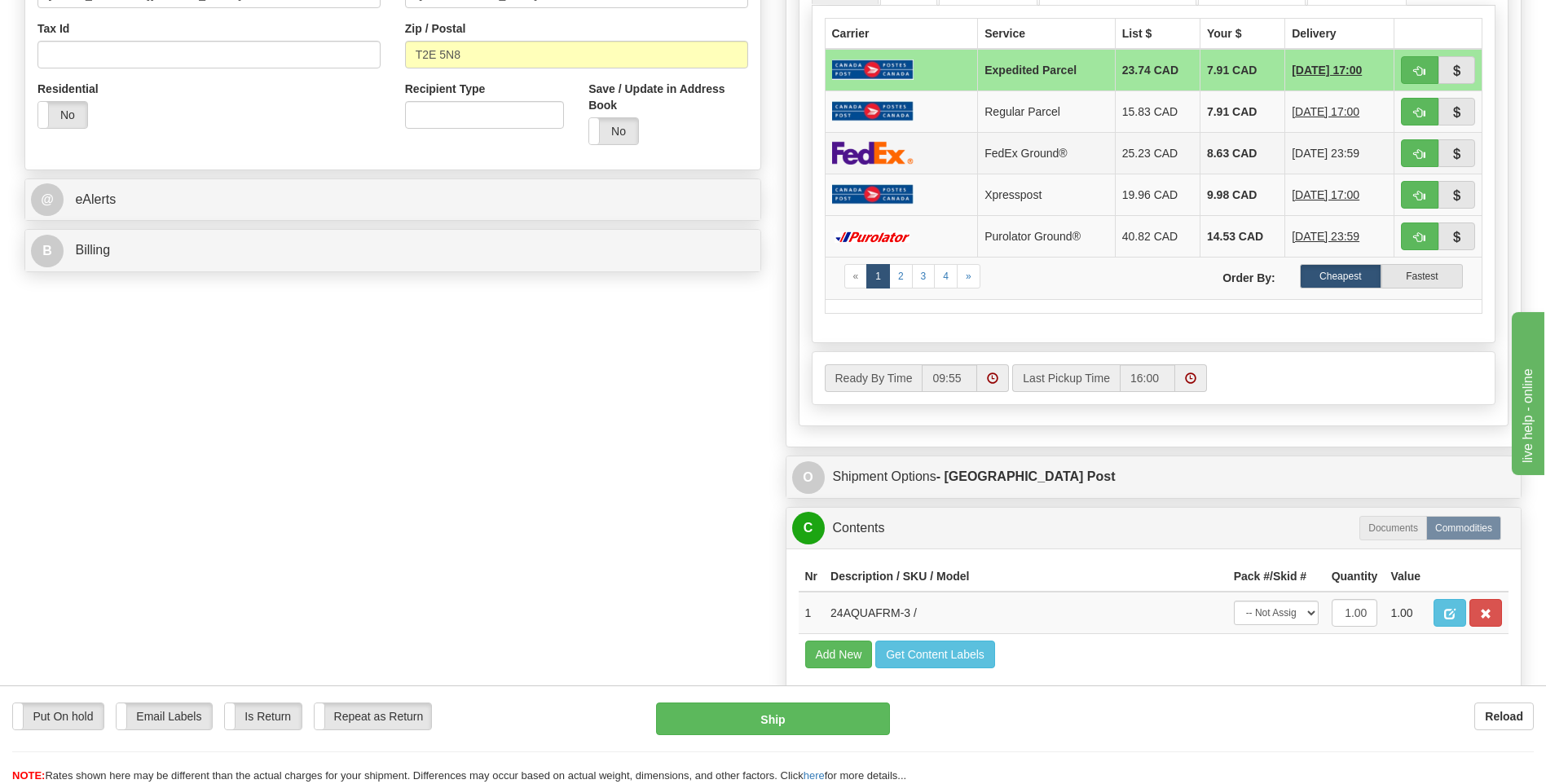
scroll to position [408, 0]
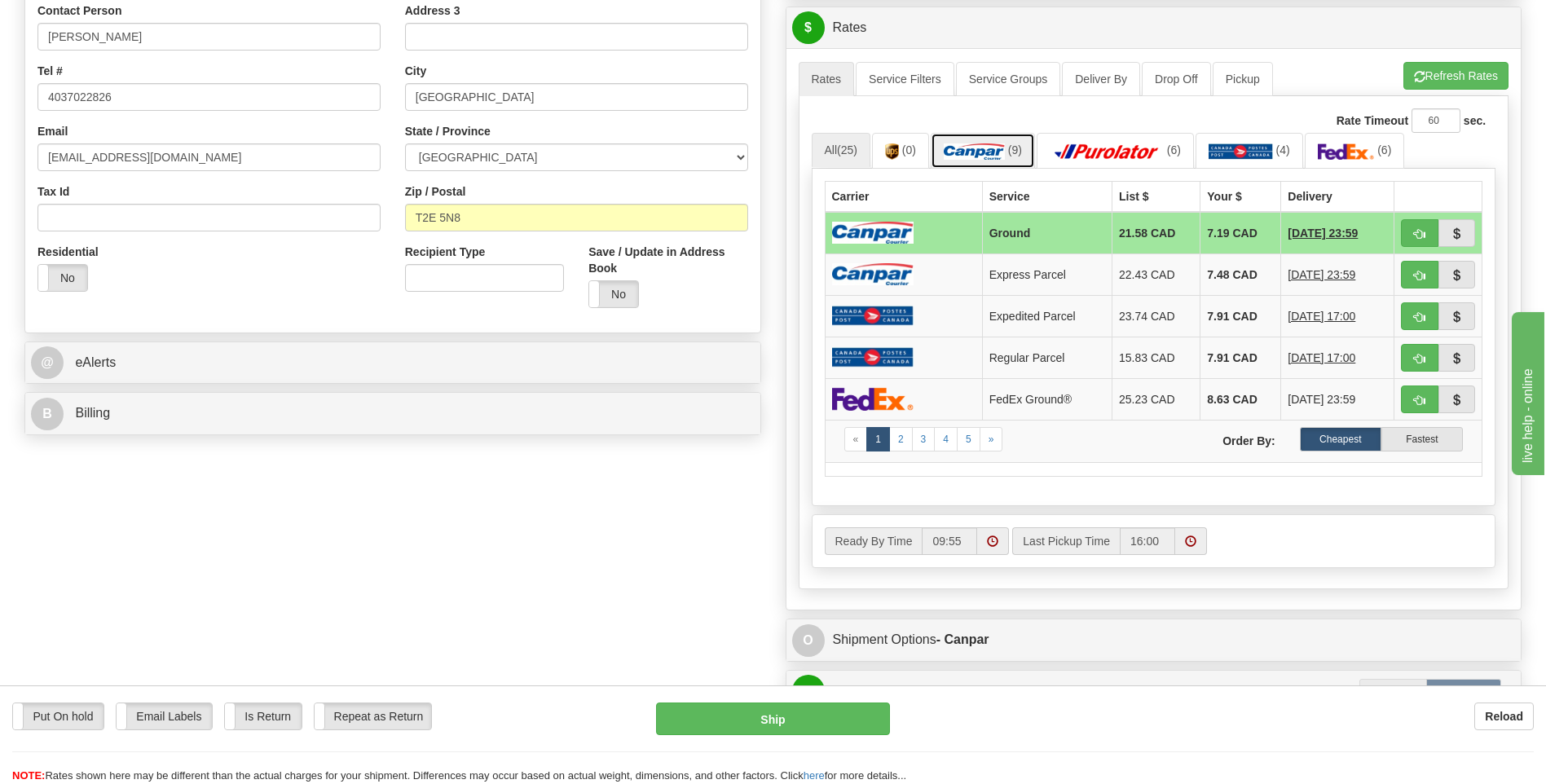
click at [989, 145] on img at bounding box center [974, 151] width 61 height 17
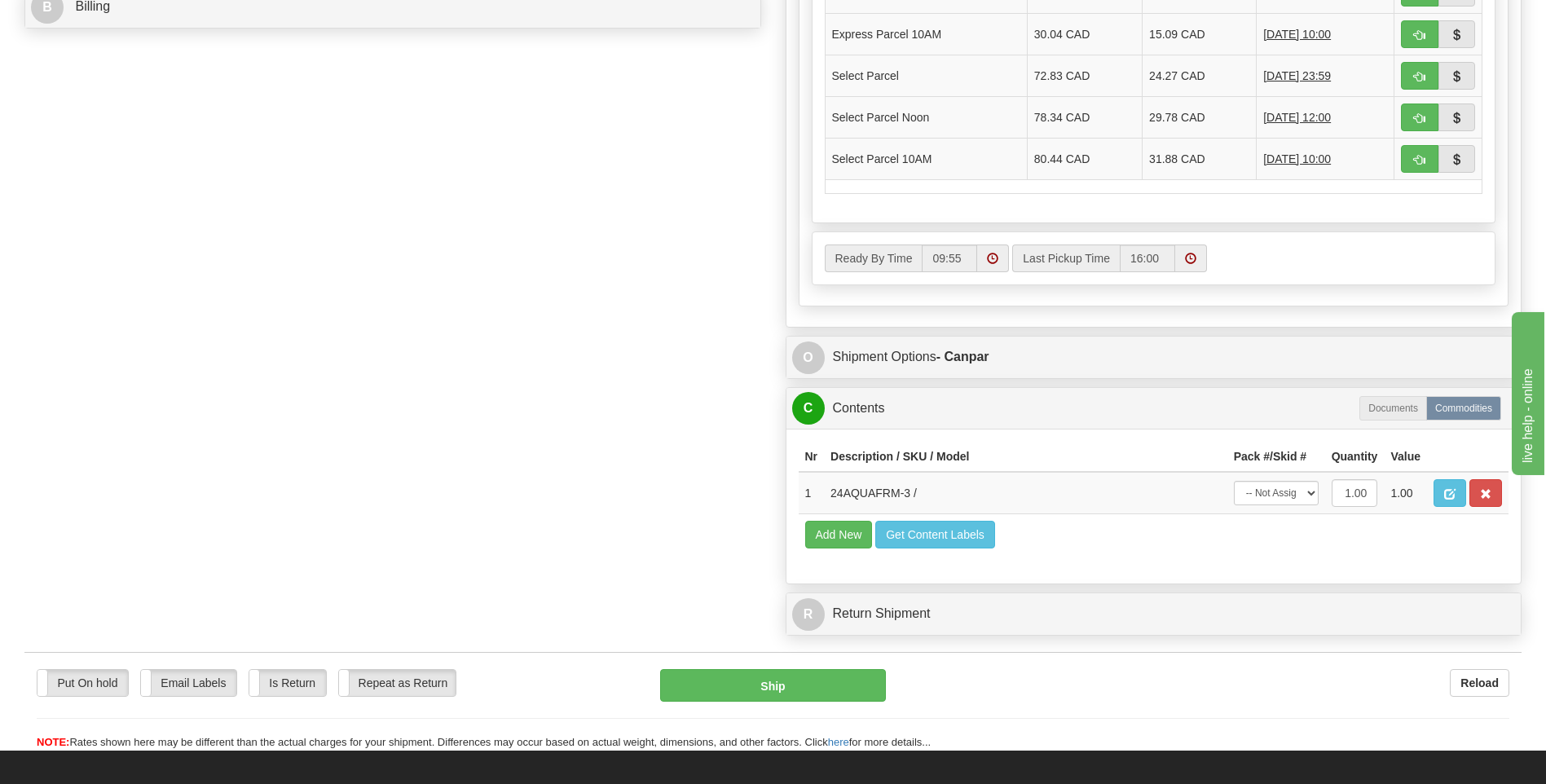
scroll to position [814, 0]
click at [1295, 493] on select "-- Not Assigned -- Package 1" at bounding box center [1276, 491] width 85 height 24
select select "0"
click at [1234, 480] on select "-- Not Assigned -- Package 1" at bounding box center [1276, 491] width 85 height 24
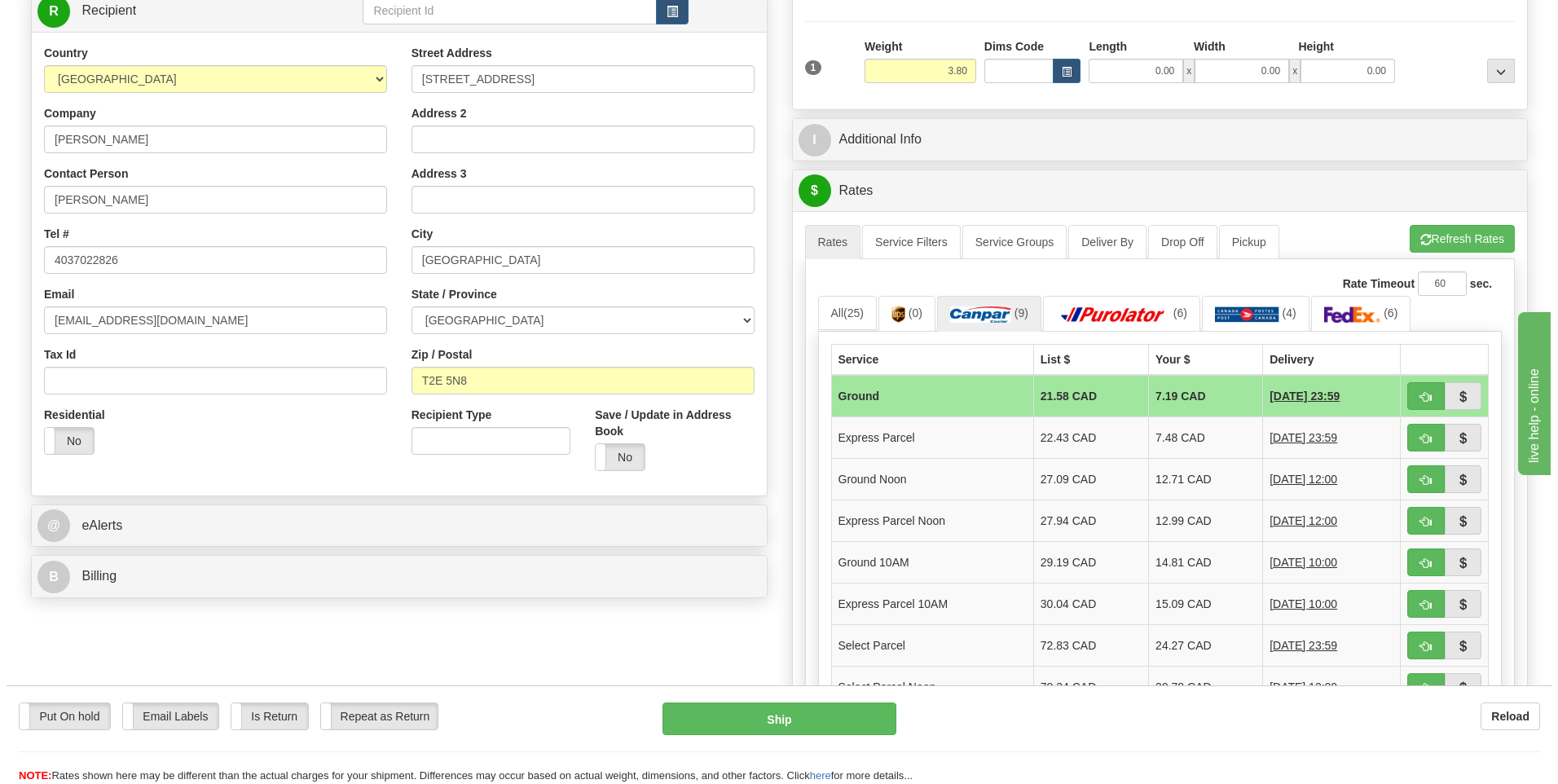
scroll to position [326, 0]
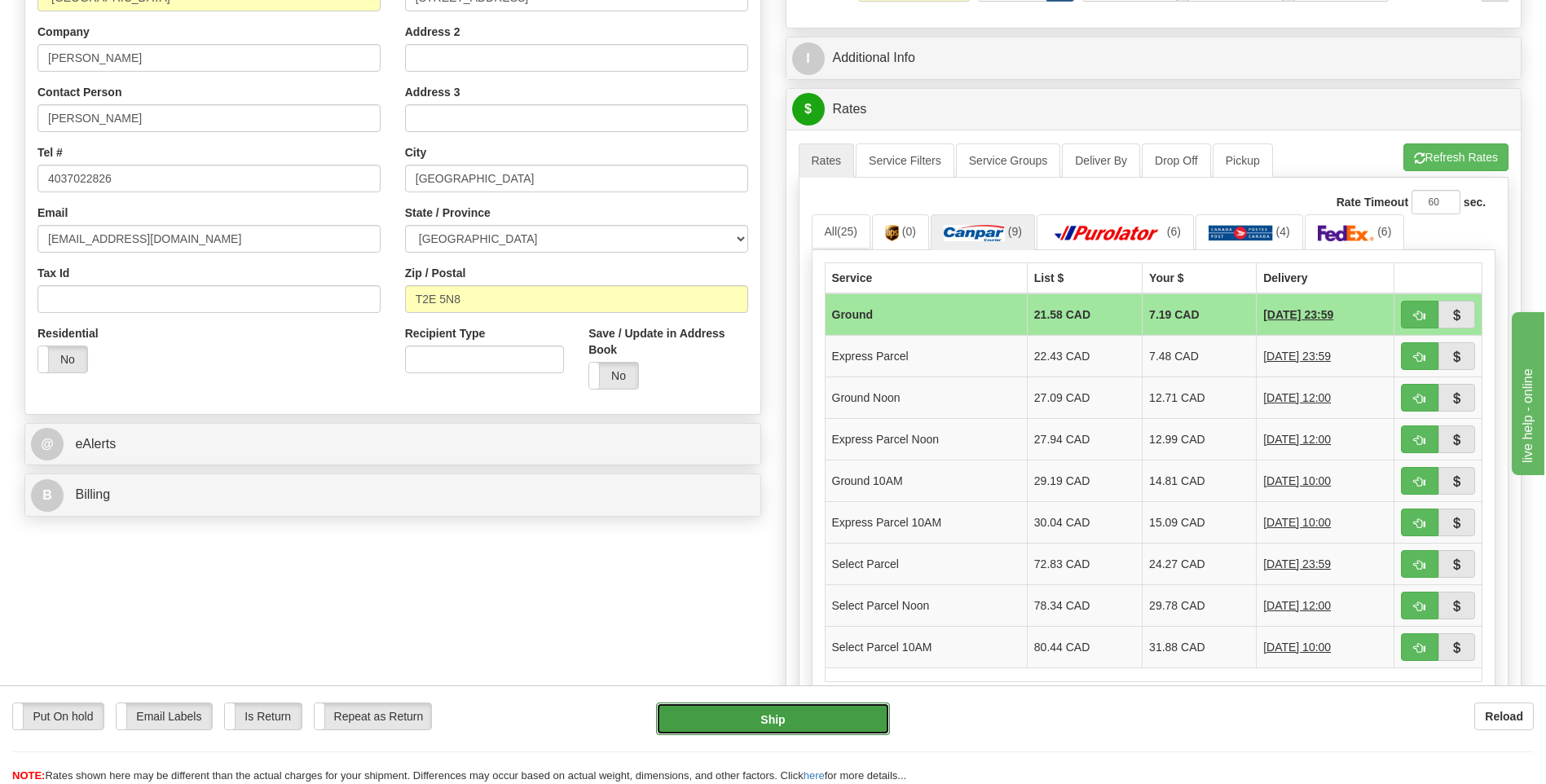
click at [829, 716] on button "Ship" at bounding box center [772, 718] width 233 height 32
type input "1"
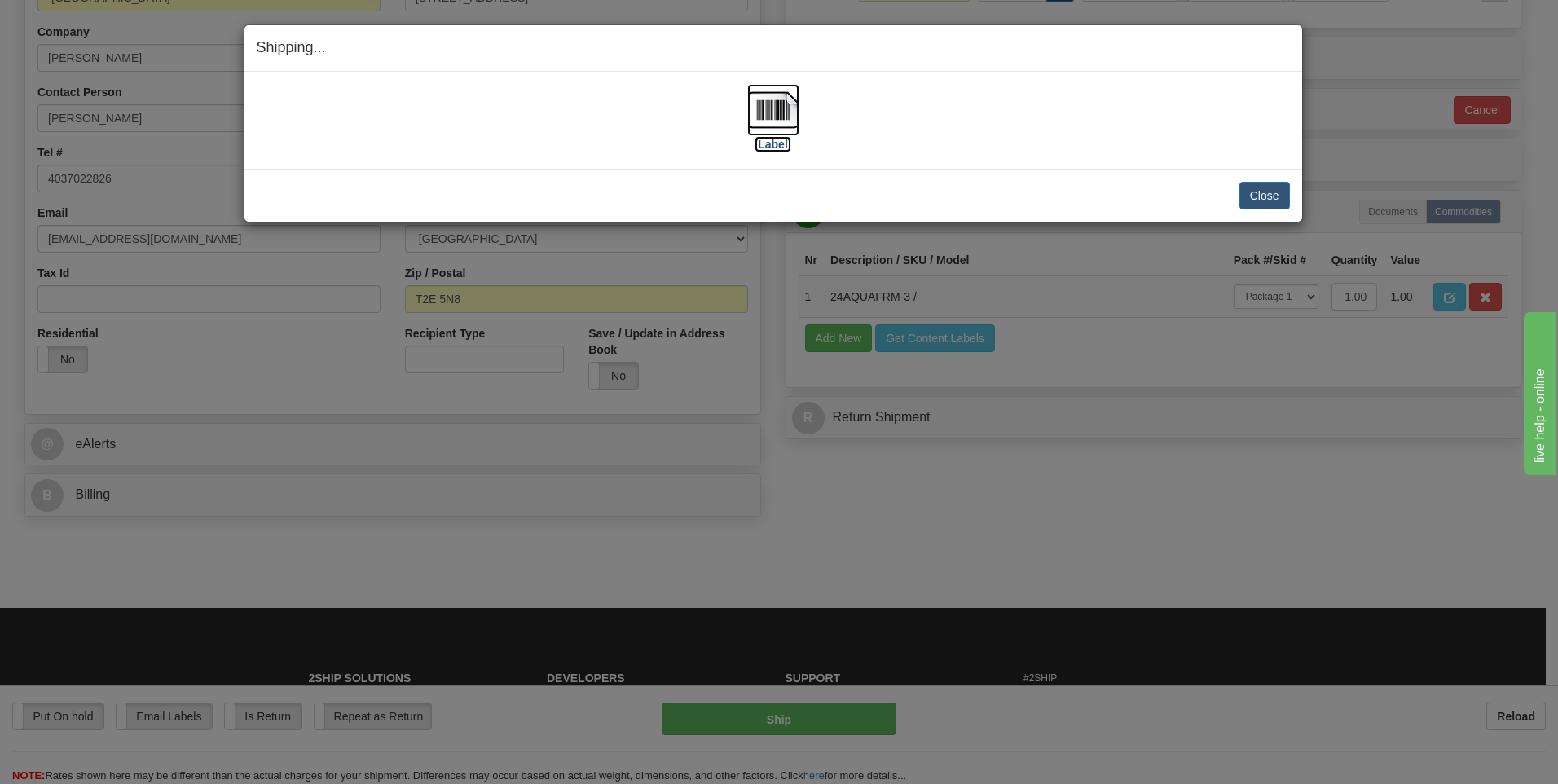
click at [779, 143] on label "[Label]" at bounding box center [773, 144] width 38 height 17
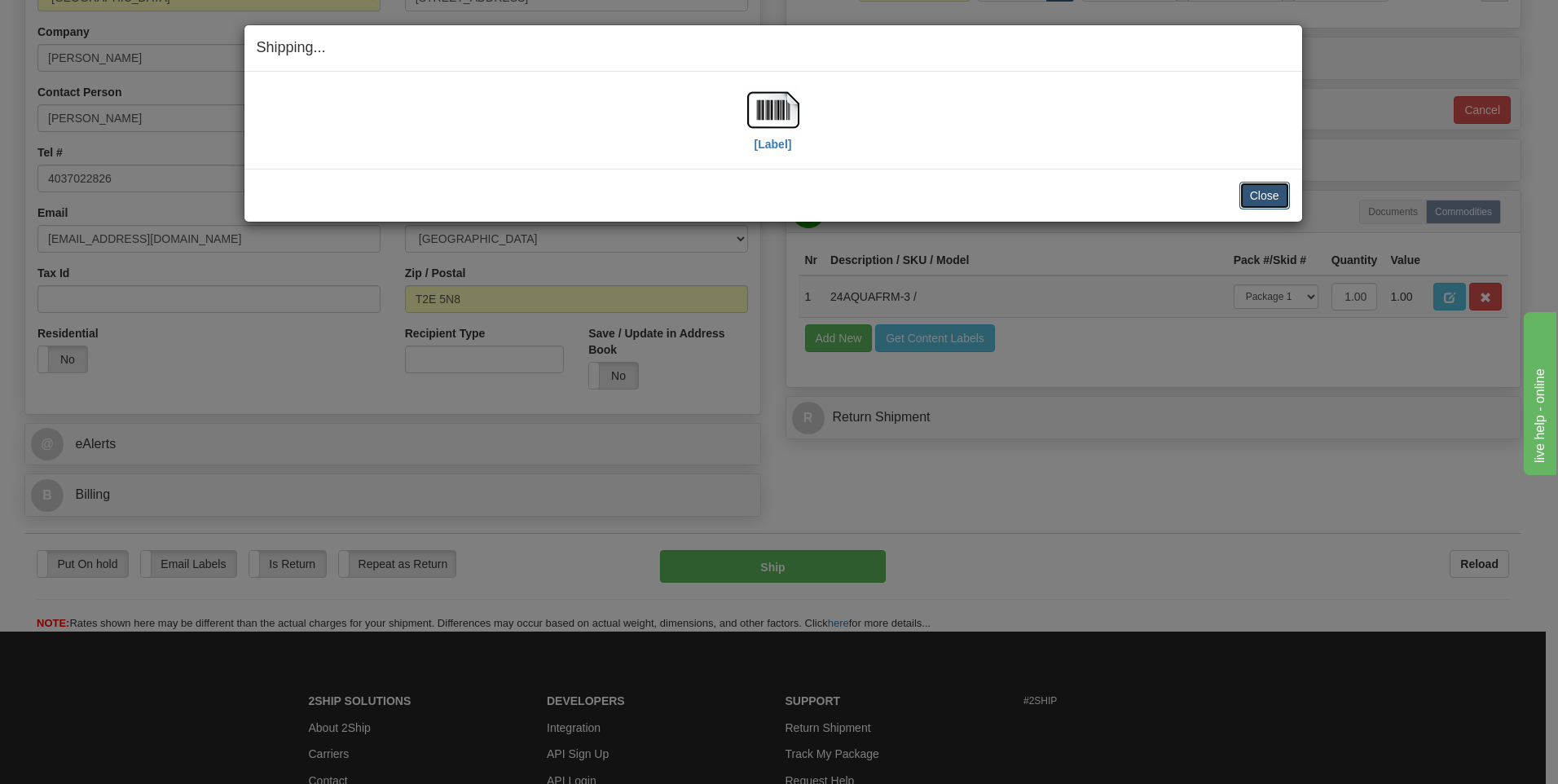
click at [1285, 192] on button "Close" at bounding box center [1265, 196] width 51 height 27
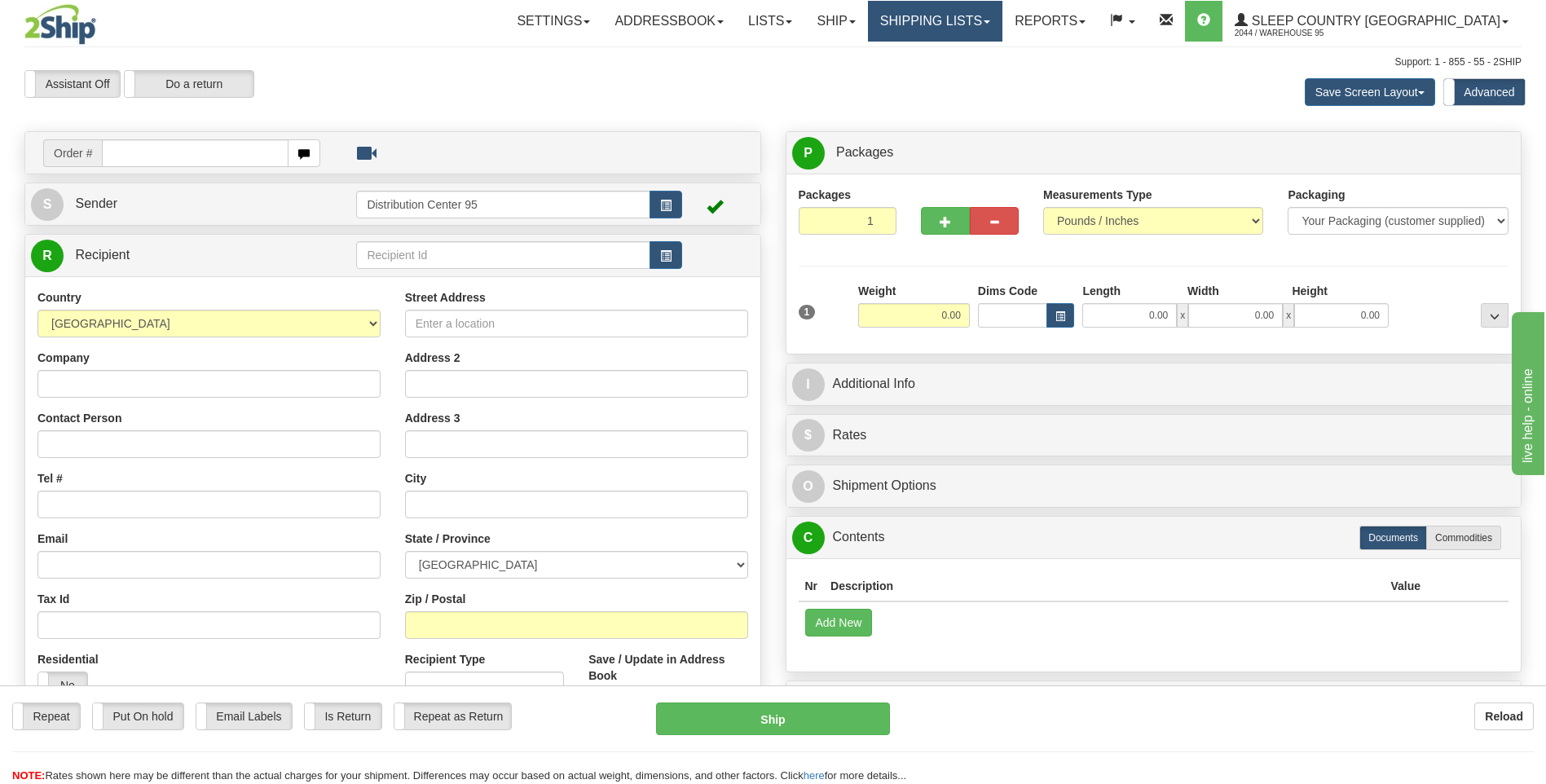
click at [1002, 20] on link "Shipping lists" at bounding box center [935, 21] width 134 height 41
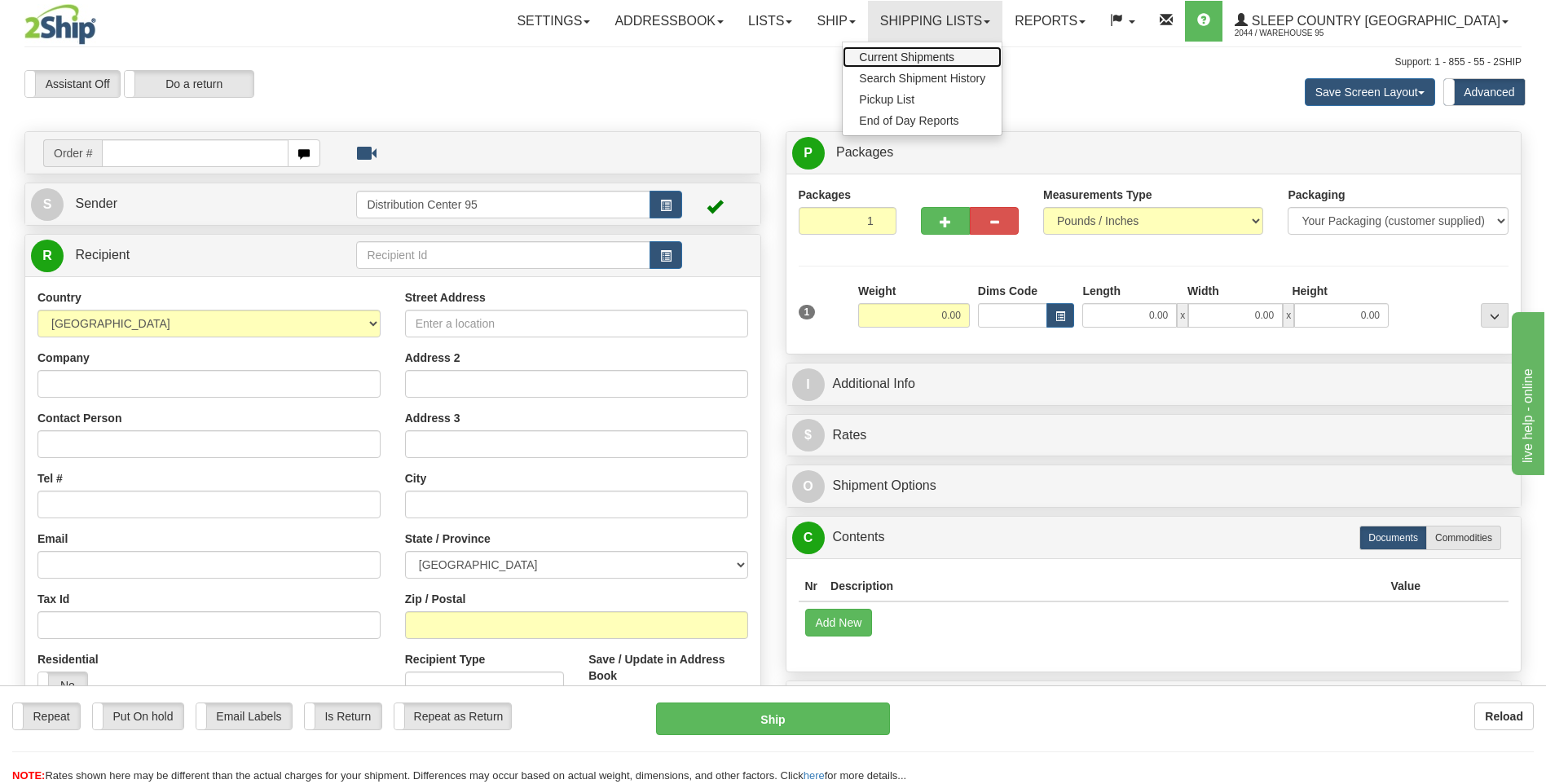
click at [954, 56] on span "Current Shipments" at bounding box center [907, 56] width 95 height 13
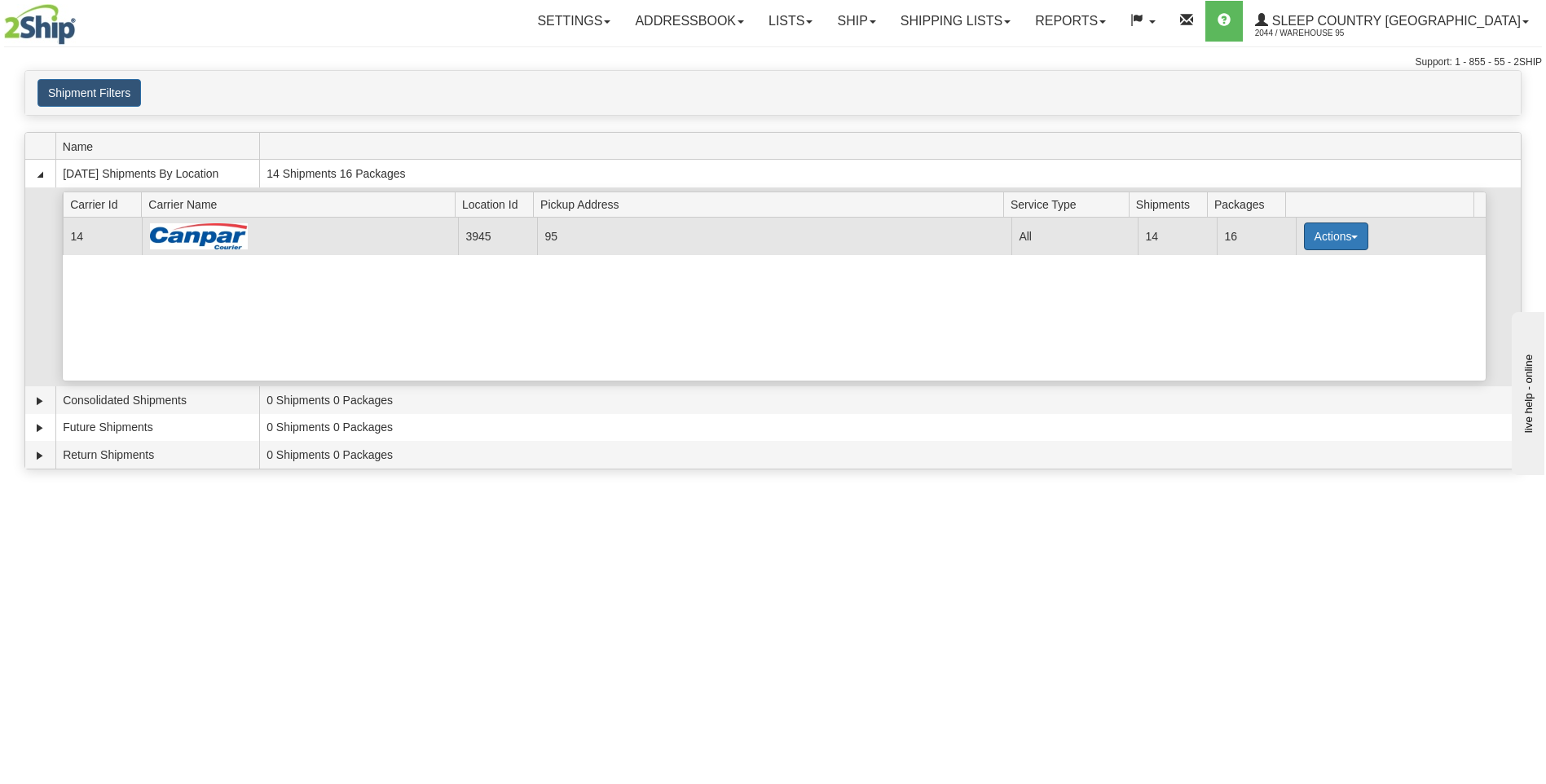
click at [1325, 235] on button "Actions" at bounding box center [1336, 236] width 65 height 27
click at [1275, 290] on span "Close" at bounding box center [1272, 288] width 38 height 12
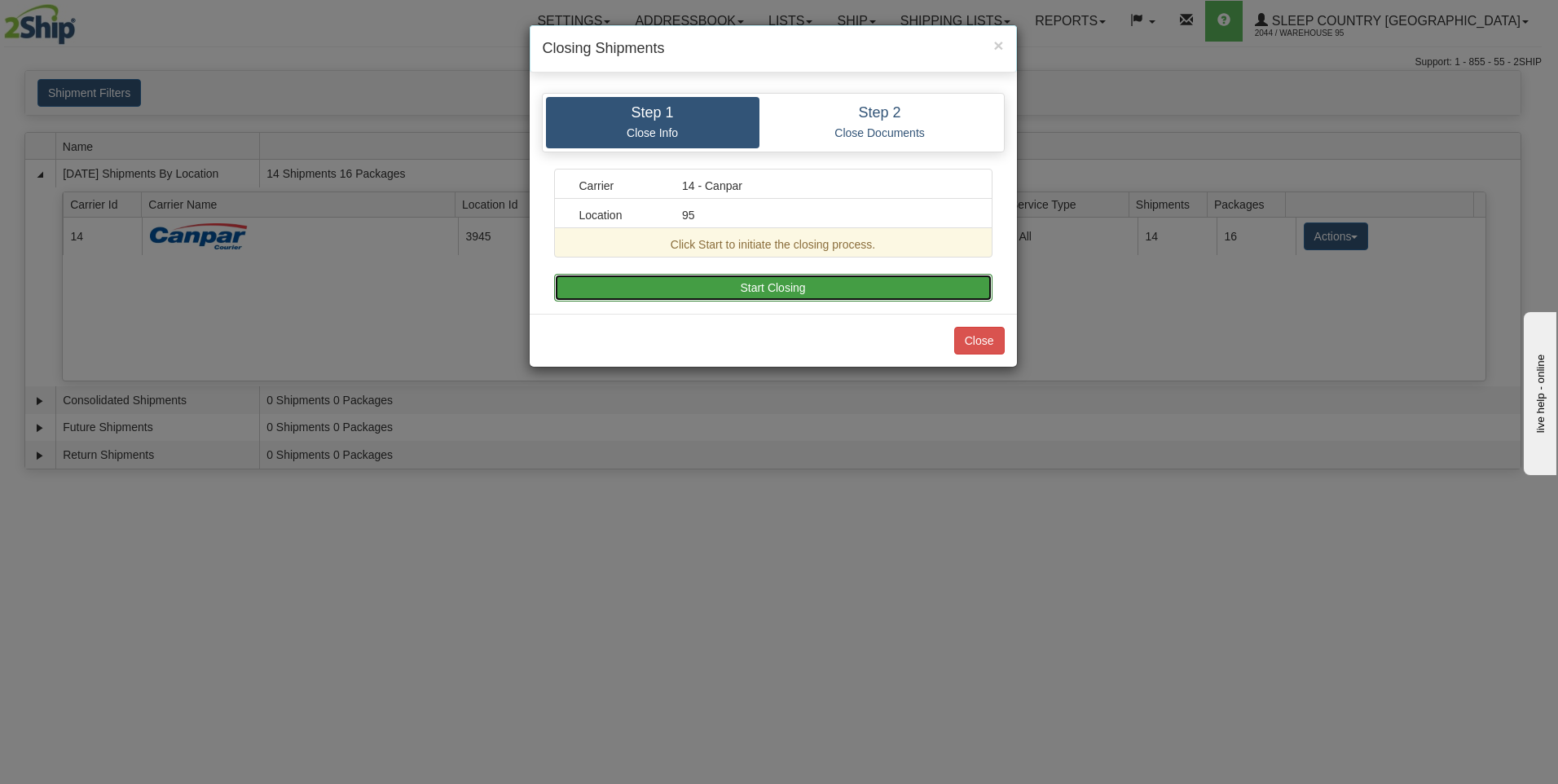
click at [772, 285] on button "Start Closing" at bounding box center [773, 287] width 439 height 27
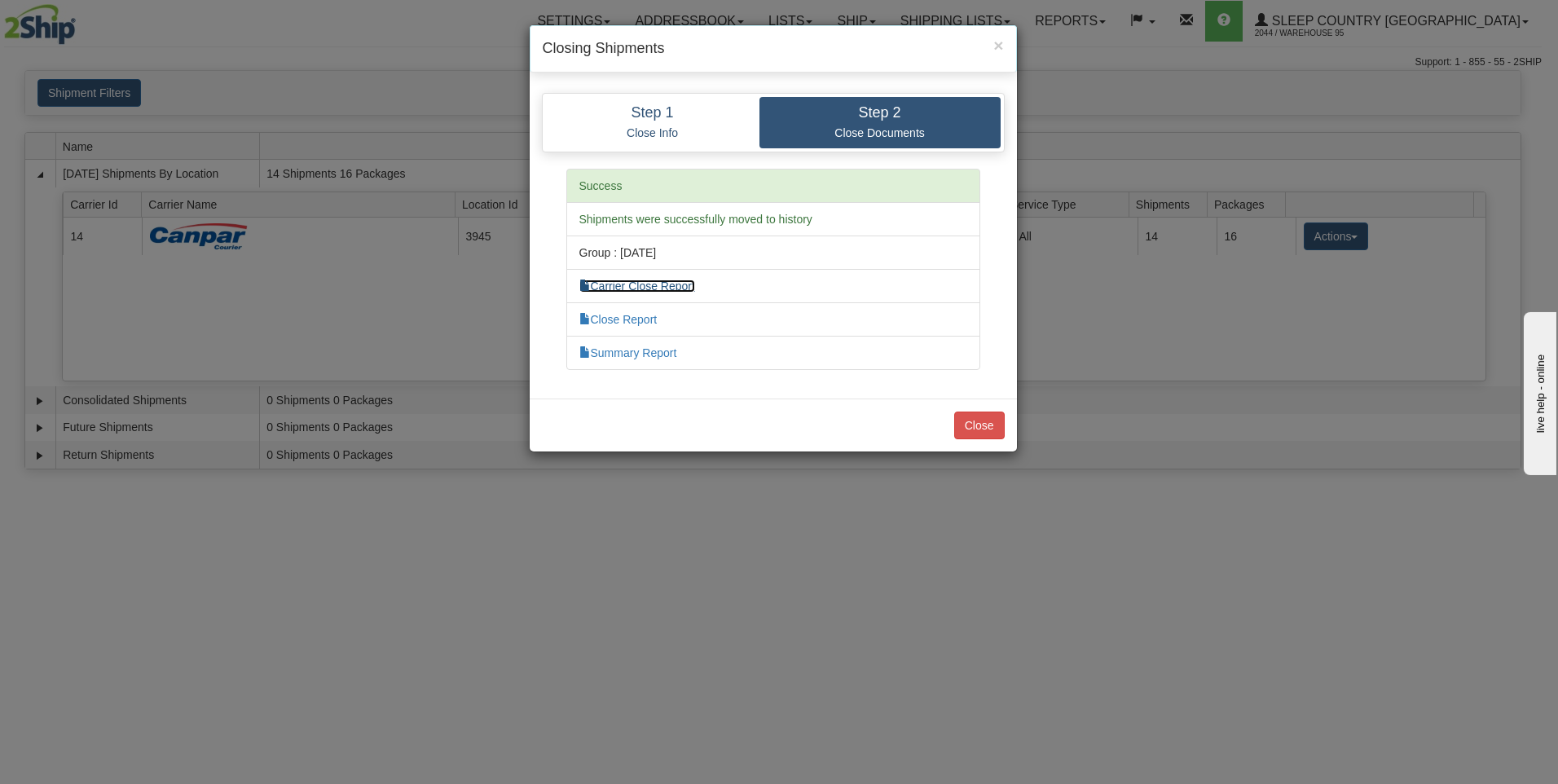
click at [647, 292] on link "Carrier Close Report" at bounding box center [636, 285] width 116 height 13
click at [622, 367] on li "Summary Report" at bounding box center [773, 352] width 414 height 34
click at [623, 358] on link "Summary Report" at bounding box center [628, 352] width 97 height 13
